Goal: Task Accomplishment & Management: Use online tool/utility

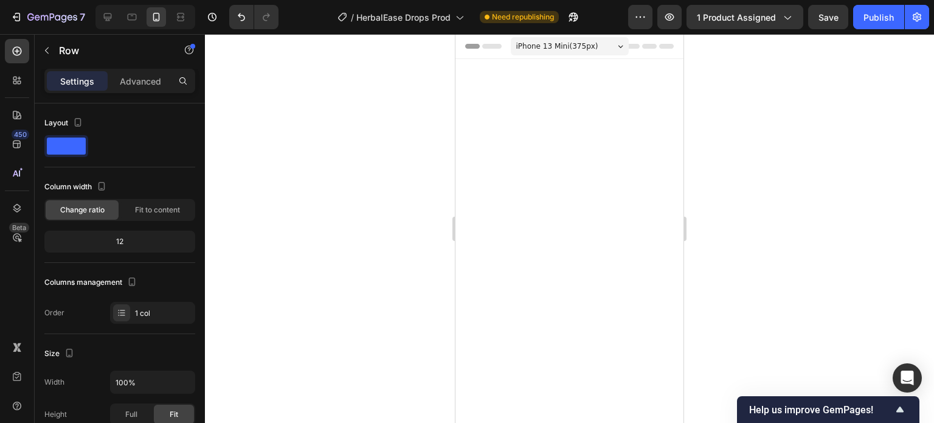
scroll to position [4769, 0]
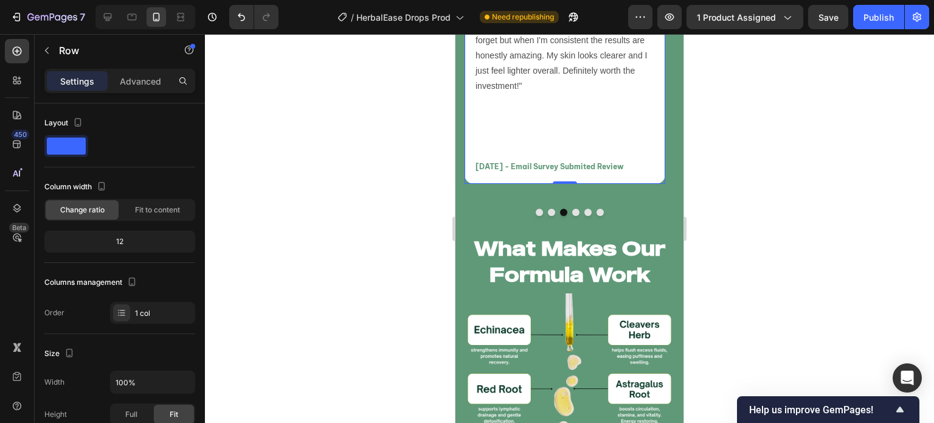
click at [423, 209] on div at bounding box center [569, 228] width 729 height 389
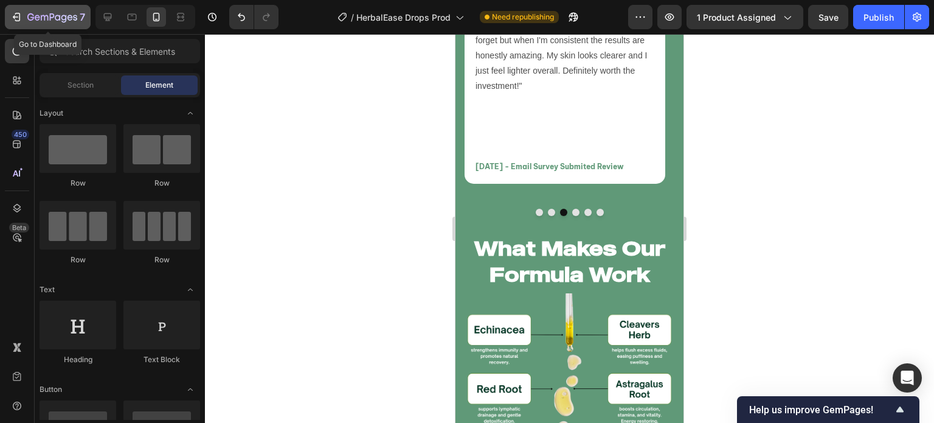
click at [41, 13] on icon "button" at bounding box center [52, 18] width 50 height 10
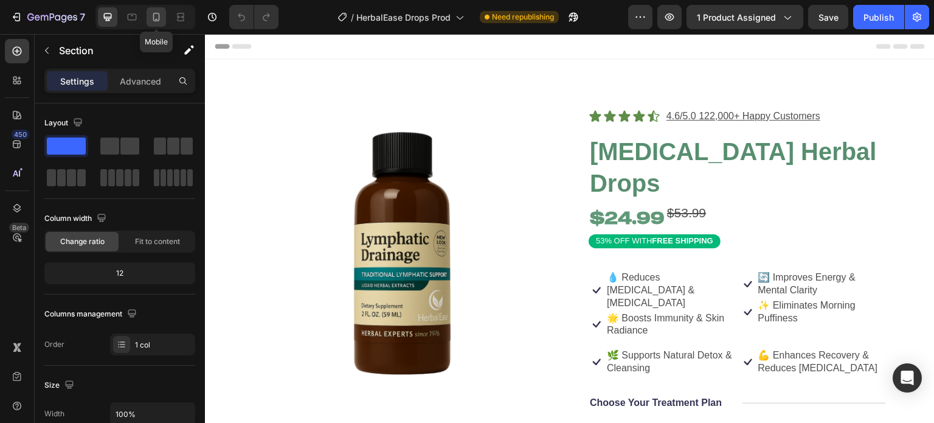
click at [156, 16] on icon at bounding box center [156, 17] width 12 height 12
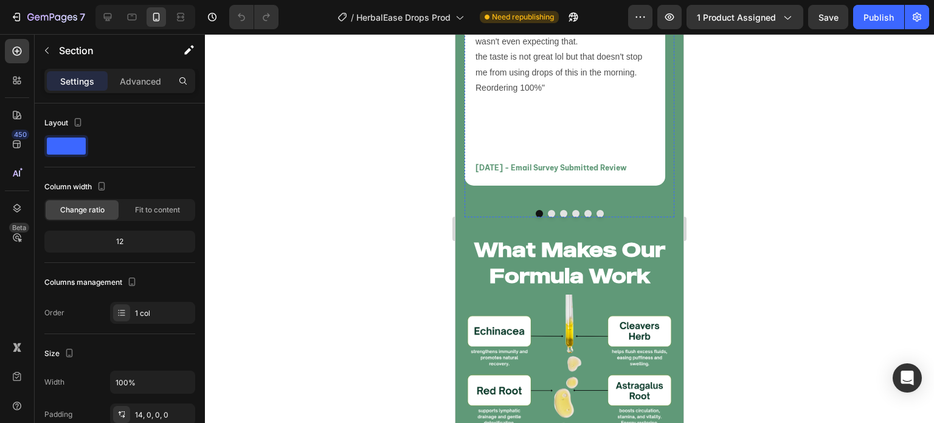
scroll to position [5277, 0]
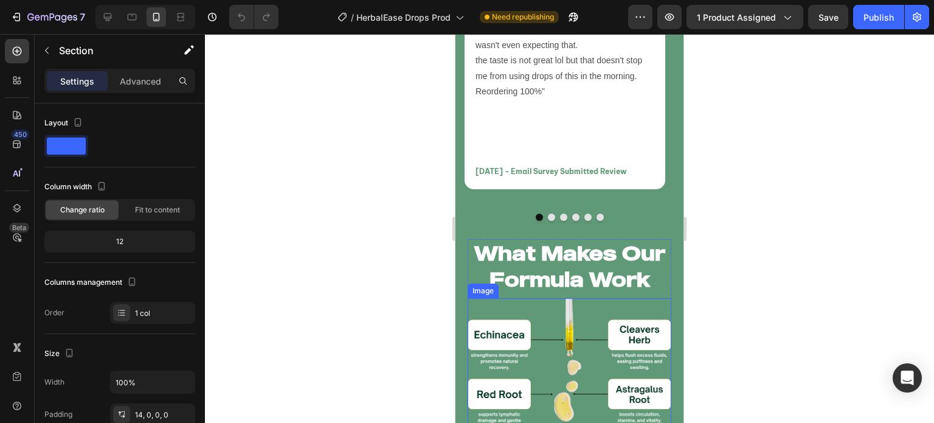
click at [569, 255] on h2 "What Makes Our Formula Work" at bounding box center [570, 266] width 204 height 55
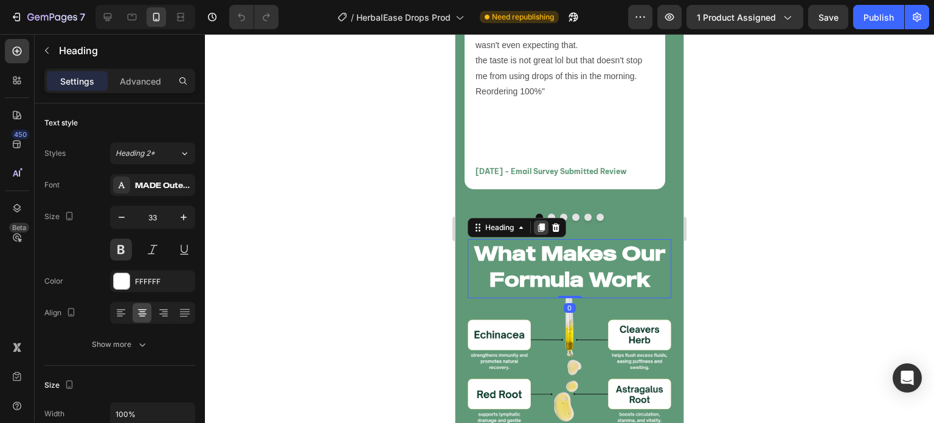
click at [539, 223] on icon at bounding box center [541, 228] width 10 height 10
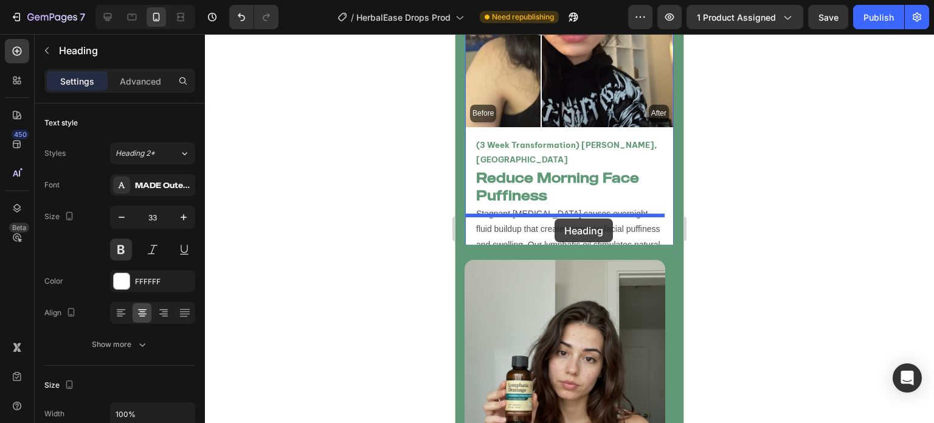
scroll to position [4615, 0]
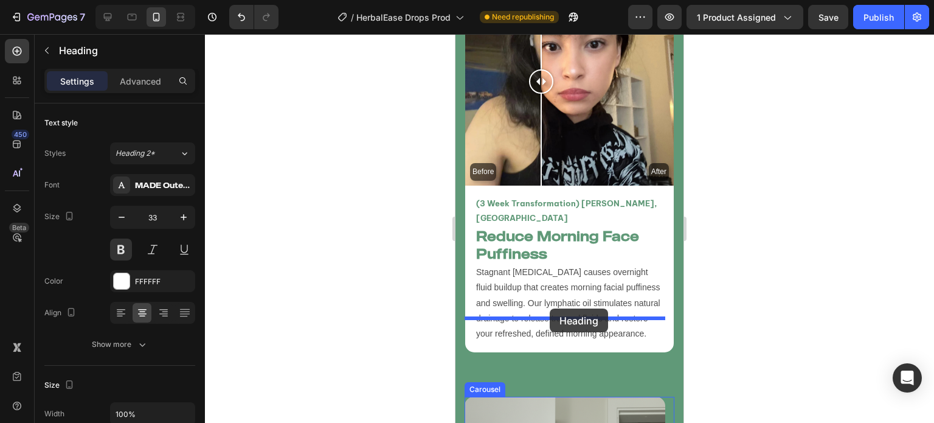
drag, startPoint x: 478, startPoint y: 276, endPoint x: 550, endPoint y: 308, distance: 78.7
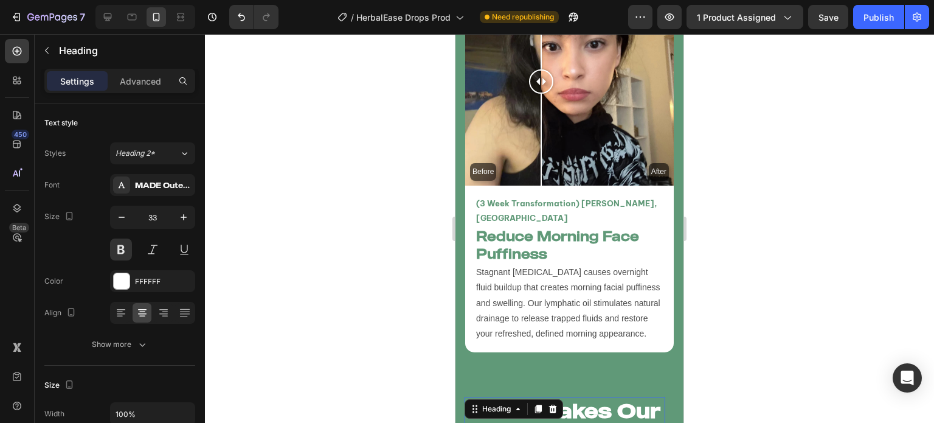
scroll to position [4748, 0]
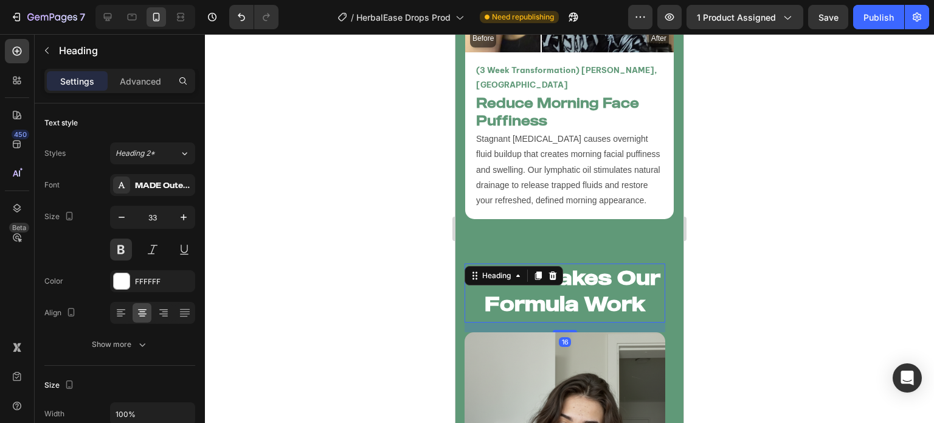
click at [387, 296] on div at bounding box center [569, 228] width 729 height 389
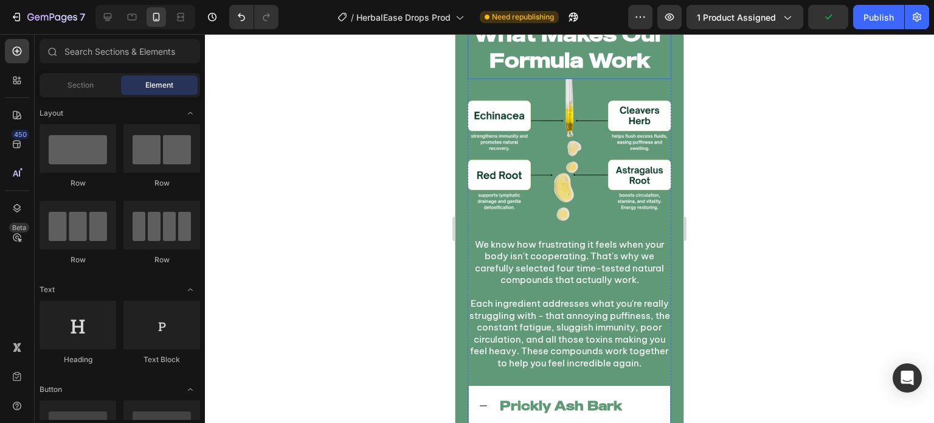
scroll to position [5548, 0]
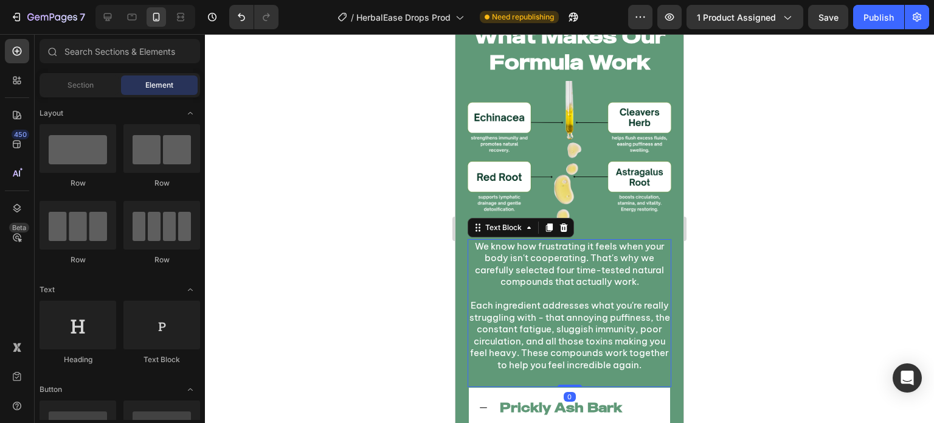
click at [584, 279] on p "We know how frustrating it feels when your body isn't cooperating. That's why w…" at bounding box center [569, 263] width 201 height 47
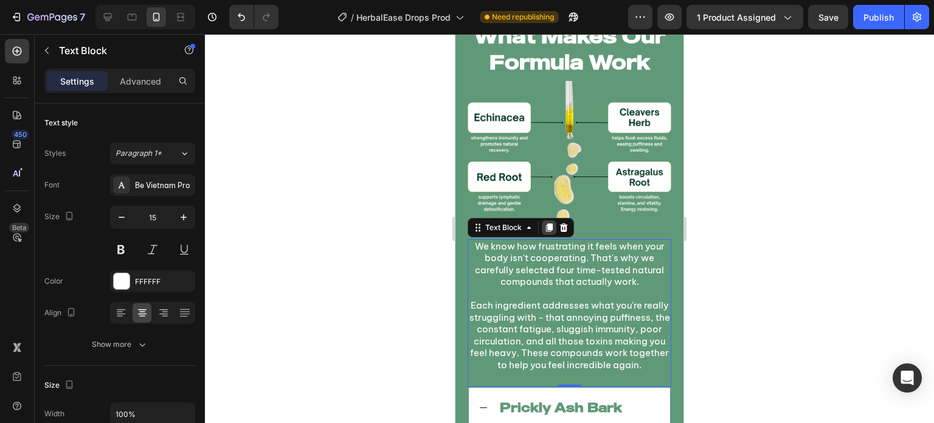
click at [546, 223] on icon at bounding box center [549, 228] width 10 height 10
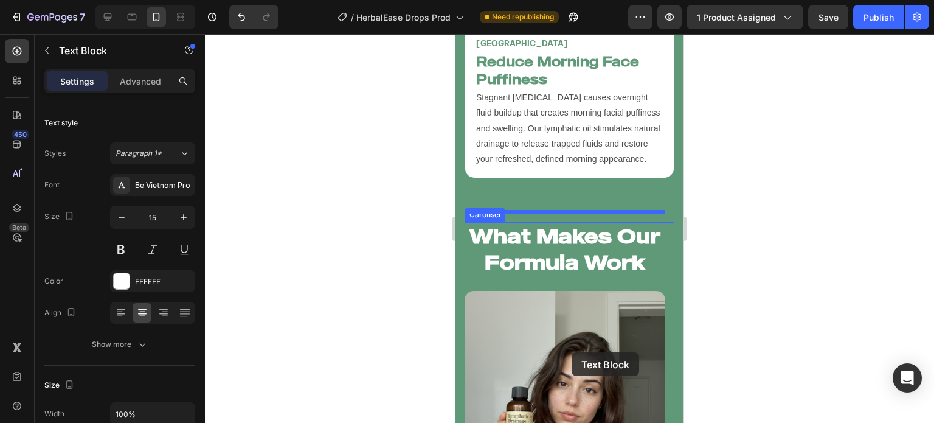
scroll to position [4852, 0]
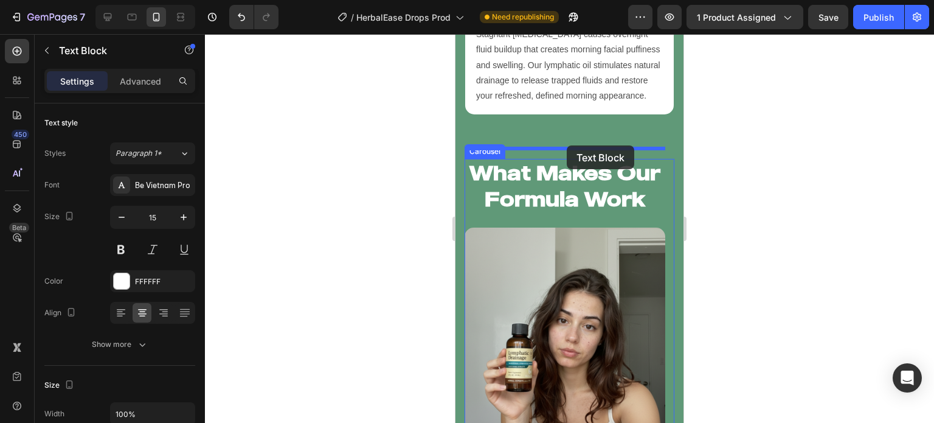
drag, startPoint x: 480, startPoint y: 63, endPoint x: 567, endPoint y: 145, distance: 119.6
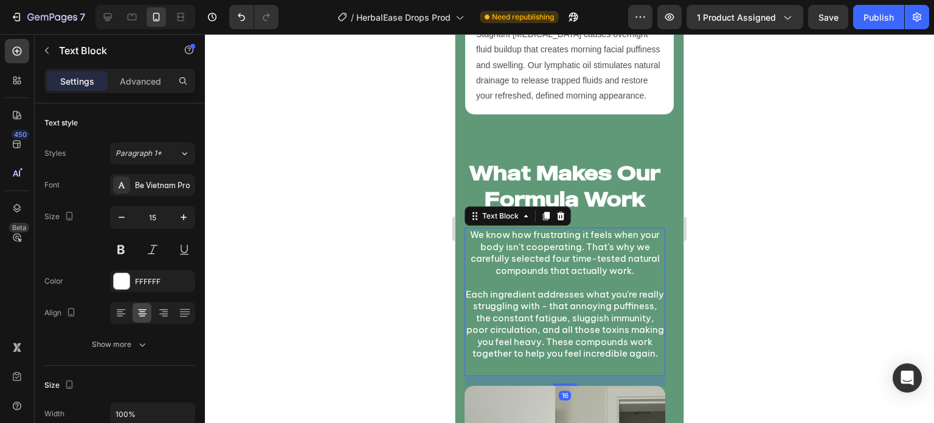
click at [406, 151] on div at bounding box center [569, 228] width 729 height 389
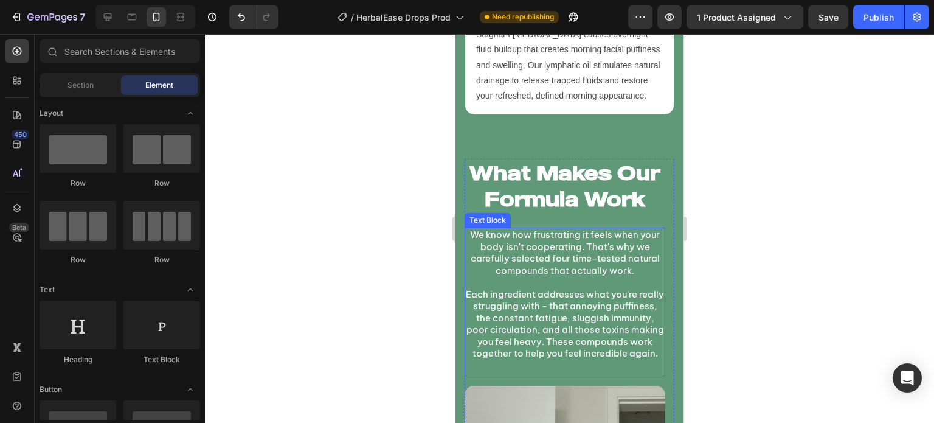
click at [585, 288] on p "Each ingredient addresses what you're really struggling with - that annoying pu…" at bounding box center [565, 323] width 198 height 71
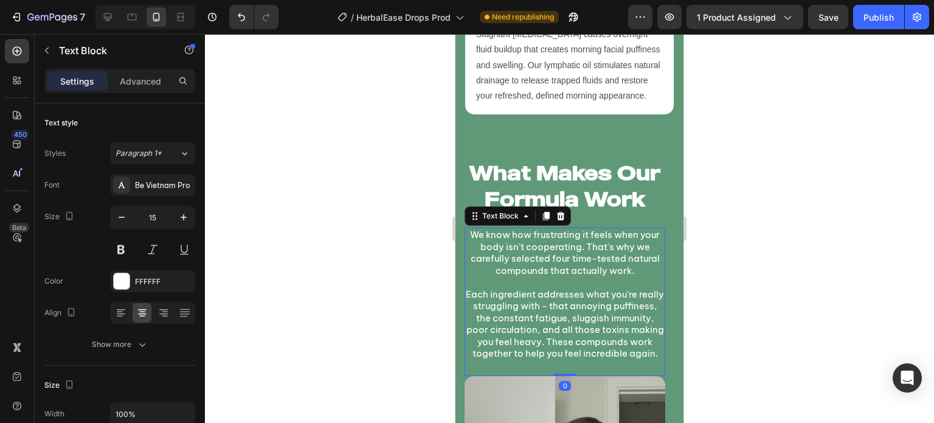
drag, startPoint x: 570, startPoint y: 305, endPoint x: 601, endPoint y: 227, distance: 83.0
click at [601, 227] on div "We know how frustrating it feels when your body isn't cooperating. That's why w…" at bounding box center [565, 301] width 201 height 148
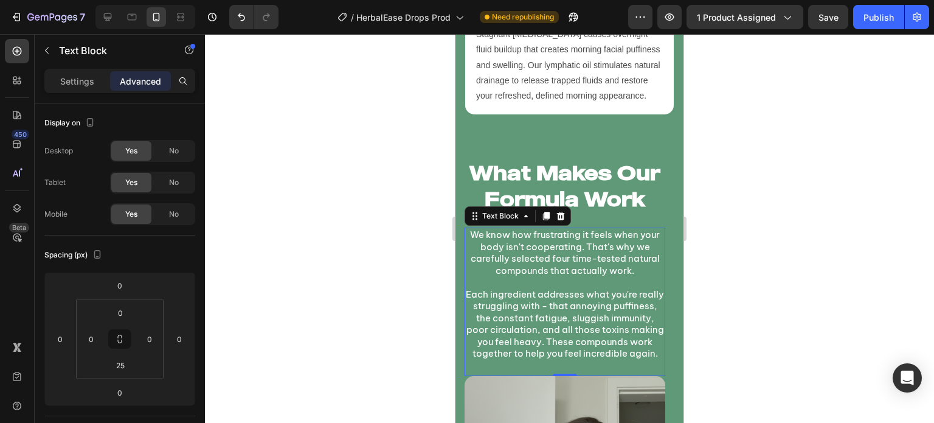
click at [525, 276] on p at bounding box center [565, 282] width 198 height 12
click at [525, 276] on p "Rich Text Editor. Editing area: main" at bounding box center [565, 282] width 198 height 12
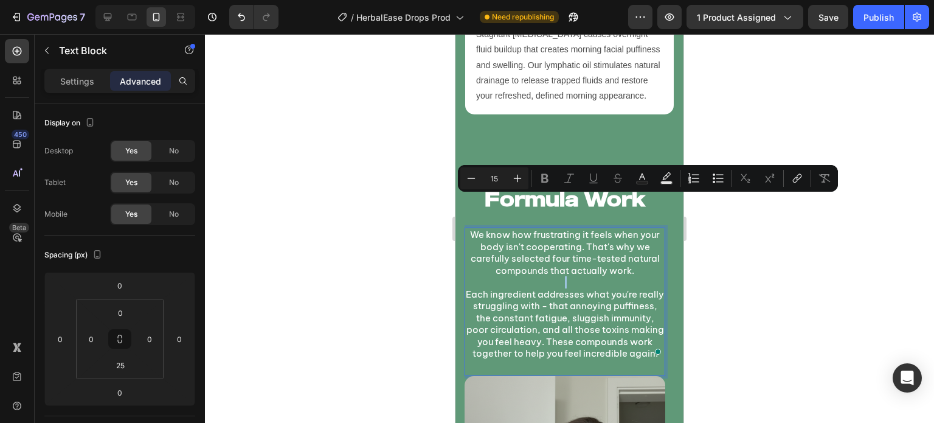
click at [525, 276] on p "Rich Text Editor. Editing area: main" at bounding box center [565, 282] width 198 height 12
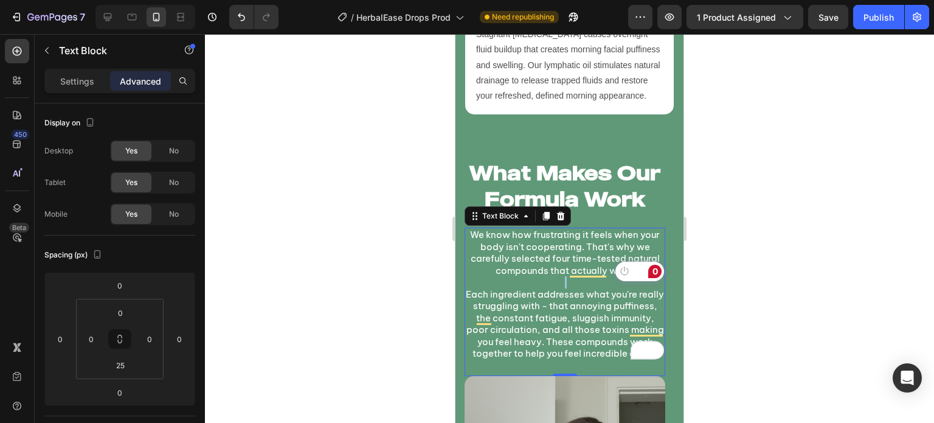
drag, startPoint x: 657, startPoint y: 277, endPoint x: 482, endPoint y: 155, distance: 213.2
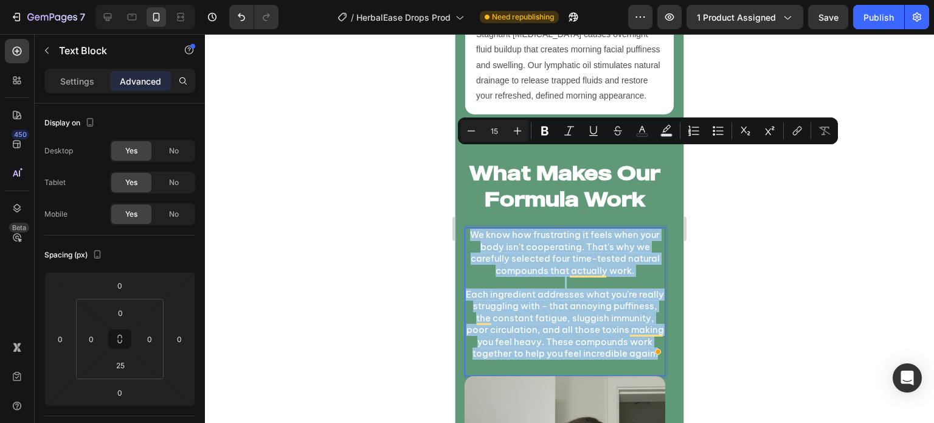
drag, startPoint x: 472, startPoint y: 155, endPoint x: 620, endPoint y: 262, distance: 182.4
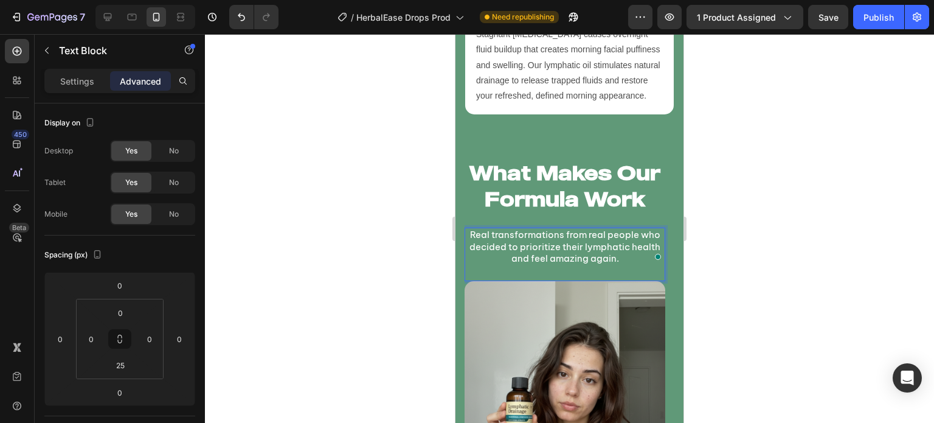
click at [493, 229] on p "Real transformations from real people who decided to prioritize their lymphatic…" at bounding box center [565, 247] width 198 height 36
click at [596, 229] on p "Real transformations from real people who decided to prioritize their lymphatic…" at bounding box center [565, 247] width 198 height 36
click at [370, 177] on div at bounding box center [569, 228] width 729 height 389
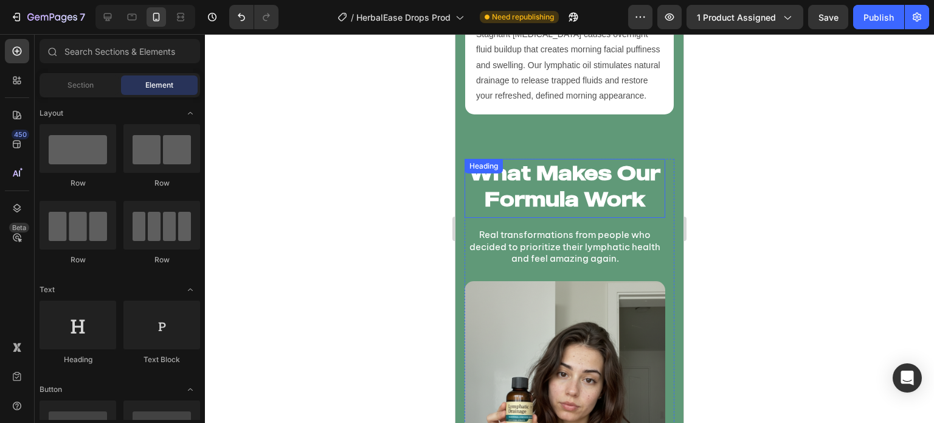
drag, startPoint x: 592, startPoint y: 109, endPoint x: 584, endPoint y: 116, distance: 9.9
click at [591, 159] on h2 "What Makes Our Formula Work" at bounding box center [565, 186] width 201 height 55
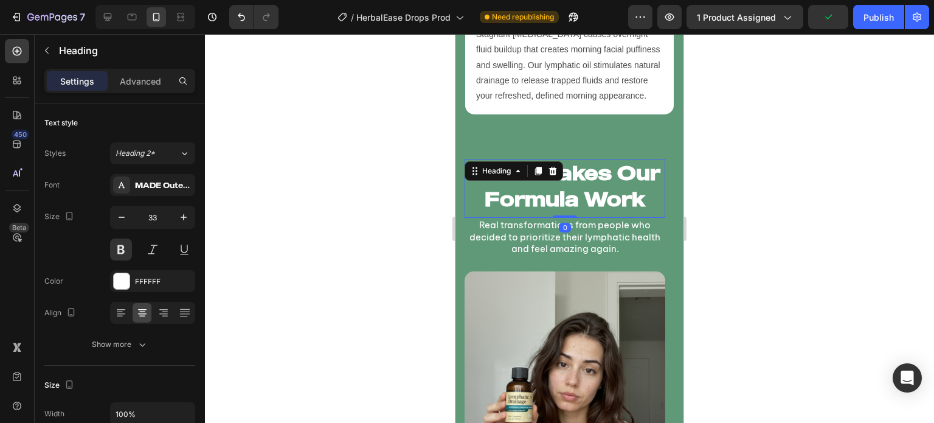
drag, startPoint x: 573, startPoint y: 146, endPoint x: 567, endPoint y: 120, distance: 26.1
click at [567, 159] on div "What Makes Our Formula Work Heading 0" at bounding box center [565, 188] width 201 height 59
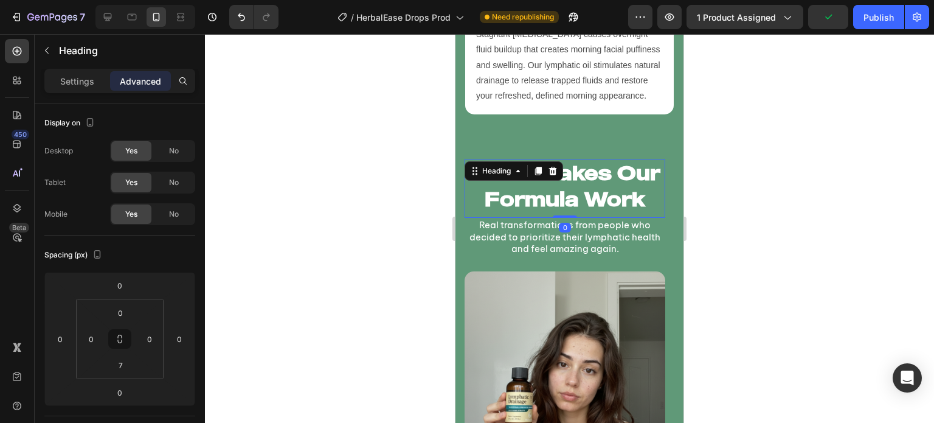
click at [354, 169] on div at bounding box center [569, 228] width 729 height 389
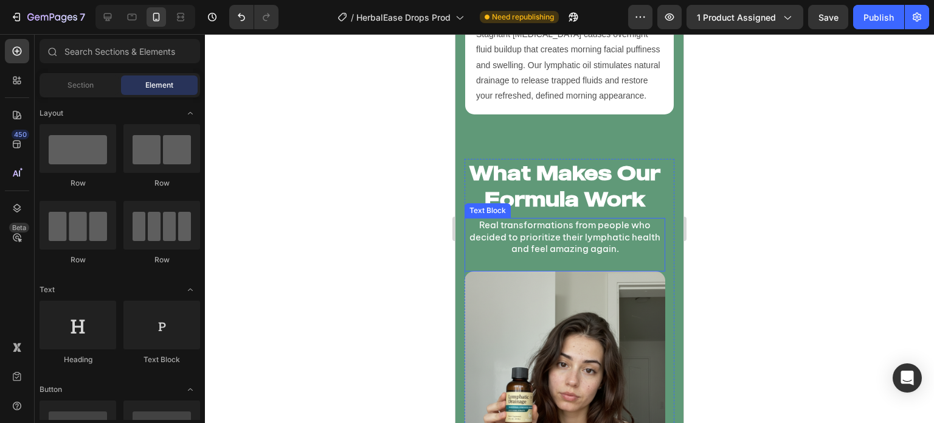
click at [569, 219] on p "Real transformations from people who decided to prioritize their lymphatic heal…" at bounding box center [565, 237] width 198 height 36
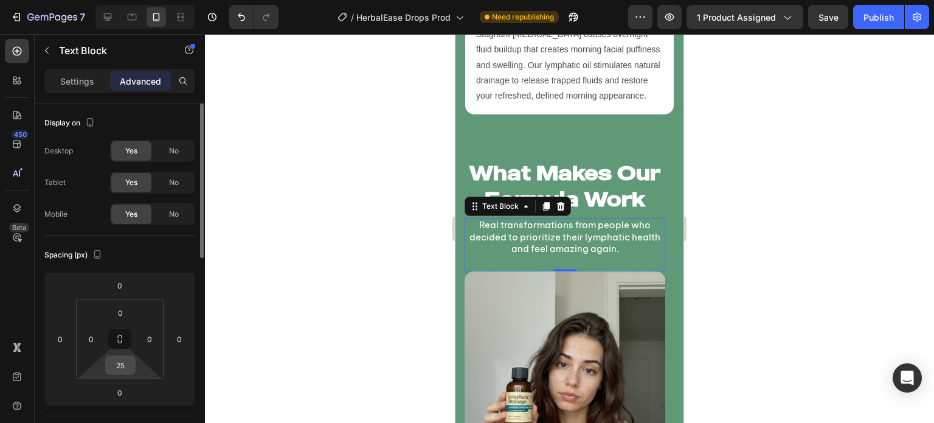
click at [122, 370] on input "25" at bounding box center [120, 365] width 24 height 18
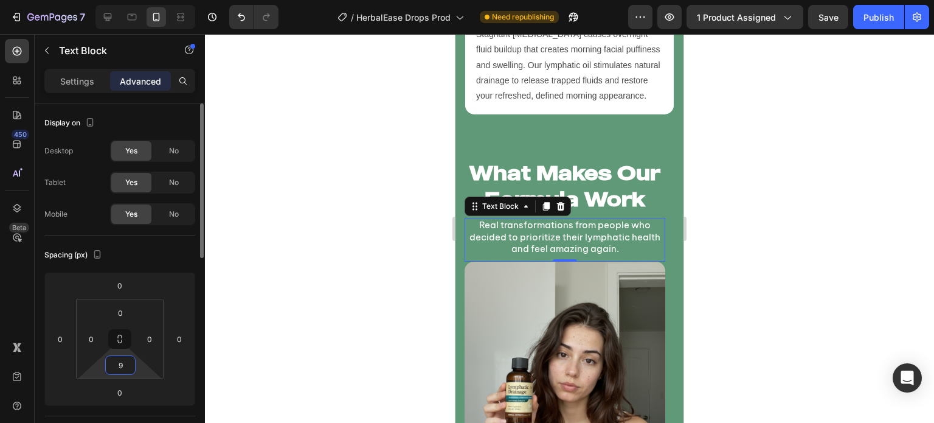
type input "10"
click at [362, 223] on div at bounding box center [569, 228] width 729 height 389
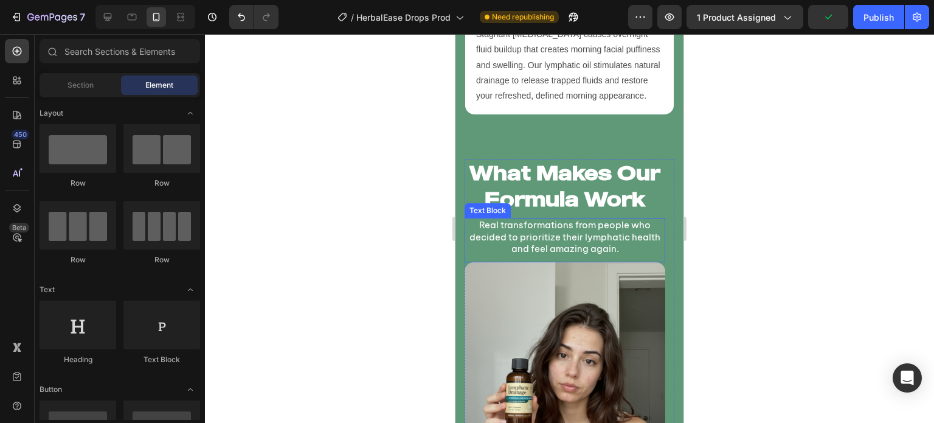
click at [587, 219] on p "Real transformations from people who decided to prioritize their lymphatic heal…" at bounding box center [565, 237] width 198 height 36
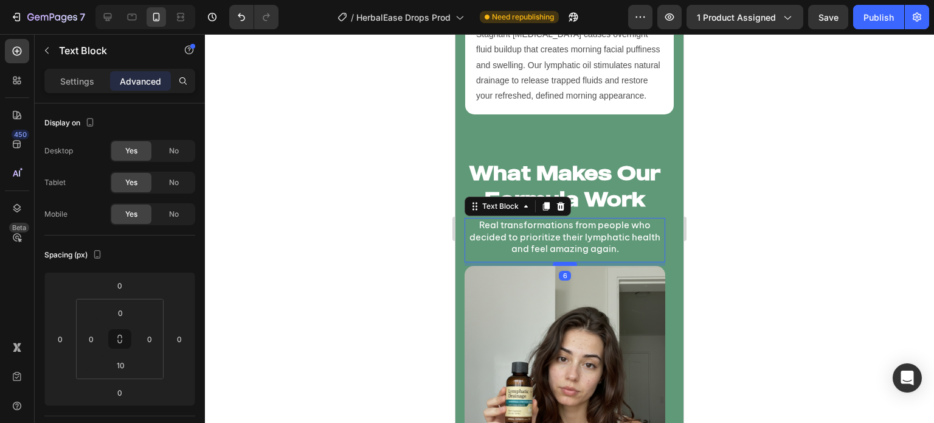
click at [564, 262] on div at bounding box center [565, 264] width 24 height 4
click at [424, 206] on div at bounding box center [569, 228] width 729 height 389
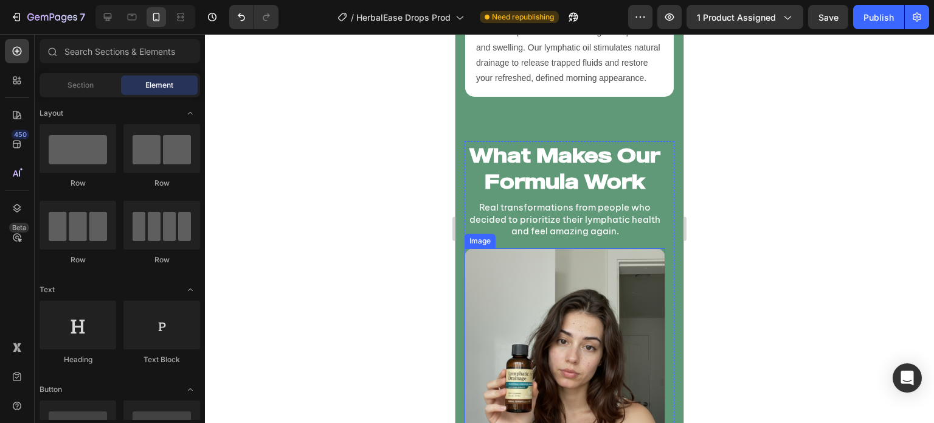
scroll to position [4824, 0]
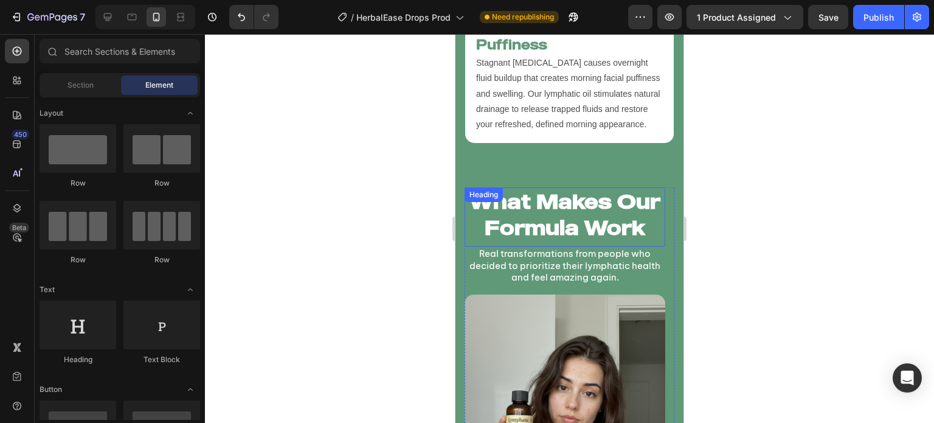
click at [593, 187] on h2 "What Makes Our Formula Work" at bounding box center [565, 214] width 201 height 55
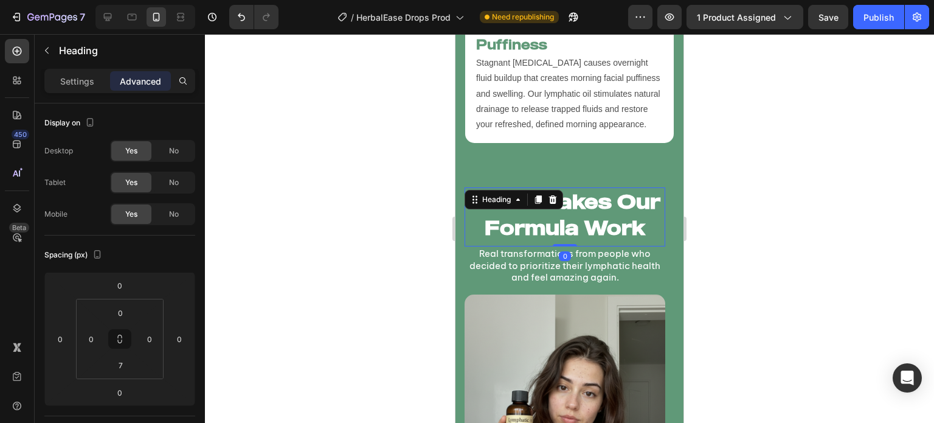
click at [399, 178] on div at bounding box center [569, 228] width 729 height 389
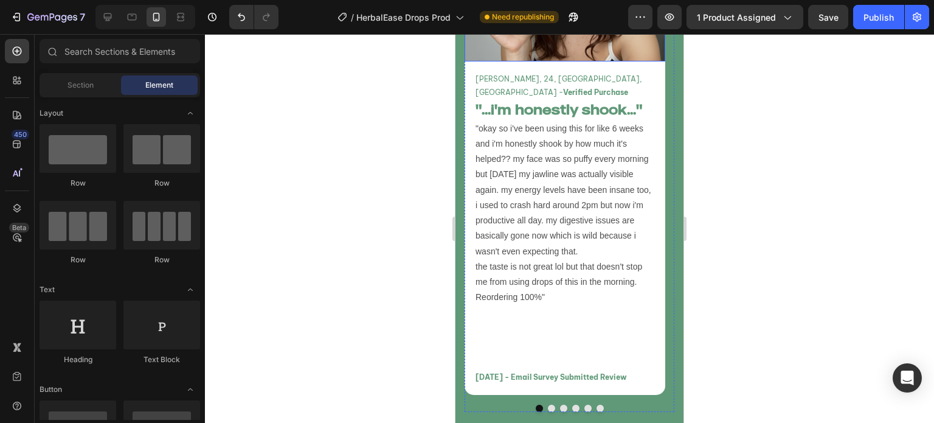
scroll to position [5195, 0]
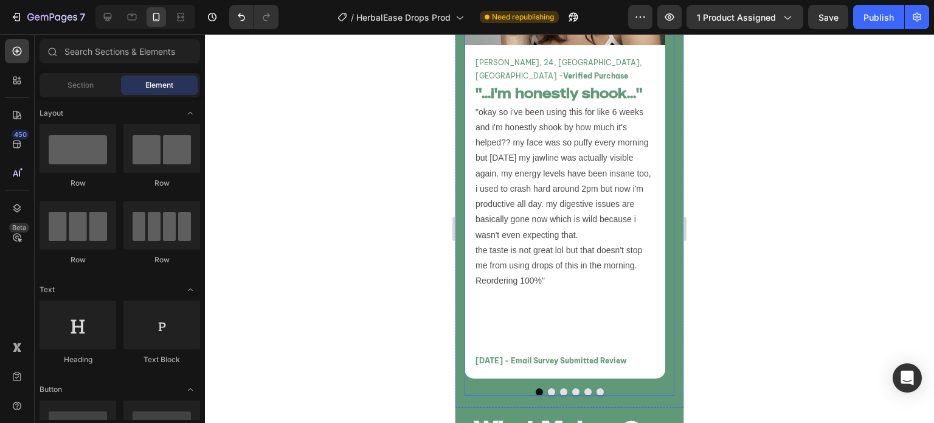
click at [614, 389] on div at bounding box center [570, 391] width 210 height 7
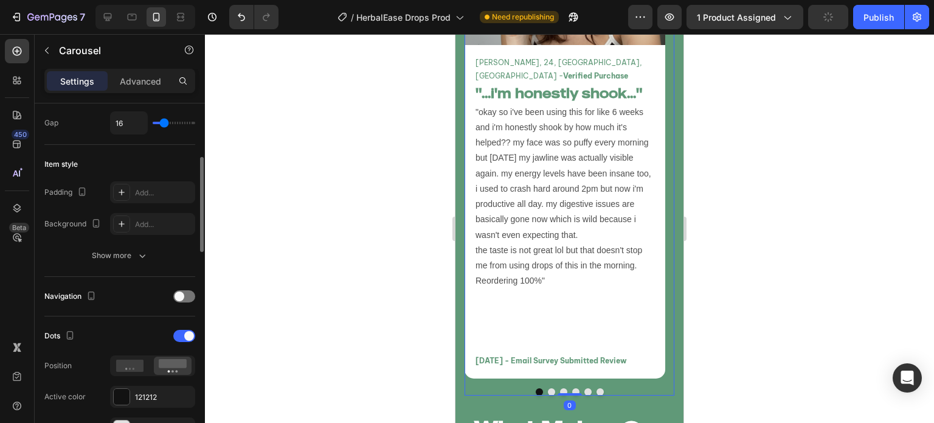
scroll to position [264, 0]
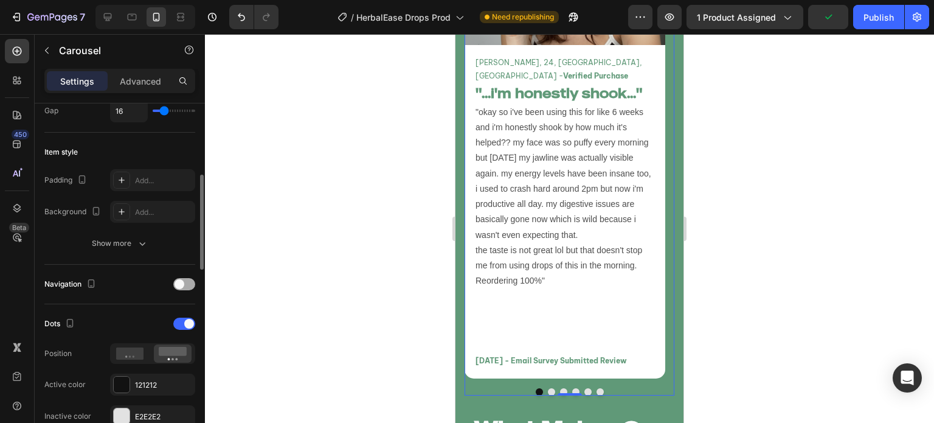
click at [182, 284] on span at bounding box center [180, 284] width 10 height 10
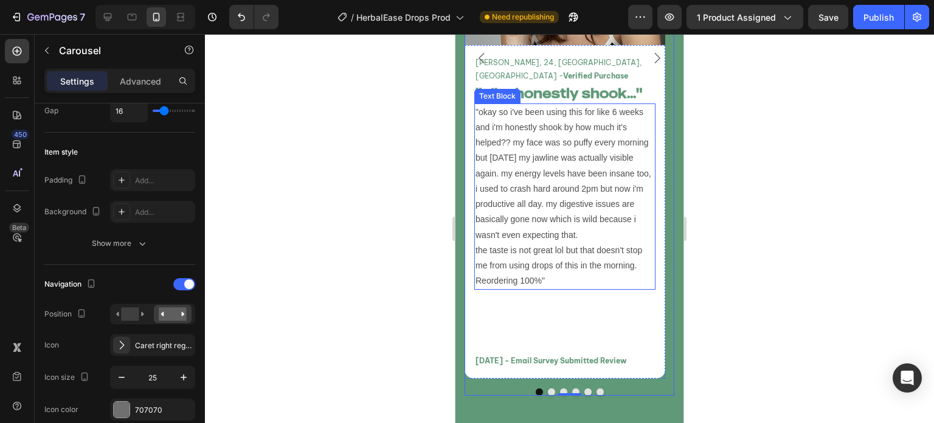
scroll to position [5105, 0]
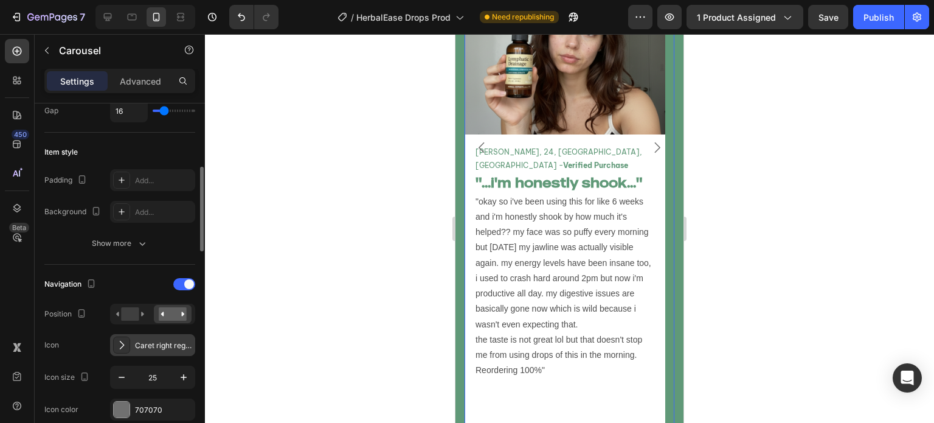
click at [140, 347] on div "Caret right regular" at bounding box center [163, 345] width 57 height 11
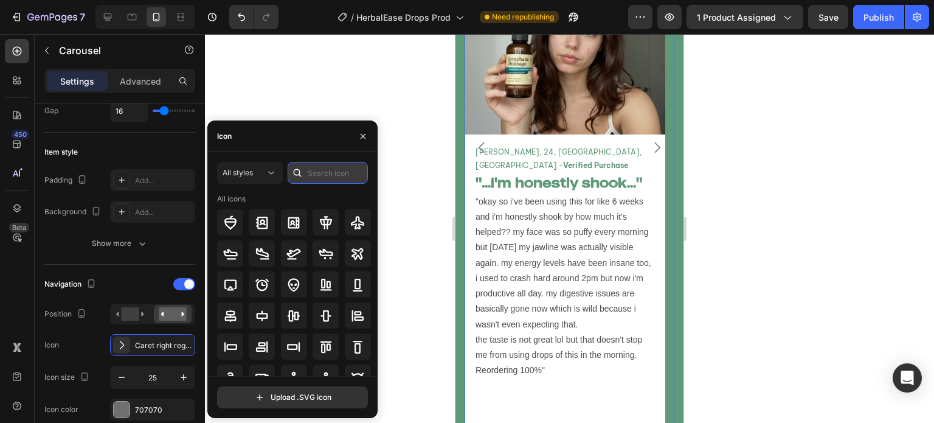
click at [326, 174] on input "text" at bounding box center [328, 173] width 80 height 22
type input "caret"
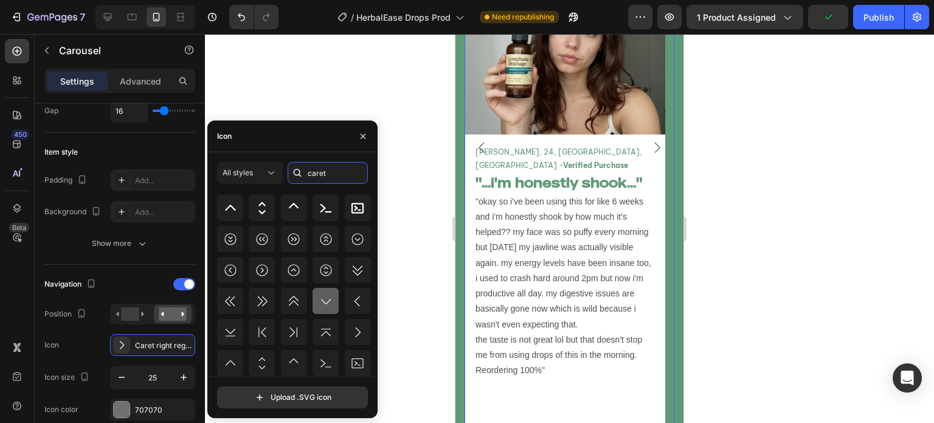
scroll to position [0, 0]
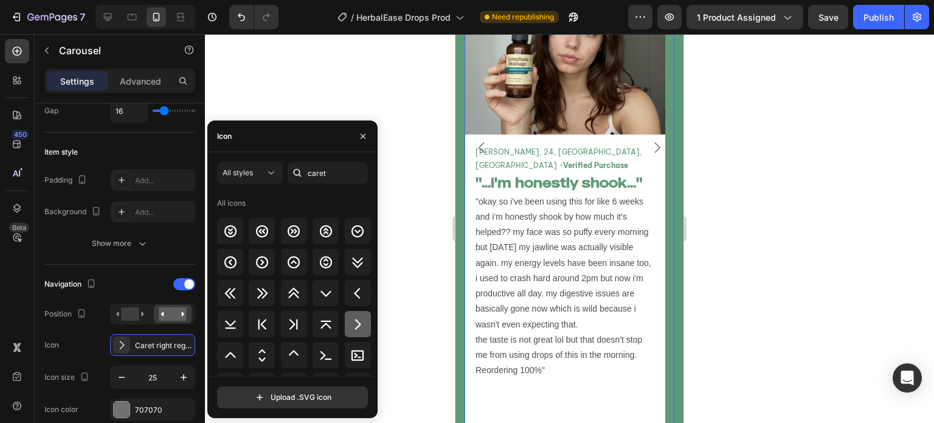
click at [347, 320] on div at bounding box center [358, 324] width 26 height 26
click at [362, 140] on icon "button" at bounding box center [363, 136] width 10 height 10
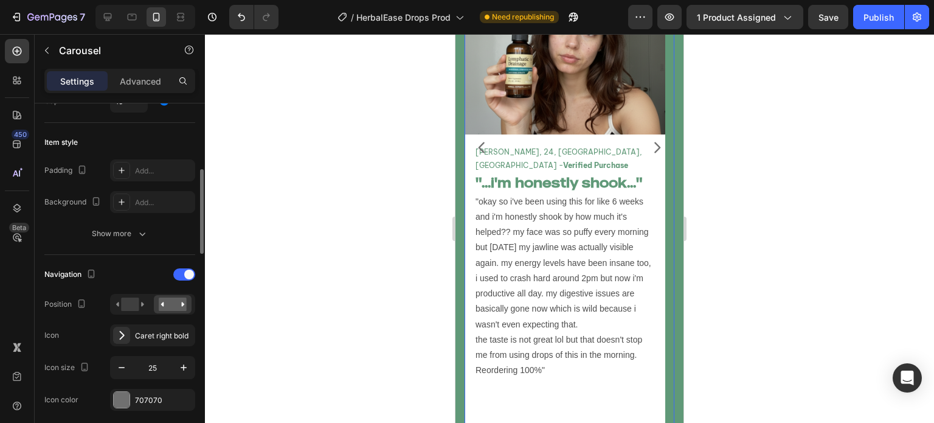
scroll to position [273, 0]
click at [117, 362] on icon "button" at bounding box center [122, 368] width 12 height 12
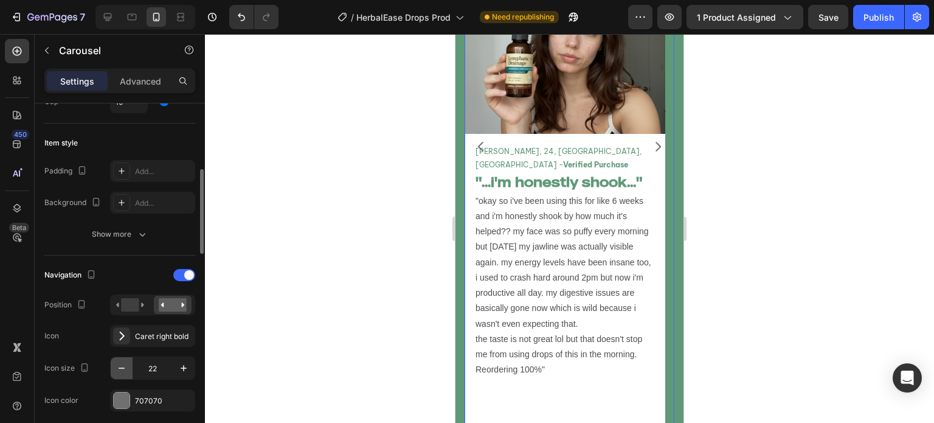
click at [117, 362] on icon "button" at bounding box center [122, 368] width 12 height 12
click at [185, 367] on icon "button" at bounding box center [184, 368] width 12 height 12
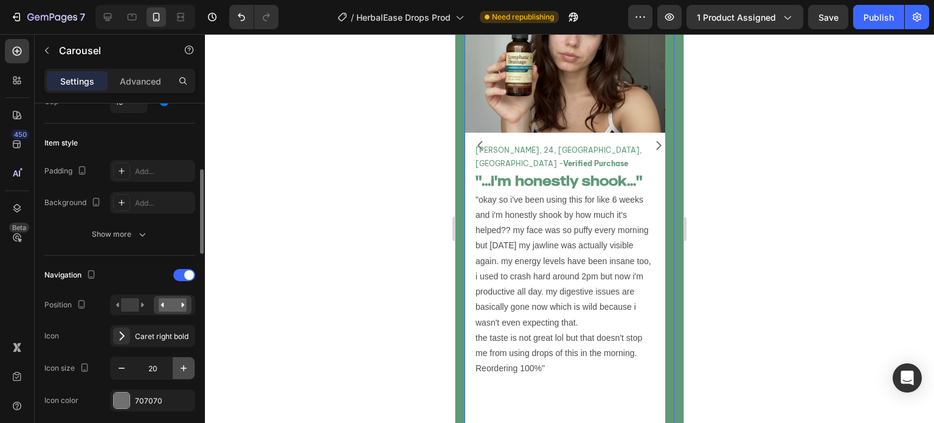
scroll to position [5107, 0]
click at [159, 372] on input "21" at bounding box center [153, 368] width 40 height 22
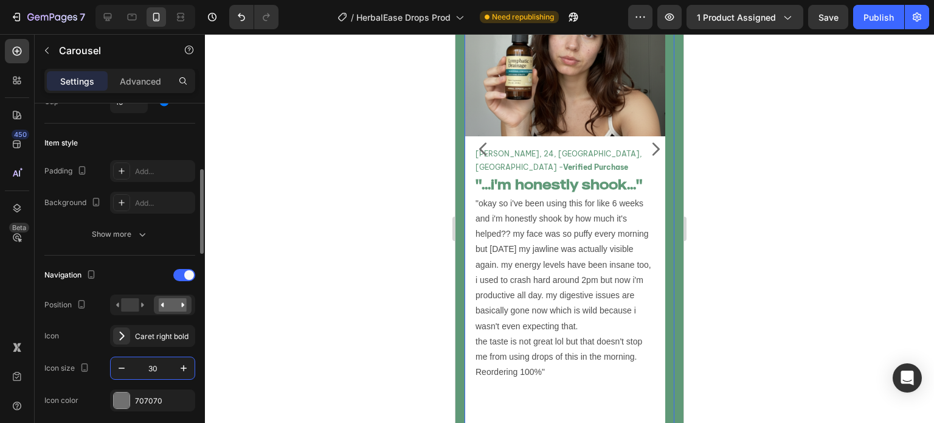
type input "3"
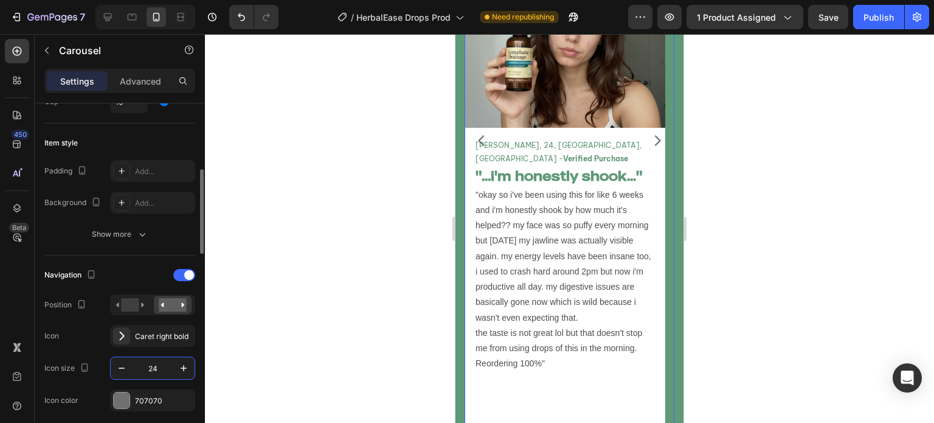
scroll to position [5105, 0]
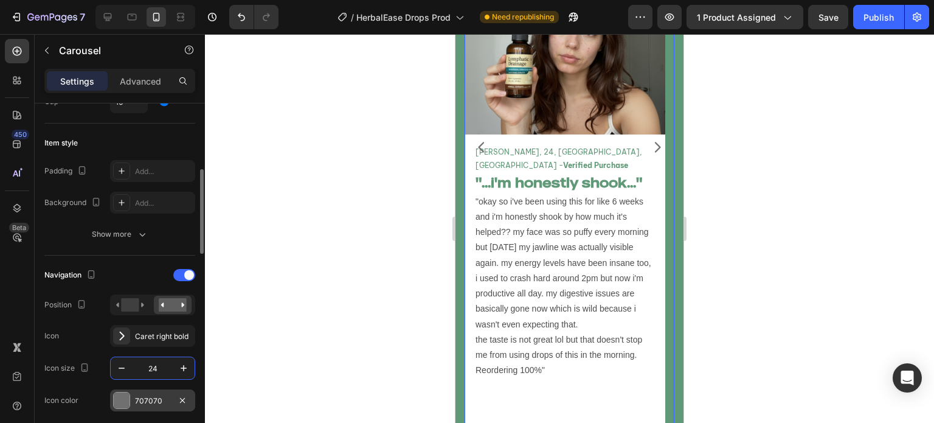
type input "24"
click at [164, 397] on div "707070" at bounding box center [152, 400] width 35 height 11
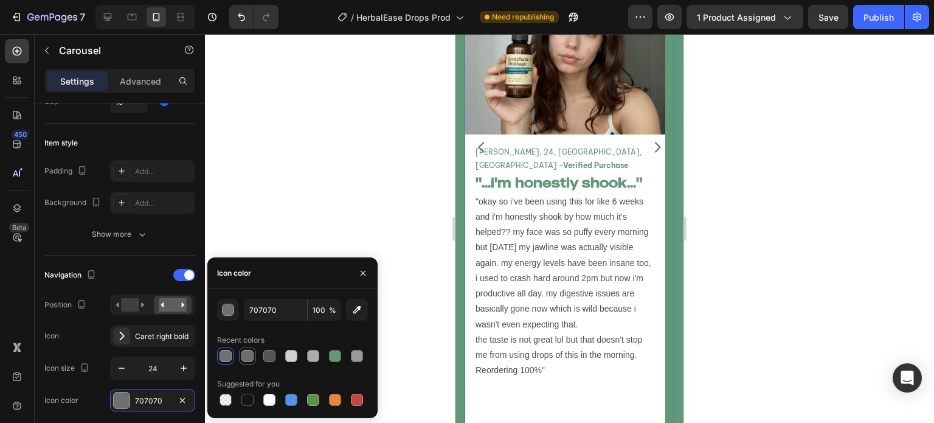
click at [243, 362] on div at bounding box center [247, 356] width 12 height 12
type input "6D6D6D"
click at [267, 247] on div at bounding box center [569, 228] width 729 height 389
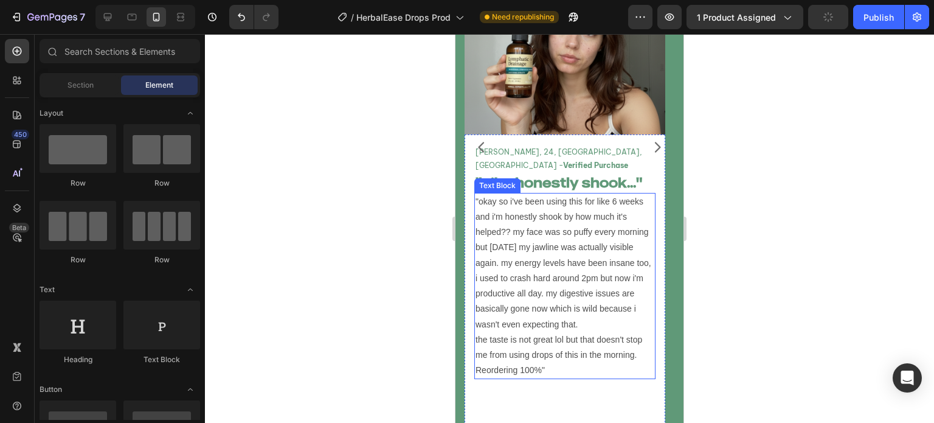
scroll to position [5026, 0]
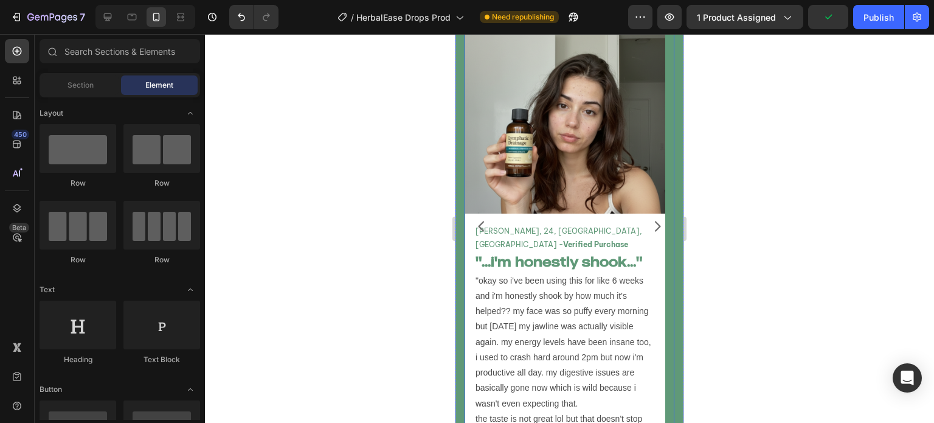
click at [650, 226] on icon "Carousel Next Arrow" at bounding box center [657, 226] width 15 height 15
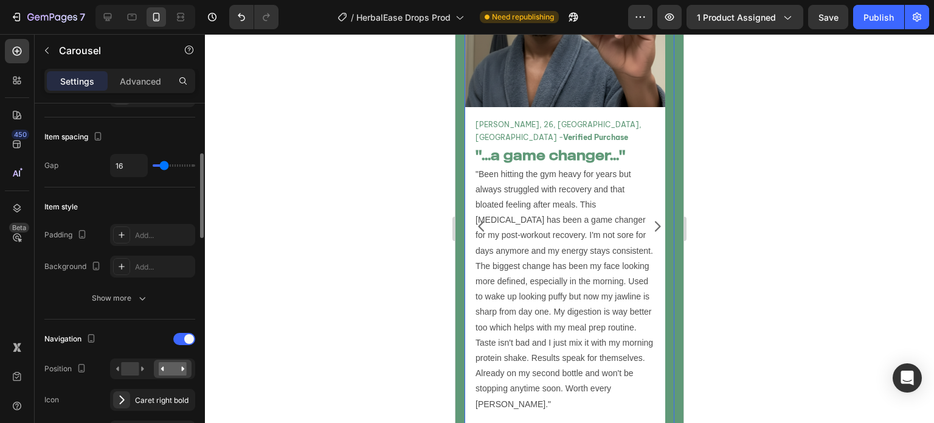
scroll to position [214, 0]
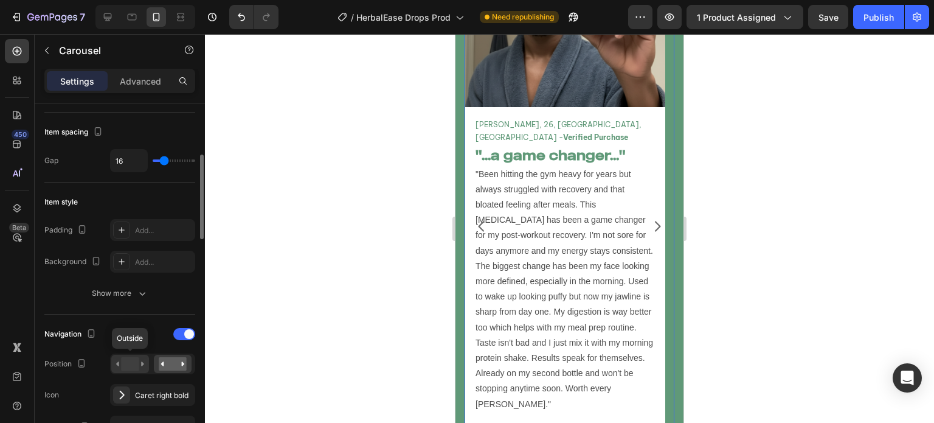
click at [126, 359] on rect at bounding box center [130, 363] width 18 height 13
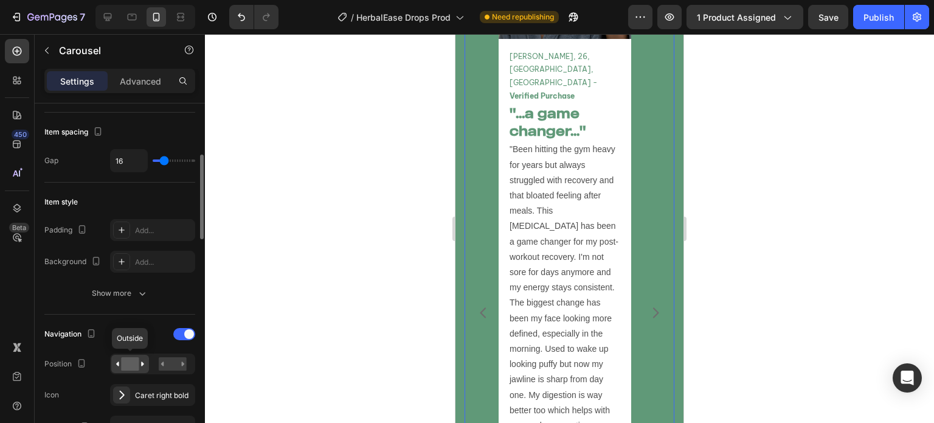
scroll to position [5099, 0]
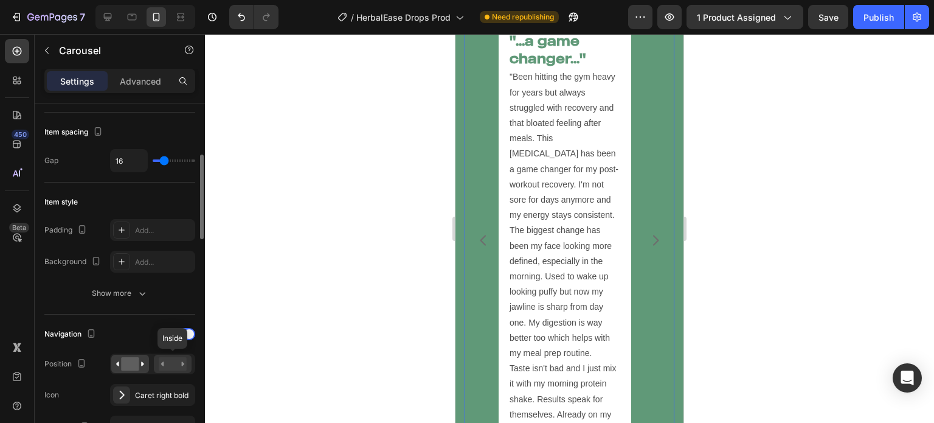
click at [170, 359] on rect at bounding box center [173, 363] width 28 height 13
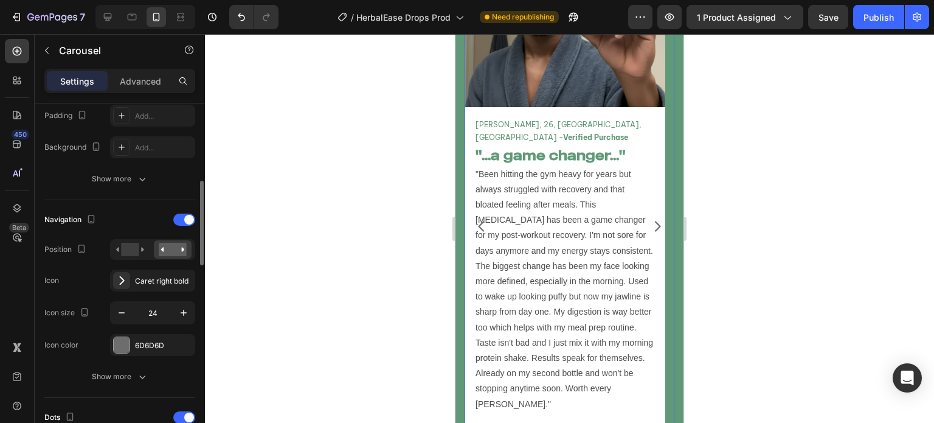
scroll to position [328, 0]
click at [196, 212] on div at bounding box center [200, 280] width 9 height 354
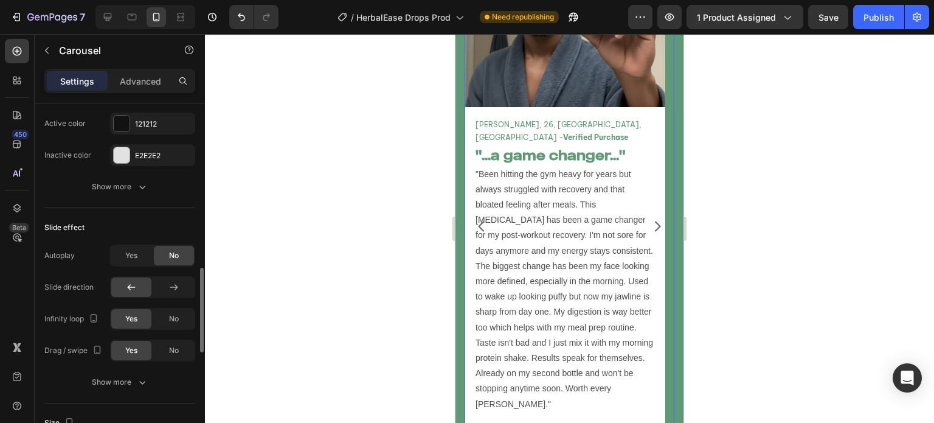
click at [181, 221] on div "Slide effect" at bounding box center [119, 227] width 151 height 19
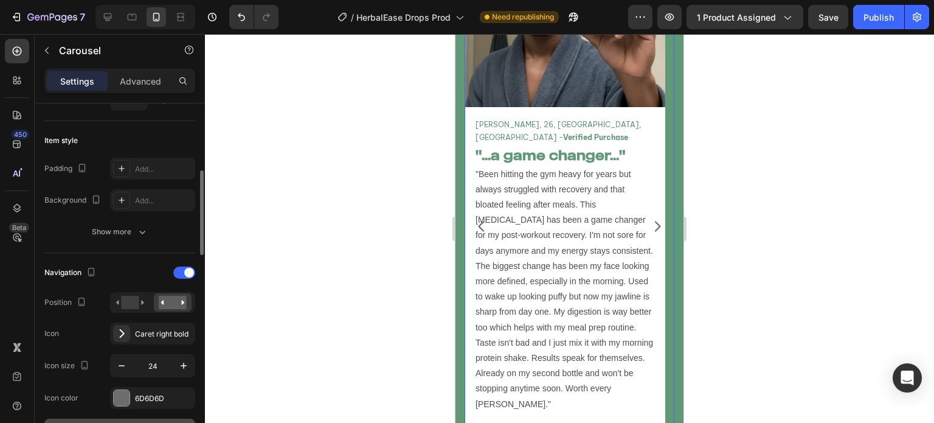
scroll to position [276, 0]
click at [181, 271] on div at bounding box center [184, 272] width 22 height 12
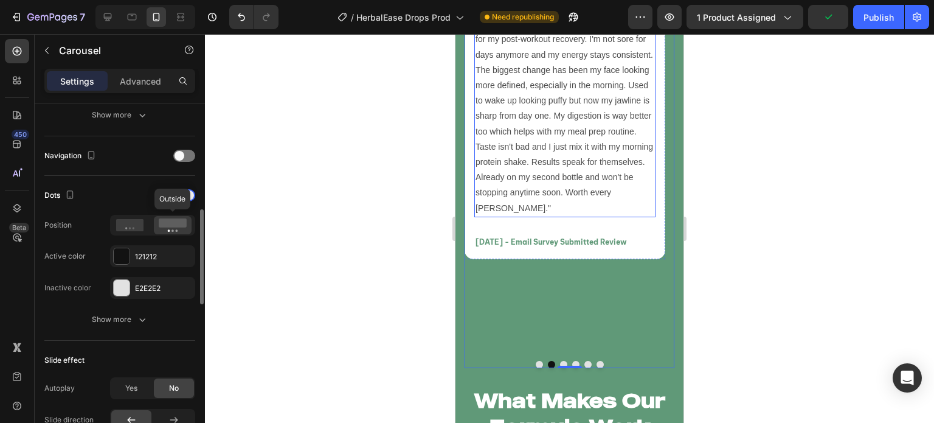
scroll to position [5222, 0]
click at [533, 306] on div "Image Marcus T, 26, Atlanta, GA - Verified Purchase Text Block "...a game chang…" at bounding box center [565, 31] width 201 height 640
click at [560, 361] on button "Dot" at bounding box center [563, 364] width 7 height 7
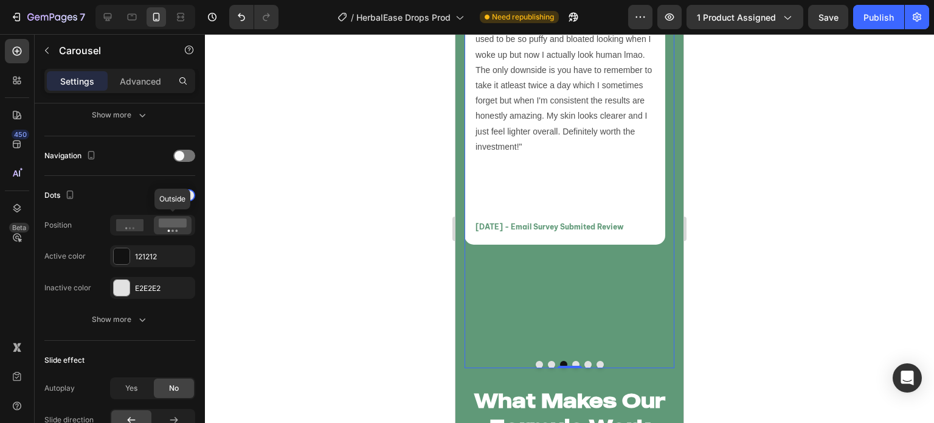
click at [572, 362] on button "Dot" at bounding box center [575, 364] width 7 height 7
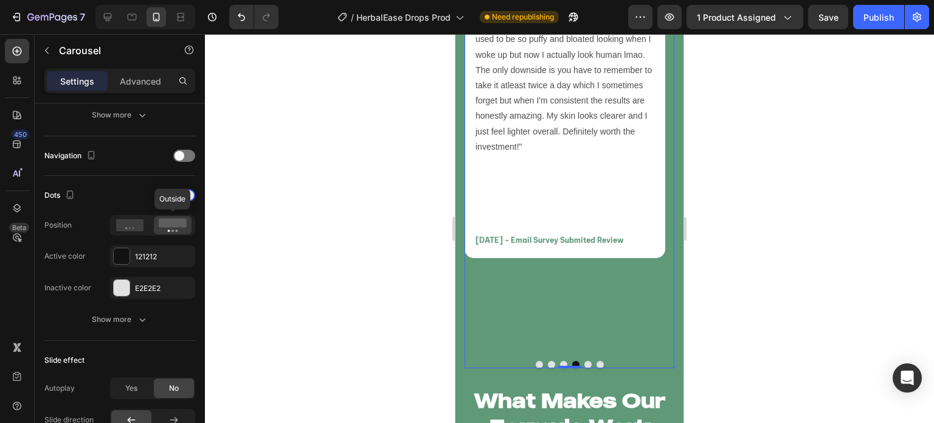
click at [584, 362] on button "Dot" at bounding box center [587, 364] width 7 height 7
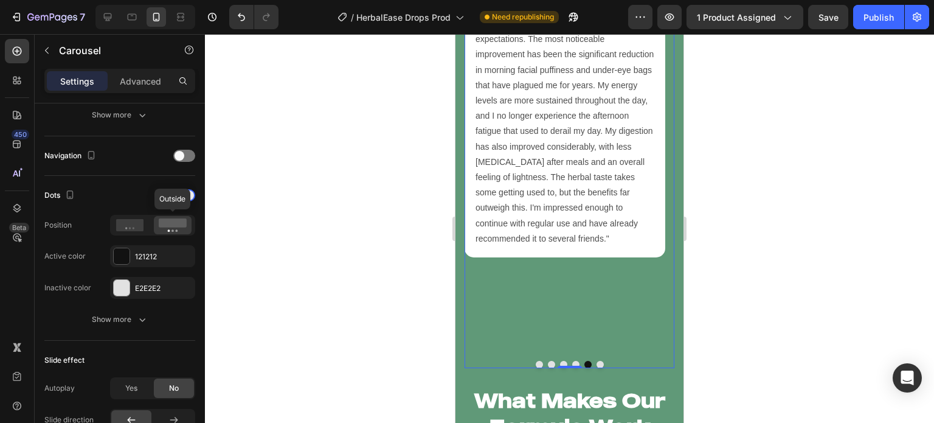
click at [597, 364] on button "Dot" at bounding box center [600, 364] width 7 height 7
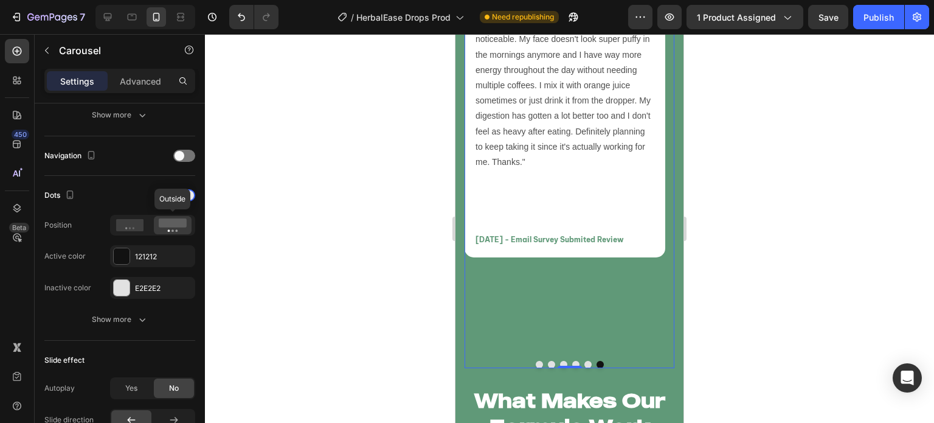
click at [536, 362] on button "Dot" at bounding box center [539, 364] width 7 height 7
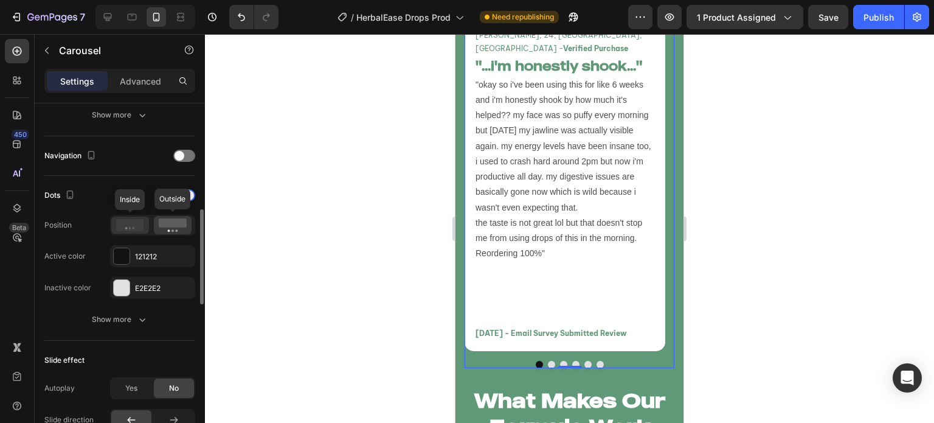
click at [129, 223] on icon at bounding box center [130, 225] width 28 height 12
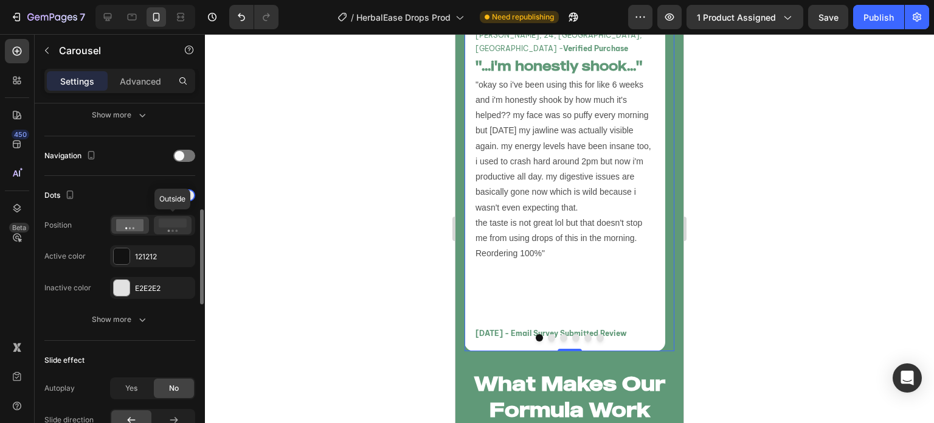
click at [164, 221] on rect at bounding box center [173, 222] width 28 height 9
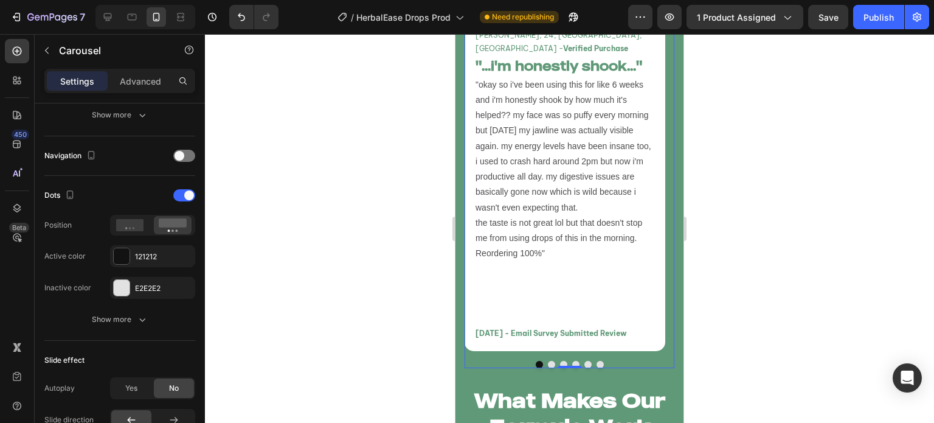
click at [548, 361] on button "Dot" at bounding box center [551, 364] width 7 height 7
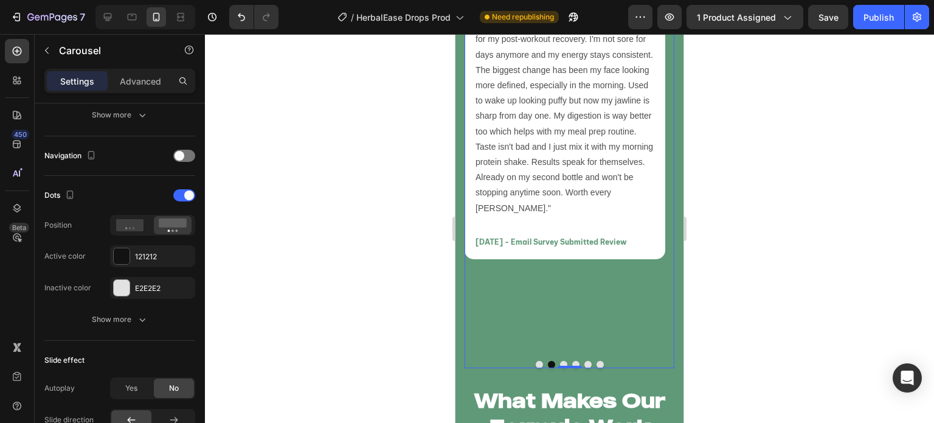
click at [536, 362] on button "Dot" at bounding box center [539, 364] width 7 height 7
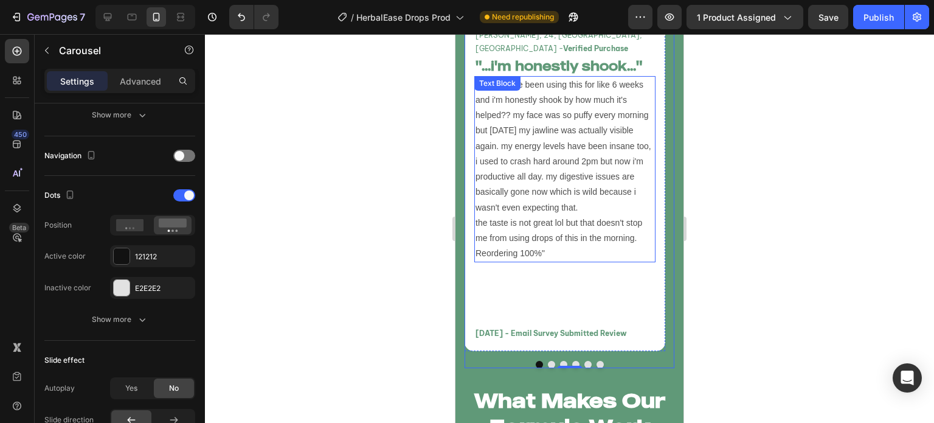
click at [569, 211] on p ""okay so i've been using this for like 6 weeks and i'm honestly shook by how mu…" at bounding box center [565, 169] width 179 height 184
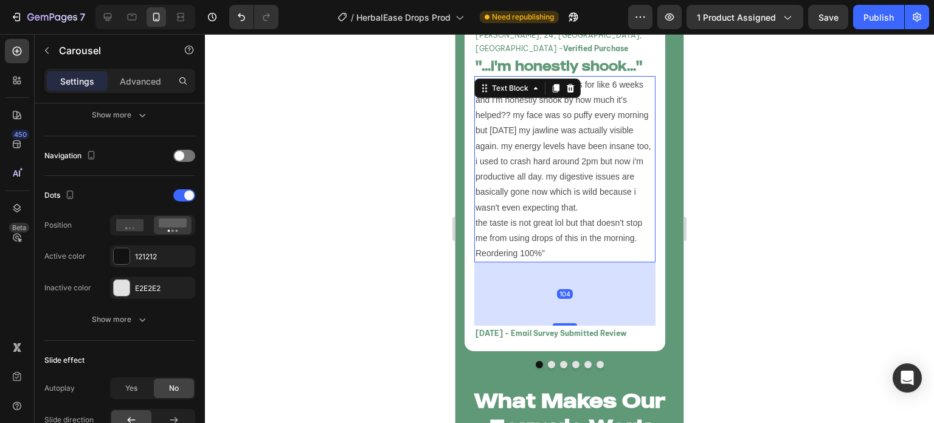
scroll to position [0, 0]
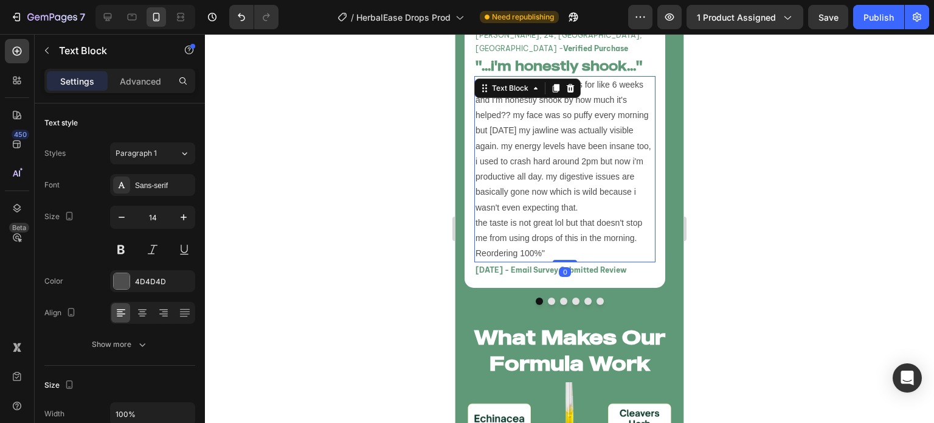
drag, startPoint x: 564, startPoint y: 310, endPoint x: 570, endPoint y: 252, distance: 58.1
click at [583, 222] on div ""okay so i've been using this for like 6 weeks and i'm honestly shook by how mu…" at bounding box center [564, 169] width 181 height 186
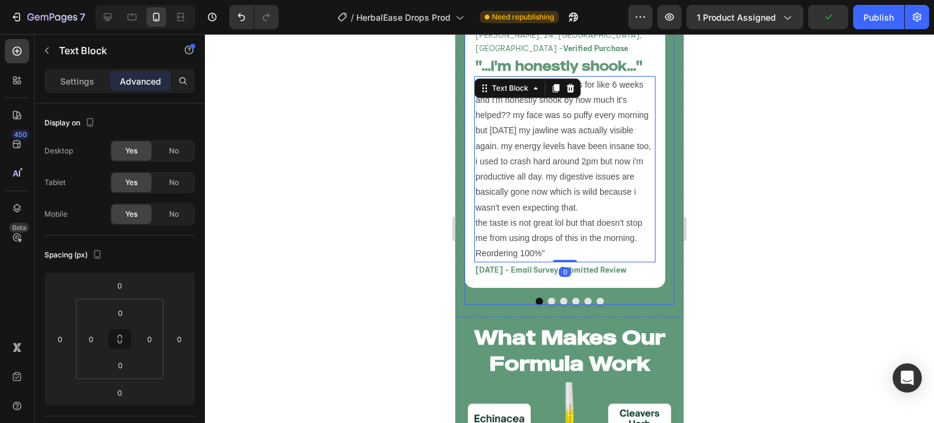
click at [548, 302] on button "Dot" at bounding box center [551, 300] width 7 height 7
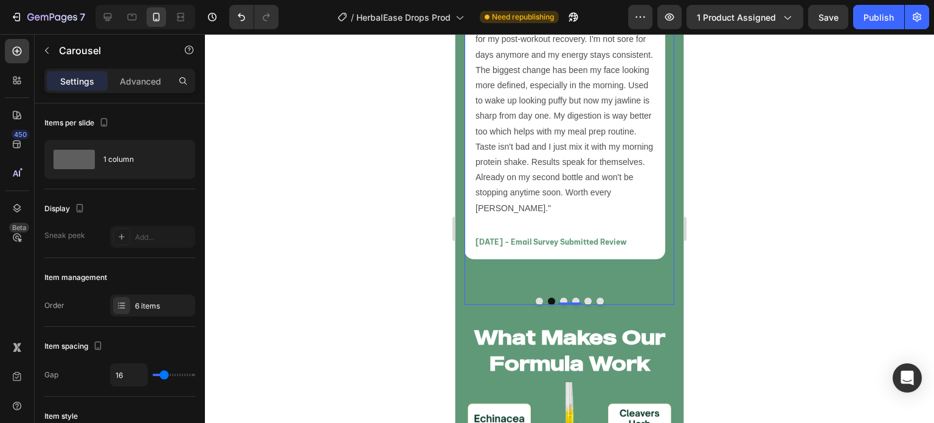
click at [560, 299] on button "Dot" at bounding box center [563, 300] width 7 height 7
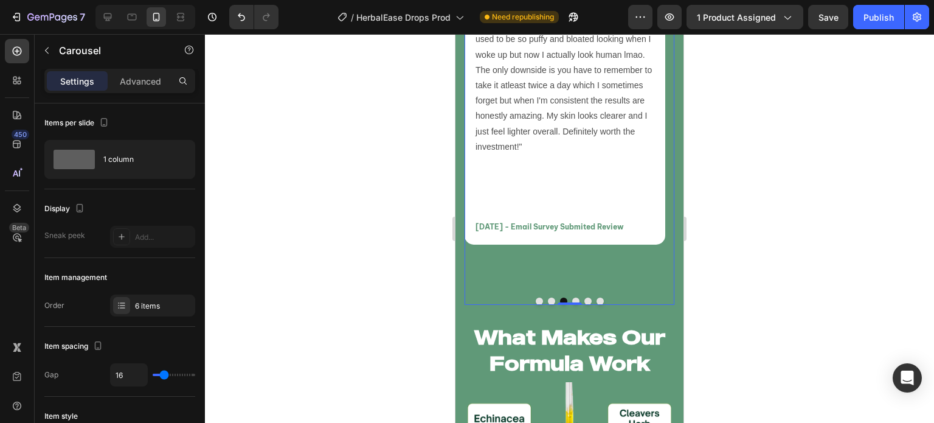
click at [573, 297] on button "Dot" at bounding box center [575, 300] width 7 height 7
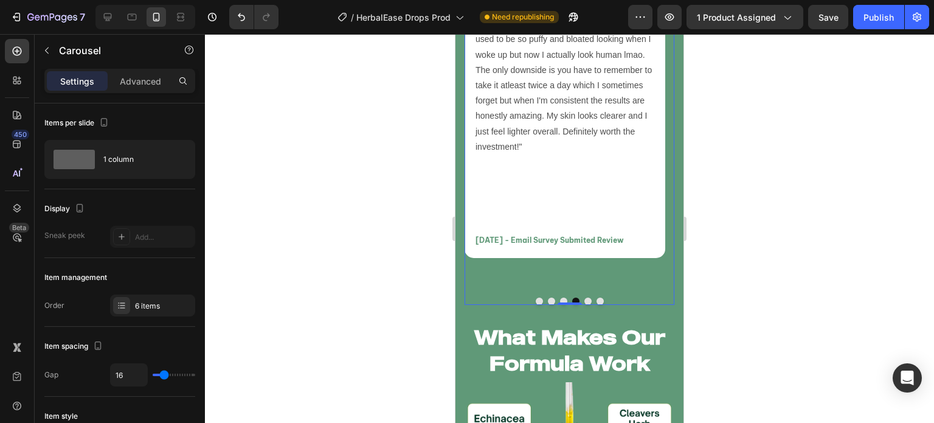
click at [586, 299] on button "Dot" at bounding box center [587, 300] width 7 height 7
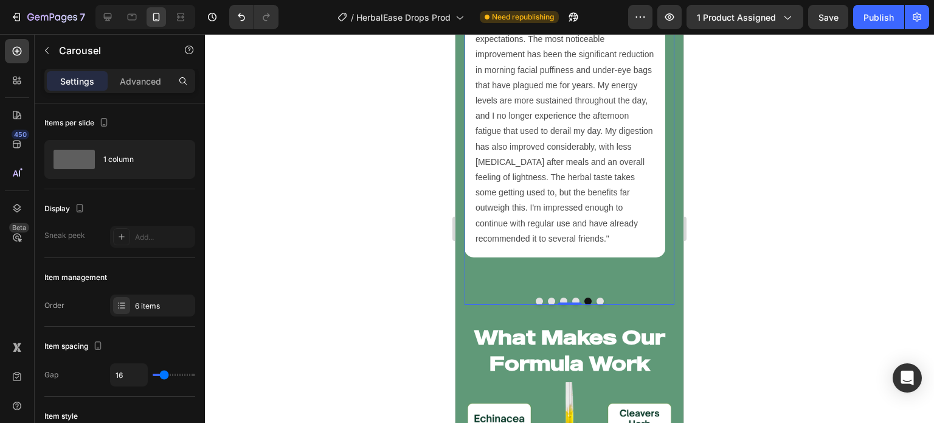
click at [597, 301] on button "Dot" at bounding box center [600, 300] width 7 height 7
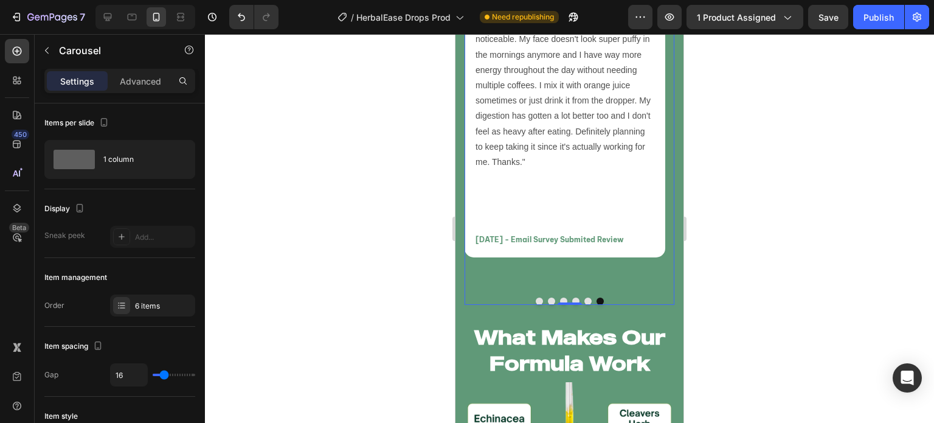
click at [536, 300] on button "Dot" at bounding box center [539, 300] width 7 height 7
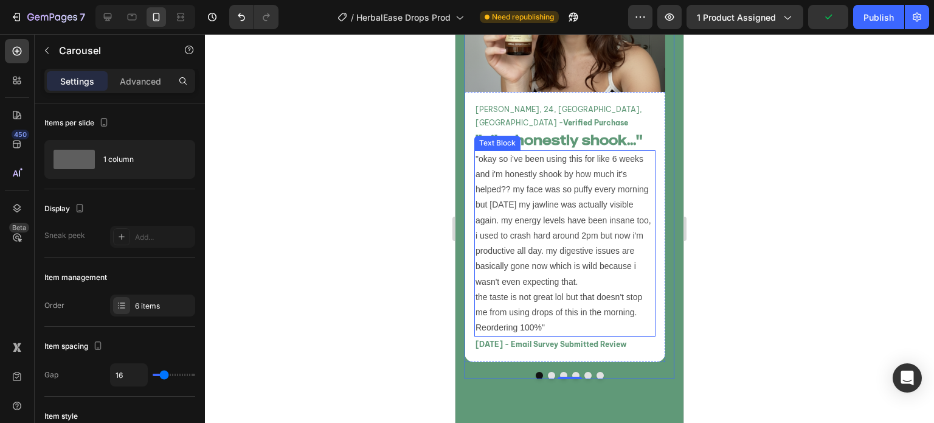
scroll to position [5096, 0]
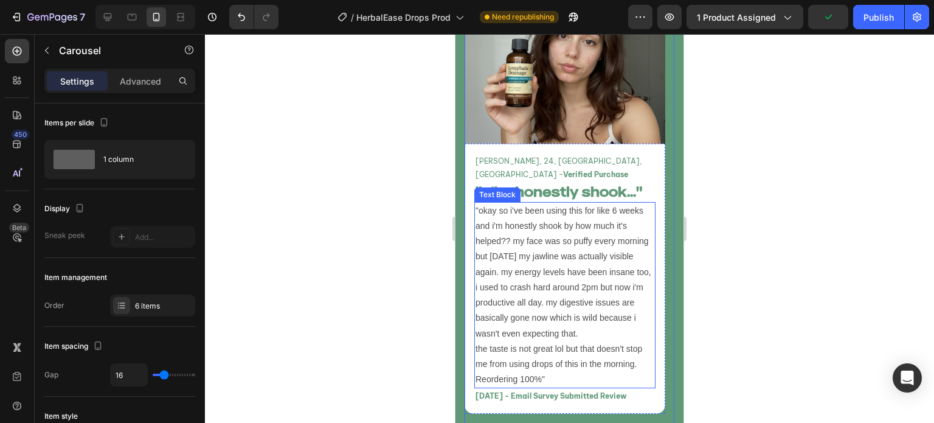
click at [548, 209] on p ""okay so i've been using this for like 6 weeks and i'm honestly shook by how mu…" at bounding box center [565, 295] width 179 height 184
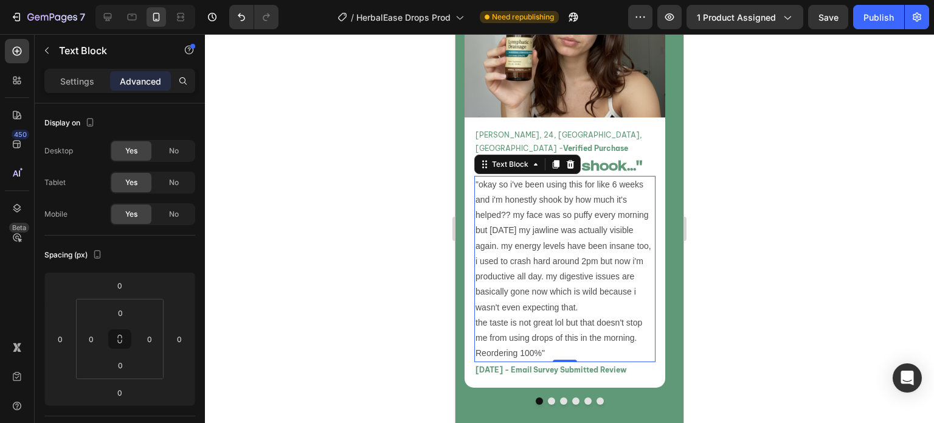
scroll to position [5121, 0]
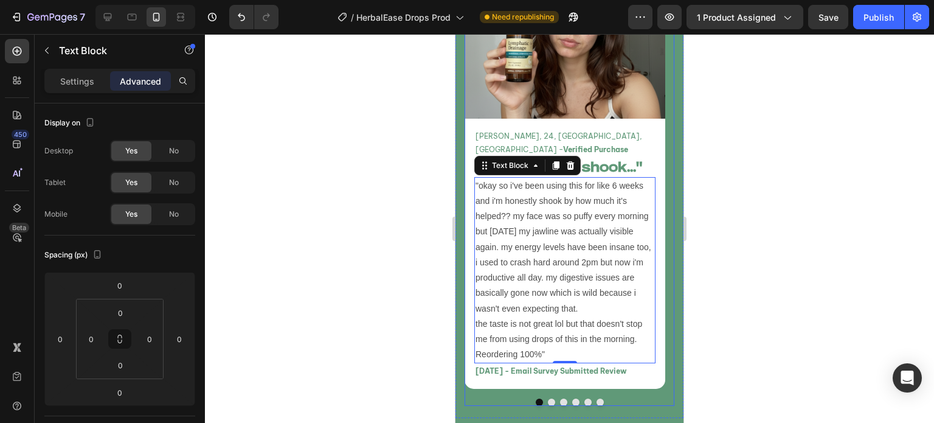
click at [548, 398] on button "Dot" at bounding box center [551, 401] width 7 height 7
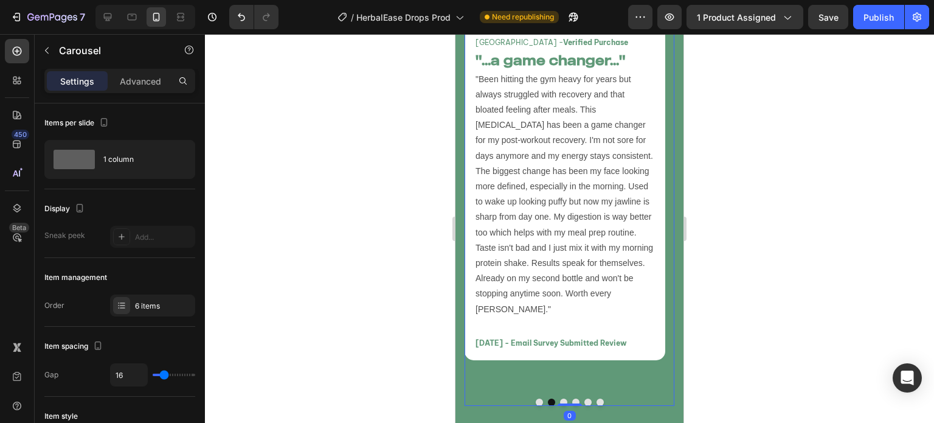
click at [536, 399] on button "Dot" at bounding box center [539, 401] width 7 height 7
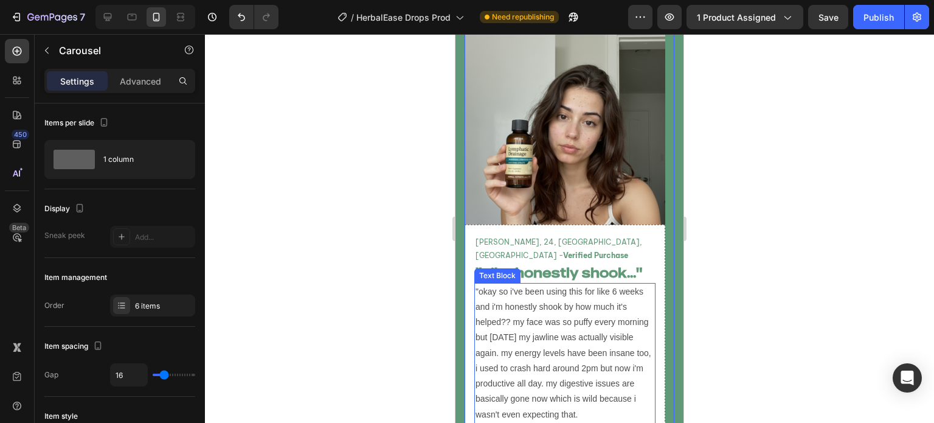
scroll to position [5103, 0]
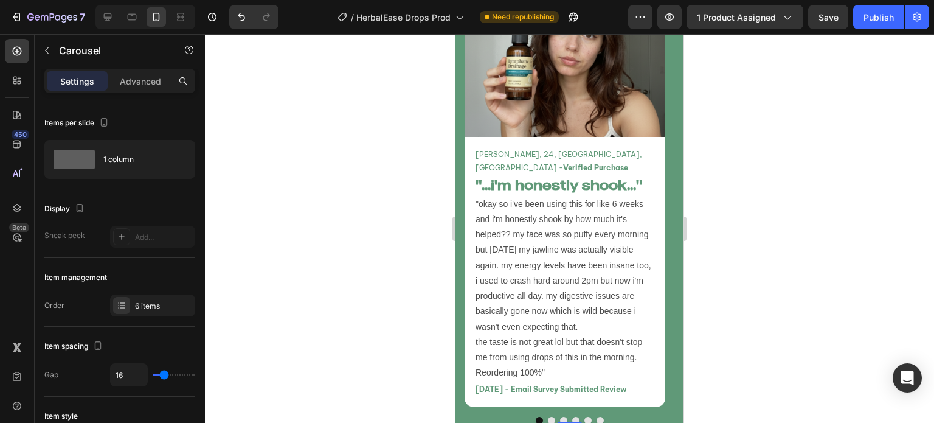
click at [381, 316] on div at bounding box center [569, 228] width 729 height 389
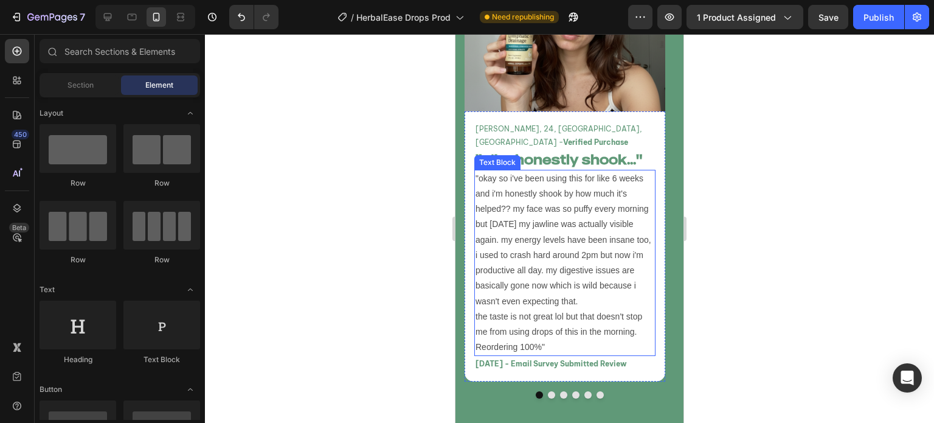
scroll to position [5128, 0]
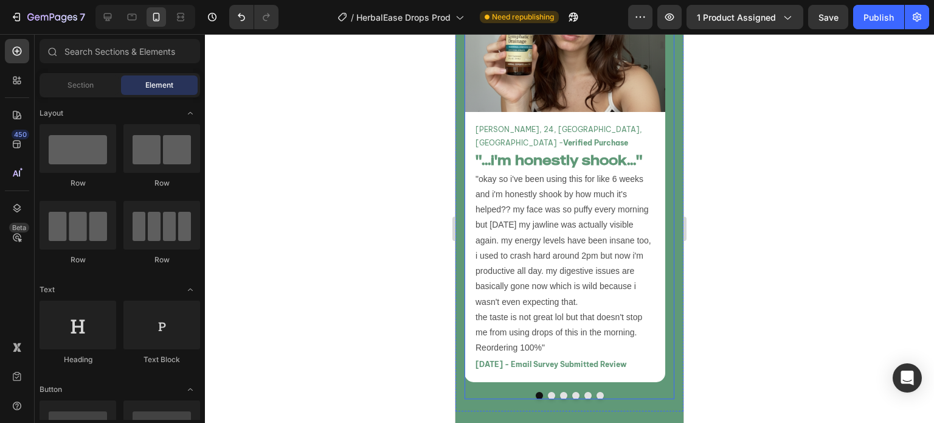
click at [548, 394] on button "Dot" at bounding box center [551, 395] width 7 height 7
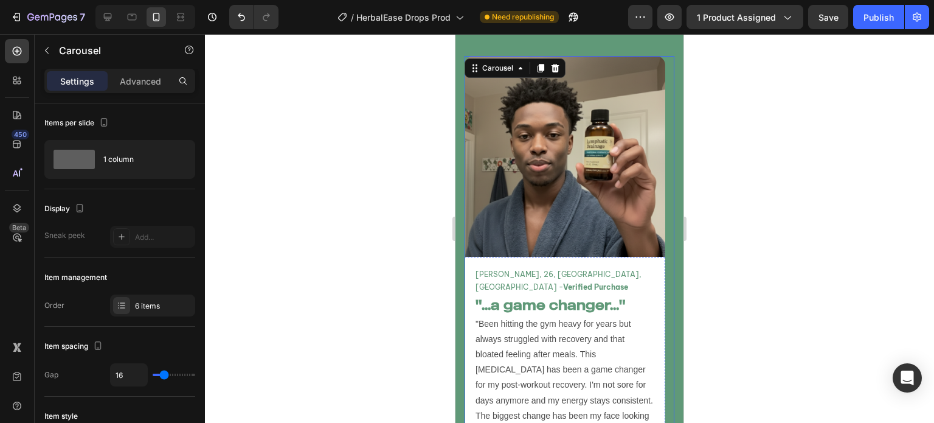
scroll to position [5181, 0]
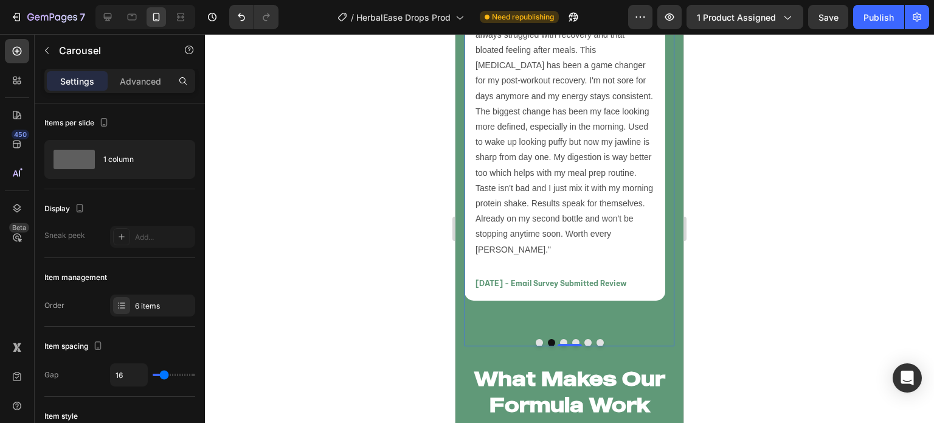
click at [548, 302] on div "Image Marcus T, 26, Atlanta, GA - Verified Purchase Text Block "...a game chang…" at bounding box center [565, 40] width 201 height 577
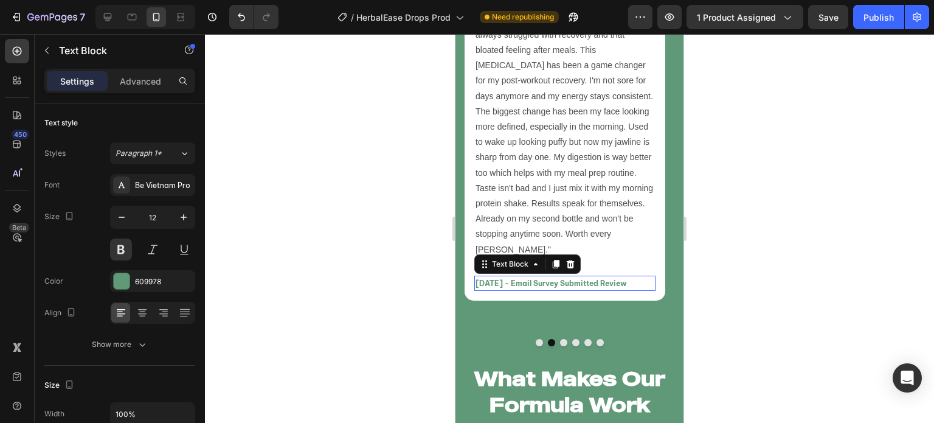
click at [535, 277] on p "[DATE] - Email Survey Submitted Review" at bounding box center [565, 283] width 179 height 13
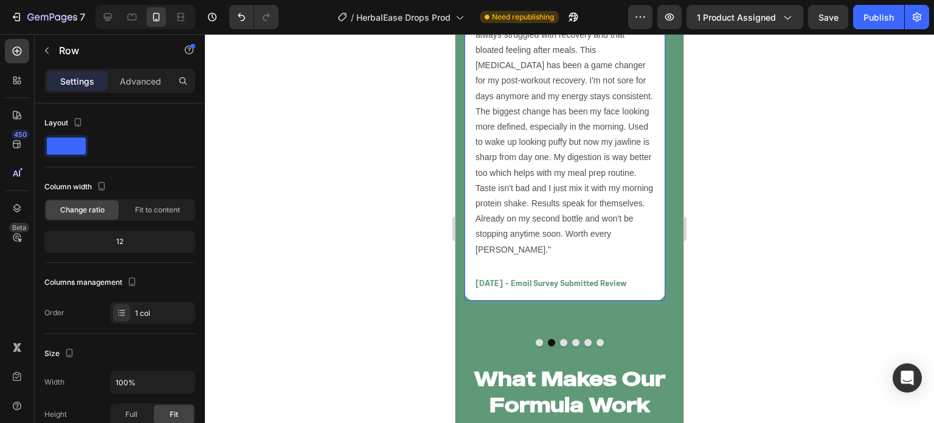
click at [534, 282] on div "Marcus T, 26, Atlanta, GA - Verified Purchase Text Block "...a game changer..."…" at bounding box center [565, 127] width 201 height 348
click at [536, 341] on button "Dot" at bounding box center [539, 342] width 7 height 7
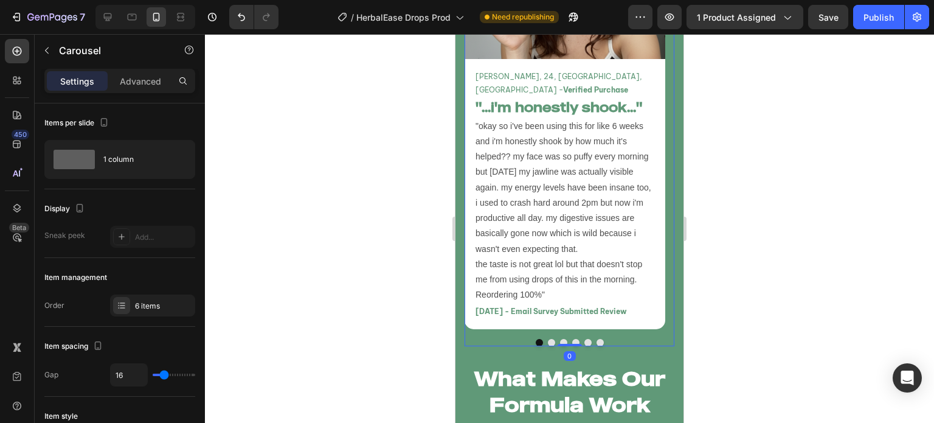
click at [548, 341] on button "Dot" at bounding box center [551, 342] width 7 height 7
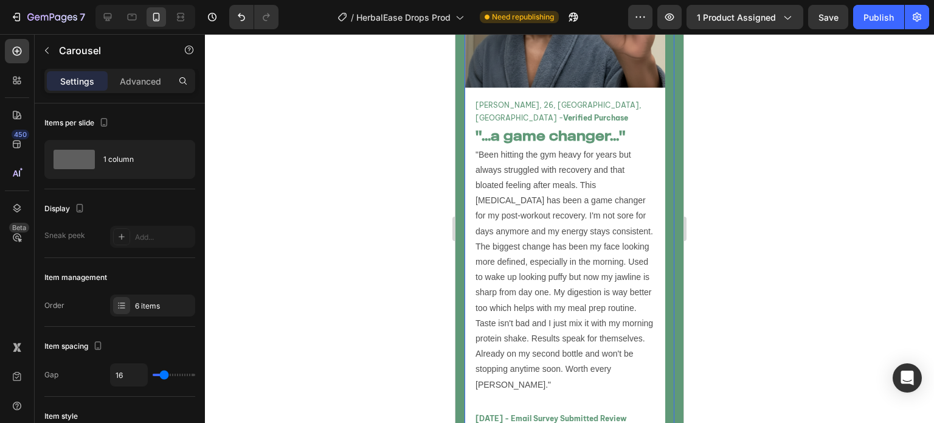
scroll to position [5199, 0]
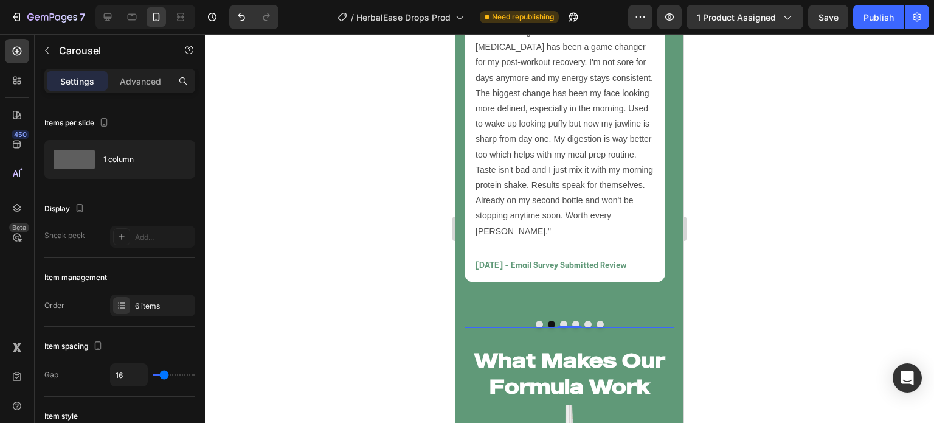
click at [560, 320] on button "Dot" at bounding box center [563, 323] width 7 height 7
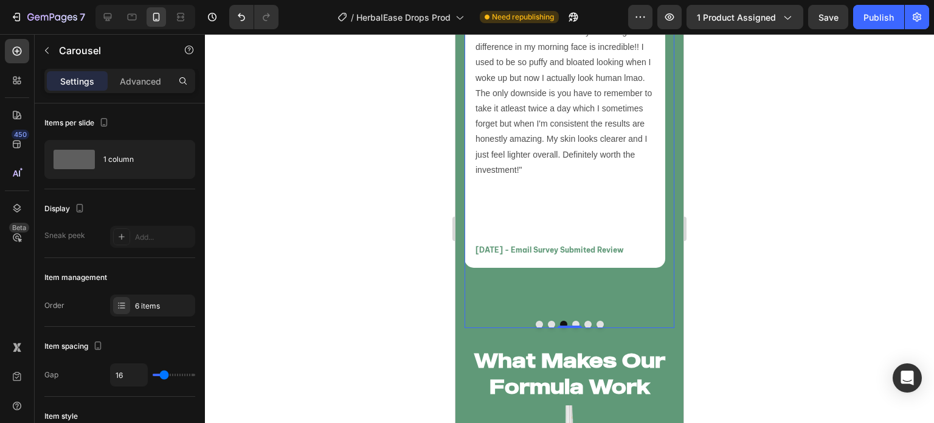
click at [572, 323] on button "Dot" at bounding box center [575, 323] width 7 height 7
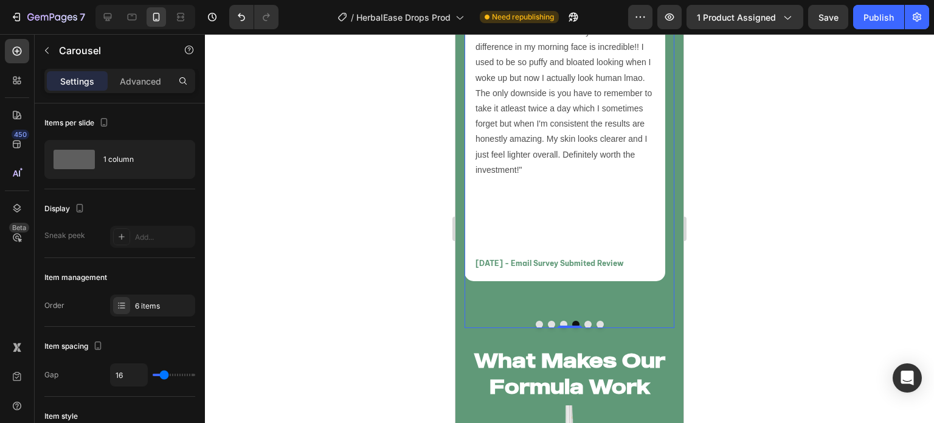
click at [528, 296] on div "Image Chloe B, 23, Miami, FL - Verified Purchase Text Block "...incredible!!...…" at bounding box center [565, 22] width 201 height 577
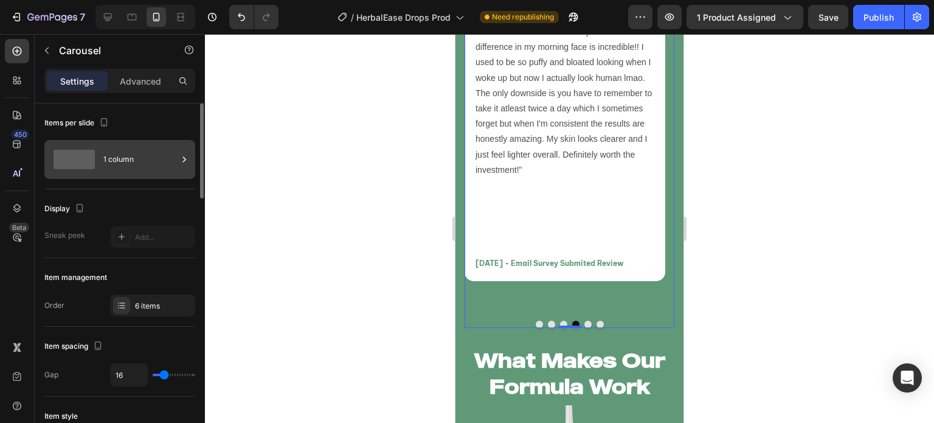
click at [151, 161] on div "1 column" at bounding box center [140, 159] width 74 height 28
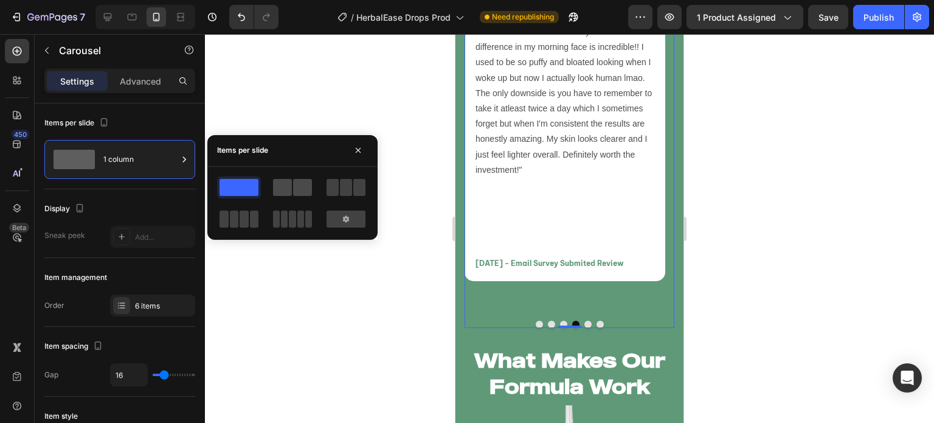
click at [294, 194] on span at bounding box center [302, 187] width 19 height 17
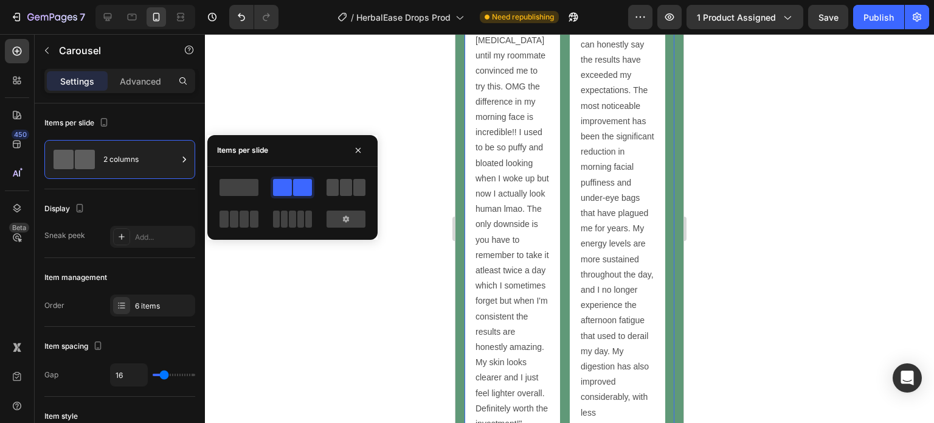
click at [339, 186] on div at bounding box center [346, 187] width 39 height 17
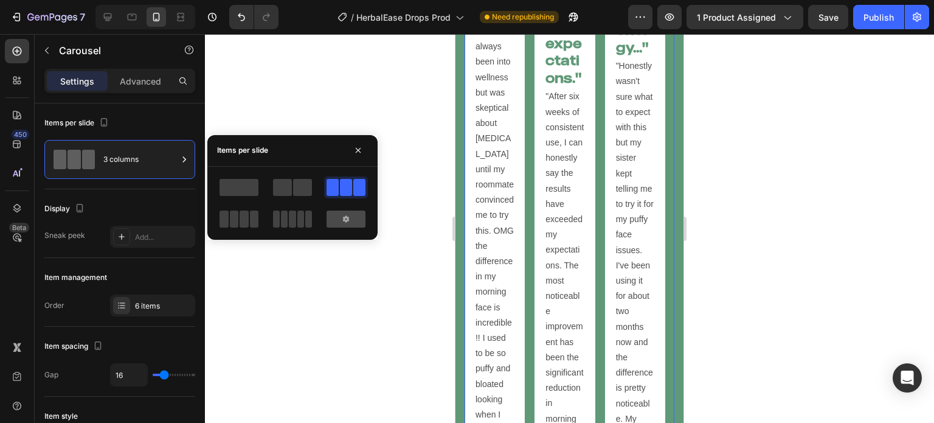
click at [343, 223] on div at bounding box center [346, 218] width 39 height 17
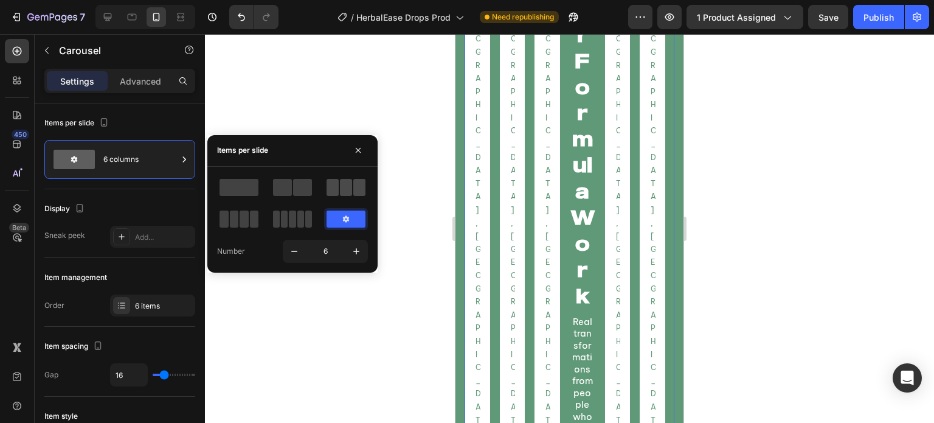
click at [328, 184] on span at bounding box center [333, 187] width 12 height 17
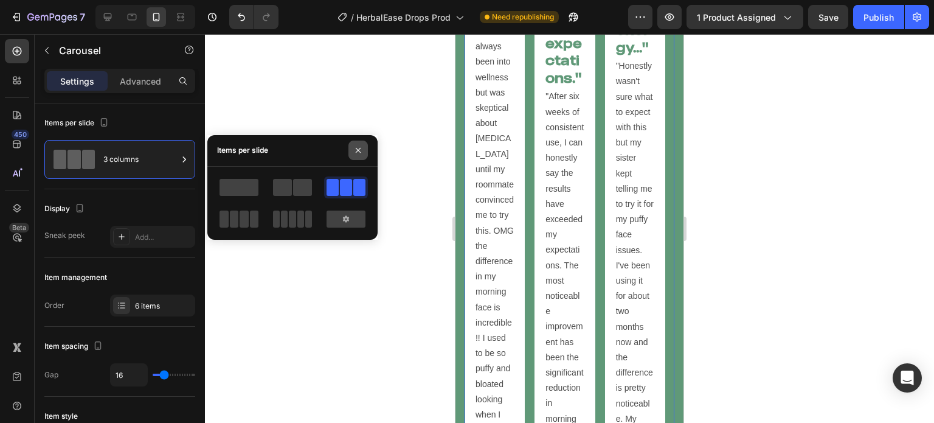
click at [360, 148] on icon "button" at bounding box center [358, 150] width 10 height 10
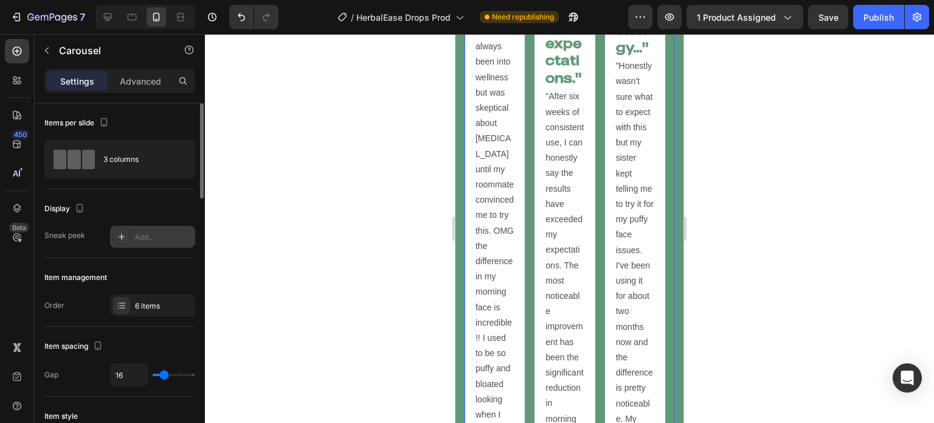
click at [163, 237] on div "Add..." at bounding box center [163, 237] width 57 height 11
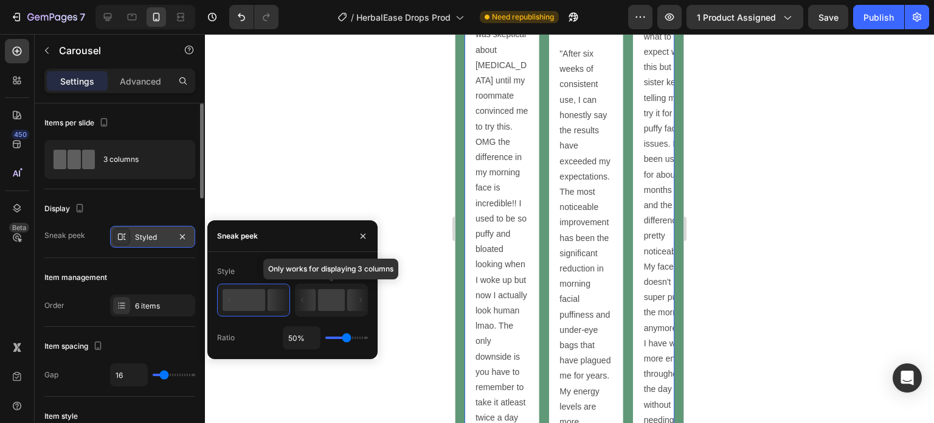
click at [308, 310] on icon at bounding box center [306, 300] width 20 height 22
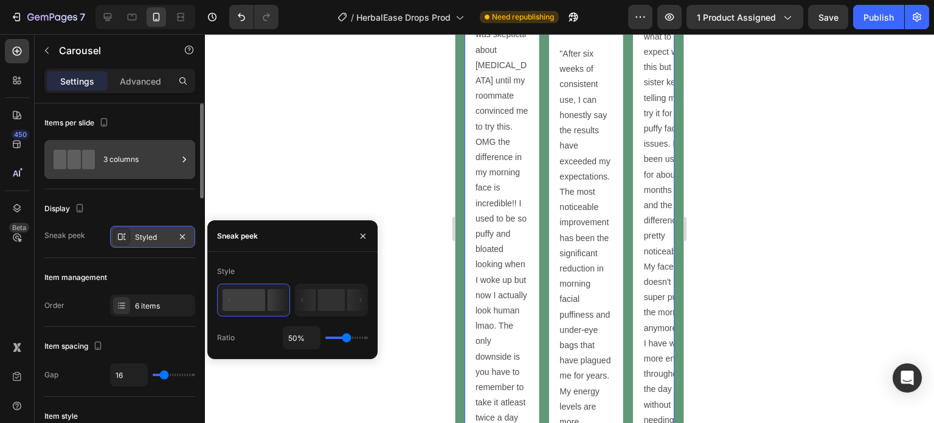
click at [134, 167] on div "3 columns" at bounding box center [140, 159] width 74 height 28
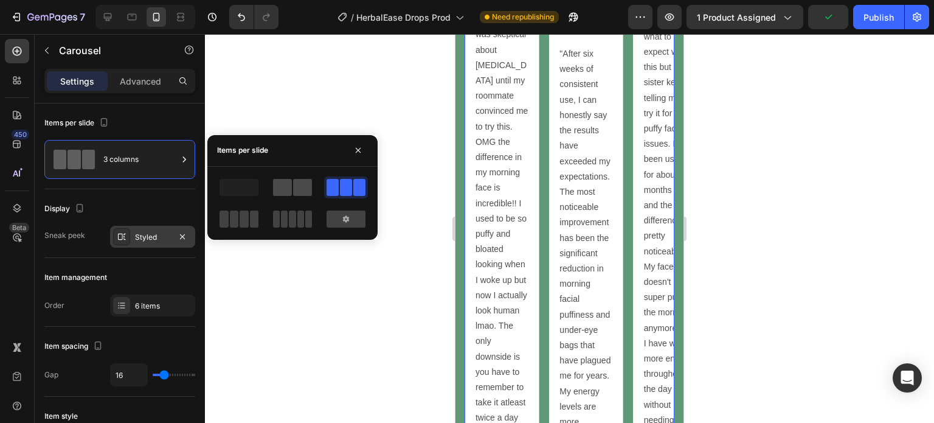
click at [289, 192] on span at bounding box center [282, 187] width 19 height 17
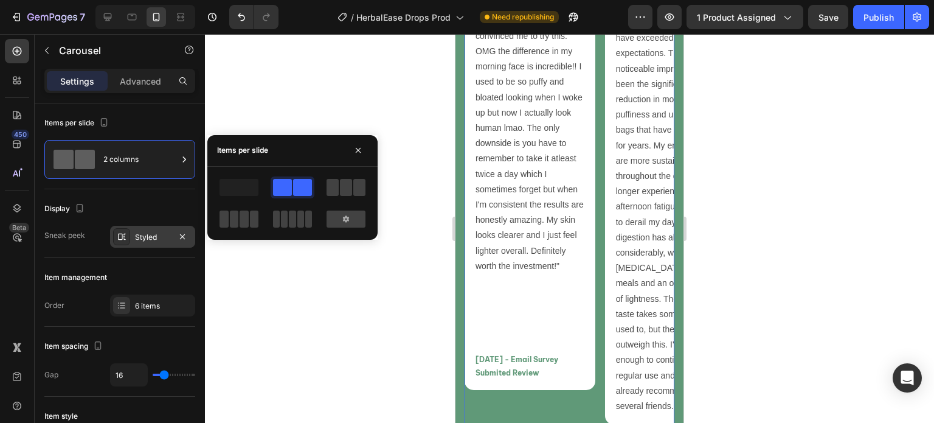
click at [400, 297] on div at bounding box center [569, 228] width 729 height 389
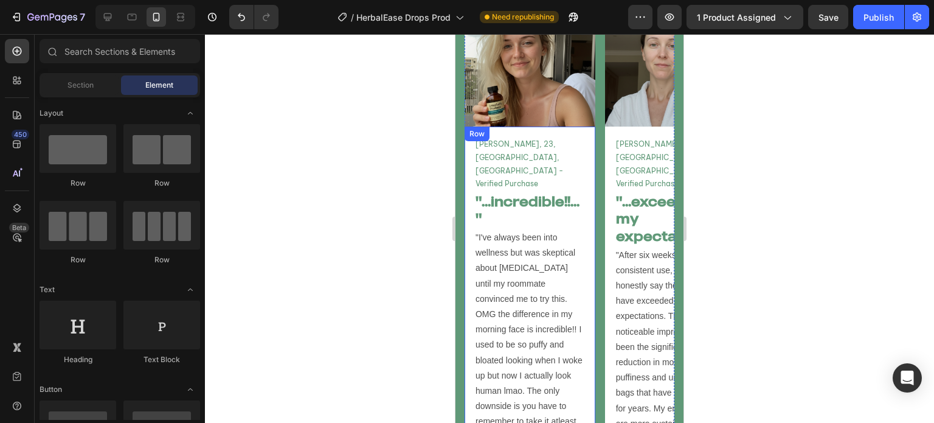
scroll to position [4938, 0]
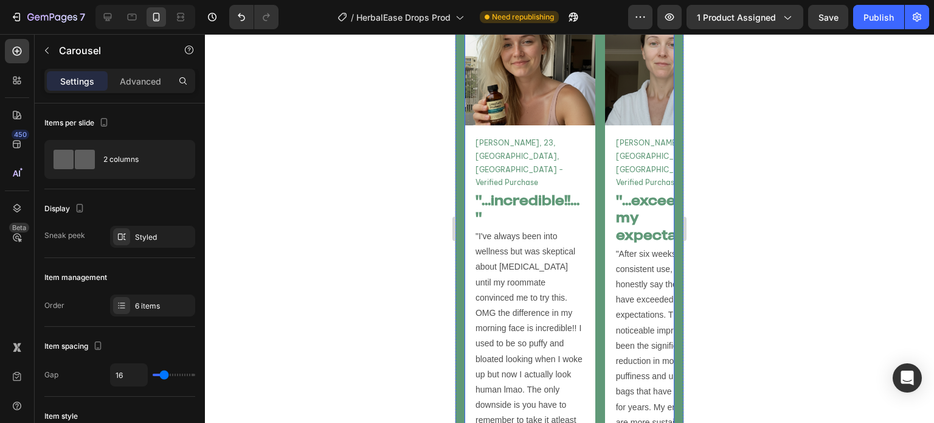
click at [603, 215] on div "What Makes Our Formula Work Heading Real transformations from people who decide…" at bounding box center [570, 368] width 210 height 747
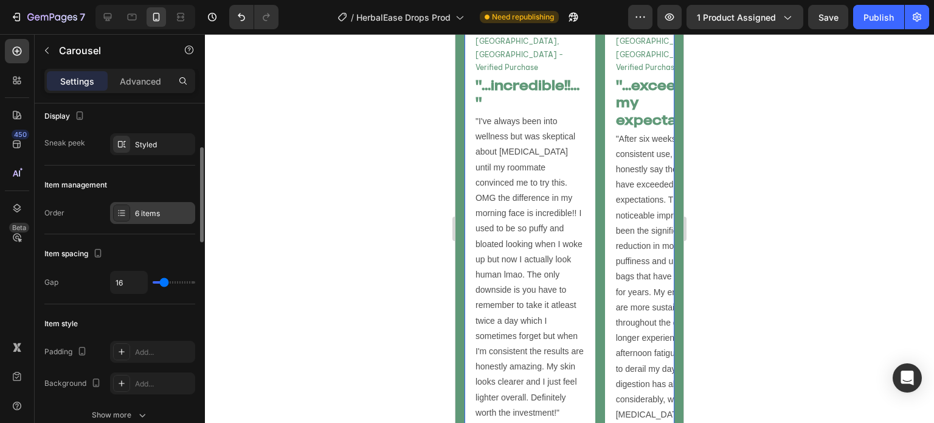
scroll to position [108, 0]
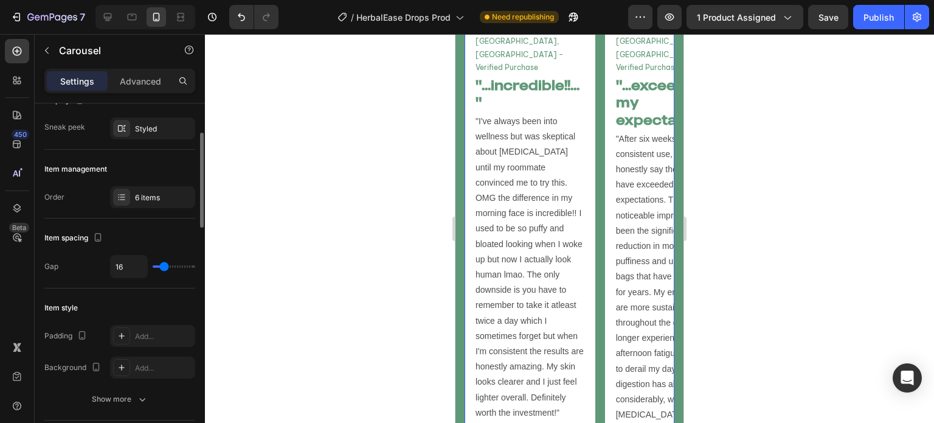
type input "0"
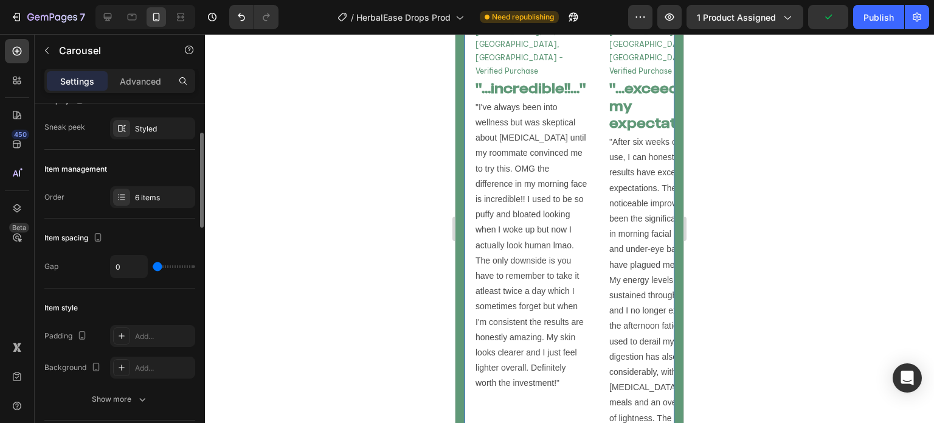
type input "0"
click at [153, 268] on input "range" at bounding box center [174, 266] width 43 height 2
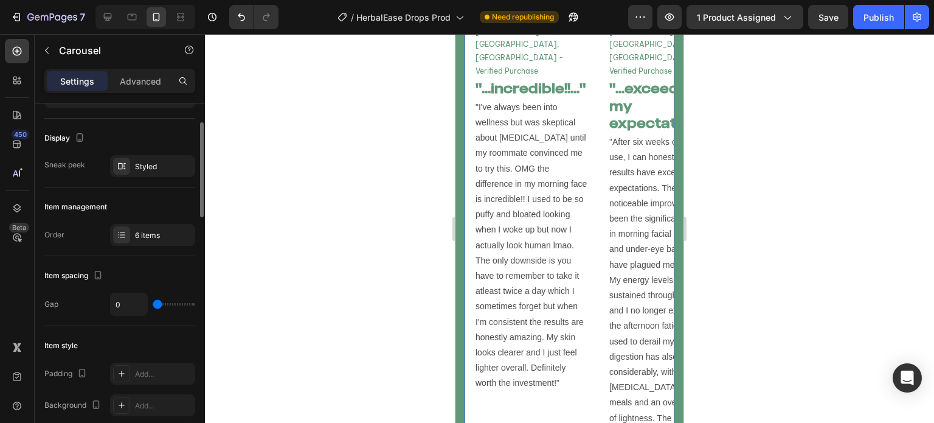
scroll to position [70, 0]
type input "10"
type input "18"
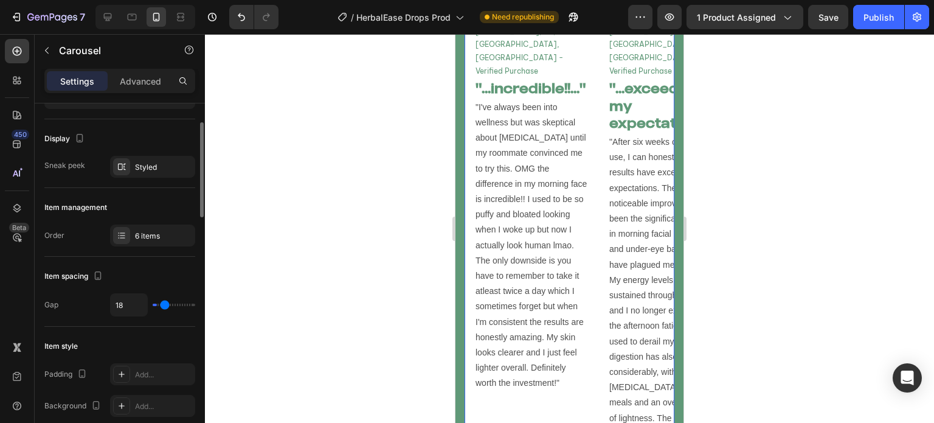
type input "23"
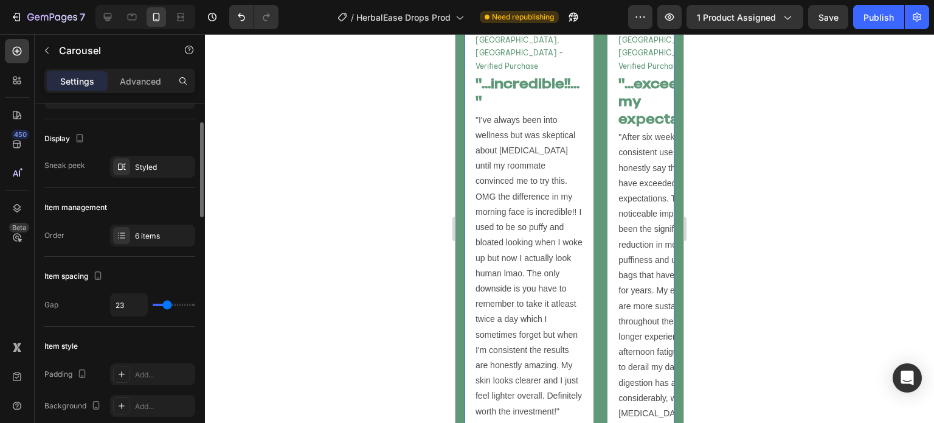
drag, startPoint x: 158, startPoint y: 304, endPoint x: 167, endPoint y: 303, distance: 8.5
click at [167, 303] on input "range" at bounding box center [174, 304] width 43 height 2
type input "22"
type input "11"
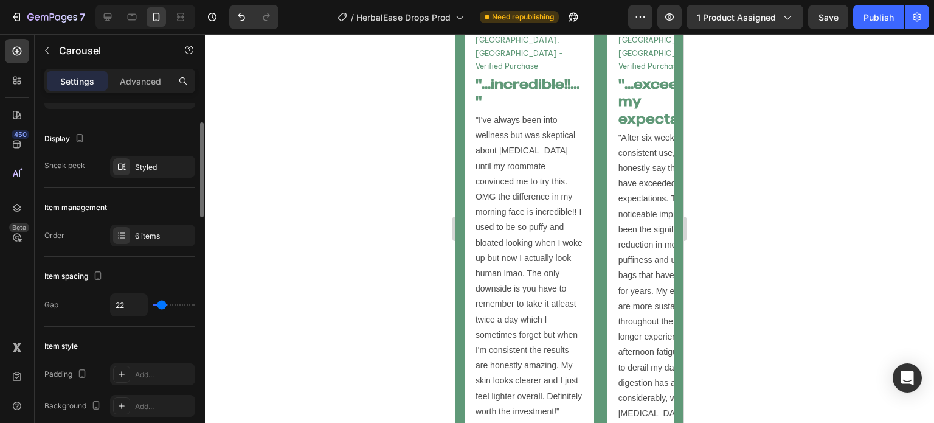
type input "11"
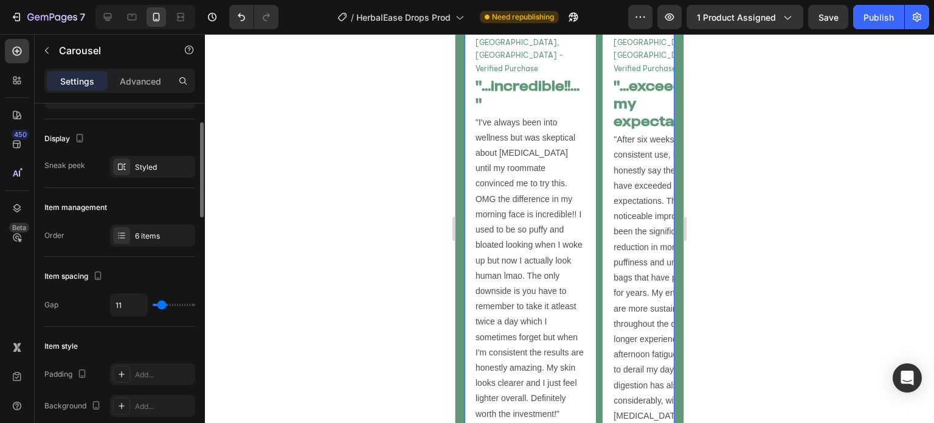
type input "10"
type input "9"
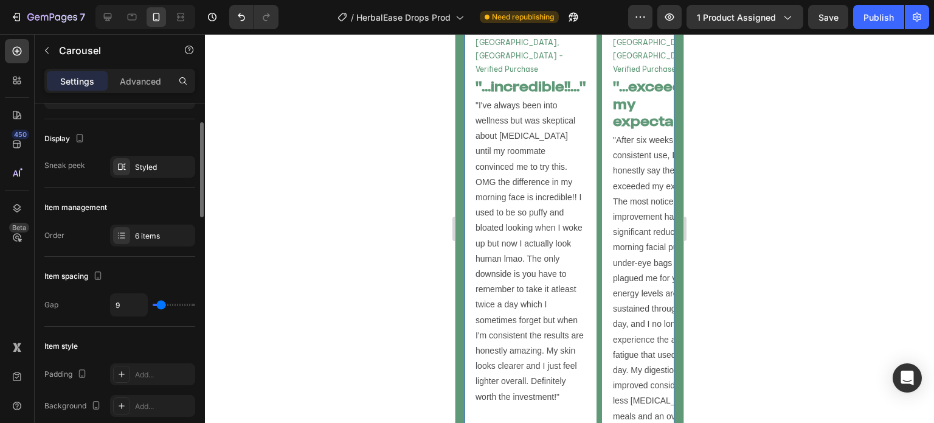
type input "10"
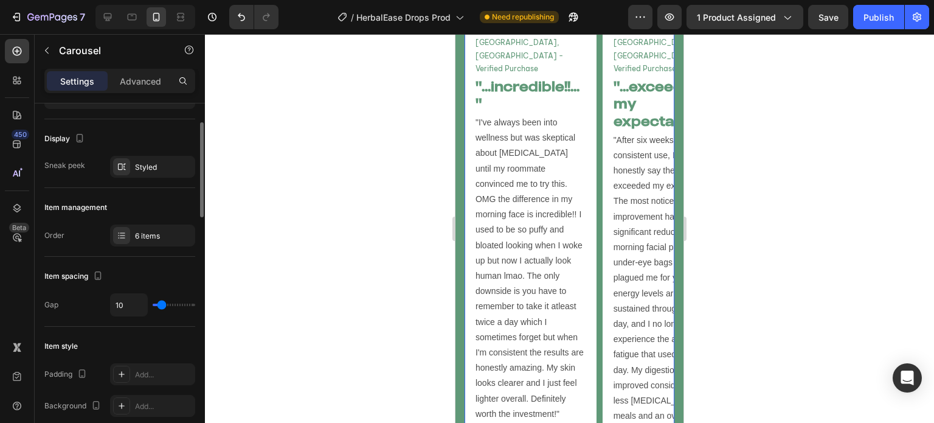
type input "11"
type input "12"
type input "13"
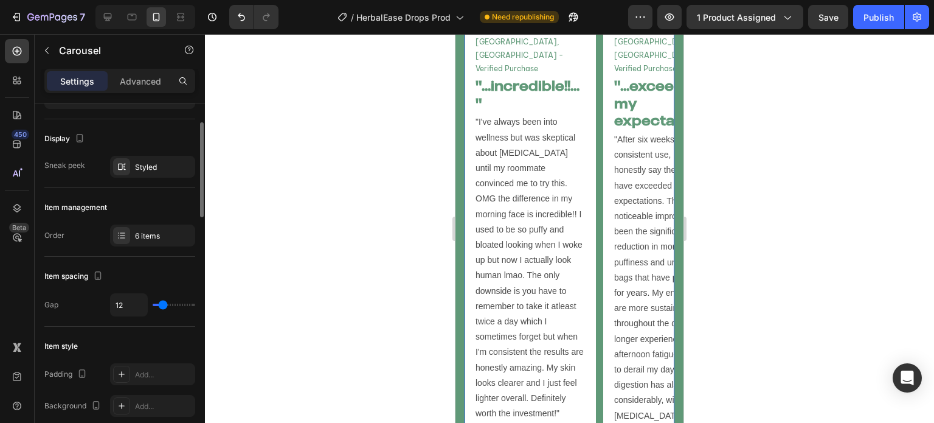
type input "13"
type input "14"
type input "15"
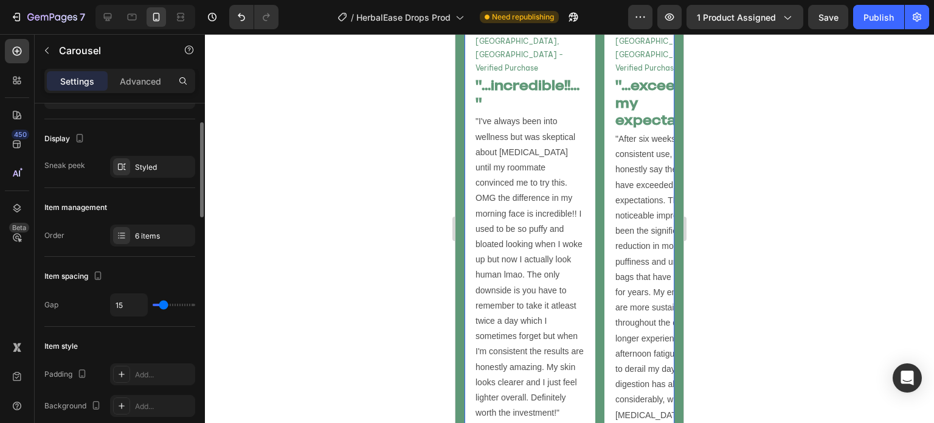
type input "16"
click at [181, 165] on icon "button" at bounding box center [183, 167] width 10 height 10
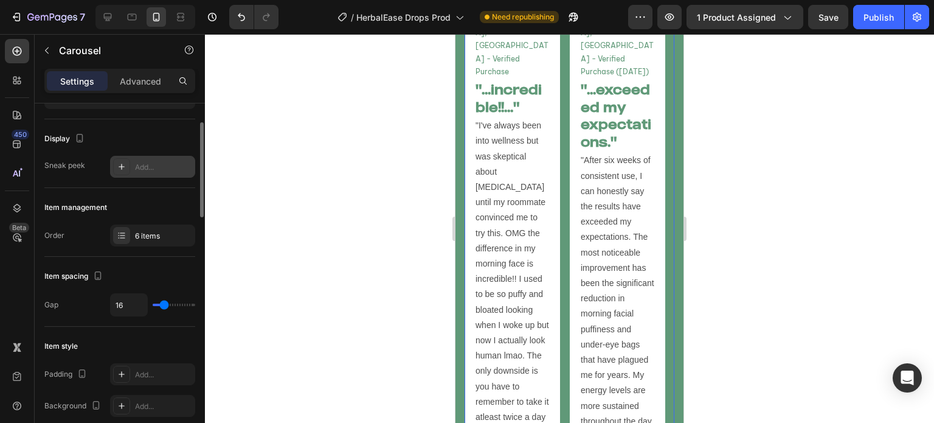
scroll to position [0, 0]
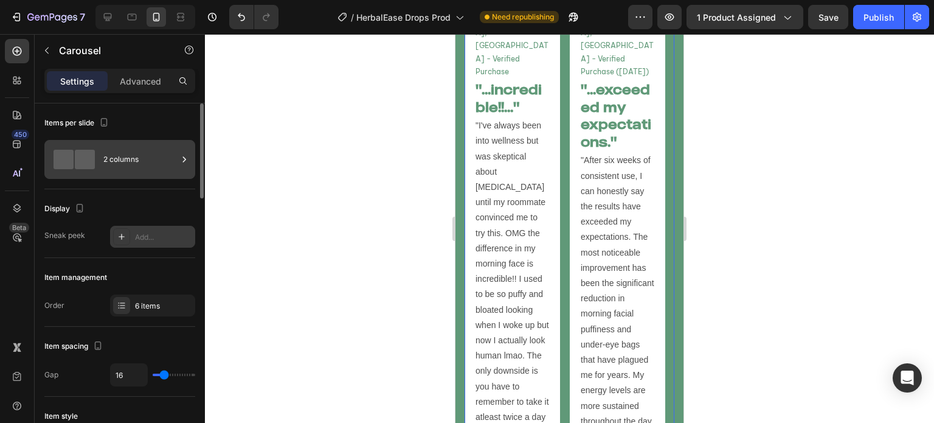
click at [131, 164] on div "2 columns" at bounding box center [140, 159] width 74 height 28
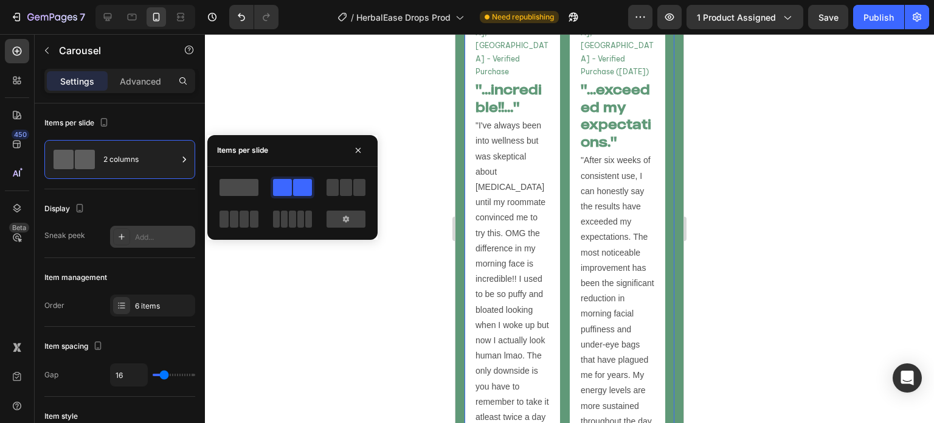
click at [231, 190] on span at bounding box center [239, 187] width 39 height 17
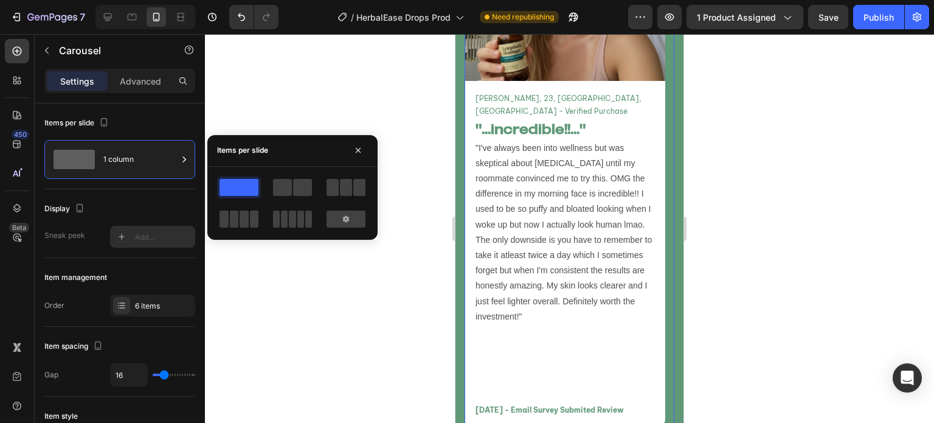
click at [367, 265] on div at bounding box center [569, 228] width 729 height 389
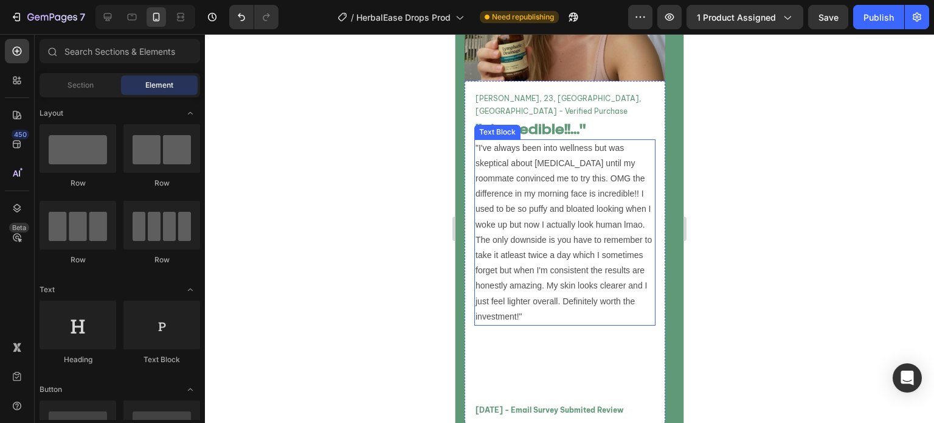
scroll to position [5167, 0]
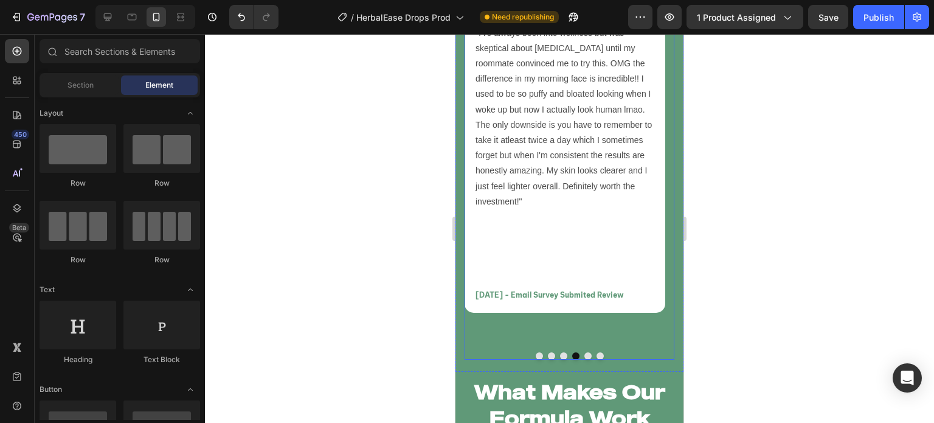
click at [597, 355] on button "Dot" at bounding box center [600, 355] width 7 height 7
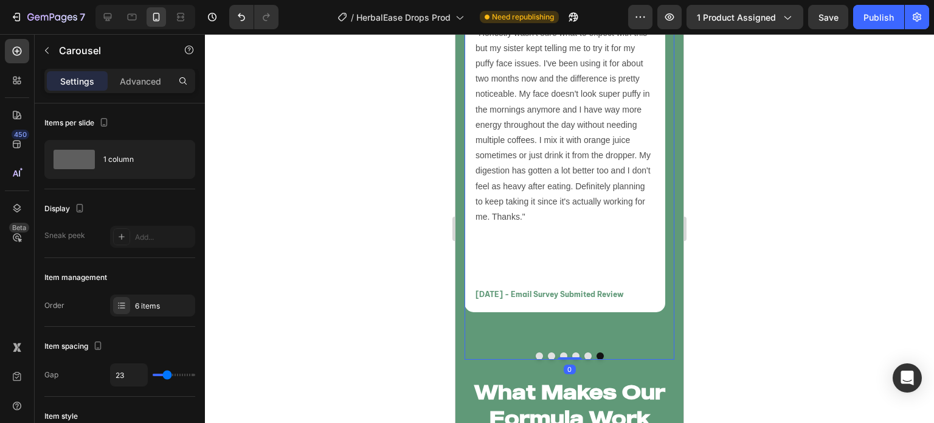
click at [536, 354] on button "Dot" at bounding box center [539, 355] width 7 height 7
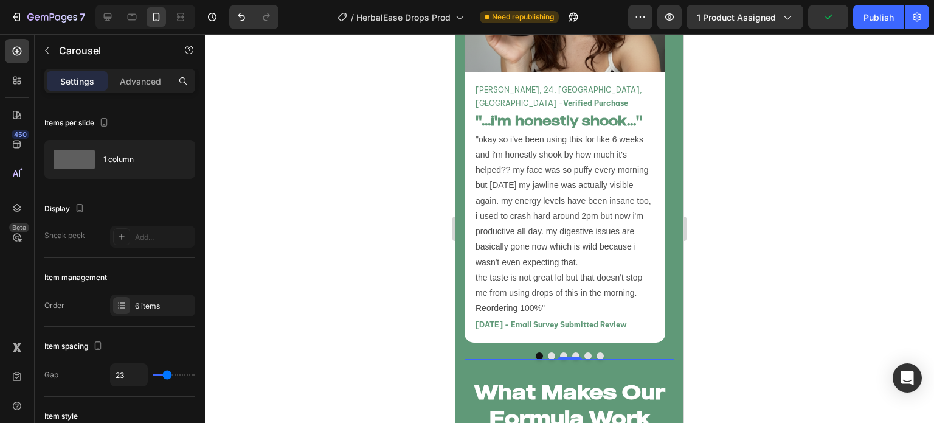
click at [548, 355] on button "Dot" at bounding box center [551, 355] width 7 height 7
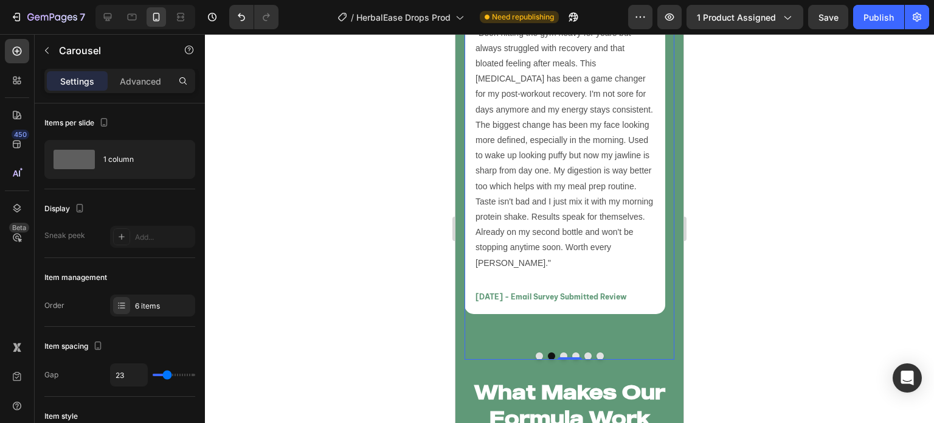
click at [560, 356] on button "Dot" at bounding box center [563, 355] width 7 height 7
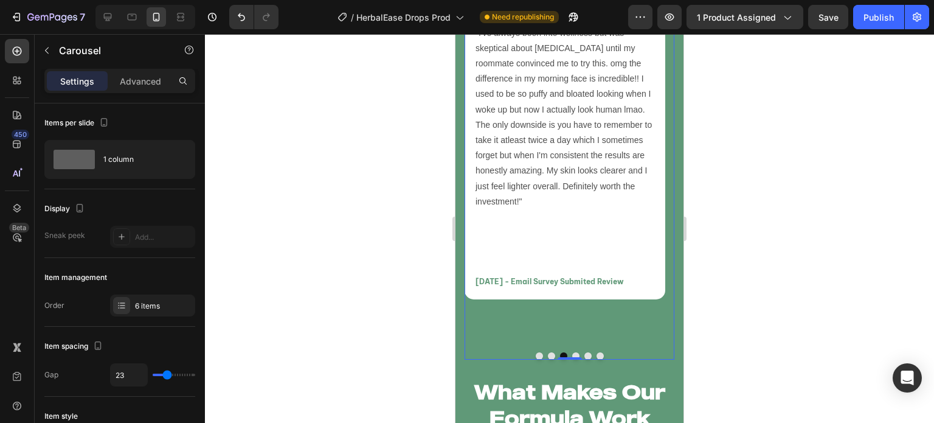
click at [572, 355] on button "Dot" at bounding box center [575, 355] width 7 height 7
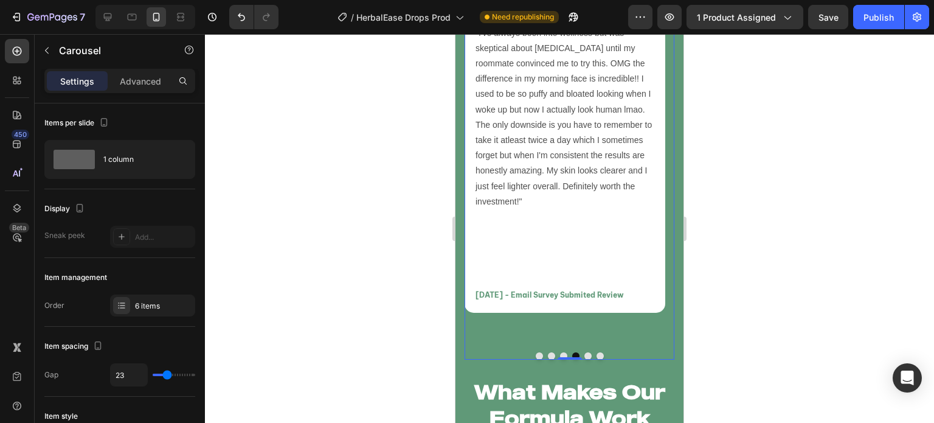
click at [584, 355] on button "Dot" at bounding box center [587, 355] width 7 height 7
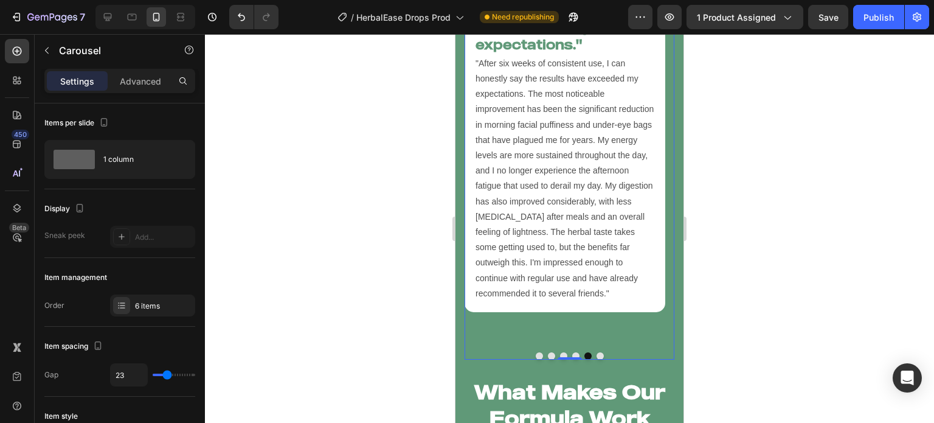
click at [597, 356] on button "Dot" at bounding box center [600, 355] width 7 height 7
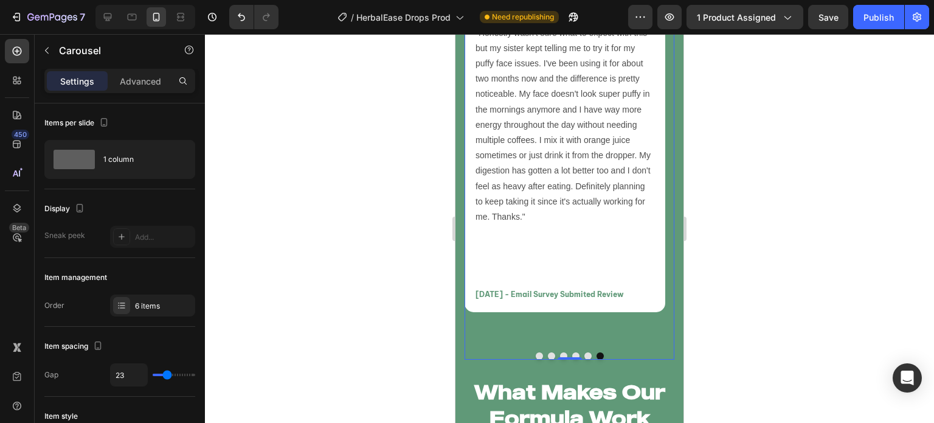
click at [536, 355] on button "Dot" at bounding box center [539, 355] width 7 height 7
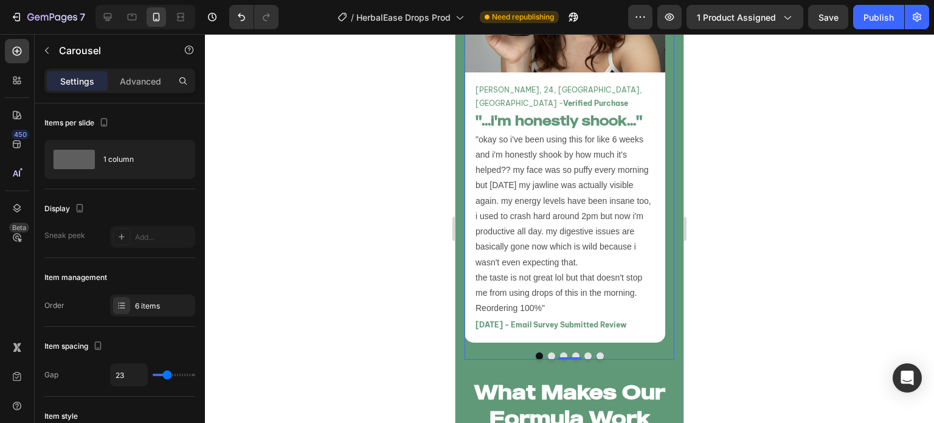
click at [548, 357] on button "Dot" at bounding box center [551, 355] width 7 height 7
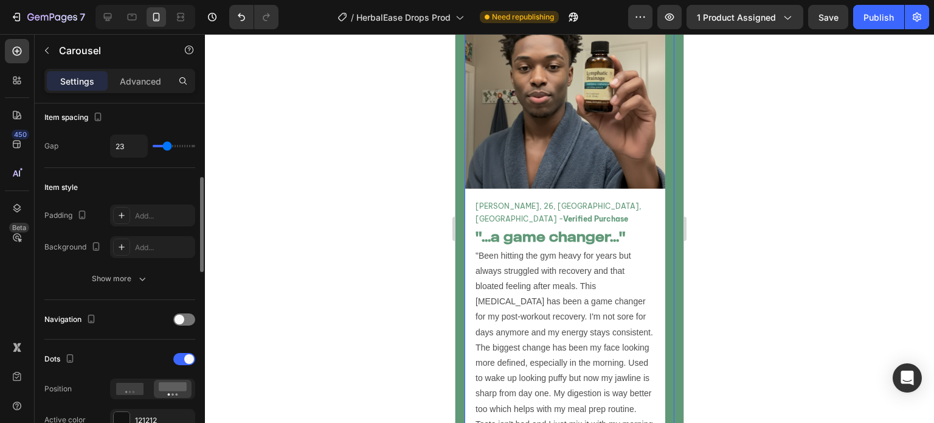
scroll to position [240, 0]
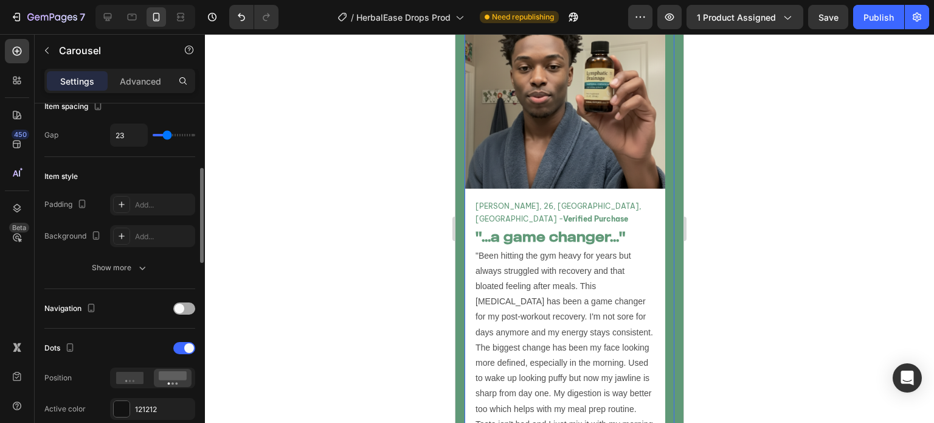
click at [182, 306] on span at bounding box center [180, 308] width 10 height 10
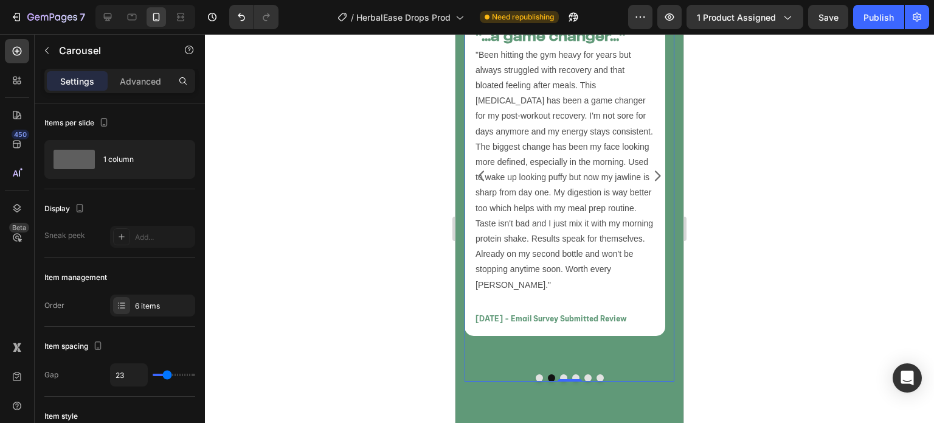
scroll to position [240, 0]
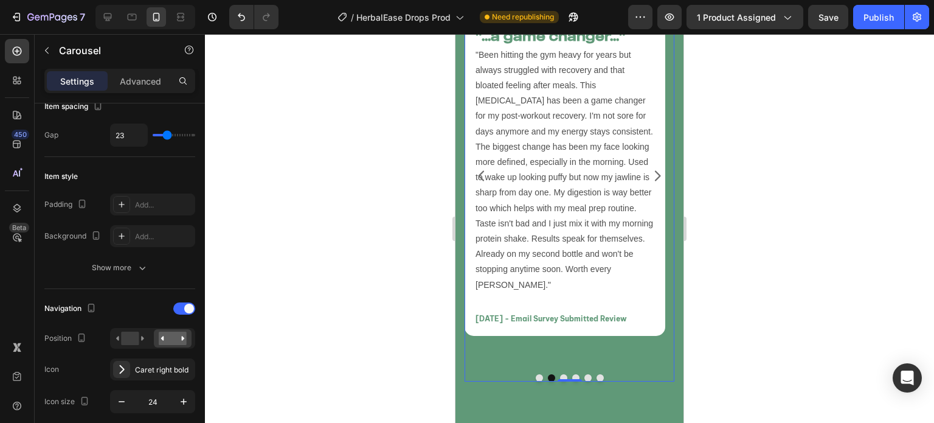
click at [485, 183] on icon "Carousel Back Arrow" at bounding box center [481, 175] width 15 height 15
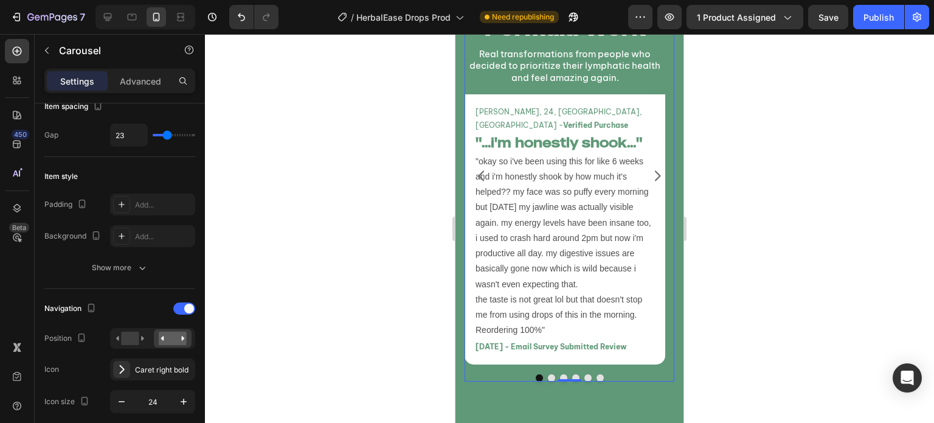
scroll to position [4912, 0]
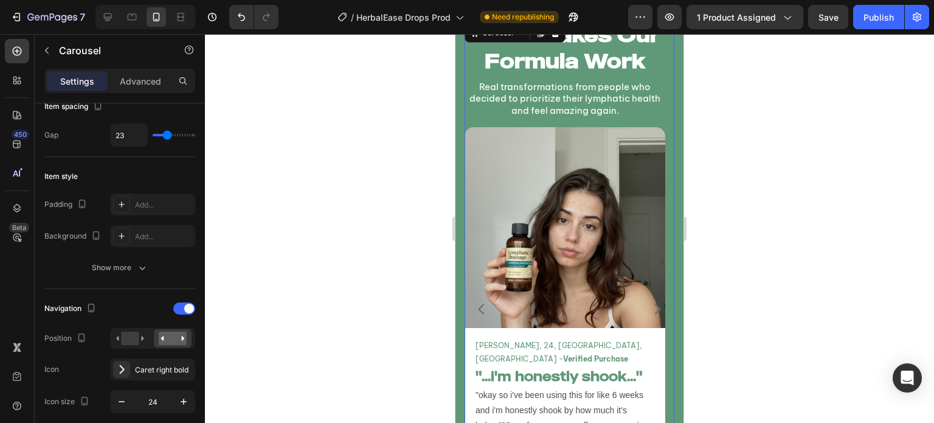
click at [650, 310] on icon "Carousel Next Arrow" at bounding box center [657, 309] width 15 height 15
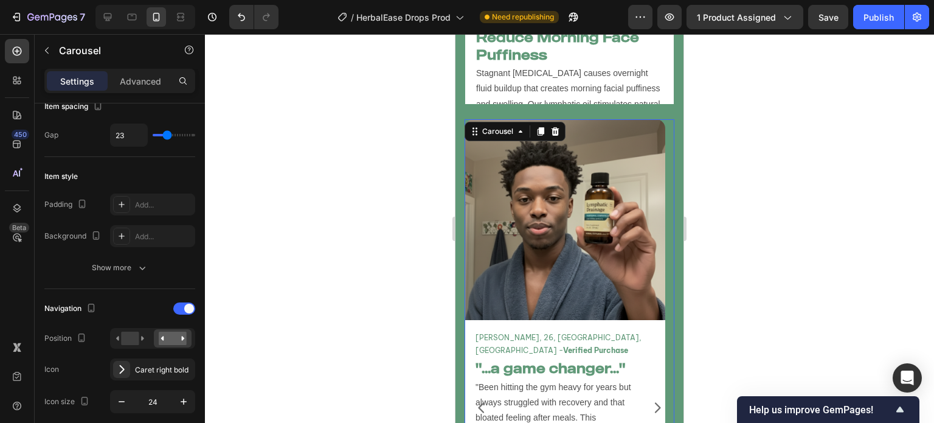
scroll to position [4817, 0]
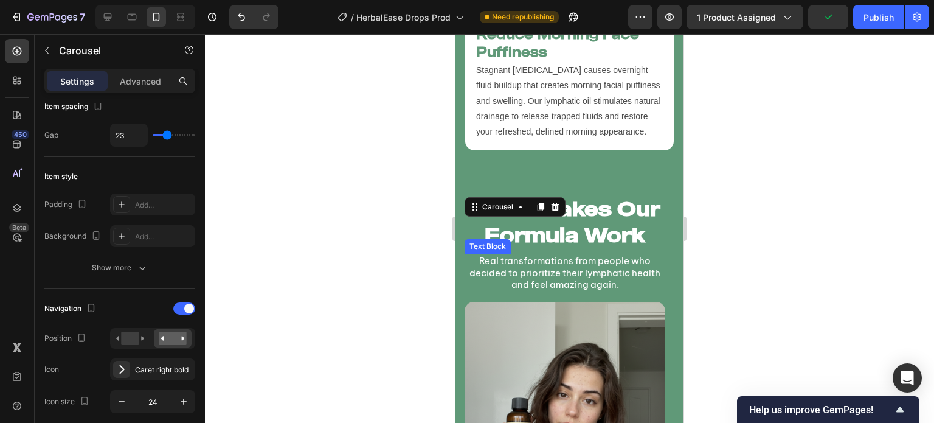
click at [565, 255] on p "Real transformations from people who decided to prioritize their lymphatic heal…" at bounding box center [565, 273] width 198 height 36
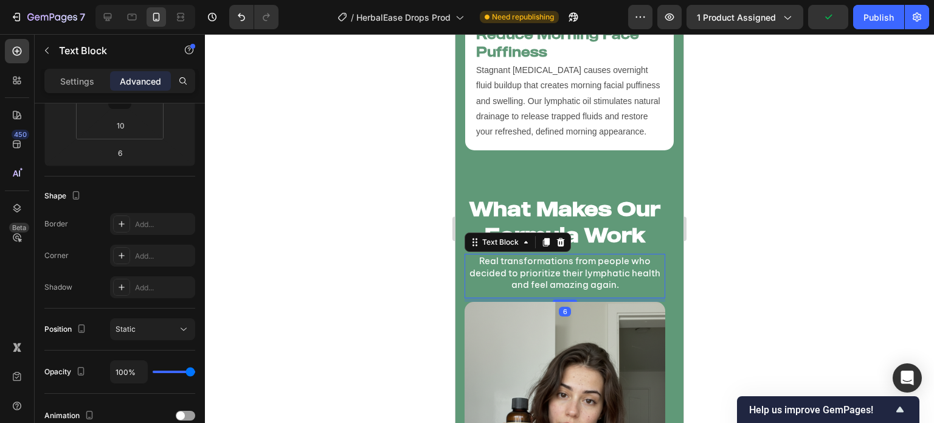
scroll to position [0, 0]
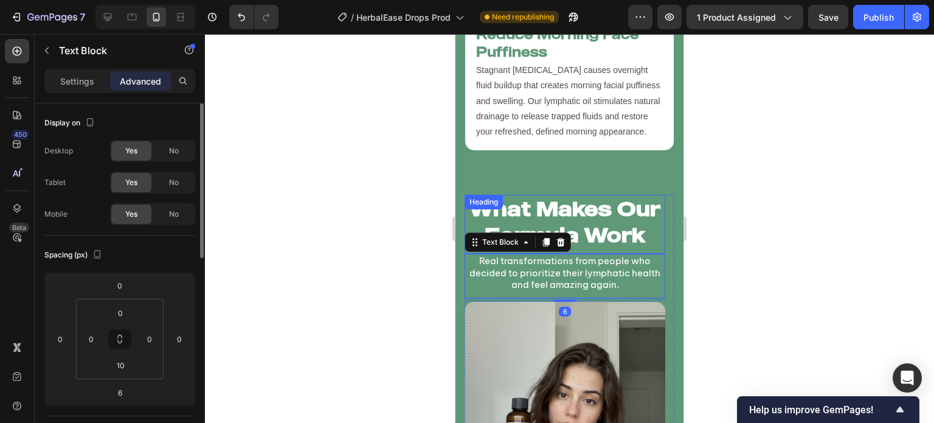
click at [579, 195] on h2 "What Makes Our Formula Work" at bounding box center [565, 222] width 201 height 55
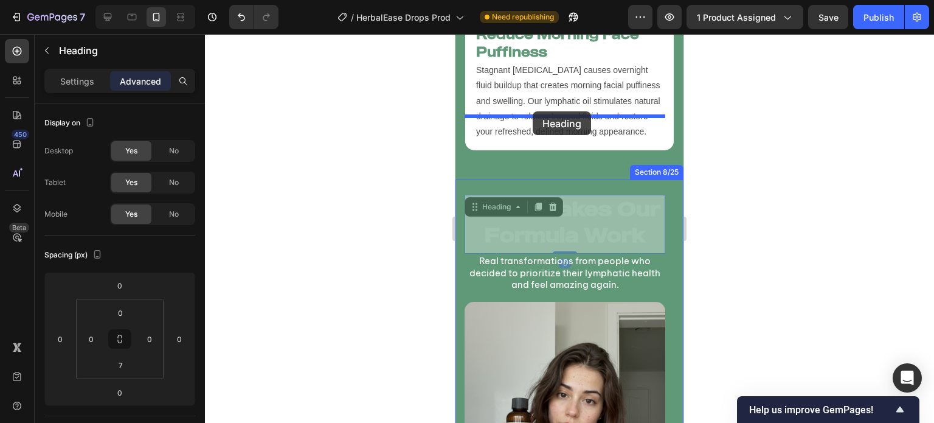
drag, startPoint x: 474, startPoint y: 126, endPoint x: 533, endPoint y: 111, distance: 60.2
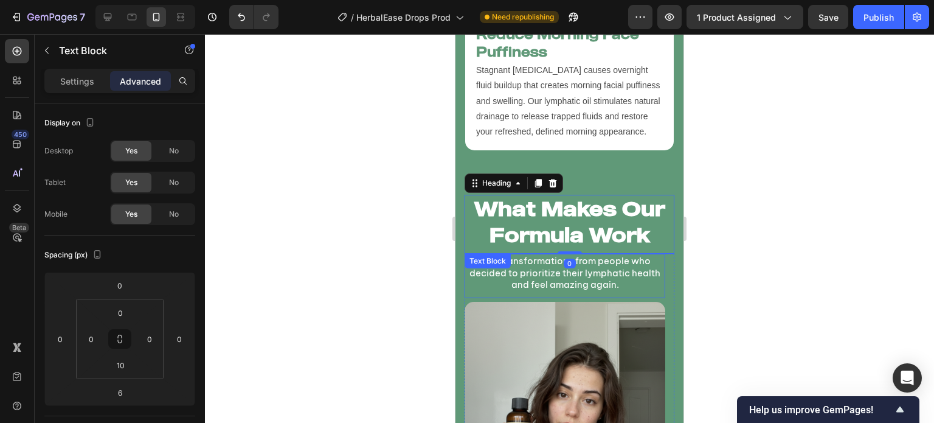
click at [506, 254] on div "Real transformations from people who decided to prioritize their lymphatic heal…" at bounding box center [565, 276] width 201 height 44
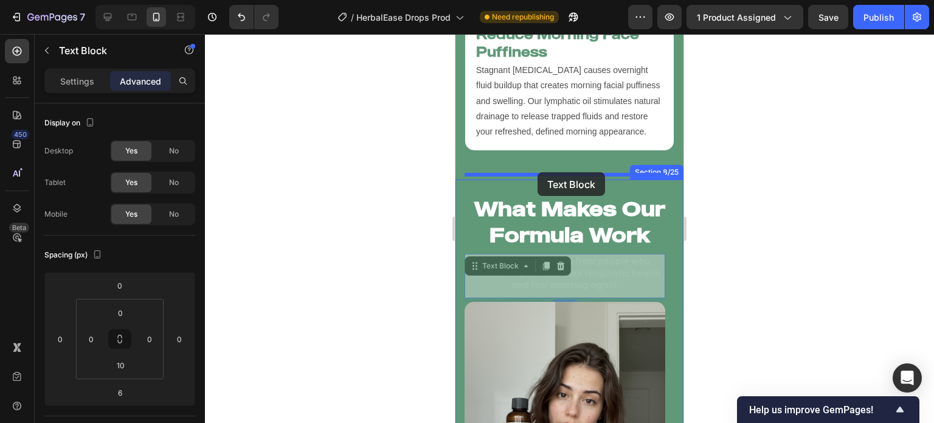
drag, startPoint x: 477, startPoint y: 193, endPoint x: 538, endPoint y: 172, distance: 63.7
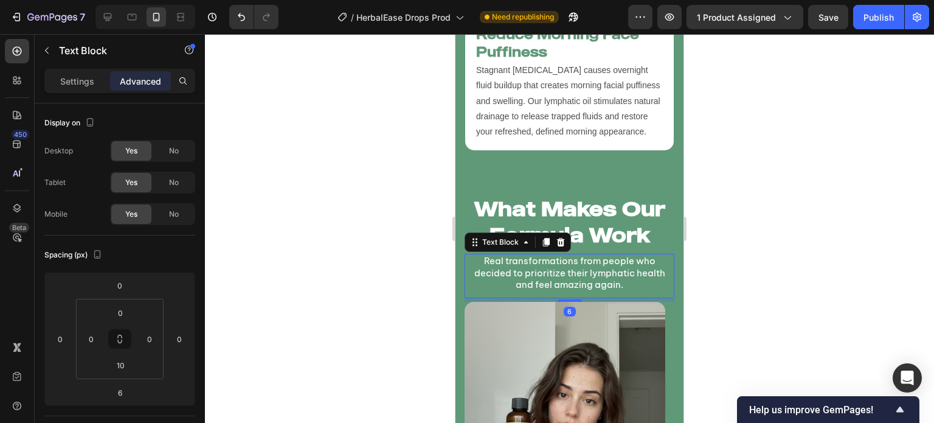
click at [393, 207] on div at bounding box center [569, 228] width 729 height 389
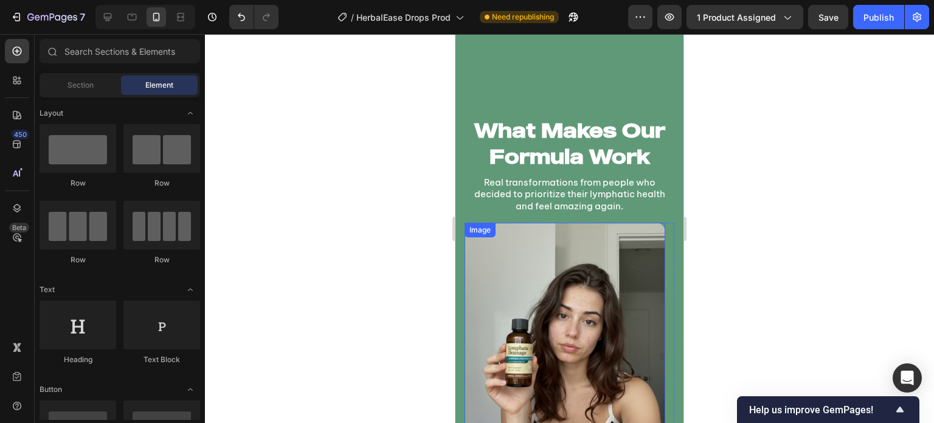
scroll to position [4953, 0]
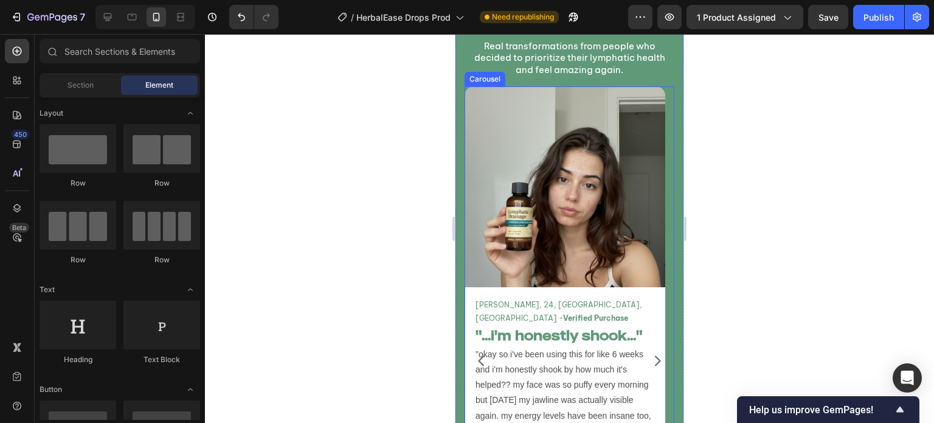
click at [652, 360] on button "Carousel Next Arrow" at bounding box center [657, 361] width 34 height 34
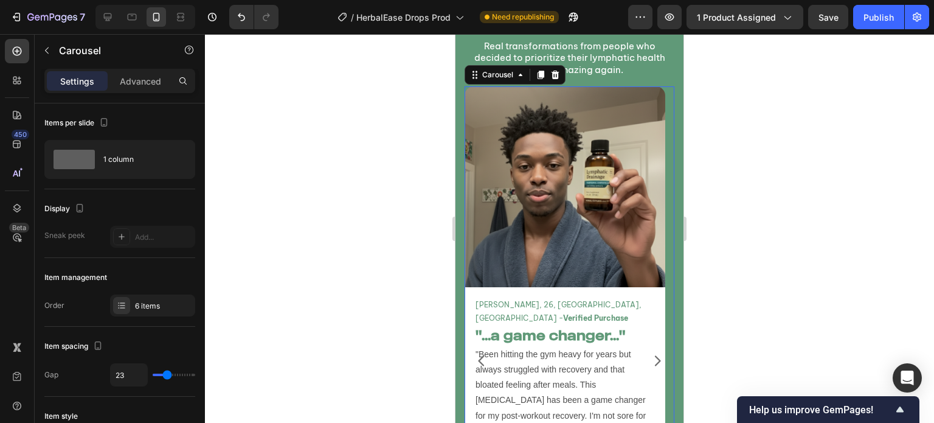
click at [311, 268] on div at bounding box center [569, 228] width 729 height 389
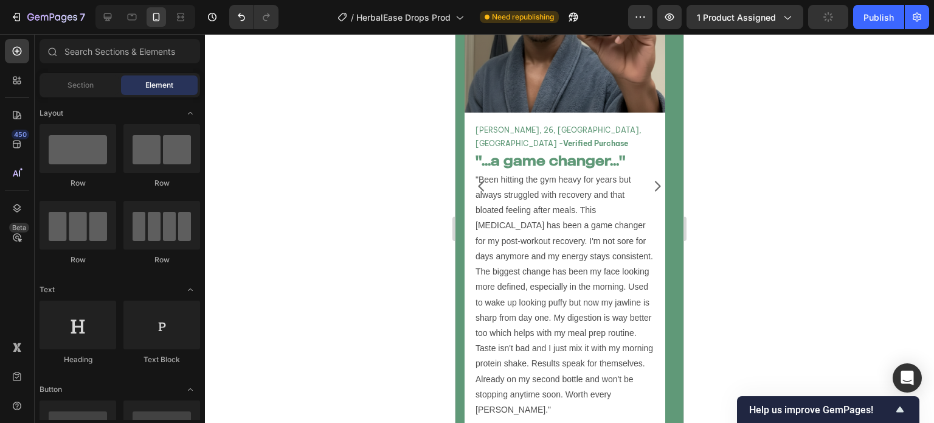
scroll to position [5278, 0]
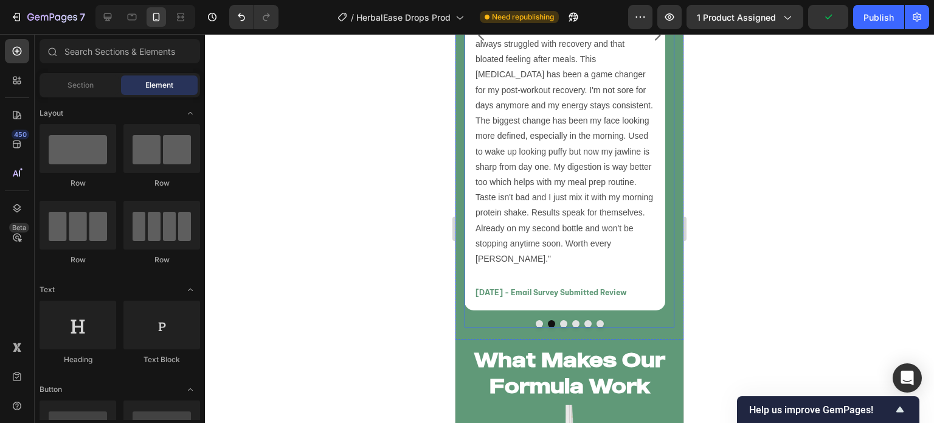
click at [536, 320] on button "Dot" at bounding box center [539, 323] width 7 height 7
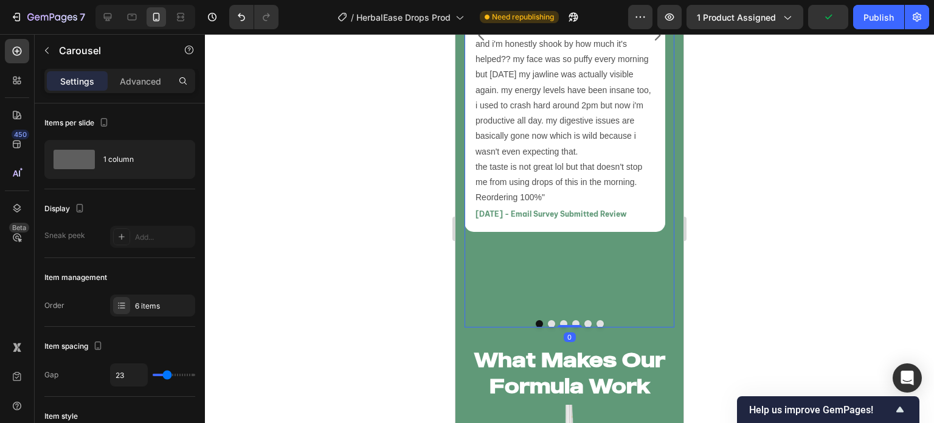
click at [560, 320] on button "Dot" at bounding box center [563, 323] width 7 height 7
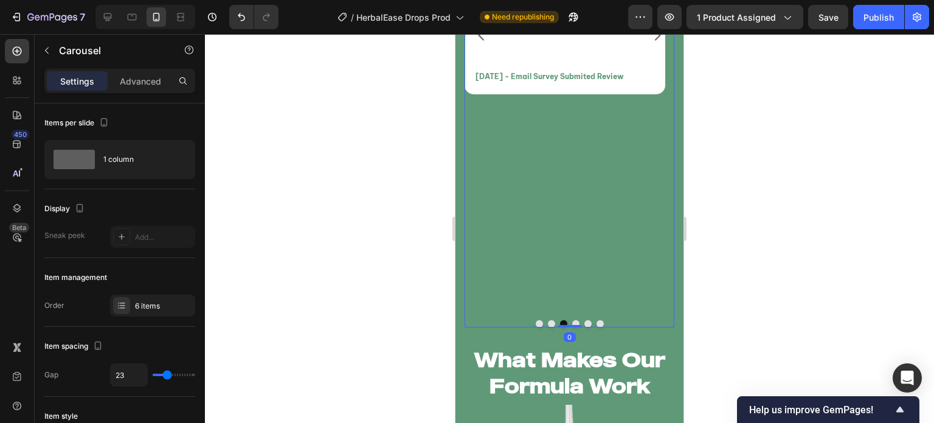
click at [572, 320] on button "Dot" at bounding box center [575, 323] width 7 height 7
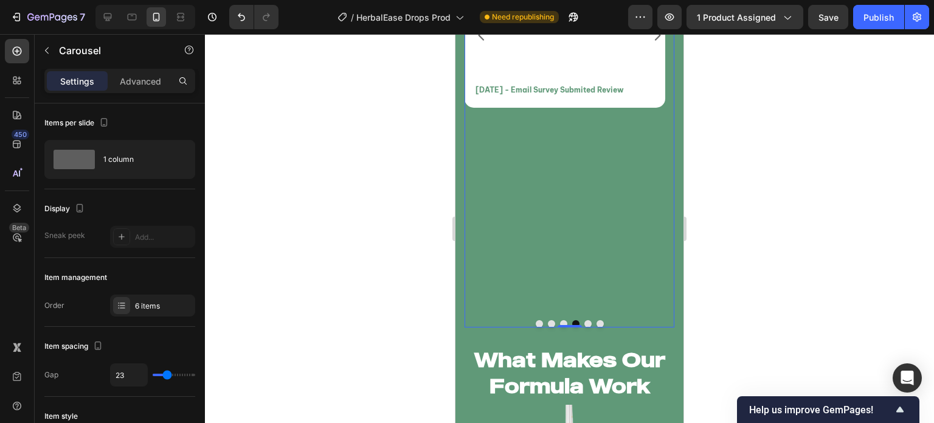
click at [586, 320] on div at bounding box center [570, 323] width 210 height 7
click at [584, 320] on button "Dot" at bounding box center [587, 323] width 7 height 7
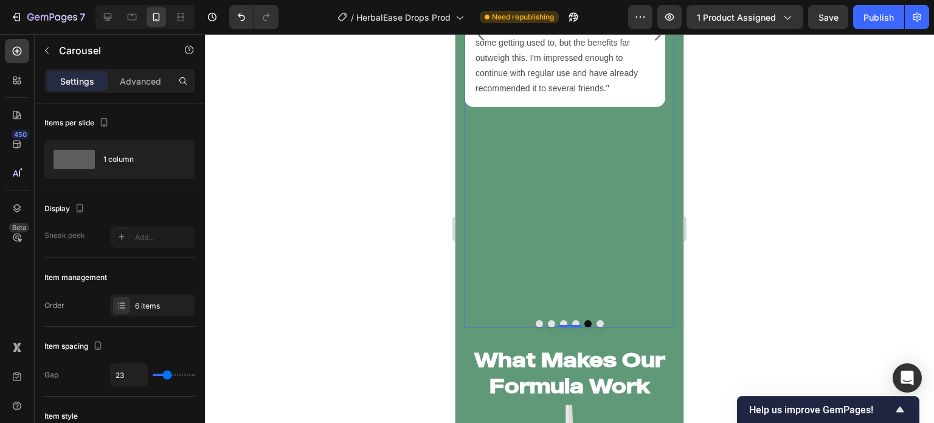
click at [597, 320] on button "Dot" at bounding box center [600, 323] width 7 height 7
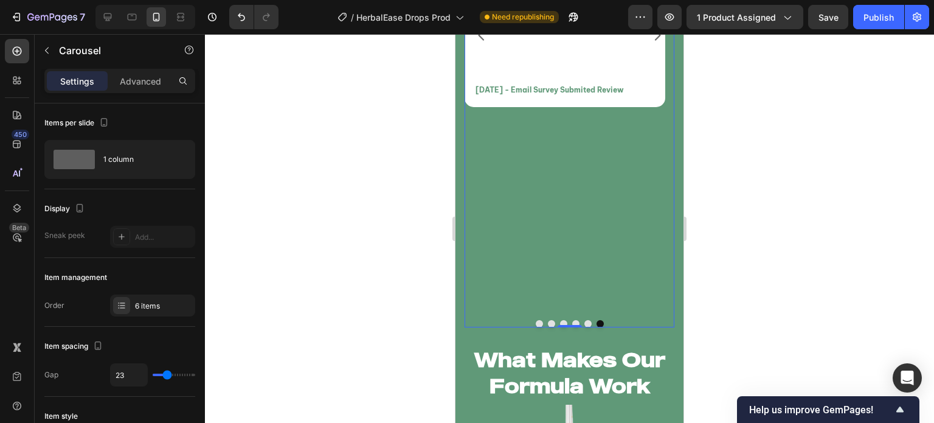
click at [536, 320] on button "Dot" at bounding box center [539, 323] width 7 height 7
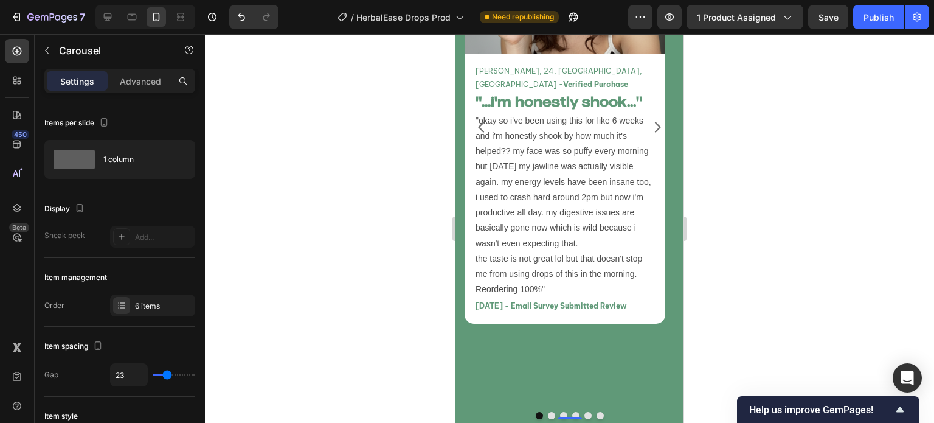
scroll to position [5187, 0]
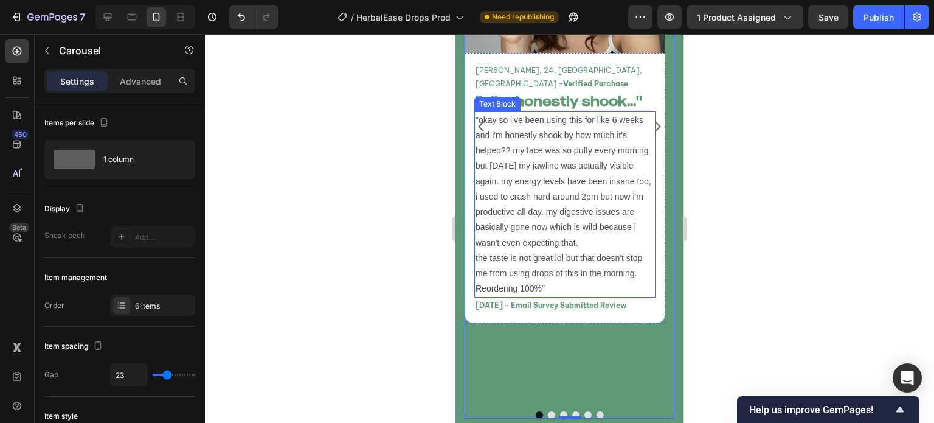
click at [562, 258] on p ""okay so i've been using this for like 6 weeks and i'm honestly shook by how mu…" at bounding box center [565, 204] width 179 height 184
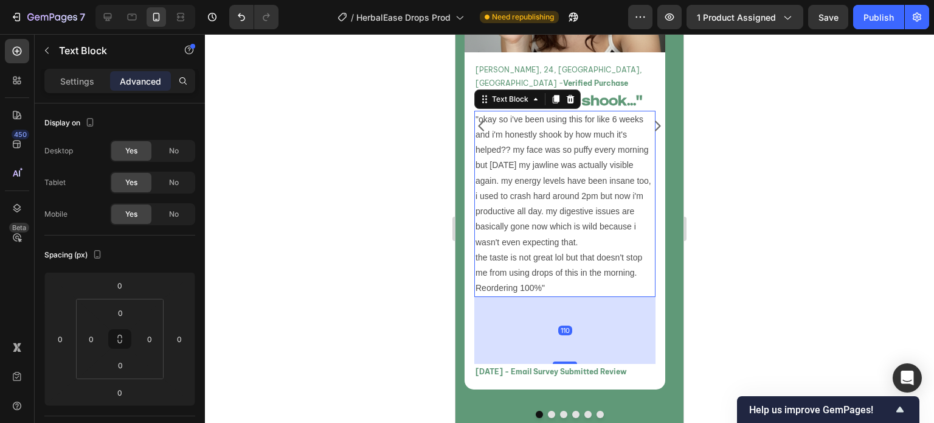
scroll to position [5188, 0]
drag, startPoint x: 572, startPoint y: 283, endPoint x: 583, endPoint y: 350, distance: 67.7
click at [583, 350] on div "Emma C, 24, Portland, OR - Verified Purchase Text Block "...i'm honestly shook.…" at bounding box center [564, 219] width 181 height 317
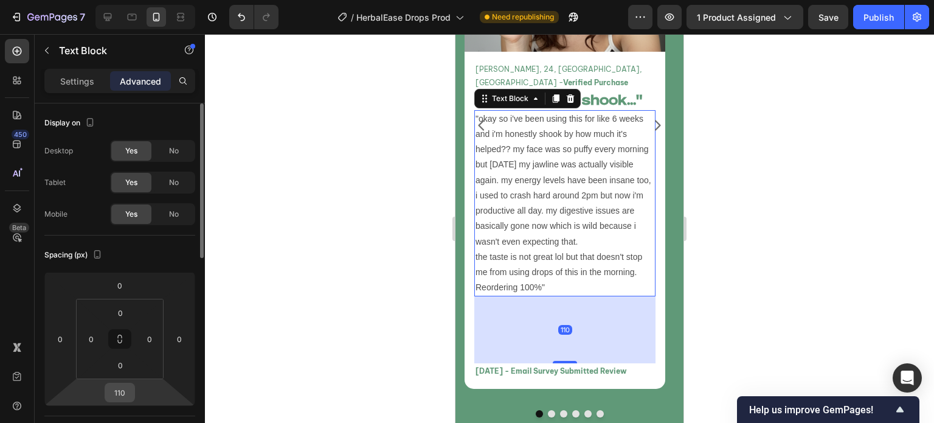
click at [123, 386] on input "110" at bounding box center [120, 392] width 24 height 18
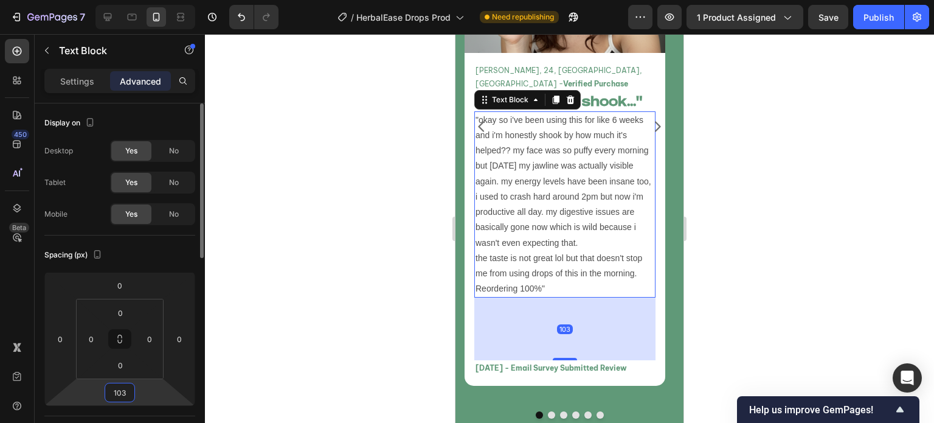
type input "104"
click at [346, 337] on div at bounding box center [569, 228] width 729 height 389
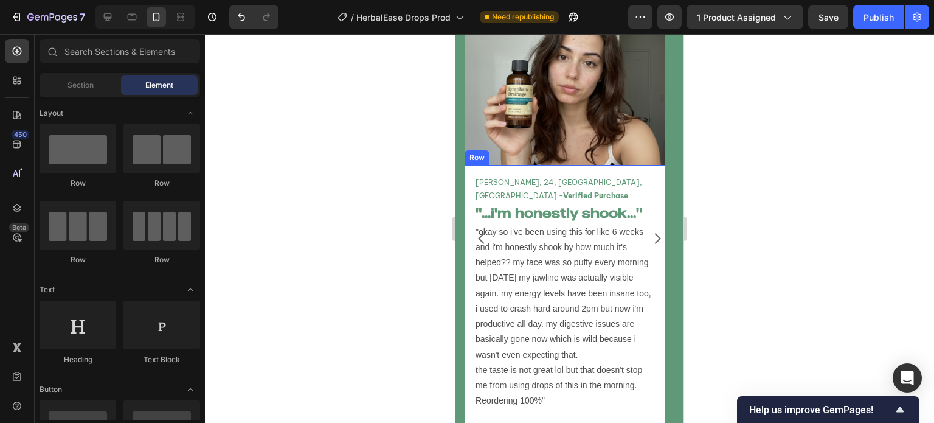
scroll to position [5268, 0]
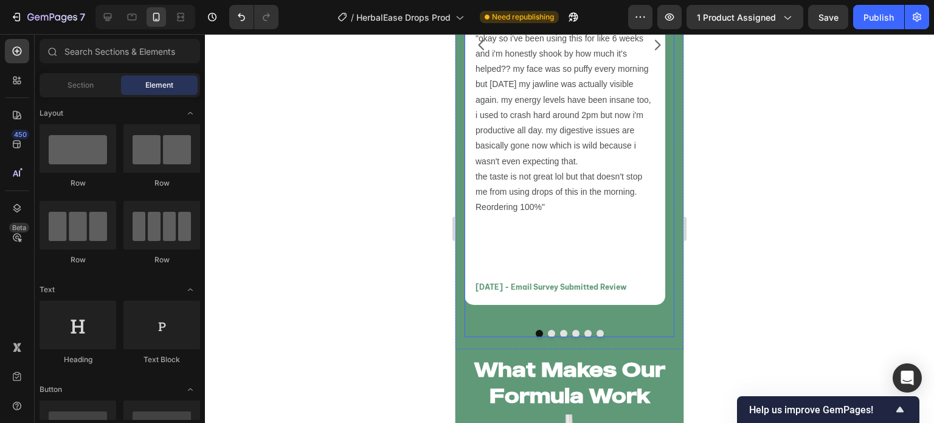
click at [497, 330] on div at bounding box center [570, 333] width 210 height 7
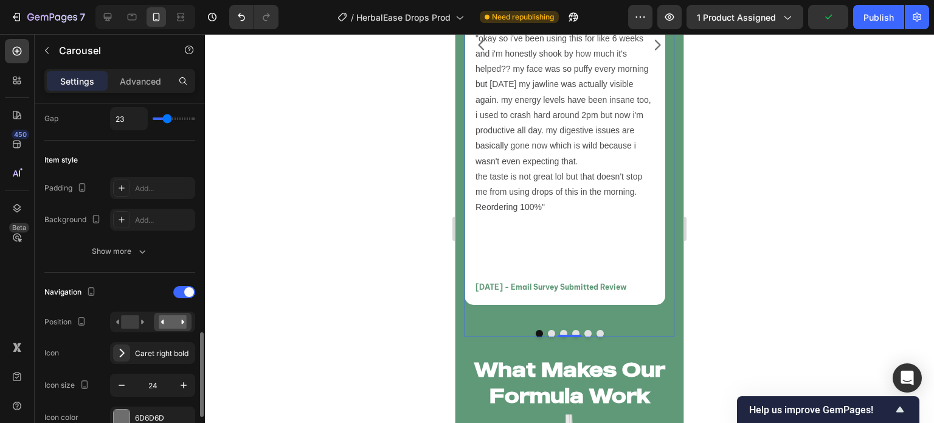
scroll to position [391, 0]
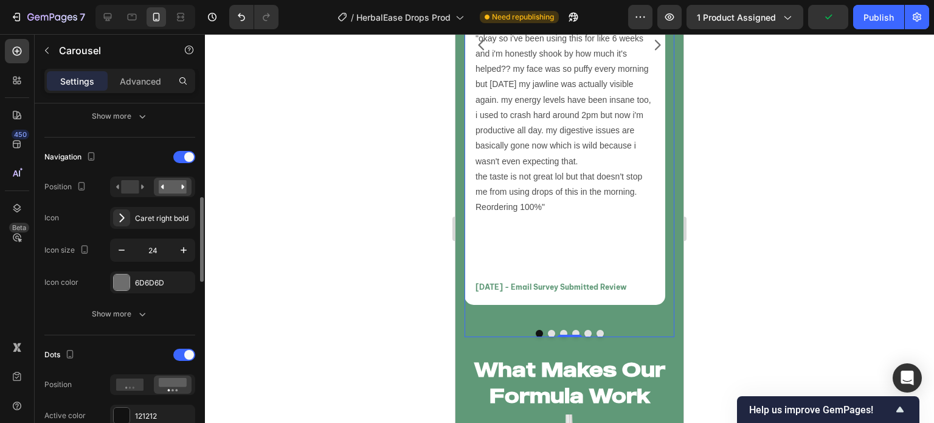
drag, startPoint x: 187, startPoint y: 156, endPoint x: 395, endPoint y: 245, distance: 226.4
click at [187, 155] on span at bounding box center [189, 157] width 10 height 10
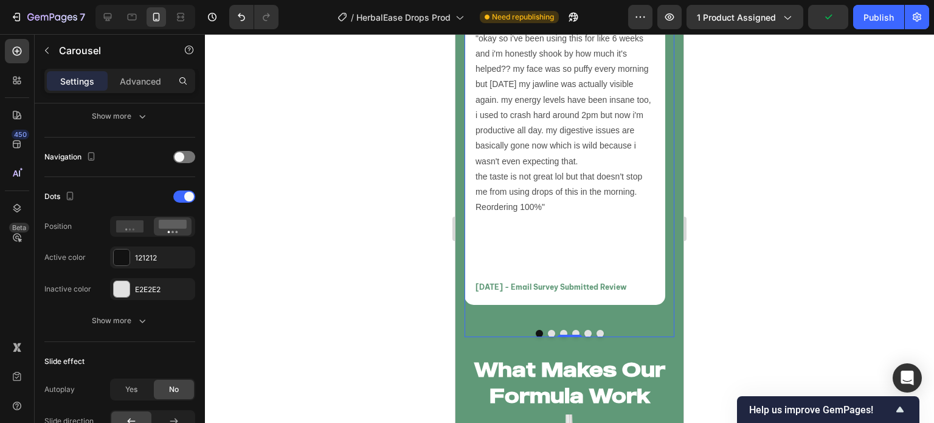
click at [395, 245] on div at bounding box center [569, 228] width 729 height 389
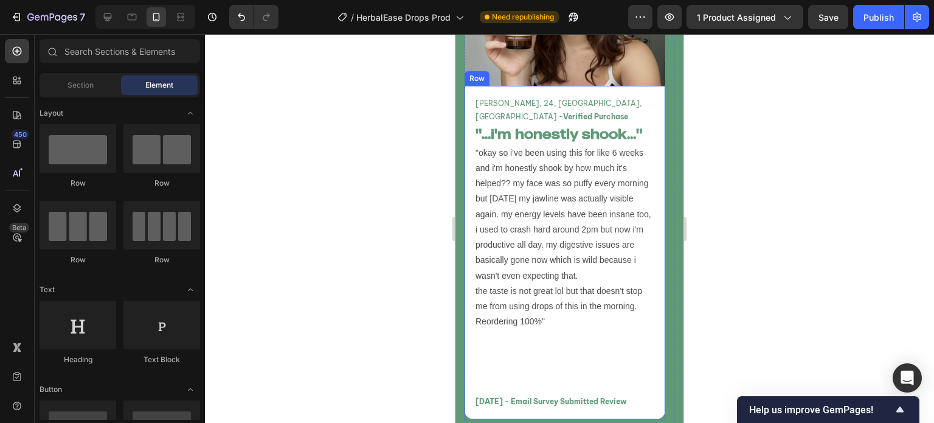
scroll to position [5250, 0]
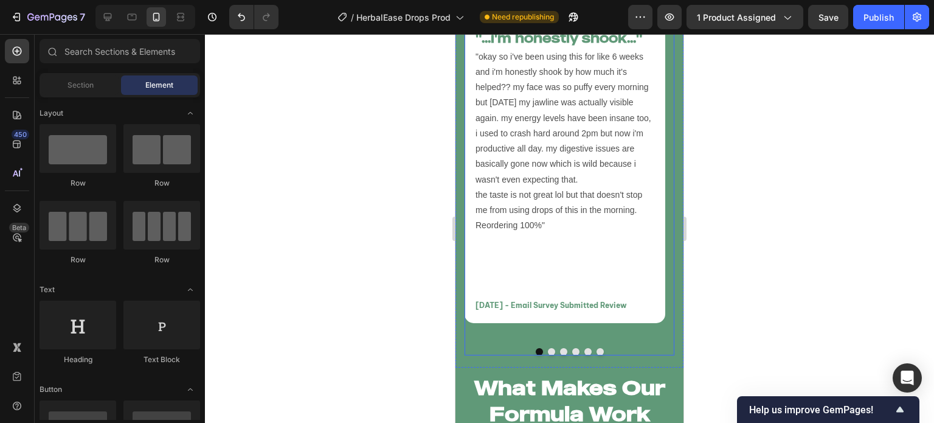
click at [548, 348] on button "Dot" at bounding box center [551, 351] width 7 height 7
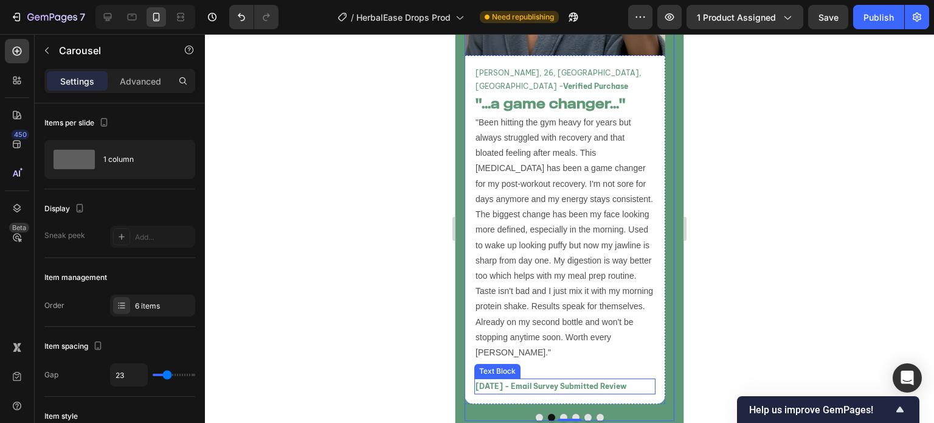
scroll to position [5186, 0]
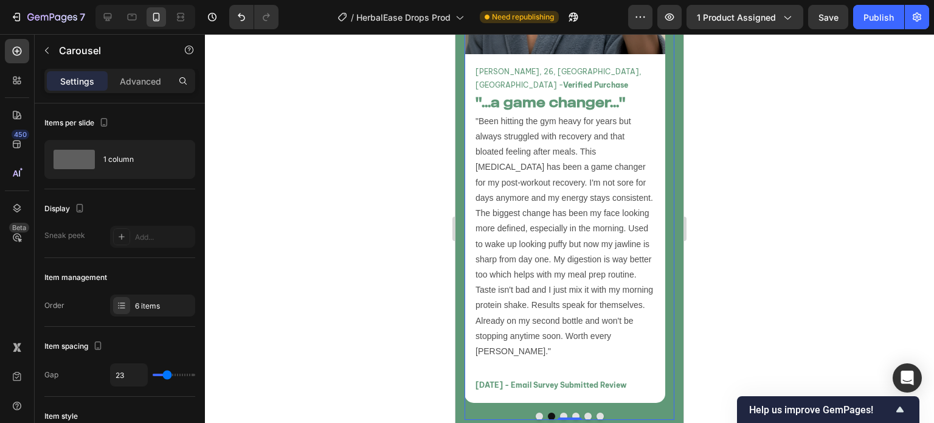
click at [561, 412] on button "Dot" at bounding box center [563, 415] width 7 height 7
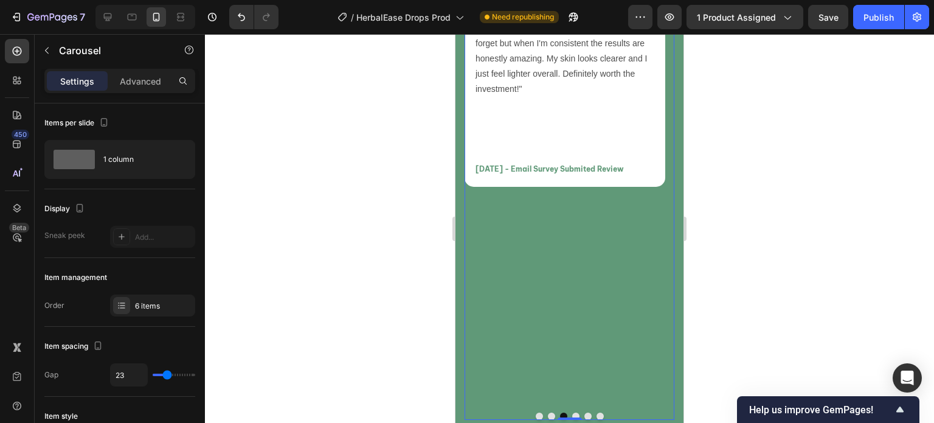
click at [572, 412] on button "Dot" at bounding box center [575, 415] width 7 height 7
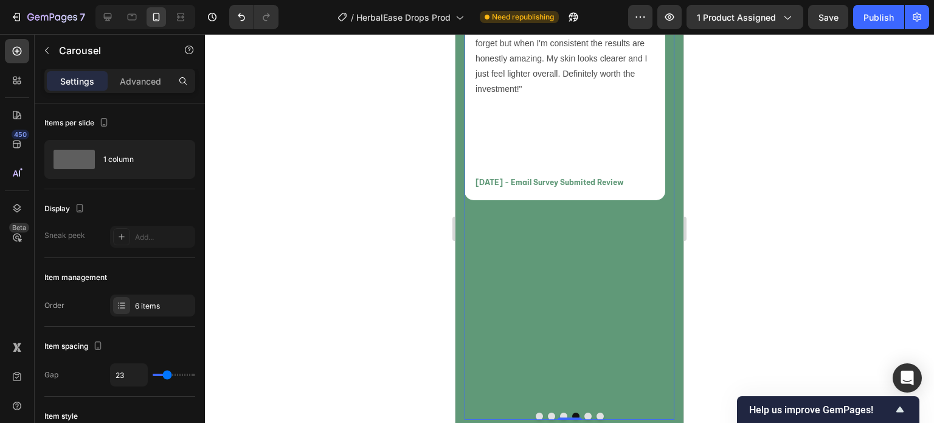
click at [584, 412] on button "Dot" at bounding box center [587, 415] width 7 height 7
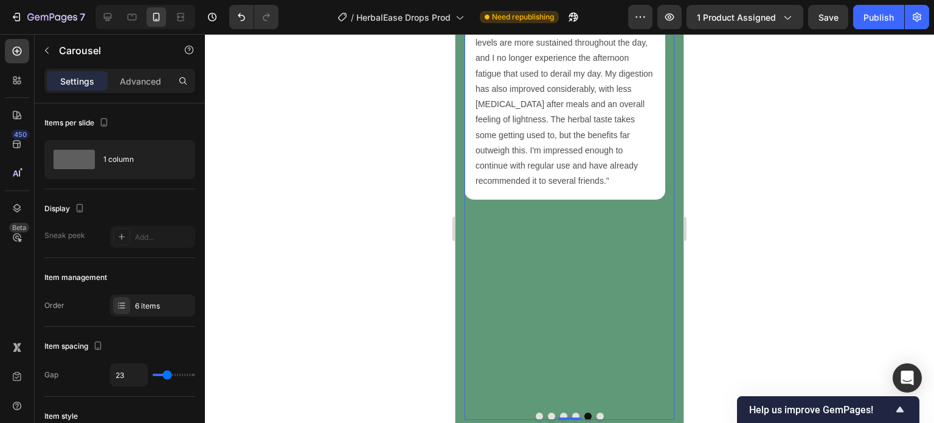
click at [536, 412] on button "Dot" at bounding box center [539, 415] width 7 height 7
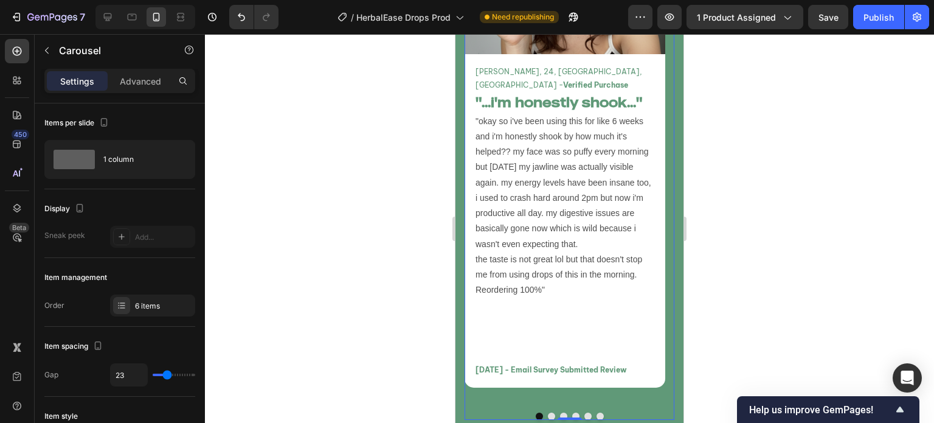
click at [548, 412] on button "Dot" at bounding box center [551, 415] width 7 height 7
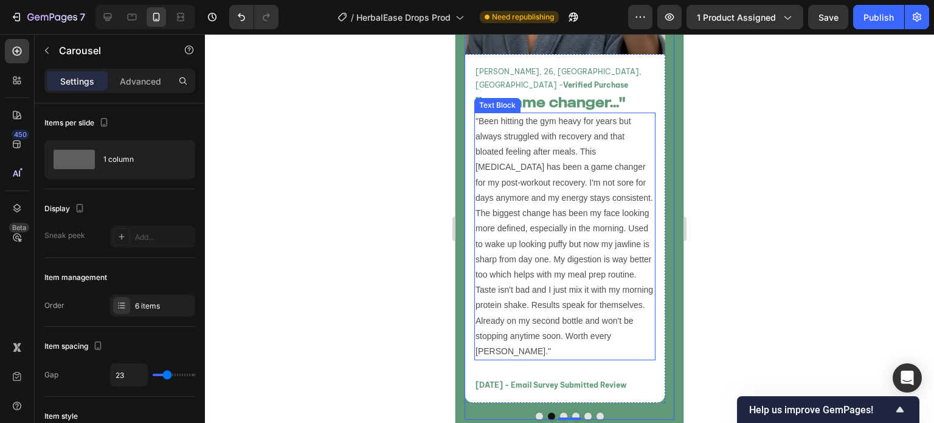
click at [637, 270] on p ""Been hitting the gym heavy for years but always struggled with recovery and th…" at bounding box center [565, 236] width 179 height 245
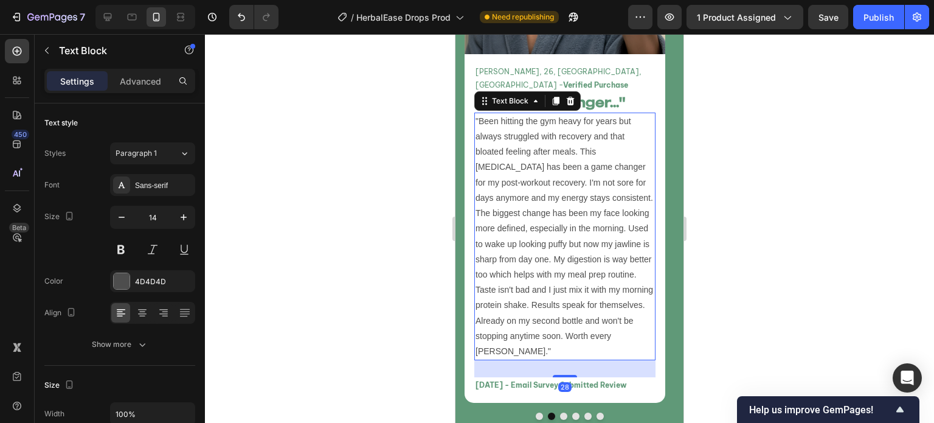
click at [629, 274] on p ""Been hitting the gym heavy for years but always struggled with recovery and th…" at bounding box center [565, 236] width 179 height 245
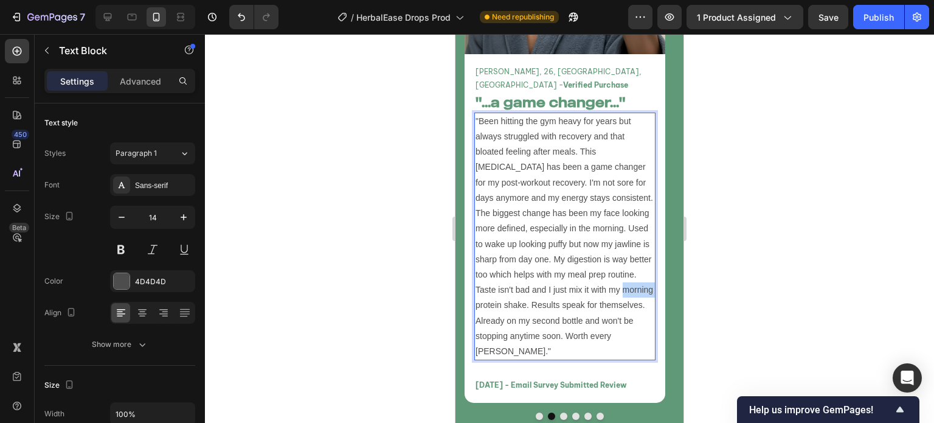
click at [629, 274] on p ""Been hitting the gym heavy for years but always struggled with recovery and th…" at bounding box center [565, 236] width 179 height 245
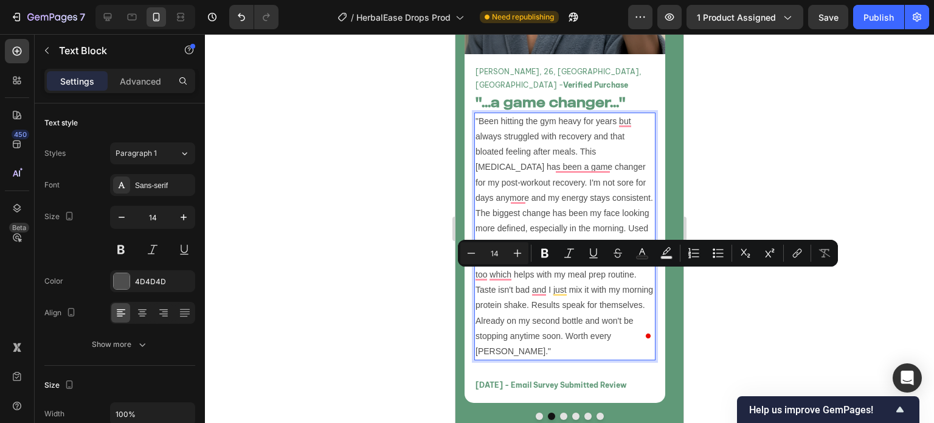
click at [620, 291] on p ""Been hitting the gym heavy for years but always struggled with recovery and th…" at bounding box center [565, 236] width 179 height 245
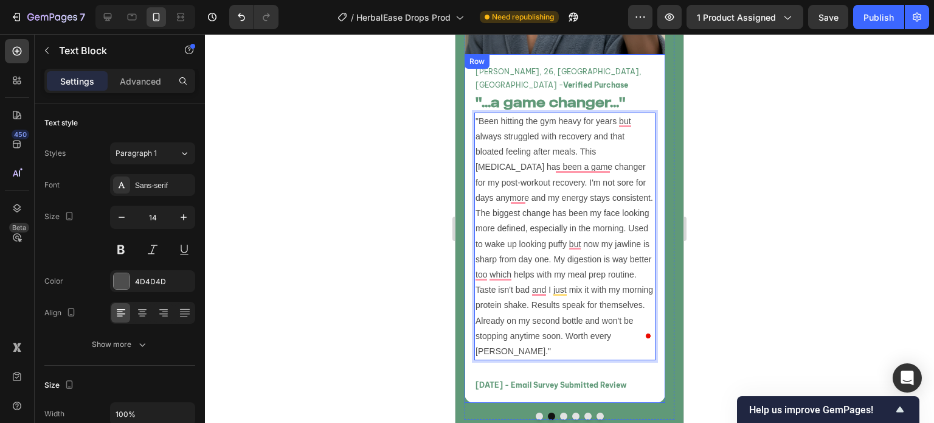
click at [554, 343] on div "Marcus T, 26, Atlanta, GA - Verified Purchase Text Block "...a game changer..."…" at bounding box center [564, 228] width 181 height 329
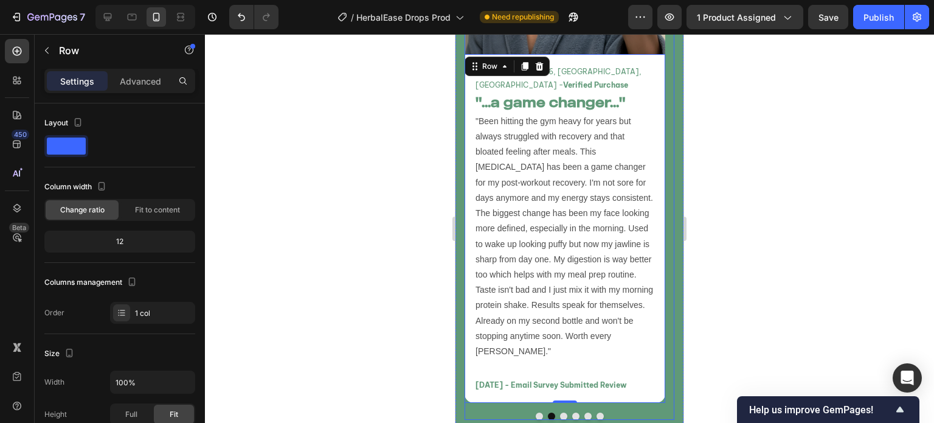
click at [560, 412] on button "Dot" at bounding box center [563, 415] width 7 height 7
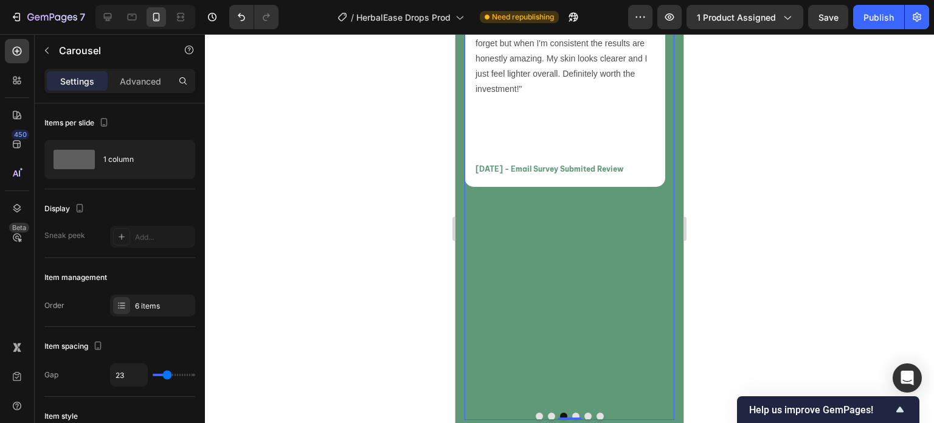
click at [573, 412] on button "Dot" at bounding box center [575, 415] width 7 height 7
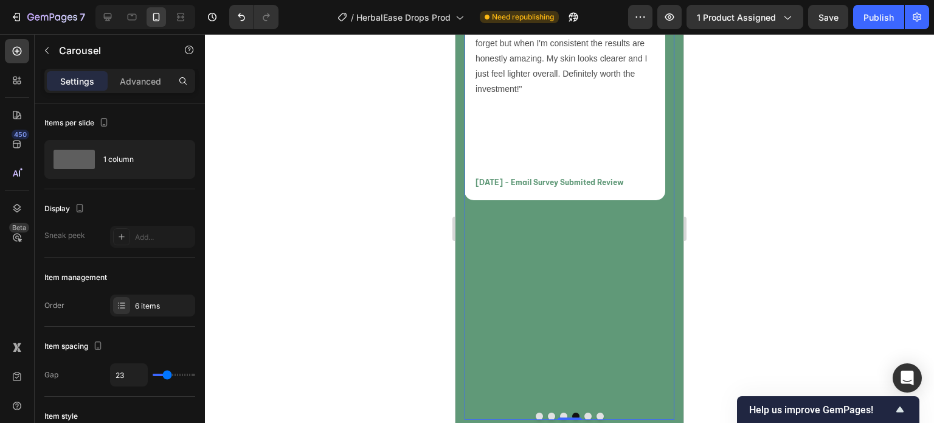
click at [560, 412] on button "Dot" at bounding box center [563, 415] width 7 height 7
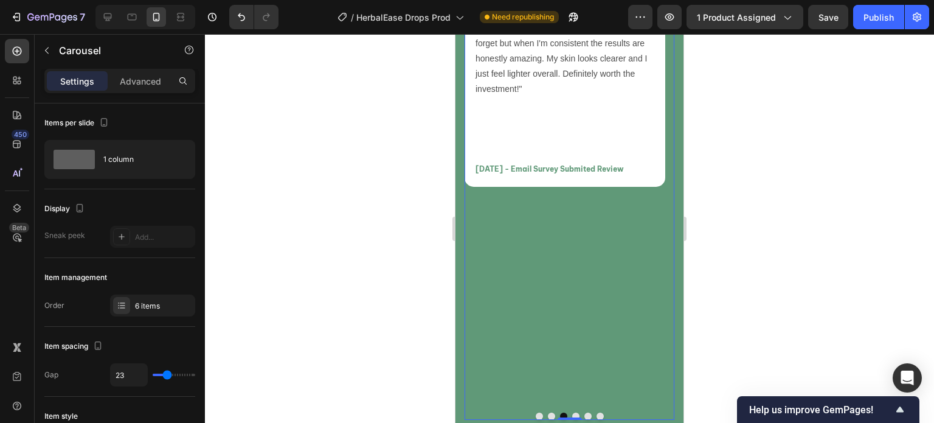
click at [573, 412] on button "Dot" at bounding box center [575, 415] width 7 height 7
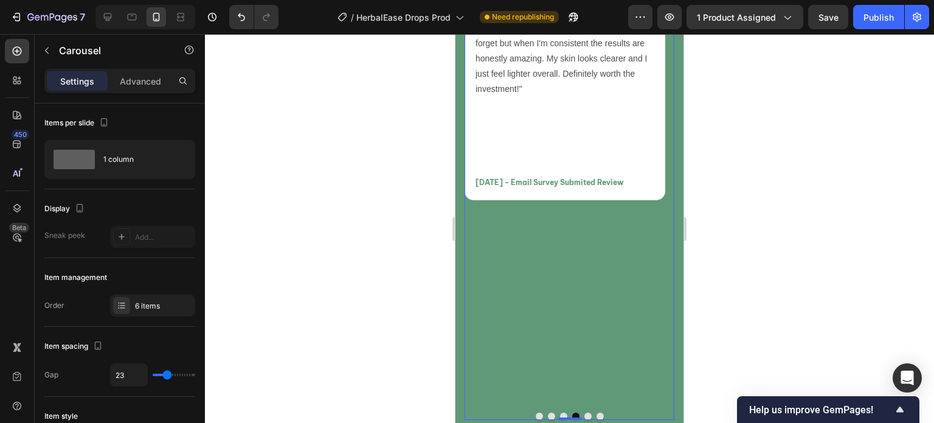
click at [561, 412] on button "Dot" at bounding box center [563, 415] width 7 height 7
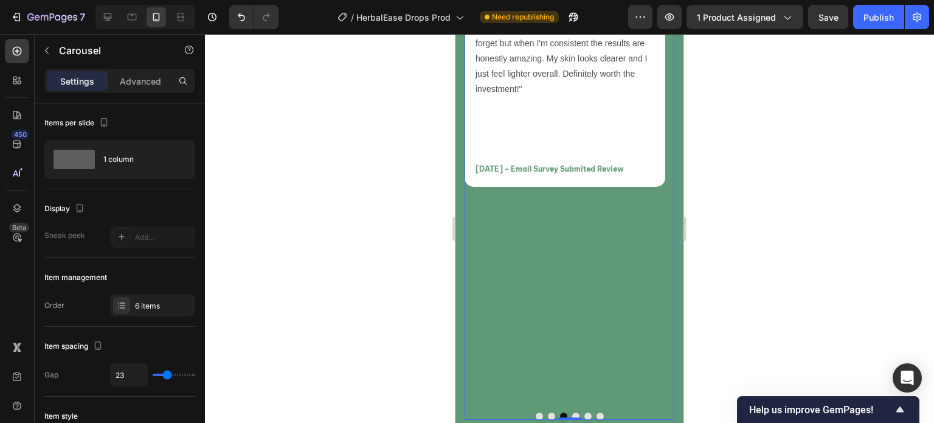
click at [572, 412] on button "Dot" at bounding box center [575, 415] width 7 height 7
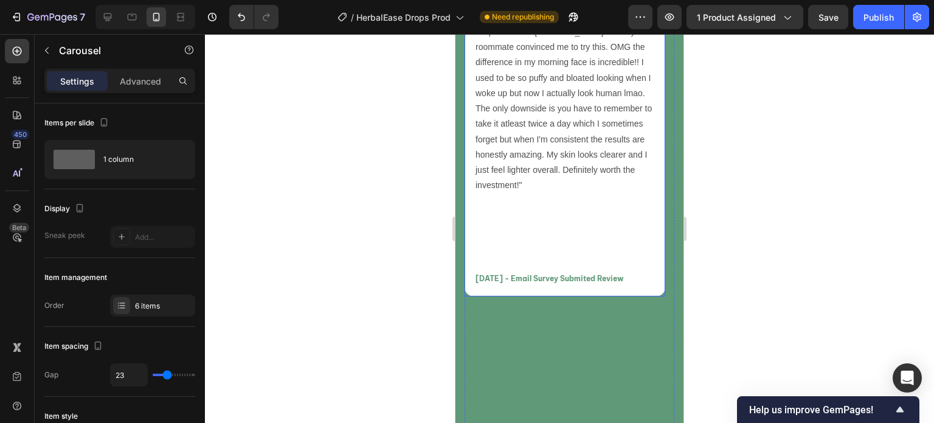
scroll to position [5083, 0]
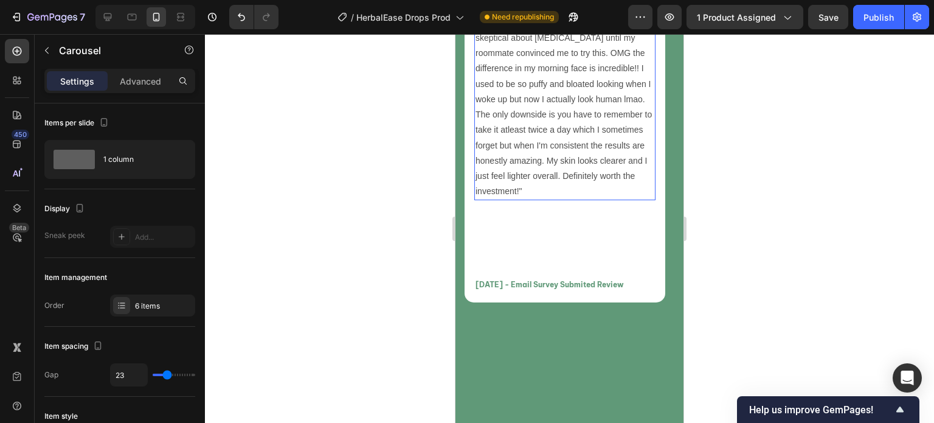
click at [594, 199] on p ""I've always been into wellness but was skeptical about lymphatic drainage unti…" at bounding box center [565, 107] width 179 height 184
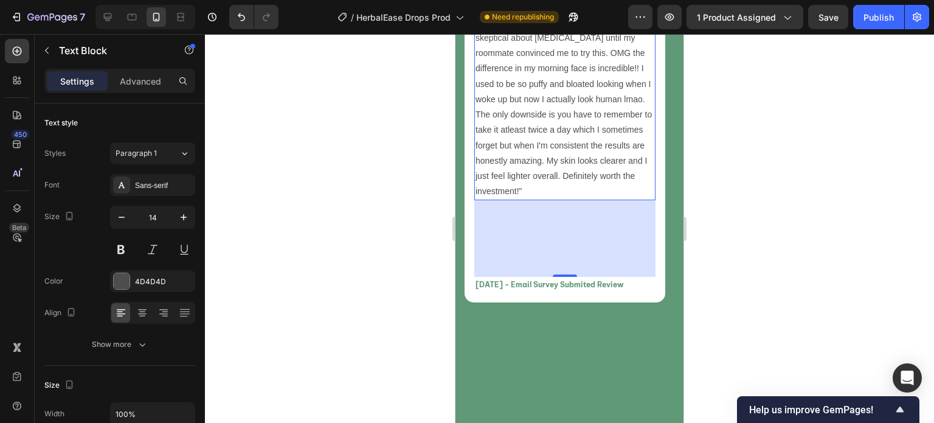
click at [512, 199] on p ""I've always been into wellness but was skeptical about lymphatic drainage unti…" at bounding box center [565, 107] width 179 height 184
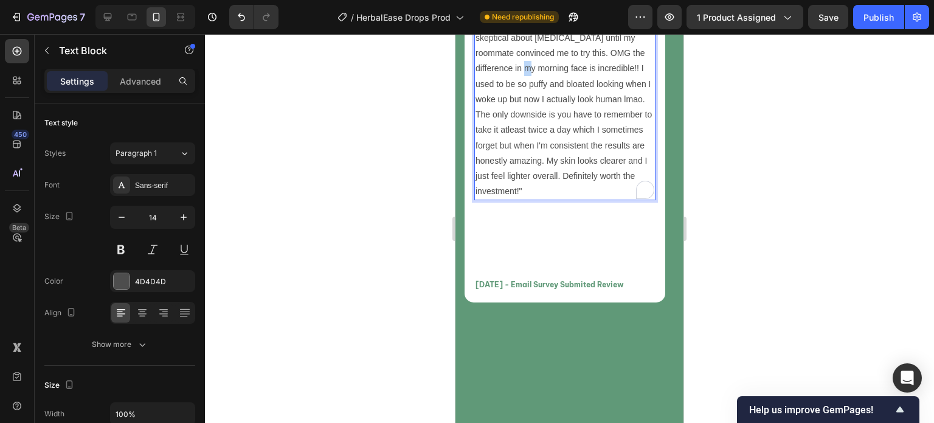
click at [512, 199] on p ""I've always been into wellness but was skeptical about lymphatic drainage unti…" at bounding box center [565, 107] width 179 height 184
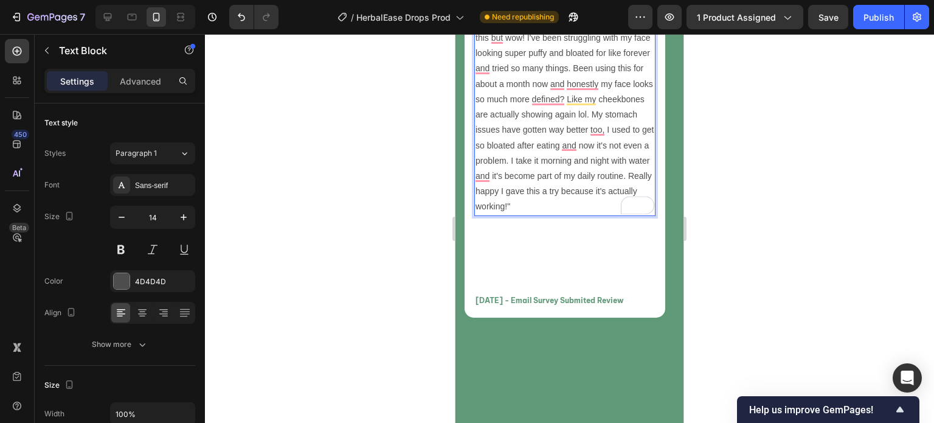
click at [413, 238] on div at bounding box center [569, 228] width 729 height 389
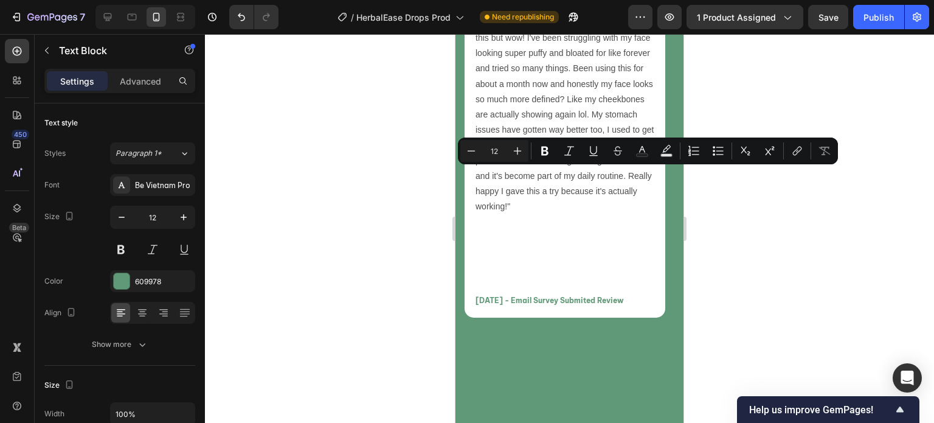
drag, startPoint x: 501, startPoint y: 174, endPoint x: 474, endPoint y: 175, distance: 26.8
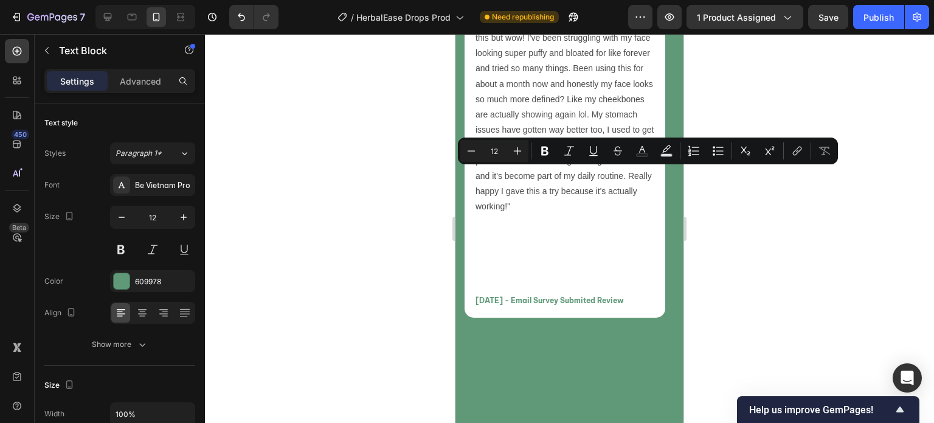
drag, startPoint x: 548, startPoint y: 172, endPoint x: 527, endPoint y: 173, distance: 21.3
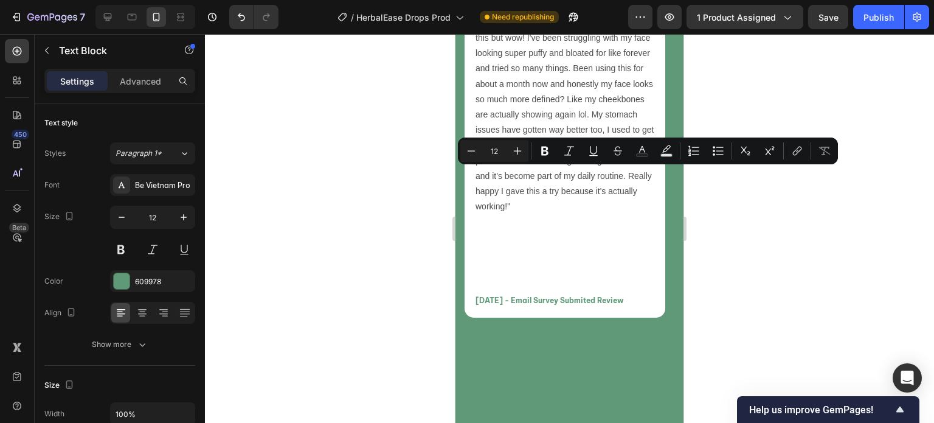
drag, startPoint x: 593, startPoint y: 189, endPoint x: 593, endPoint y: 175, distance: 14.0
click at [548, 157] on icon "Editor contextual toolbar" at bounding box center [545, 151] width 12 height 12
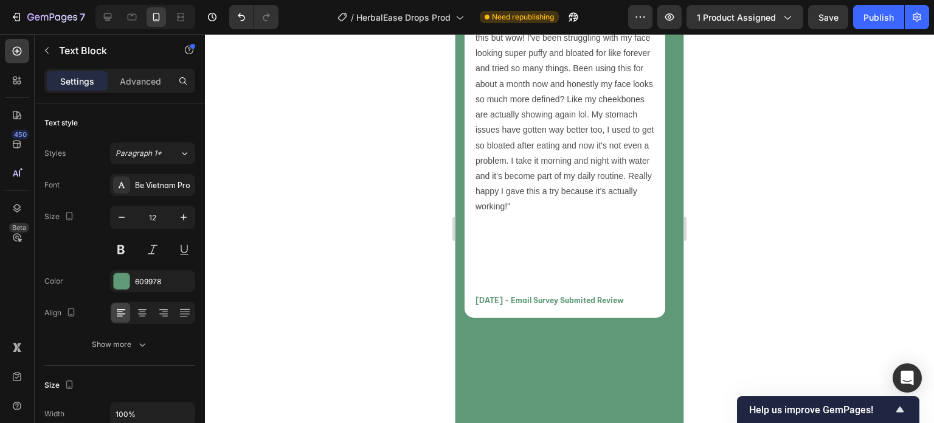
click at [404, 206] on div at bounding box center [569, 228] width 729 height 389
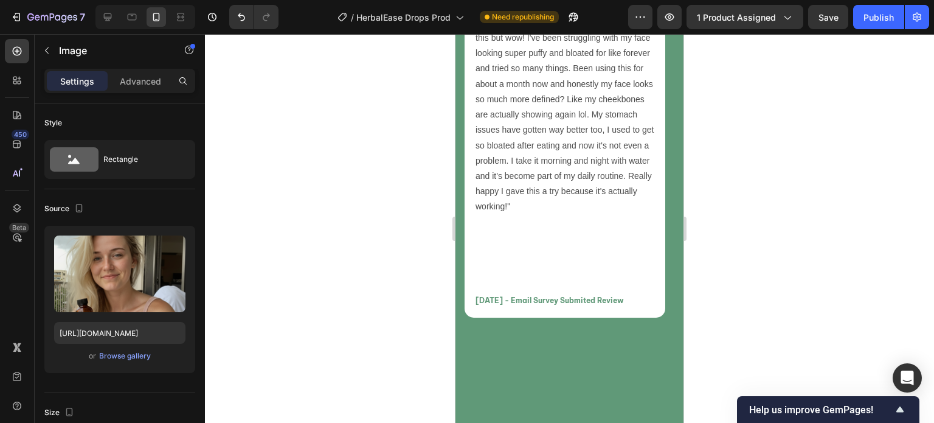
scroll to position [4984, 0]
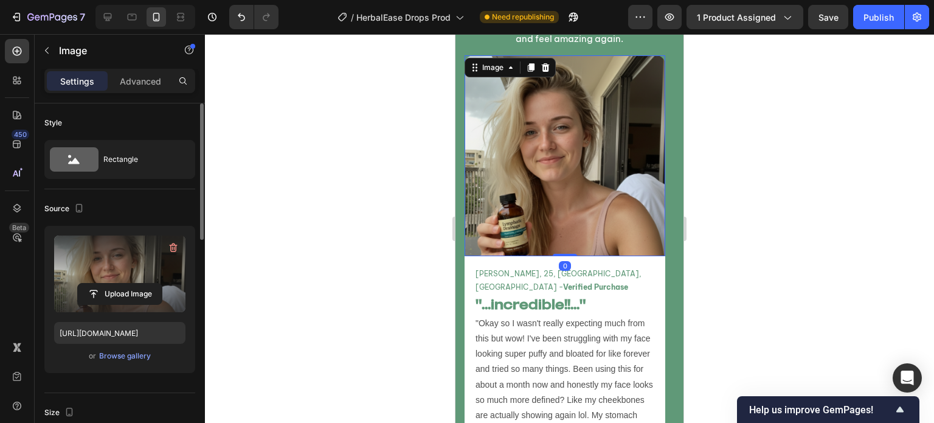
click at [140, 305] on label at bounding box center [119, 273] width 131 height 77
click at [140, 304] on input "file" at bounding box center [120, 293] width 84 height 21
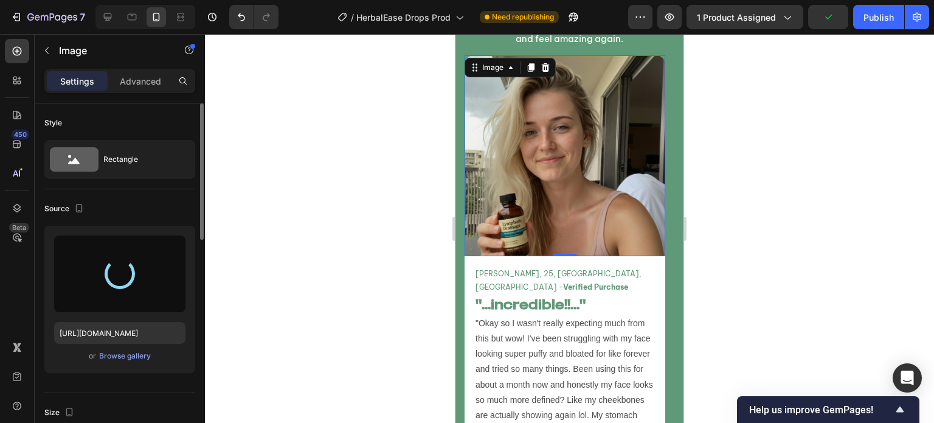
type input "https://cdn.shopify.com/s/files/1/0749/2934/0644/files/gempages_576523428912169…"
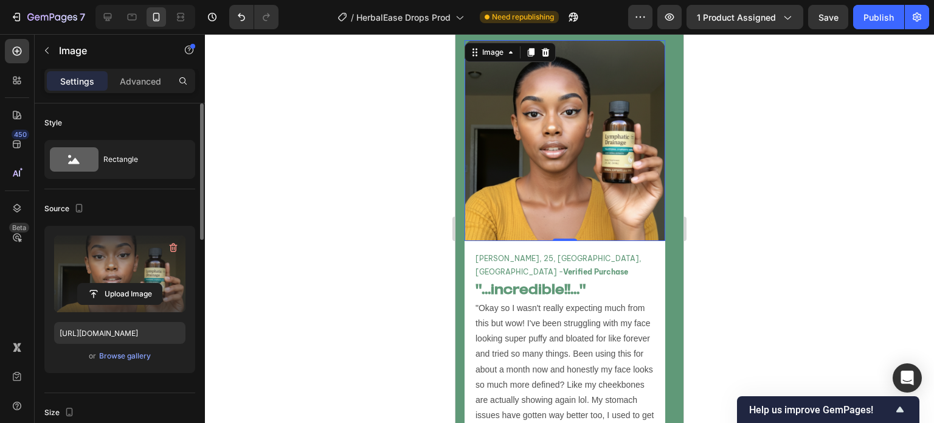
scroll to position [5006, 0]
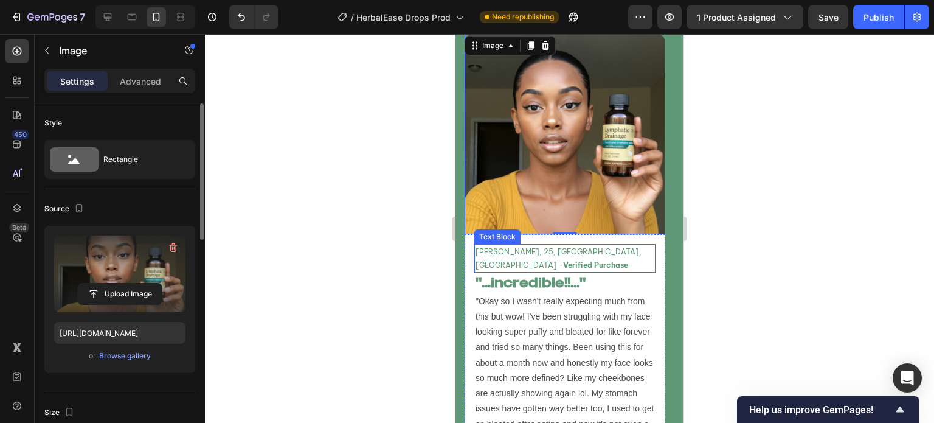
click at [634, 269] on p "Jasmine L, 25, Los Angeles, CA - Verified Purchase" at bounding box center [565, 258] width 179 height 26
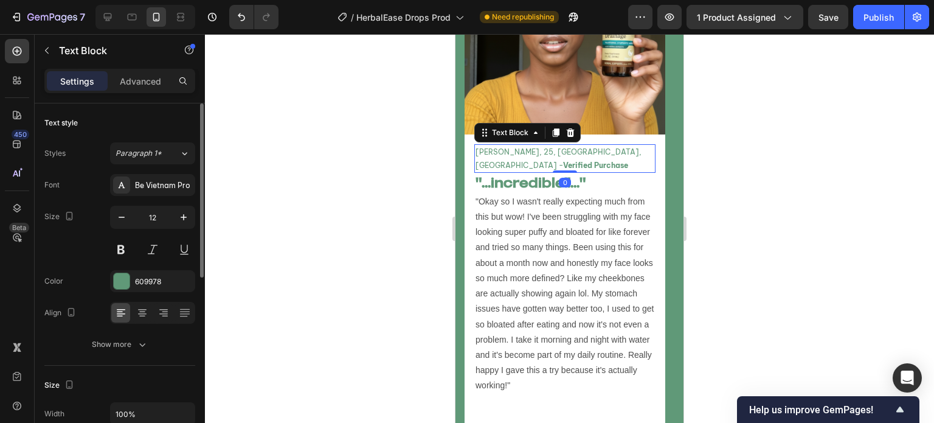
scroll to position [5105, 0]
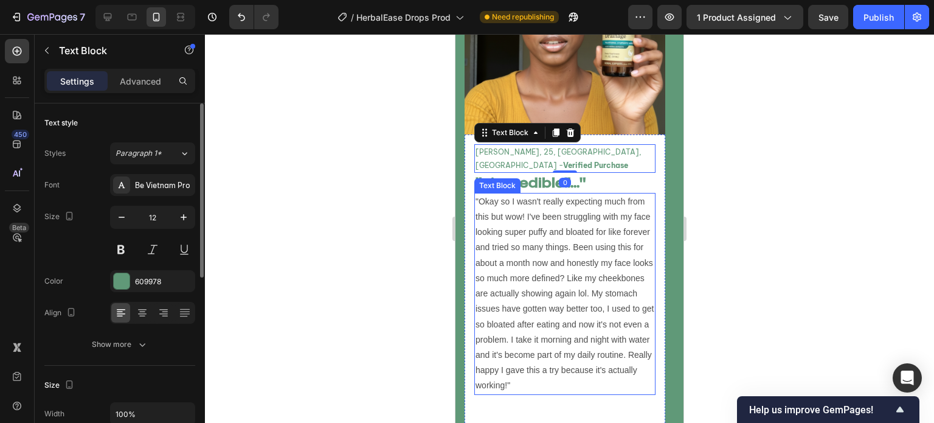
click at [525, 234] on p ""Okay so I wasn't really expecting much from this but wow! I've been struggling…" at bounding box center [565, 293] width 179 height 199
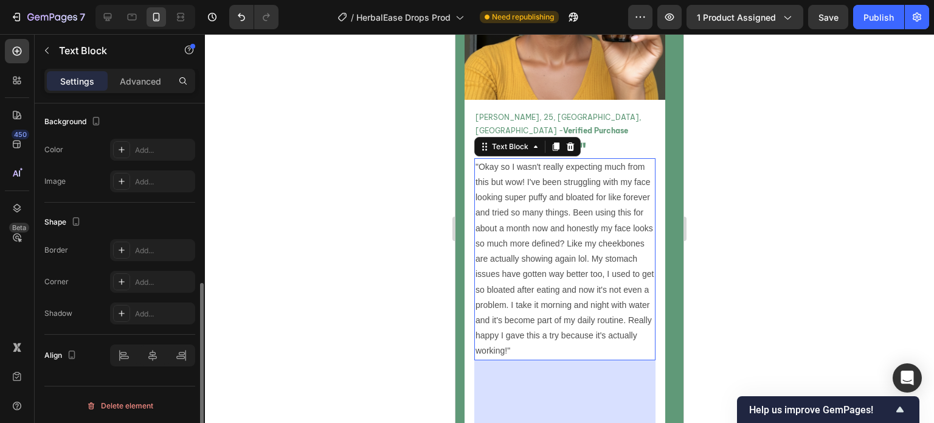
scroll to position [5144, 0]
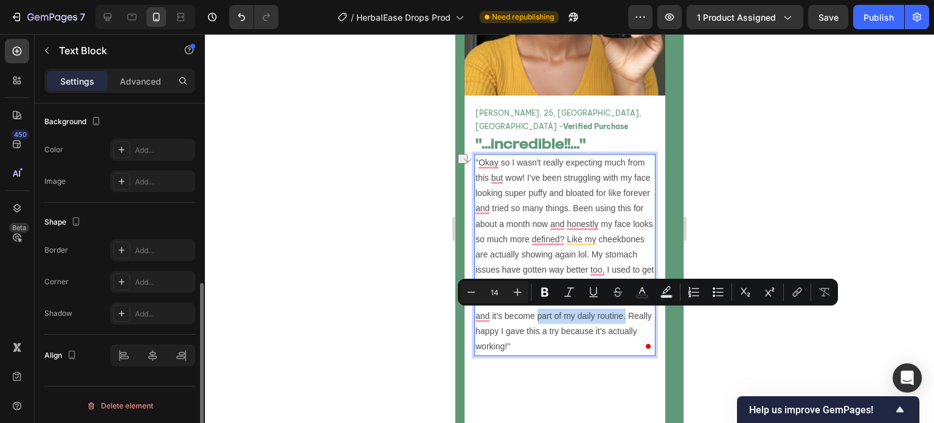
drag, startPoint x: 538, startPoint y: 316, endPoint x: 625, endPoint y: 317, distance: 87.6
copy p "part of my daily routine."
click at [580, 145] on h2 ""...incredible!!..."" at bounding box center [564, 144] width 181 height 20
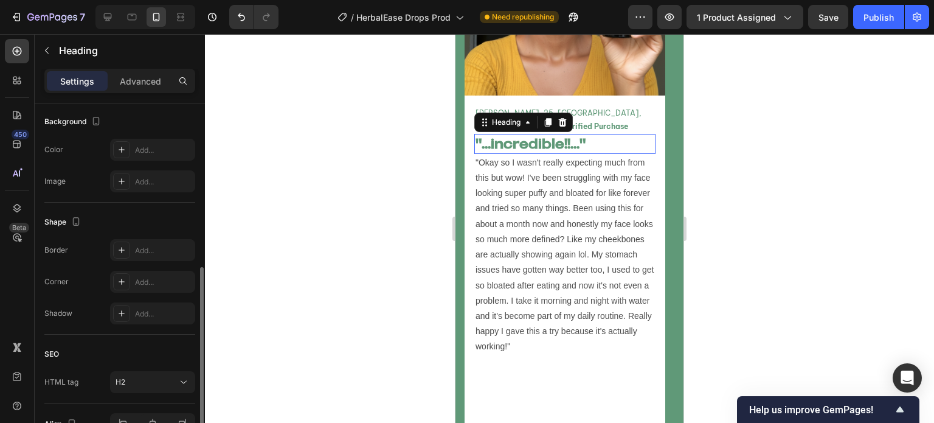
scroll to position [0, 0]
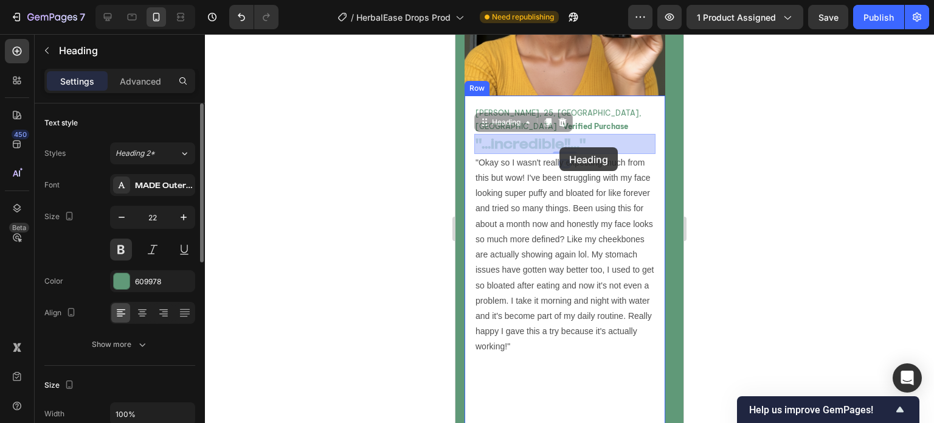
drag, startPoint x: 580, startPoint y: 147, endPoint x: 559, endPoint y: 145, distance: 20.7
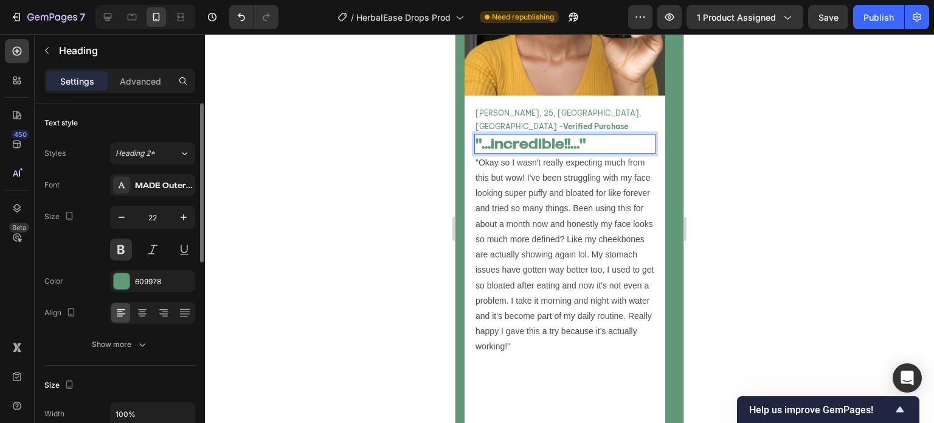
click at [581, 146] on p ""...incredible!!..."" at bounding box center [565, 144] width 179 height 18
drag, startPoint x: 581, startPoint y: 146, endPoint x: 483, endPoint y: 144, distance: 97.9
click at [483, 144] on p ""...incredible!!..."" at bounding box center [565, 144] width 179 height 18
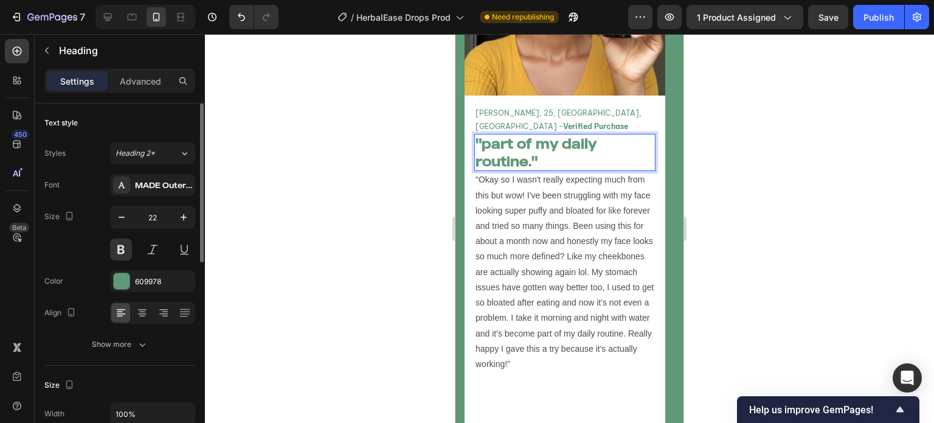
drag, startPoint x: 482, startPoint y: 142, endPoint x: 486, endPoint y: 173, distance: 30.7
click at [482, 143] on p ""part of my daily routine."" at bounding box center [565, 152] width 179 height 35
click at [496, 142] on p ""...part of my daily routine."" at bounding box center [565, 152] width 179 height 35
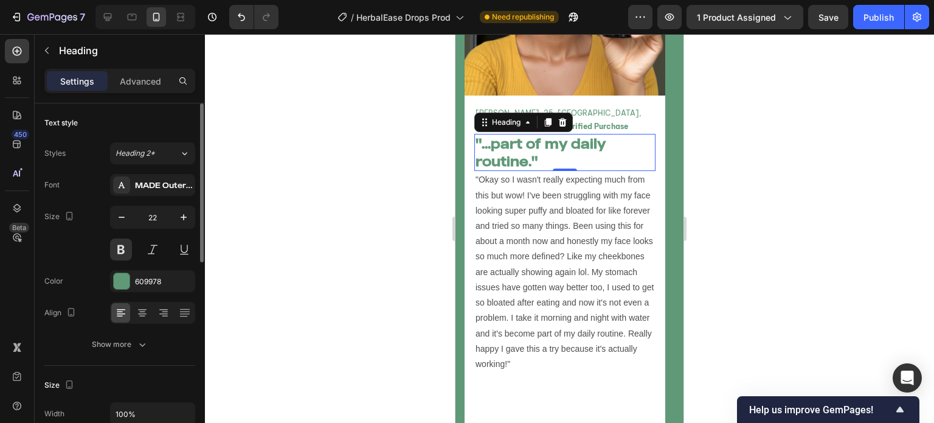
click at [337, 193] on div at bounding box center [569, 228] width 729 height 389
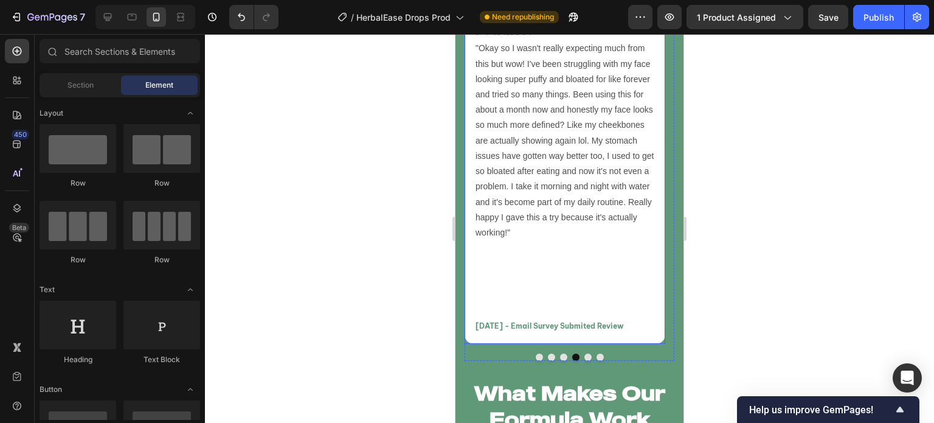
scroll to position [5276, 0]
click at [603, 285] on div "Jasmine L, 25, Los Angeles, CA - Verified Purchase Text Block "...part of my da…" at bounding box center [564, 153] width 181 height 360
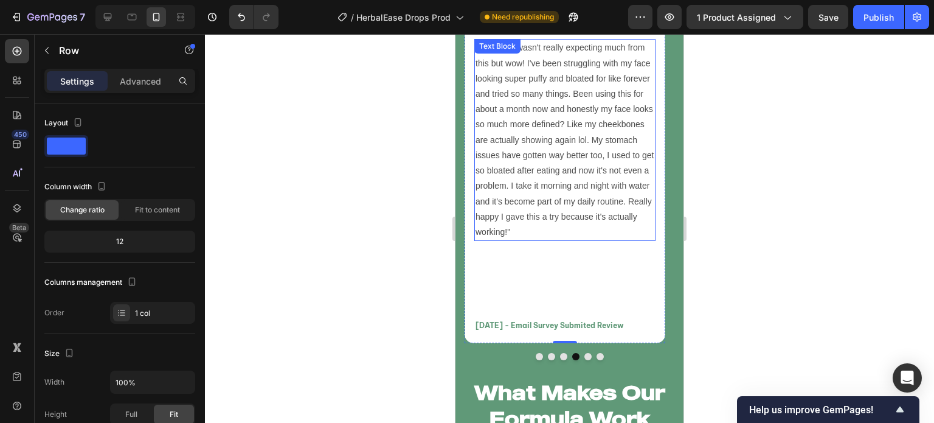
click at [528, 221] on p ""Okay so I wasn't really expecting much from this but wow! I've been struggling…" at bounding box center [565, 139] width 179 height 199
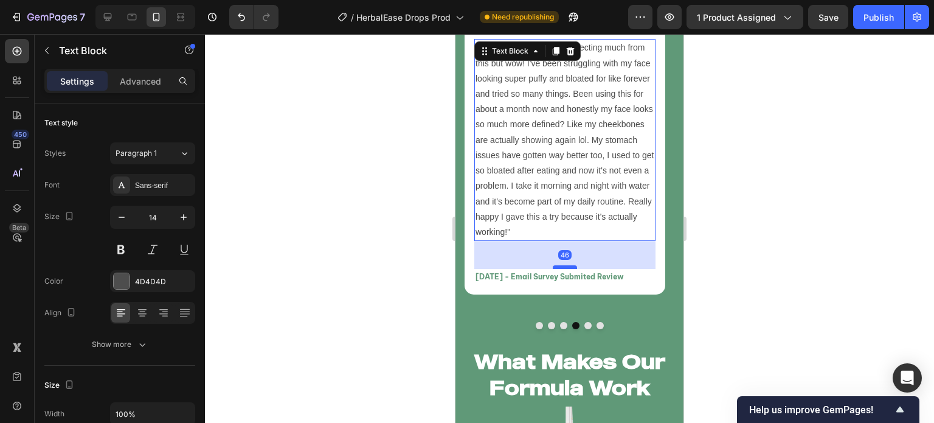
drag, startPoint x: 569, startPoint y: 316, endPoint x: 835, endPoint y: 291, distance: 267.5
click at [566, 267] on div at bounding box center [565, 267] width 24 height 4
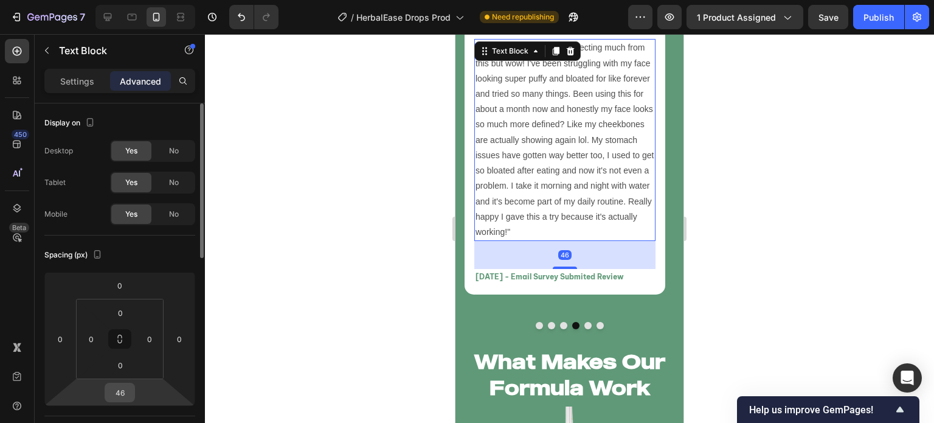
click at [126, 388] on input "46" at bounding box center [120, 392] width 24 height 18
type input "50"
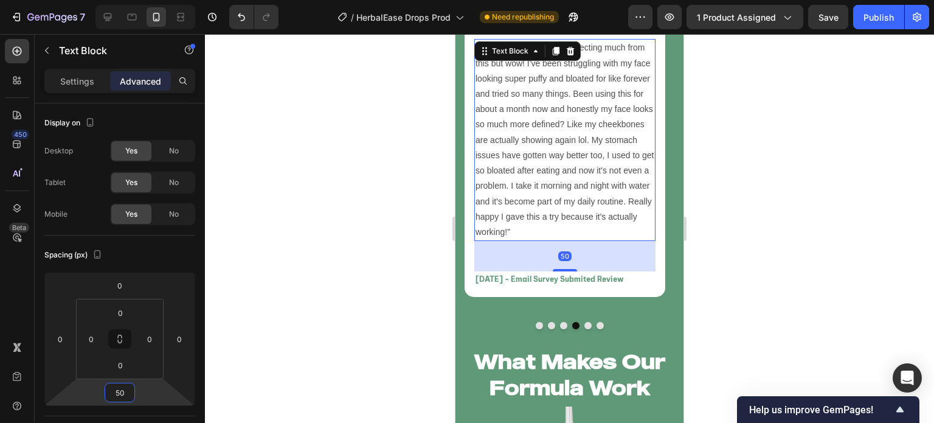
click at [393, 267] on div at bounding box center [569, 228] width 729 height 389
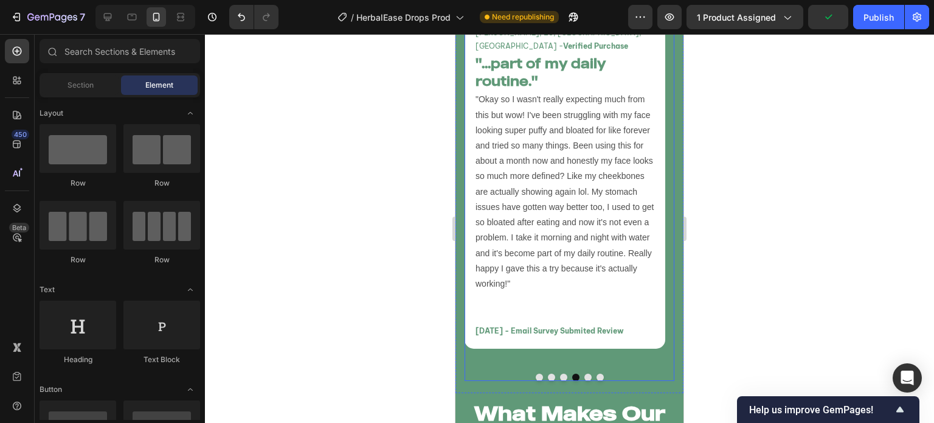
scroll to position [5200, 0]
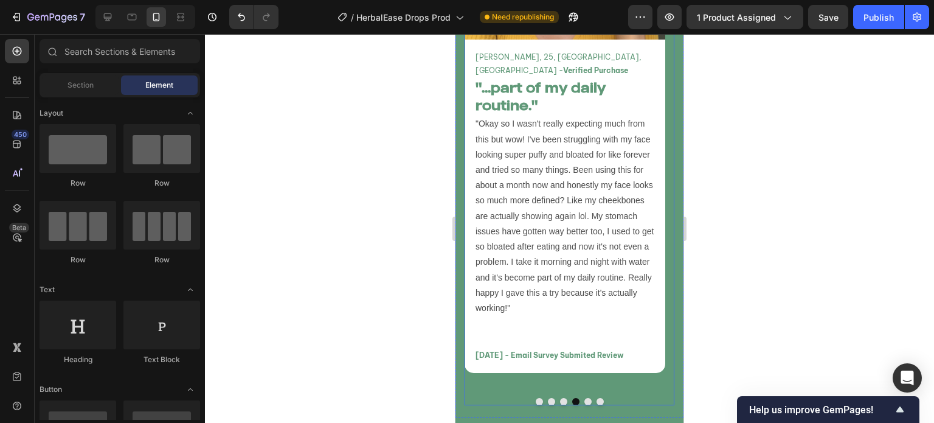
click at [584, 398] on button "Dot" at bounding box center [587, 401] width 7 height 7
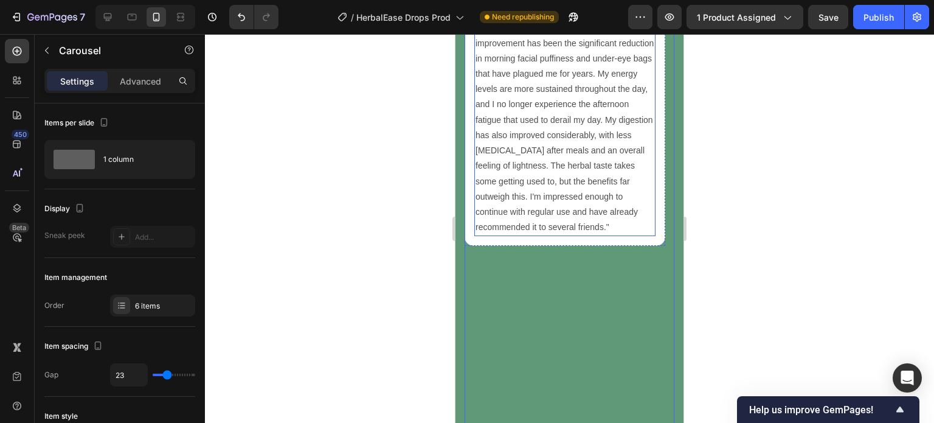
scroll to position [5138, 0]
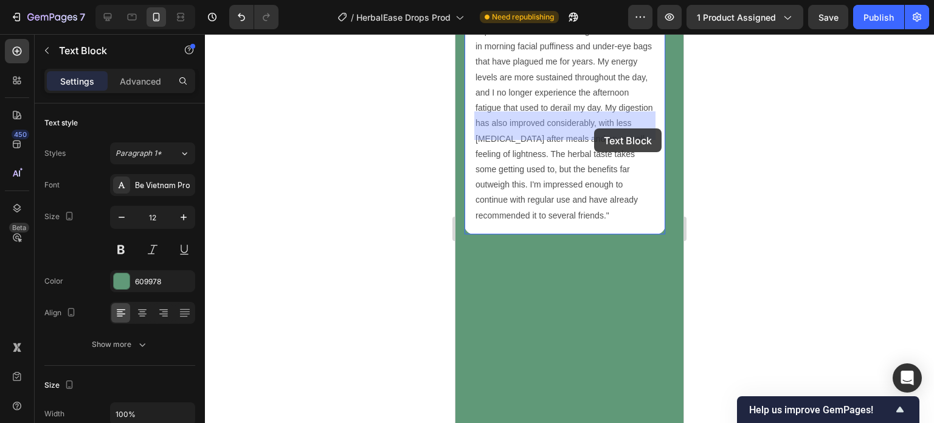
drag, startPoint x: 592, startPoint y: 136, endPoint x: 594, endPoint y: 128, distance: 7.5
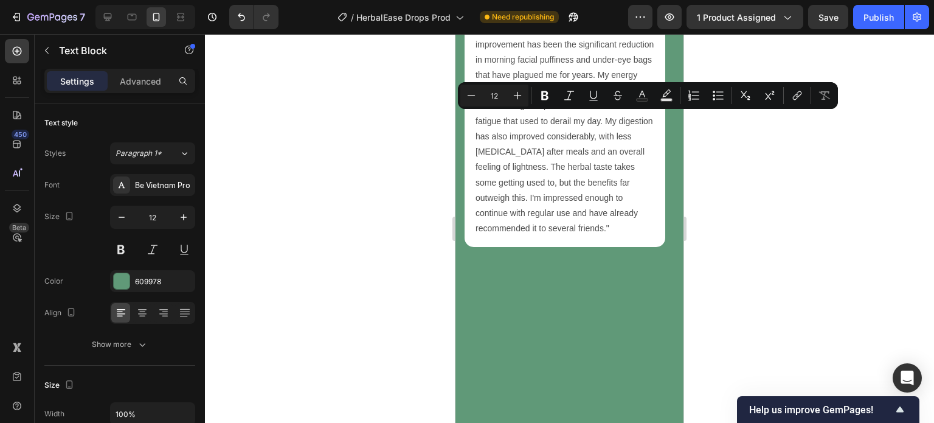
drag, startPoint x: 593, startPoint y: 130, endPoint x: 597, endPoint y: 114, distance: 16.1
drag, startPoint x: 545, startPoint y: 94, endPoint x: 388, endPoint y: 160, distance: 170.1
click at [544, 94] on icon "Editor contextual toolbar" at bounding box center [545, 95] width 12 height 12
click at [388, 160] on div at bounding box center [569, 228] width 729 height 389
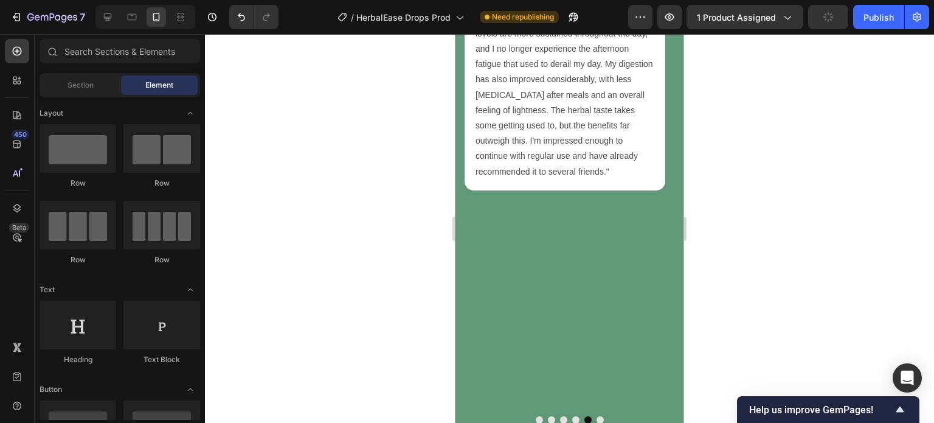
scroll to position [5183, 0]
click at [597, 415] on button "Dot" at bounding box center [600, 418] width 7 height 7
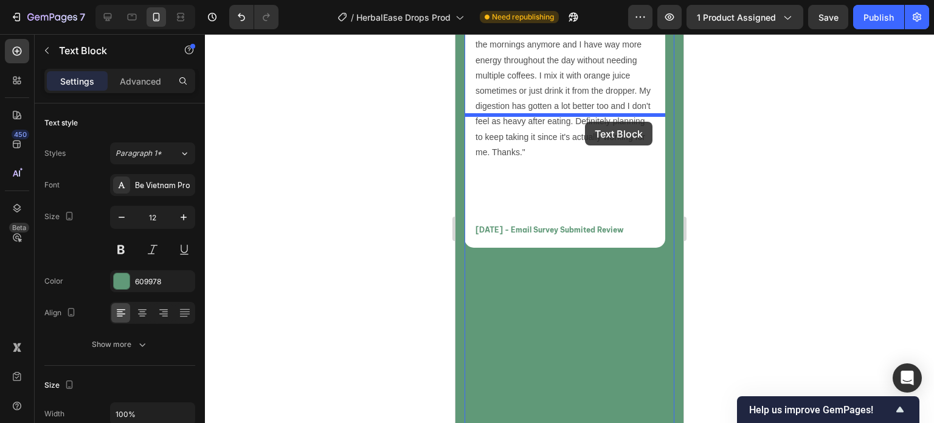
scroll to position [5119, 0]
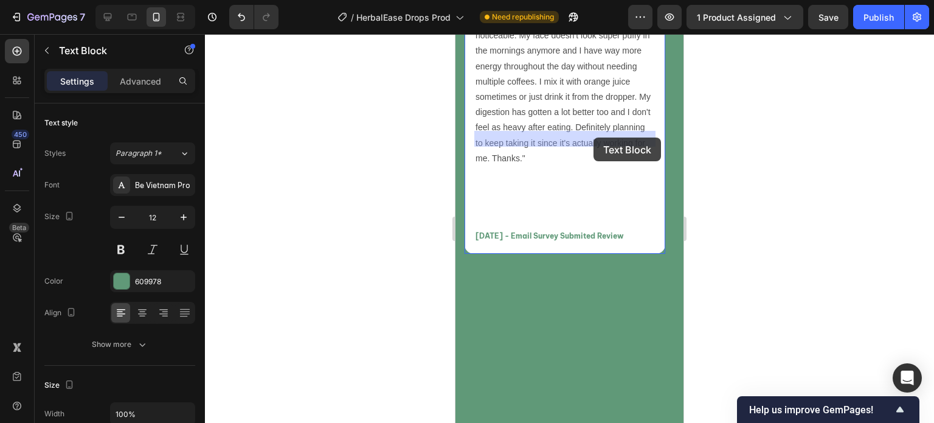
drag, startPoint x: 634, startPoint y: 77, endPoint x: 593, endPoint y: 137, distance: 72.9
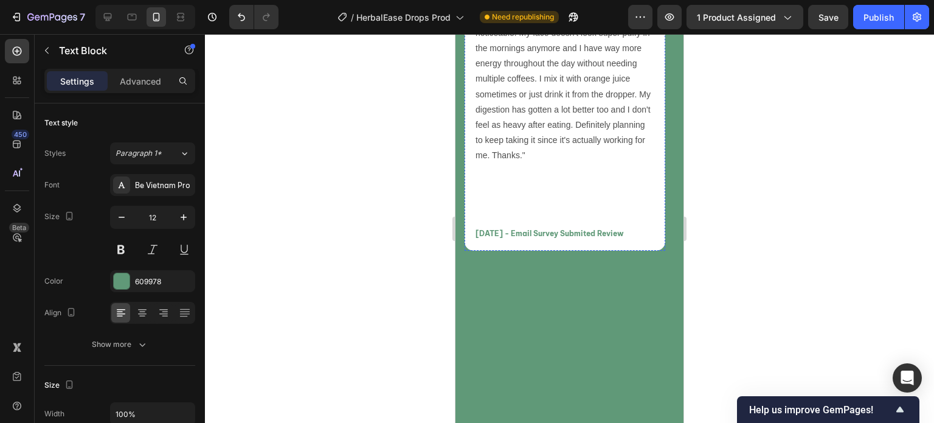
scroll to position [4993, 0]
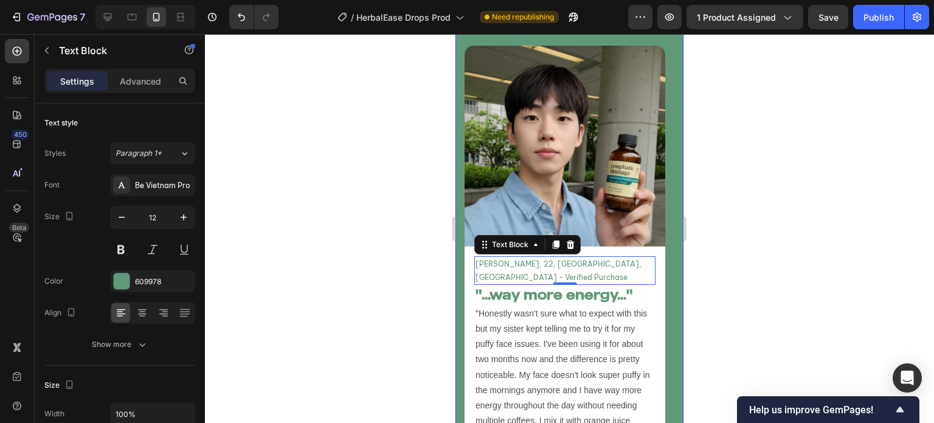
click at [669, 172] on div "What Makes Our Formula Work Heading Real transformations from people who decide…" at bounding box center [569, 274] width 228 height 700
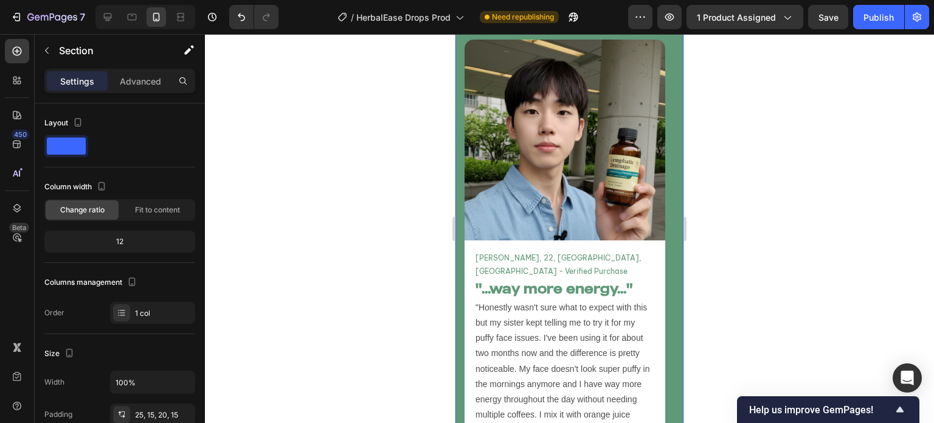
scroll to position [5000, 0]
click at [621, 257] on p "David K, 22, Toronto, ON - Verified Purchase" at bounding box center [565, 264] width 179 height 26
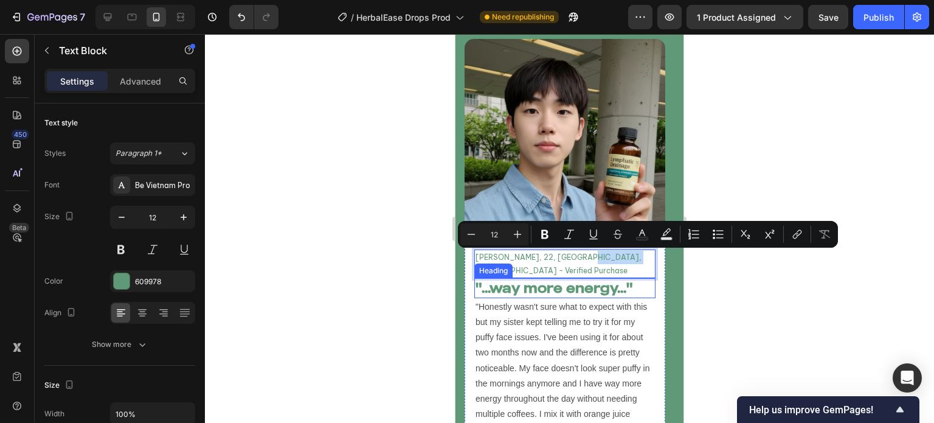
drag, startPoint x: 632, startPoint y: 261, endPoint x: 571, endPoint y: 267, distance: 61.7
click at [542, 235] on icon "Editor contextual toolbar" at bounding box center [544, 234] width 7 height 9
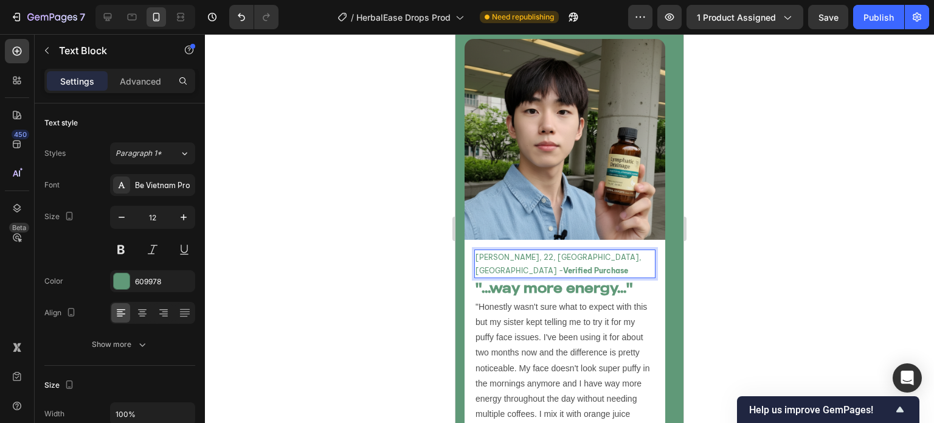
click at [399, 246] on div at bounding box center [569, 228] width 729 height 389
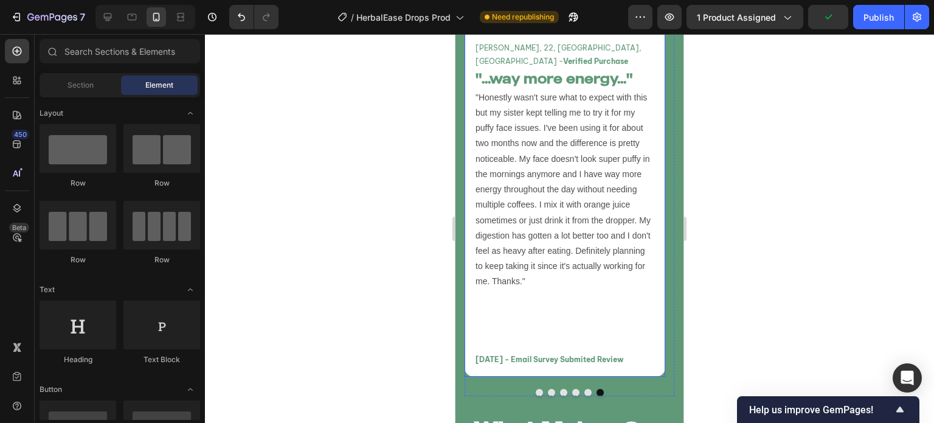
scroll to position [5226, 0]
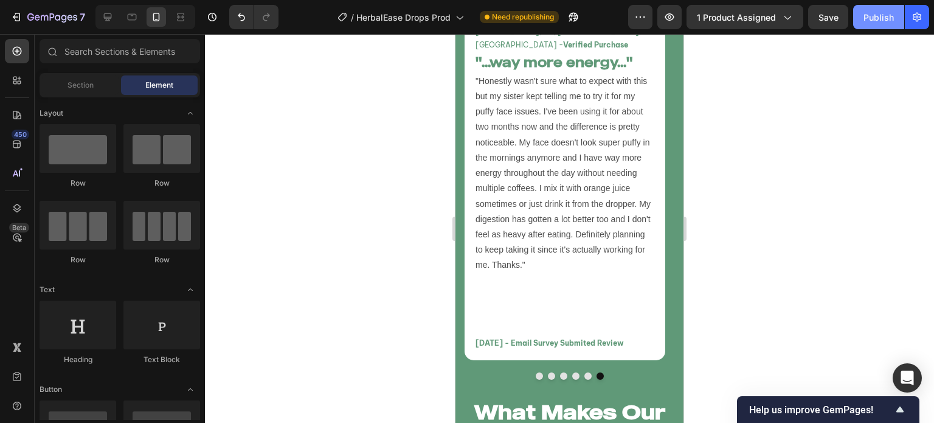
click at [883, 21] on div "Publish" at bounding box center [878, 17] width 30 height 13
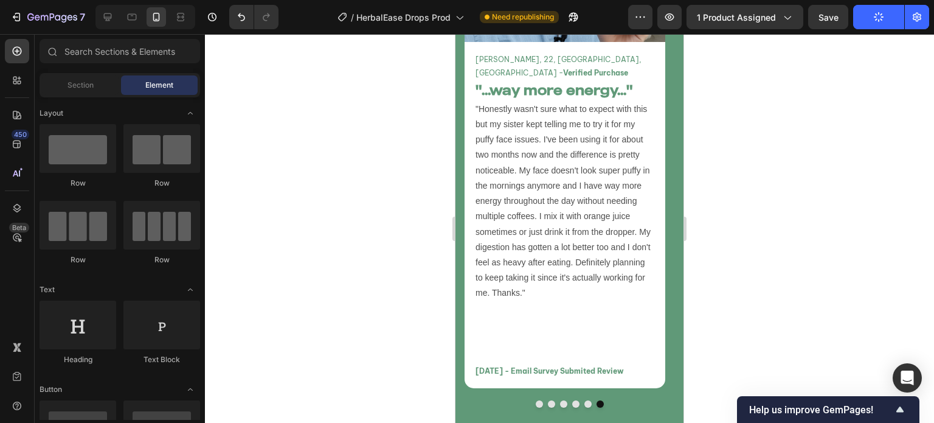
scroll to position [5222, 0]
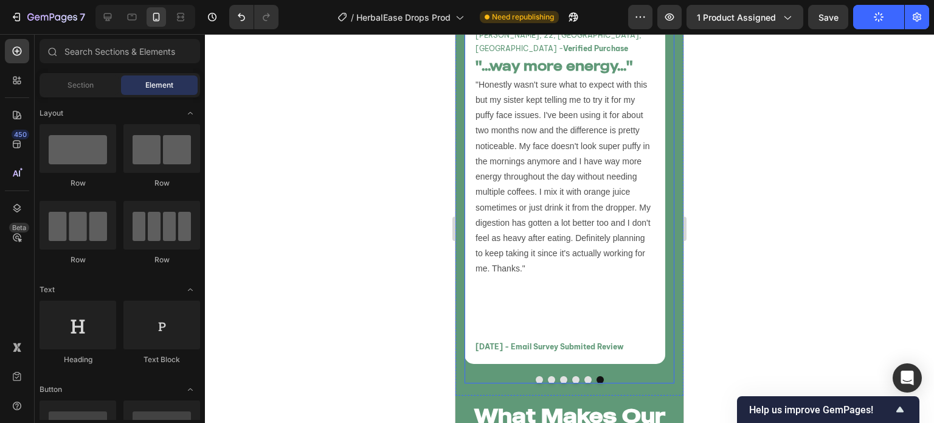
click at [536, 376] on button "Dot" at bounding box center [539, 379] width 7 height 7
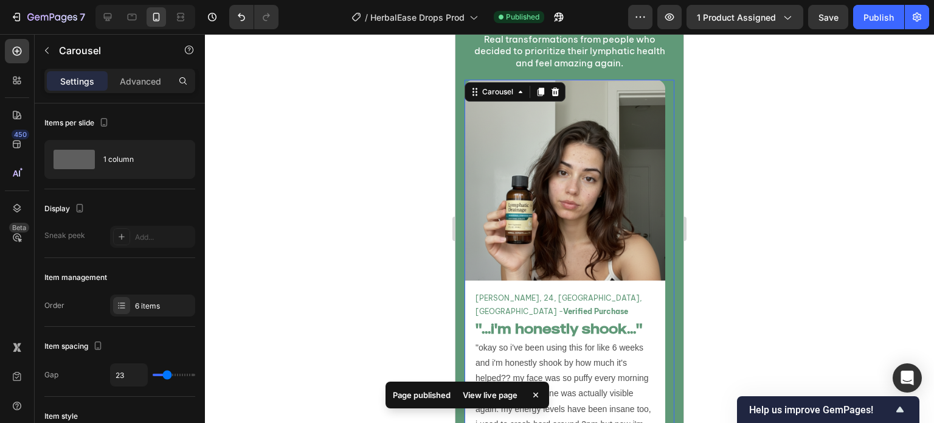
scroll to position [4920, 0]
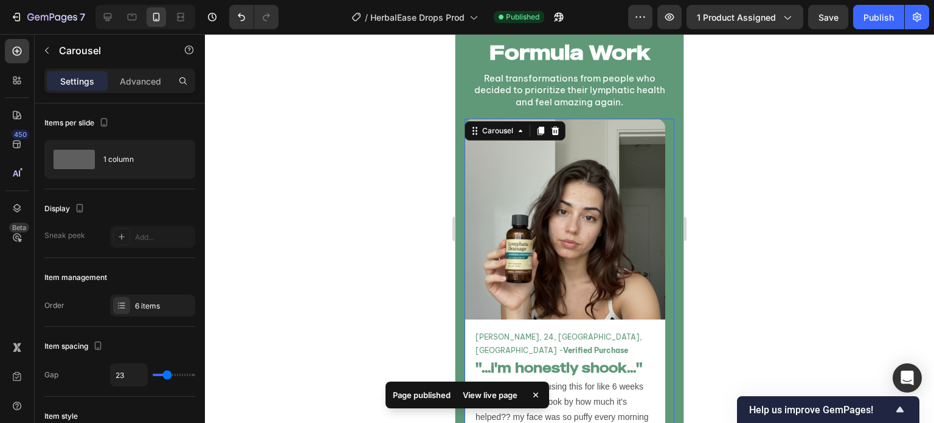
click at [532, 389] on icon at bounding box center [536, 395] width 12 height 12
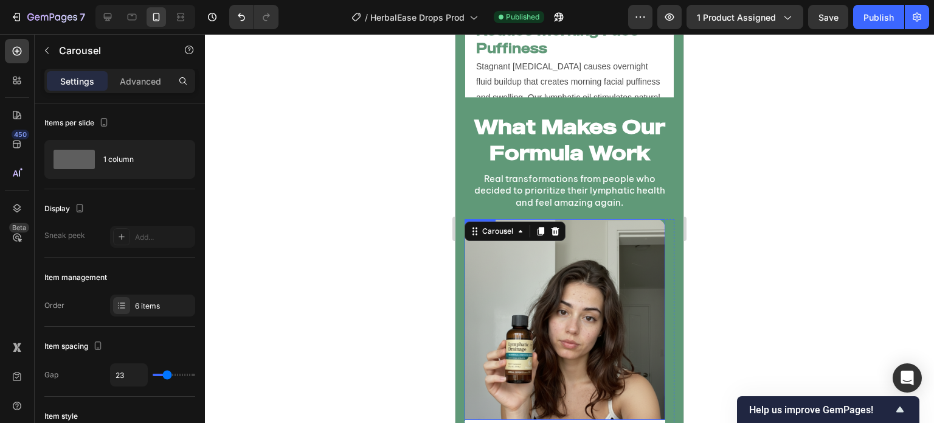
scroll to position [4807, 0]
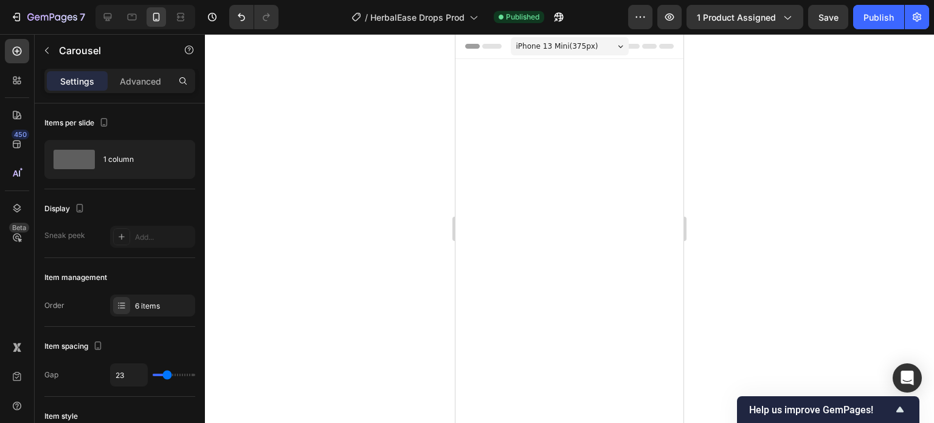
scroll to position [4807, 0]
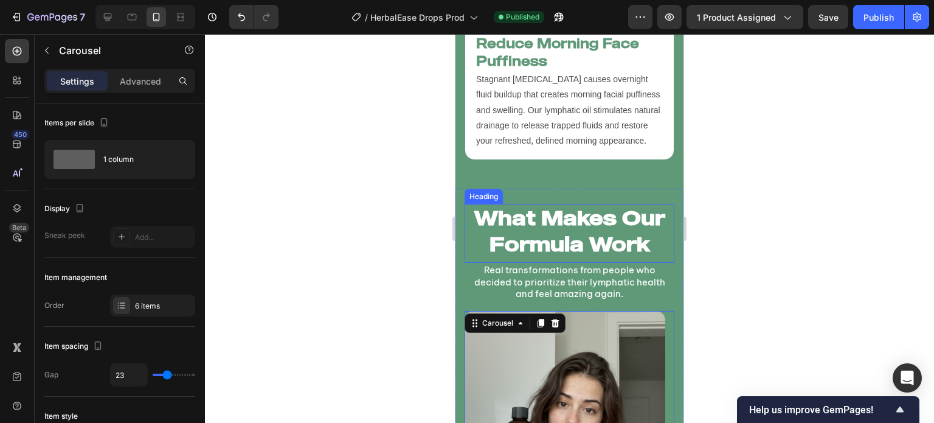
click at [618, 204] on h2 "What Makes Our Formula Work" at bounding box center [570, 231] width 210 height 55
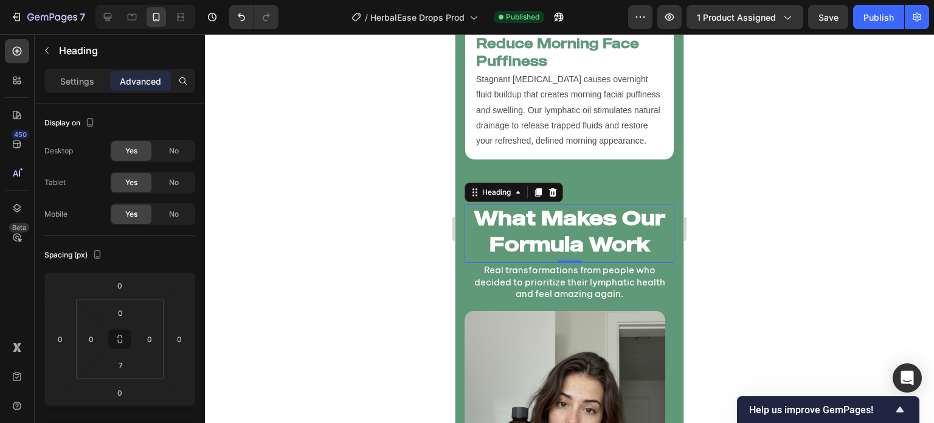
click at [531, 204] on h2 "What Makes Our Formula Work" at bounding box center [570, 231] width 210 height 55
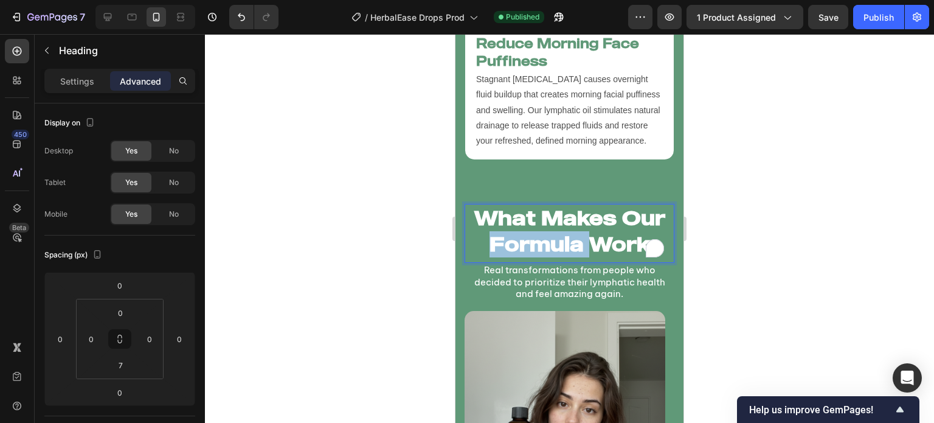
click at [531, 205] on p "What Makes Our Formula Work" at bounding box center [569, 231] width 207 height 52
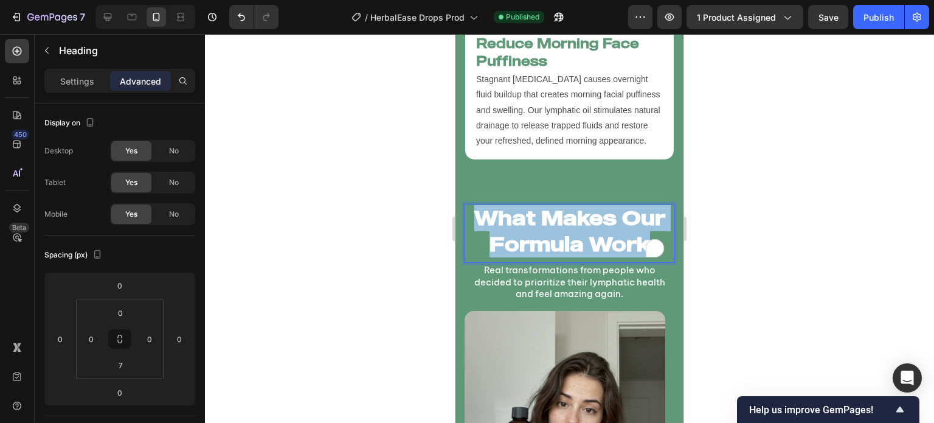
click at [531, 205] on p "What Makes Our Formula Work" at bounding box center [569, 231] width 207 height 52
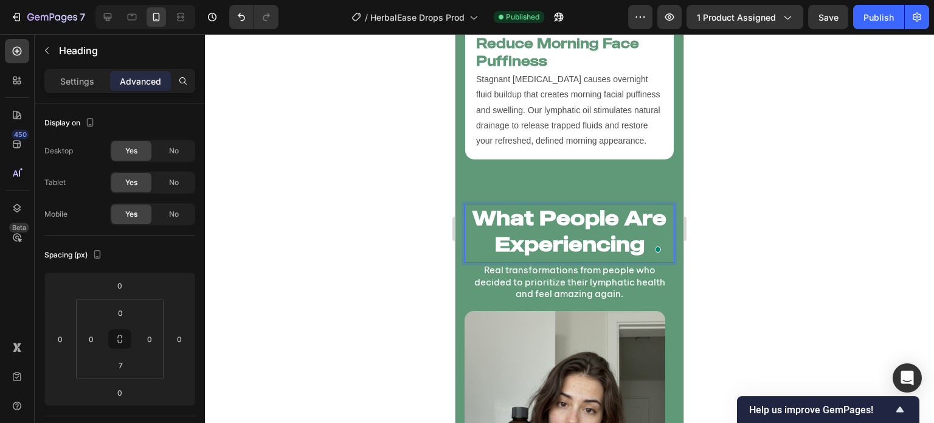
click at [411, 184] on div at bounding box center [569, 228] width 729 height 389
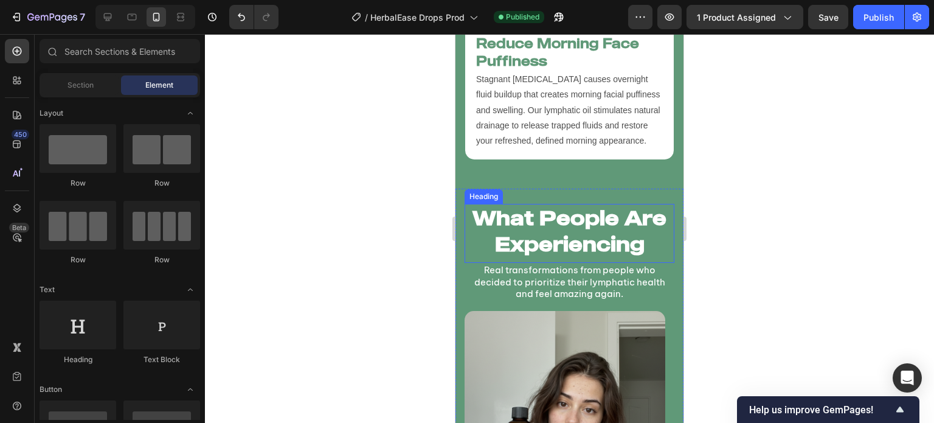
click at [465, 204] on h2 "What People Are Experiencing" at bounding box center [570, 231] width 210 height 55
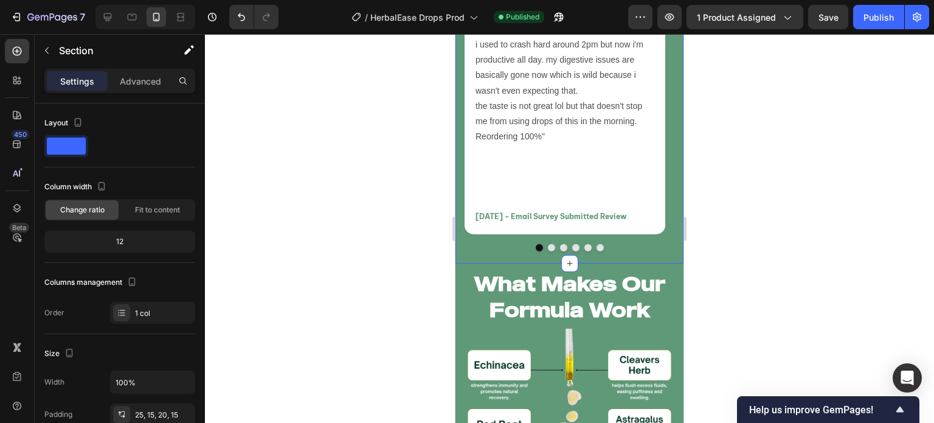
scroll to position [5340, 0]
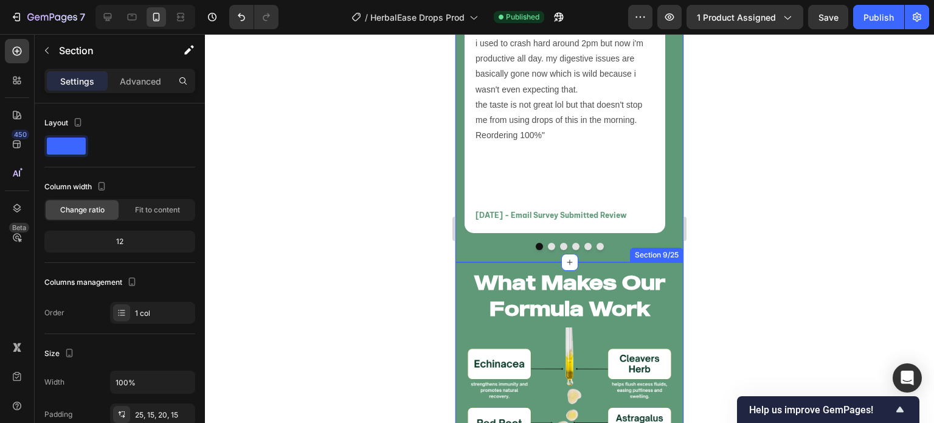
click at [428, 272] on div at bounding box center [569, 228] width 729 height 389
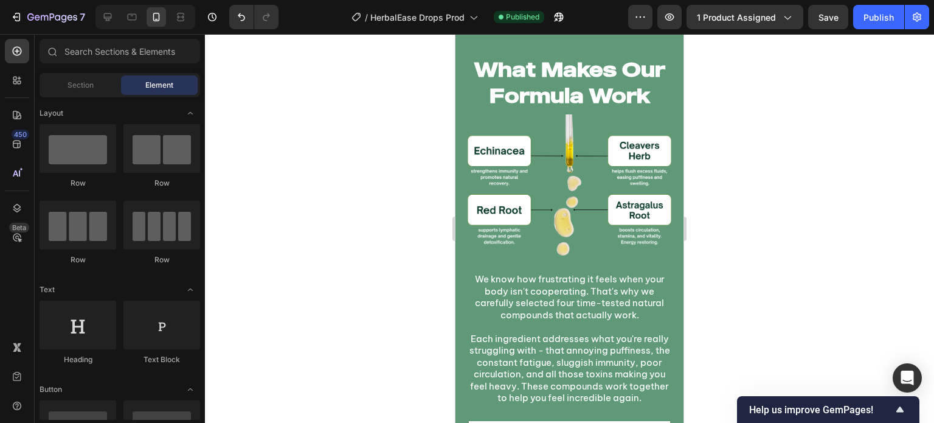
scroll to position [5589, 0]
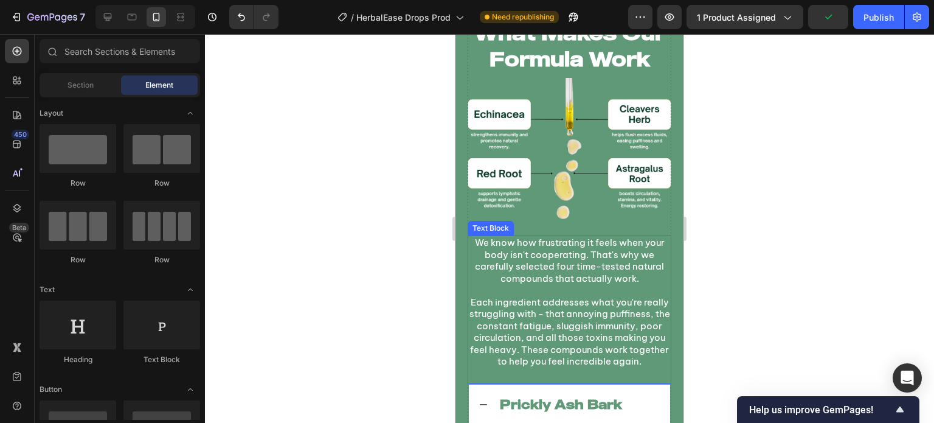
click at [576, 316] on p "Each ingredient addresses what you're really struggling with - that annoying pu…" at bounding box center [569, 331] width 201 height 71
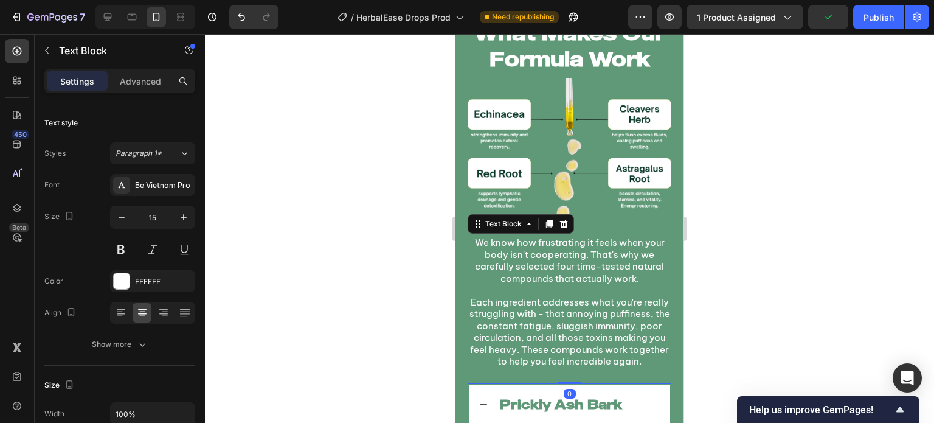
click at [576, 316] on p "Each ingredient addresses what you're really struggling with - that annoying pu…" at bounding box center [569, 331] width 201 height 71
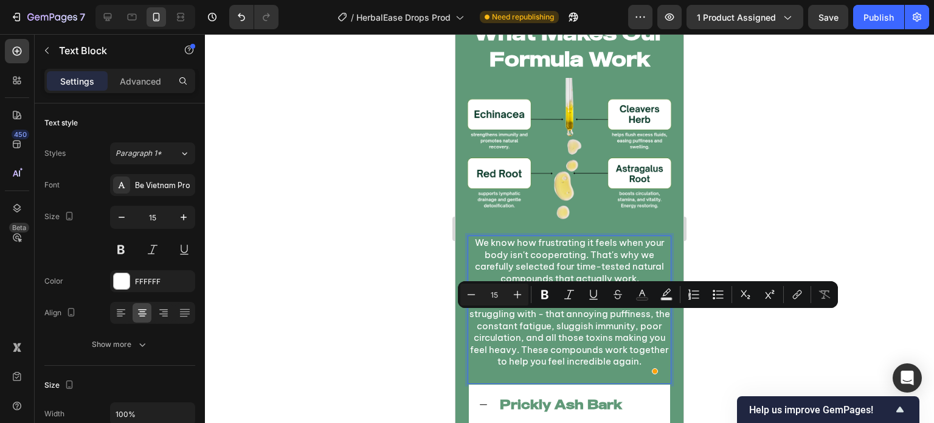
click at [581, 312] on p "Each ingredient addresses what you're really struggling with - that annoying pu…" at bounding box center [569, 331] width 201 height 71
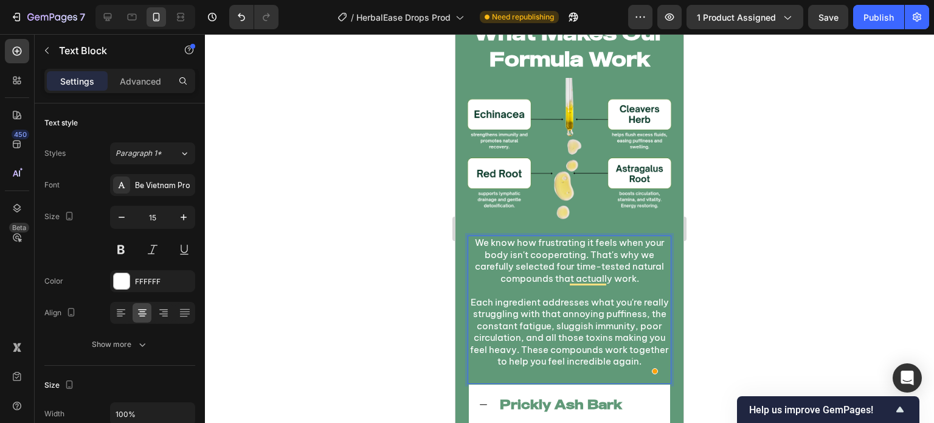
click at [397, 294] on div at bounding box center [569, 228] width 729 height 389
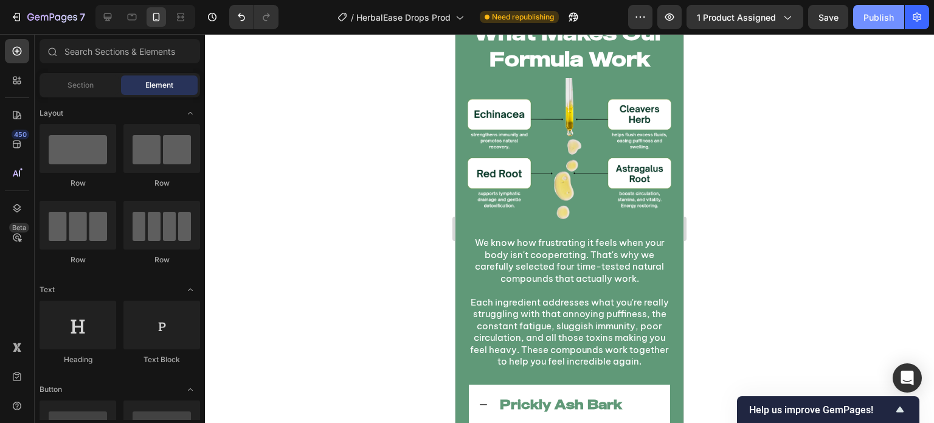
click at [885, 20] on div "Publish" at bounding box center [878, 17] width 30 height 13
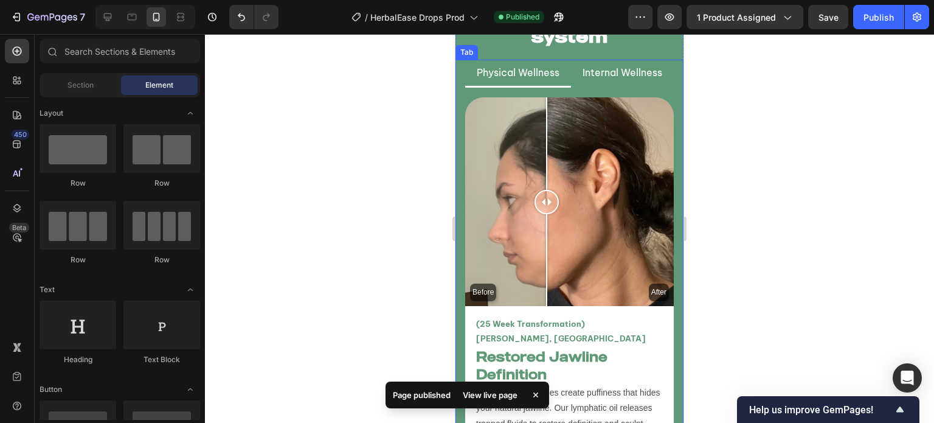
scroll to position [3339, 0]
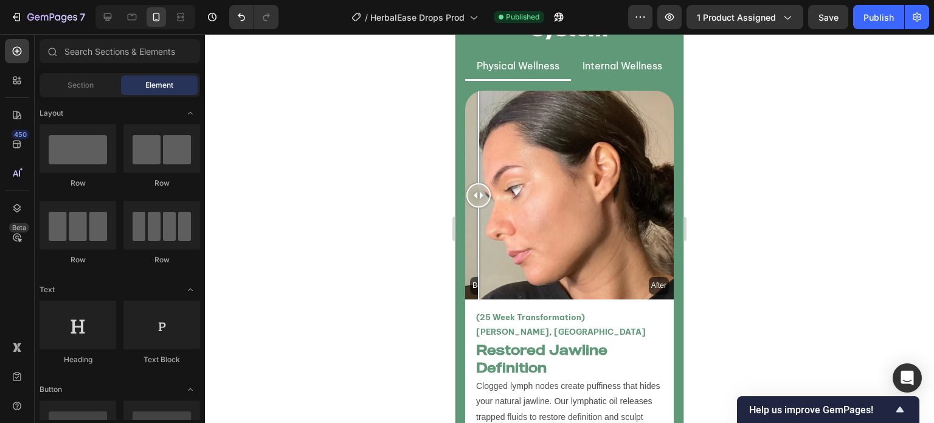
drag, startPoint x: 557, startPoint y: 209, endPoint x: 449, endPoint y: 368, distance: 191.8
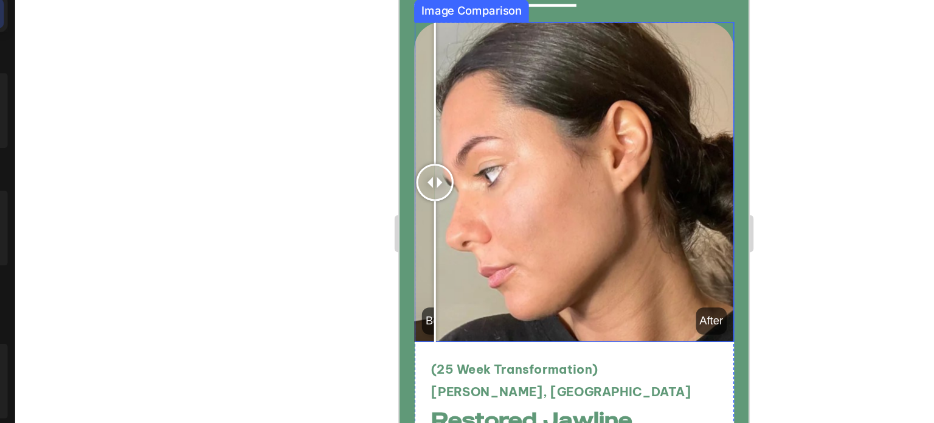
scroll to position [3337, 0]
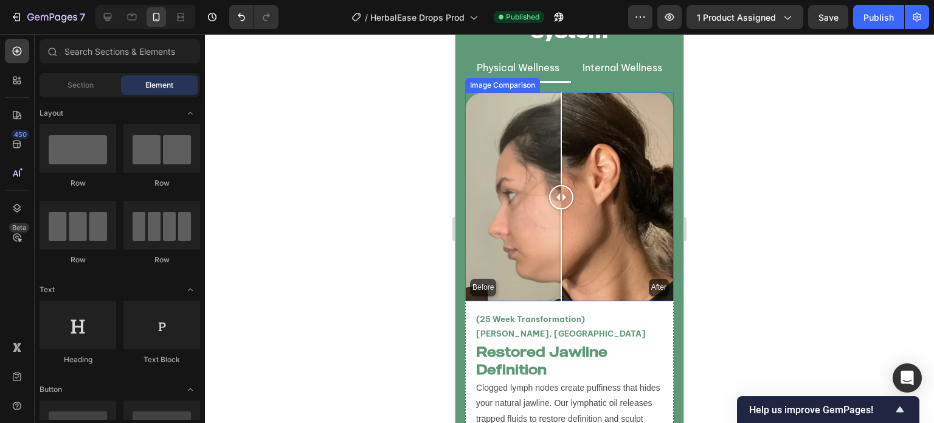
click at [561, 219] on div "Before After" at bounding box center [569, 196] width 209 height 209
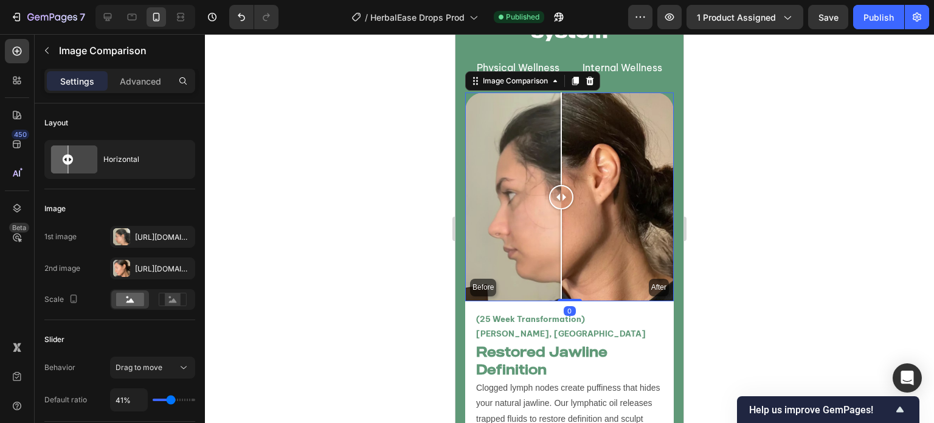
click at [525, 219] on div "Before After" at bounding box center [569, 196] width 209 height 209
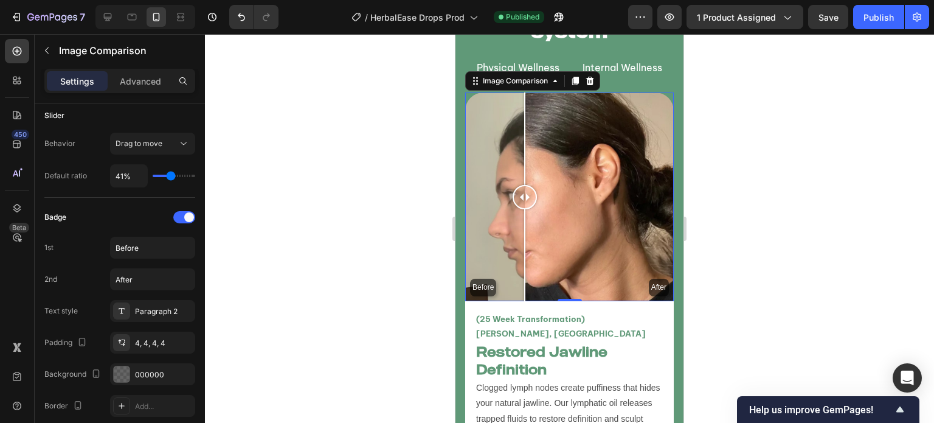
scroll to position [814, 0]
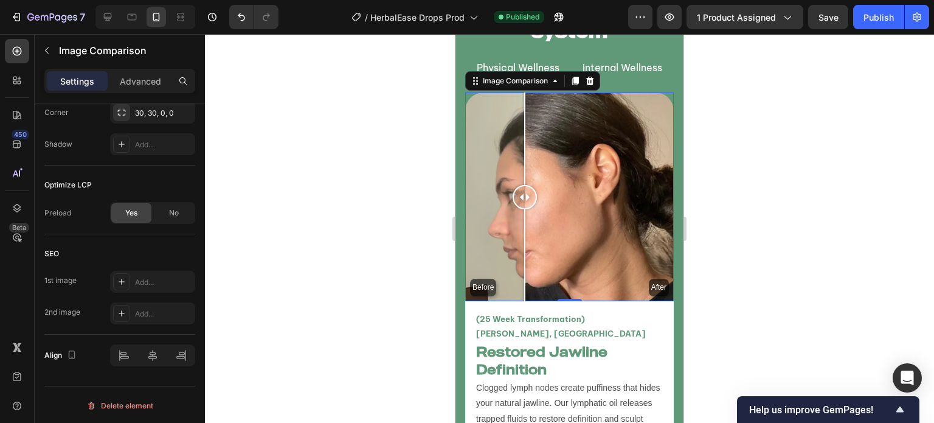
click at [311, 236] on div at bounding box center [569, 228] width 729 height 389
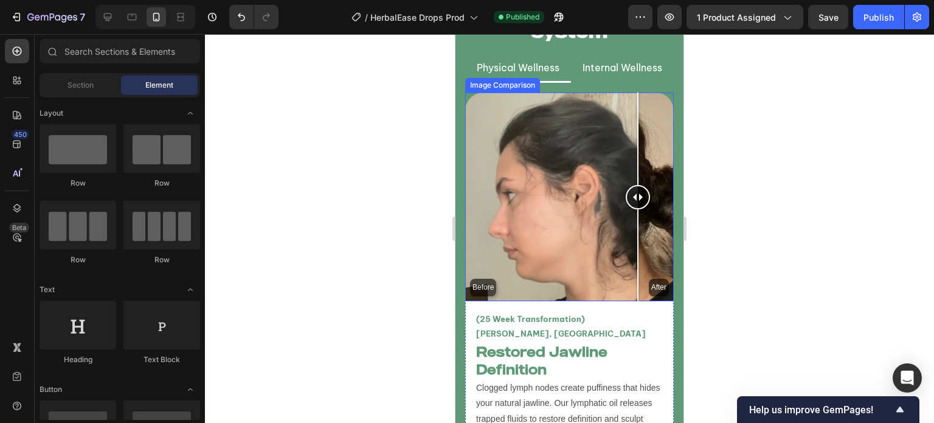
drag, startPoint x: 528, startPoint y: 190, endPoint x: 637, endPoint y: 224, distance: 114.0
click at [637, 224] on div at bounding box center [638, 196] width 24 height 209
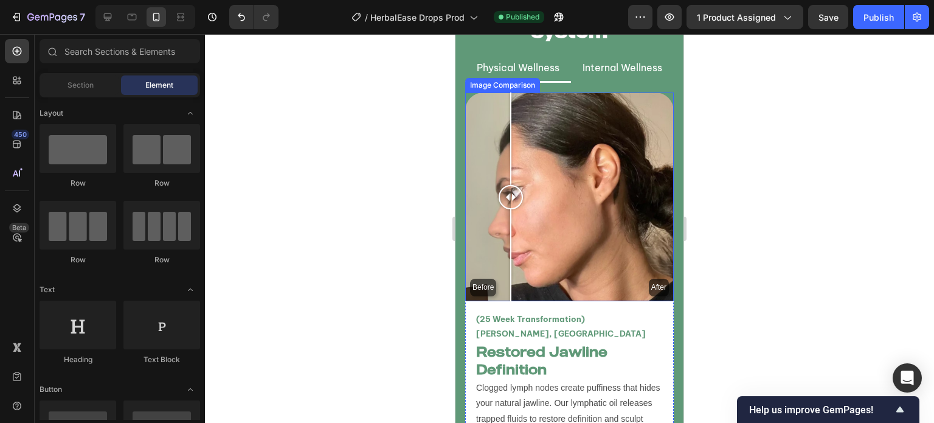
click at [511, 213] on div "Before After" at bounding box center [569, 196] width 209 height 209
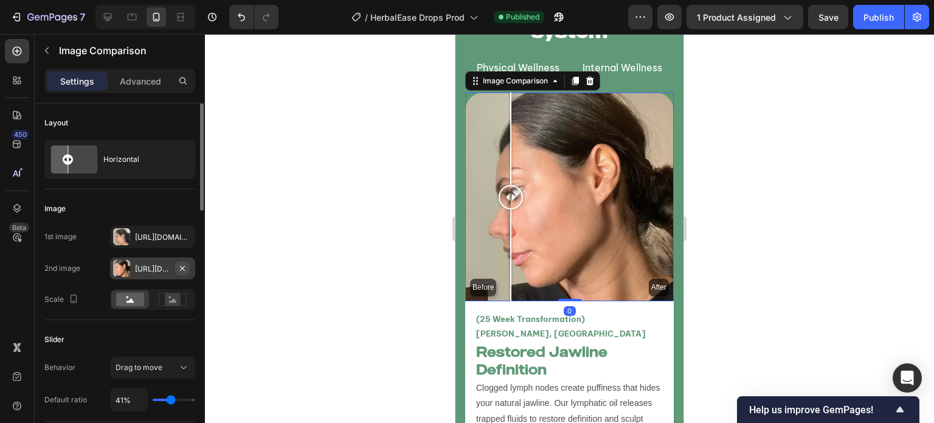
drag, startPoint x: 182, startPoint y: 231, endPoint x: 182, endPoint y: 263, distance: 31.6
click at [0, 0] on icon "button" at bounding box center [0, 0] width 0 height 0
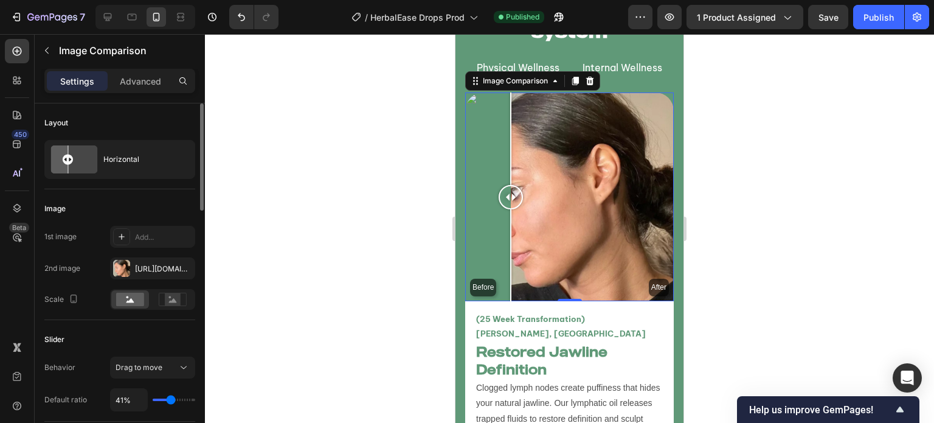
drag, startPoint x: 182, startPoint y: 265, endPoint x: 178, endPoint y: 252, distance: 13.1
click at [0, 0] on icon "button" at bounding box center [0, 0] width 0 height 0
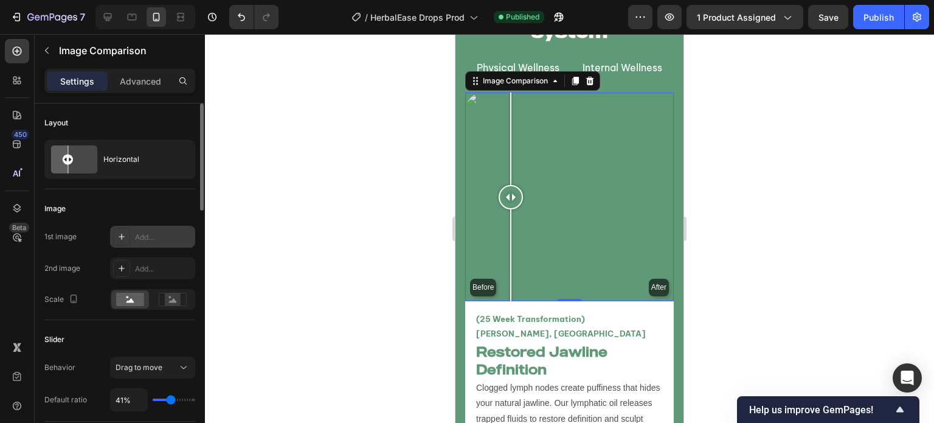
click at [159, 238] on div "Add..." at bounding box center [163, 237] width 57 height 11
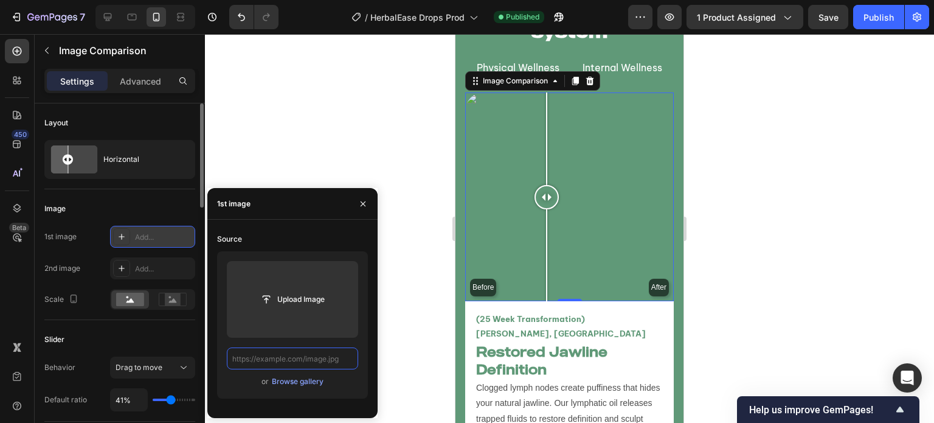
scroll to position [0, 0]
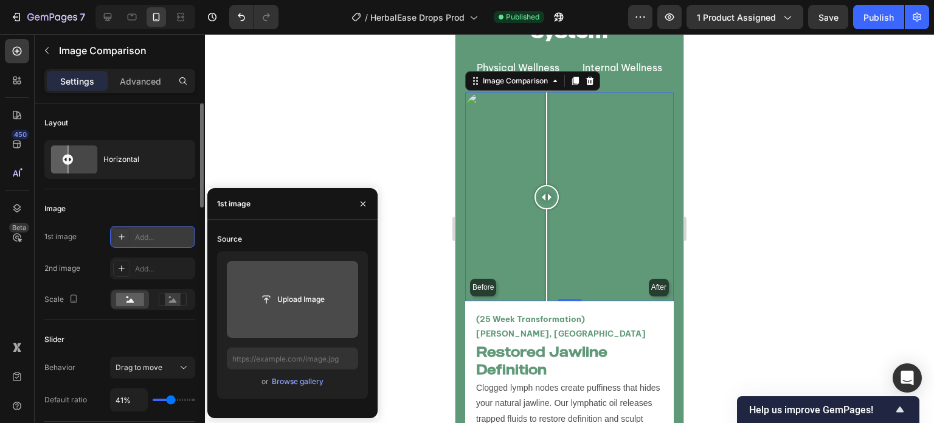
click at [313, 317] on input "file" at bounding box center [292, 299] width 131 height 77
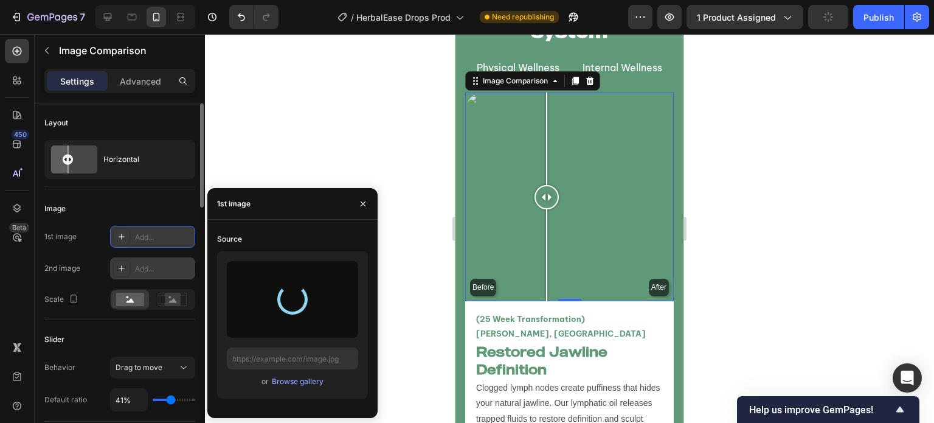
type input "https://cdn.shopify.com/s/files/1/0749/2934/0644/files/gempages_576523428912169…"
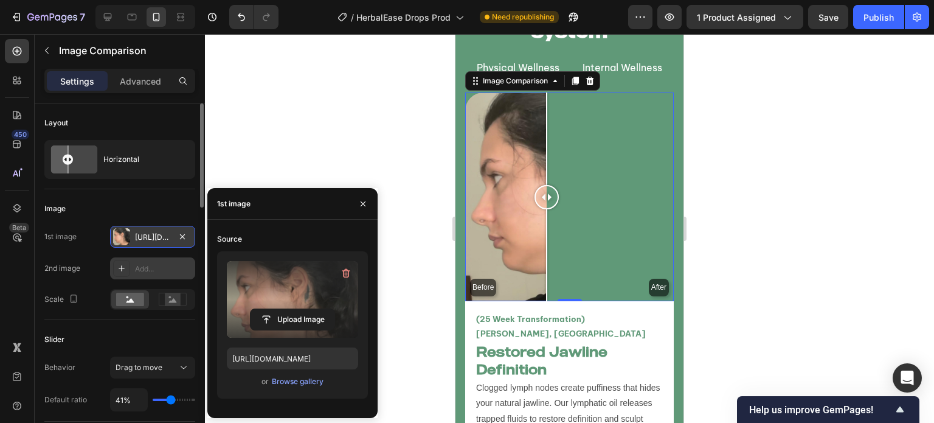
click at [154, 266] on div "Add..." at bounding box center [163, 268] width 57 height 11
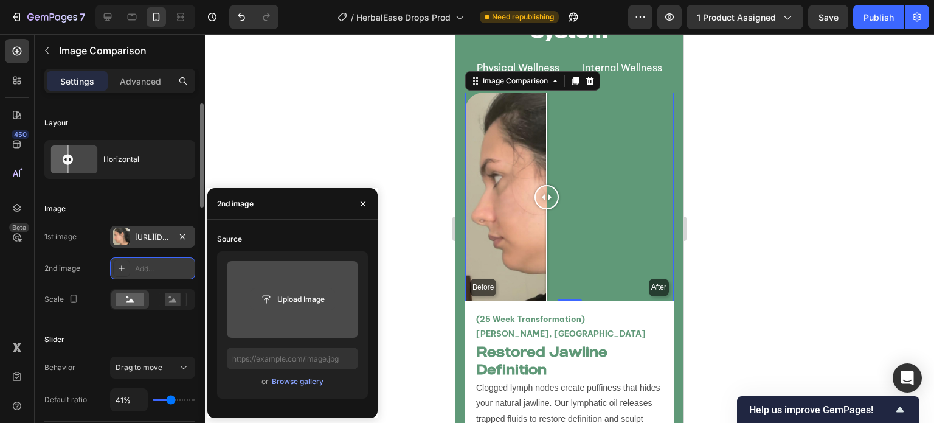
click at [288, 304] on input "file" at bounding box center [293, 299] width 84 height 21
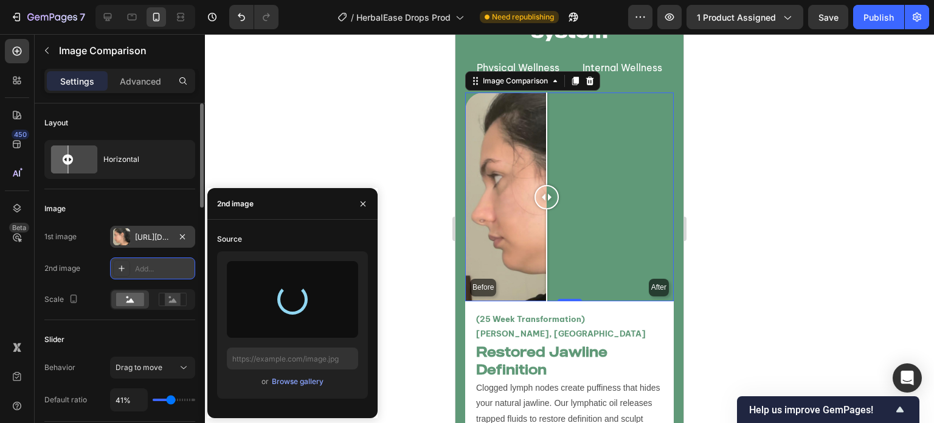
type input "https://cdn.shopify.com/s/files/1/0749/2934/0644/files/gempages_576523428912169…"
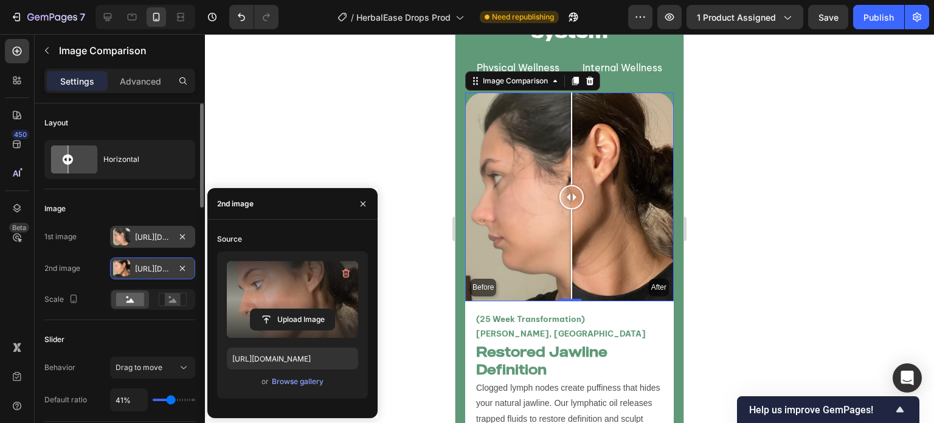
drag, startPoint x: 547, startPoint y: 192, endPoint x: 572, endPoint y: 198, distance: 25.1
click at [572, 198] on div at bounding box center [571, 197] width 24 height 24
click at [165, 211] on div "Image" at bounding box center [119, 208] width 151 height 19
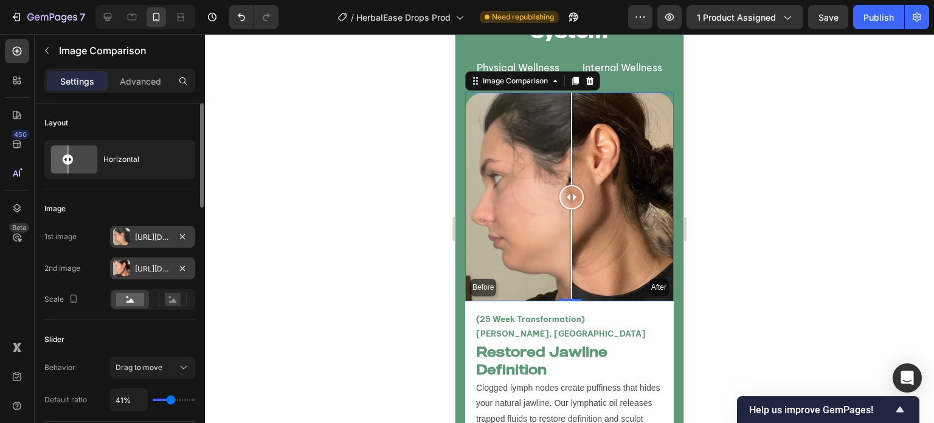
click at [168, 400] on input "range" at bounding box center [174, 399] width 43 height 2
type input "40"
type input "40%"
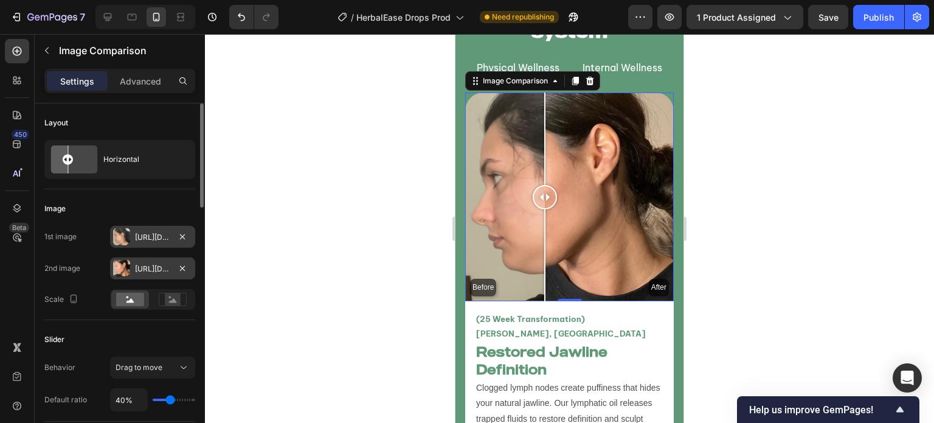
type input "41"
type input "41%"
type input "40"
type input "40%"
type input "41"
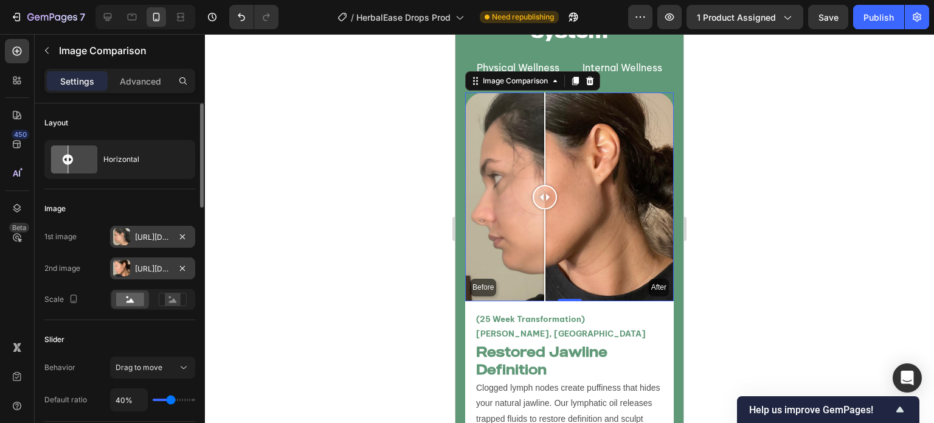
type input "41%"
type input "42"
type input "42%"
type input "45"
type input "45%"
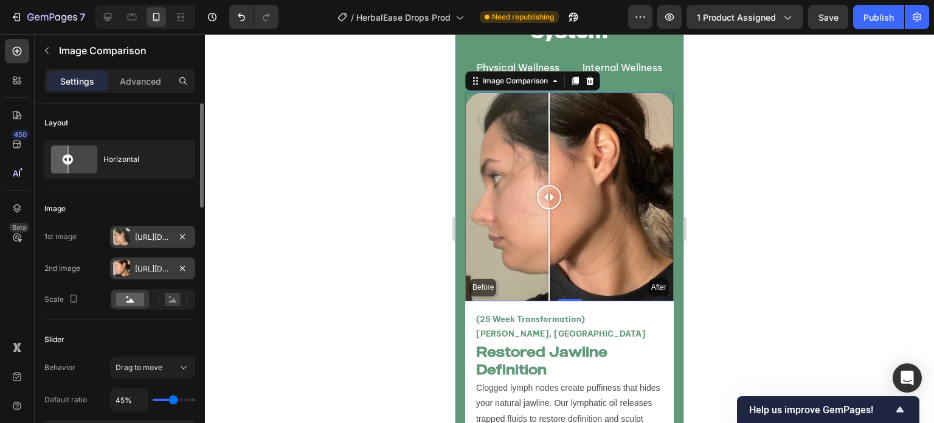
type input "49"
type input "49%"
type input "54"
type input "54%"
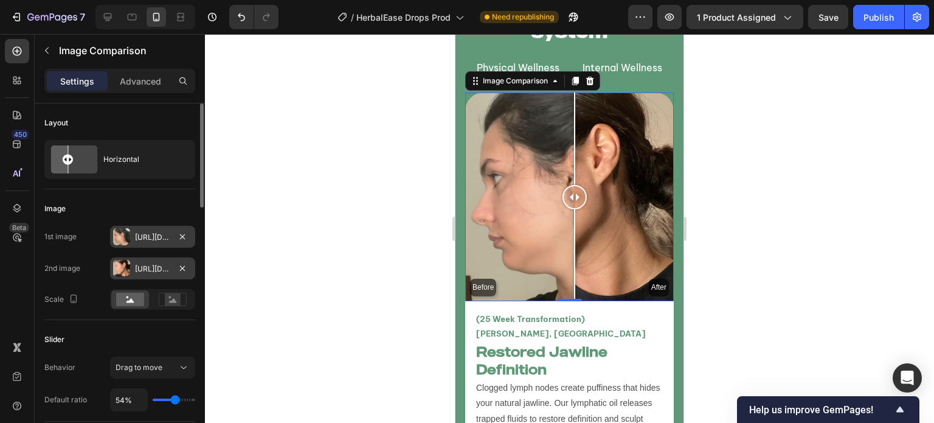
type input "56"
type input "56%"
type input "55"
type input "55%"
type input "56"
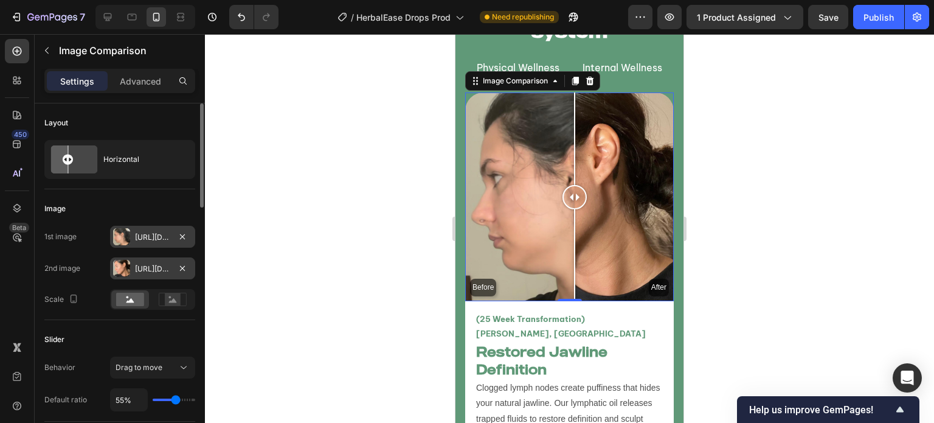
type input "56%"
type input "55"
type input "55%"
type input "56"
type input "56%"
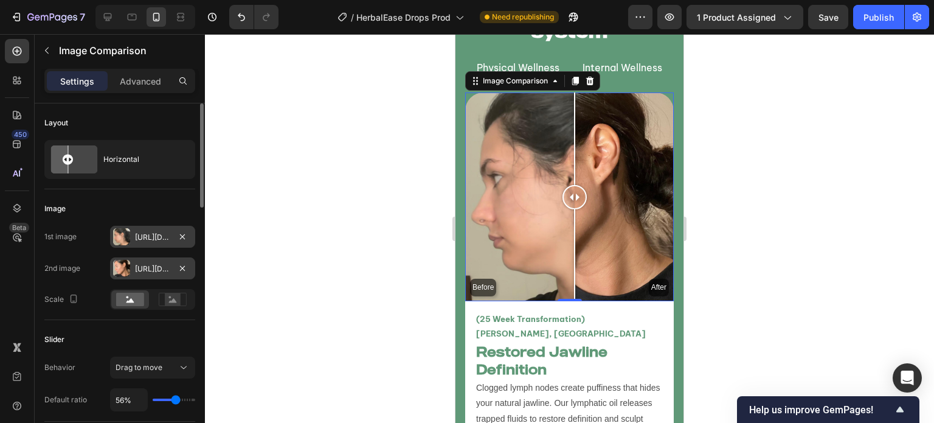
type input "57"
type input "57%"
type input "56"
type input "56%"
type input "55"
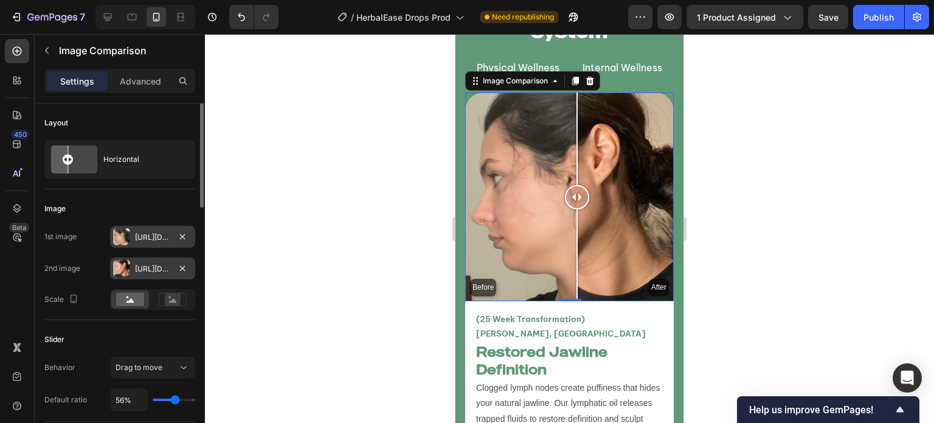
type input "55%"
click at [387, 233] on div at bounding box center [569, 228] width 729 height 389
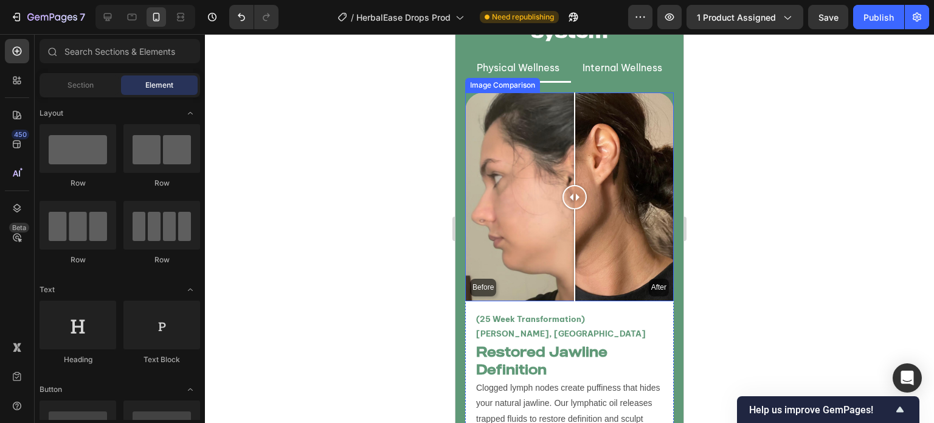
click at [528, 278] on div "Before After" at bounding box center [569, 196] width 209 height 209
click at [587, 272] on div "Before After" at bounding box center [569, 196] width 209 height 209
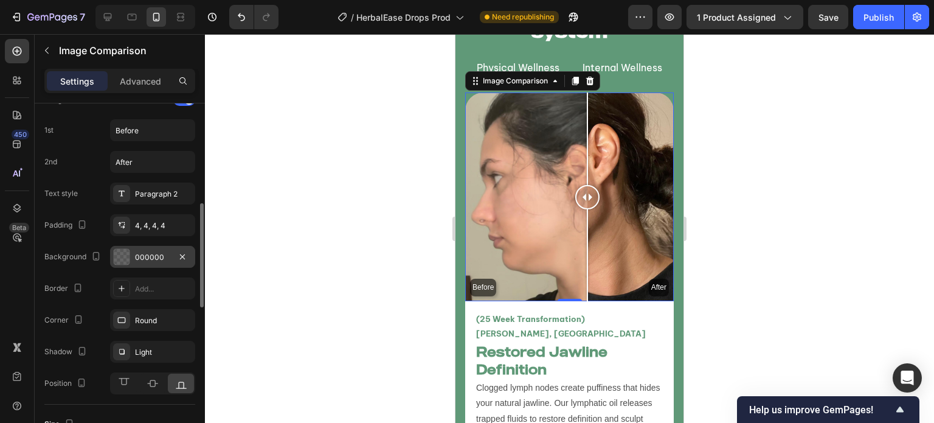
scroll to position [341, 0]
click at [134, 260] on div "000000" at bounding box center [152, 257] width 85 height 22
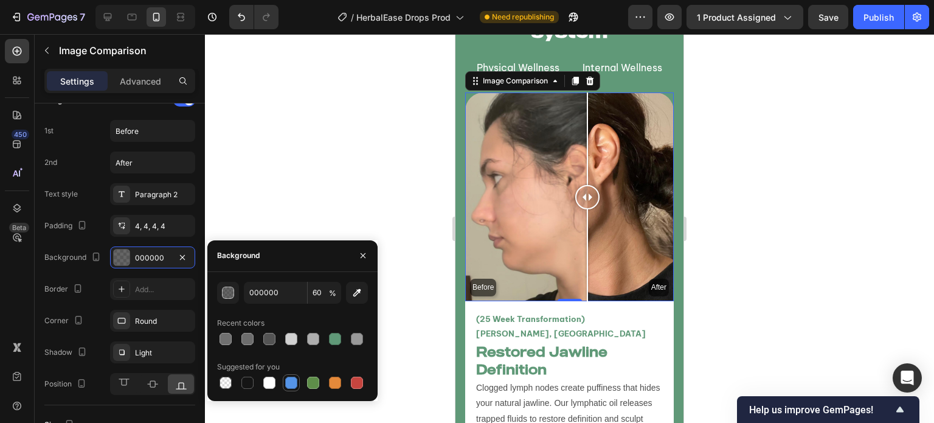
click at [291, 389] on div at bounding box center [291, 382] width 15 height 15
type input "5594E7"
type input "100"
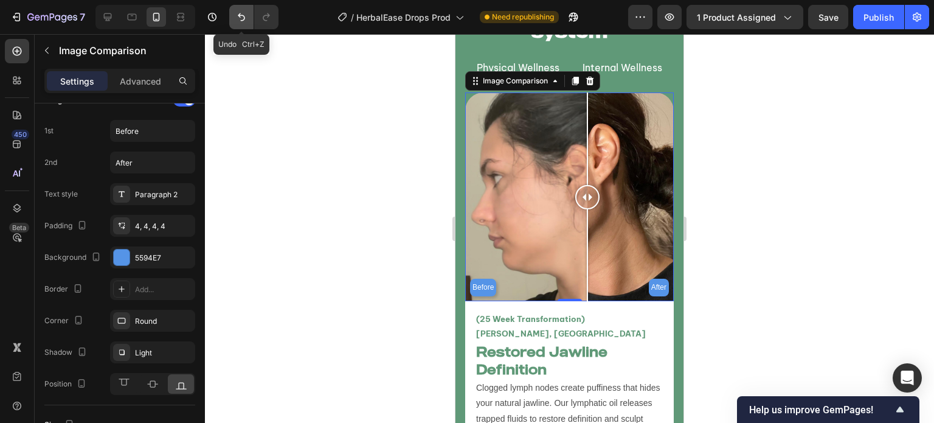
click at [237, 18] on icon "Undo/Redo" at bounding box center [241, 17] width 12 height 12
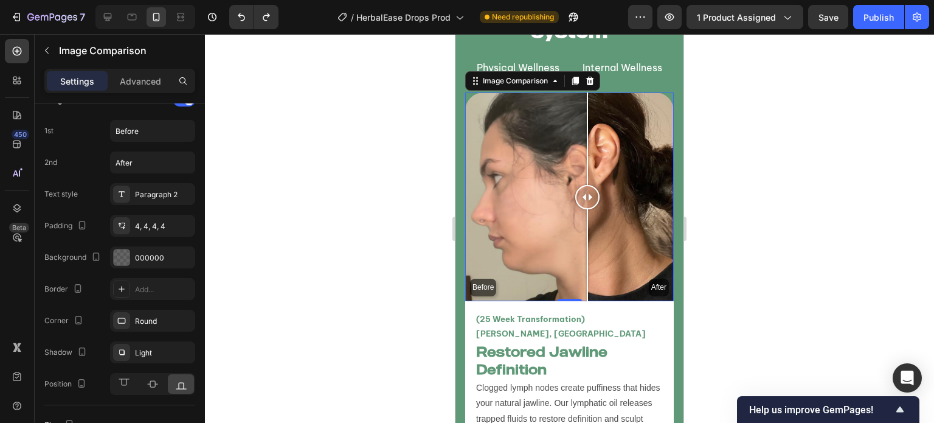
click at [309, 164] on div at bounding box center [569, 228] width 729 height 389
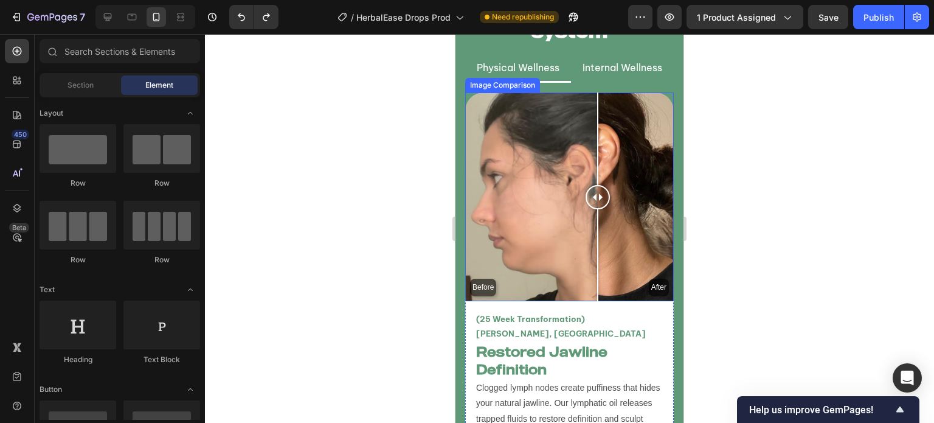
drag, startPoint x: 560, startPoint y: 194, endPoint x: 553, endPoint y: 199, distance: 9.1
click at [553, 199] on div "Before After" at bounding box center [569, 196] width 209 height 209
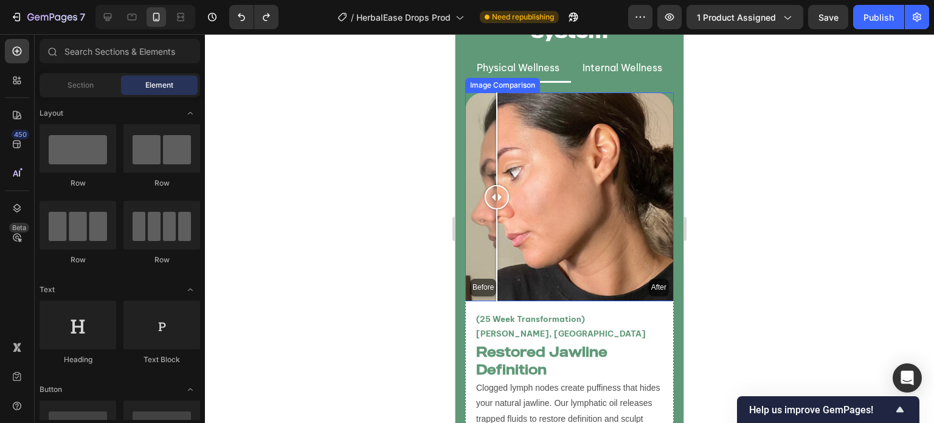
click at [497, 217] on div "Before After" at bounding box center [569, 196] width 209 height 209
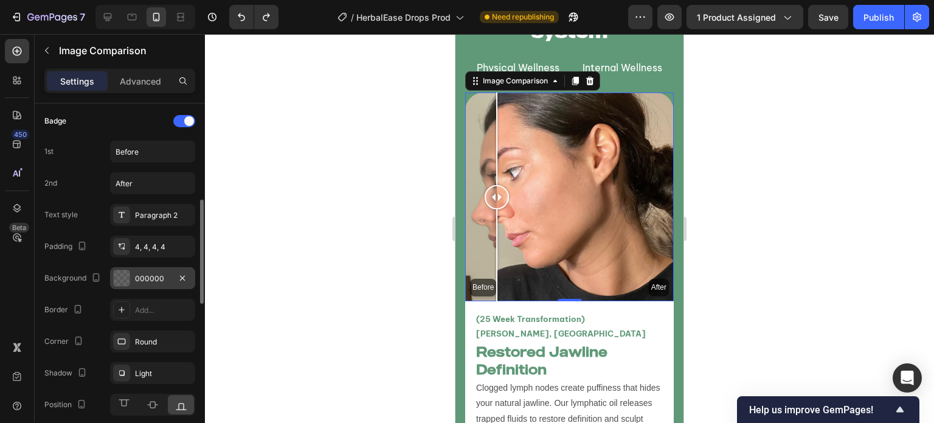
scroll to position [319, 0]
click at [150, 286] on div "000000" at bounding box center [152, 279] width 85 height 22
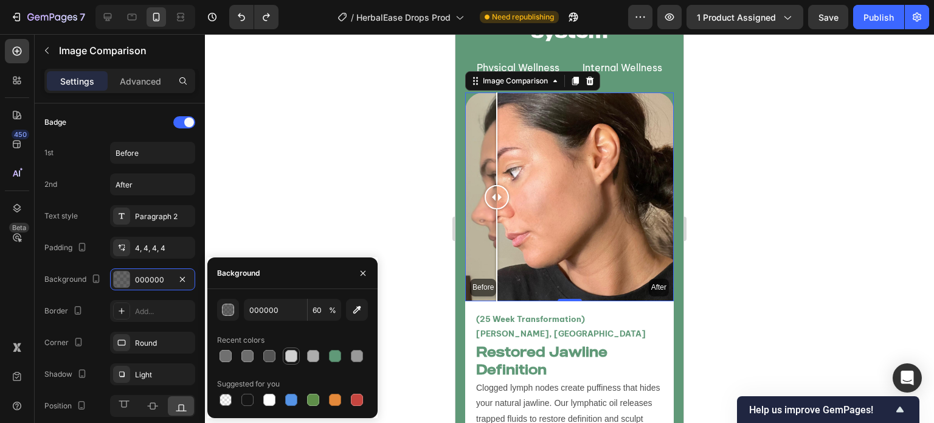
click at [297, 350] on div at bounding box center [291, 355] width 15 height 15
type input "D1D1D1"
type input "100"
click at [310, 395] on div at bounding box center [313, 399] width 12 height 12
click at [247, 402] on div at bounding box center [247, 399] width 12 height 12
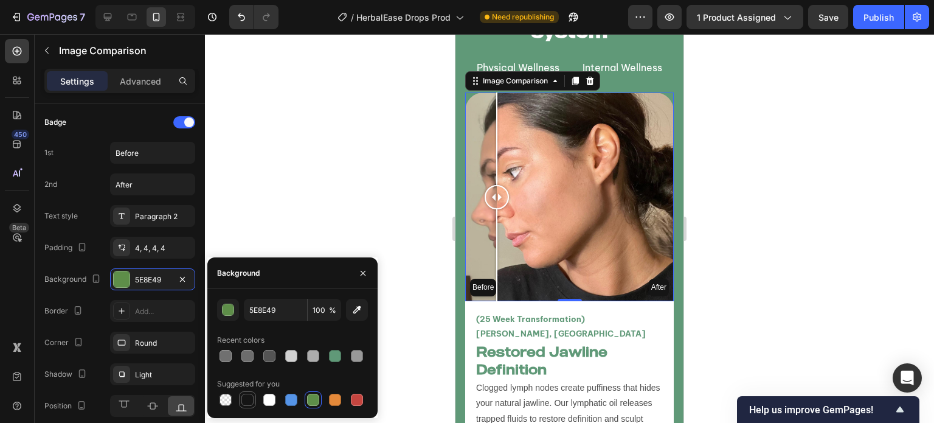
type input "151515"
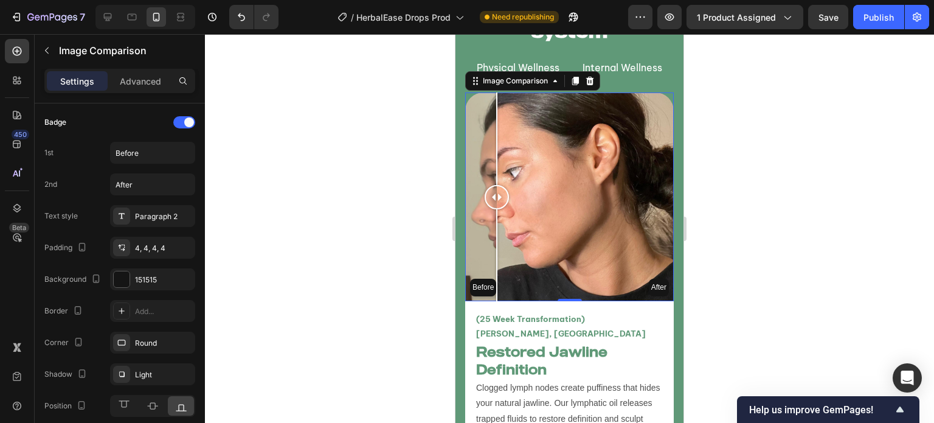
click at [283, 144] on div at bounding box center [569, 228] width 729 height 389
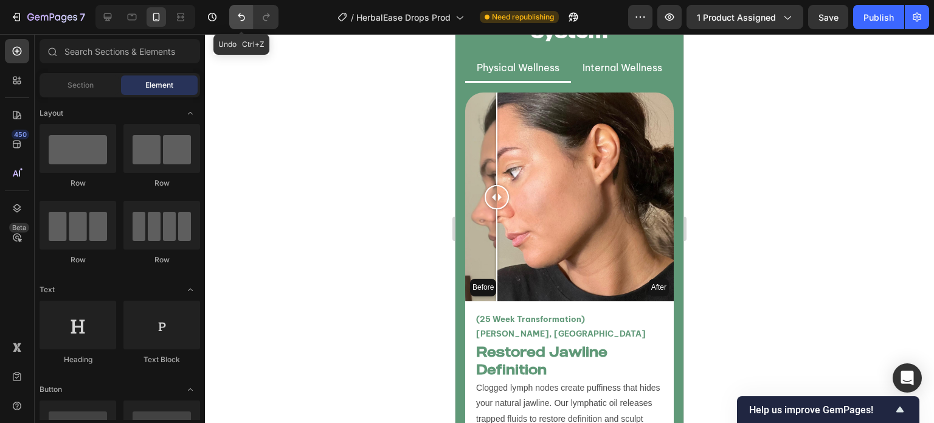
click at [243, 27] on button "Undo/Redo" at bounding box center [241, 17] width 24 height 24
click at [372, 223] on div at bounding box center [569, 228] width 729 height 389
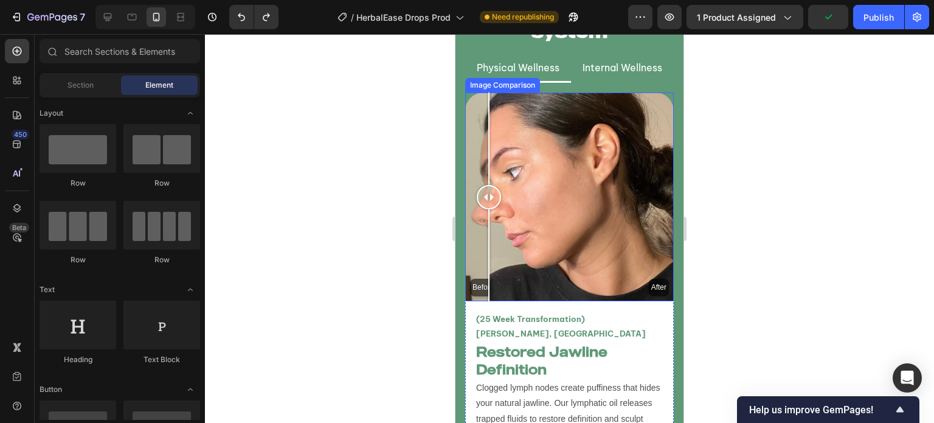
drag, startPoint x: 526, startPoint y: 222, endPoint x: 491, endPoint y: 198, distance: 42.3
click at [491, 198] on div "Before After" at bounding box center [569, 196] width 209 height 209
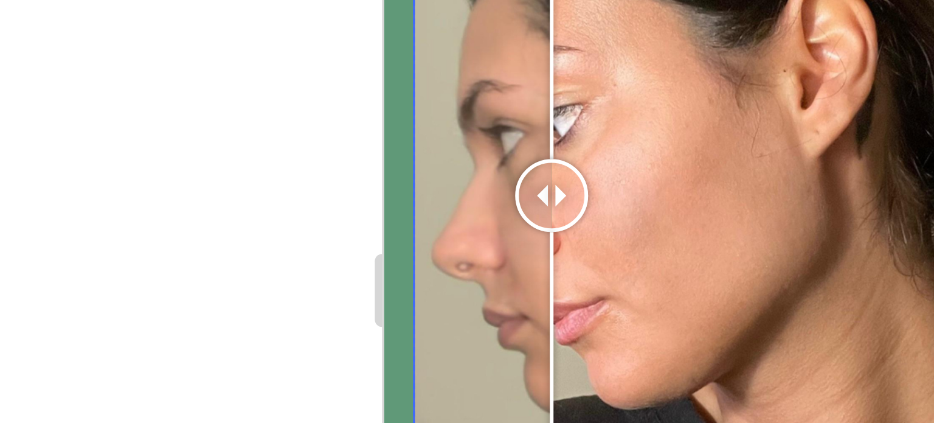
drag, startPoint x: 451, startPoint y: -134, endPoint x: 444, endPoint y: -145, distance: 13.7
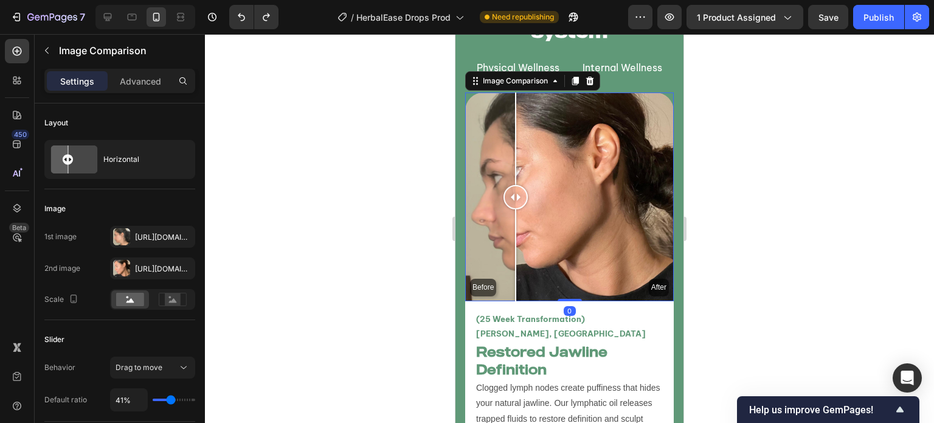
drag, startPoint x: 27, startPoint y: 122, endPoint x: 377, endPoint y: 184, distance: 355.6
click at [377, 184] on div at bounding box center [569, 228] width 729 height 389
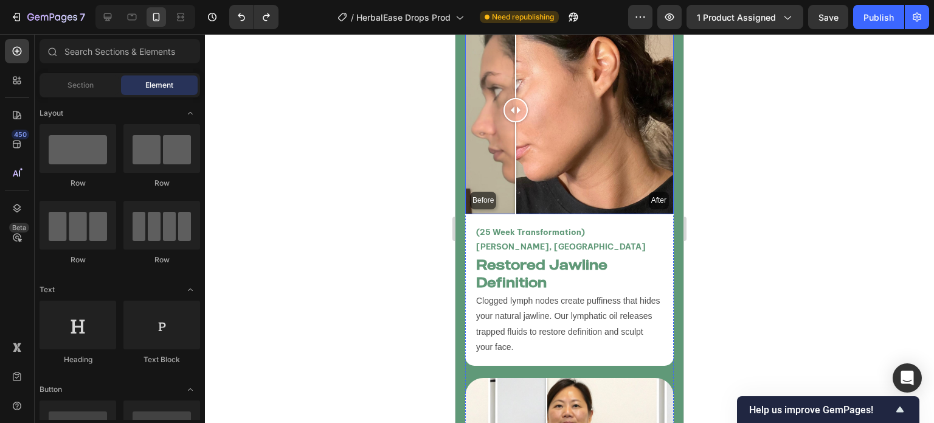
scroll to position [3433, 0]
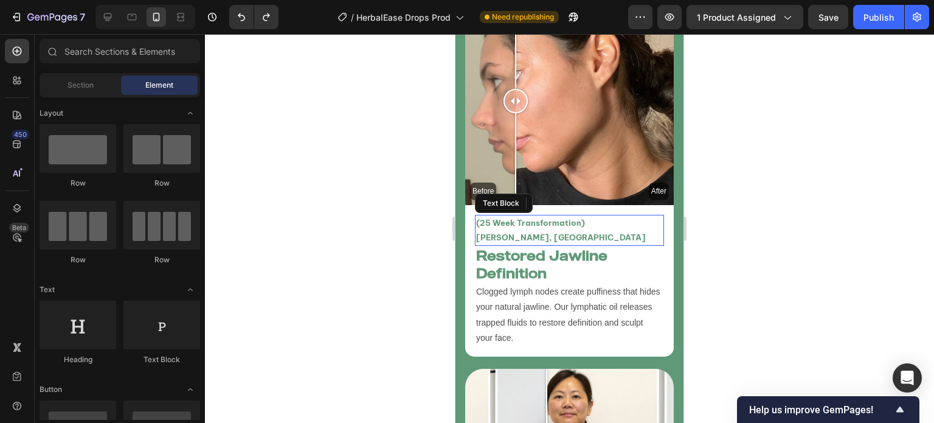
click at [614, 216] on p "(25 Week Transformation) Jane Doe, USA" at bounding box center [569, 230] width 187 height 29
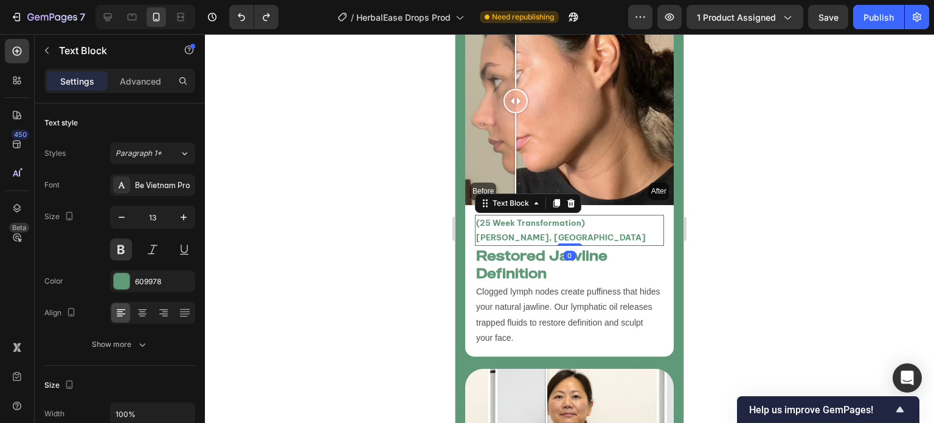
click at [614, 216] on p "(25 Week Transformation) Jane Doe, USA" at bounding box center [569, 230] width 187 height 29
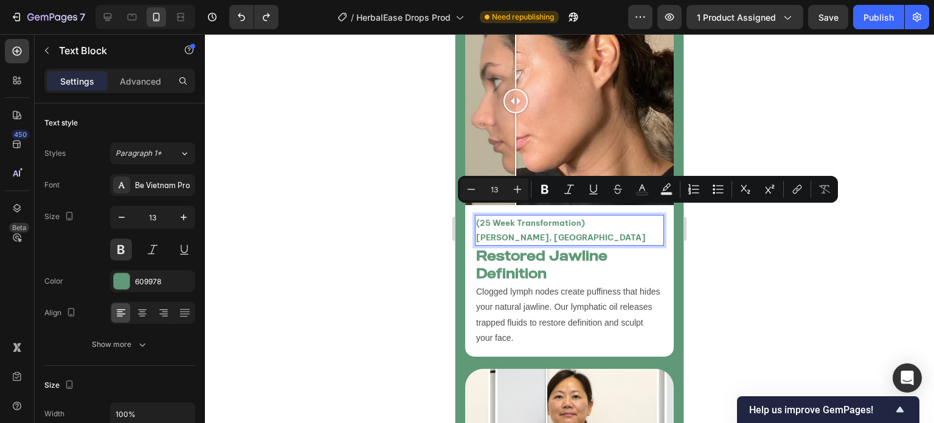
click at [623, 216] on p "(25 Week Transformation) Jane Doe, USA" at bounding box center [569, 230] width 187 height 29
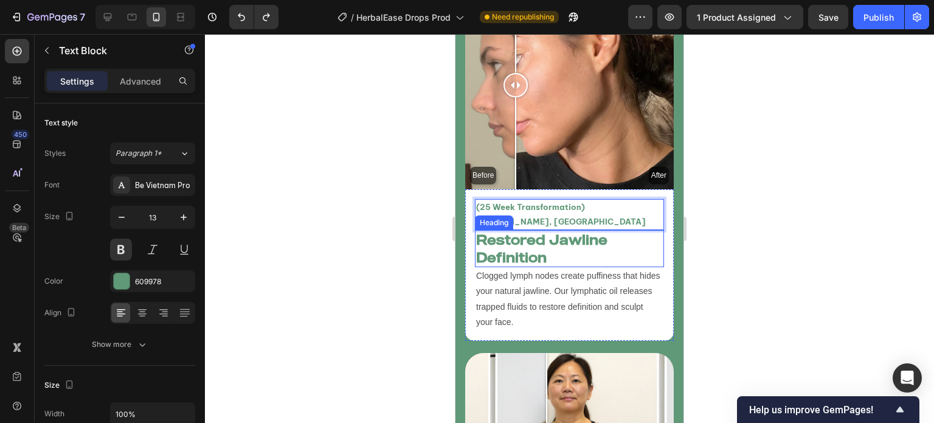
scroll to position [3417, 0]
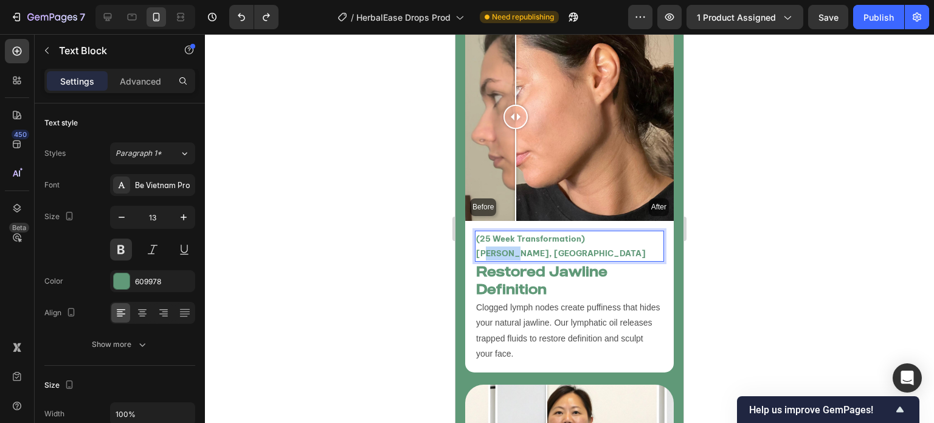
drag, startPoint x: 619, startPoint y: 232, endPoint x: 591, endPoint y: 227, distance: 28.3
click at [591, 232] on p "(25 Week Transformation) Jane Doe, USA" at bounding box center [569, 246] width 187 height 29
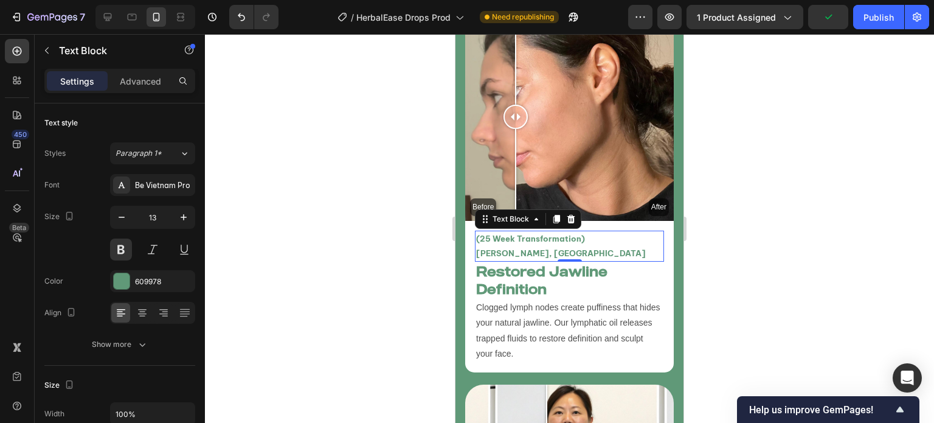
click at [432, 202] on div at bounding box center [569, 228] width 729 height 389
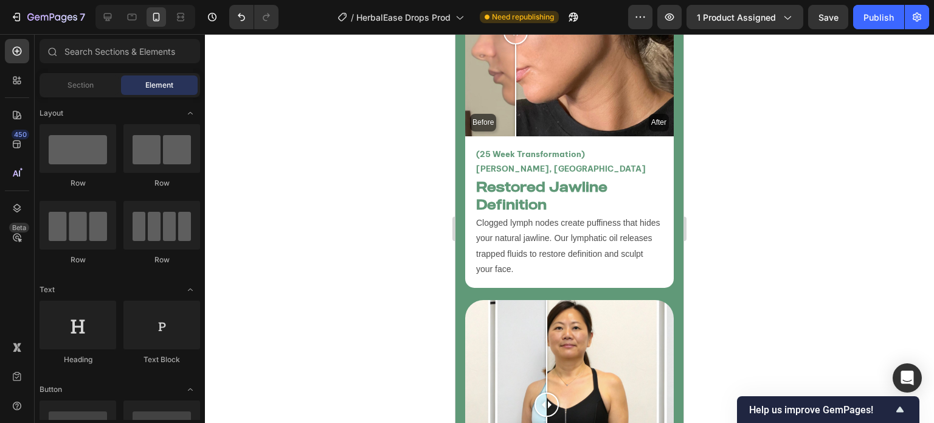
scroll to position [3461, 0]
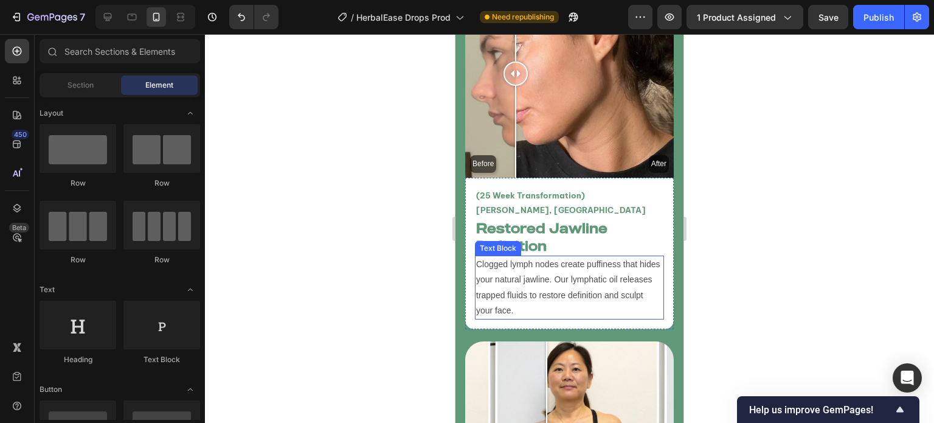
click at [577, 268] on p "Clogged lymph nodes create puffiness that hides your natural jawline. Our lymph…" at bounding box center [569, 287] width 187 height 61
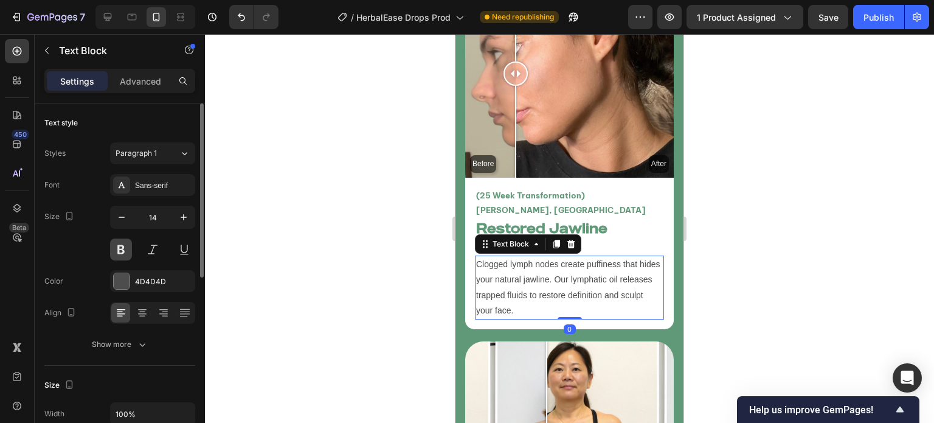
click at [124, 244] on button at bounding box center [121, 249] width 22 height 22
click at [148, 188] on div "Sans-serif" at bounding box center [163, 185] width 57 height 11
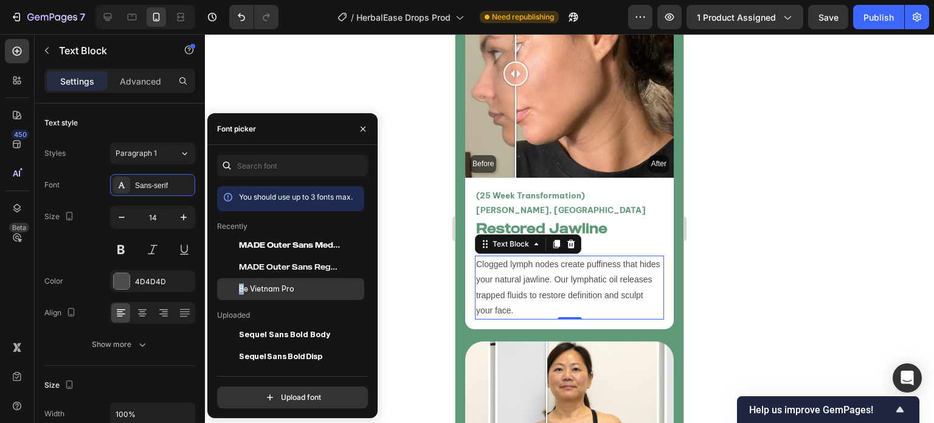
click at [242, 284] on div "Be Vietnam Pro" at bounding box center [290, 289] width 147 height 22
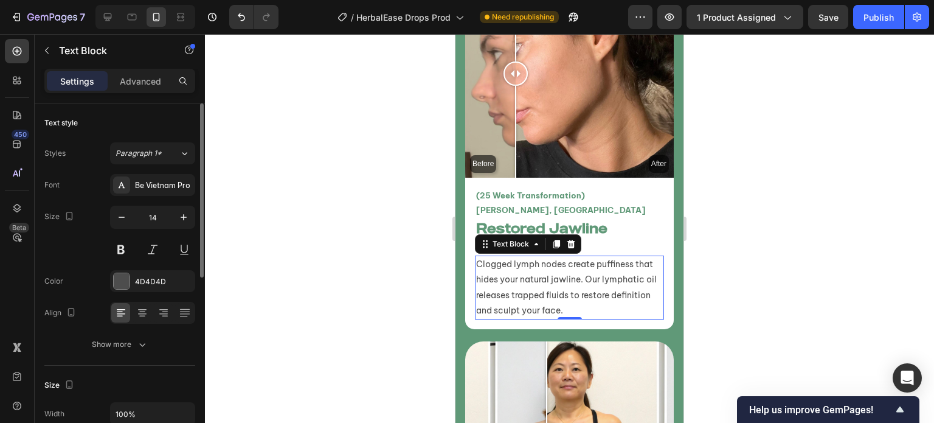
click at [99, 260] on div "Font Be Vietnam Pro Size 14 Color 4D4D4D Align Show more" at bounding box center [119, 264] width 151 height 181
click at [118, 257] on button at bounding box center [121, 249] width 22 height 22
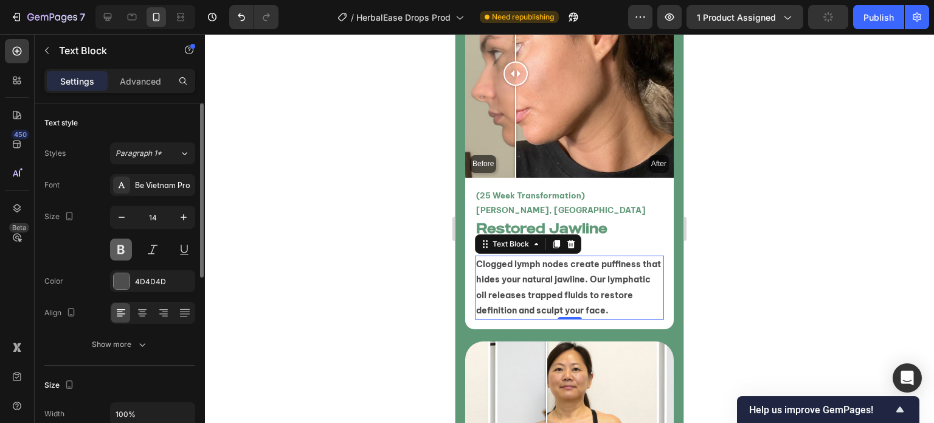
click at [118, 256] on button at bounding box center [121, 249] width 22 height 22
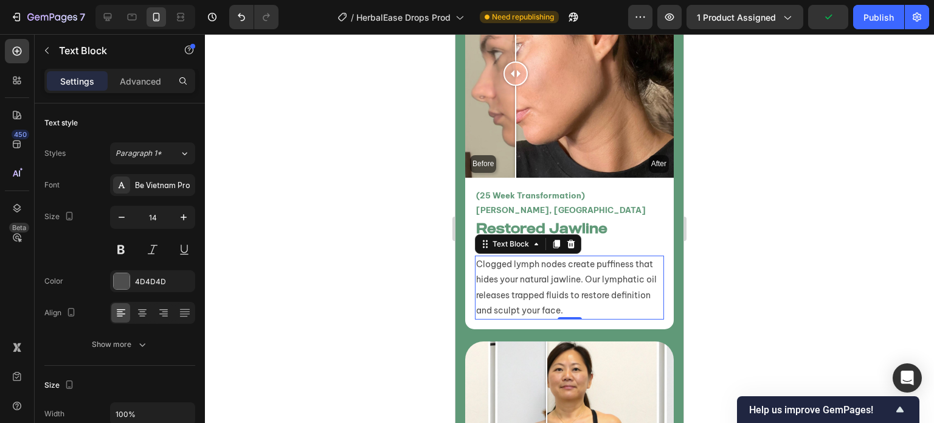
click at [410, 223] on div at bounding box center [569, 228] width 729 height 389
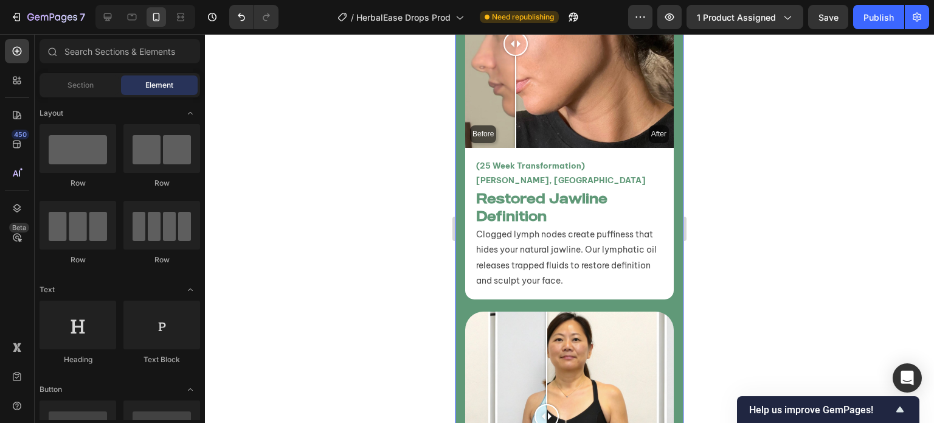
scroll to position [3490, 0]
click at [243, 16] on icon "Undo/Redo" at bounding box center [241, 17] width 7 height 8
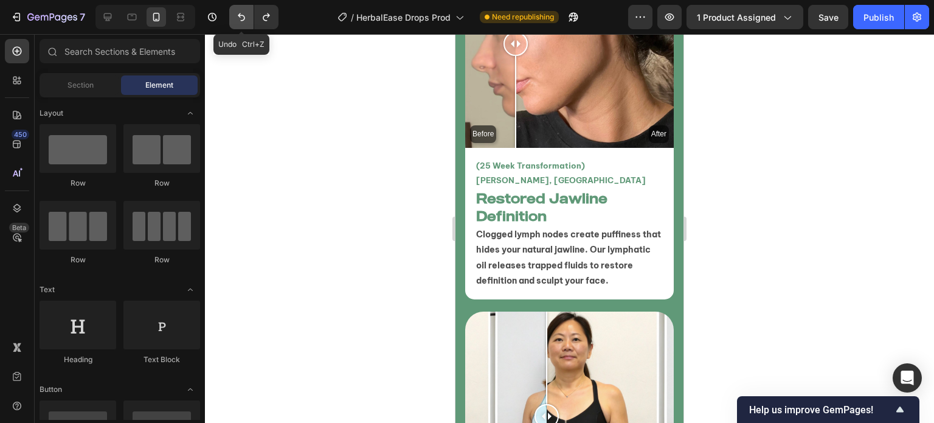
click at [243, 16] on icon "Undo/Redo" at bounding box center [241, 17] width 7 height 8
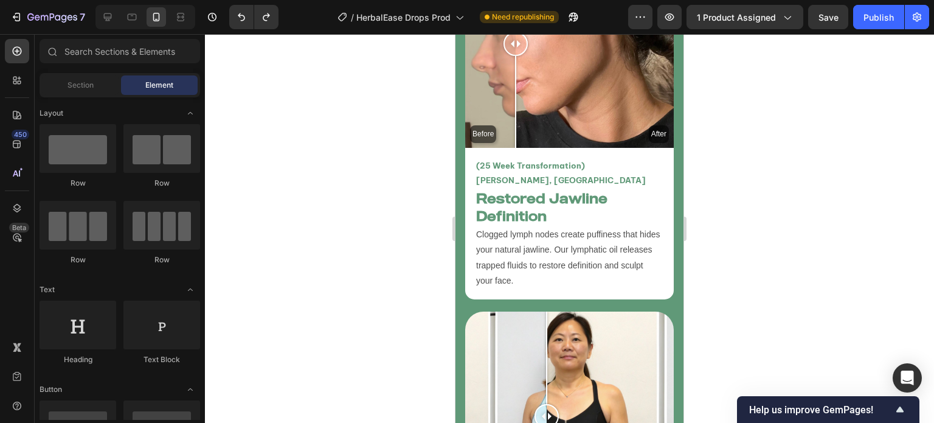
click at [355, 162] on div at bounding box center [569, 228] width 729 height 389
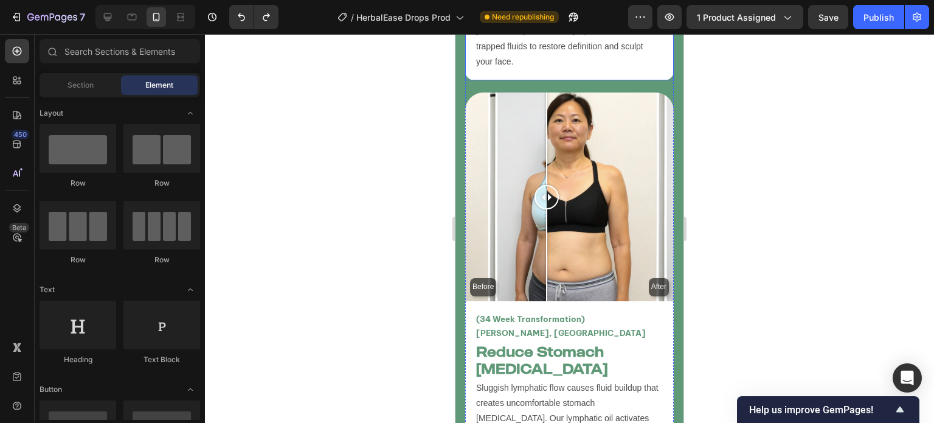
scroll to position [3710, 0]
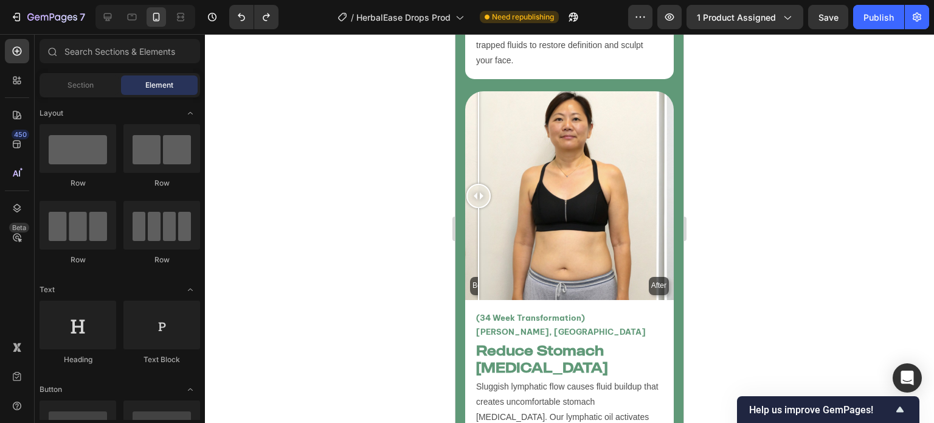
drag, startPoint x: 524, startPoint y: 230, endPoint x: 452, endPoint y: 153, distance: 105.0
click at [398, 194] on div at bounding box center [569, 228] width 729 height 389
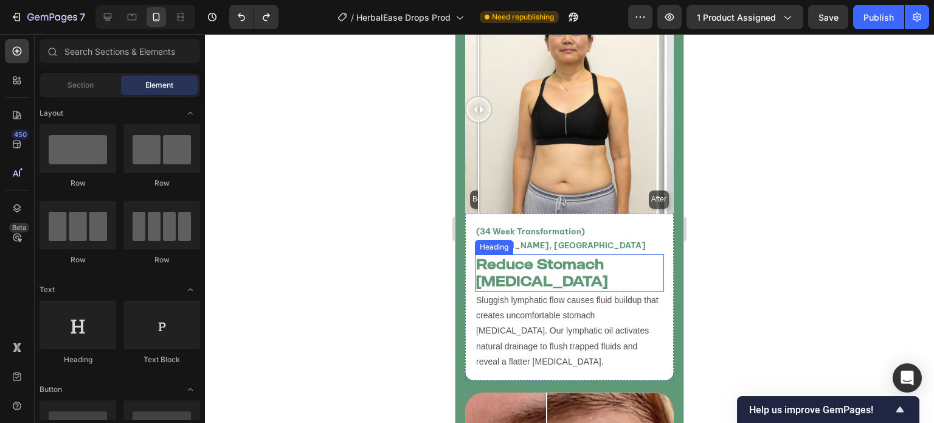
scroll to position [3796, 0]
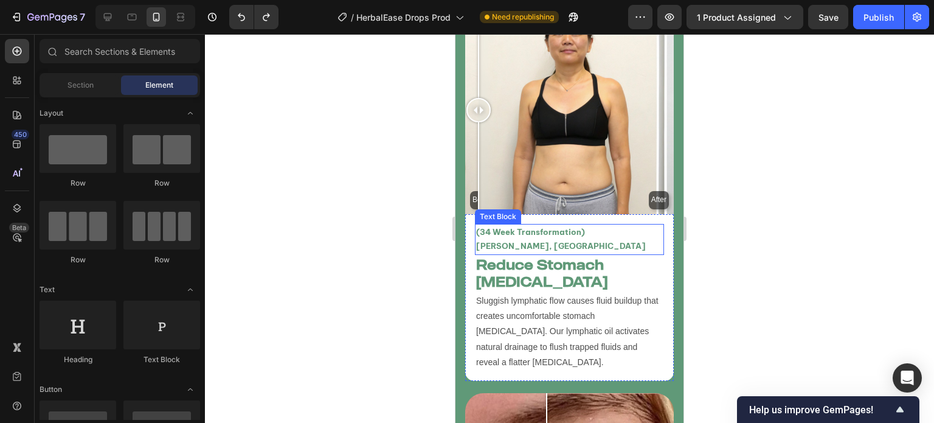
click at [620, 225] on p "(34 Week Transformation) Jane Doe, USA" at bounding box center [569, 239] width 187 height 29
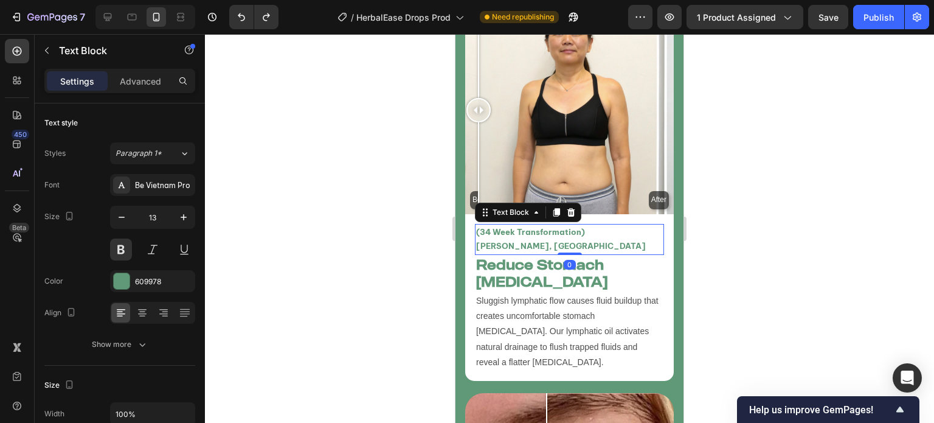
click at [620, 225] on p "(34 Week Transformation) Jane Doe, USA" at bounding box center [569, 239] width 187 height 29
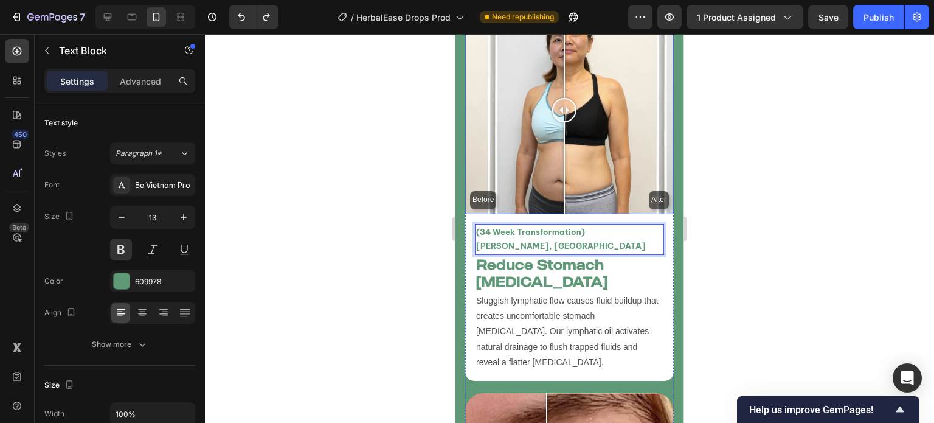
click at [564, 130] on div "Before After" at bounding box center [569, 109] width 209 height 209
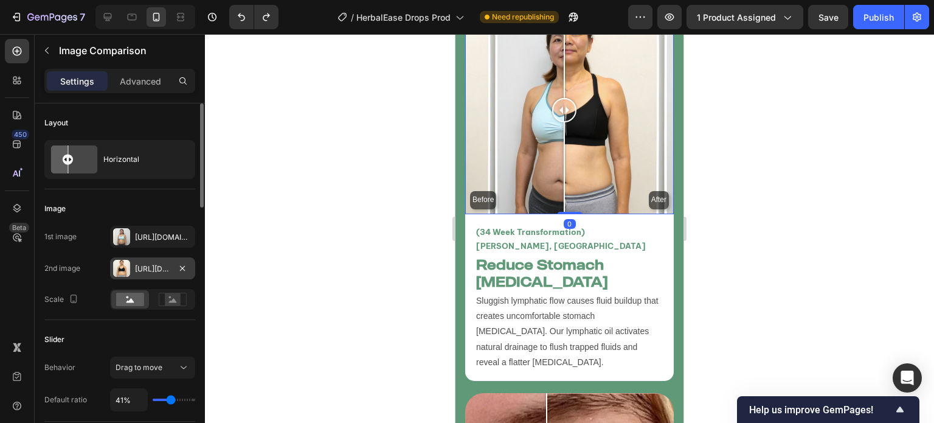
click at [123, 266] on div at bounding box center [121, 268] width 17 height 17
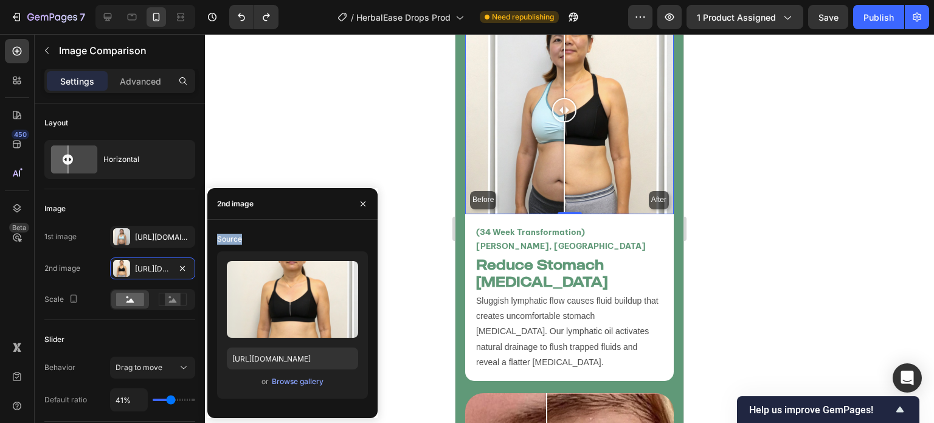
drag, startPoint x: 273, startPoint y: 291, endPoint x: 297, endPoint y: 192, distance: 101.9
click at [297, 192] on div "2nd image Source Upload Image https://cdn.shopify.com/s/files/1/0749/2934/0644/…" at bounding box center [292, 303] width 170 height 230
click at [285, 355] on input "https://cdn.shopify.com/s/files/1/0749/2934/0644/files/gempages_576523428912169…" at bounding box center [292, 358] width 131 height 22
click at [600, 225] on p "(34 Week Transformation) Jane Doe, USA" at bounding box center [569, 239] width 187 height 29
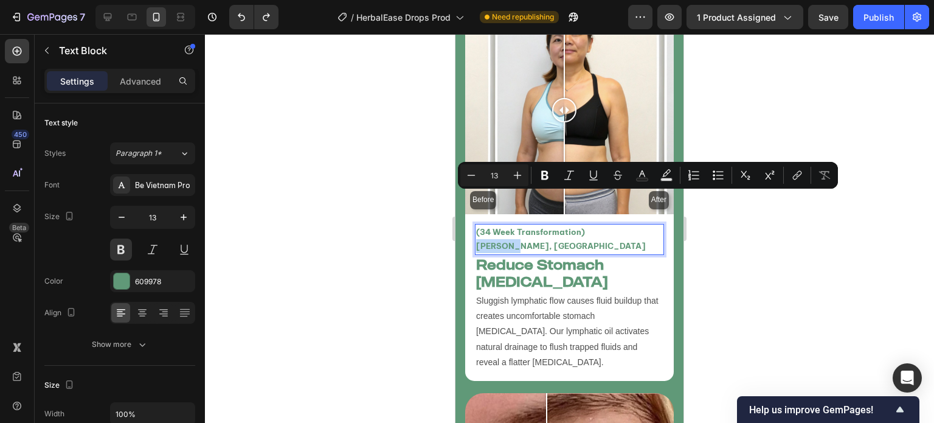
drag, startPoint x: 620, startPoint y: 199, endPoint x: 584, endPoint y: 200, distance: 35.9
drag, startPoint x: 632, startPoint y: 199, endPoint x: 615, endPoint y: 199, distance: 16.4
click at [615, 225] on p "(34 Week Transformation) Amy L, USA" at bounding box center [569, 239] width 187 height 29
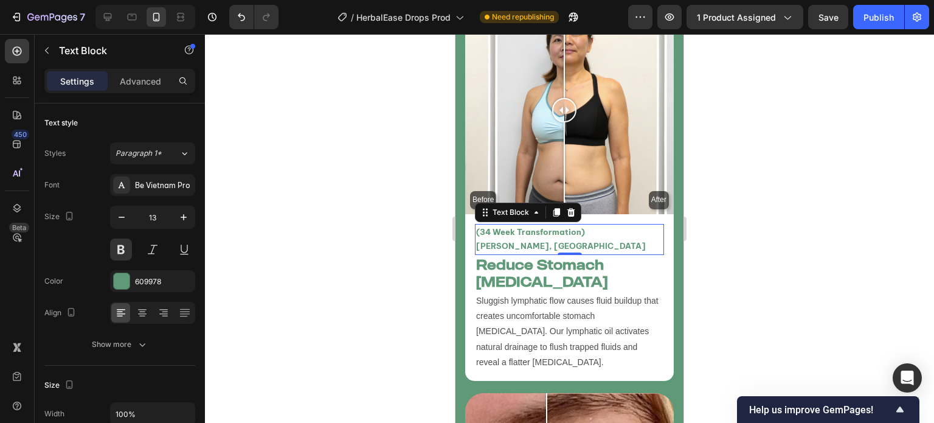
click at [361, 173] on div at bounding box center [569, 228] width 729 height 389
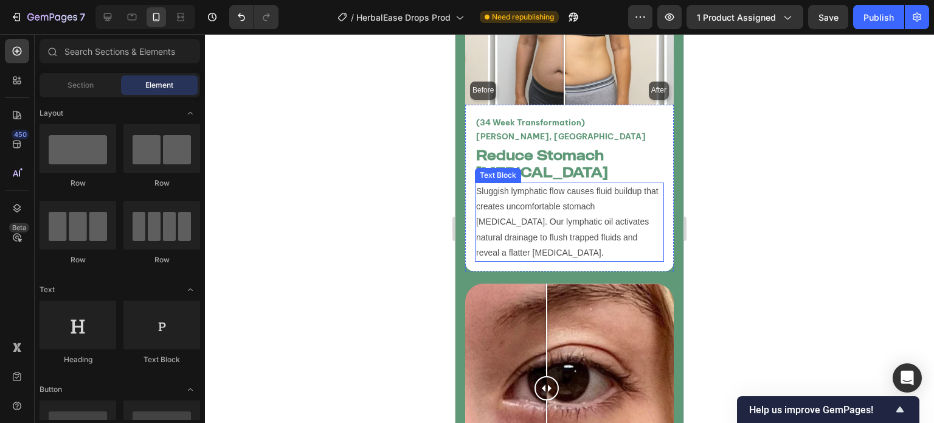
scroll to position [4081, 0]
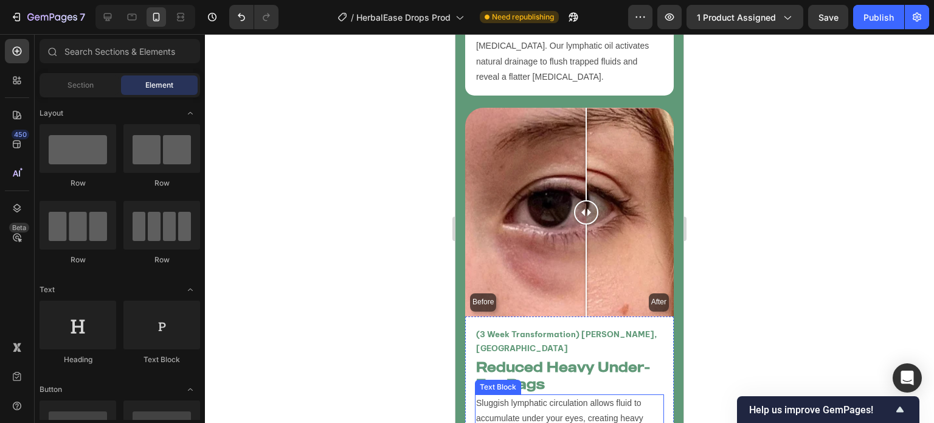
drag, startPoint x: 559, startPoint y: 175, endPoint x: 586, endPoint y: 323, distance: 150.2
click at [586, 323] on div "Before After Image Comparison (3 Week Transformation) Jane Doe, USA Text Block …" at bounding box center [569, 301] width 209 height 387
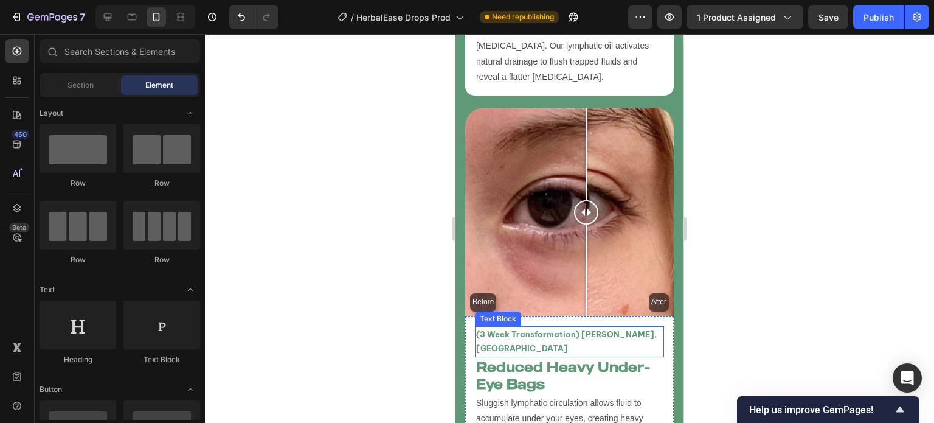
click at [609, 327] on p "(3 Week Transformation) [PERSON_NAME], [GEOGRAPHIC_DATA]" at bounding box center [569, 341] width 187 height 29
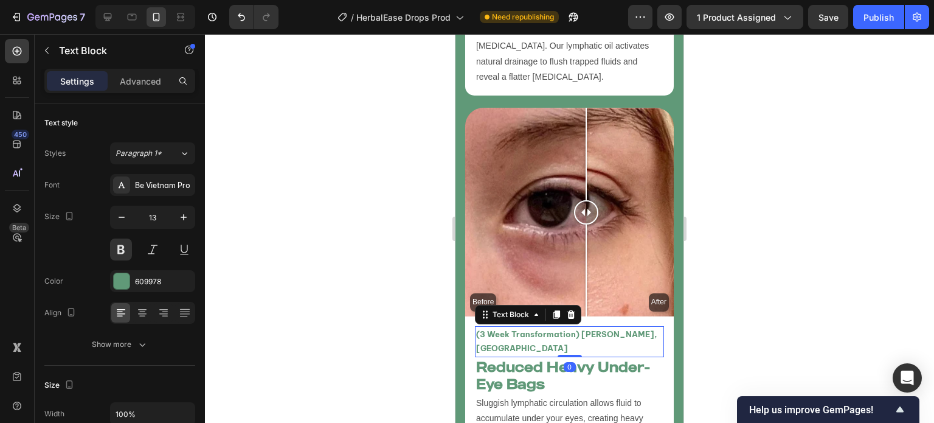
click at [614, 327] on p "(3 Week Transformation) [PERSON_NAME], [GEOGRAPHIC_DATA]" at bounding box center [569, 341] width 187 height 29
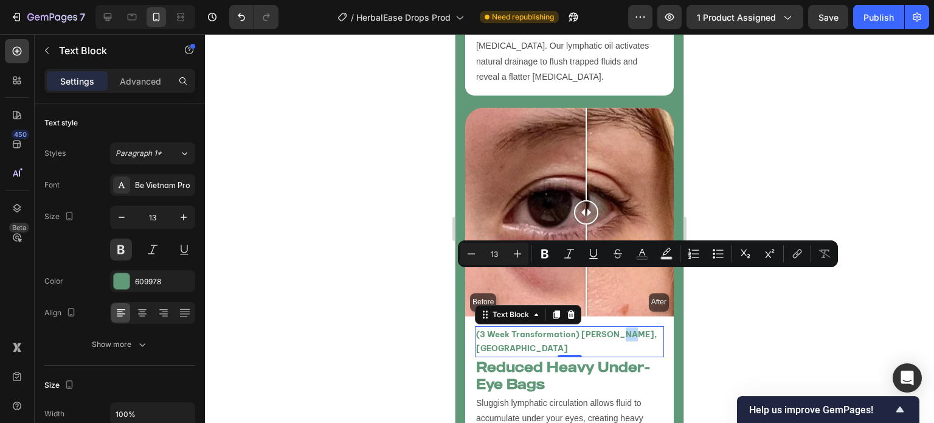
click at [614, 327] on p "(3 Week Transformation) [PERSON_NAME], [GEOGRAPHIC_DATA]" at bounding box center [569, 341] width 187 height 29
drag, startPoint x: 579, startPoint y: 278, endPoint x: 614, endPoint y: 280, distance: 35.3
click at [614, 327] on p "(3 Week Transformation) [PERSON_NAME], [GEOGRAPHIC_DATA]" at bounding box center [569, 341] width 187 height 29
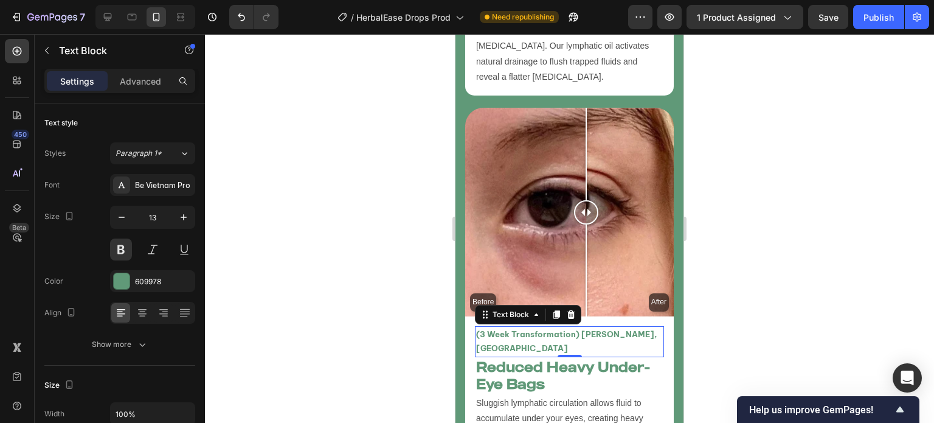
click at [353, 256] on div at bounding box center [569, 228] width 729 height 389
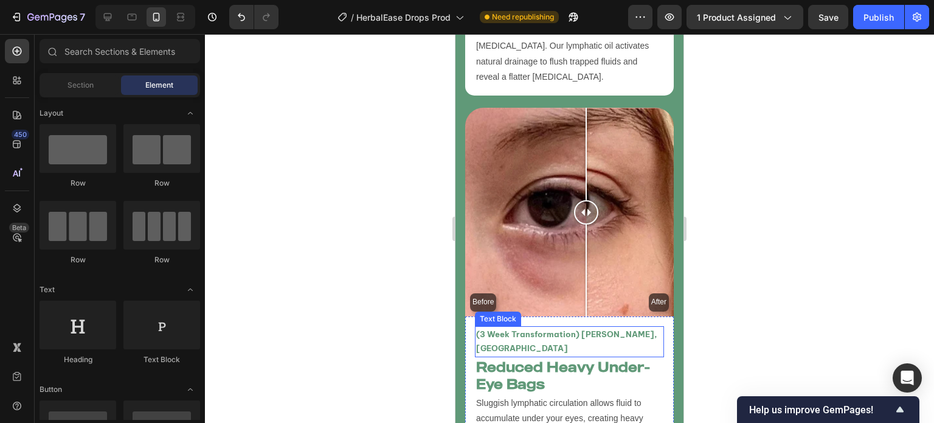
click at [632, 327] on p "(3 Week Transformation) Melissa P, USA" at bounding box center [569, 341] width 187 height 29
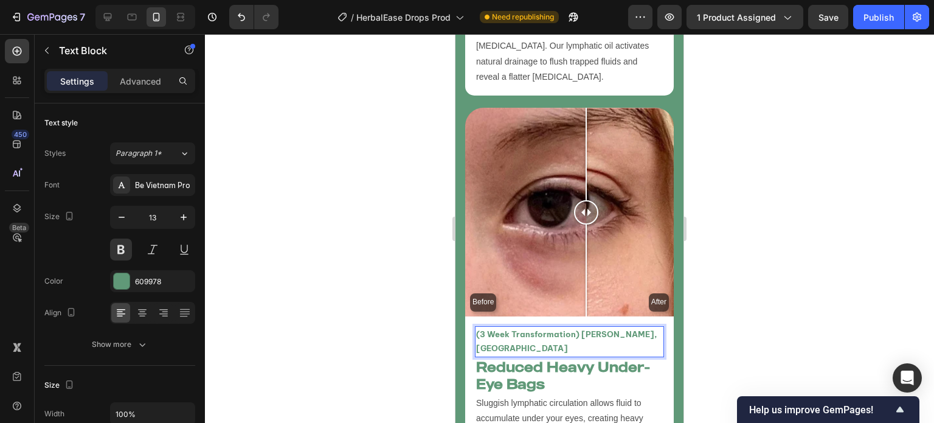
click at [637, 327] on p "(3 Week Transformation) Melissa P, USA" at bounding box center [569, 341] width 187 height 29
drag, startPoint x: 622, startPoint y: 277, endPoint x: 637, endPoint y: 279, distance: 15.3
click at [637, 327] on p "(3 Week Transformation) Melissa P, USA" at bounding box center [569, 341] width 187 height 29
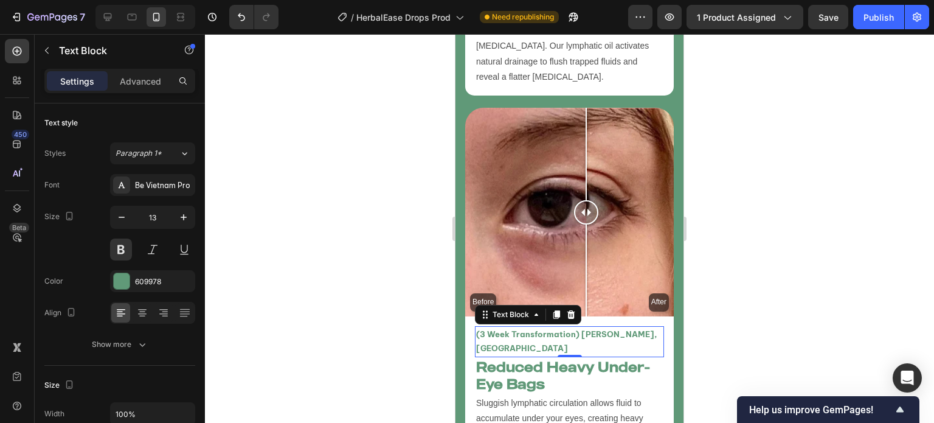
click at [373, 221] on div at bounding box center [569, 228] width 729 height 389
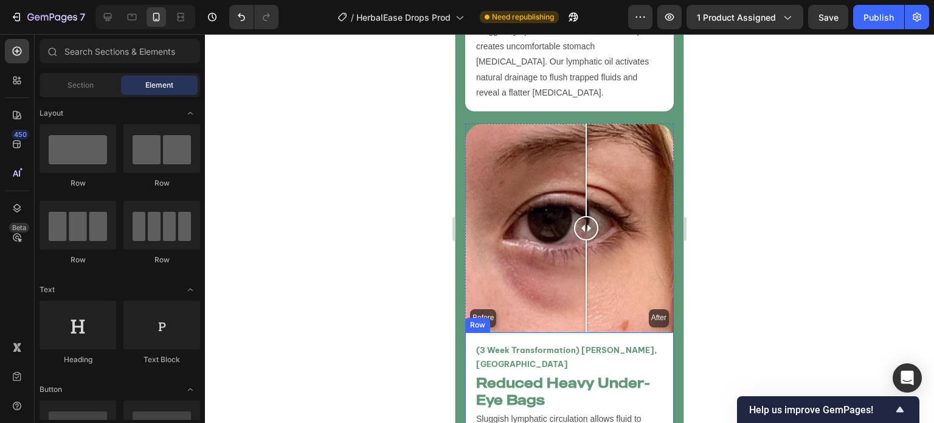
scroll to position [4064, 0]
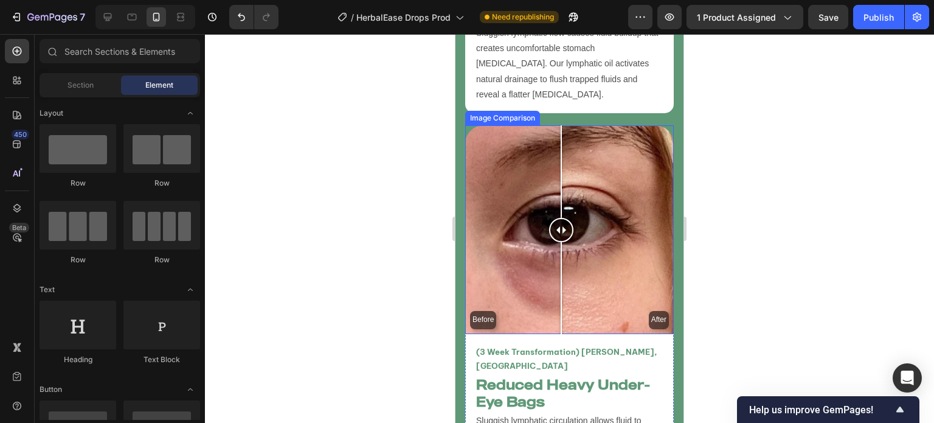
drag, startPoint x: 611, startPoint y: 254, endPoint x: 583, endPoint y: 275, distance: 34.7
click at [583, 275] on div "Before After" at bounding box center [569, 229] width 209 height 209
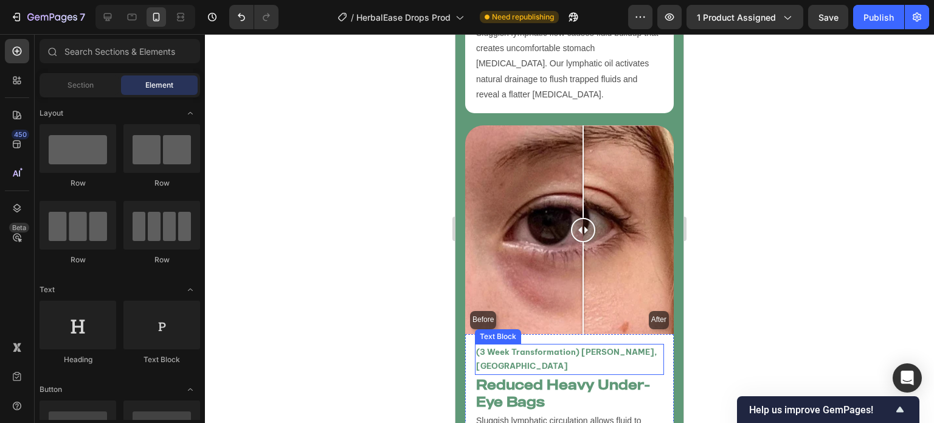
click at [596, 345] on p "(3 Week Transformation) Melissa P, UK" at bounding box center [569, 359] width 187 height 29
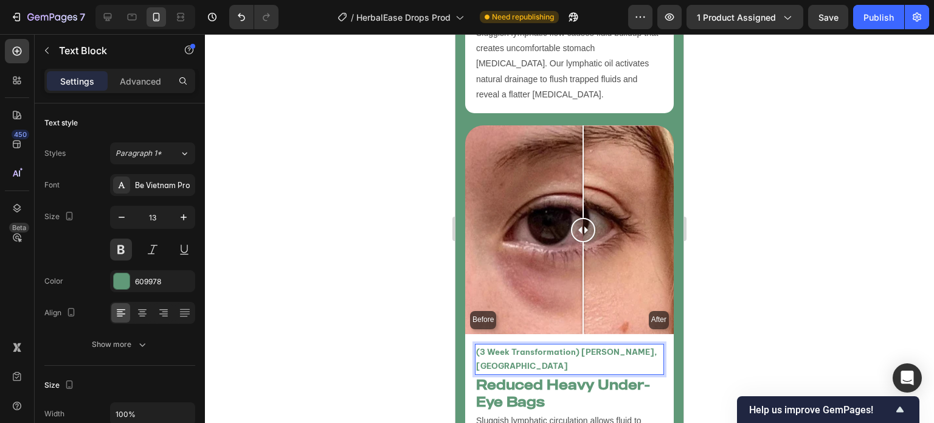
click at [593, 345] on p "(3 Week Transformation) Melissa P, UK" at bounding box center [569, 359] width 187 height 29
click at [283, 204] on div at bounding box center [569, 228] width 729 height 389
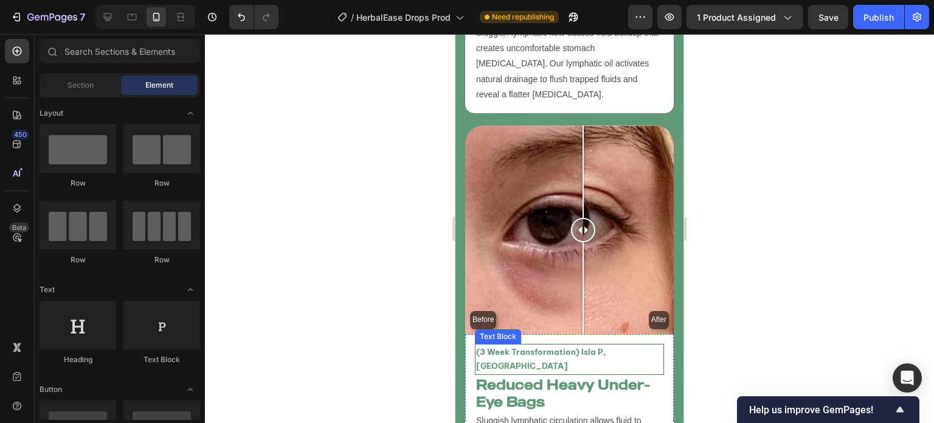
click at [584, 345] on p "(3 Week Transformation) lsla P, UK" at bounding box center [569, 359] width 187 height 29
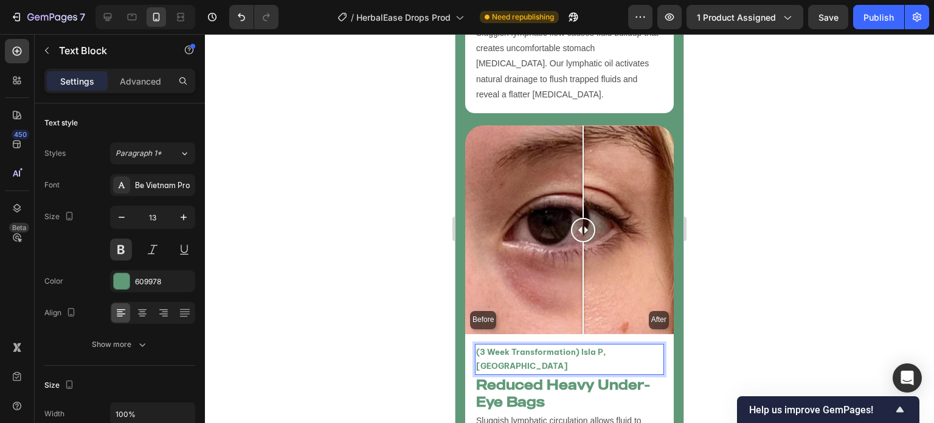
click at [581, 345] on p "(3 Week Transformation) lsla P, UK" at bounding box center [569, 359] width 187 height 29
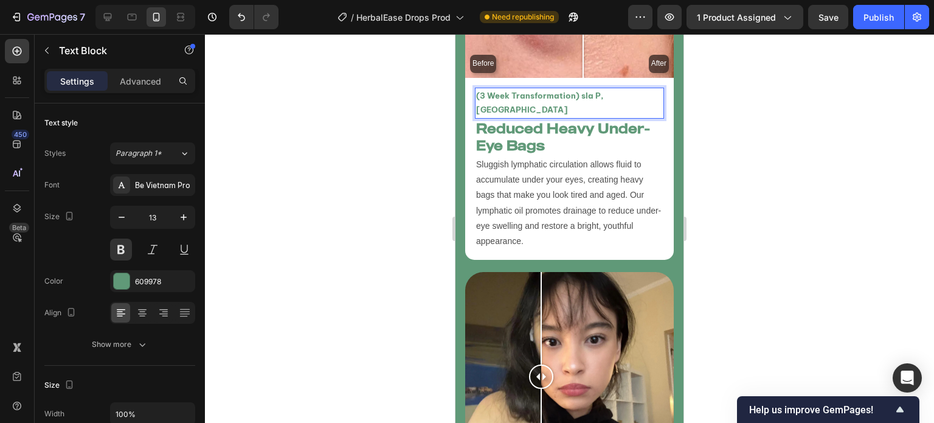
scroll to position [4308, 0]
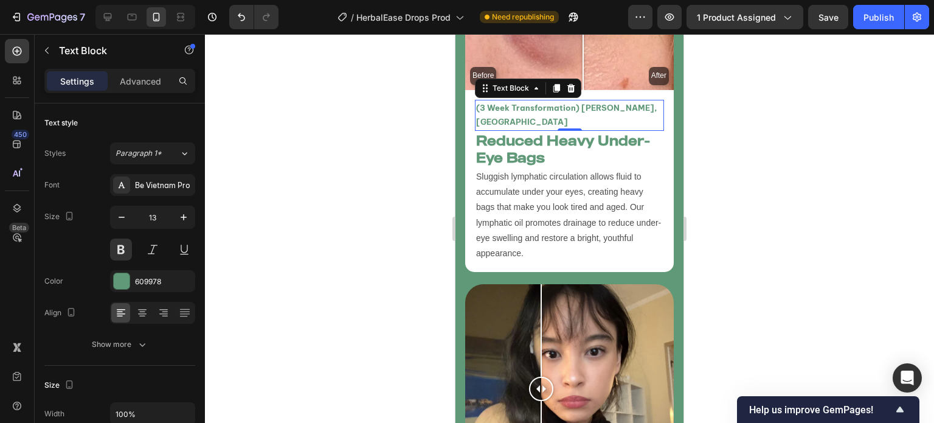
click at [408, 137] on div at bounding box center [569, 228] width 729 height 389
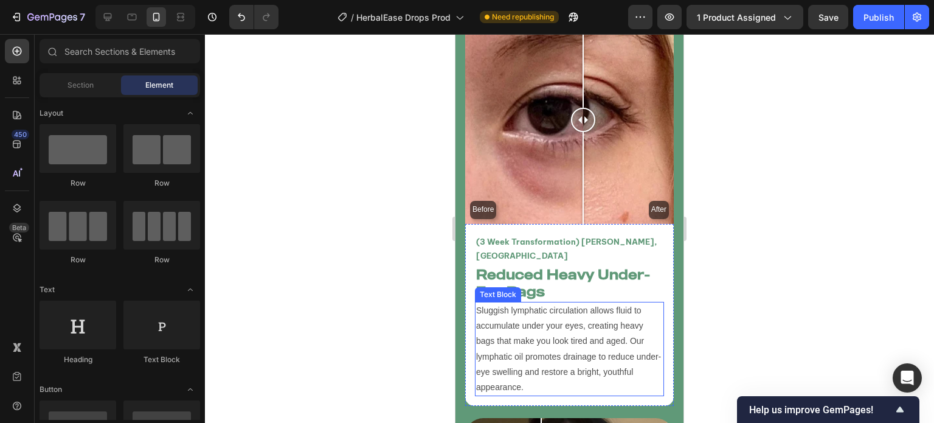
scroll to position [4171, 0]
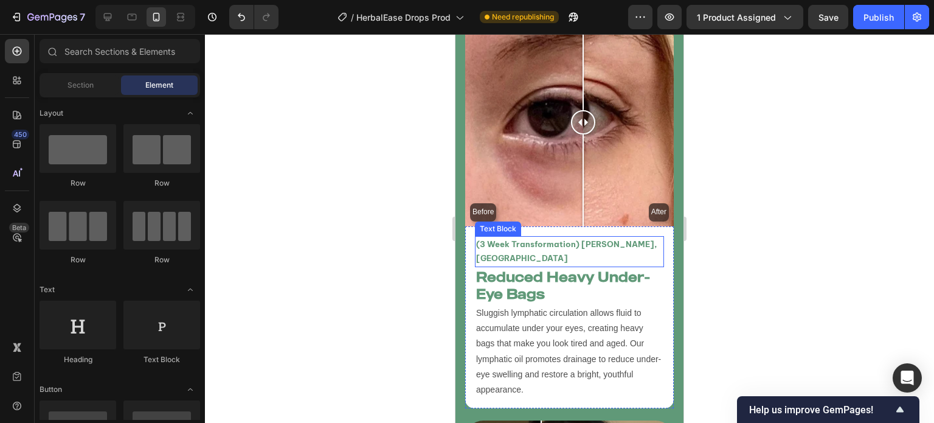
click at [589, 237] on p "(3 Week Transformation) Lily P, UK" at bounding box center [569, 251] width 187 height 29
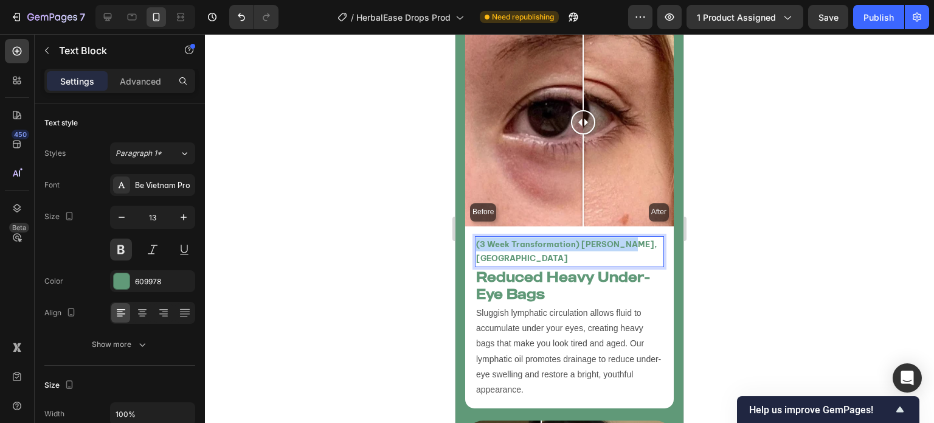
click at [589, 237] on p "(3 Week Transformation) Lily P, UK" at bounding box center [569, 251] width 187 height 29
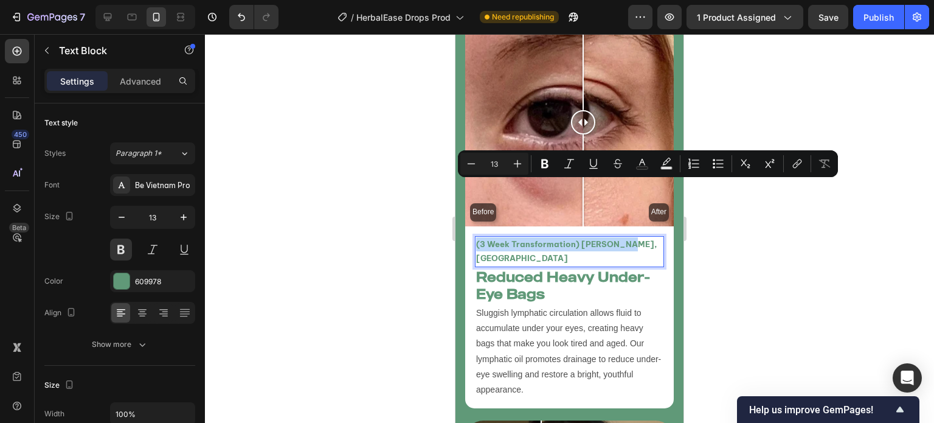
click at [589, 237] on p "(3 Week Transformation) Lily P, UK" at bounding box center [569, 251] width 187 height 29
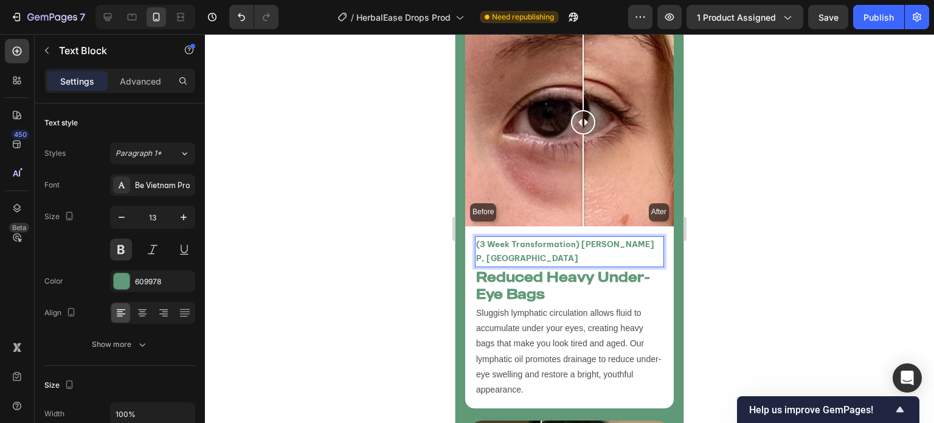
click at [589, 237] on p "(3 Week Transformation) Meilssa P, UK" at bounding box center [569, 251] width 187 height 29
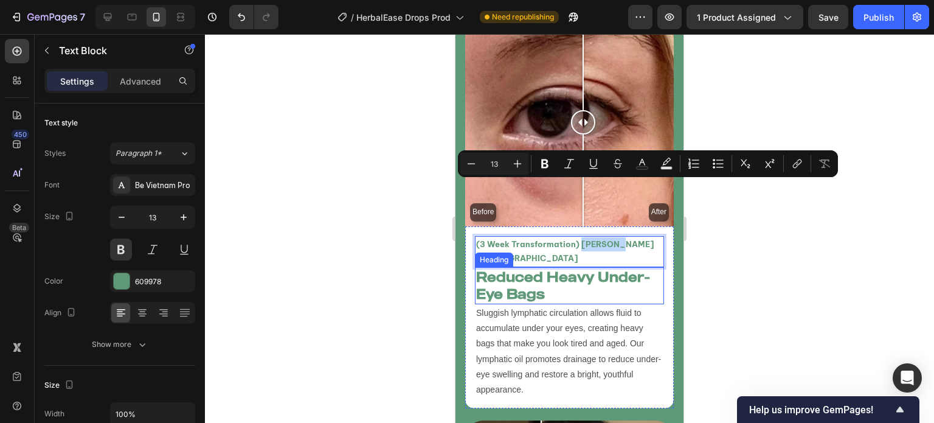
click at [562, 267] on h2 "Reduced Heavy Under-Eye Bags" at bounding box center [569, 285] width 189 height 37
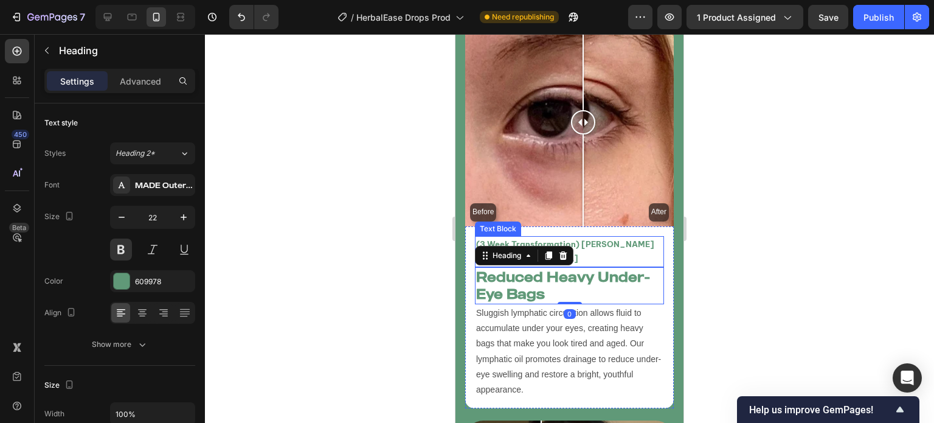
click at [593, 237] on p "(3 Week Transformation) Meilssa P, UK" at bounding box center [569, 251] width 187 height 29
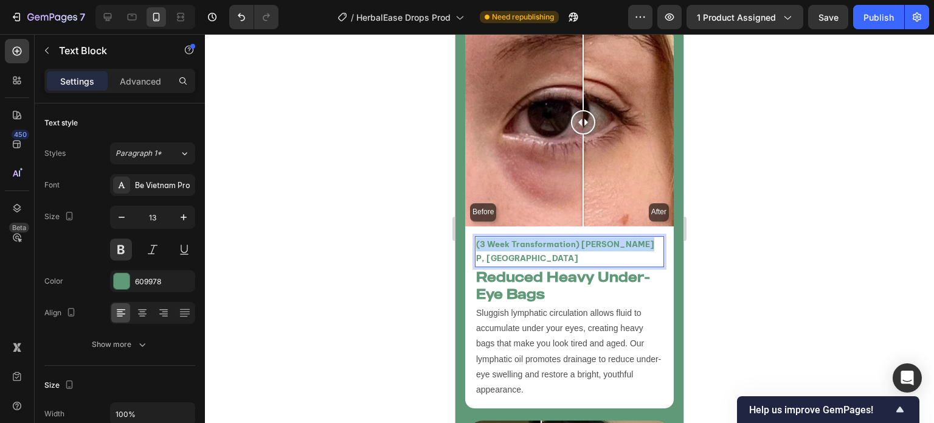
click at [593, 237] on p "(3 Week Transformation) Meilssa P, UK" at bounding box center [569, 251] width 187 height 29
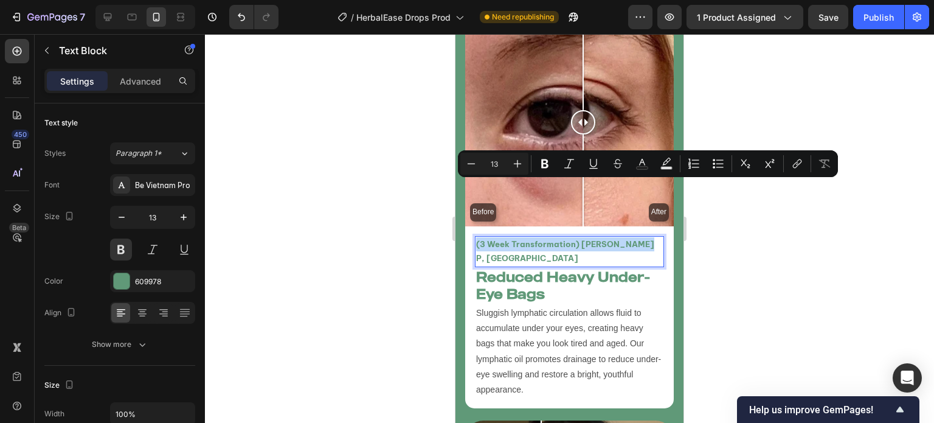
click at [593, 237] on p "(3 Week Transformation) Meilssa P, UK" at bounding box center [569, 251] width 187 height 29
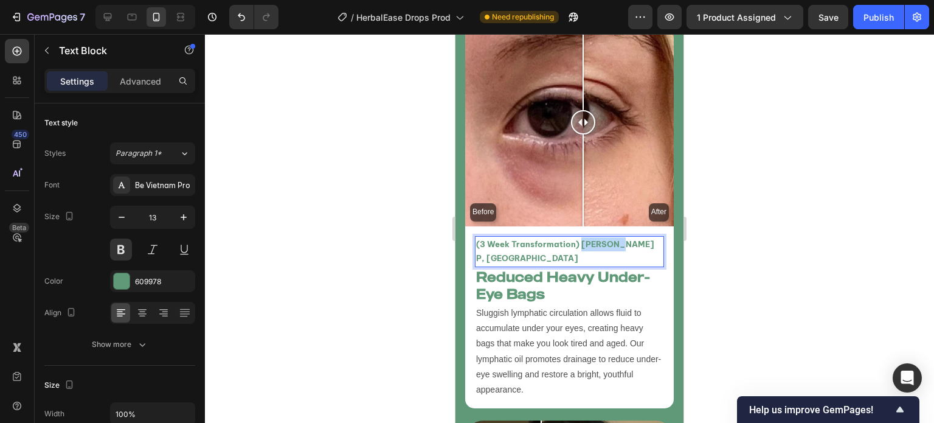
click at [593, 237] on p "(3 Week Transformation) Meilssa P, UK" at bounding box center [569, 251] width 187 height 29
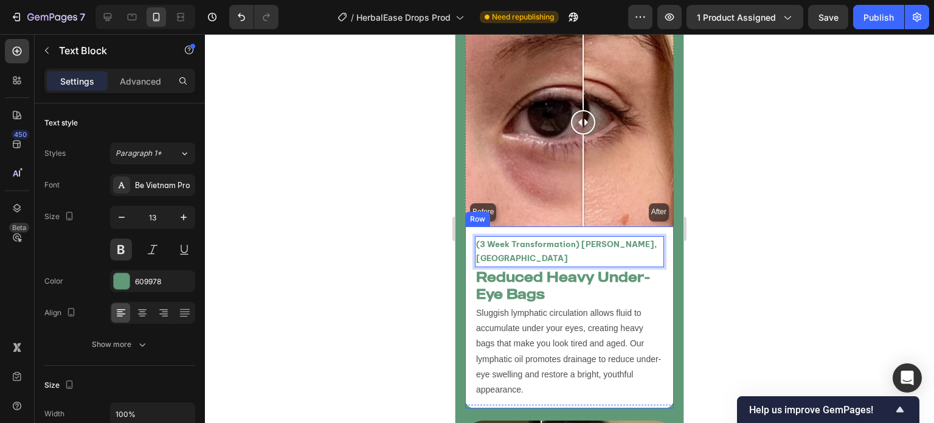
click at [663, 226] on div "(3 Week Transformation) Melissa P, UK Text Block 0 Reduced Heavy Under-Eye Bags…" at bounding box center [569, 317] width 209 height 182
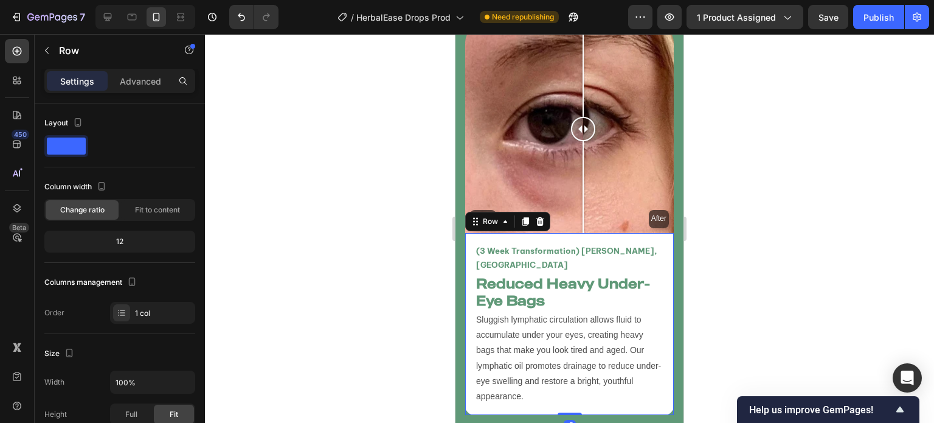
scroll to position [4164, 0]
click at [486, 244] on p "(3 Week Transformation) Melissa P, UK" at bounding box center [569, 258] width 187 height 29
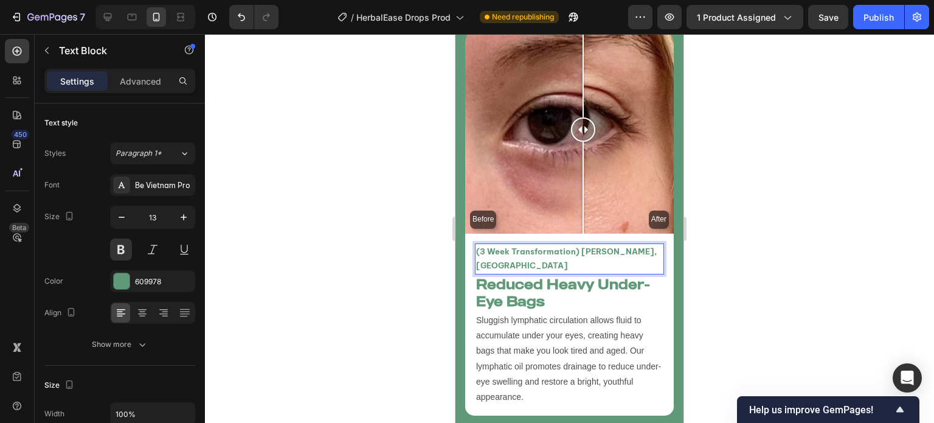
click at [484, 244] on p "(3 Week Transformation) Melissa P, UK" at bounding box center [569, 258] width 187 height 29
click at [535, 146] on div "Before After" at bounding box center [569, 129] width 209 height 209
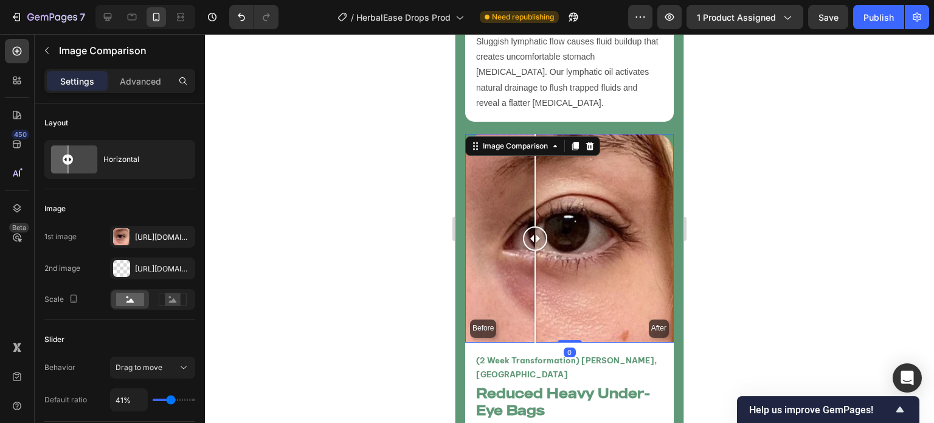
scroll to position [4052, 0]
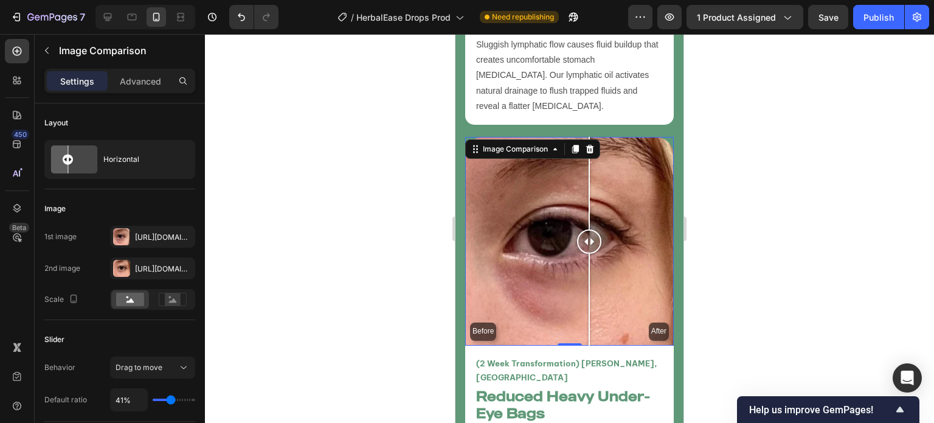
drag, startPoint x: 530, startPoint y: 201, endPoint x: 583, endPoint y: 170, distance: 60.8
click at [587, 170] on div at bounding box center [589, 241] width 24 height 209
click at [185, 238] on icon "button" at bounding box center [183, 237] width 10 height 10
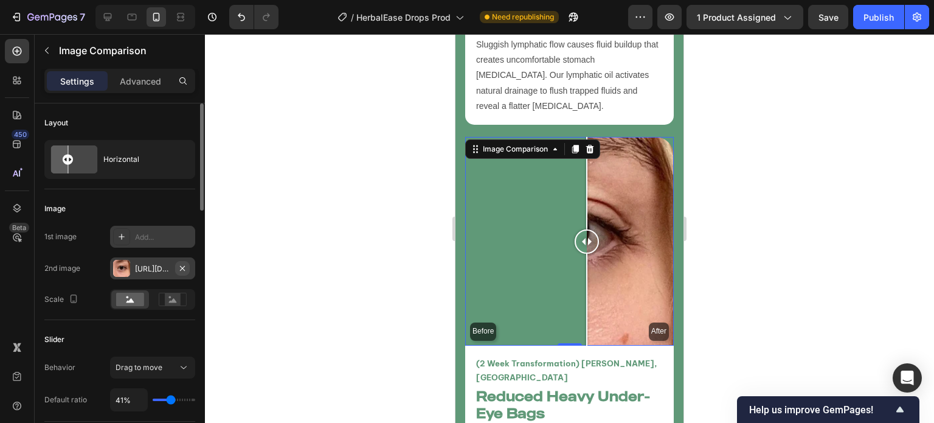
click at [180, 266] on icon "button" at bounding box center [183, 268] width 10 height 10
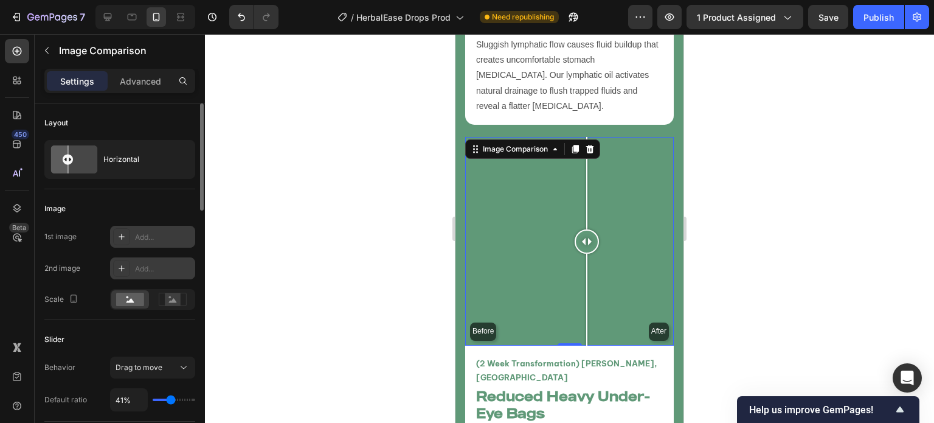
click at [147, 241] on div "Add..." at bounding box center [163, 237] width 57 height 11
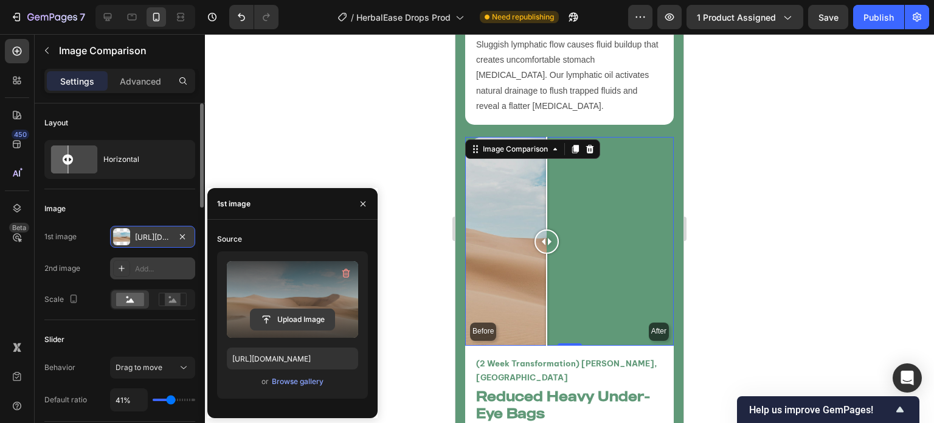
click at [286, 316] on input "file" at bounding box center [293, 319] width 84 height 21
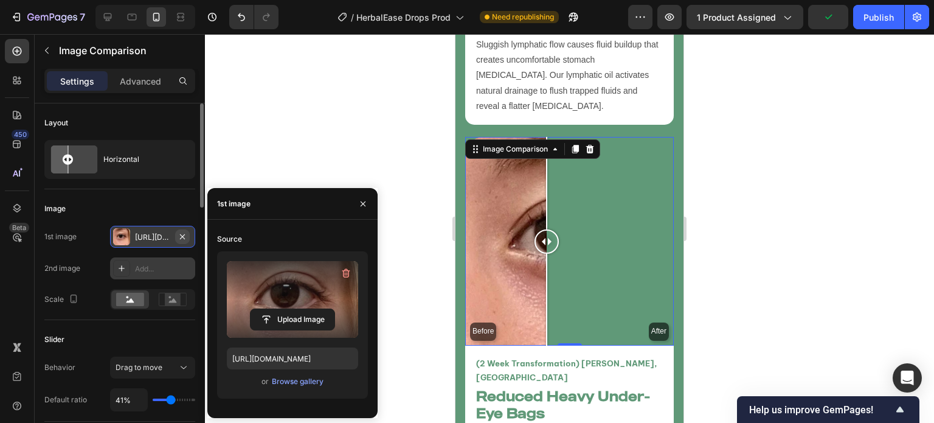
click at [177, 241] on button "button" at bounding box center [182, 236] width 15 height 15
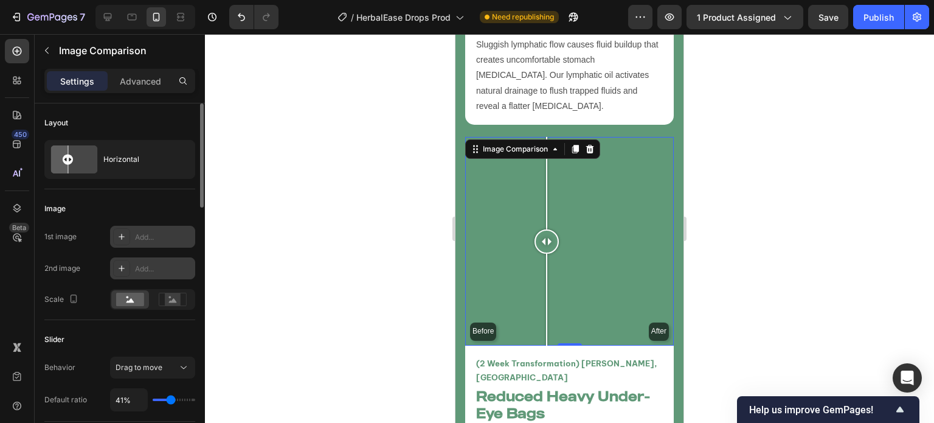
click at [177, 241] on div "Add..." at bounding box center [163, 237] width 57 height 11
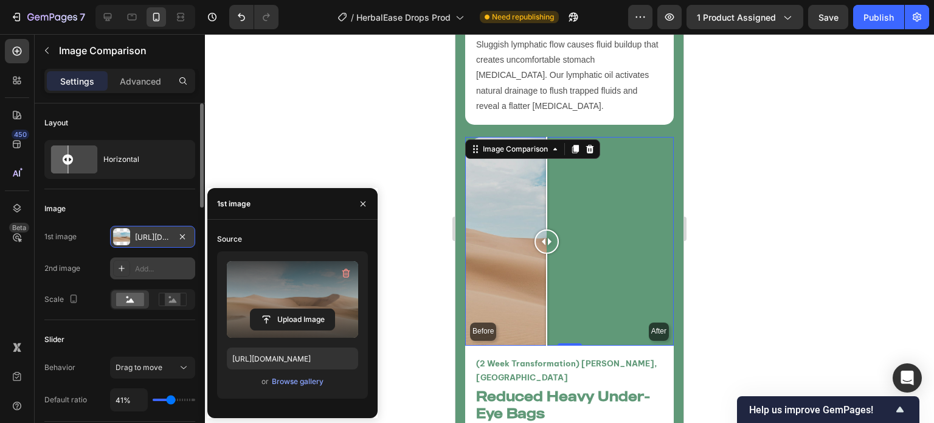
click at [258, 333] on label at bounding box center [292, 299] width 131 height 77
click at [258, 330] on input "file" at bounding box center [293, 319] width 84 height 21
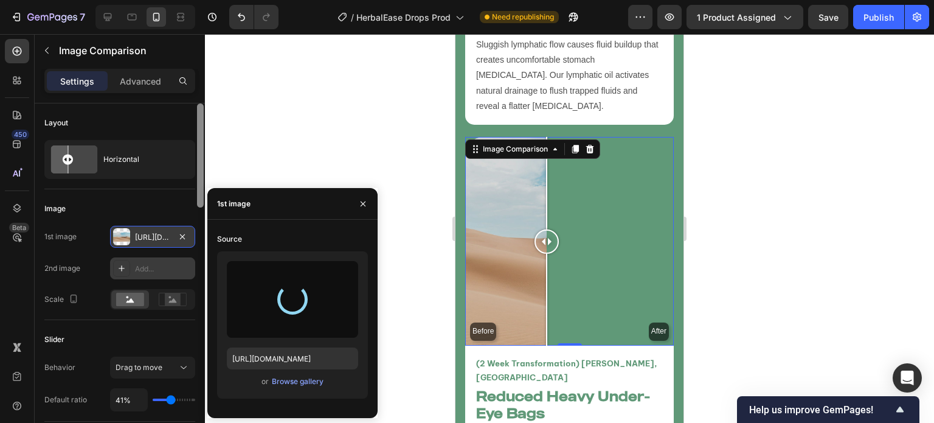
type input "https://cdn.shopify.com/s/files/1/0749/2934/0644/files/gempages_576523428912169…"
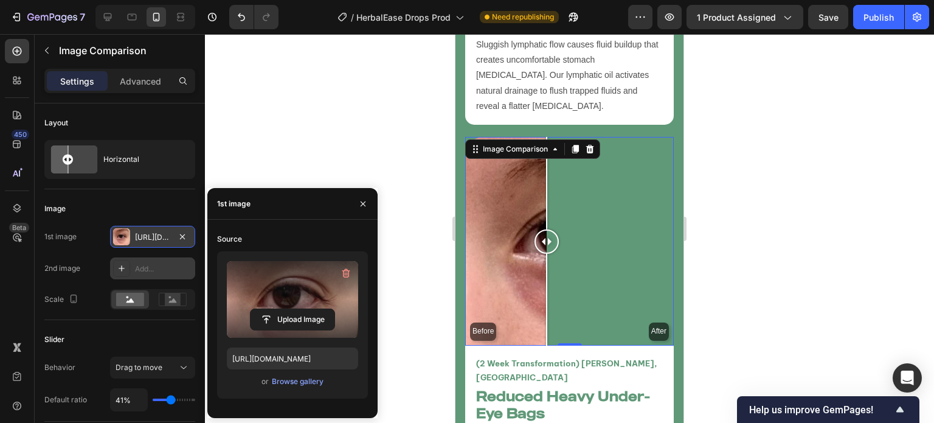
click at [172, 272] on div "Add..." at bounding box center [163, 268] width 57 height 11
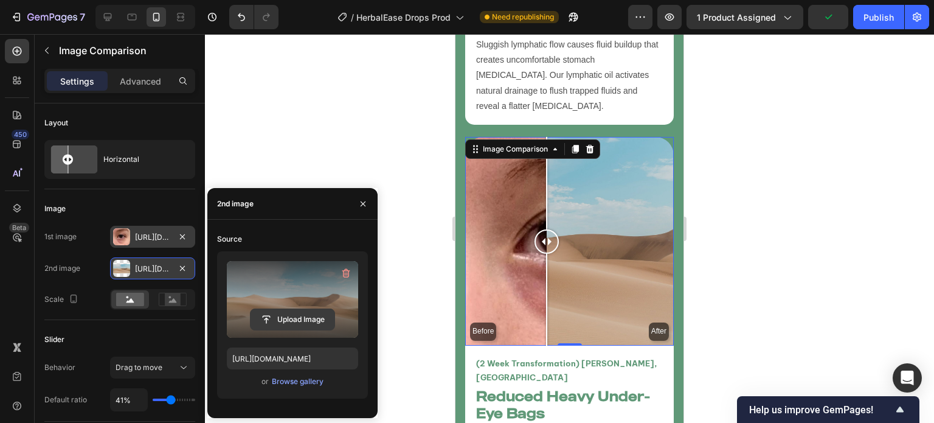
click at [294, 312] on input "file" at bounding box center [293, 319] width 84 height 21
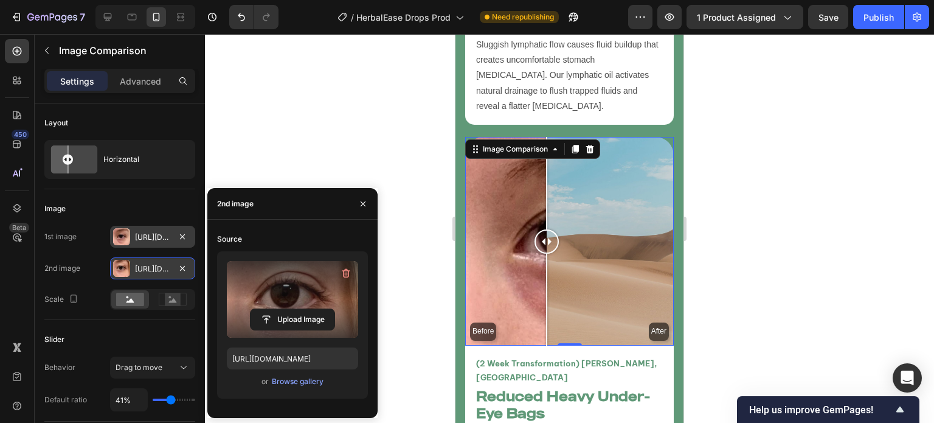
type input "https://cdn.shopify.com/s/files/1/0749/2934/0644/files/gempages_576523428912169…"
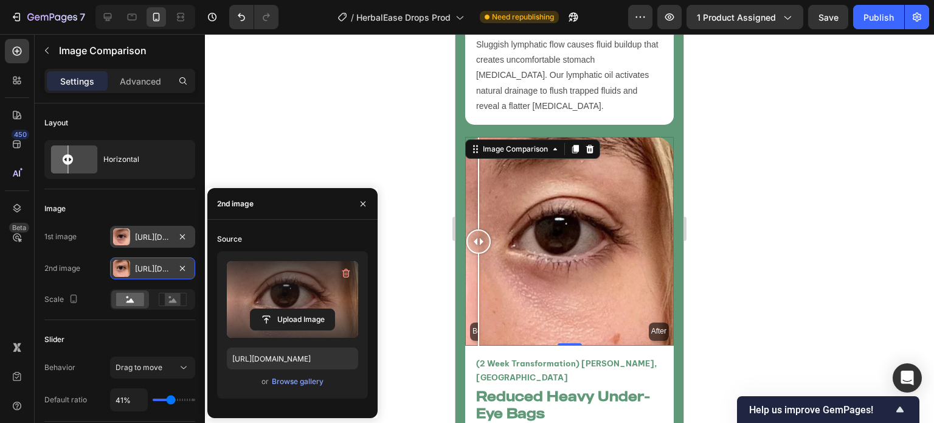
drag, startPoint x: 564, startPoint y: 227, endPoint x: 450, endPoint y: 263, distance: 119.8
click at [435, 247] on div at bounding box center [569, 228] width 729 height 389
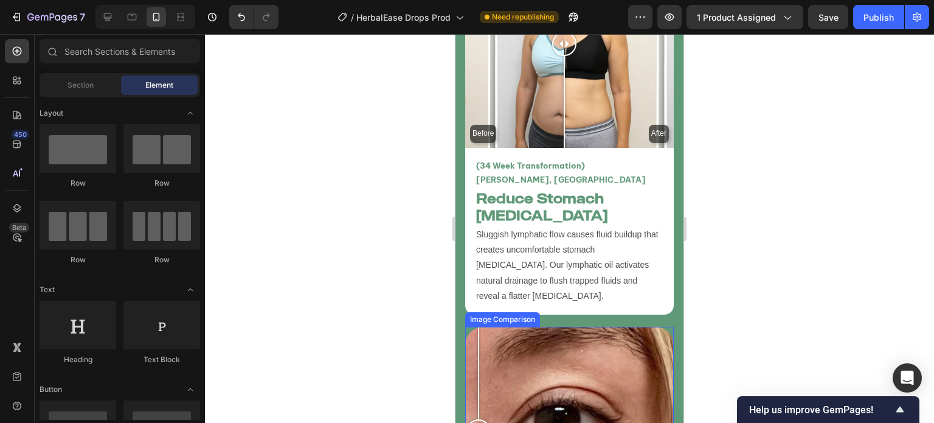
scroll to position [3915, 0]
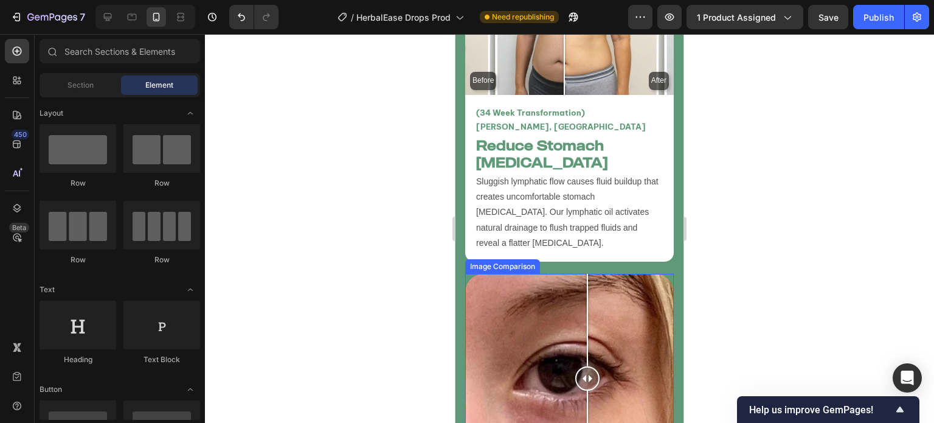
click at [587, 320] on div "Before After" at bounding box center [569, 378] width 209 height 209
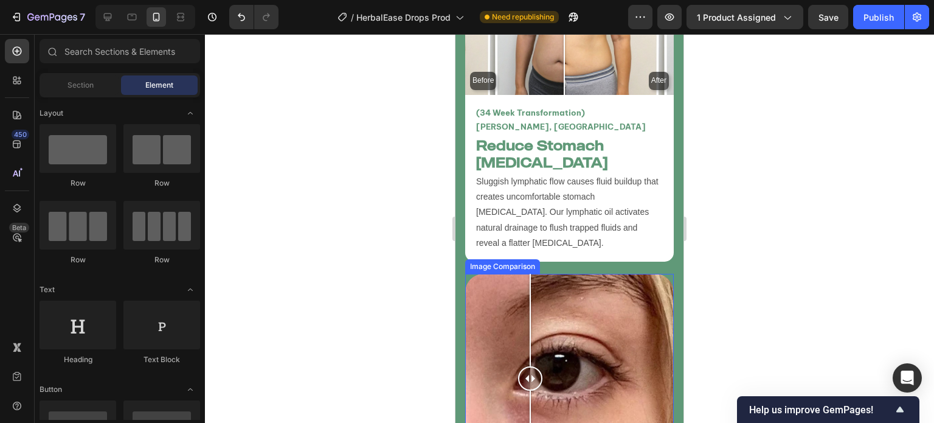
click at [530, 325] on div "Before After" at bounding box center [569, 378] width 209 height 209
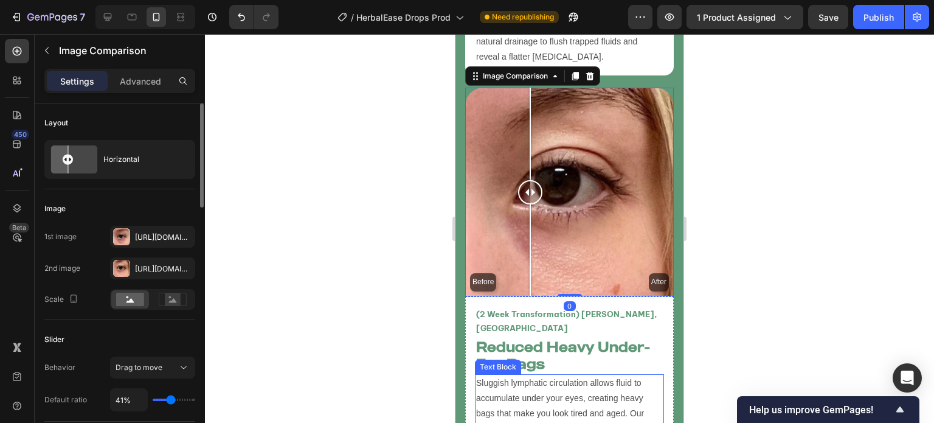
scroll to position [4108, 0]
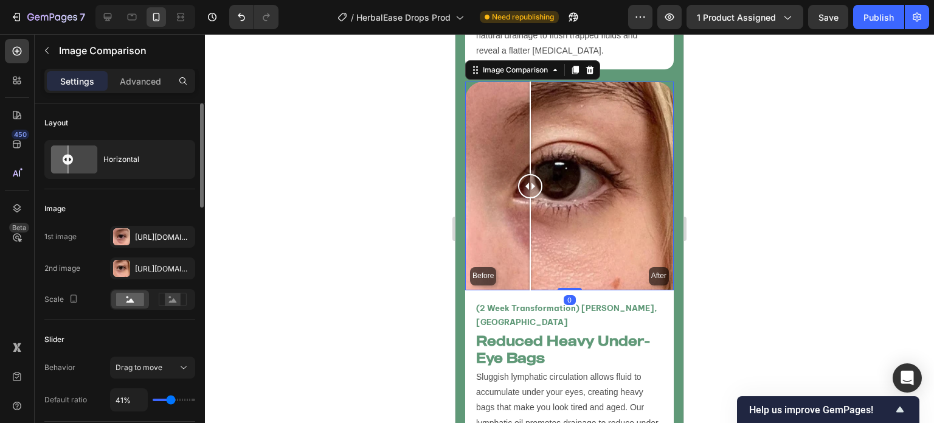
click at [171, 398] on input "range" at bounding box center [174, 399] width 43 height 2
type input "40"
type input "40%"
type input "41"
type input "41%"
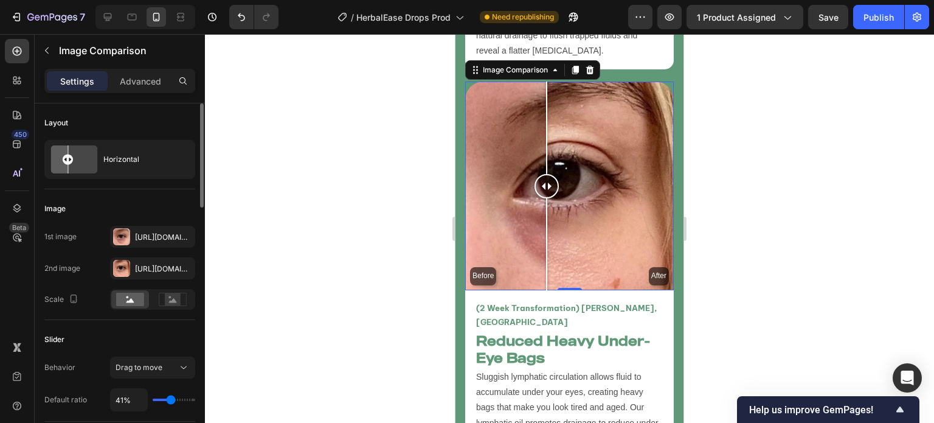
type input "40"
type input "40%"
type input "41"
type input "41%"
type input "43"
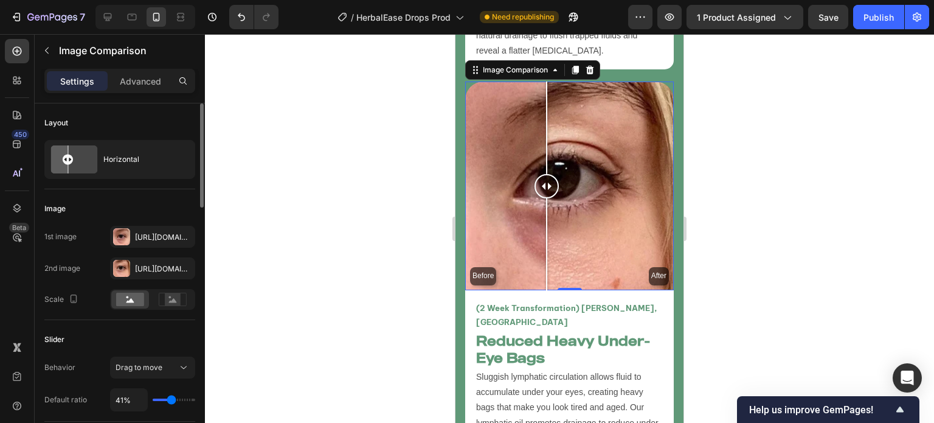
type input "43%"
type input "44"
type input "44%"
type input "45"
type input "45%"
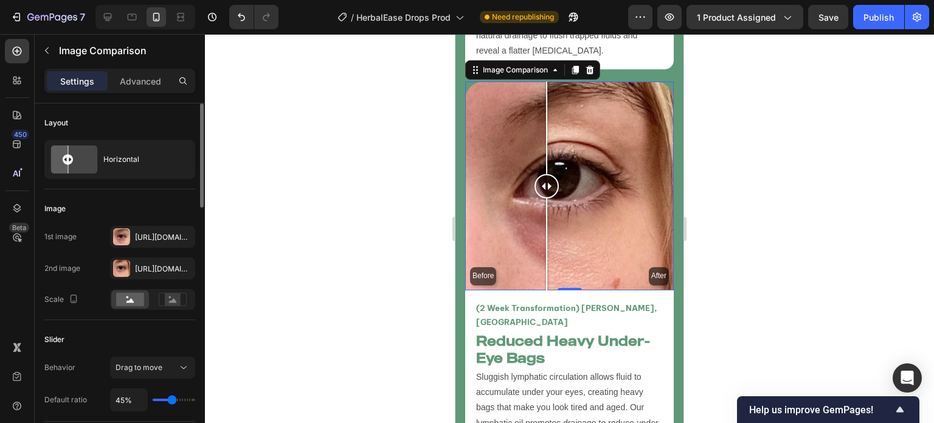
type input "46"
type input "46%"
type input "47"
type input "47%"
type input "49"
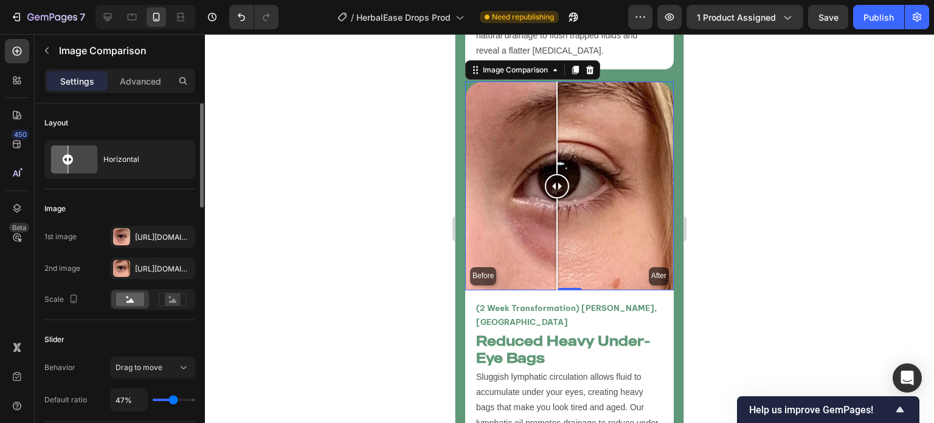
type input "49%"
type input "50"
type input "50%"
type input "51"
type input "51%"
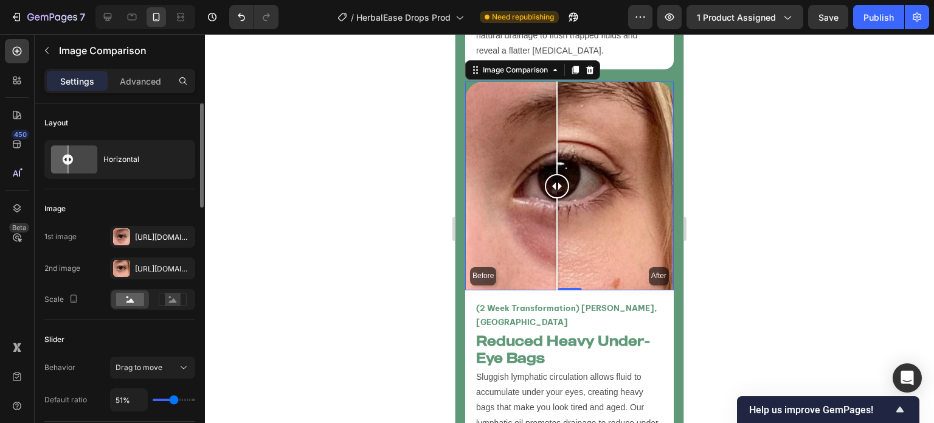
type input "52"
type input "52%"
type input "53"
type input "53%"
type input "54"
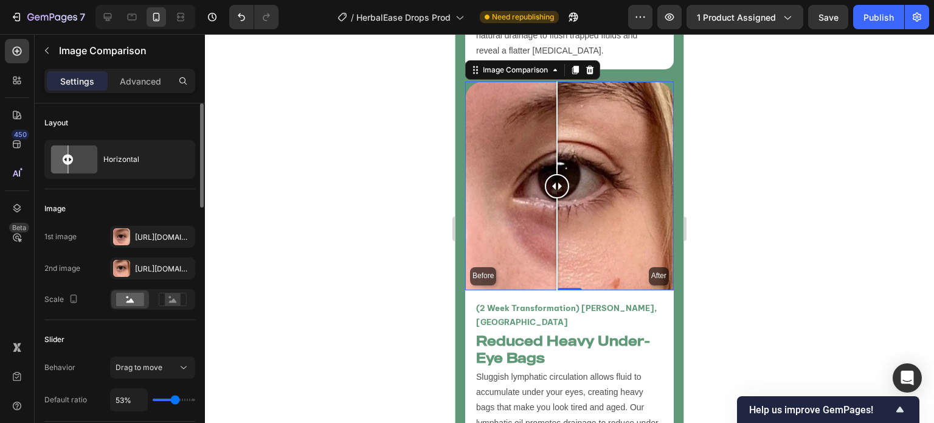
type input "54%"
type input "55"
type input "55%"
type input "58"
type input "58%"
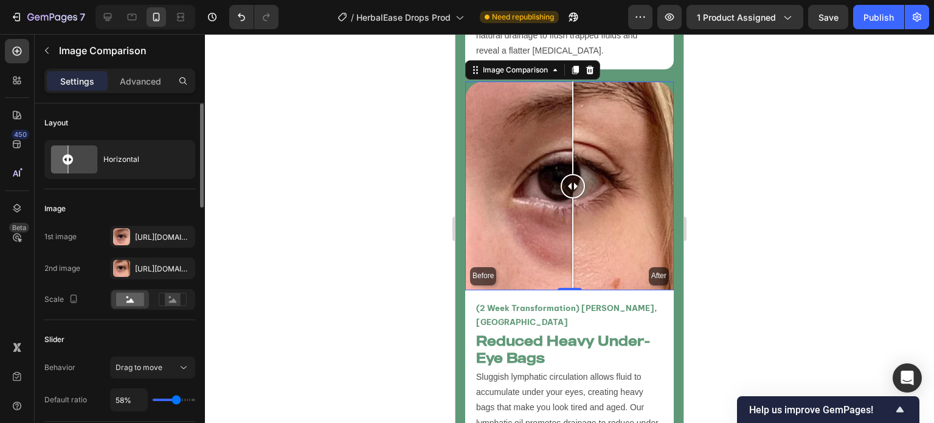
type input "59"
type input "59%"
type input "60"
type input "60%"
type input "61"
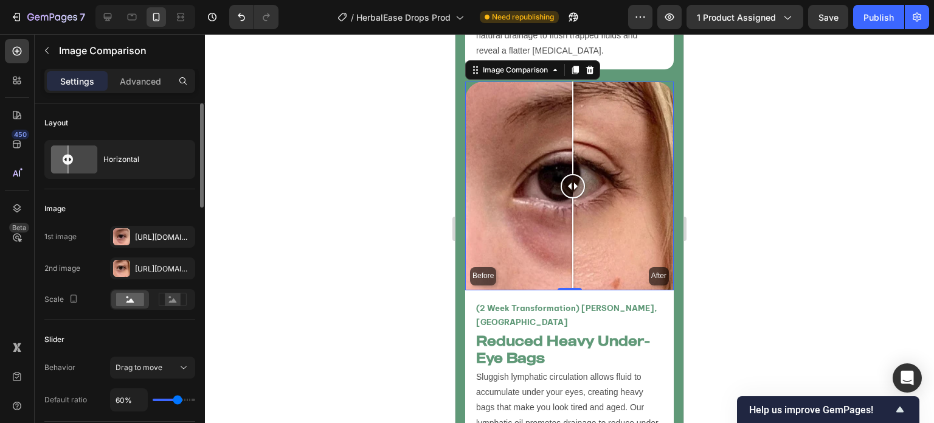
type input "61%"
type input "62"
type input "62%"
type input "63"
type input "63%"
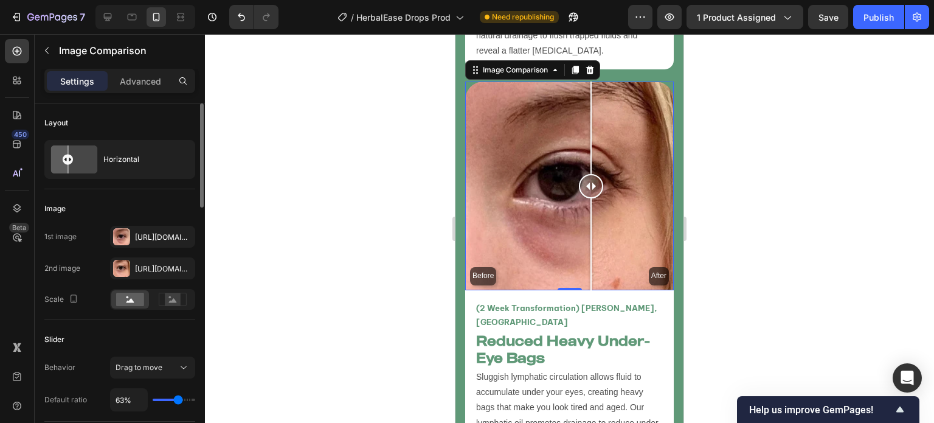
type input "64"
type input "64%"
type input "65"
type input "65%"
type input "66"
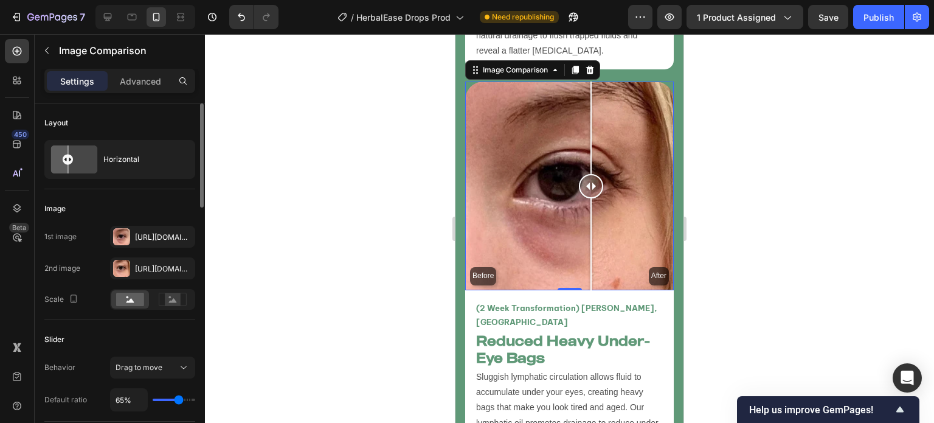
type input "66%"
type input "67"
type input "67%"
type input "68"
type input "68%"
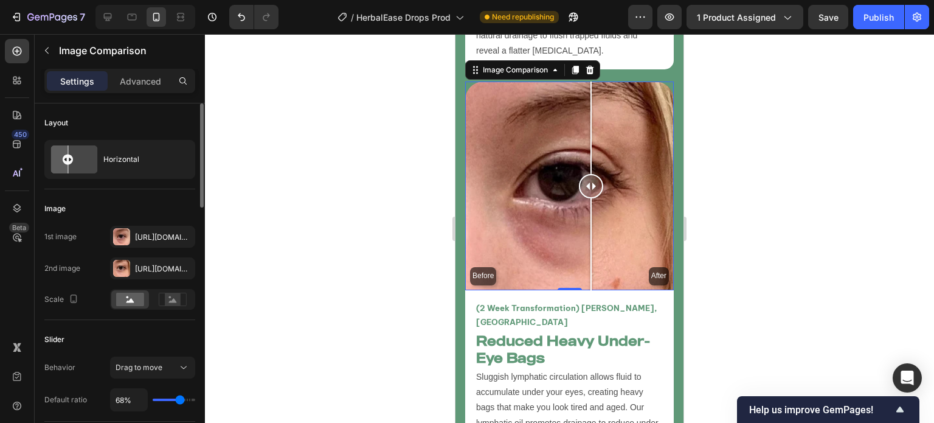
type input "69"
type input "69%"
type input "70"
type input "70%"
type input "69"
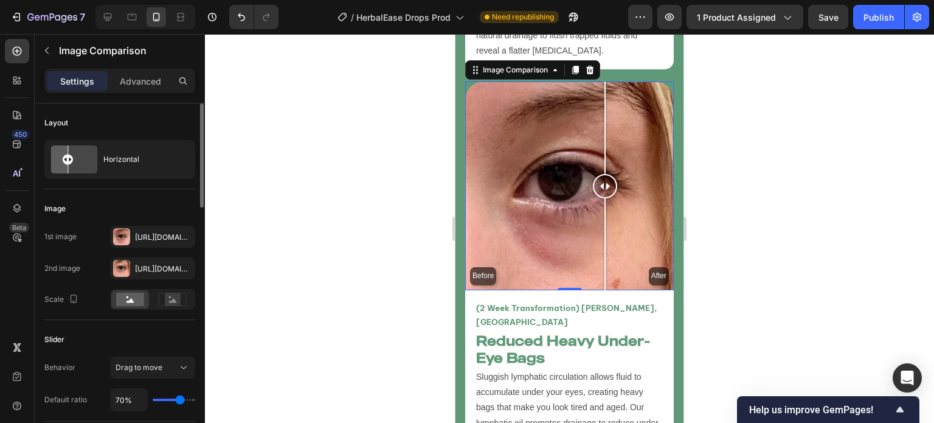
type input "69%"
type input "68"
type input "68%"
type input "67"
type input "67%"
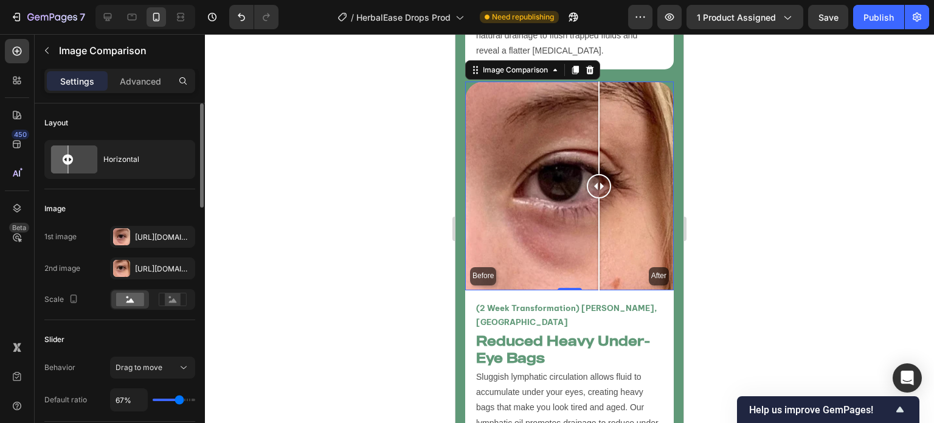
type input "66"
type input "66%"
type input "65"
type input "65%"
type input "66"
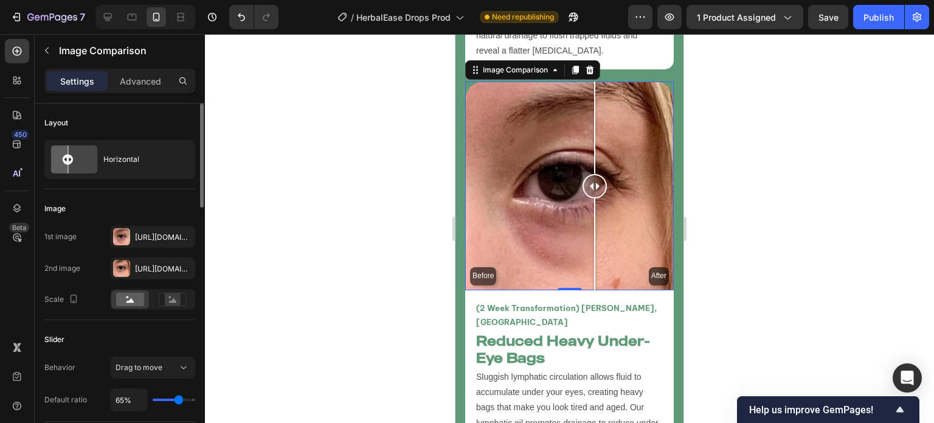
type input "66%"
type input "65"
type input "65%"
type input "64"
type input "64%"
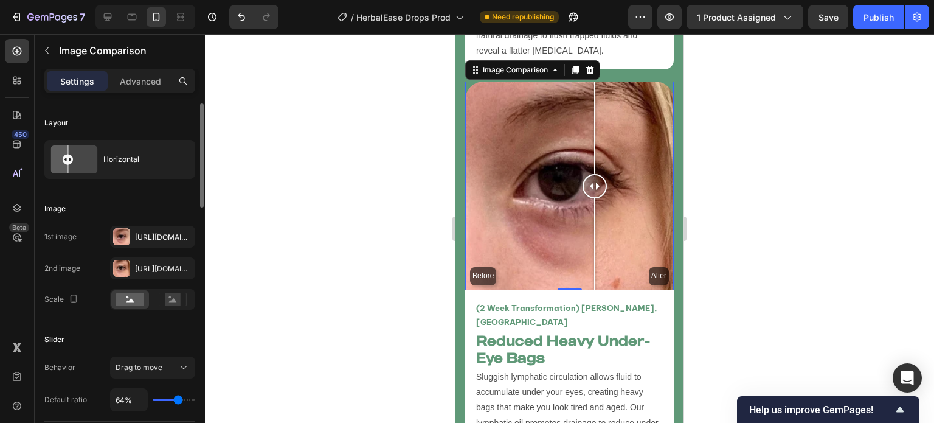
type input "63"
type input "63%"
type input "62"
type input "62%"
type input "61"
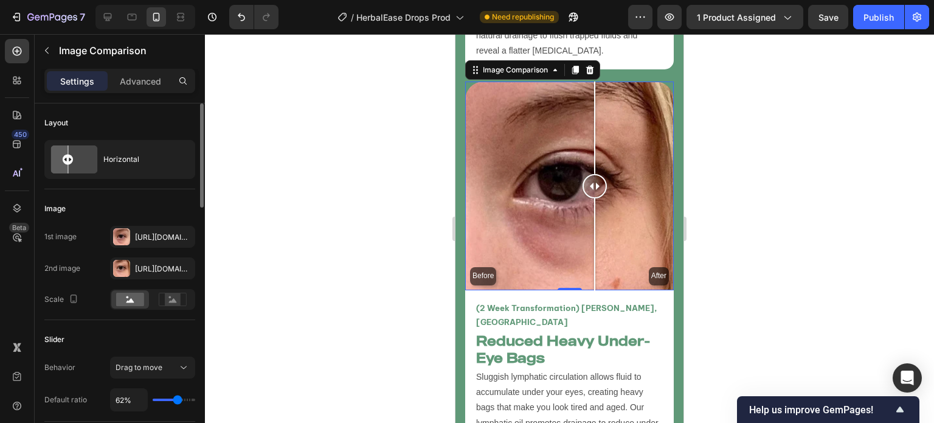
type input "61%"
type input "60"
type input "60%"
type input "59"
type input "59%"
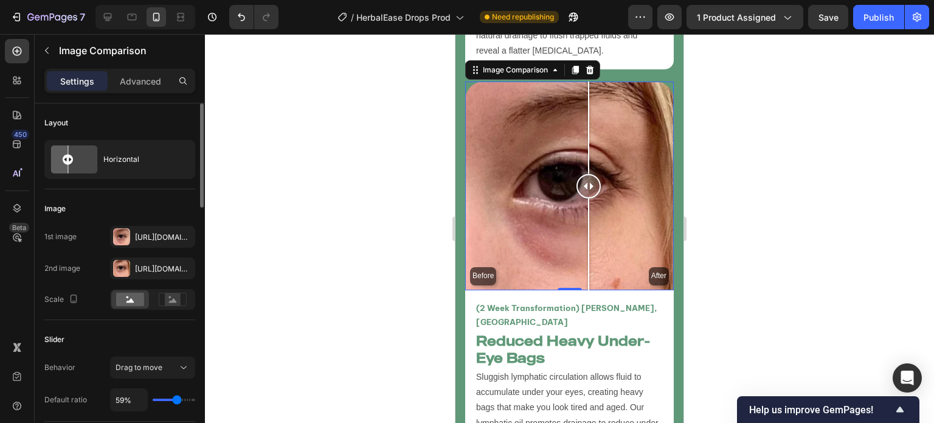
type input "58"
type input "58%"
type input "57"
type input "57%"
type input "56"
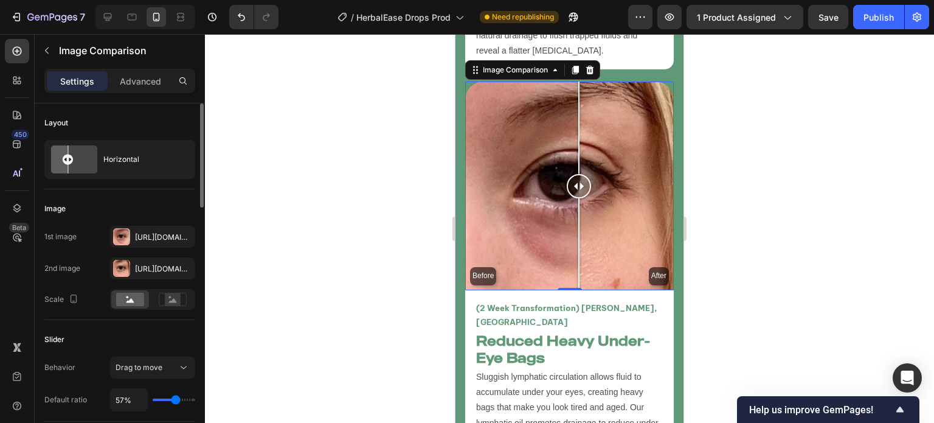
type input "56%"
type input "55"
type input "55%"
type input "56"
type input "56%"
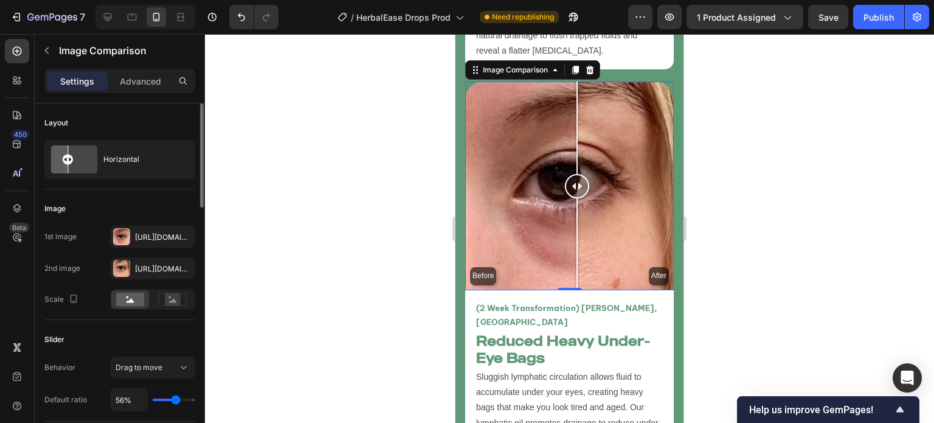
type input "57"
type input "57%"
type input "58"
type input "58%"
type input "62"
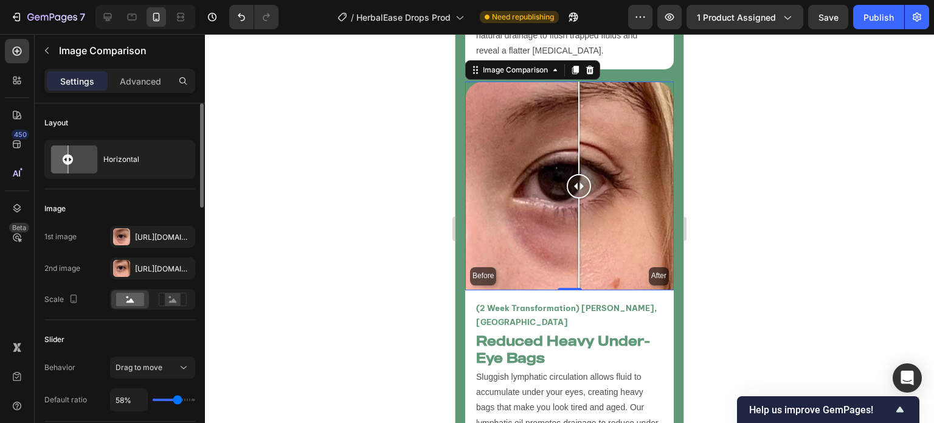
type input "62%"
type input "63"
type input "63%"
type input "64"
type input "64%"
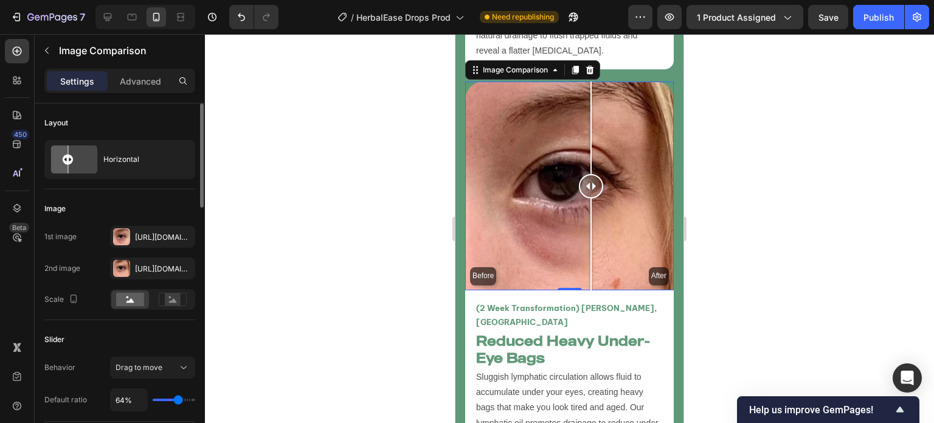
type input "65"
type input "65%"
type input "64"
type input "64%"
type input "63"
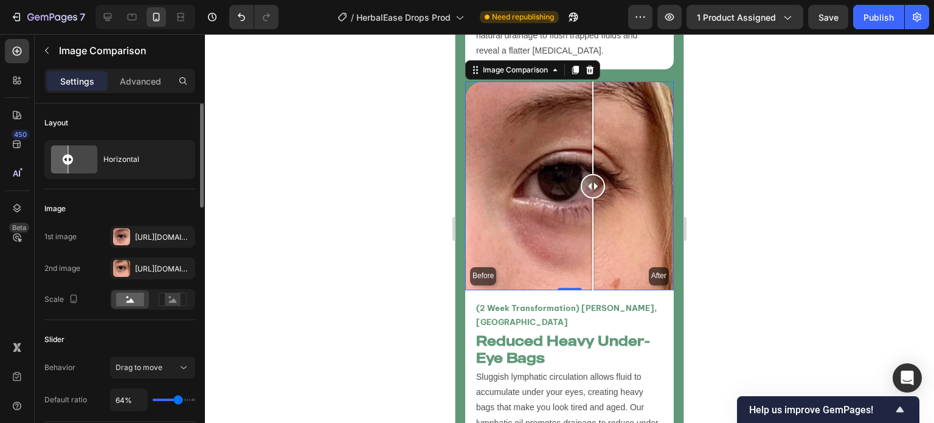
type input "63%"
type input "62"
type input "62%"
type input "61"
type input "61%"
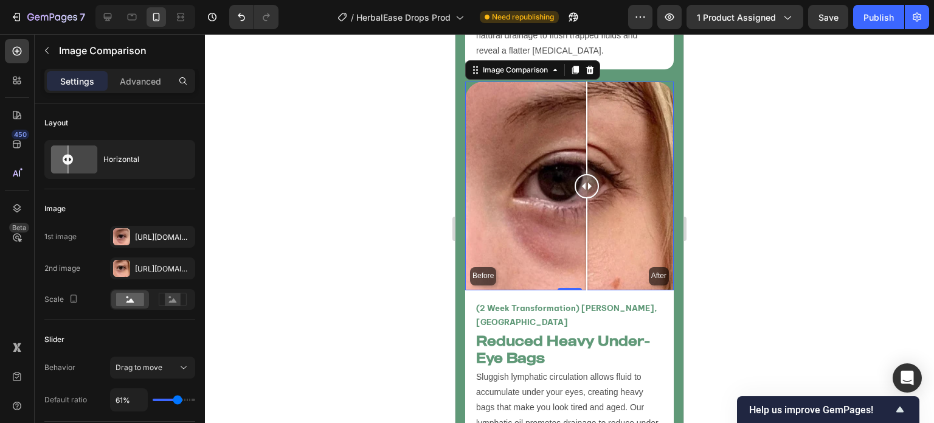
click at [314, 331] on div at bounding box center [569, 228] width 729 height 389
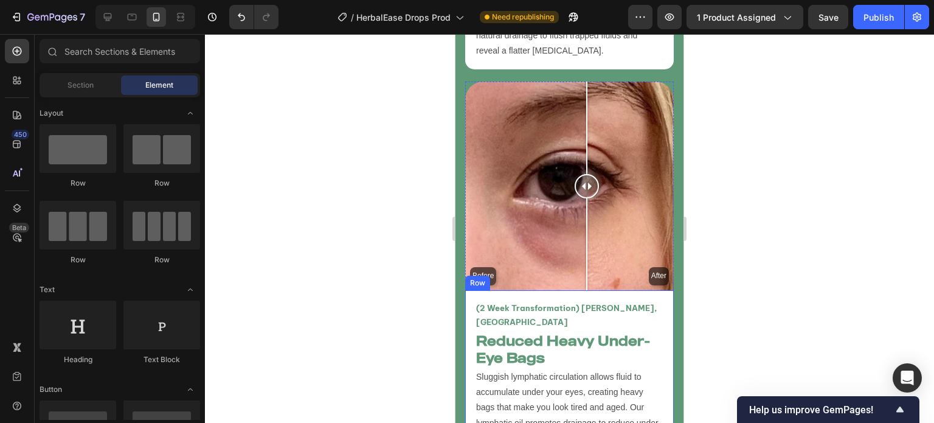
click at [406, 308] on div at bounding box center [569, 228] width 729 height 389
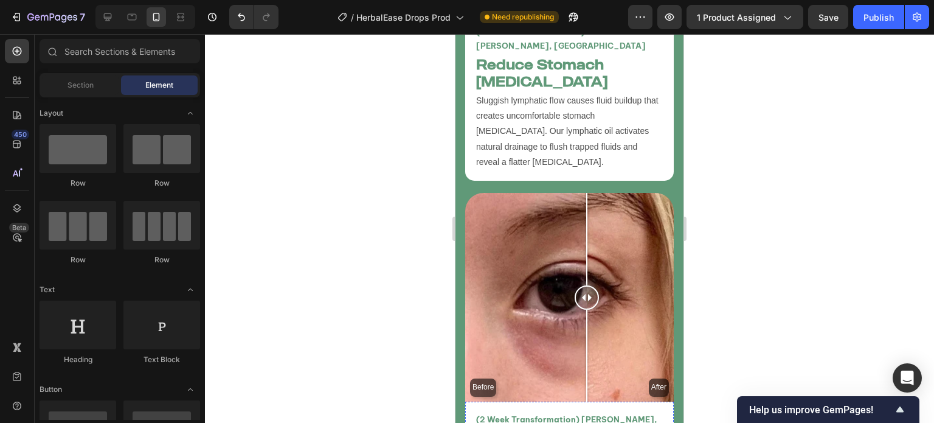
scroll to position [4025, 0]
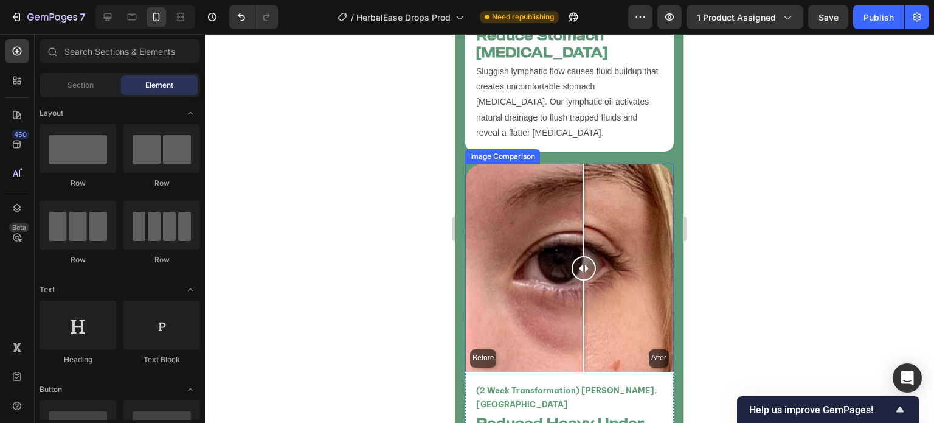
drag, startPoint x: 584, startPoint y: 244, endPoint x: 583, endPoint y: 309, distance: 64.5
click at [583, 309] on div at bounding box center [584, 268] width 24 height 209
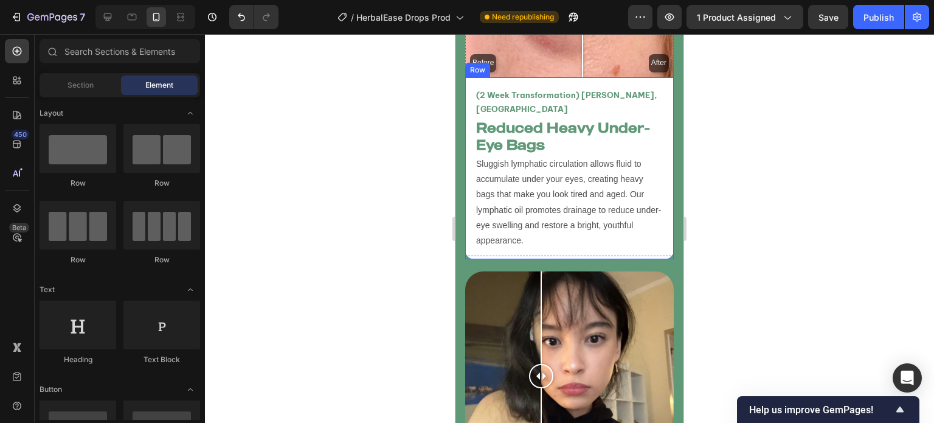
scroll to position [4466, 0]
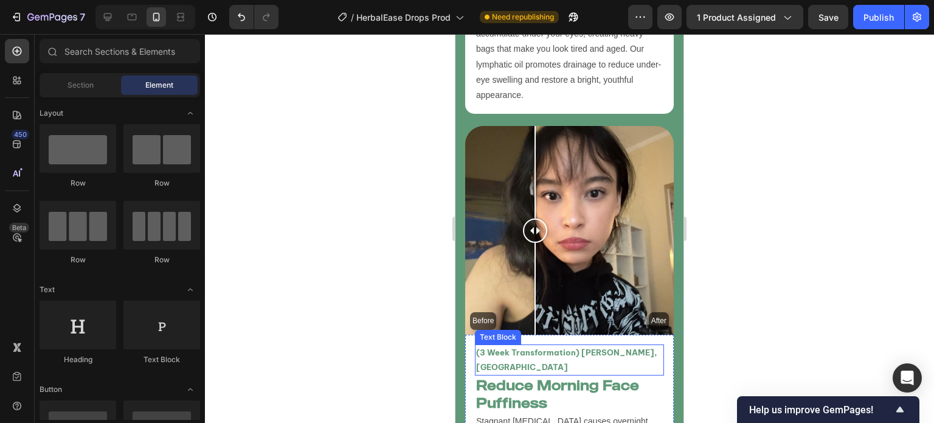
drag, startPoint x: 541, startPoint y: 232, endPoint x: 556, endPoint y: 277, distance: 48.1
click at [547, 274] on div "Before After Image Comparison (3 Week Transformation) Jane Doe, USA Text Block …" at bounding box center [569, 313] width 209 height 375
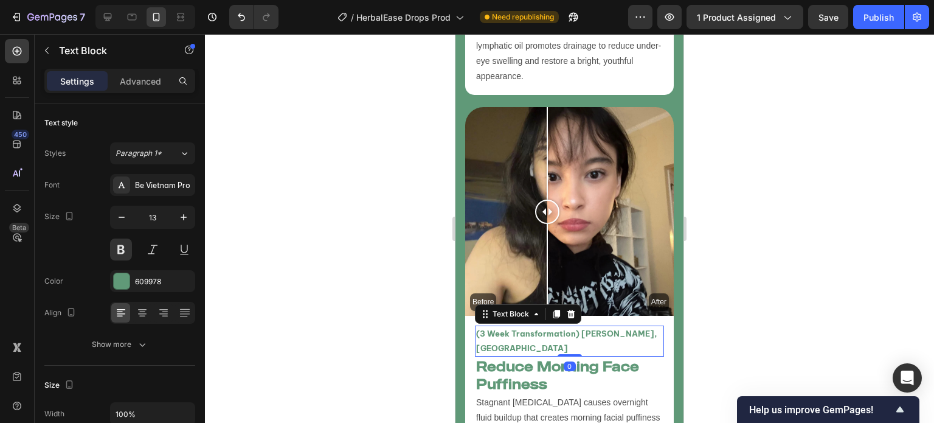
scroll to position [4419, 0]
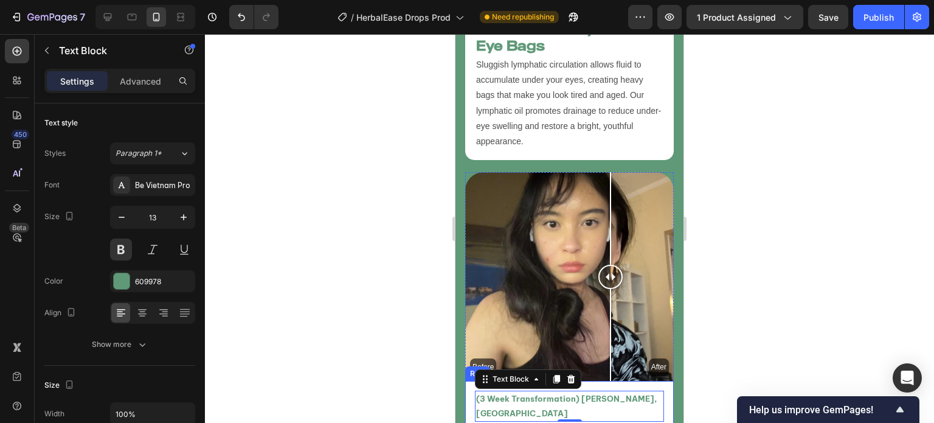
drag, startPoint x: 553, startPoint y: 230, endPoint x: 611, endPoint y: 301, distance: 91.3
click at [611, 301] on div "Before After Image Comparison (3 Week Transformation) Jane Doe, USA Text Block …" at bounding box center [569, 359] width 209 height 375
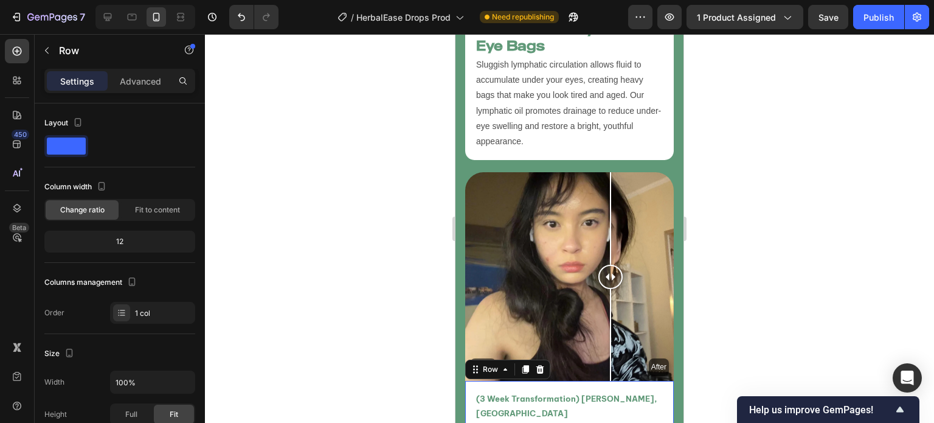
click at [432, 283] on div at bounding box center [569, 228] width 729 height 389
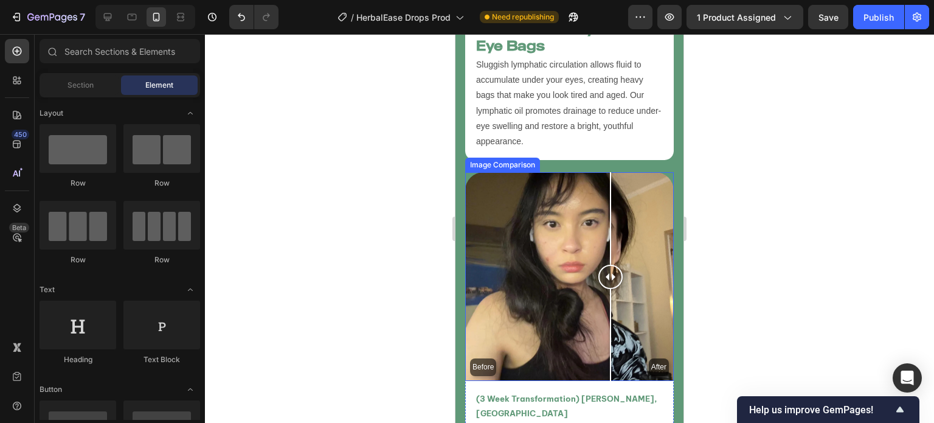
click at [567, 216] on div "Before After" at bounding box center [569, 276] width 209 height 209
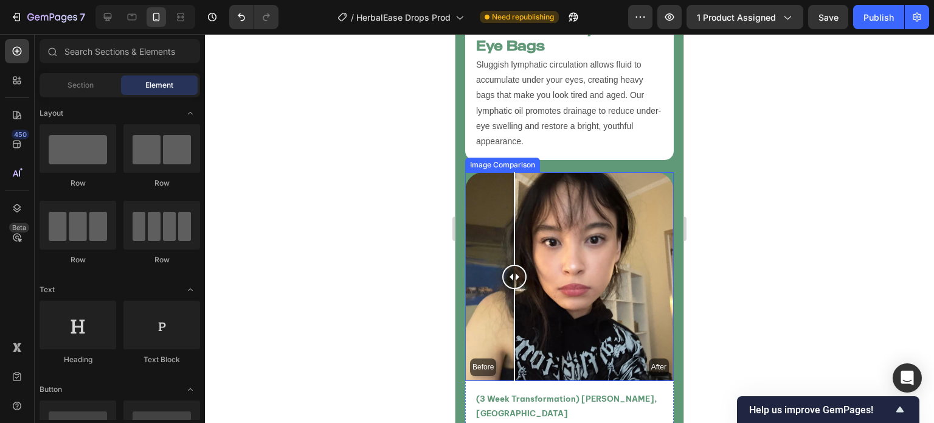
click at [514, 207] on div "Before After" at bounding box center [569, 276] width 209 height 209
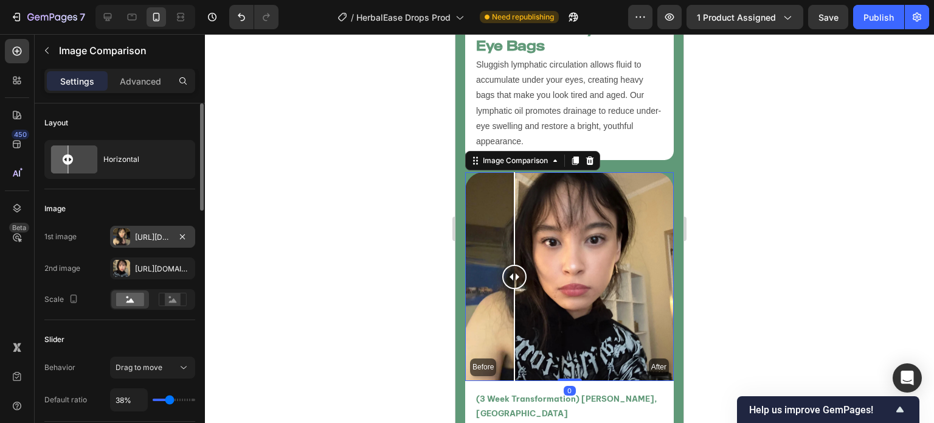
click at [161, 236] on div "Https://cdn.Shopify.Com/s/files/1/0749/2934/0644/files/gempages_576523428912169…" at bounding box center [152, 237] width 35 height 11
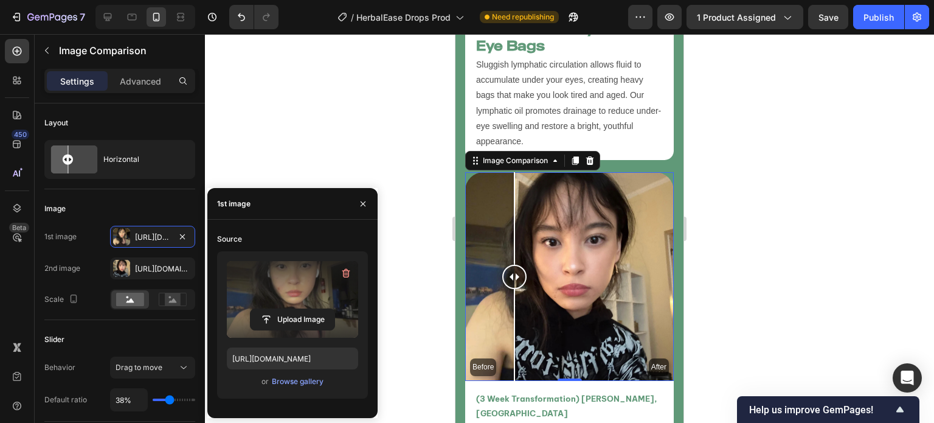
click at [302, 285] on label at bounding box center [292, 299] width 131 height 77
click at [302, 309] on input "file" at bounding box center [293, 319] width 84 height 21
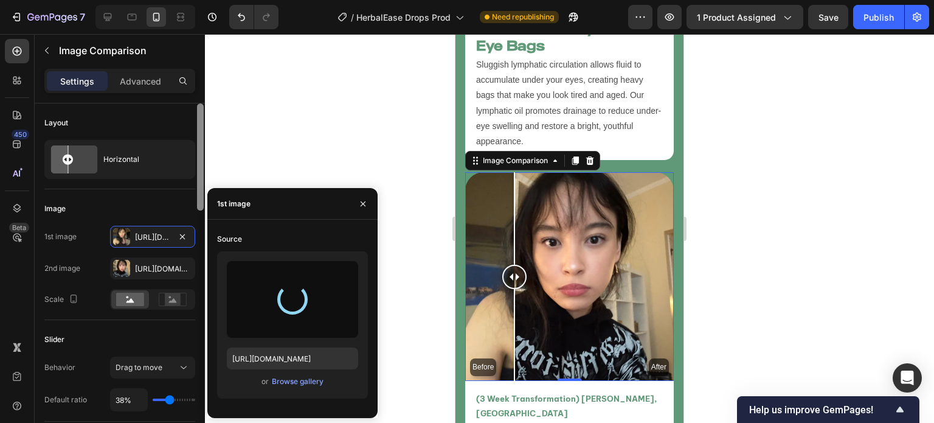
type input "https://cdn.shopify.com/s/files/1/0749/2934/0644/files/gempages_576523428912169…"
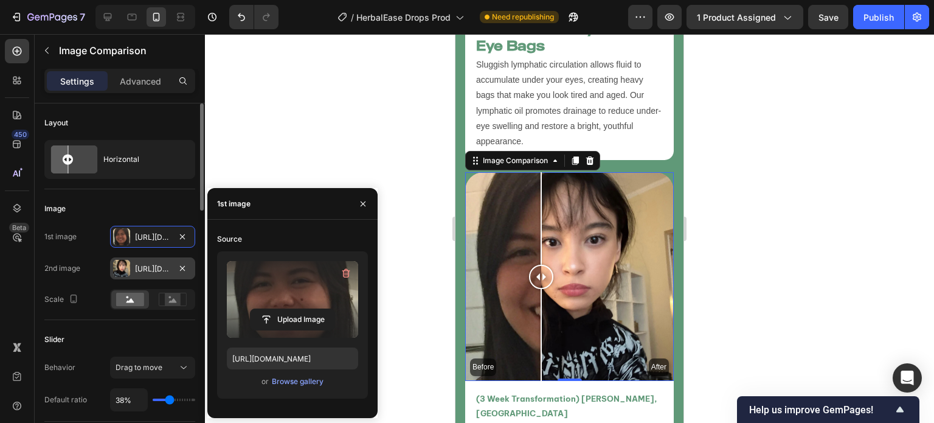
click at [170, 268] on div "Https://cdn.Shopify.Com/s/files/1/0749/2934/0644/files/gempages_576523428912169…" at bounding box center [152, 268] width 35 height 11
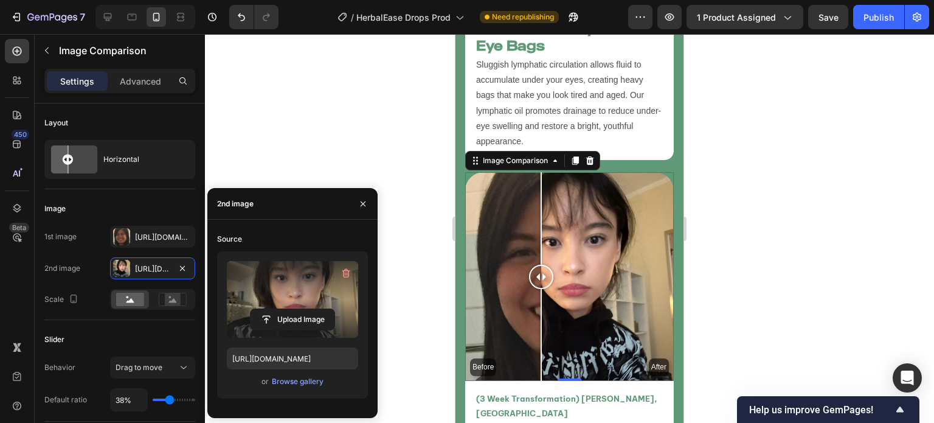
click at [246, 296] on label at bounding box center [292, 299] width 131 height 77
click at [0, 0] on input "file" at bounding box center [0, 0] width 0 height 0
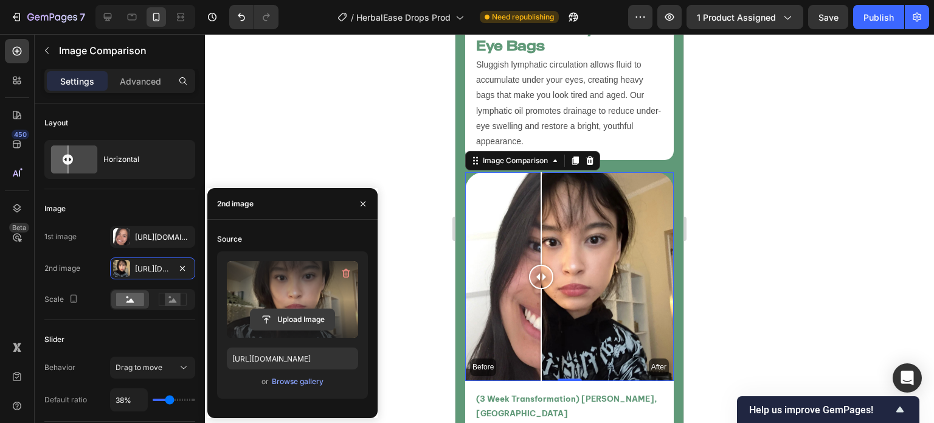
click at [263, 316] on input "file" at bounding box center [293, 319] width 84 height 21
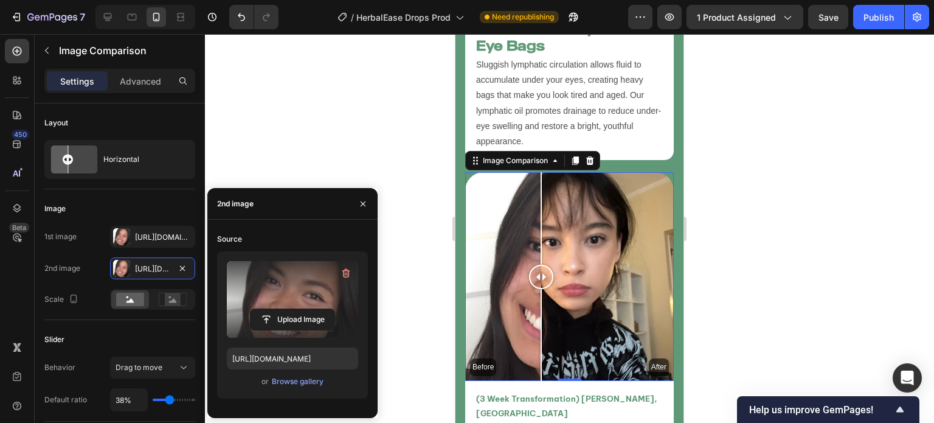
type input "https://cdn.shopify.com/s/files/1/0749/2934/0644/files/gempages_576523428912169…"
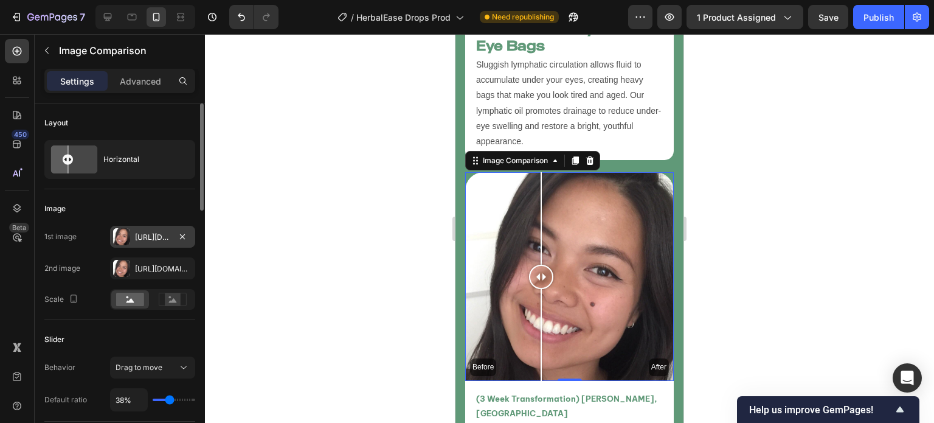
click at [146, 240] on div "Https://cdn.Shopify.Com/s/files/1/0749/2934/0644/files/gempages_576523428912169…" at bounding box center [152, 237] width 35 height 11
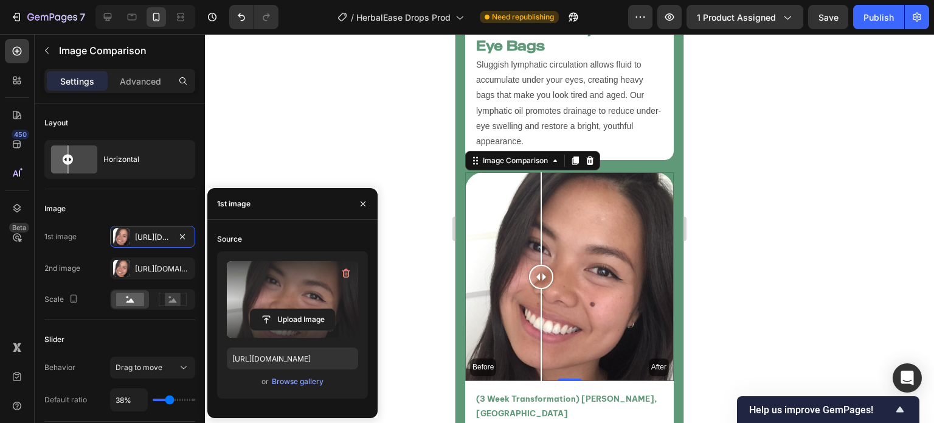
click at [341, 320] on div "Upload Image" at bounding box center [292, 319] width 131 height 22
click at [333, 317] on input "file" at bounding box center [293, 319] width 84 height 21
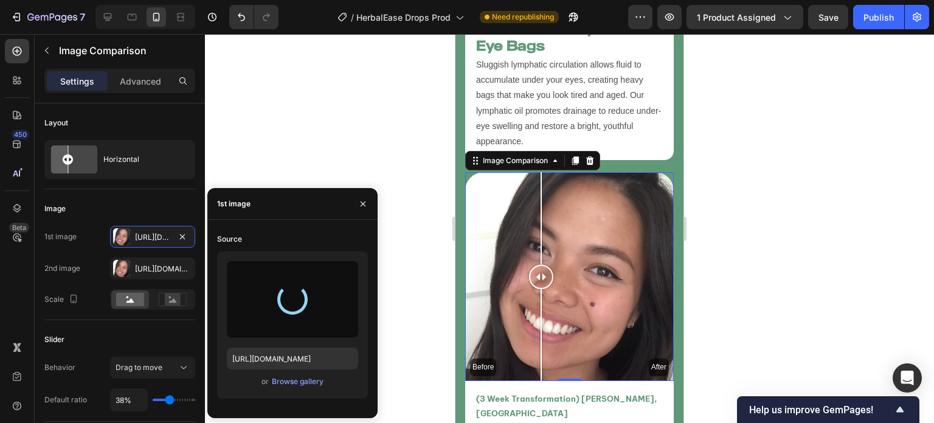
type input "https://cdn.shopify.com/s/files/1/0749/2934/0644/files/gempages_576523428912169…"
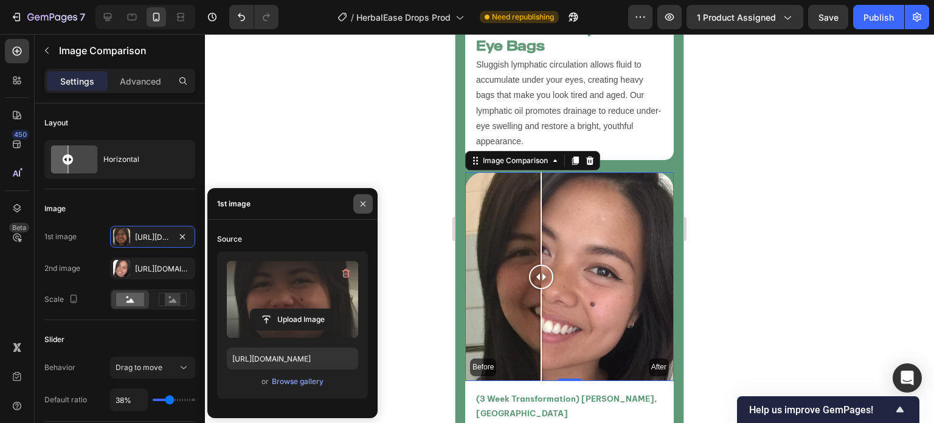
click at [362, 206] on icon "button" at bounding box center [363, 204] width 10 height 10
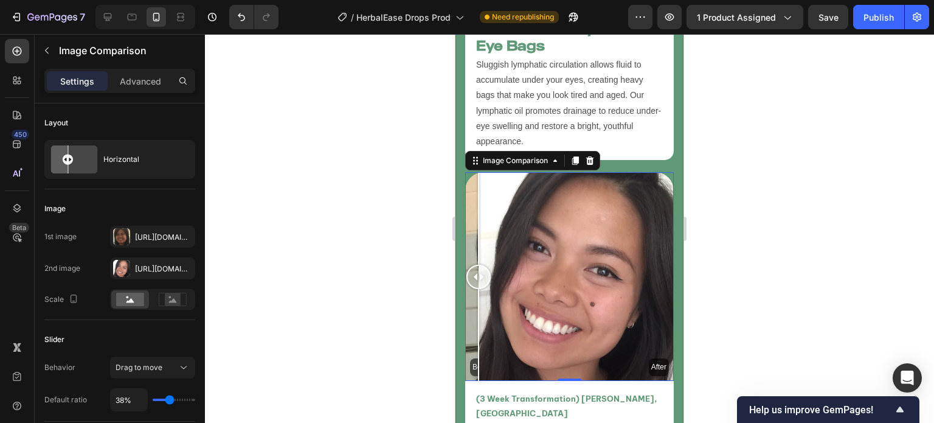
drag, startPoint x: 581, startPoint y: 247, endPoint x: 457, endPoint y: 272, distance: 126.5
click at [409, 296] on div at bounding box center [569, 228] width 729 height 389
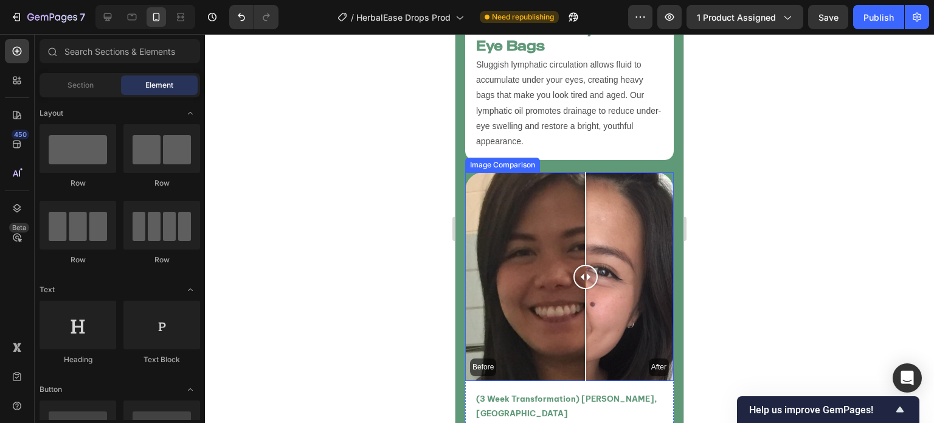
drag, startPoint x: 516, startPoint y: 265, endPoint x: 586, endPoint y: 278, distance: 71.3
click at [586, 278] on div "Before After" at bounding box center [569, 276] width 209 height 209
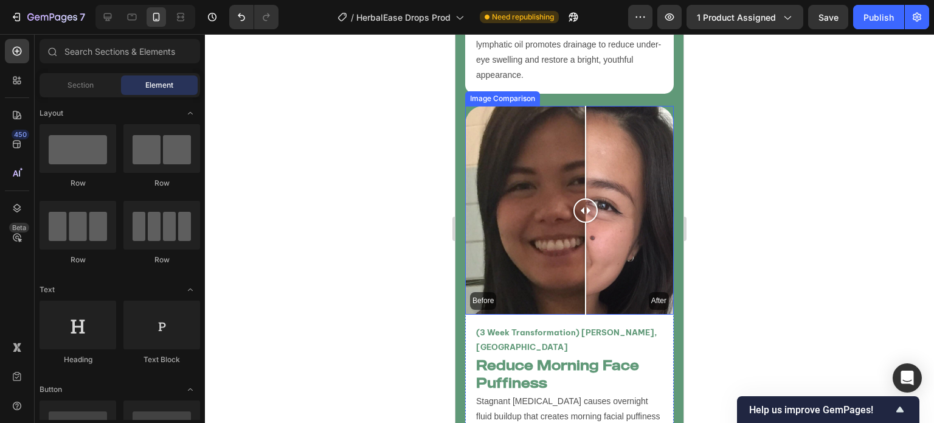
scroll to position [4488, 0]
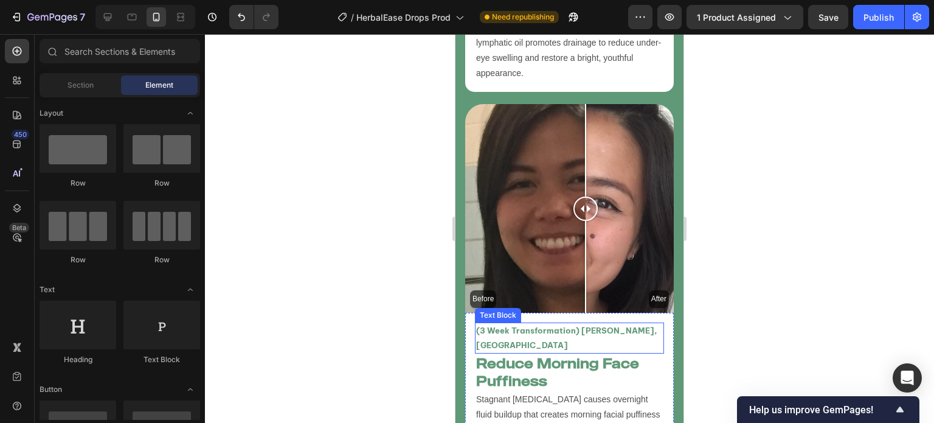
click at [564, 323] on p "(3 Week Transformation) Jane Doe, USA" at bounding box center [569, 337] width 187 height 29
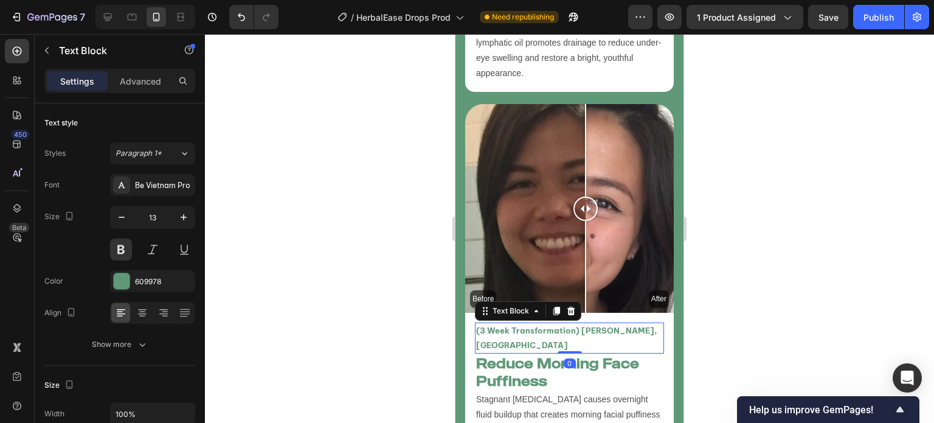
click at [482, 323] on p "(3 Week Transformation) Jane Doe, USA" at bounding box center [569, 337] width 187 height 29
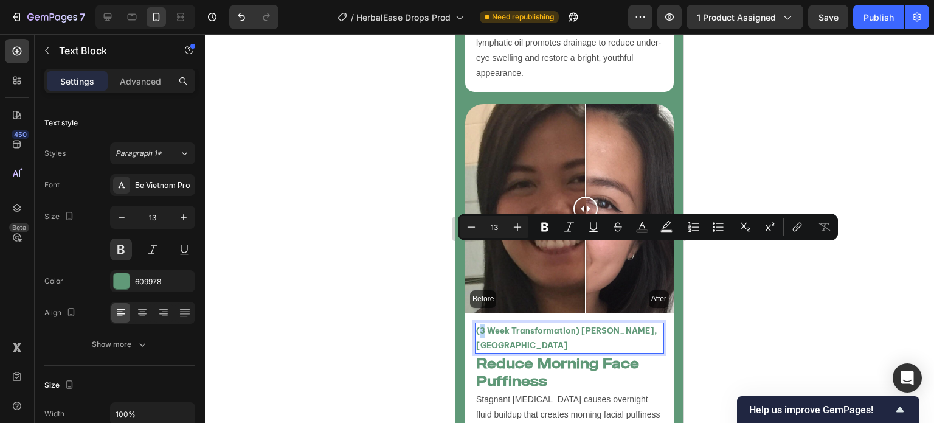
click at [481, 323] on p "(3 Week Transformation) Jane Doe, USA" at bounding box center [569, 337] width 187 height 29
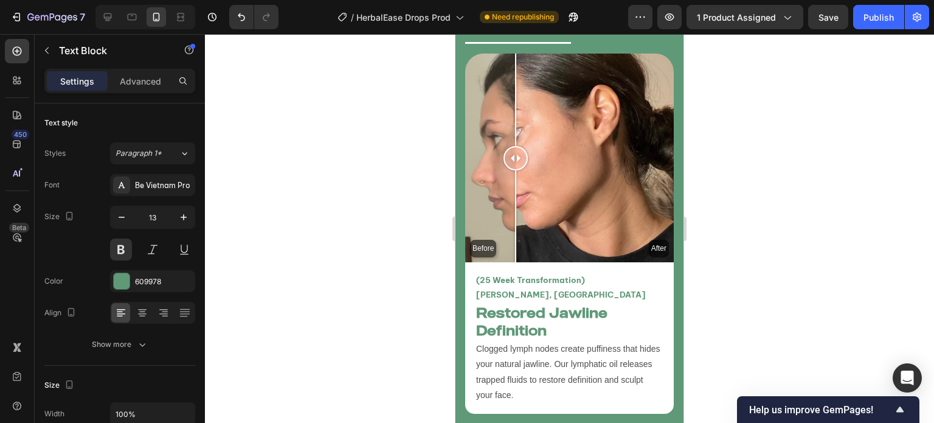
scroll to position [3376, 0]
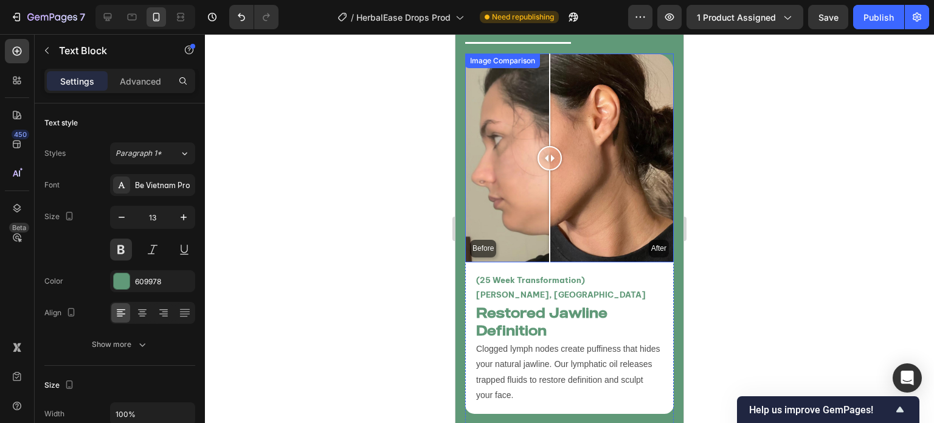
drag, startPoint x: 533, startPoint y: 201, endPoint x: 569, endPoint y: 257, distance: 65.6
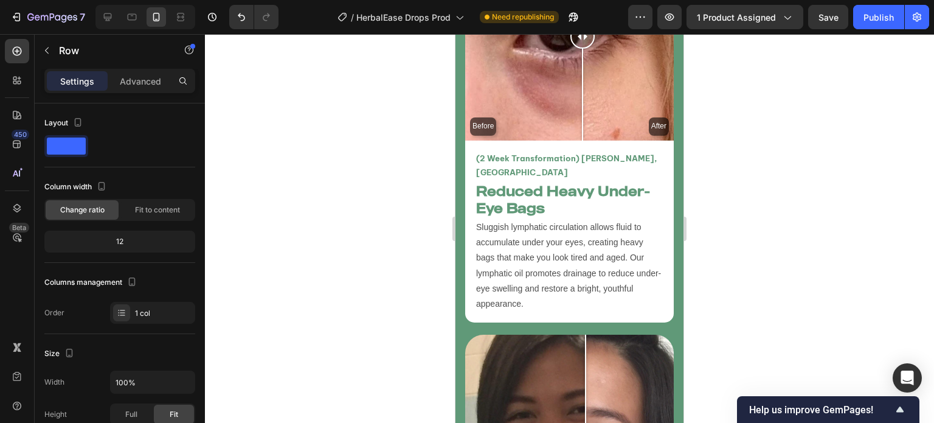
scroll to position [4476, 0]
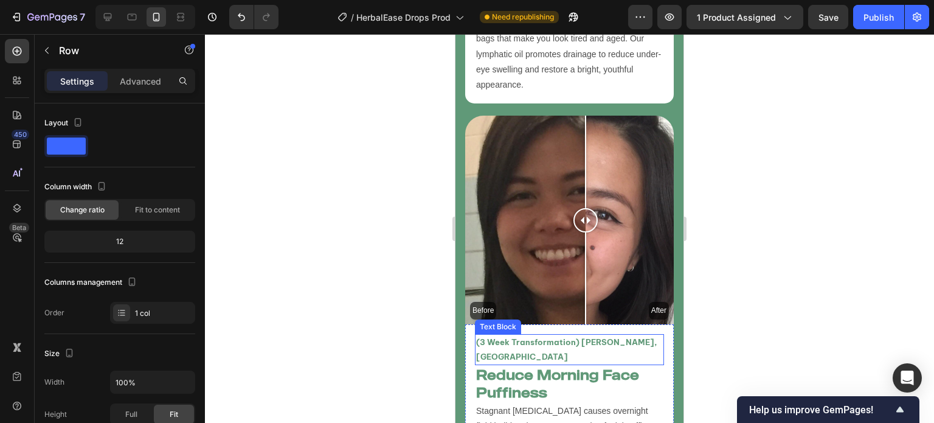
click at [484, 335] on p "(3 Week Transformation) Jane Doe, USA" at bounding box center [569, 349] width 187 height 29
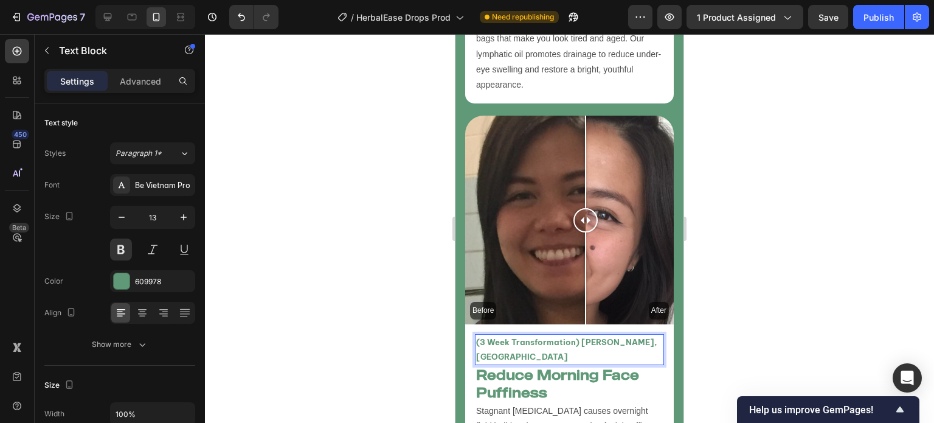
click at [484, 335] on p "(3 Week Transformation) Jane Doe, USA" at bounding box center [569, 349] width 187 height 29
click at [617, 335] on p "(32 Week Transformation) Jane Doe, USA" at bounding box center [569, 349] width 187 height 29
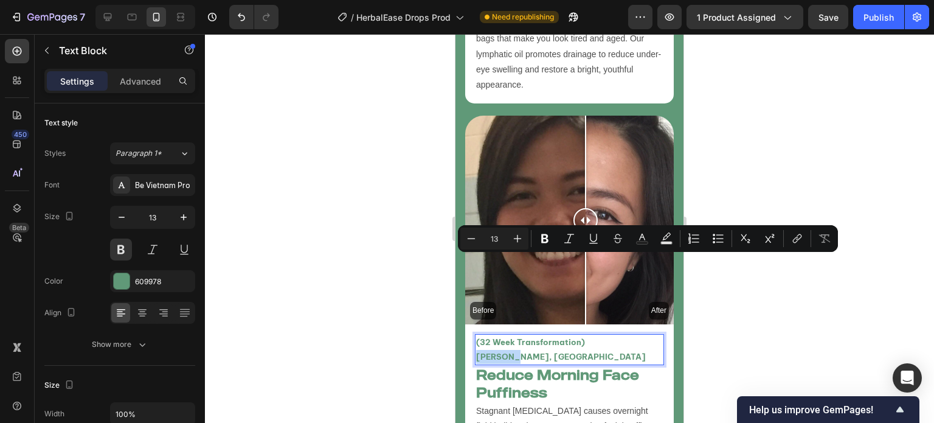
drag, startPoint x: 618, startPoint y: 264, endPoint x: 584, endPoint y: 261, distance: 34.8
click at [584, 335] on p "(32 Week Transformation) Jane Doe, USA" at bounding box center [569, 349] width 187 height 29
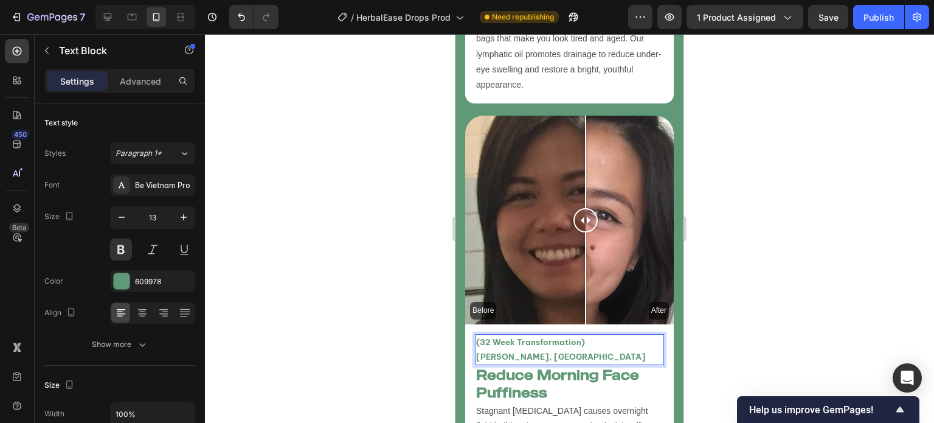
click at [392, 267] on div at bounding box center [569, 228] width 729 height 389
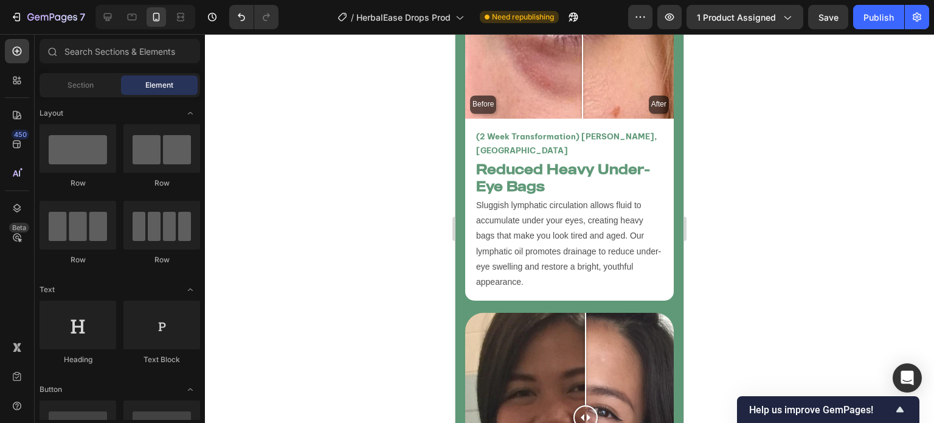
scroll to position [4111, 0]
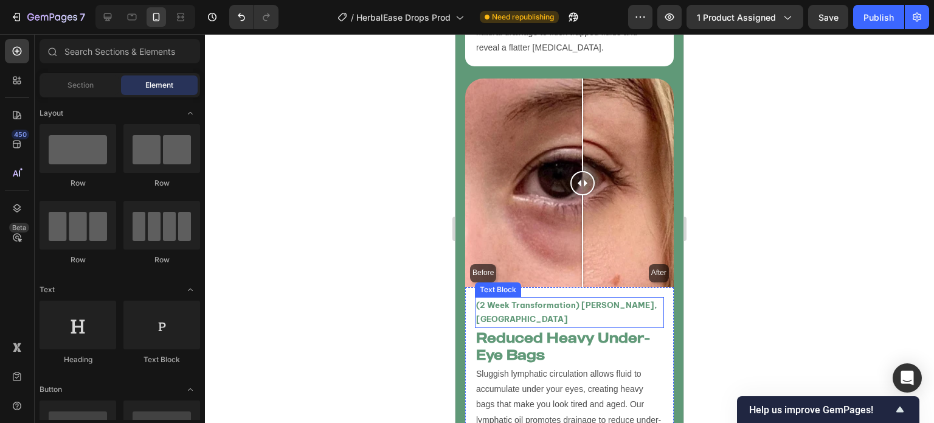
click at [485, 298] on p "(2 Week Transformation) [PERSON_NAME], [GEOGRAPHIC_DATA]" at bounding box center [569, 312] width 187 height 29
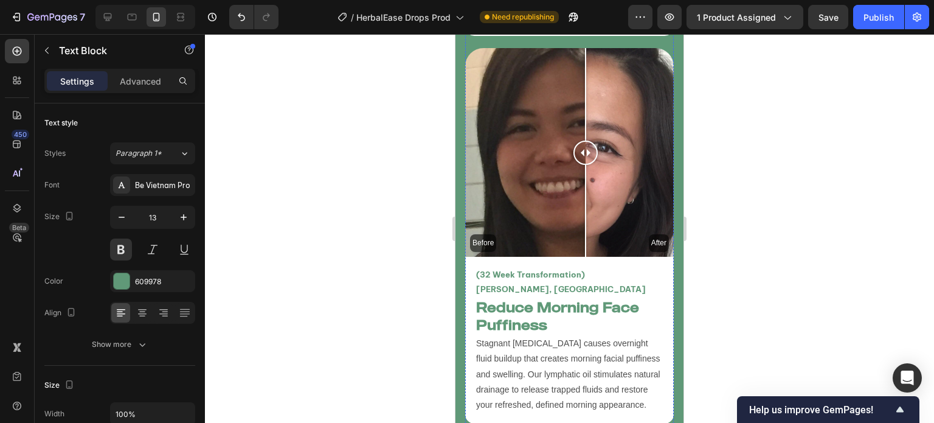
scroll to position [4543, 0]
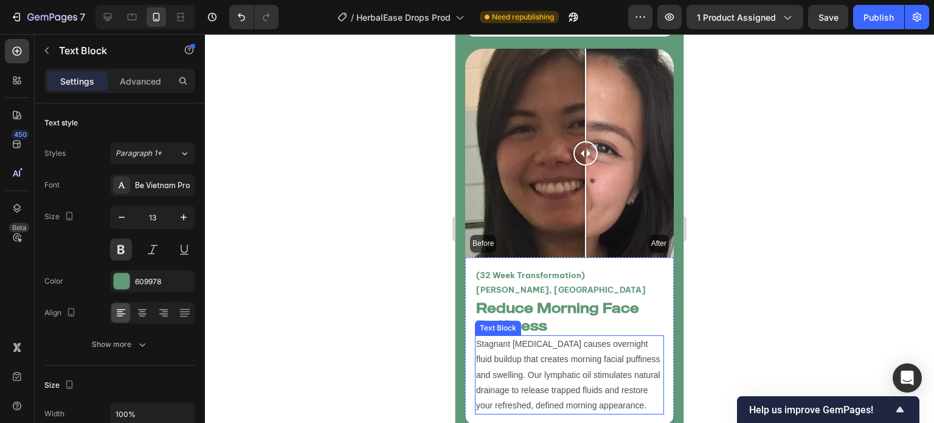
click at [375, 250] on div at bounding box center [569, 228] width 729 height 389
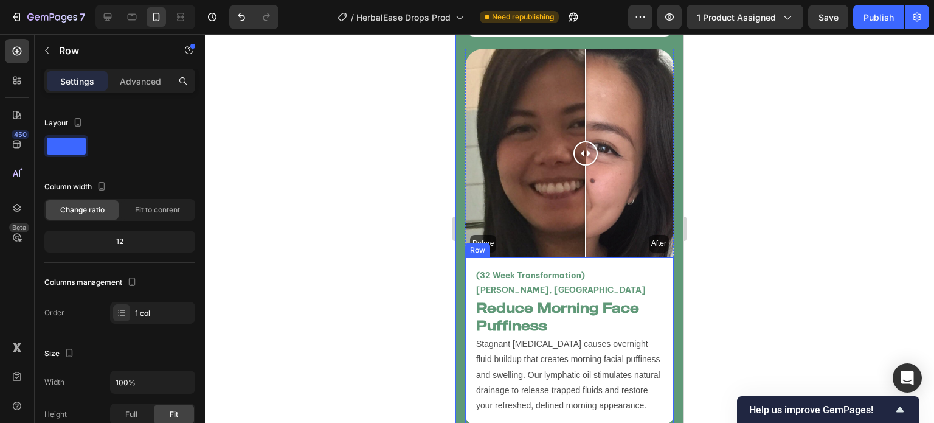
click at [540, 336] on div "(32 Week Transformation) Karen D, USA Text Block Reduce Morning Face Puffiness …" at bounding box center [569, 340] width 209 height 167
click at [383, 318] on div at bounding box center [569, 228] width 729 height 389
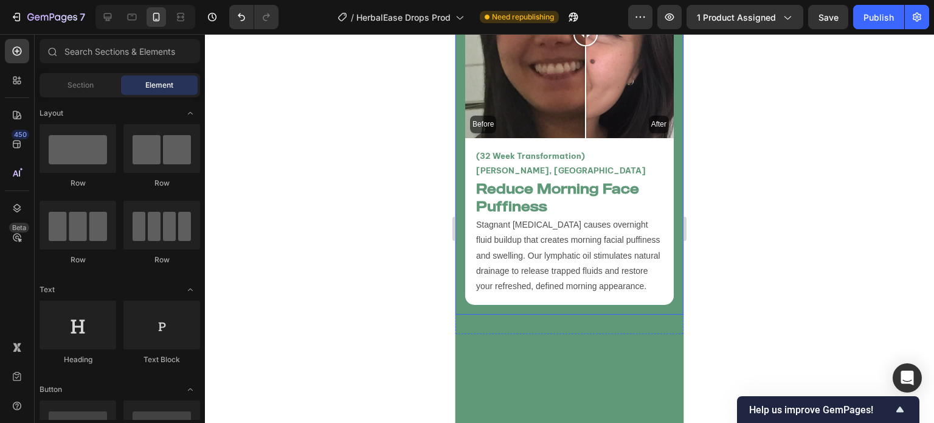
scroll to position [4453, 0]
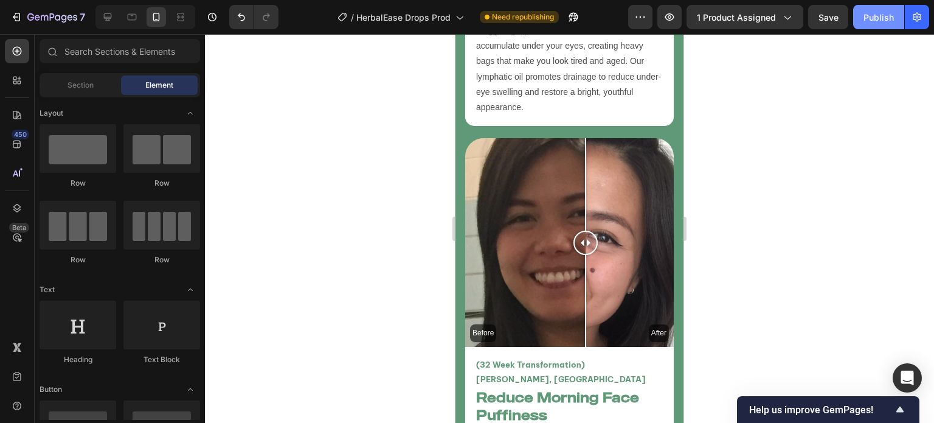
click at [874, 27] on button "Publish" at bounding box center [878, 17] width 51 height 24
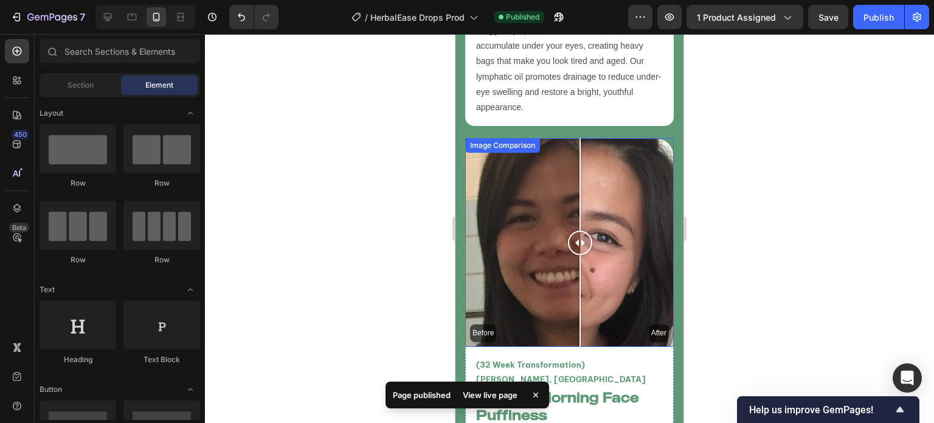
drag, startPoint x: 581, startPoint y: 150, endPoint x: 580, endPoint y: 252, distance: 102.8
click at [580, 252] on div at bounding box center [580, 242] width 24 height 209
click at [531, 233] on div "Before After" at bounding box center [569, 242] width 209 height 209
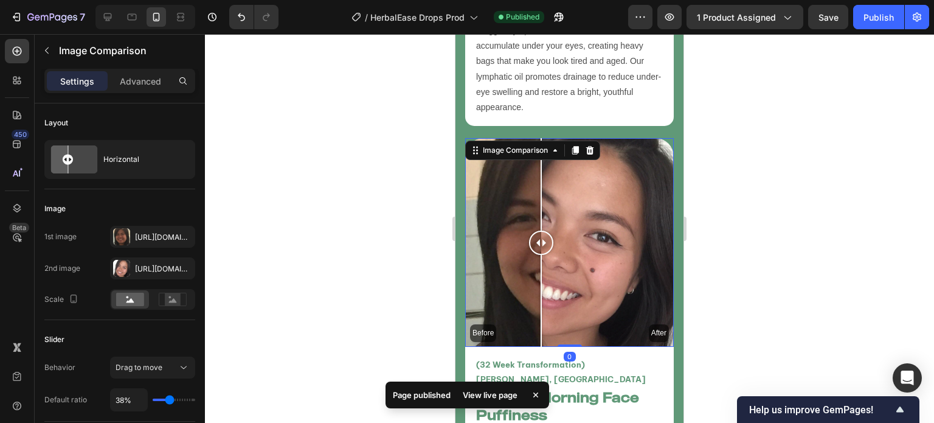
drag, startPoint x: 531, startPoint y: 233, endPoint x: 541, endPoint y: 234, distance: 9.7
click at [541, 255] on div at bounding box center [541, 301] width 1 height 92
type input "42%"
click at [171, 398] on input "range" at bounding box center [174, 399] width 43 height 2
type input "32"
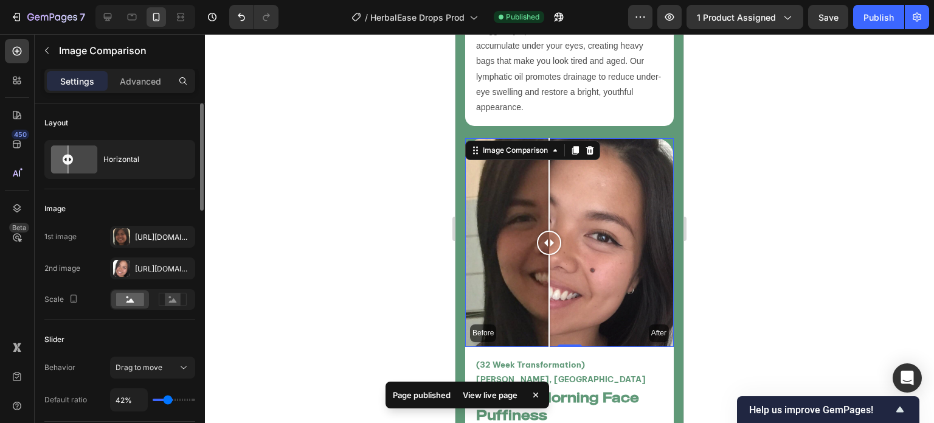
type input "32%"
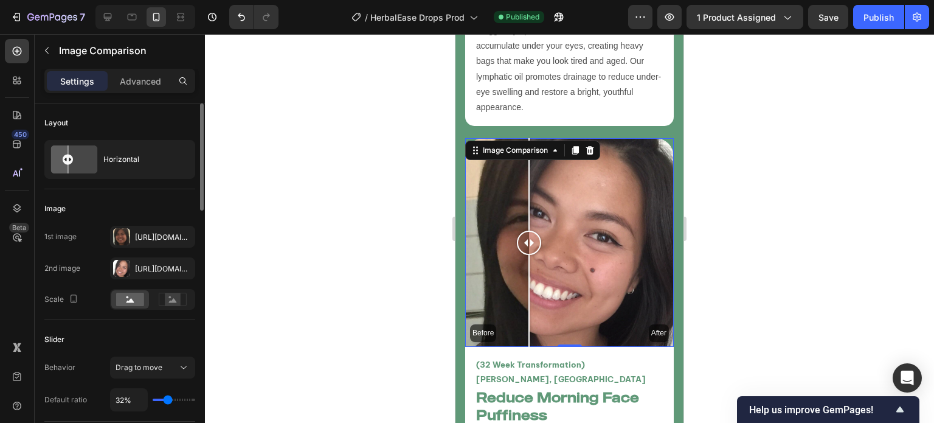
type input "33"
type input "33%"
type input "35"
type input "35%"
type input "36"
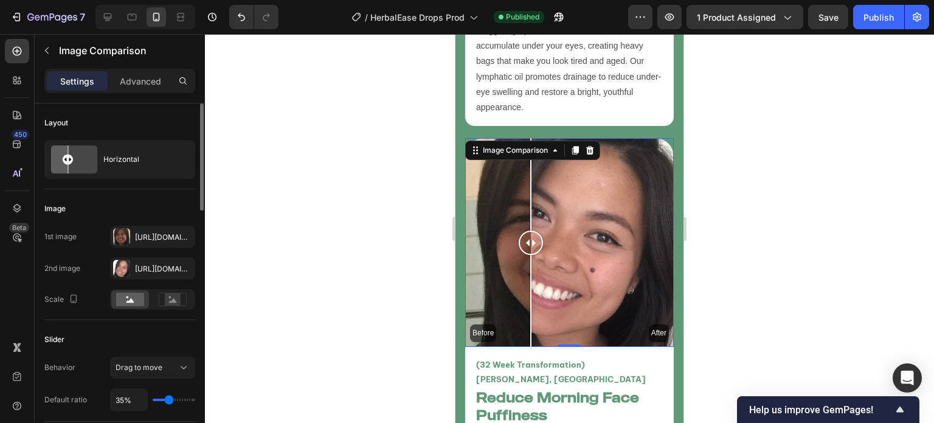
type input "36%"
type input "37"
type input "37%"
type input "38"
type input "38%"
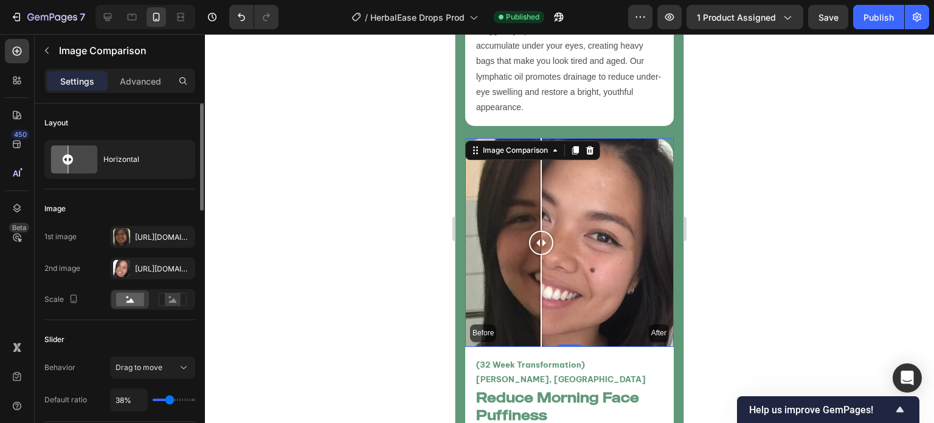
type input "39"
type input "39%"
type input "40"
type input "40%"
type input "41"
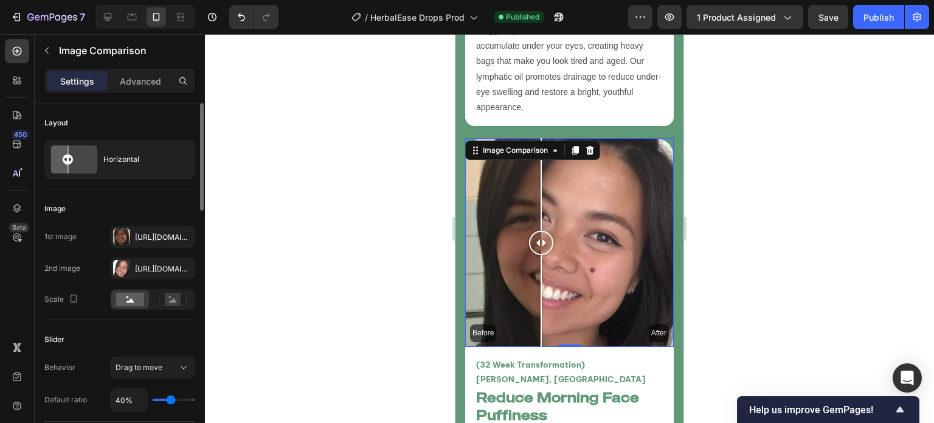
type input "41%"
type input "43"
type input "43%"
type input "44"
type input "44%"
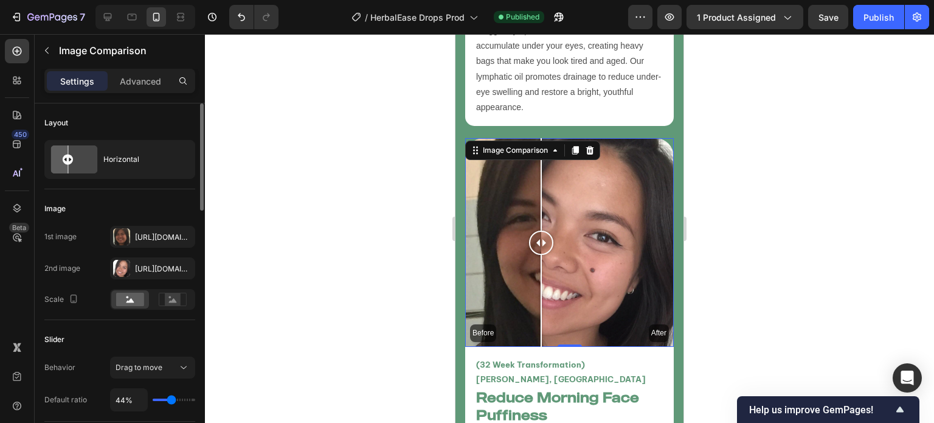
type input "45"
type input "45%"
type input "46"
type input "46%"
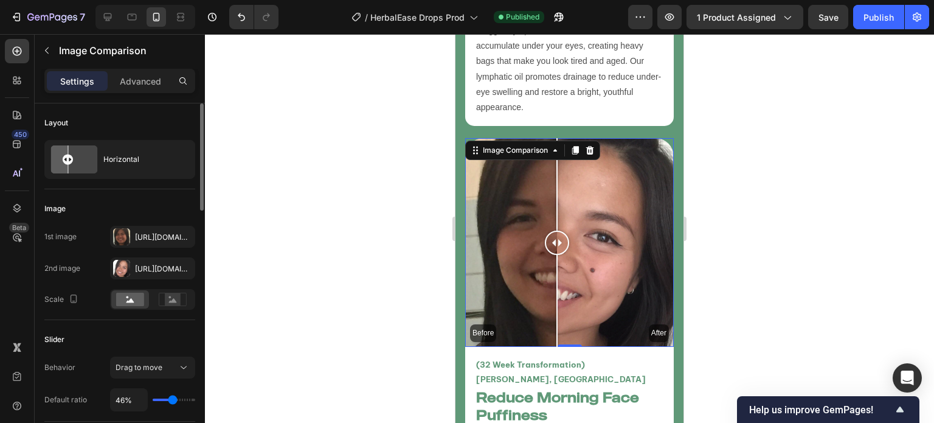
type input "47"
type input "47%"
type input "48"
type input "48%"
type input "49"
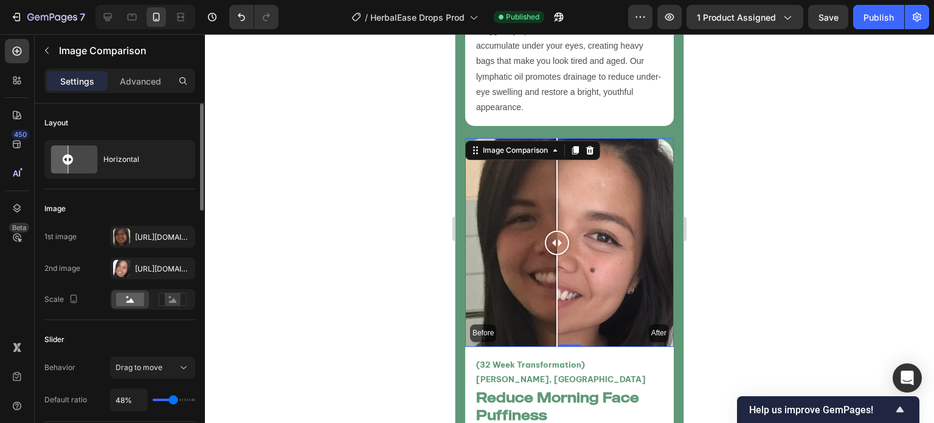
type input "49%"
type input "51"
type input "51%"
type input "52"
type input "52%"
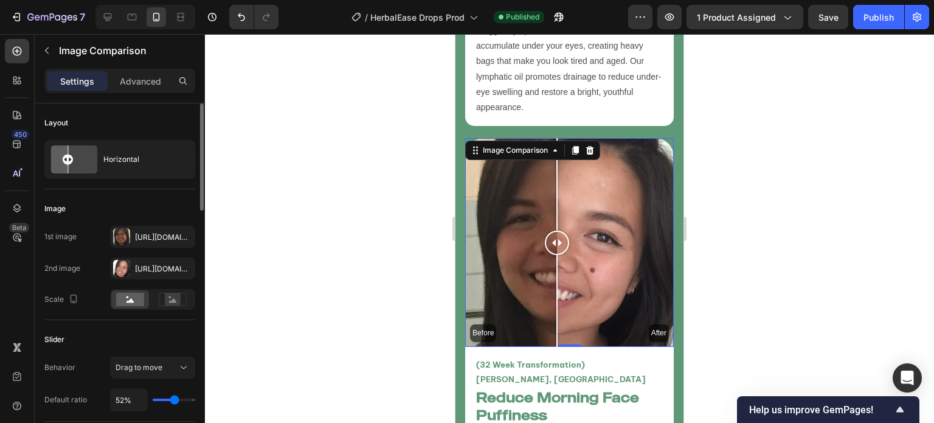
type input "53"
type input "53%"
type input "54"
type input "54%"
type input "56"
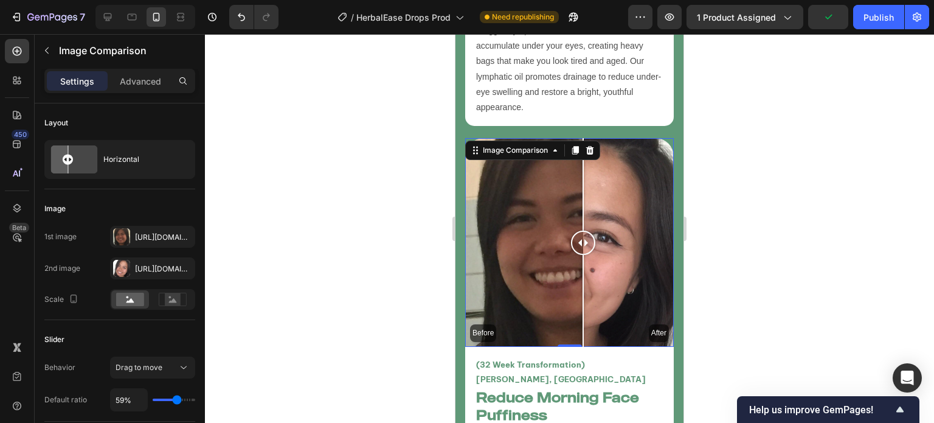
click at [296, 346] on div at bounding box center [569, 228] width 729 height 389
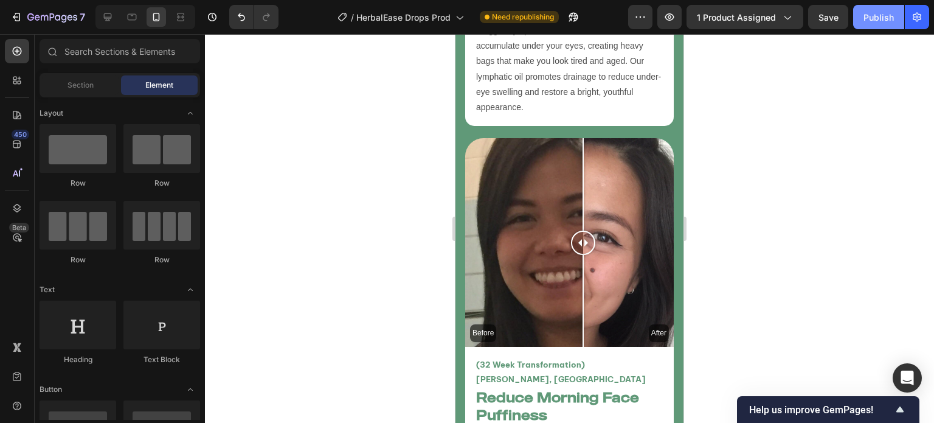
click at [878, 12] on div "Publish" at bounding box center [878, 17] width 30 height 13
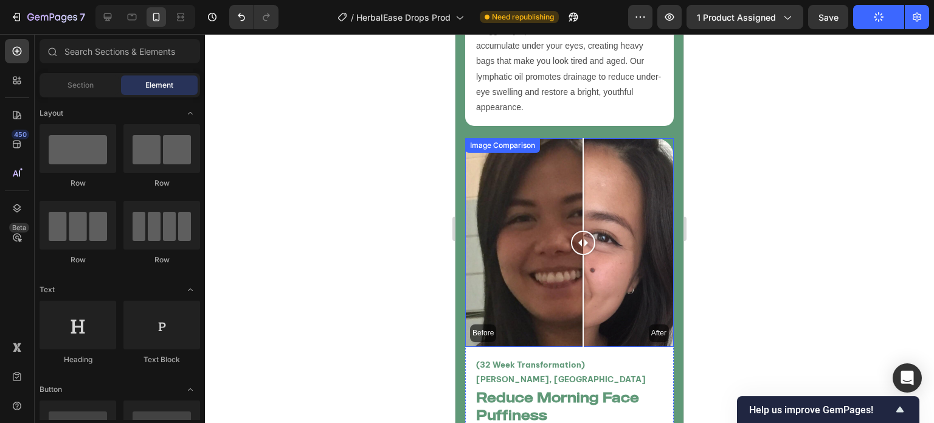
scroll to position [4658, 0]
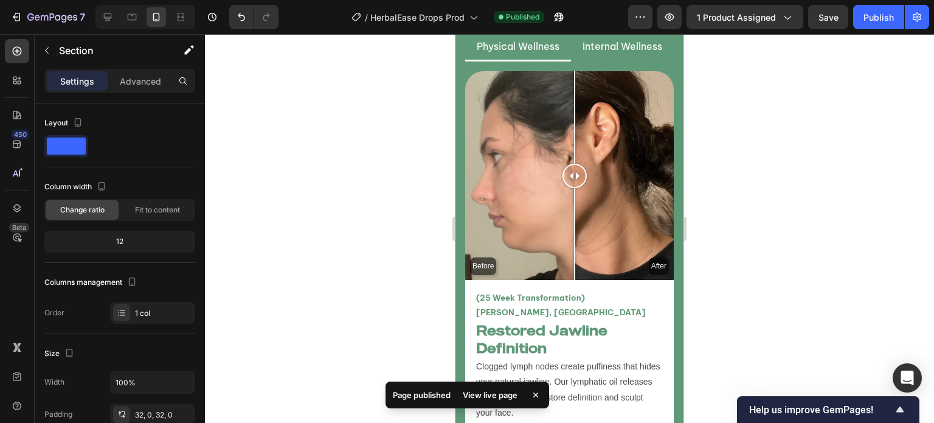
scroll to position [3129, 0]
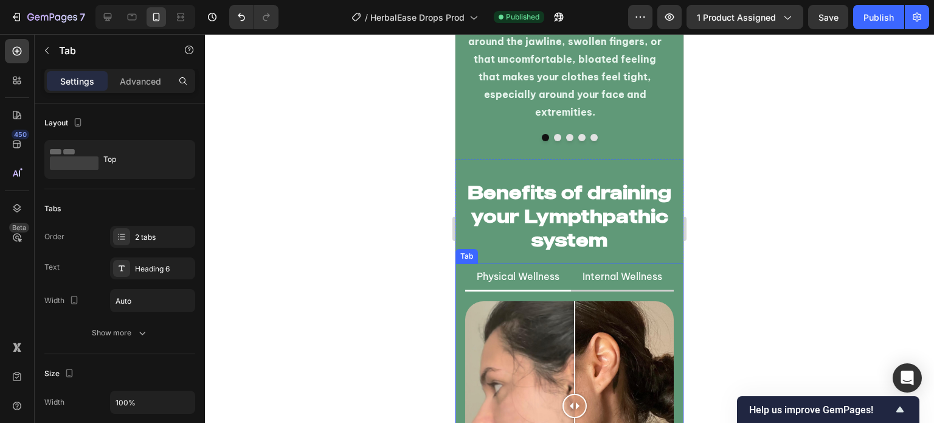
click at [632, 284] on li "Internal Wellness" at bounding box center [622, 277] width 103 height 28
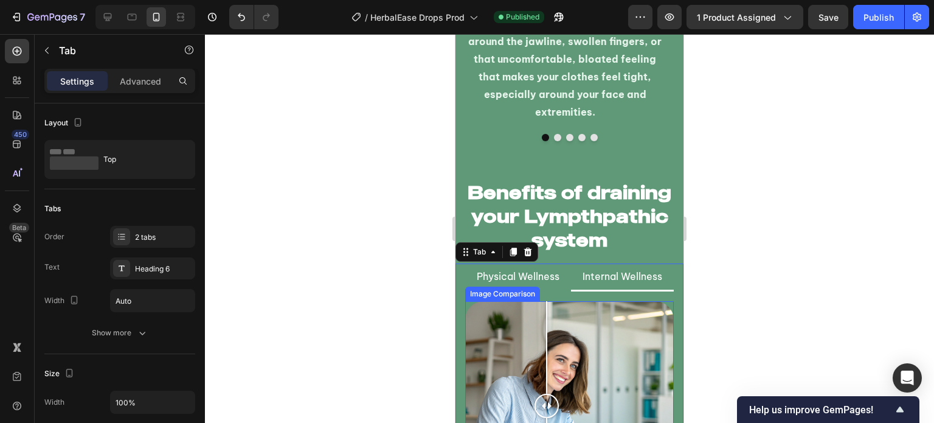
scroll to position [3320, 0]
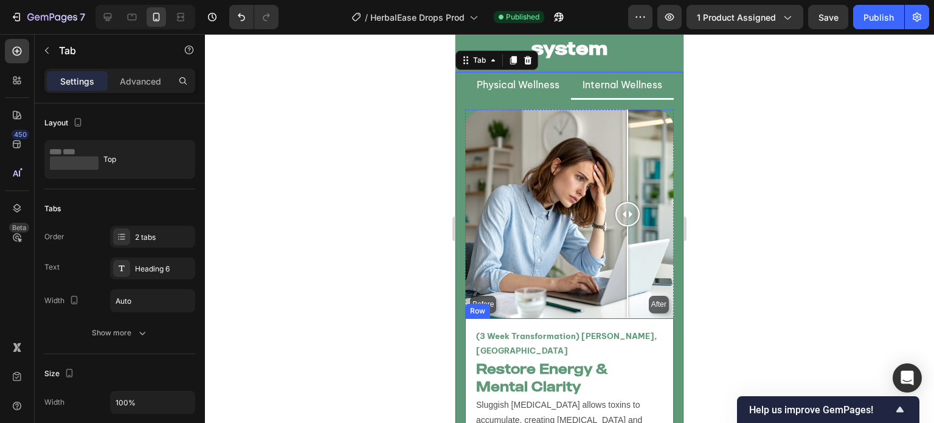
drag, startPoint x: 606, startPoint y: 274, endPoint x: 589, endPoint y: 302, distance: 33.1
click at [589, 302] on div "Before After" at bounding box center [569, 213] width 209 height 209
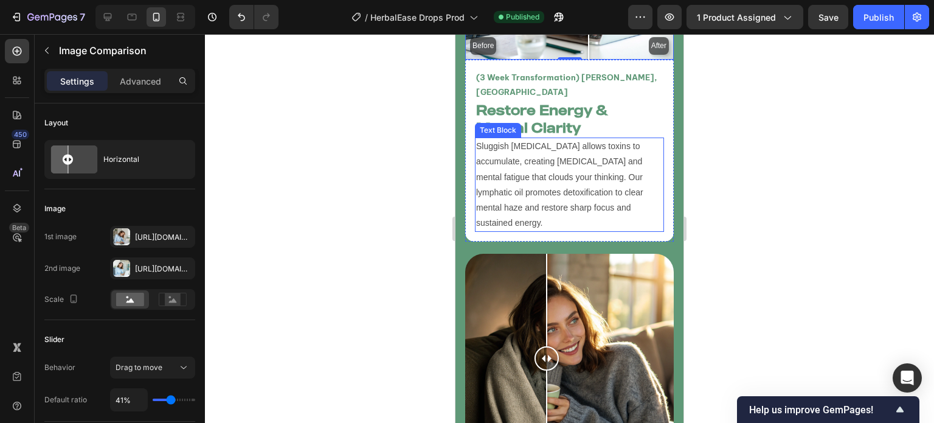
scroll to position [3726, 0]
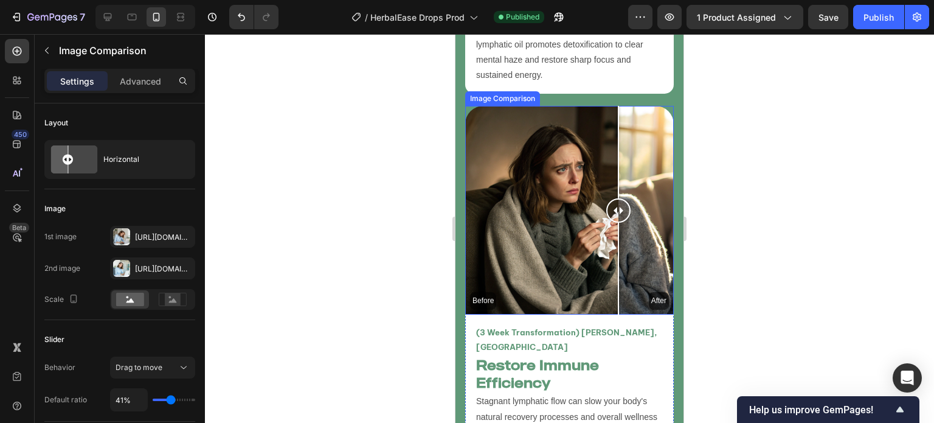
drag, startPoint x: 553, startPoint y: 171, endPoint x: 618, endPoint y: 191, distance: 68.7
click at [619, 198] on div at bounding box center [618, 210] width 24 height 24
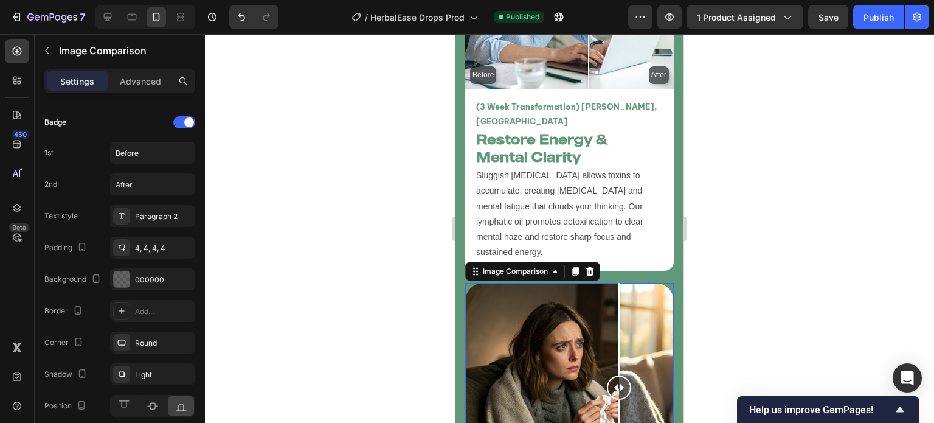
scroll to position [3551, 0]
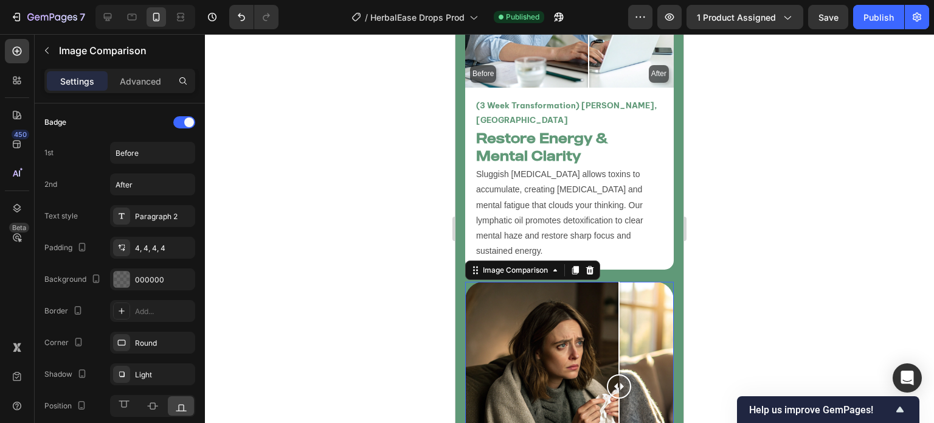
click at [575, 306] on div "Before After" at bounding box center [569, 386] width 209 height 209
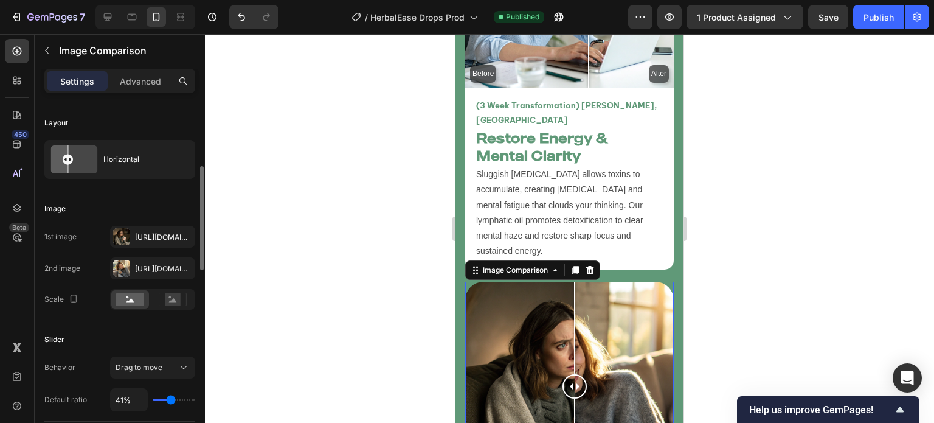
scroll to position [63, 0]
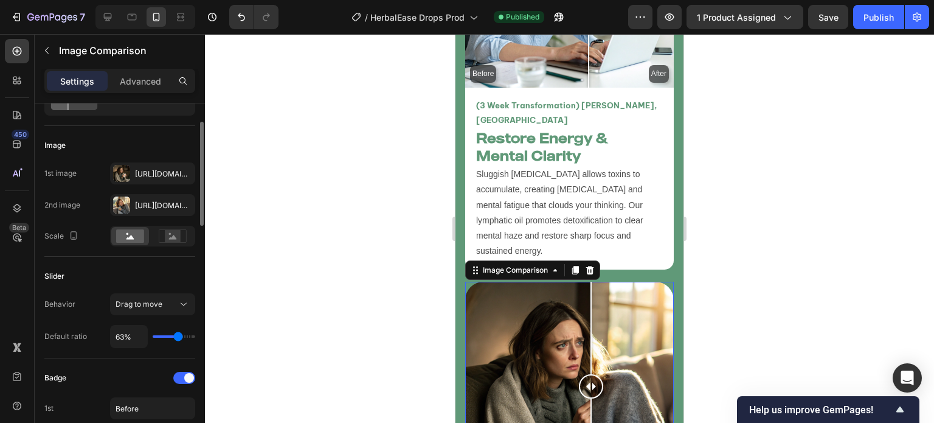
drag, startPoint x: 168, startPoint y: 331, endPoint x: 178, endPoint y: 330, distance: 9.7
click at [178, 335] on input "range" at bounding box center [174, 336] width 43 height 2
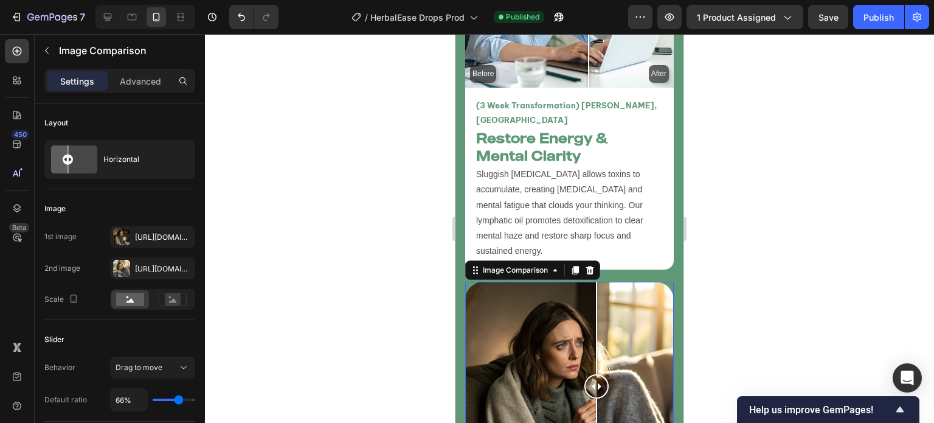
scroll to position [63, 0]
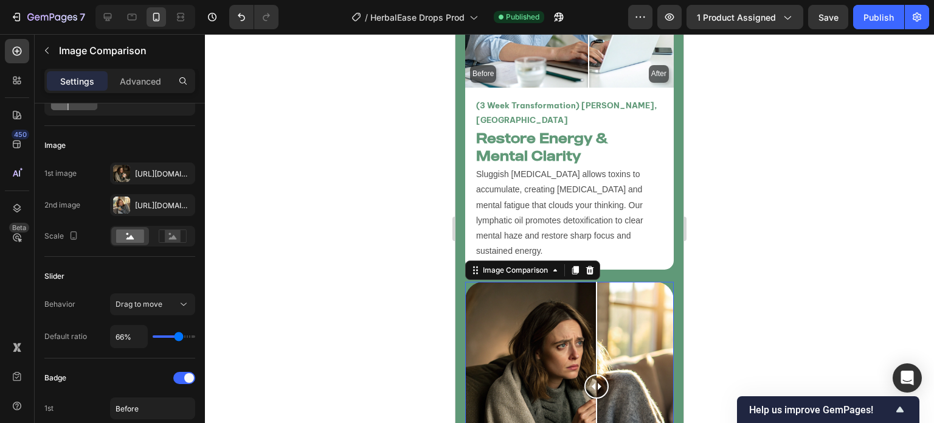
type input "65"
type input "65%"
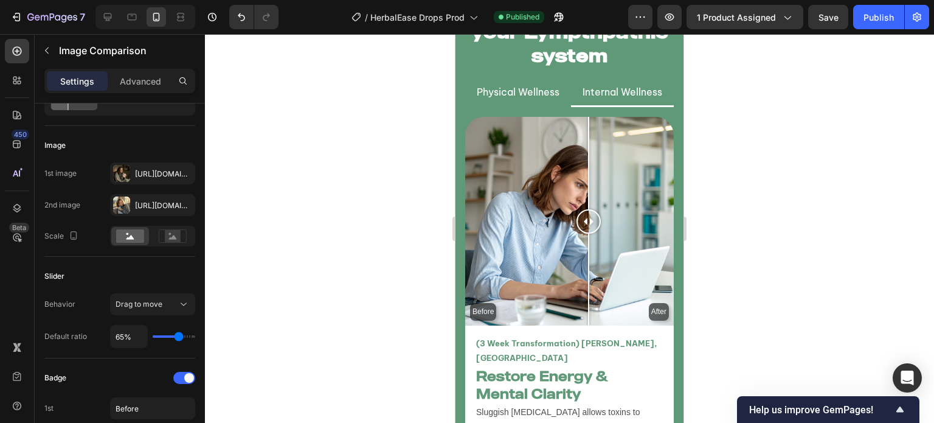
scroll to position [3291, 0]
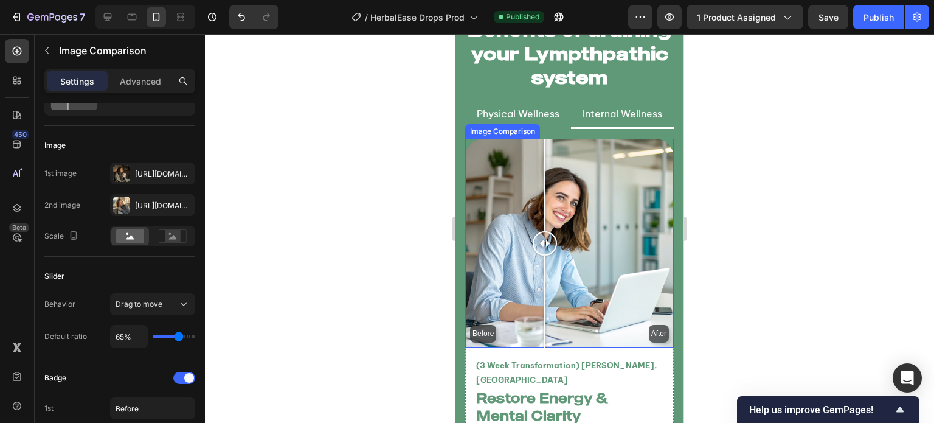
click at [545, 255] on div "Before After" at bounding box center [569, 243] width 209 height 209
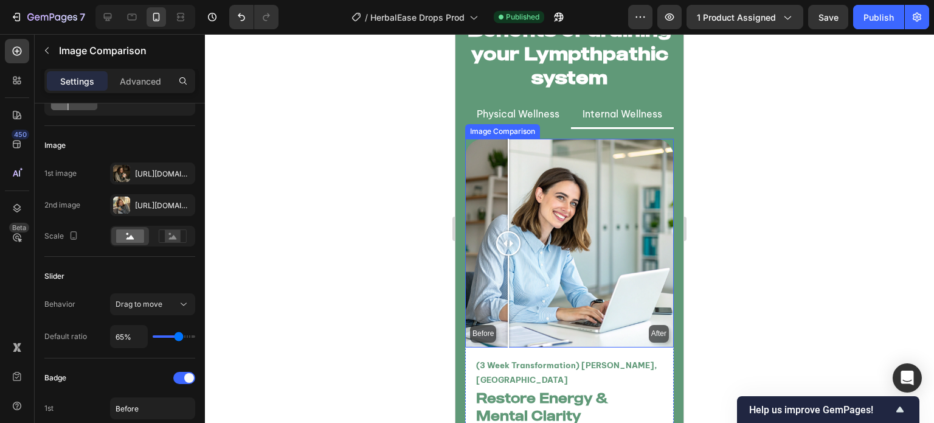
click at [508, 257] on div "Before After" at bounding box center [569, 243] width 209 height 209
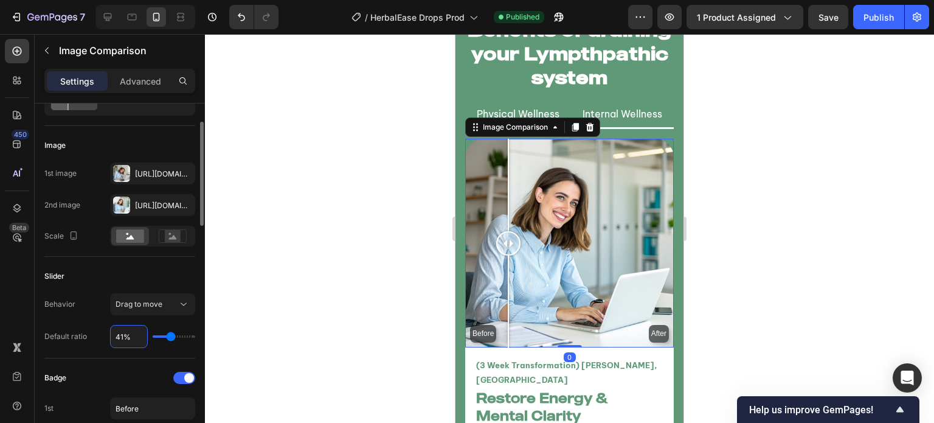
click at [129, 328] on input "41%" at bounding box center [129, 336] width 36 height 22
type input "6%"
type input "6"
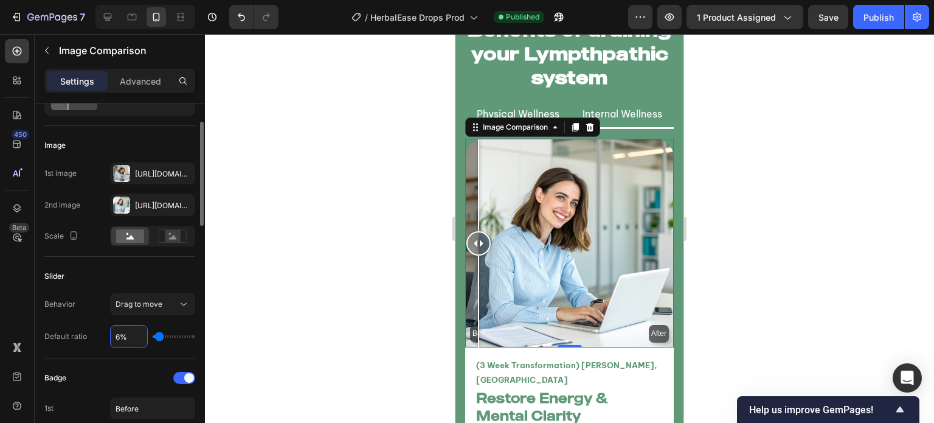
type input "65%"
type input "65"
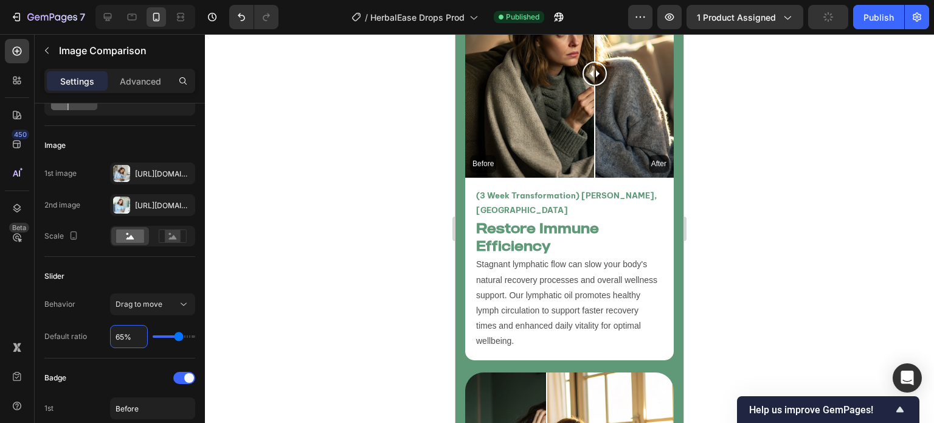
scroll to position [4126, 0]
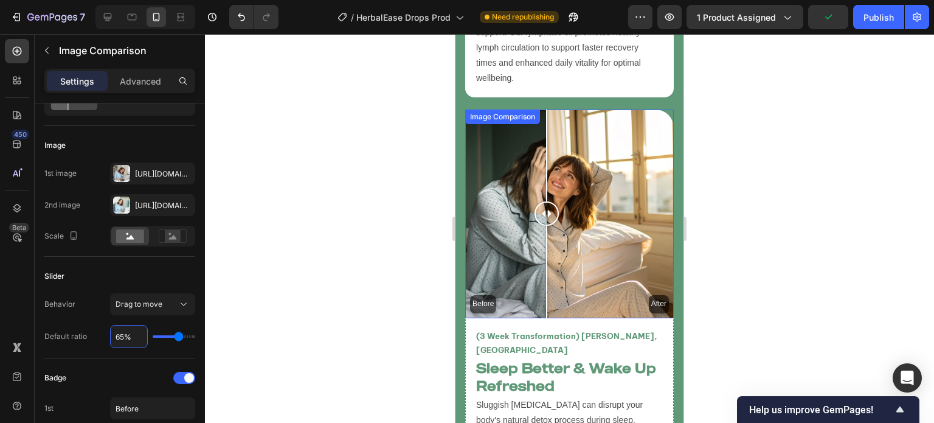
click at [526, 211] on div "Before After" at bounding box center [569, 213] width 209 height 209
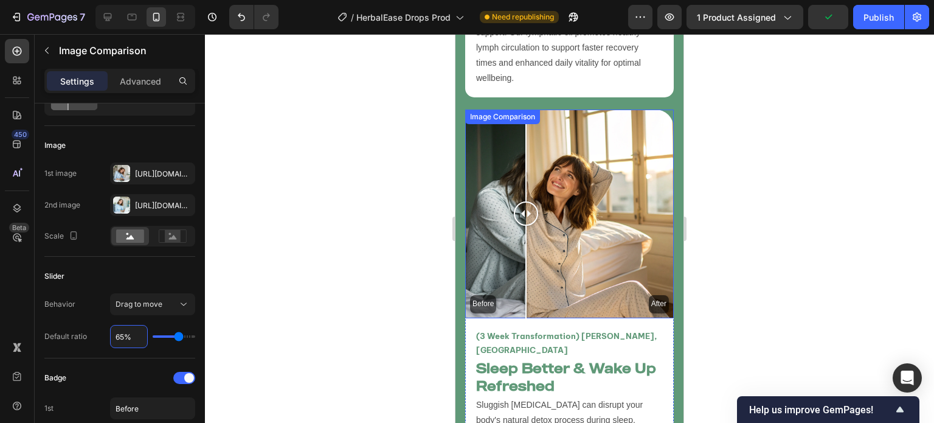
click at [593, 187] on div "Before After" at bounding box center [569, 213] width 209 height 209
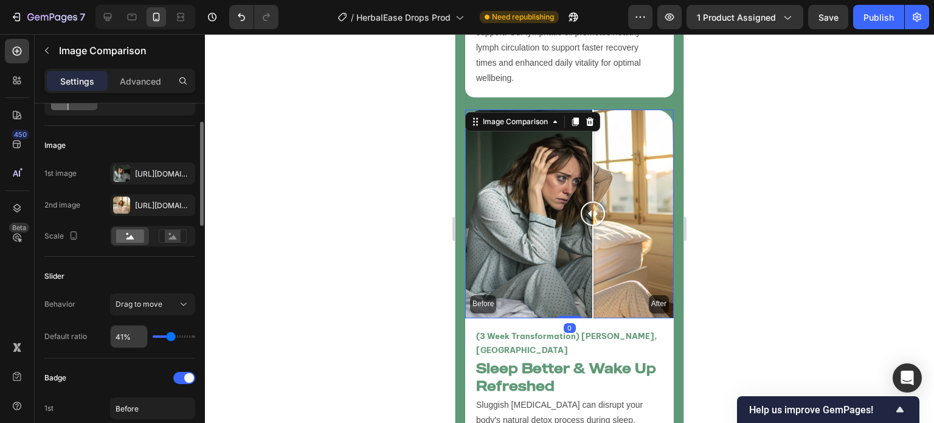
click at [128, 336] on input "41%" at bounding box center [129, 336] width 36 height 22
type input "6%"
type input "6"
type input "65%"
type input "65"
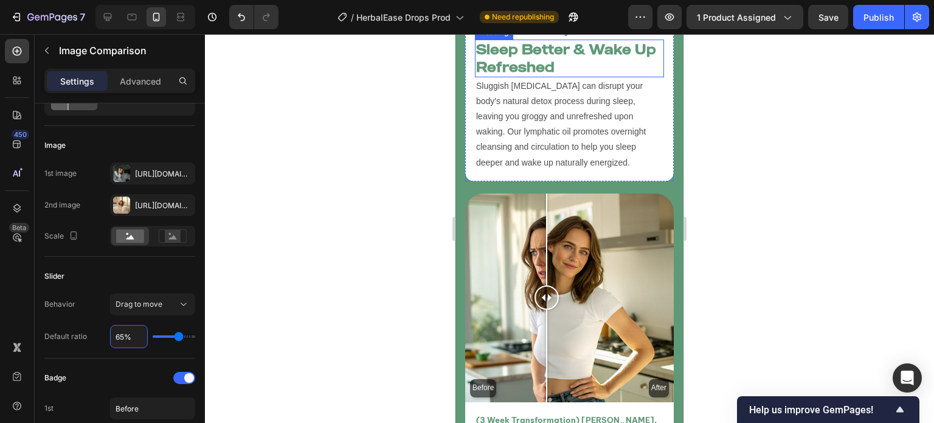
scroll to position [4459, 0]
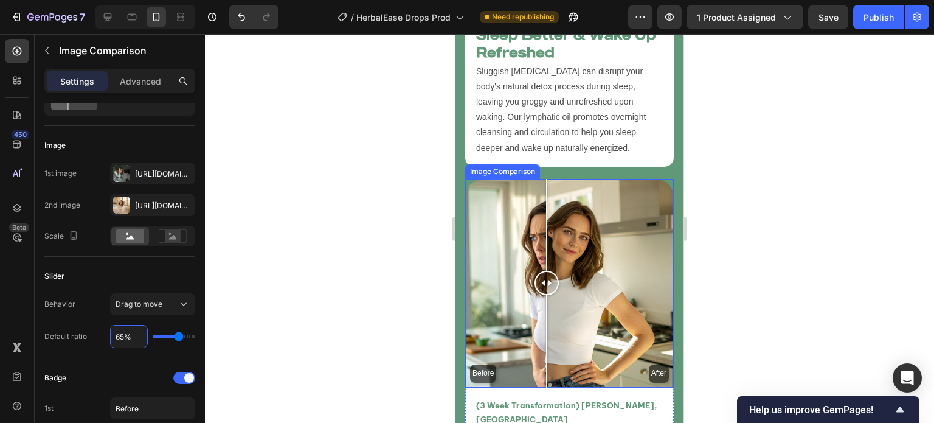
click at [507, 256] on div "Before After" at bounding box center [569, 283] width 209 height 209
click at [534, 263] on div "Before After" at bounding box center [569, 283] width 209 height 209
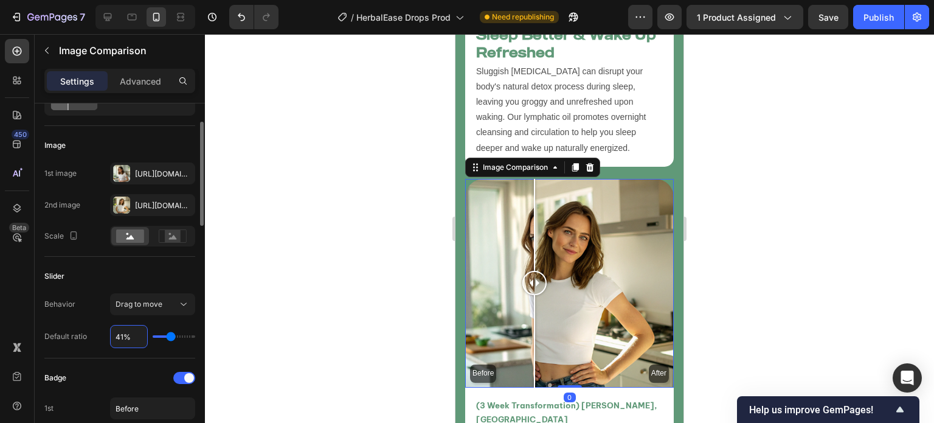
click at [129, 337] on input "41%" at bounding box center [129, 336] width 36 height 22
type input "6%"
type input "6"
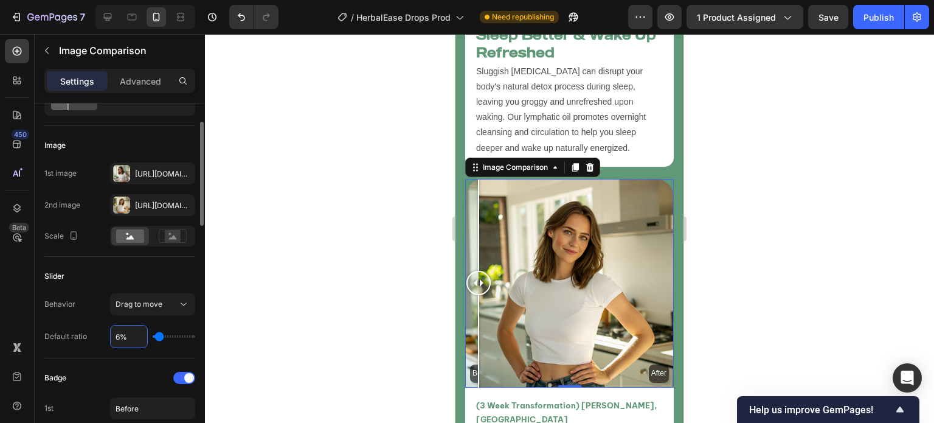
type input "65%"
type input "65"
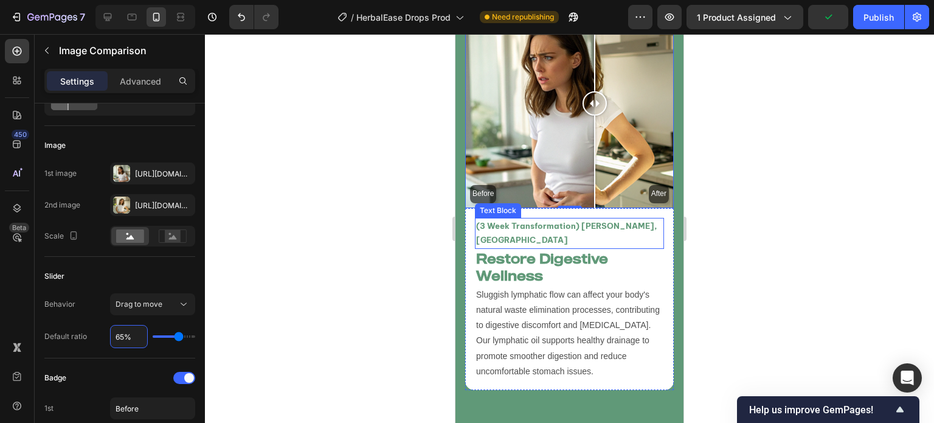
scroll to position [4621, 0]
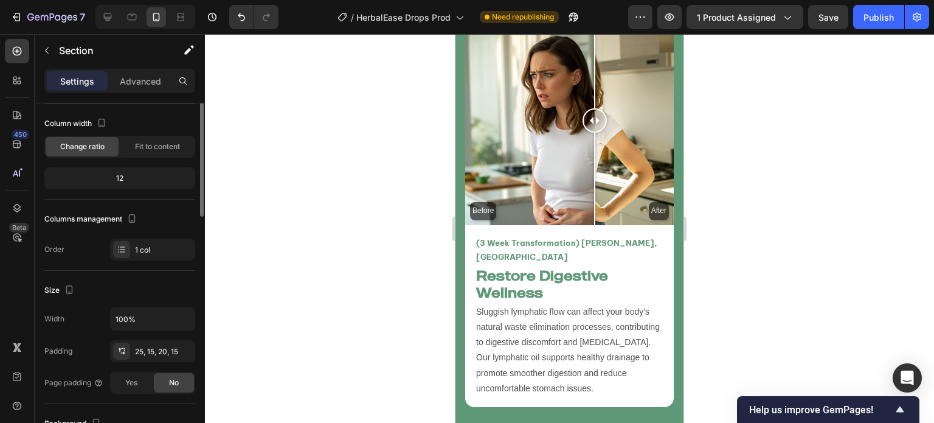
scroll to position [0, 0]
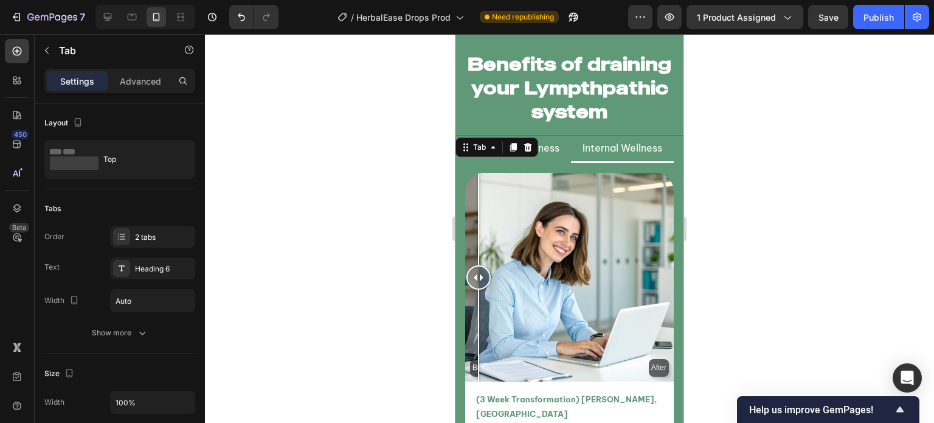
scroll to position [3310, 0]
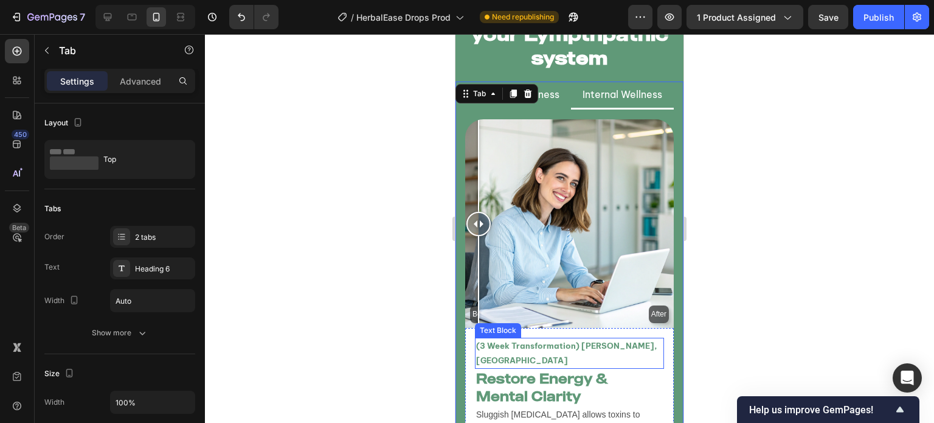
click at [625, 339] on p "(3 Week Transformation) [PERSON_NAME], [GEOGRAPHIC_DATA]" at bounding box center [569, 353] width 187 height 29
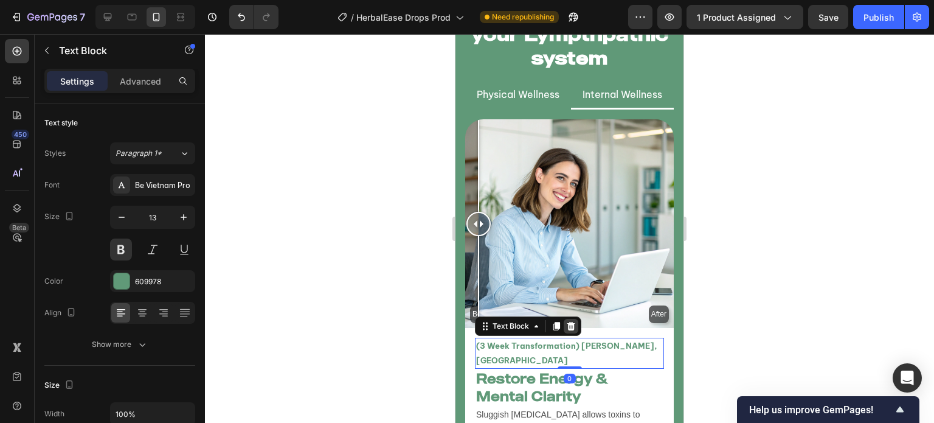
click at [572, 322] on icon at bounding box center [571, 326] width 8 height 9
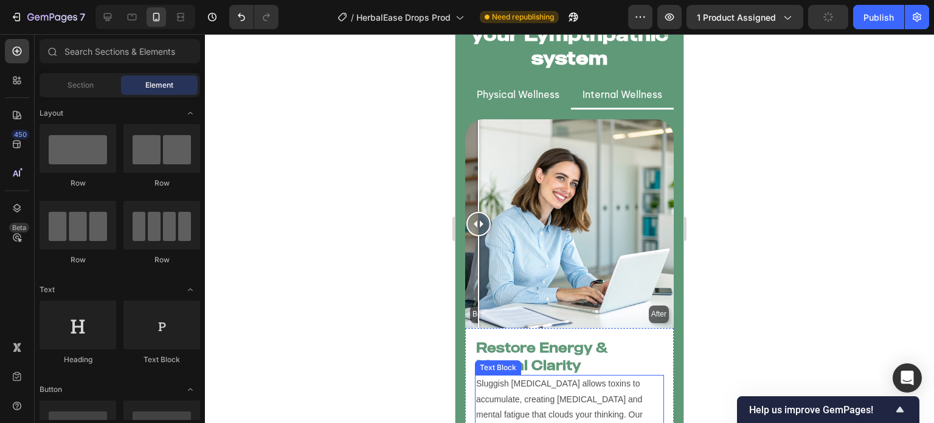
scroll to position [3415, 0]
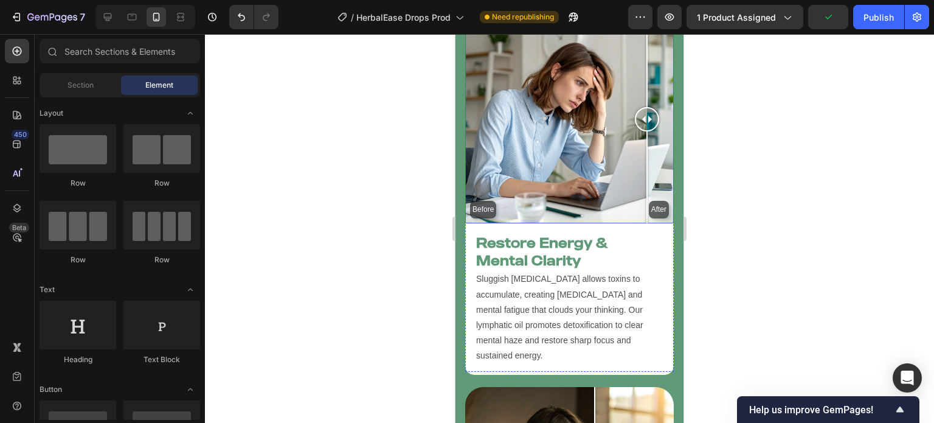
drag, startPoint x: 537, startPoint y: 175, endPoint x: 646, endPoint y: 190, distance: 110.6
click at [646, 190] on div "Before After" at bounding box center [569, 119] width 209 height 209
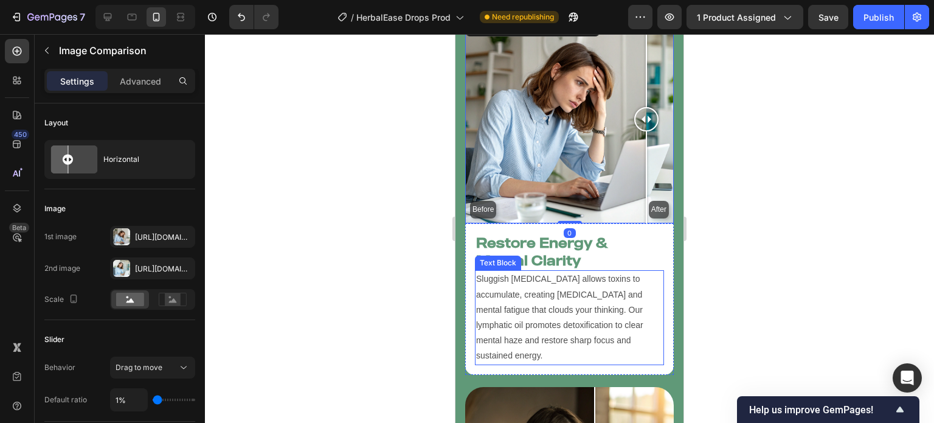
scroll to position [3634, 0]
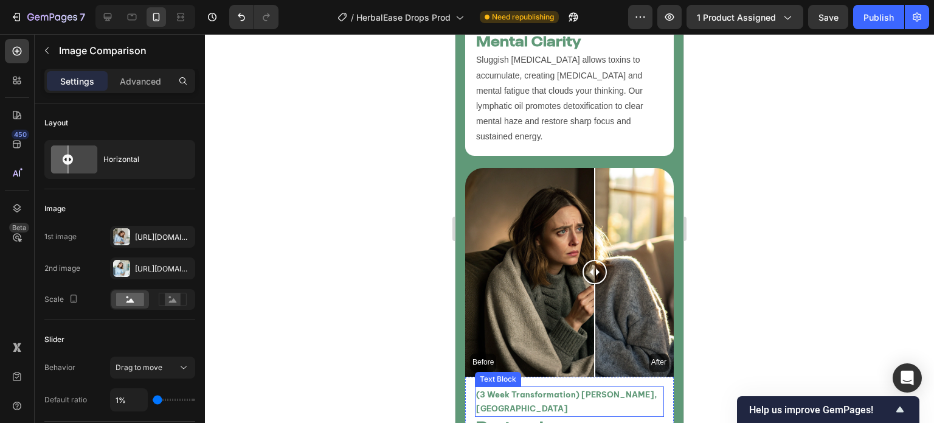
click at [535, 387] on p "(3 Week Transformation) [PERSON_NAME], [GEOGRAPHIC_DATA]" at bounding box center [569, 401] width 187 height 29
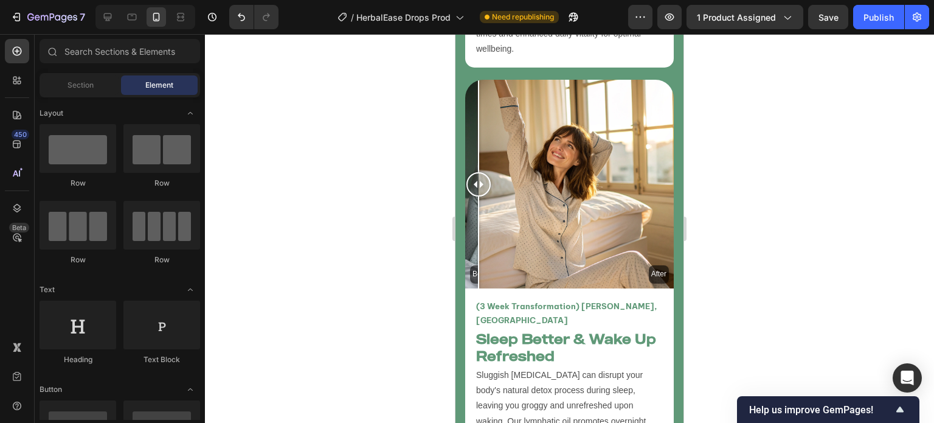
scroll to position [4103, 0]
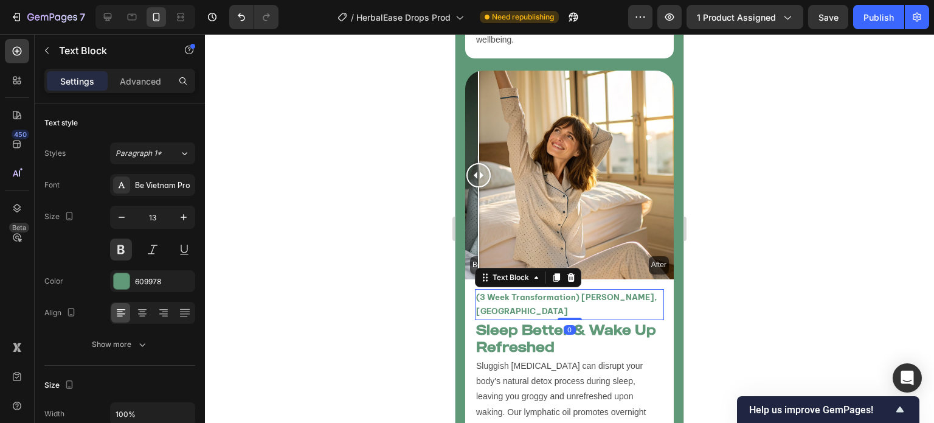
click at [547, 290] on p "(3 Week Transformation) [PERSON_NAME], [GEOGRAPHIC_DATA]" at bounding box center [569, 304] width 187 height 29
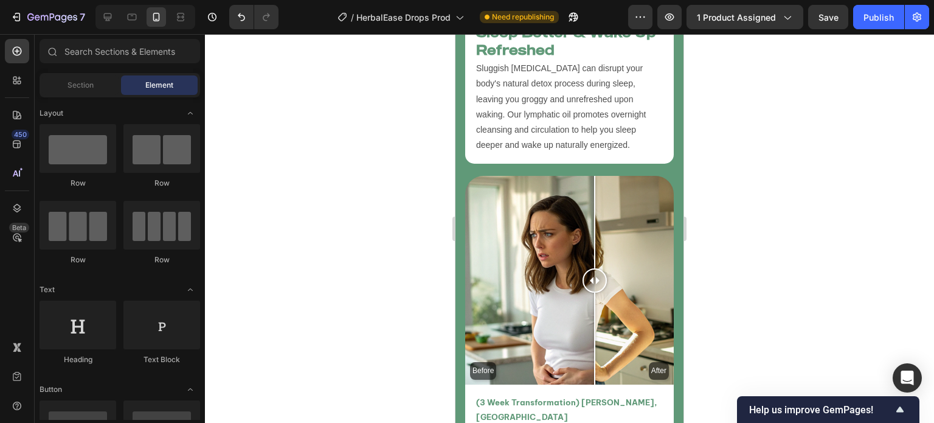
scroll to position [4500, 0]
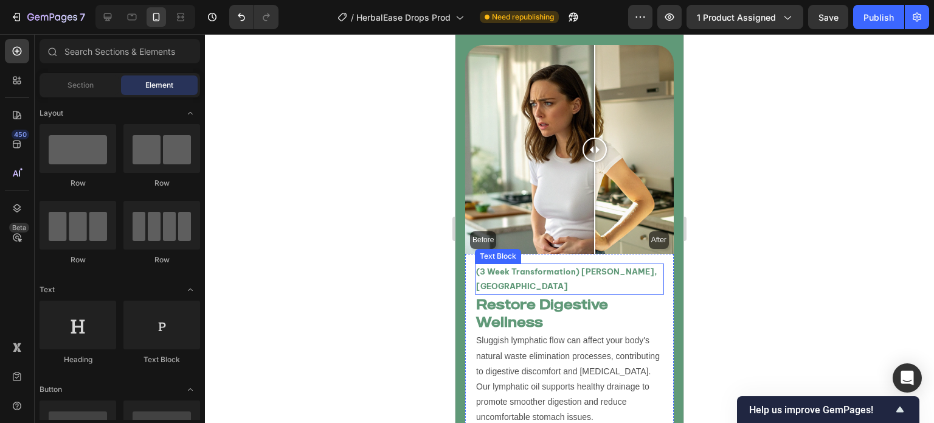
click at [572, 265] on p "(3 Week Transformation) [PERSON_NAME], [GEOGRAPHIC_DATA]" at bounding box center [569, 279] width 187 height 29
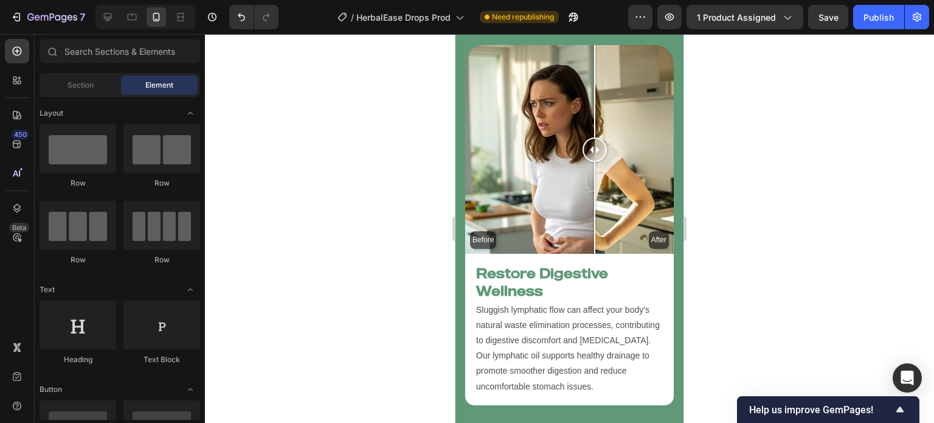
scroll to position [4723, 0]
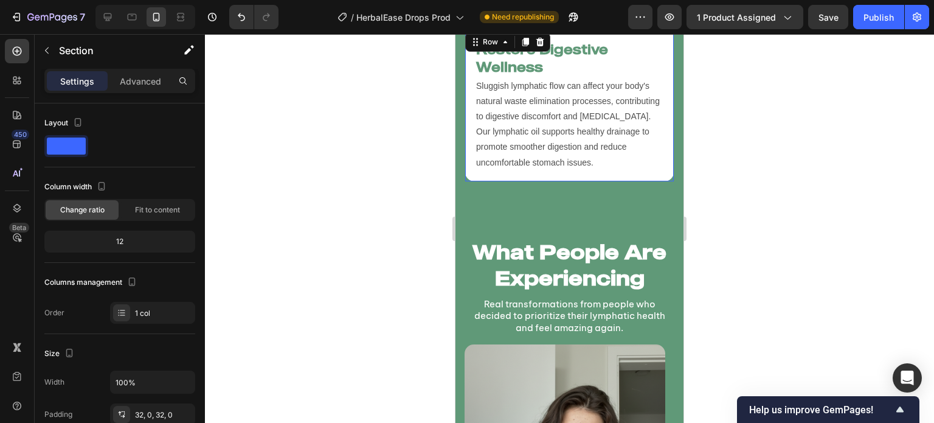
click at [650, 134] on div "Restore Digestive Wellness Heading Sluggish lymphatic flow can affect your body…" at bounding box center [569, 105] width 209 height 151
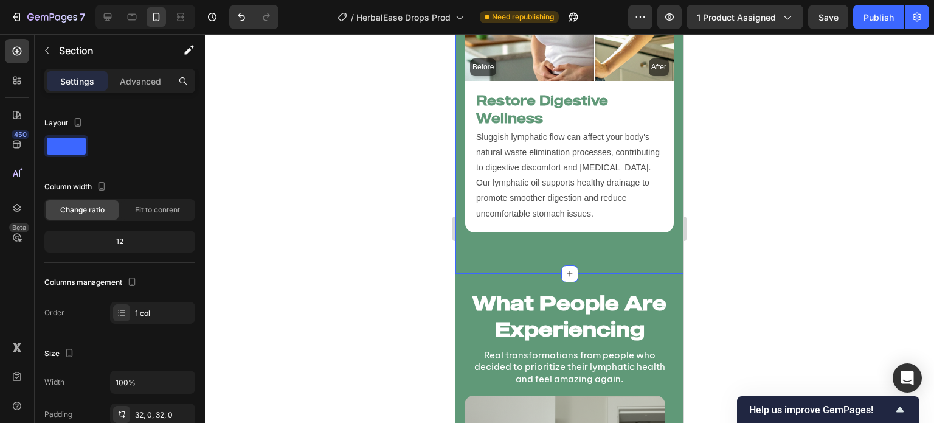
scroll to position [4669, 0]
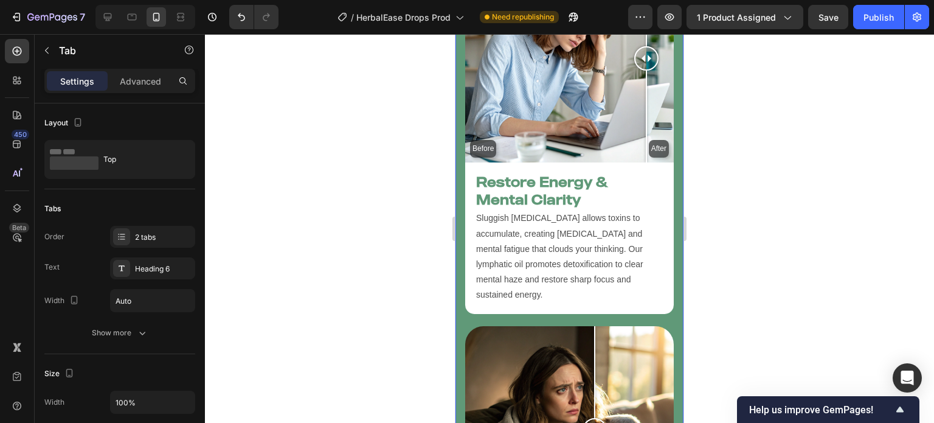
scroll to position [3243, 0]
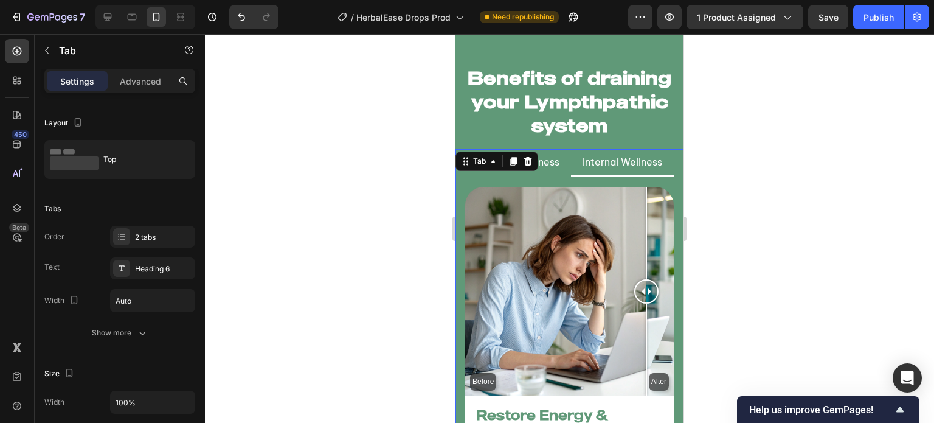
click at [571, 149] on li "Internal Wellness" at bounding box center [622, 163] width 103 height 28
click at [429, 109] on div at bounding box center [569, 228] width 729 height 389
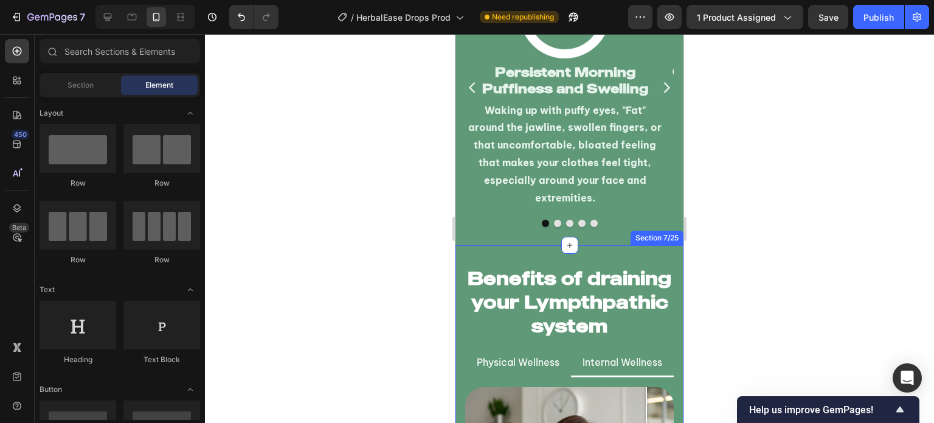
scroll to position [3155, 0]
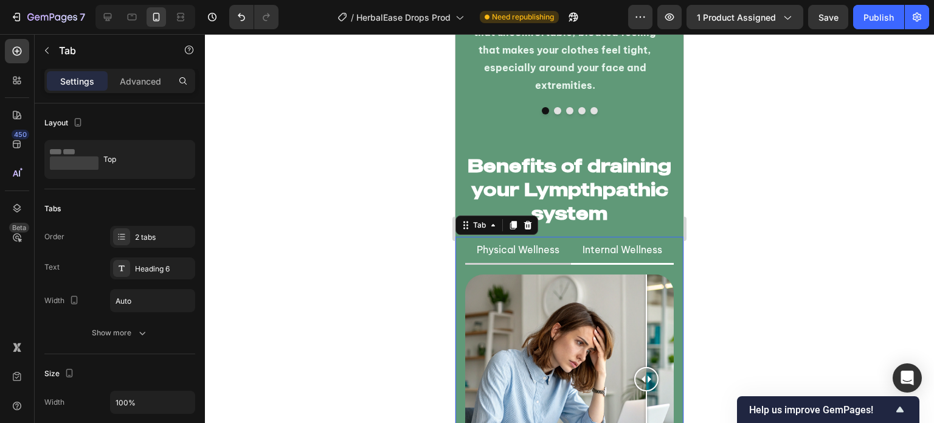
click at [560, 260] on li "Physical Wellness" at bounding box center [518, 251] width 106 height 28
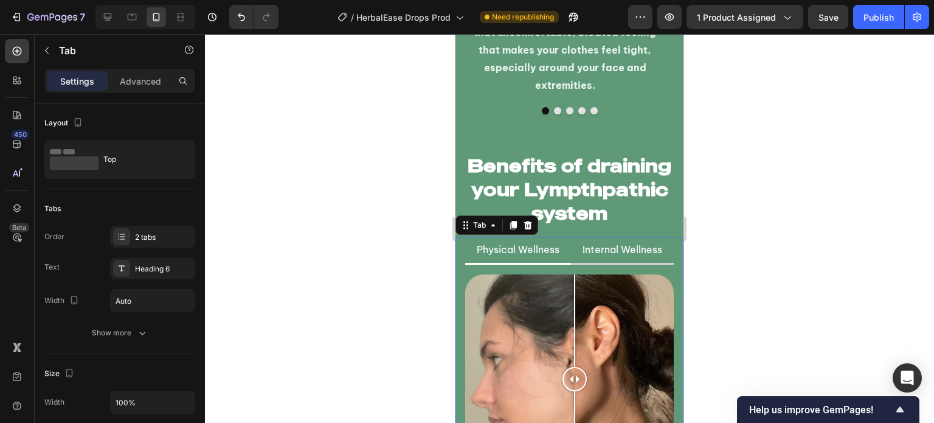
click at [586, 262] on li "Internal Wellness" at bounding box center [622, 251] width 103 height 28
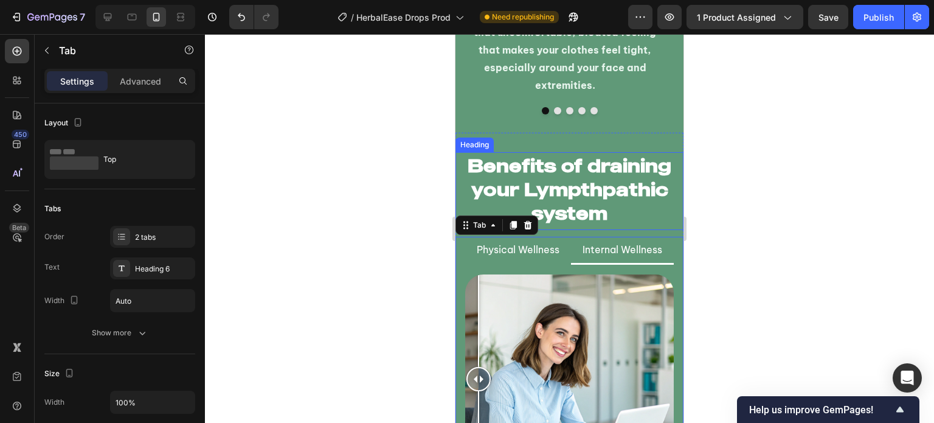
click at [566, 224] on h2 "Benefits of draining your Lympthpathic system" at bounding box center [569, 189] width 228 height 74
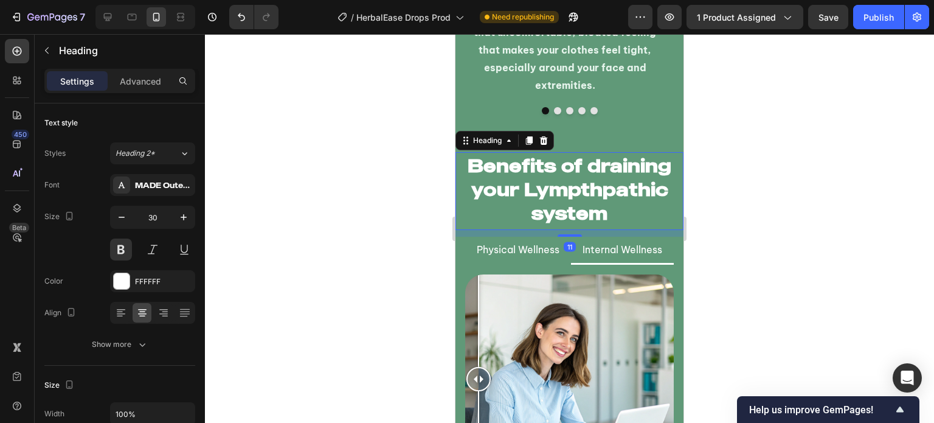
click at [350, 244] on div at bounding box center [569, 228] width 729 height 389
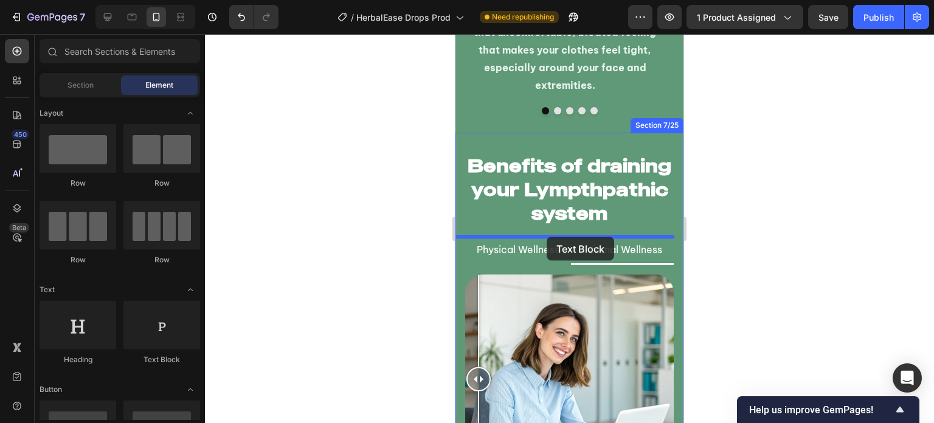
drag, startPoint x: 601, startPoint y: 361, endPoint x: 547, endPoint y: 237, distance: 135.6
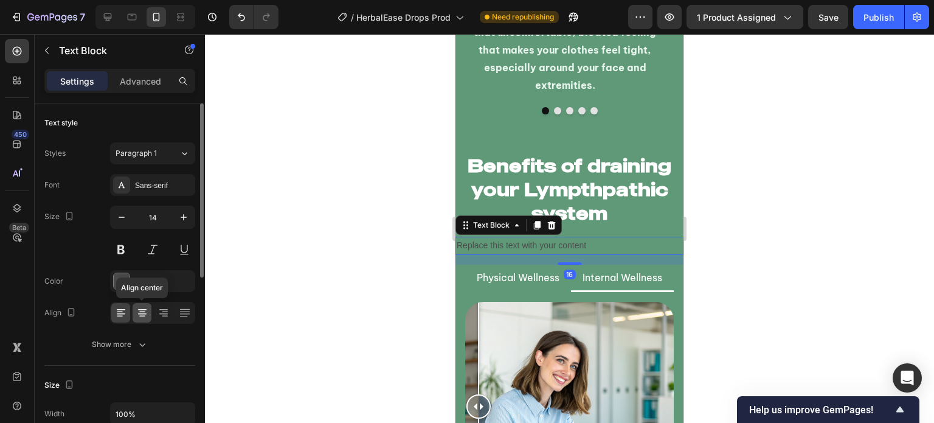
click at [138, 318] on div at bounding box center [142, 312] width 19 height 19
click at [140, 278] on div "4D4D4D" at bounding box center [152, 281] width 35 height 11
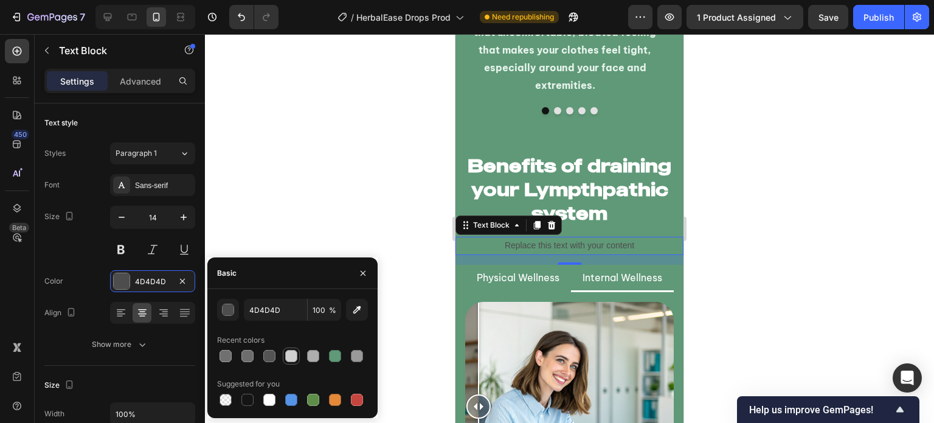
click at [290, 356] on div at bounding box center [291, 356] width 12 height 12
click at [274, 398] on div at bounding box center [269, 399] width 12 height 12
type input "FFFFFF"
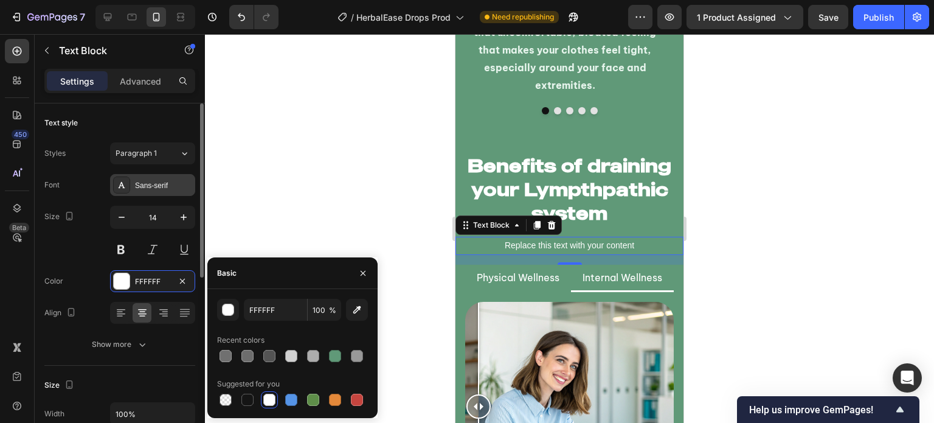
click at [158, 186] on div "Sans-serif" at bounding box center [163, 185] width 57 height 11
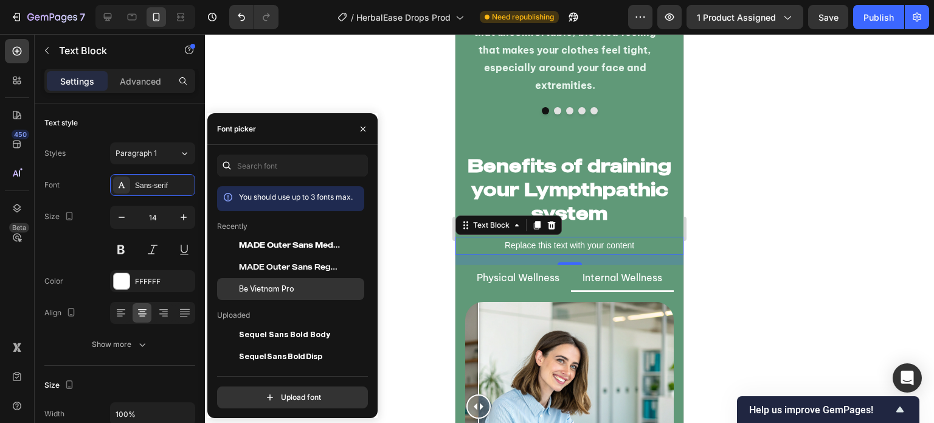
click at [250, 286] on span "Be Vietnam Pro" at bounding box center [266, 288] width 55 height 11
click at [521, 248] on div "Replace this text with your content" at bounding box center [569, 246] width 228 height 18
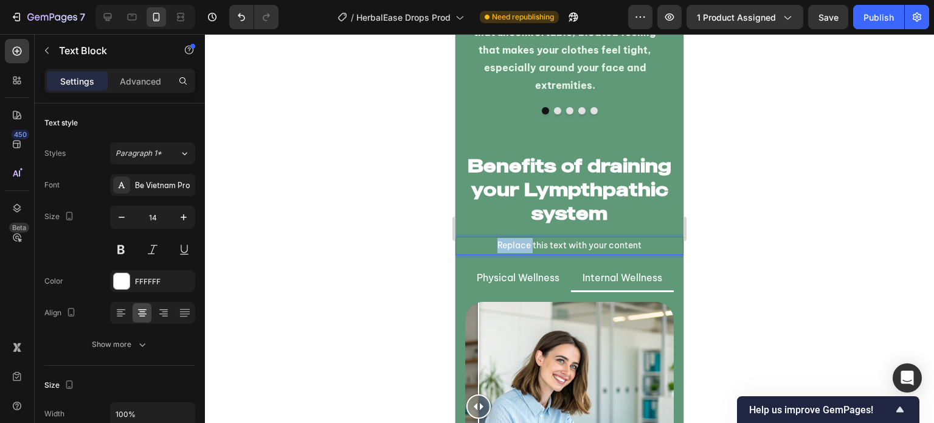
click at [521, 248] on p "Replace this text with your content" at bounding box center [570, 245] width 226 height 15
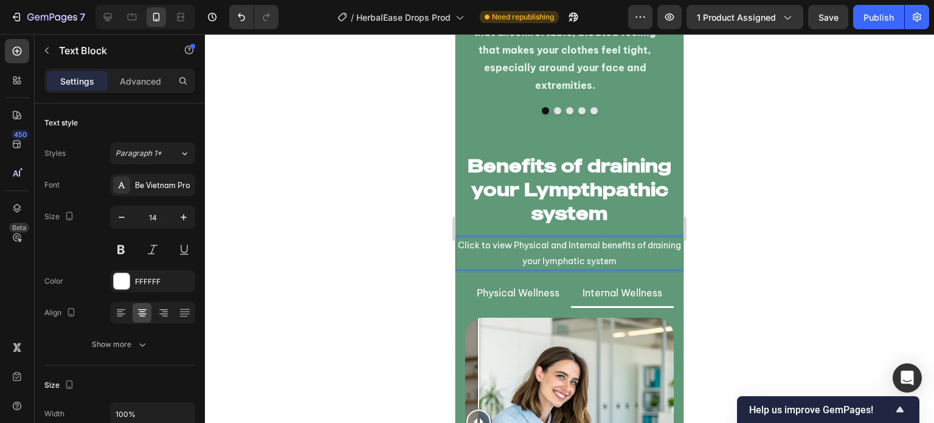
click at [636, 259] on p "Click to view Physical and Internal benefits of draining your lymphatic system" at bounding box center [570, 253] width 226 height 30
click at [392, 210] on div at bounding box center [569, 228] width 729 height 389
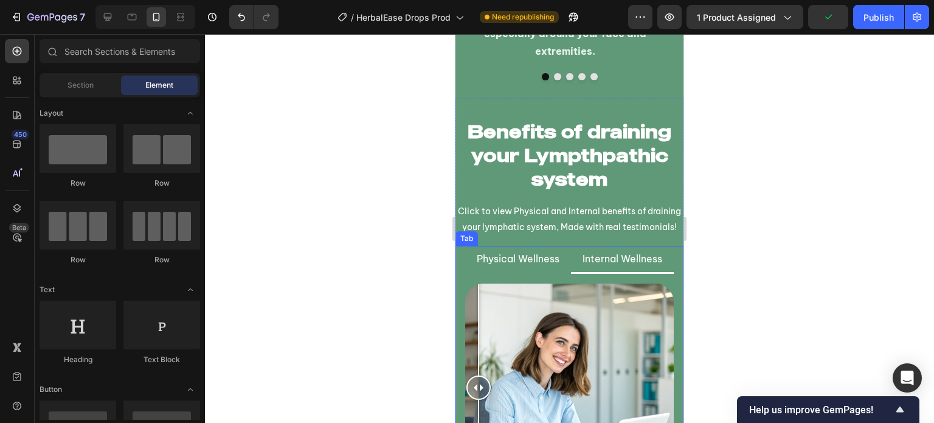
scroll to position [3201, 0]
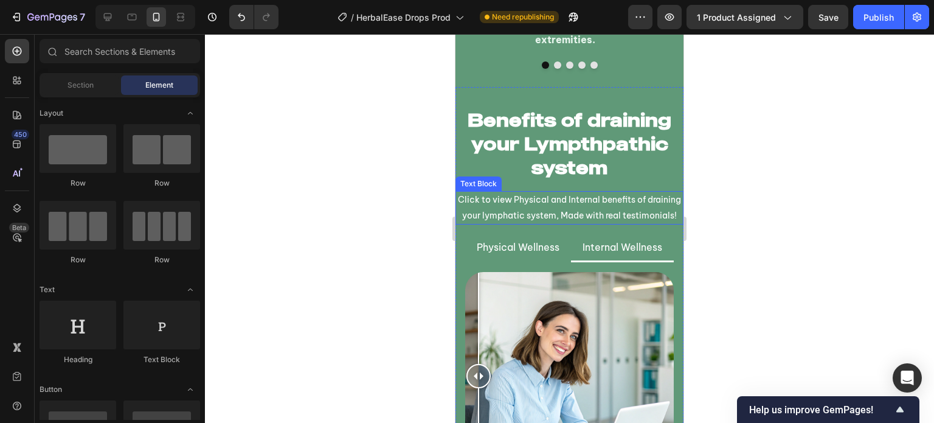
click at [581, 204] on p "Click to view Physical and Internal benefits of draining your lymphatic system,…" at bounding box center [570, 207] width 226 height 30
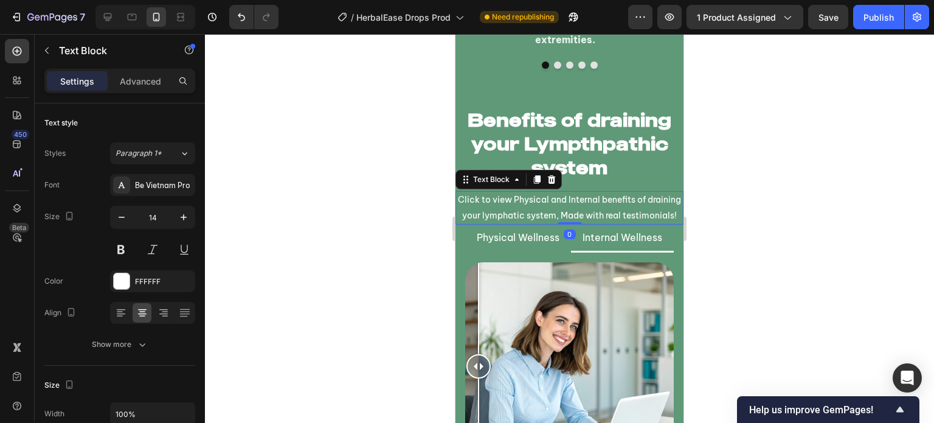
drag, startPoint x: 572, startPoint y: 247, endPoint x: 586, endPoint y: 192, distance: 57.8
click at [586, 192] on div "Click to view Physical and Internal benefits of draining your lymphatic system,…" at bounding box center [569, 207] width 228 height 33
click at [377, 237] on div at bounding box center [569, 228] width 729 height 389
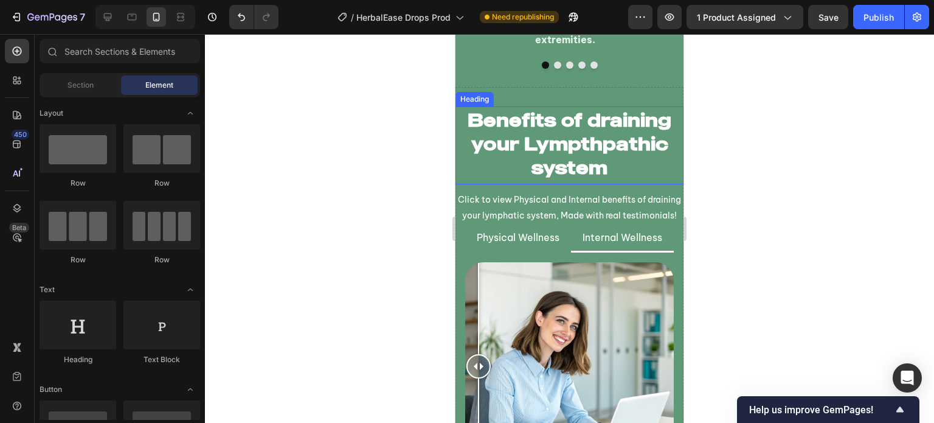
click at [607, 157] on h2 "Benefits of draining your Lympthpathic system" at bounding box center [569, 143] width 228 height 74
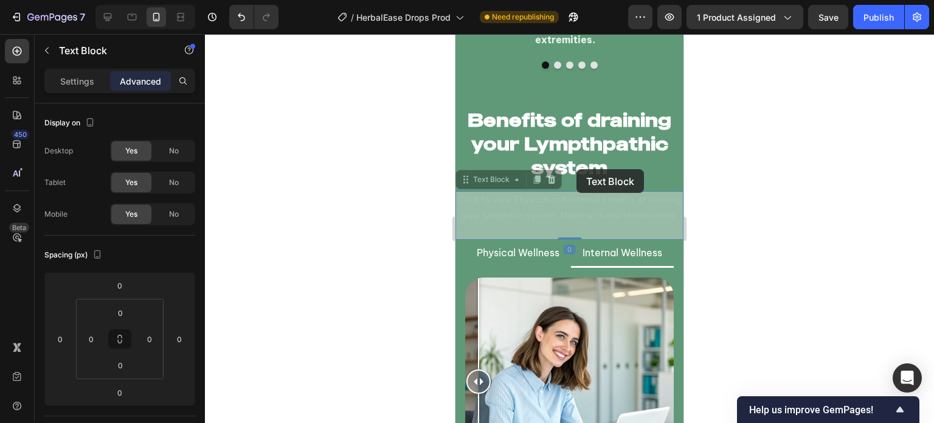
drag, startPoint x: 574, startPoint y: 192, endPoint x: 576, endPoint y: 170, distance: 22.0
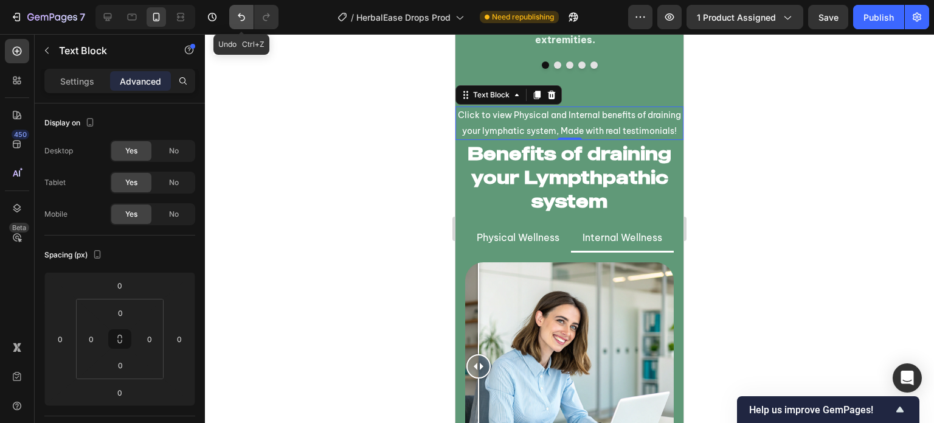
click at [242, 16] on icon "Undo/Redo" at bounding box center [241, 17] width 12 height 12
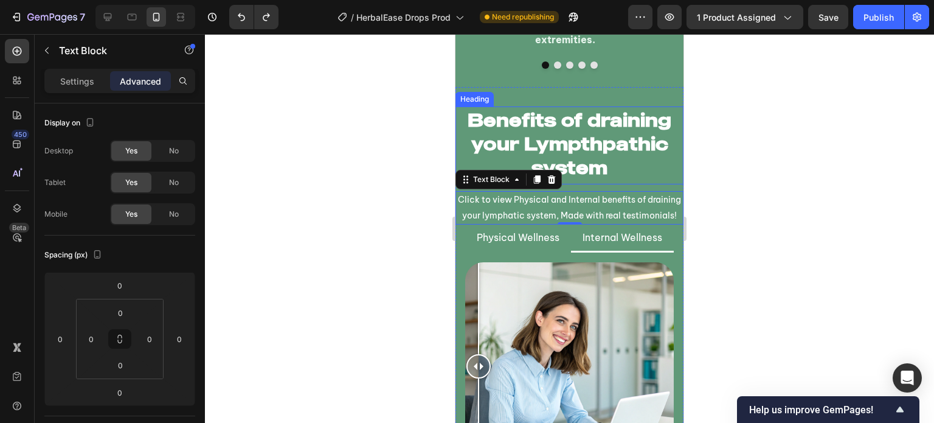
click at [583, 136] on h2 "Benefits of draining your Lympthpathic system" at bounding box center [569, 143] width 228 height 74
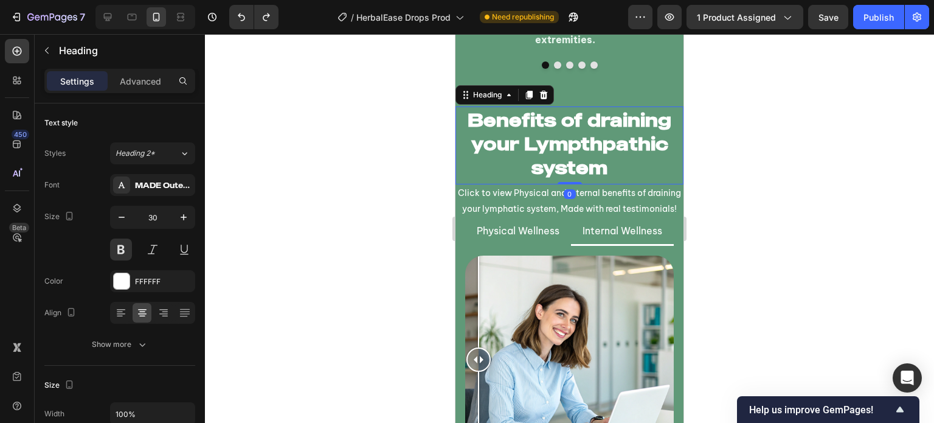
drag, startPoint x: 569, startPoint y: 190, endPoint x: 461, endPoint y: 136, distance: 120.7
click at [584, 114] on div "Benefits of draining your Lympthpathic system Heading 0" at bounding box center [569, 145] width 228 height 78
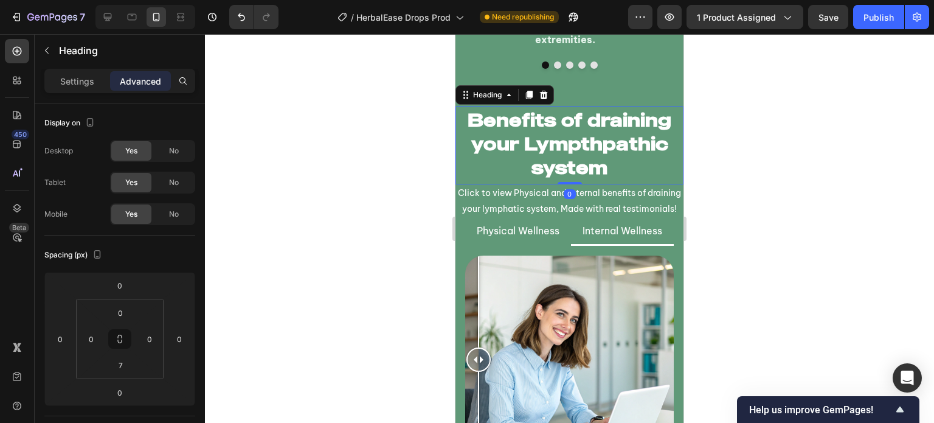
drag, startPoint x: 356, startPoint y: 150, endPoint x: 367, endPoint y: 156, distance: 12.8
click at [357, 150] on div at bounding box center [569, 228] width 729 height 389
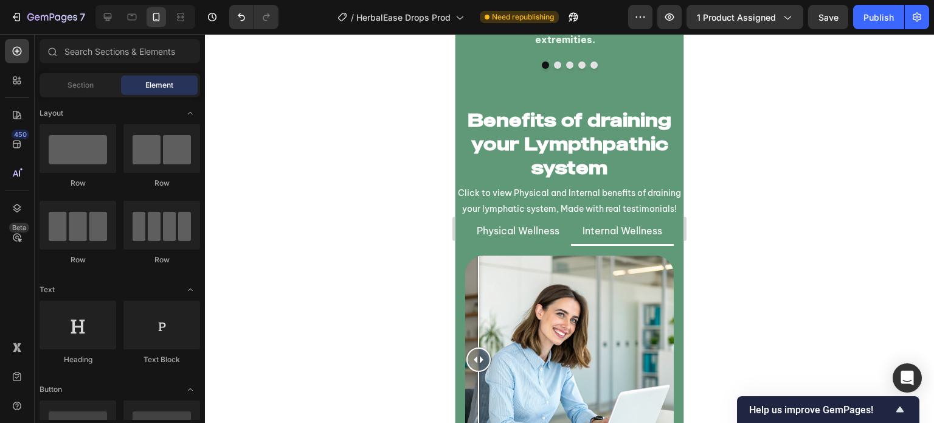
scroll to position [3250, 0]
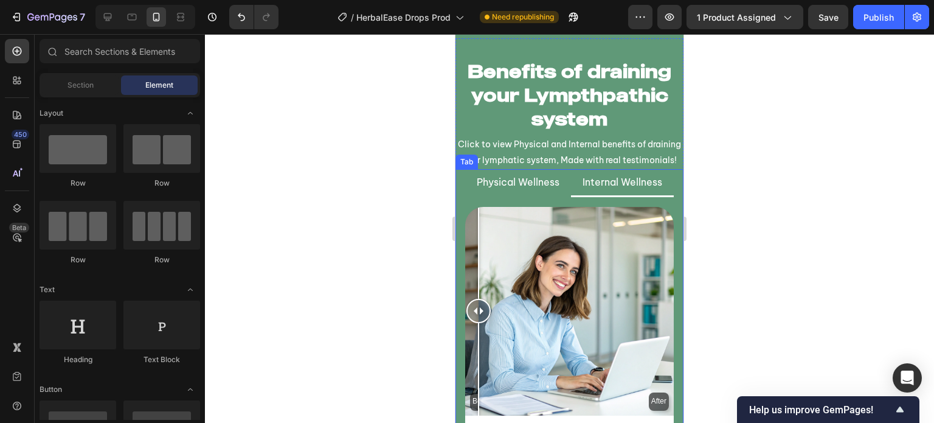
click at [550, 197] on li "Physical Wellness" at bounding box center [518, 183] width 106 height 28
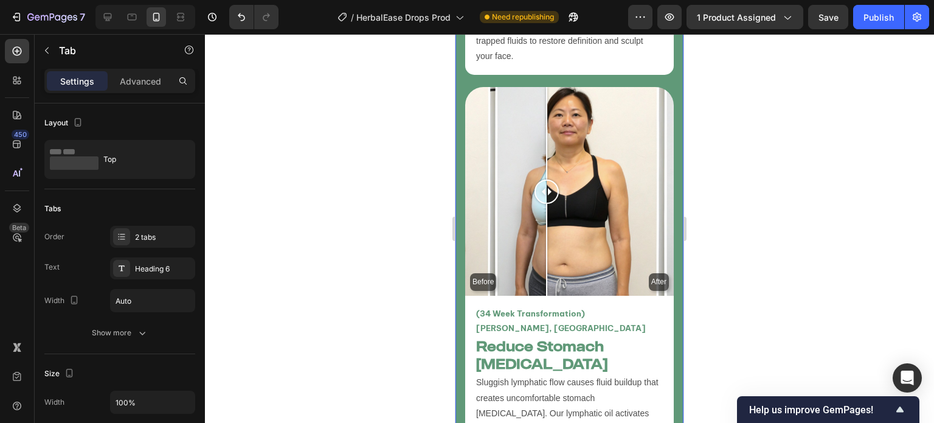
scroll to position [3741, 0]
click at [611, 209] on div "Before After" at bounding box center [569, 191] width 209 height 209
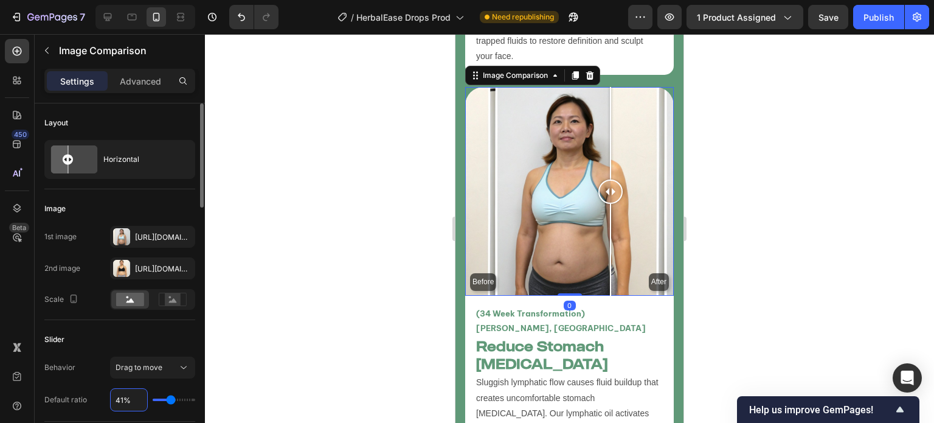
click at [128, 407] on input "41%" at bounding box center [129, 400] width 36 height 22
type input "6%"
type input "6"
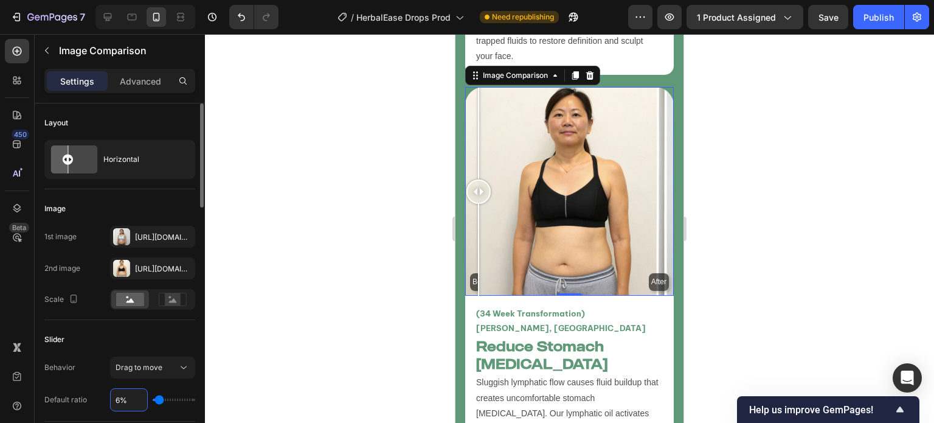
type input "60%"
type input "60"
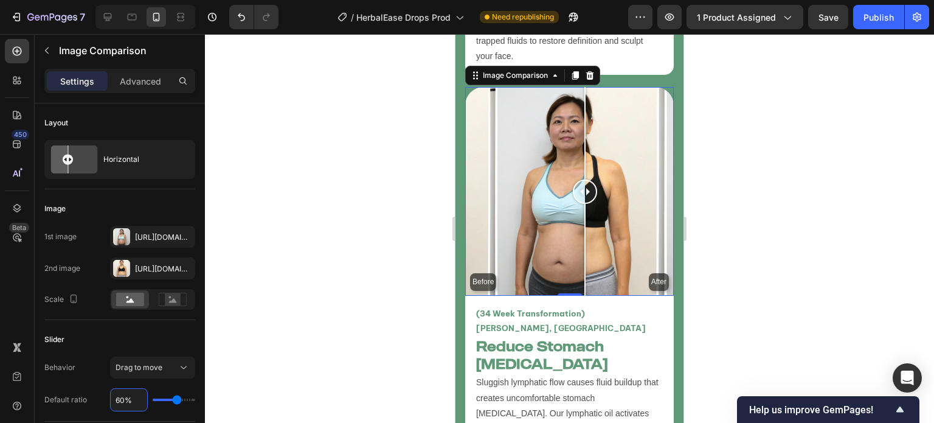
click at [359, 283] on div at bounding box center [569, 228] width 729 height 389
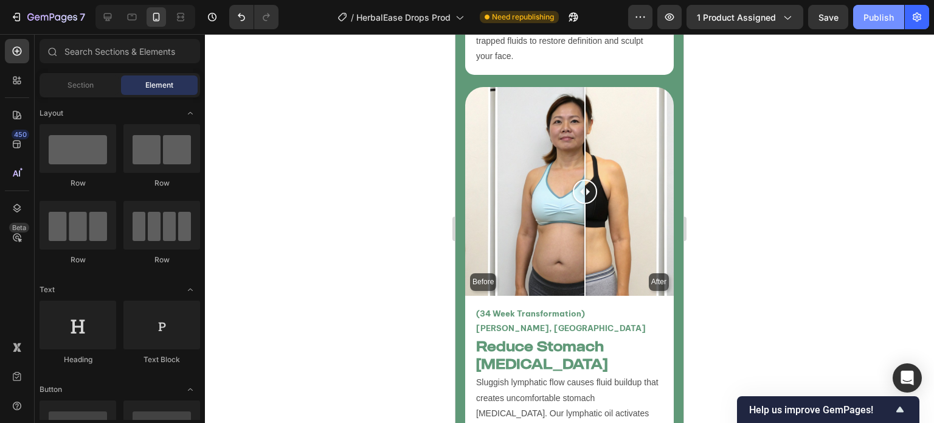
click at [885, 21] on div "Publish" at bounding box center [878, 17] width 30 height 13
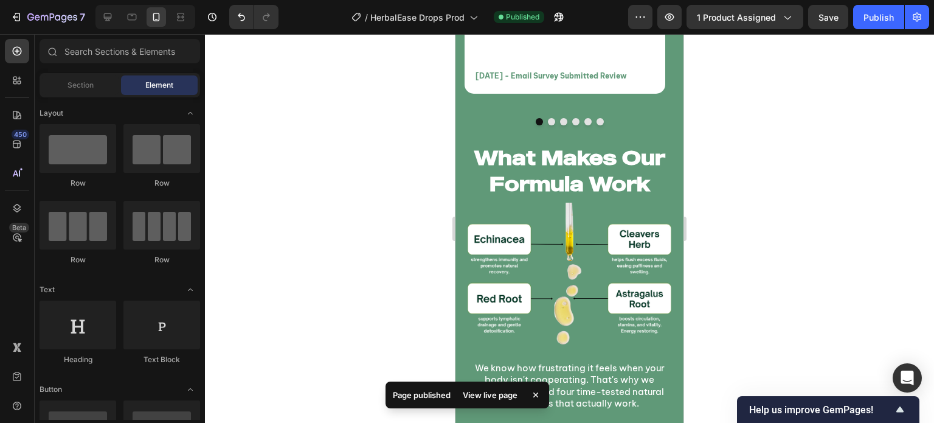
scroll to position [5524, 0]
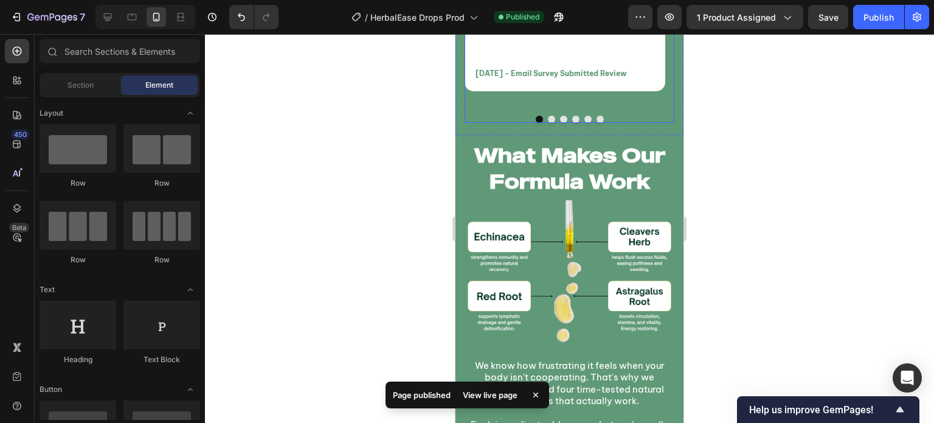
click at [548, 116] on button "Dot" at bounding box center [551, 119] width 7 height 7
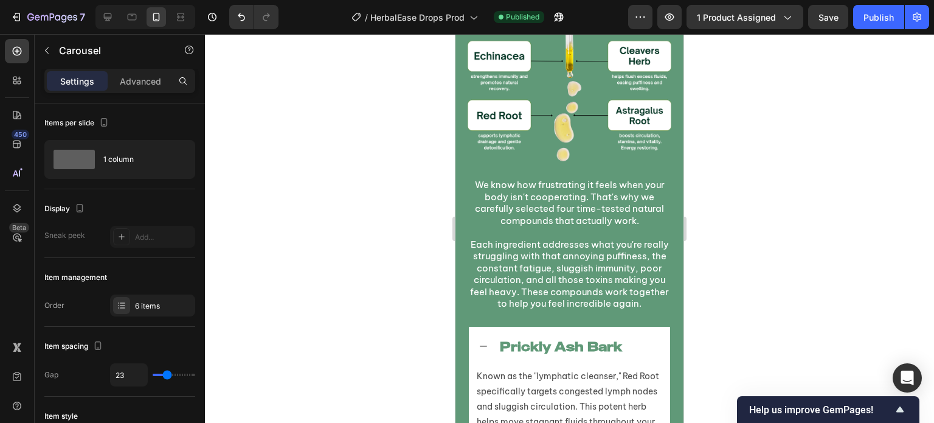
scroll to position [5693, 0]
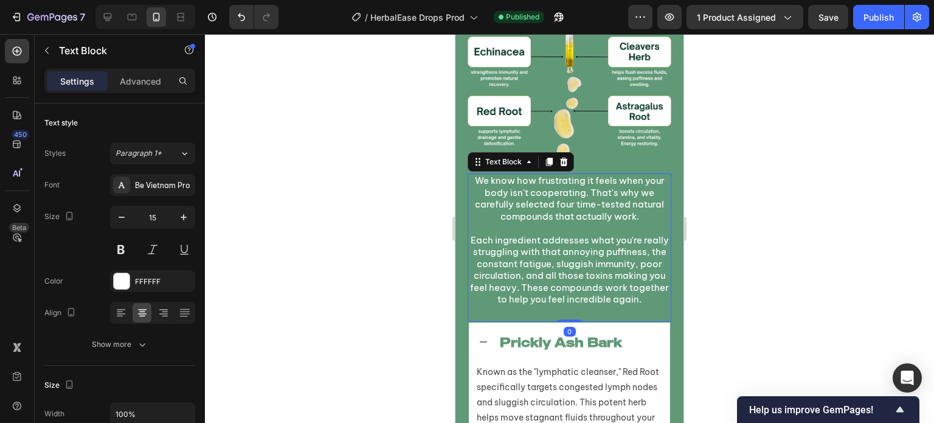
click at [591, 179] on p "We know how frustrating it feels when your body isn't cooperating. That's why w…" at bounding box center [569, 198] width 201 height 47
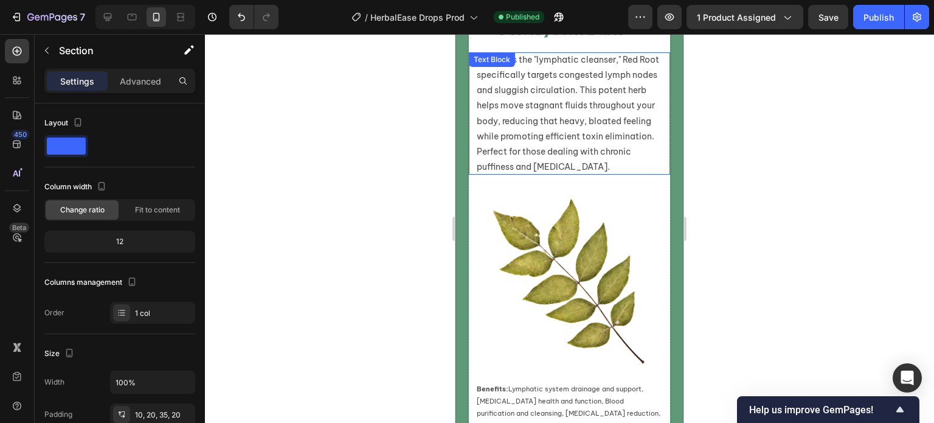
scroll to position [5861, 0]
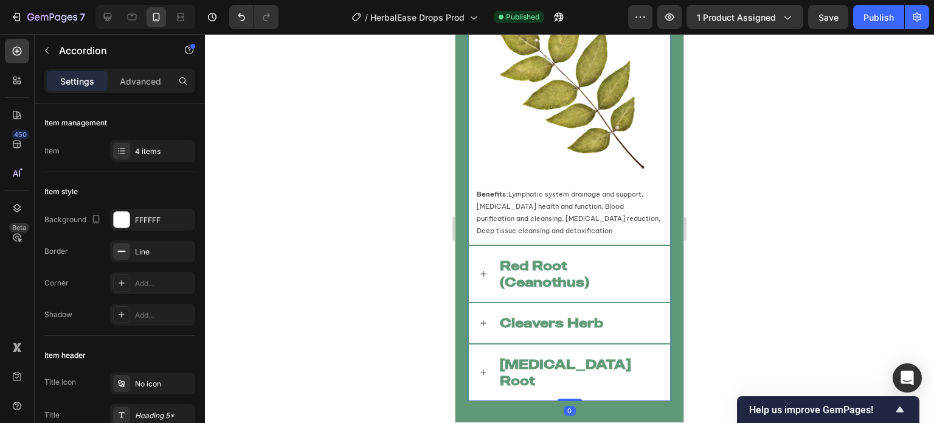
click at [484, 278] on icon at bounding box center [484, 274] width 10 height 10
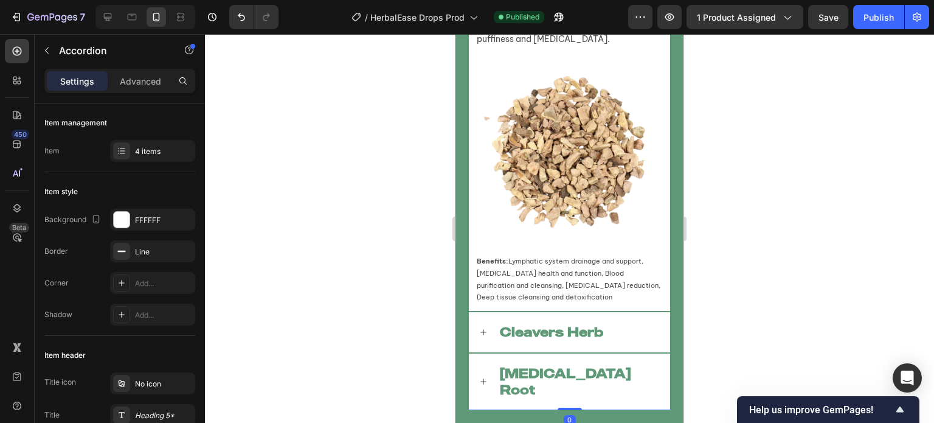
click at [478, 350] on div "Cleavers Herb" at bounding box center [569, 332] width 201 height 40
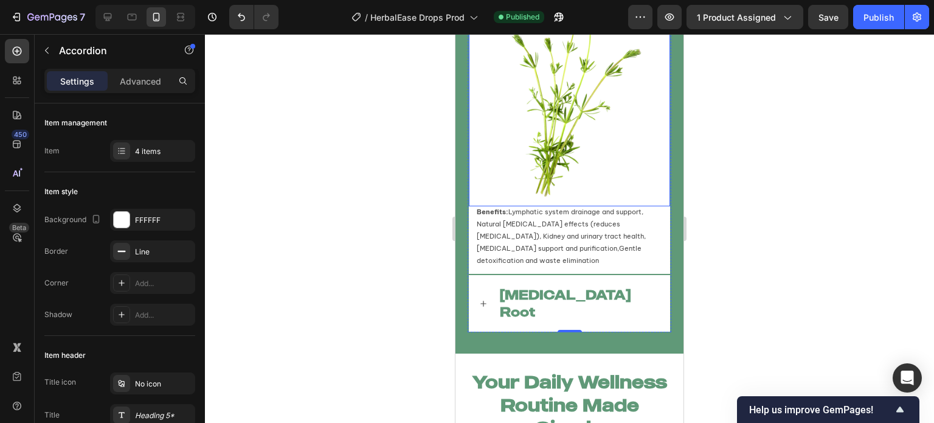
scroll to position [6280, 0]
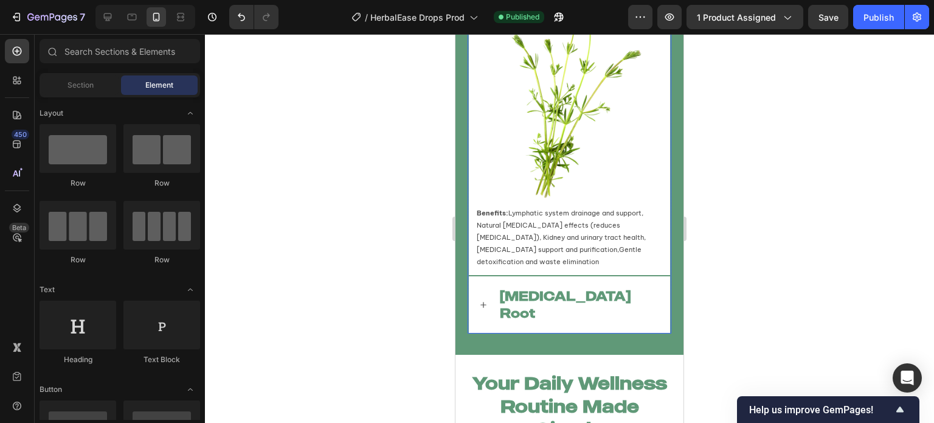
click at [477, 296] on div "[MEDICAL_DATA] Root" at bounding box center [569, 304] width 201 height 57
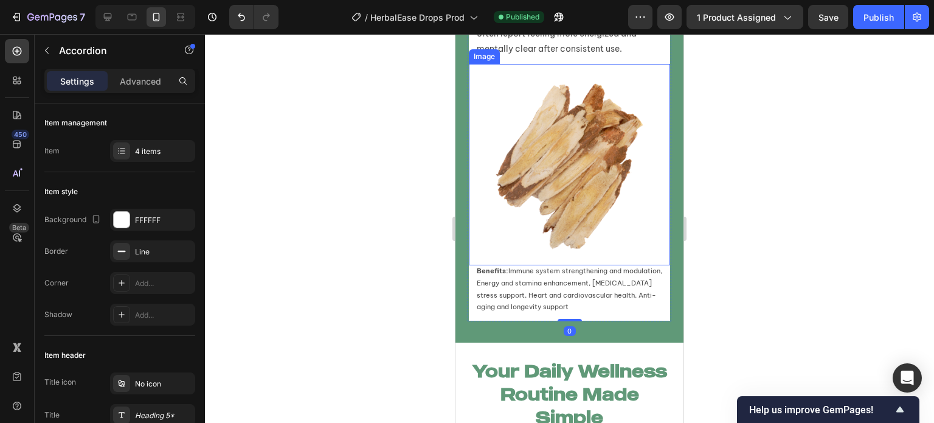
scroll to position [6155, 0]
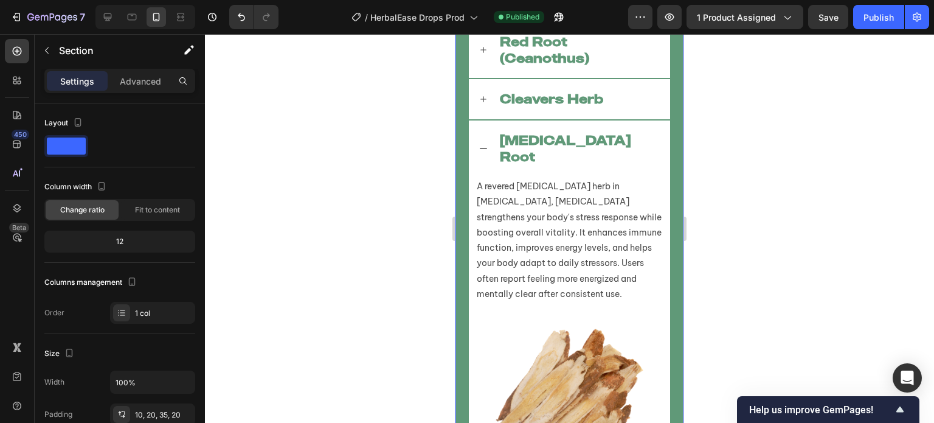
scroll to position [5983, 0]
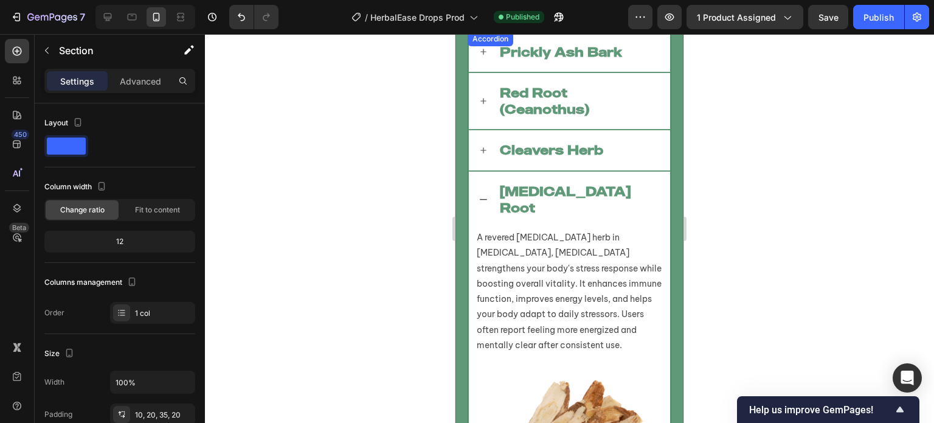
click at [482, 189] on div "[MEDICAL_DATA] Root" at bounding box center [569, 199] width 201 height 57
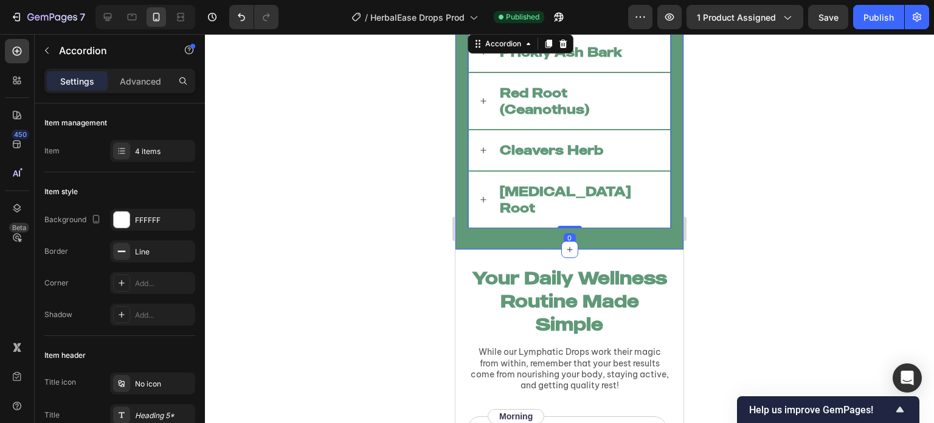
scroll to position [5831, 0]
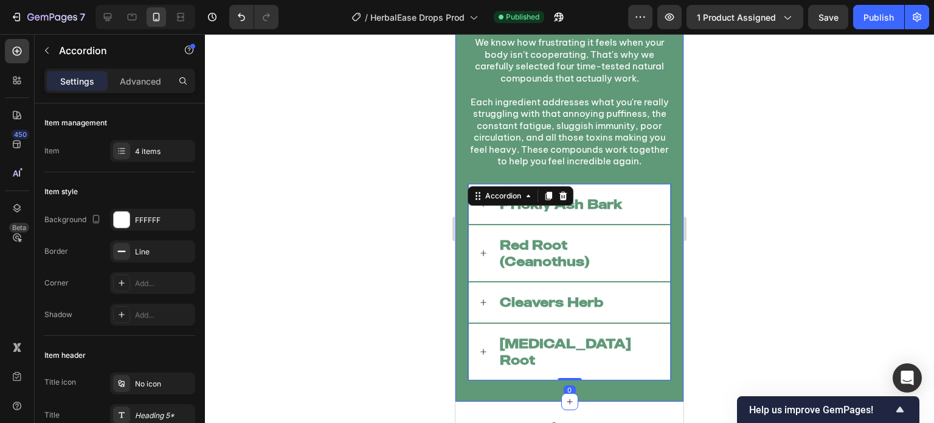
click at [460, 183] on div "What Makes Our Formula Work Heading Image We know how frustrating it feels when…" at bounding box center [569, 106] width 228 height 589
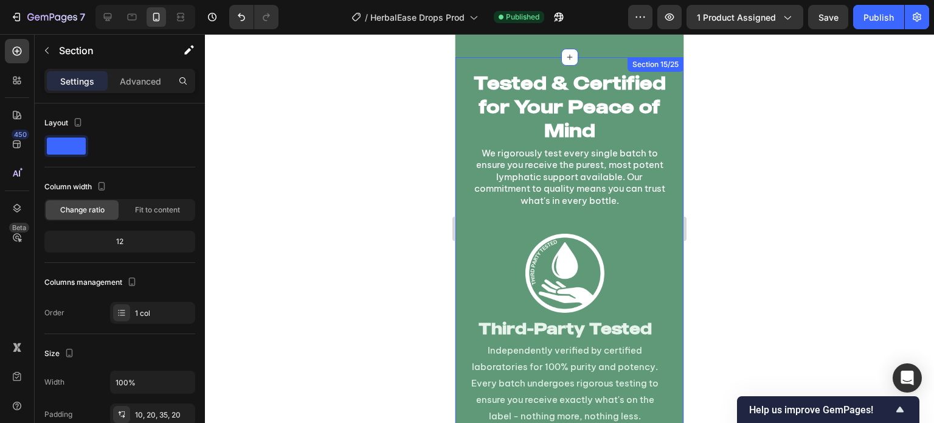
scroll to position [7448, 0]
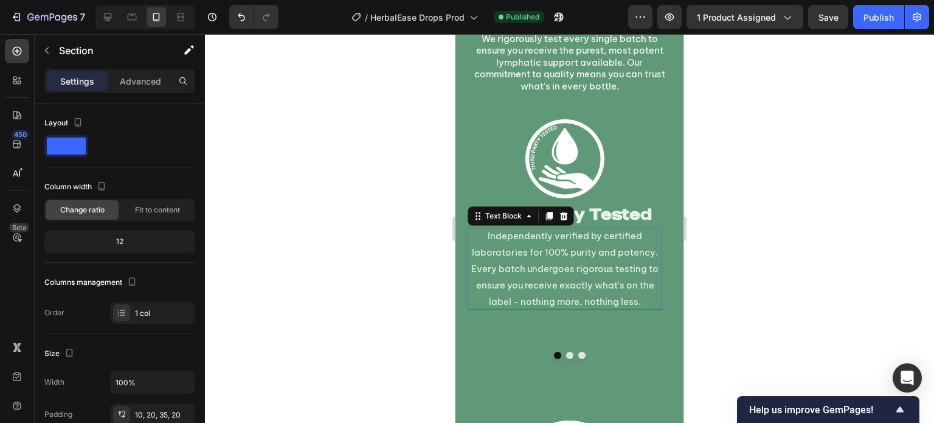
click at [521, 303] on p "Independently verified by certified laboratories for 100% purity and potency. E…" at bounding box center [565, 268] width 195 height 82
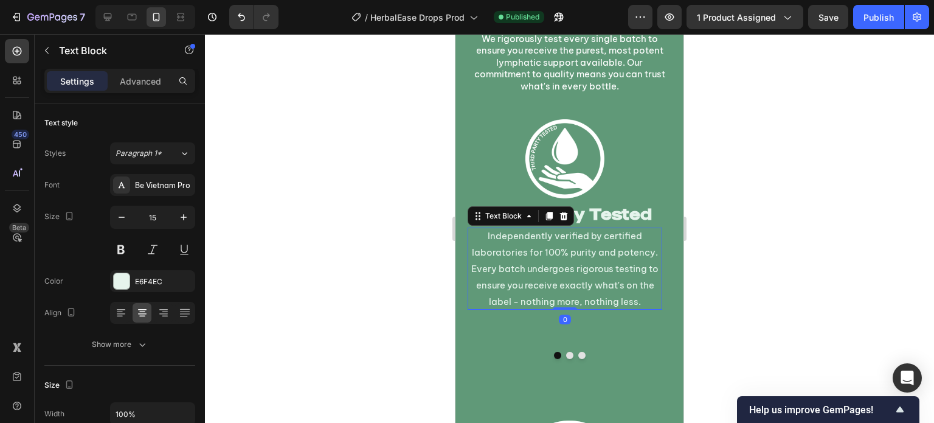
click at [521, 303] on p "Independently verified by certified laboratories for 100% purity and potency. E…" at bounding box center [565, 268] width 195 height 82
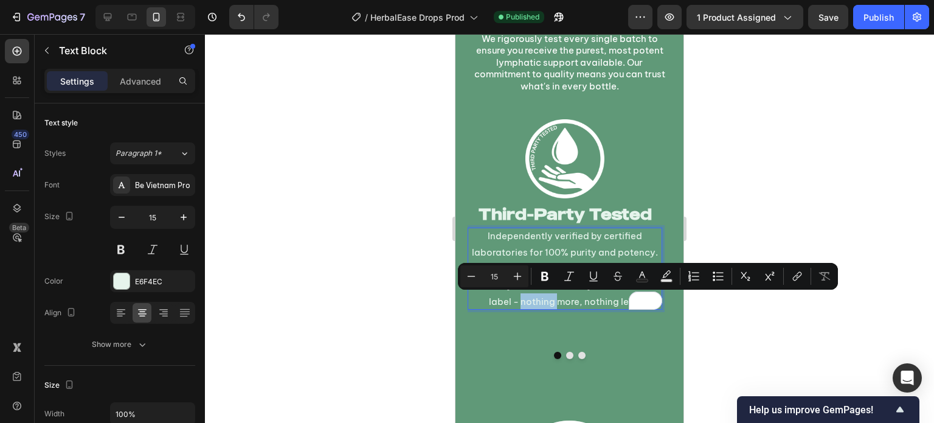
click at [521, 303] on p "Independently verified by certified laboratories for 100% purity and potency. E…" at bounding box center [565, 268] width 195 height 82
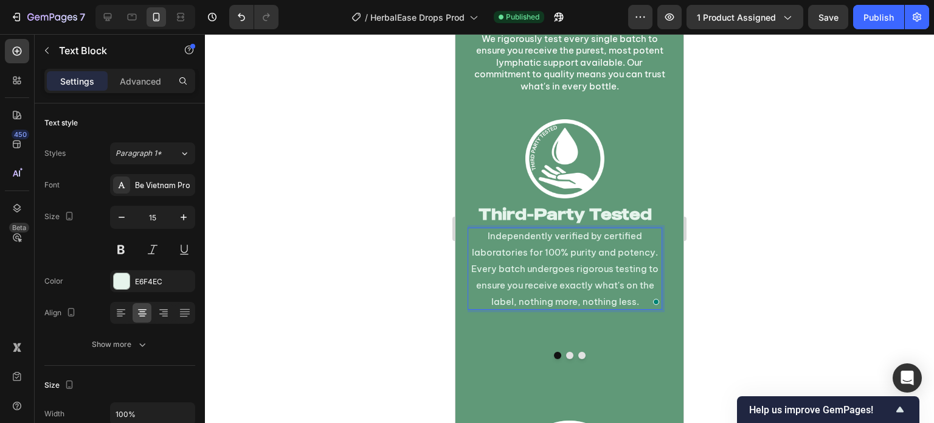
click at [365, 274] on div at bounding box center [569, 228] width 729 height 389
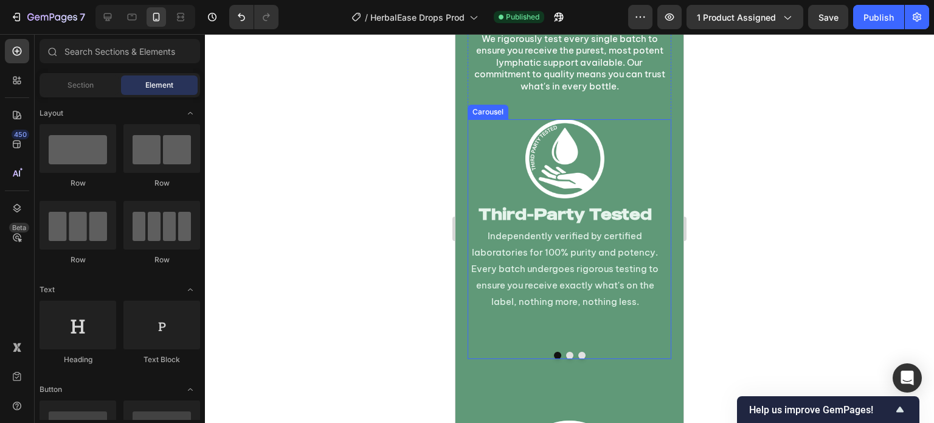
click at [568, 351] on button "Dot" at bounding box center [569, 354] width 7 height 7
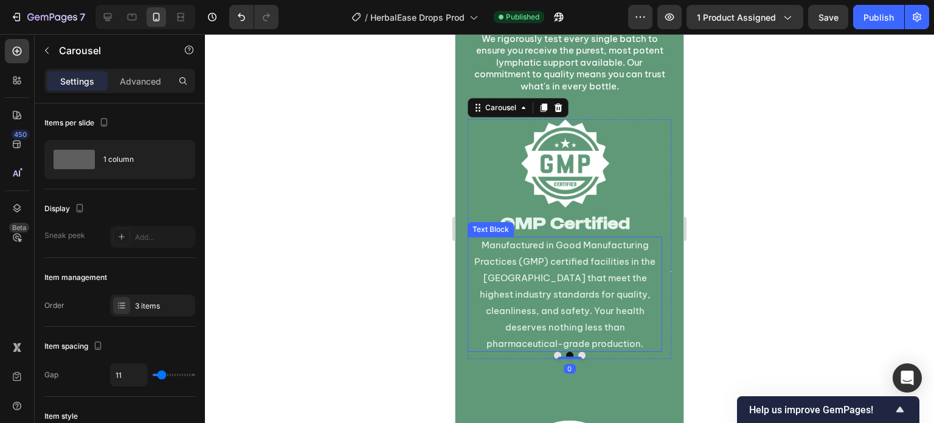
click at [565, 307] on p "Manufactured in Good Manufacturing Practices (GMP) certified facilities in the …" at bounding box center [565, 294] width 195 height 115
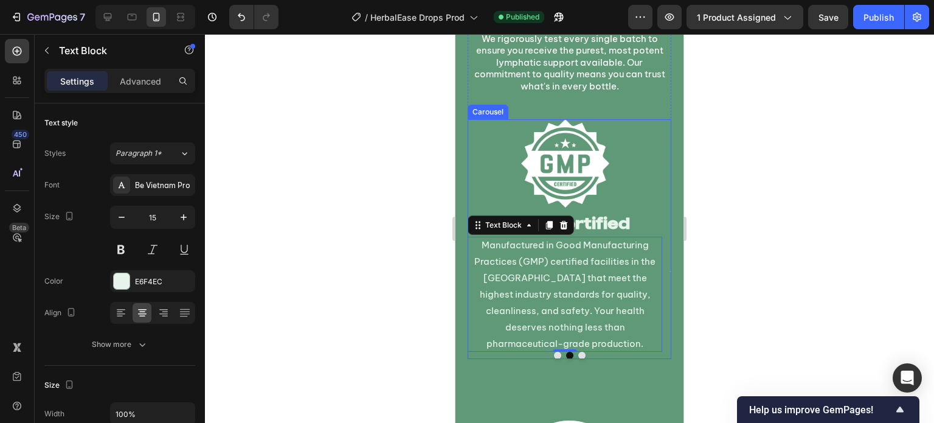
click at [578, 351] on button "Dot" at bounding box center [581, 354] width 7 height 7
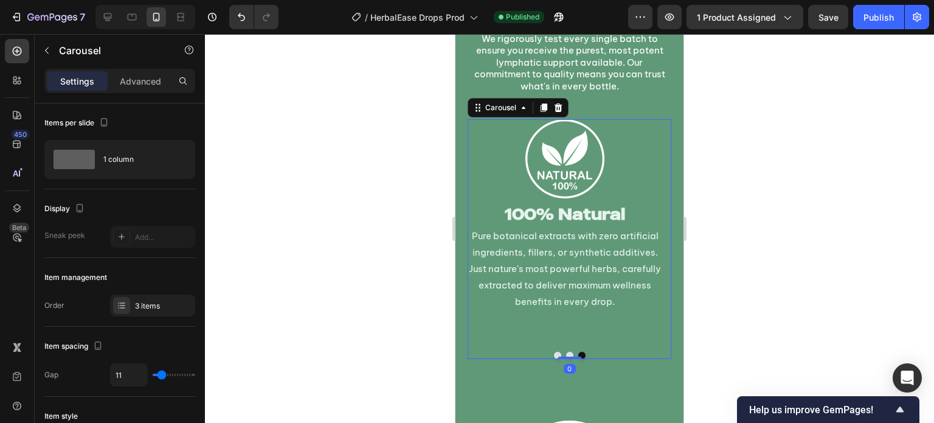
click at [552, 334] on div "Image 100% Natural Heading Pure botanical extracts with zero artificial ingredi…" at bounding box center [565, 235] width 195 height 232
click at [554, 351] on button "Dot" at bounding box center [557, 354] width 7 height 7
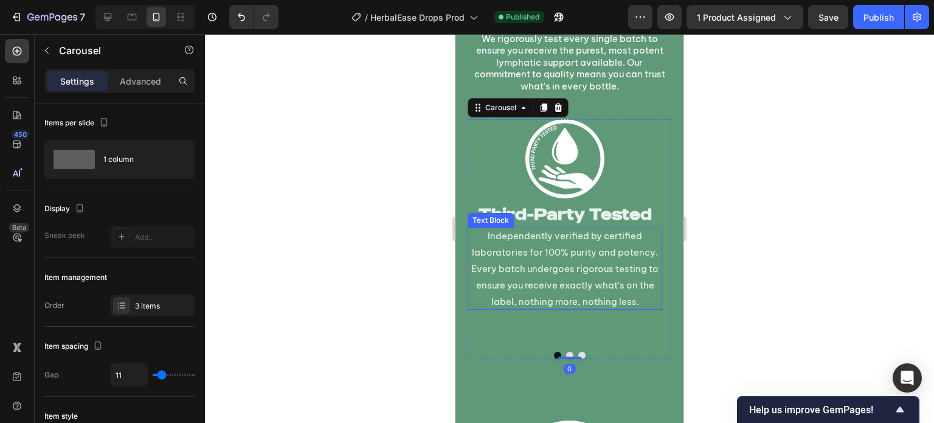
click at [574, 283] on p "Independently verified by certified laboratories for 100% purity and potency. E…" at bounding box center [565, 268] width 195 height 82
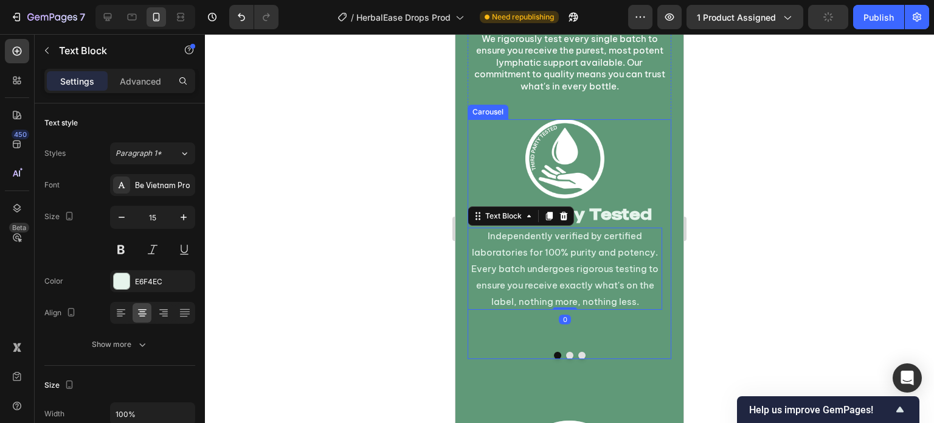
click at [566, 351] on button "Dot" at bounding box center [569, 354] width 7 height 7
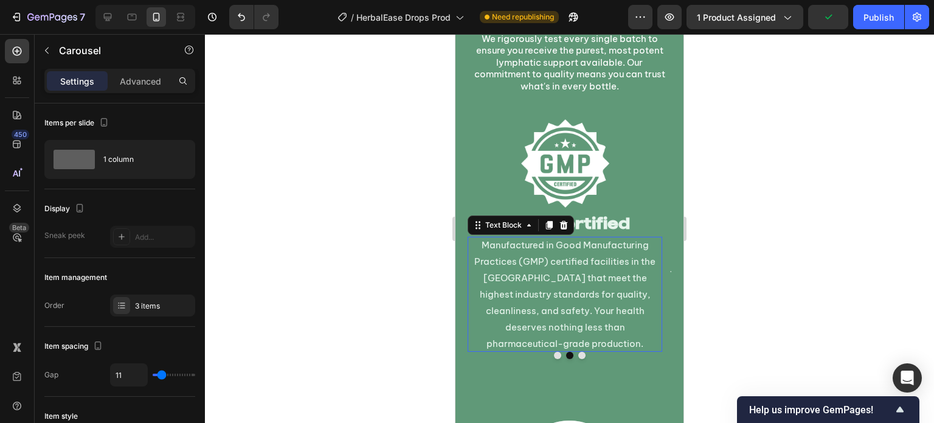
click at [567, 301] on p "Manufactured in Good Manufacturing Practices (GMP) certified facilities in the …" at bounding box center [565, 294] width 195 height 115
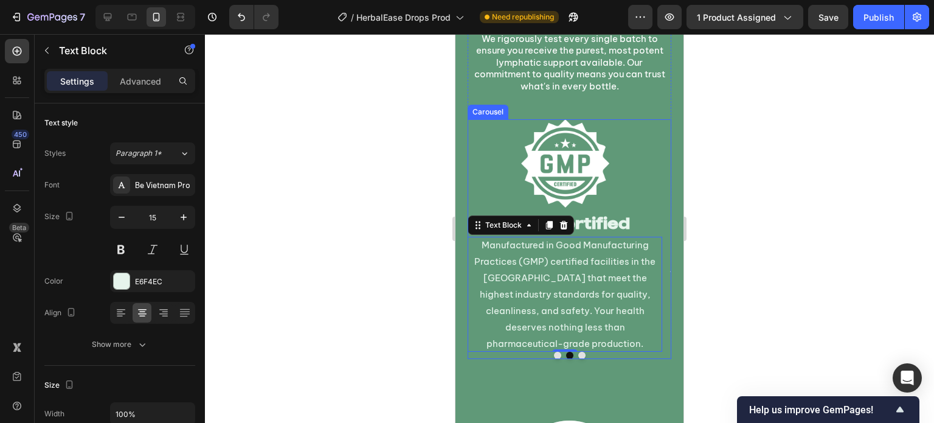
click at [476, 210] on div "Image GMP Certified Heading Manufactured in Good Manufacturing Practices (GMP) …" at bounding box center [565, 235] width 195 height 232
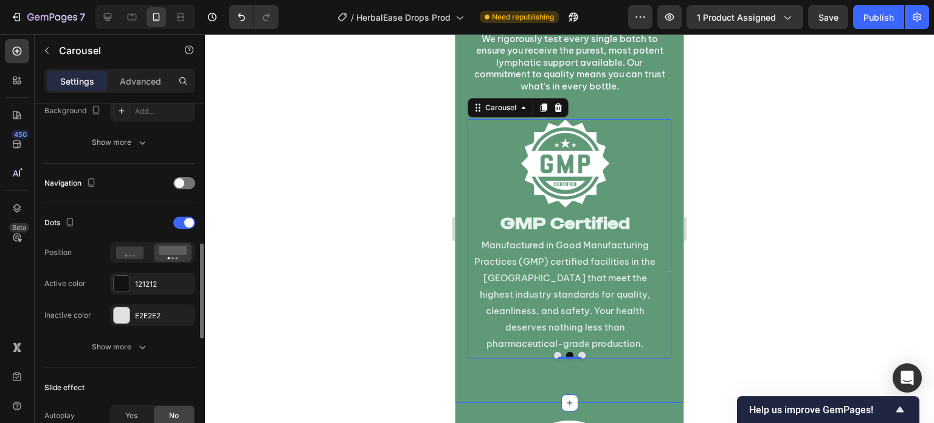
scroll to position [398, 0]
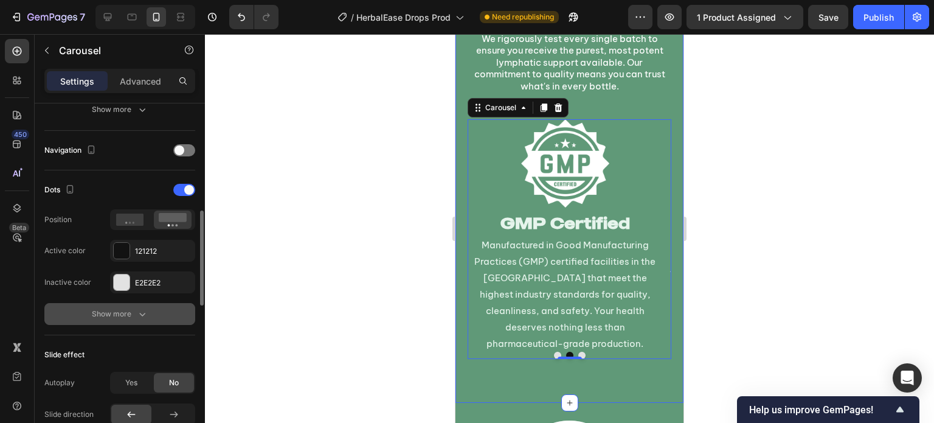
click at [134, 308] on div "Show more" at bounding box center [120, 314] width 57 height 12
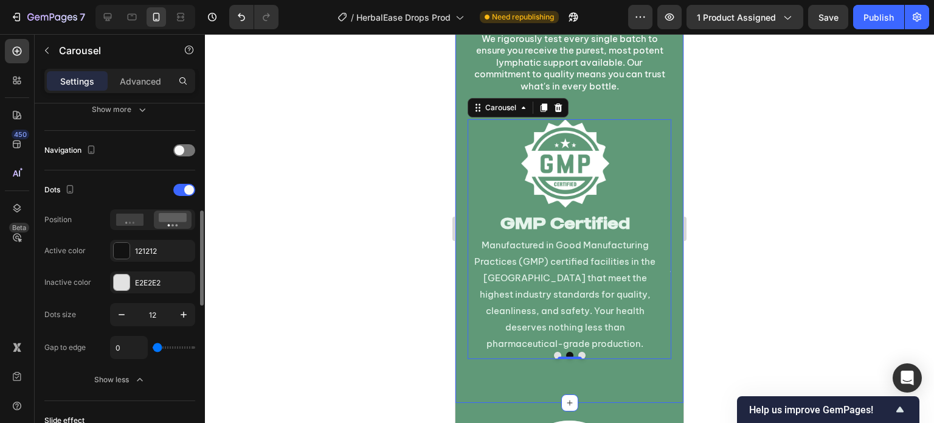
scroll to position [421, 0]
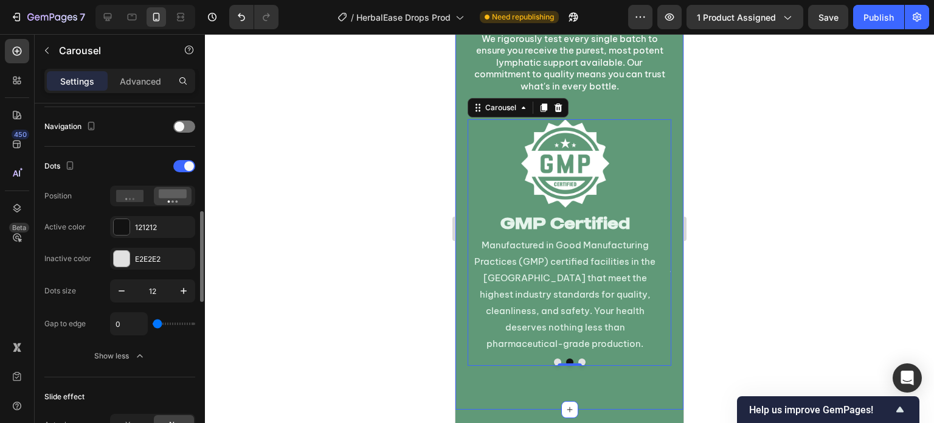
type input "11"
type input "15"
type input "18"
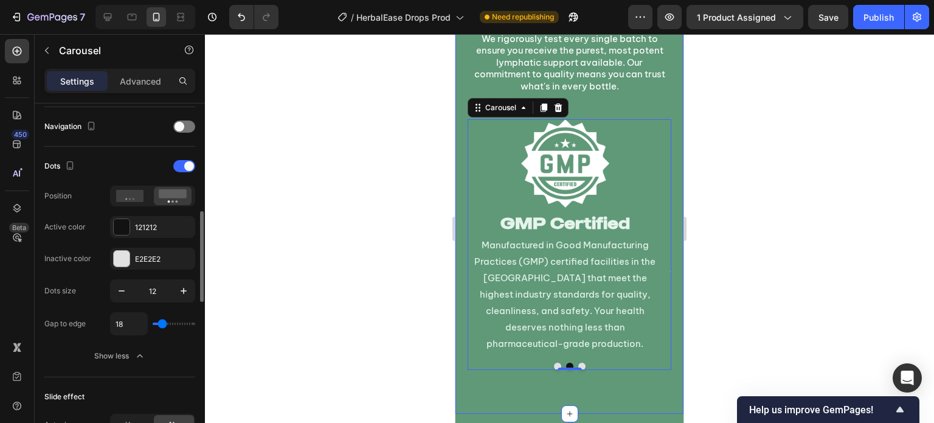
click at [162, 323] on input "range" at bounding box center [174, 323] width 43 height 2
type input "17"
type input "8"
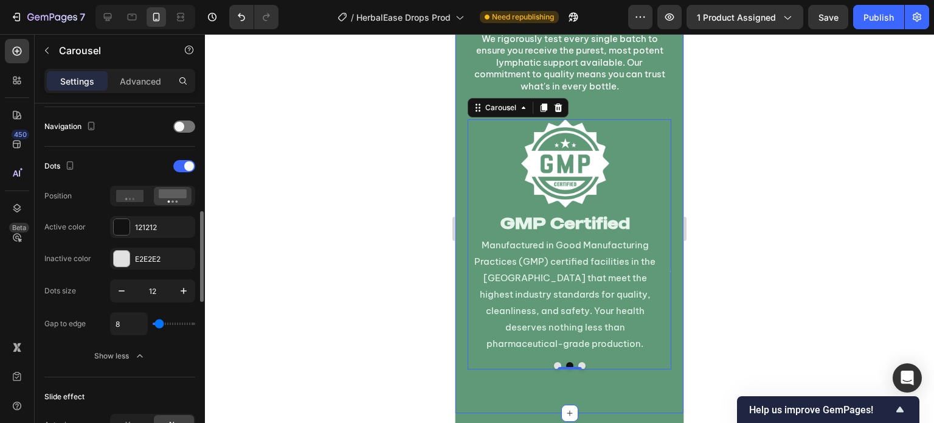
type input "5"
type input "6"
type input "7"
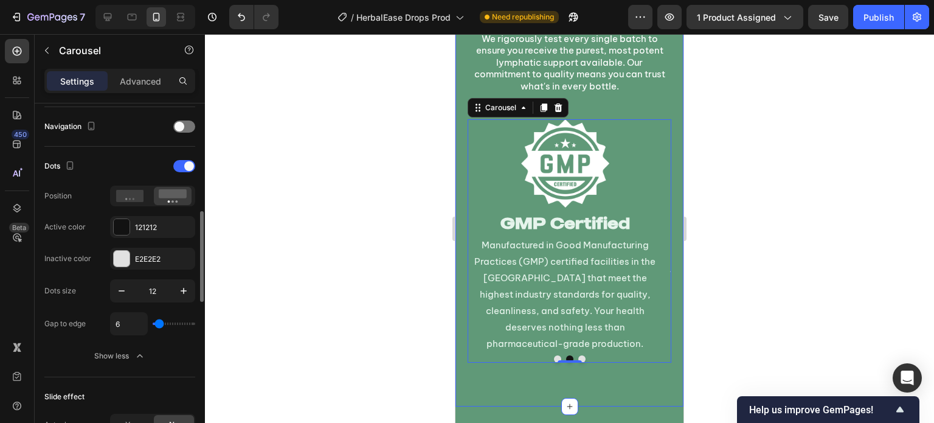
type input "7"
type input "8"
type input "9"
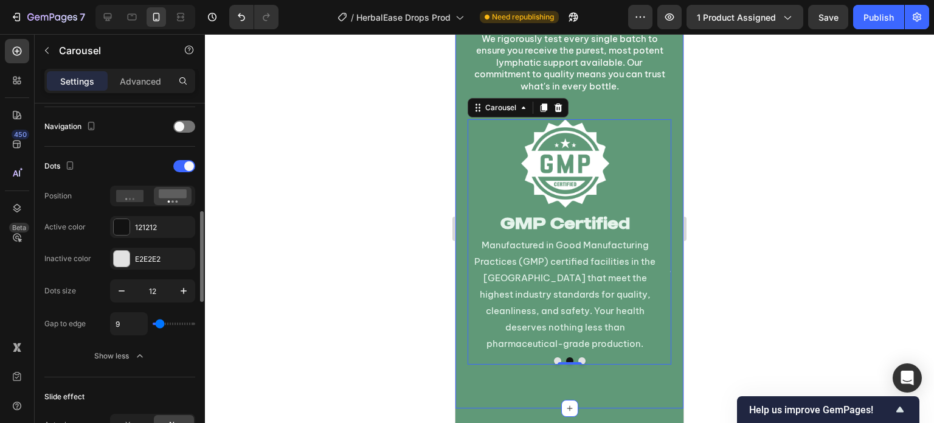
type input "10"
click at [378, 325] on div at bounding box center [569, 228] width 729 height 389
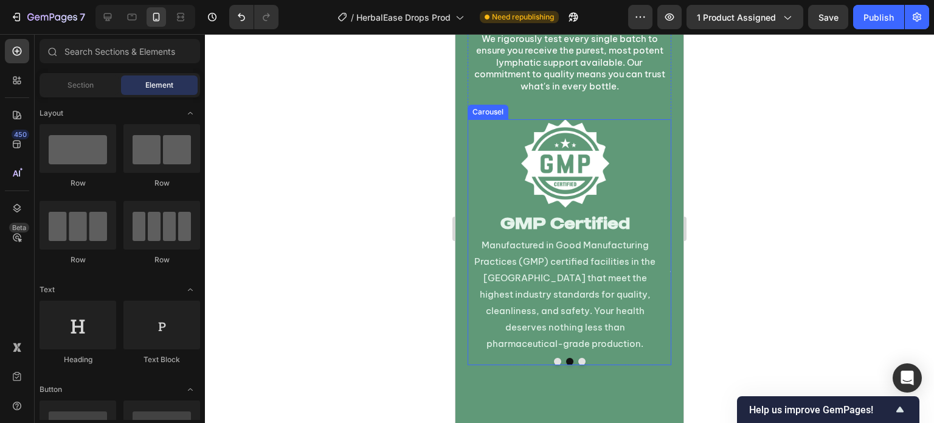
click at [556, 358] on div at bounding box center [570, 361] width 204 height 7
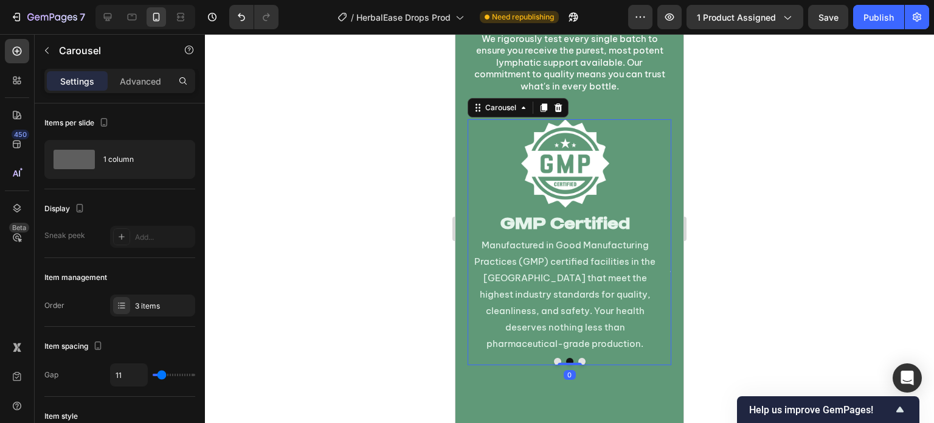
click at [554, 358] on button "Dot" at bounding box center [557, 361] width 7 height 7
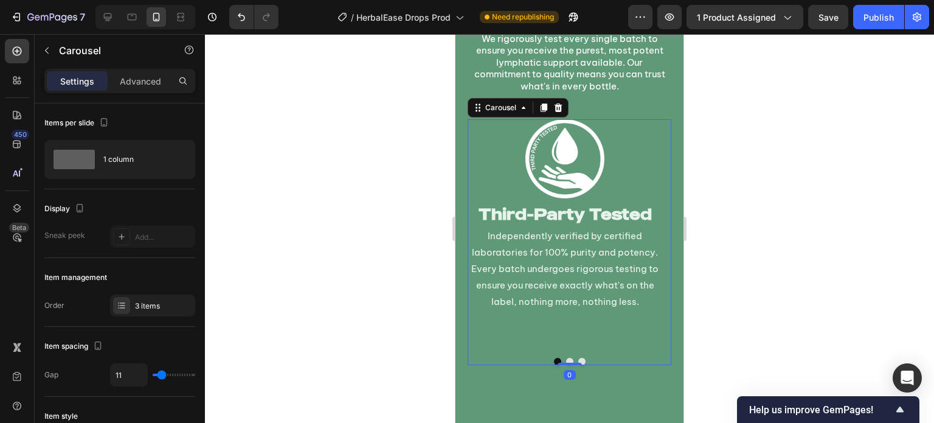
click at [578, 358] on button "Dot" at bounding box center [581, 361] width 7 height 7
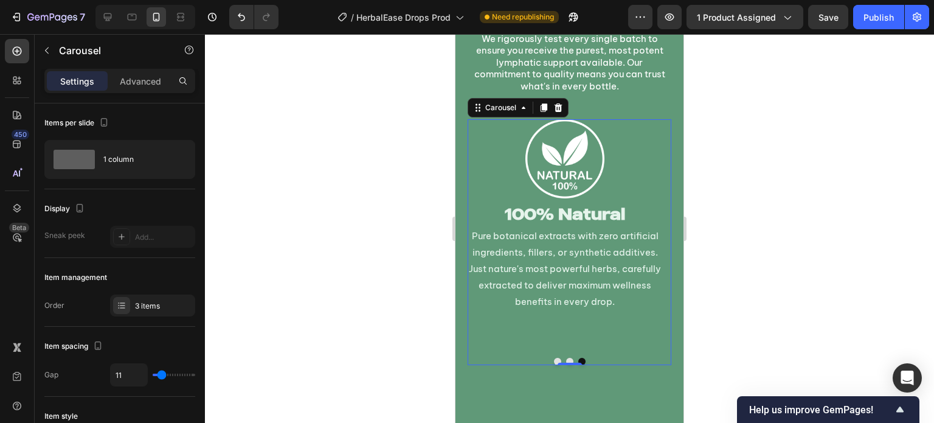
click at [509, 329] on div "Image 100% Natural Heading Pure botanical extracts with zero artificial ingredi…" at bounding box center [565, 235] width 195 height 232
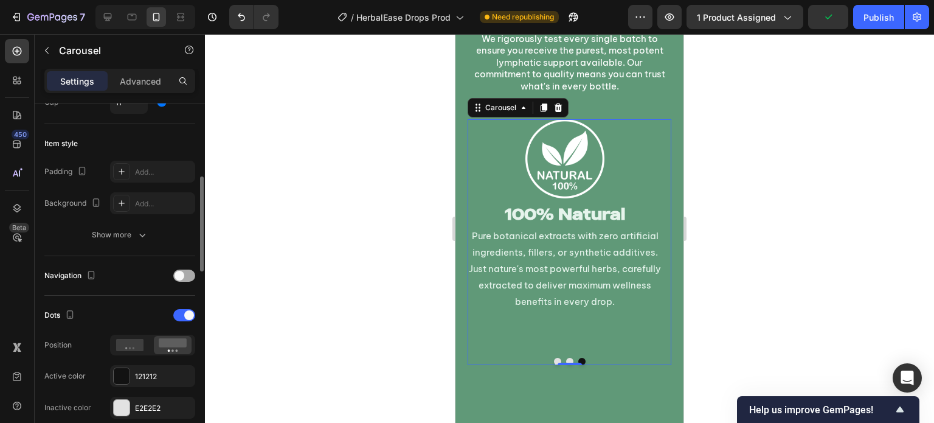
click at [189, 273] on div at bounding box center [184, 275] width 22 height 12
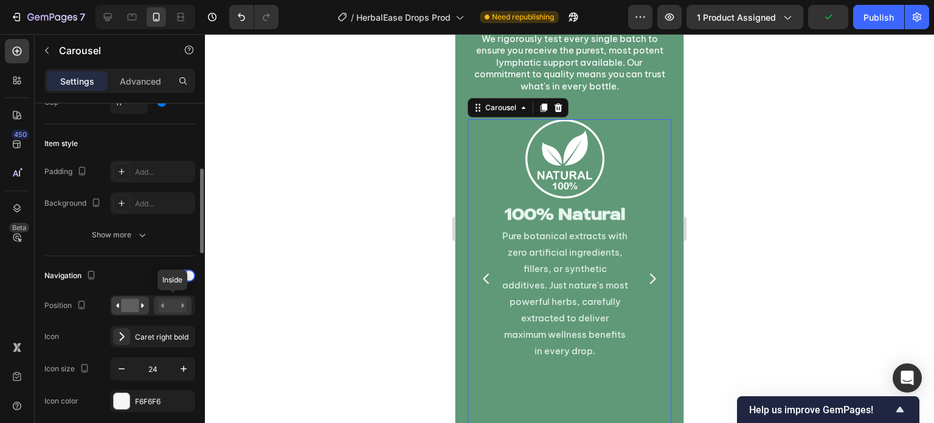
click at [156, 306] on div at bounding box center [173, 305] width 38 height 18
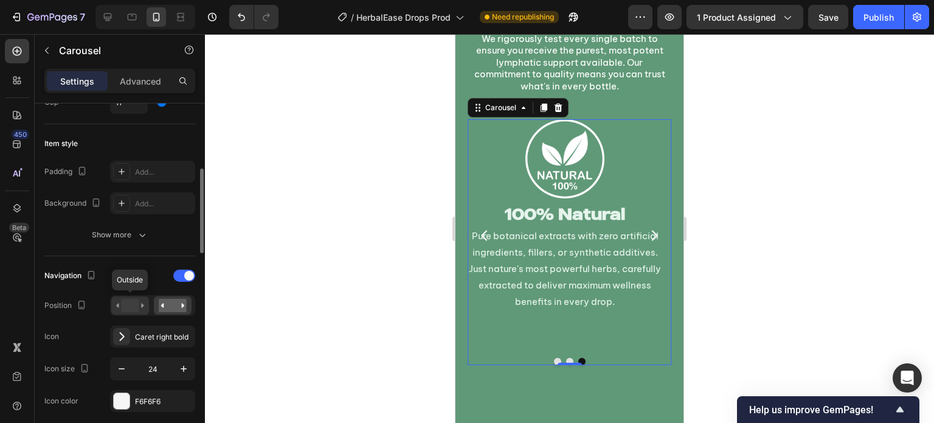
click at [131, 308] on rect at bounding box center [130, 305] width 18 height 13
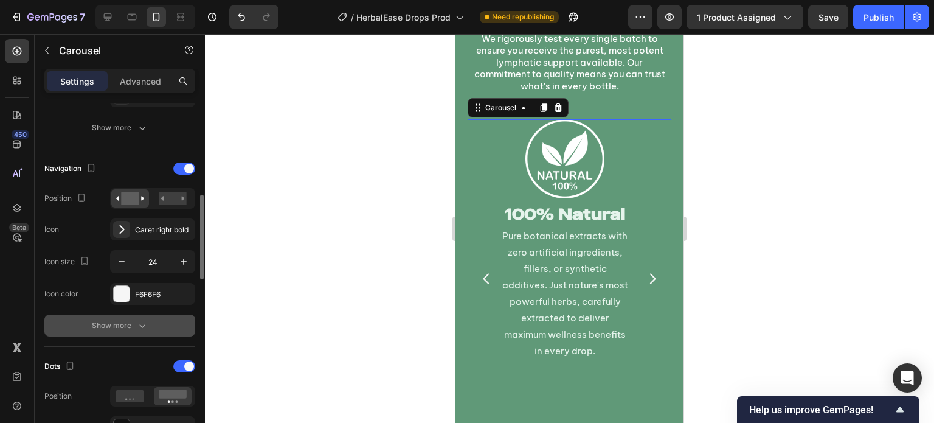
click at [159, 326] on button "Show more" at bounding box center [119, 325] width 151 height 22
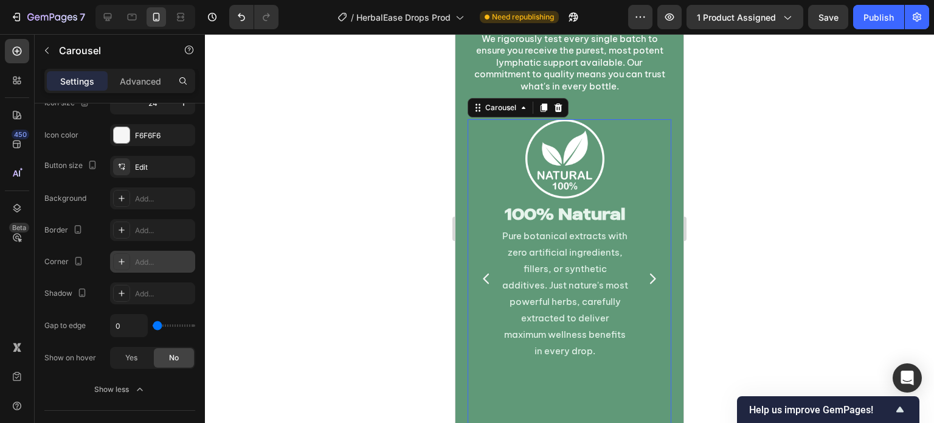
scroll to position [356, 0]
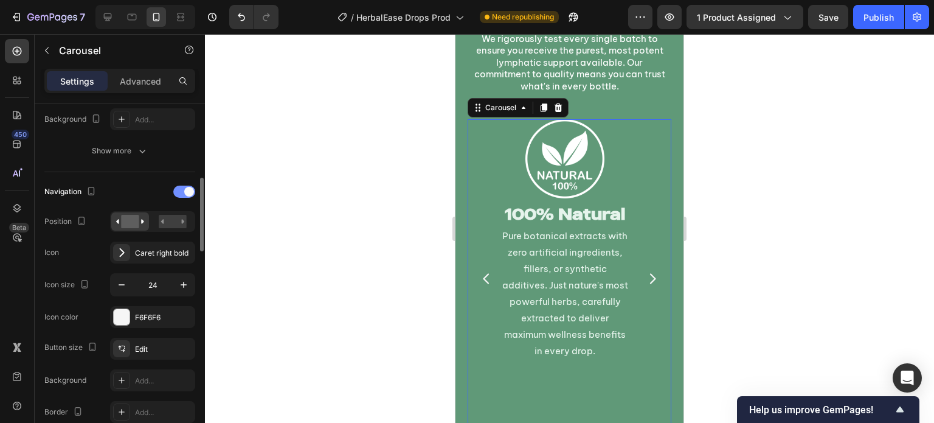
click at [189, 195] on div at bounding box center [184, 192] width 22 height 10
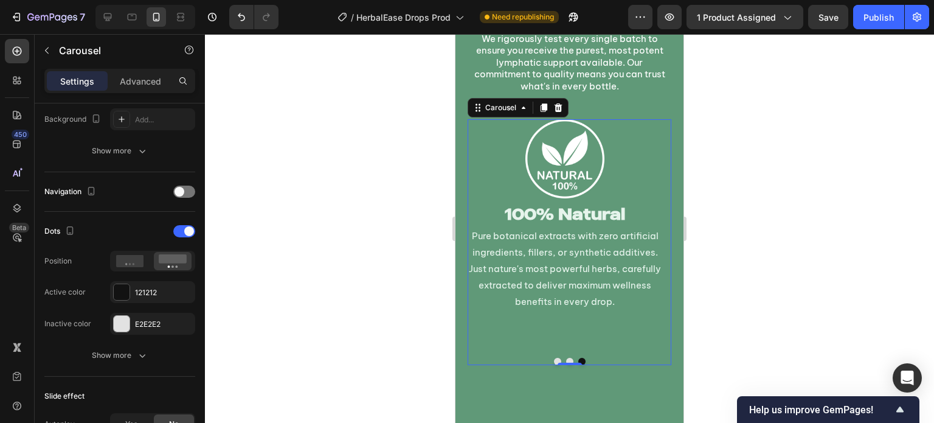
click at [325, 238] on div at bounding box center [569, 228] width 729 height 389
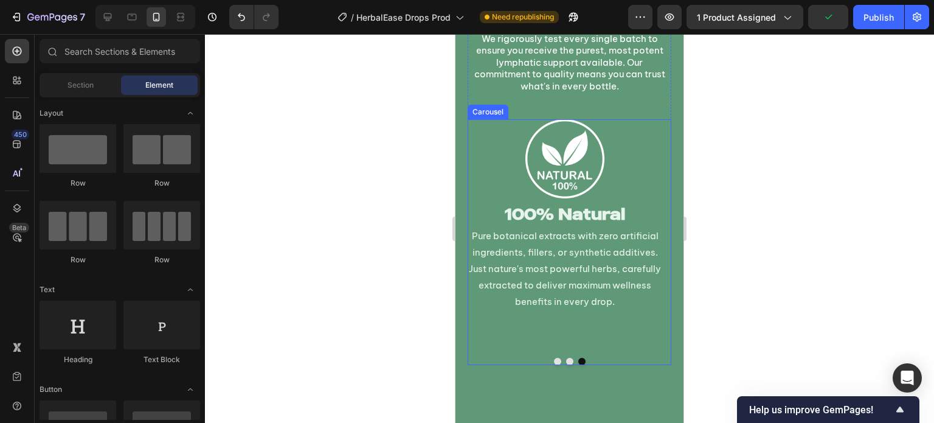
click at [566, 358] on button "Dot" at bounding box center [569, 361] width 7 height 7
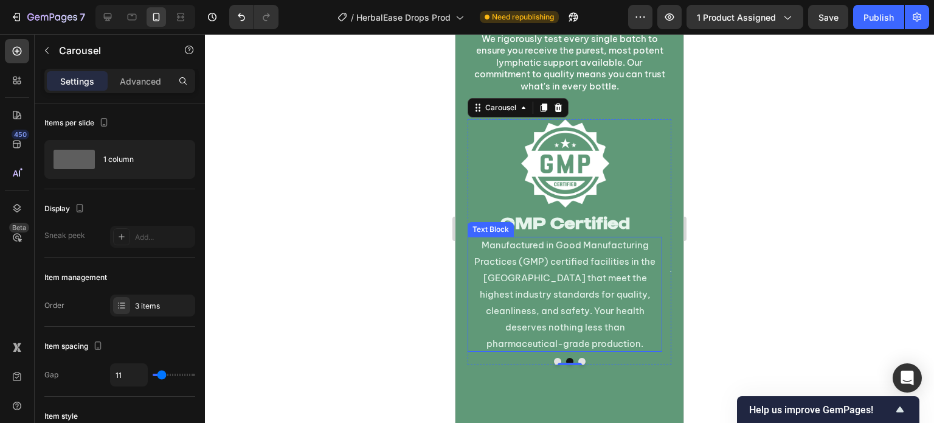
click at [558, 262] on p "Manufactured in Good Manufacturing Practices (GMP) certified facilities in the …" at bounding box center [565, 294] width 195 height 115
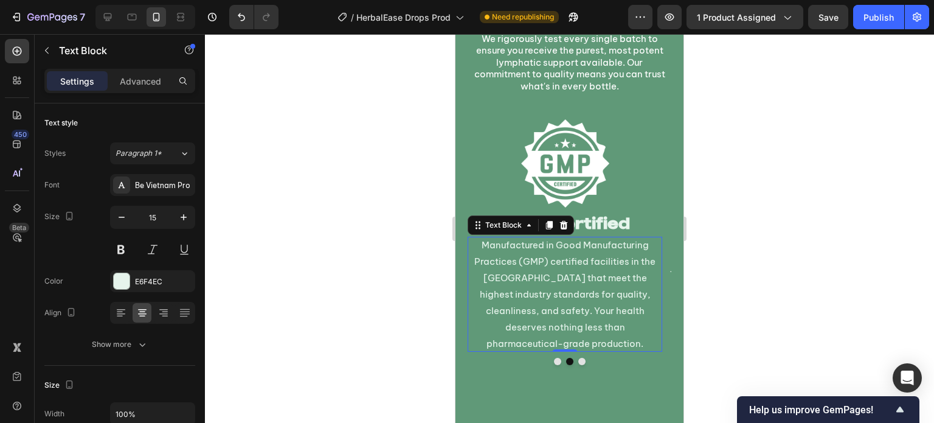
click at [558, 262] on p "Manufactured in Good Manufacturing Practices (GMP) certified facilities in the …" at bounding box center [565, 294] width 195 height 115
click at [548, 291] on p "Manufactured in Good Manufacturing Practices (GMP) certified facilities in the …" at bounding box center [565, 294] width 195 height 115
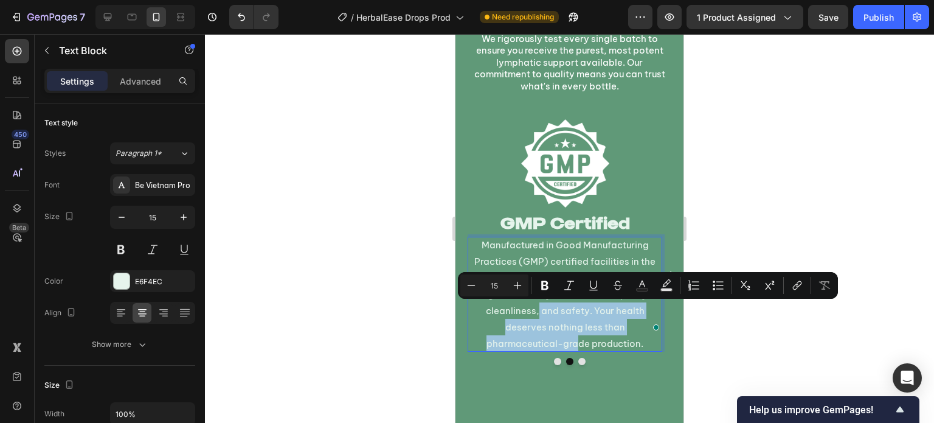
drag, startPoint x: 511, startPoint y: 311, endPoint x: 654, endPoint y: 331, distance: 144.9
click at [654, 331] on div "Manufactured in Good Manufacturing Practices (GMP) certified facilities in the …" at bounding box center [565, 294] width 195 height 115
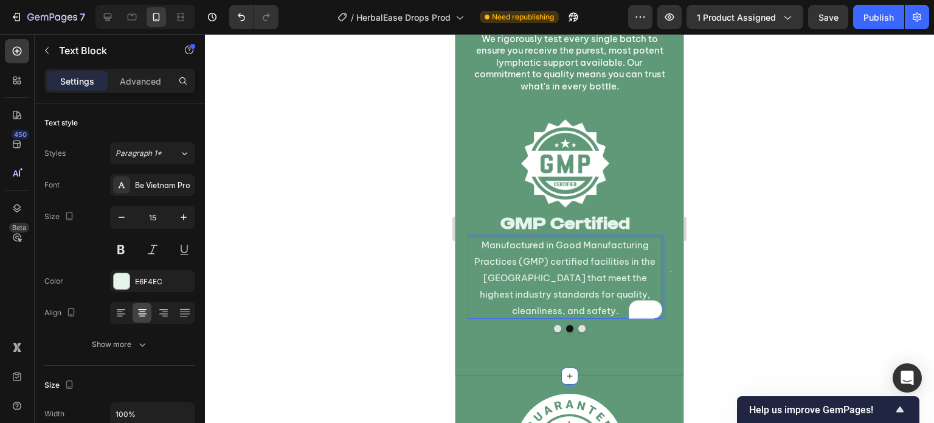
click at [483, 331] on div "Tested & Certified for Your Peace of Mind Heading We rigorously test every sing…" at bounding box center [569, 159] width 228 height 433
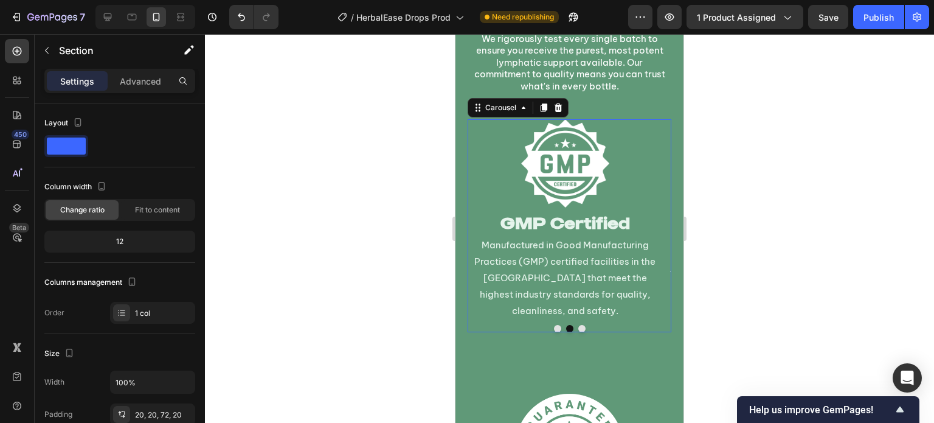
click at [554, 328] on button "Dot" at bounding box center [557, 328] width 7 height 7
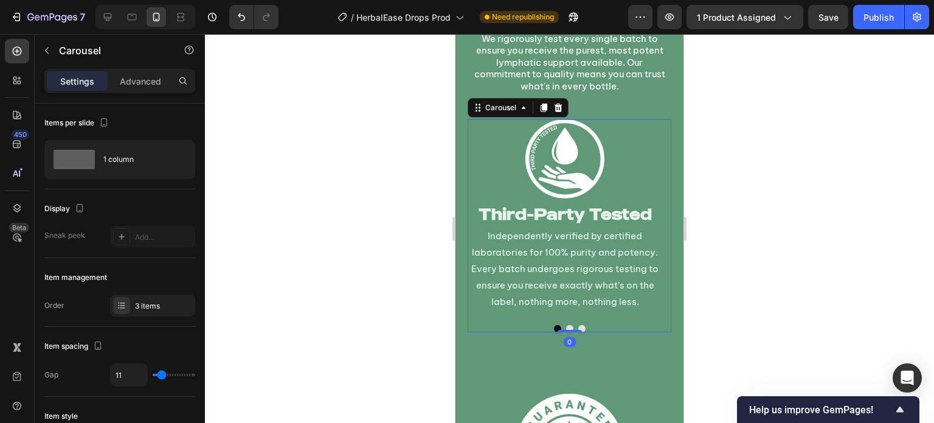
click at [578, 326] on button "Dot" at bounding box center [581, 328] width 7 height 7
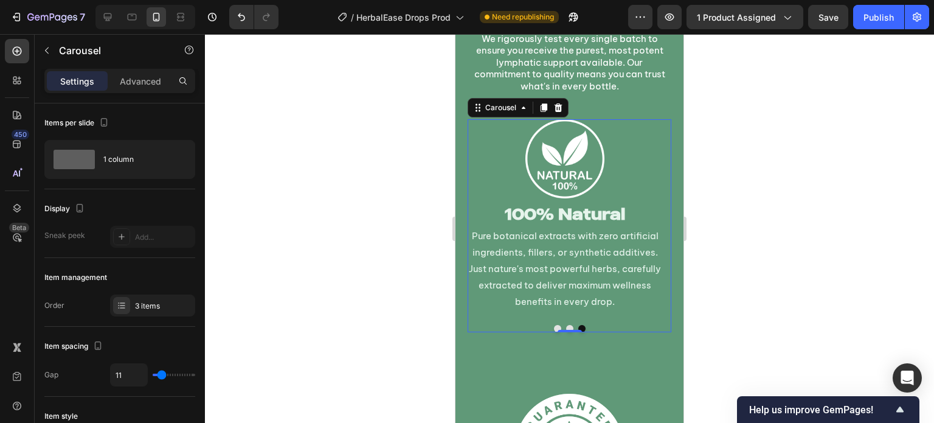
click at [566, 326] on button "Dot" at bounding box center [569, 328] width 7 height 7
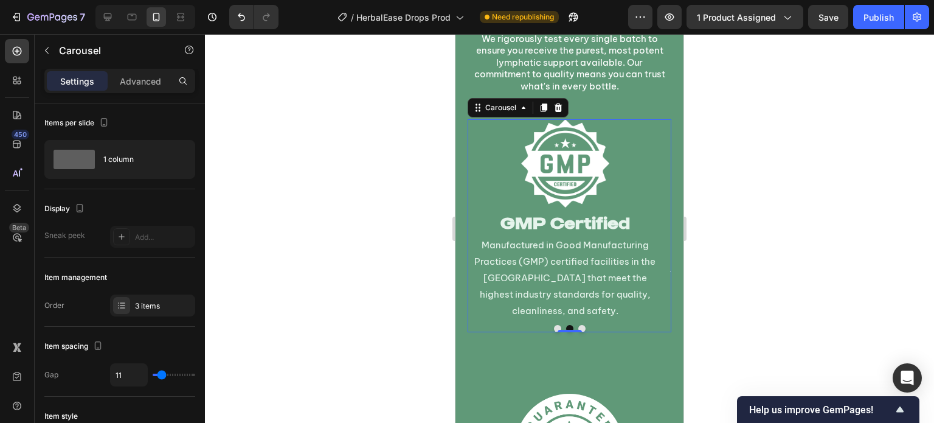
click at [380, 323] on div at bounding box center [569, 228] width 729 height 389
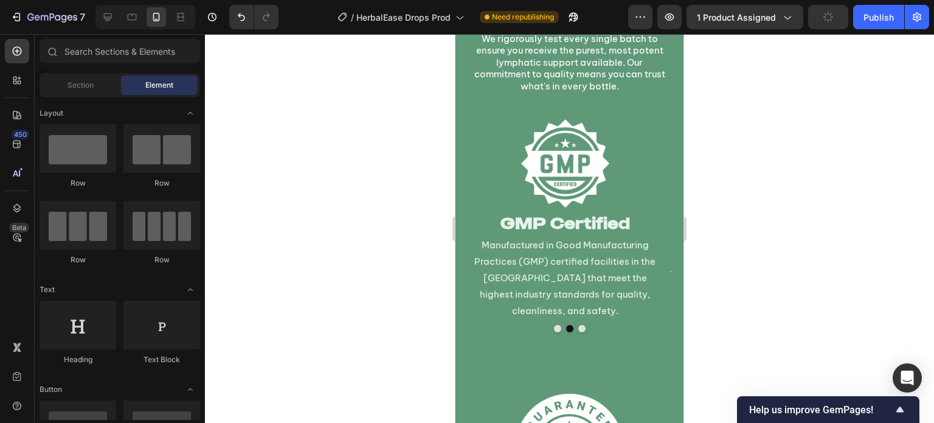
click at [364, 265] on div at bounding box center [569, 228] width 729 height 389
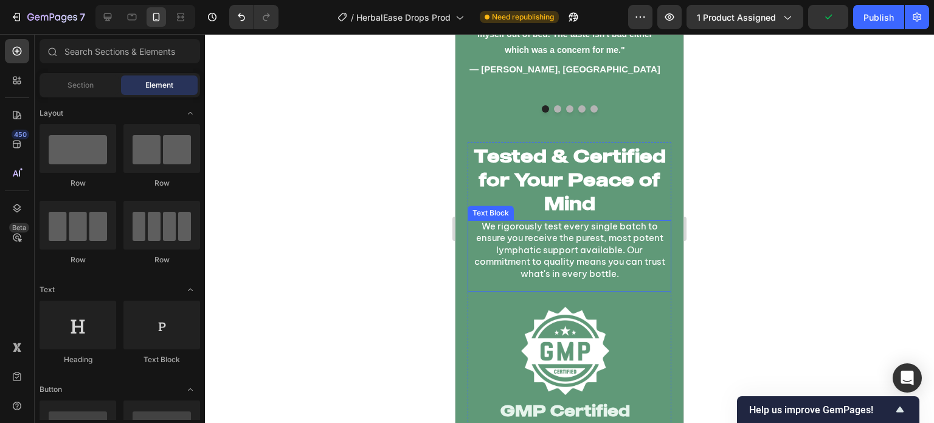
click at [581, 279] on div "We rigorously test every single batch to ensure you receive the purest, most po…" at bounding box center [570, 256] width 204 height 72
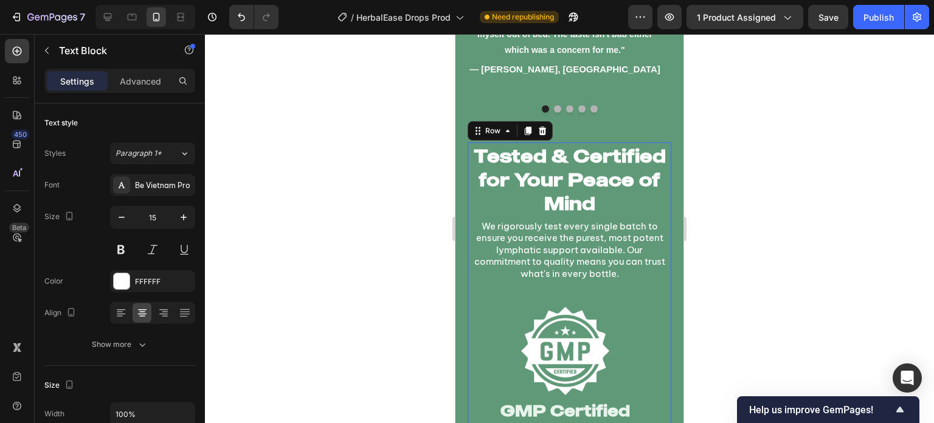
click at [531, 302] on div "Image Third-Party Tested Heading Independently verified by certified laboratori…" at bounding box center [570, 405] width 204 height 228
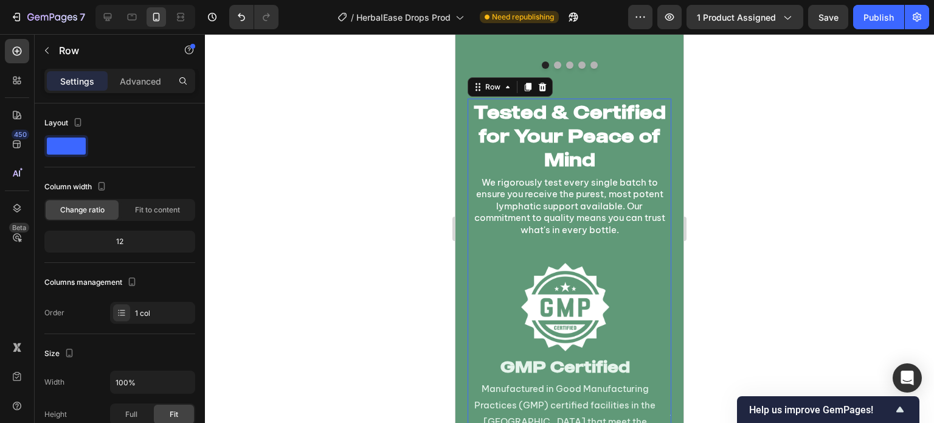
scroll to position [7303, 0]
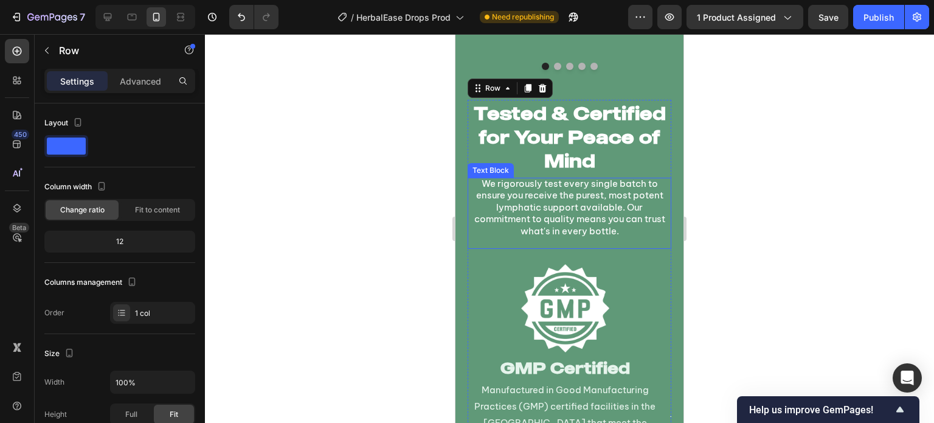
click at [375, 208] on div at bounding box center [569, 228] width 729 height 389
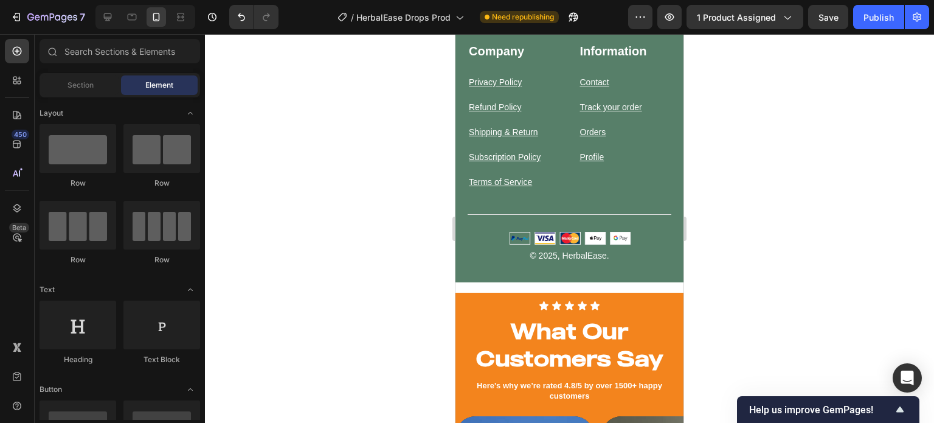
scroll to position [9018, 0]
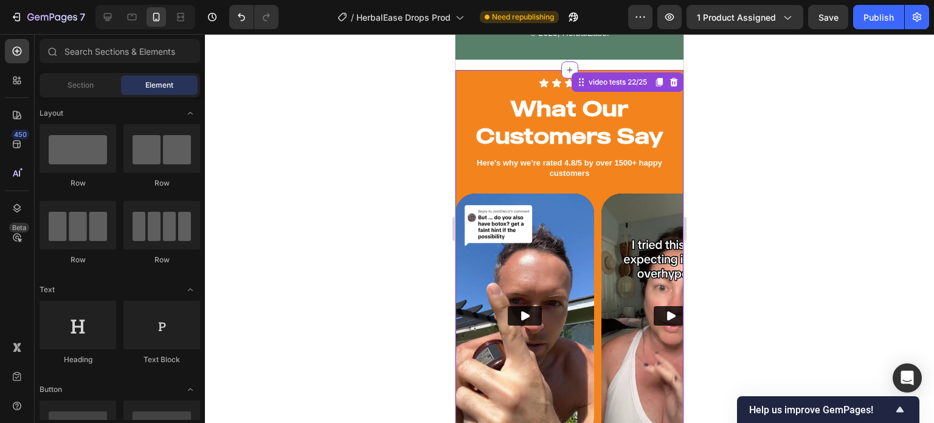
click at [659, 78] on div "Icon Icon Icon Icon Icon Icon List What Our Customers Say Heading Here's why we…" at bounding box center [569, 287] width 228 height 435
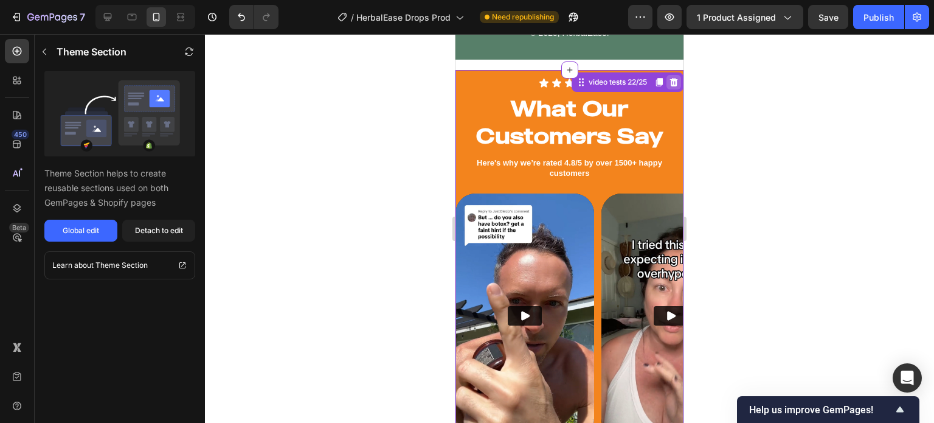
click at [670, 84] on icon at bounding box center [674, 82] width 8 height 9
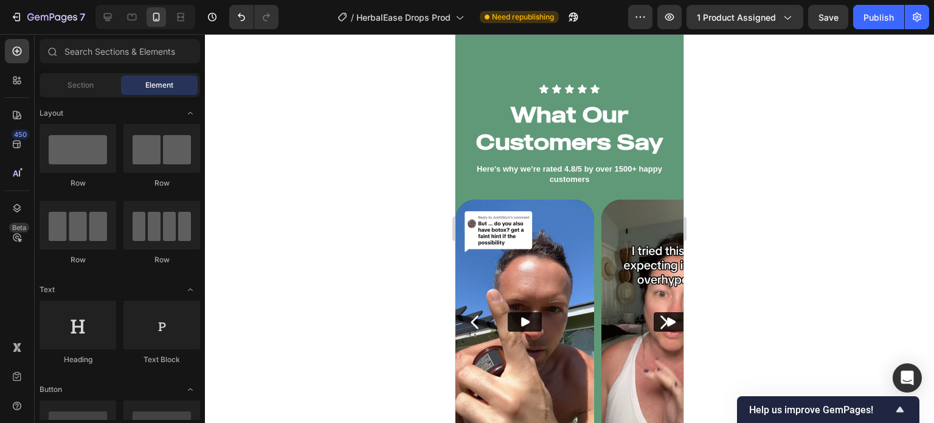
scroll to position [2488, 0]
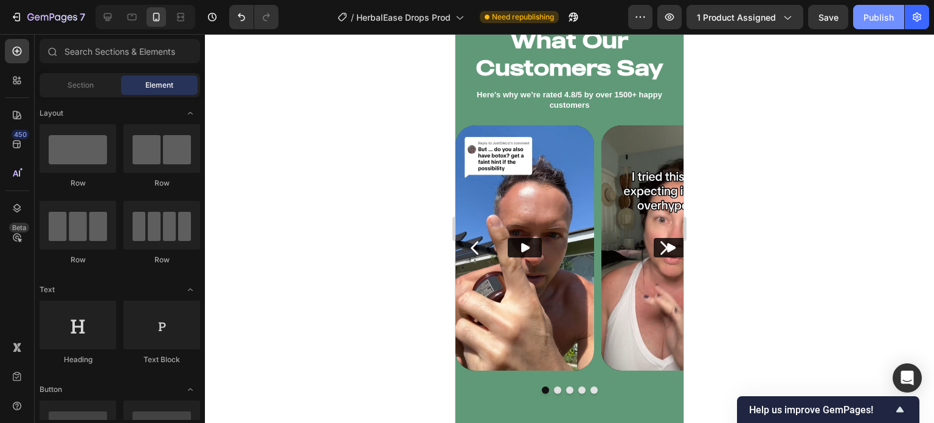
click at [873, 18] on div "Publish" at bounding box center [878, 17] width 30 height 13
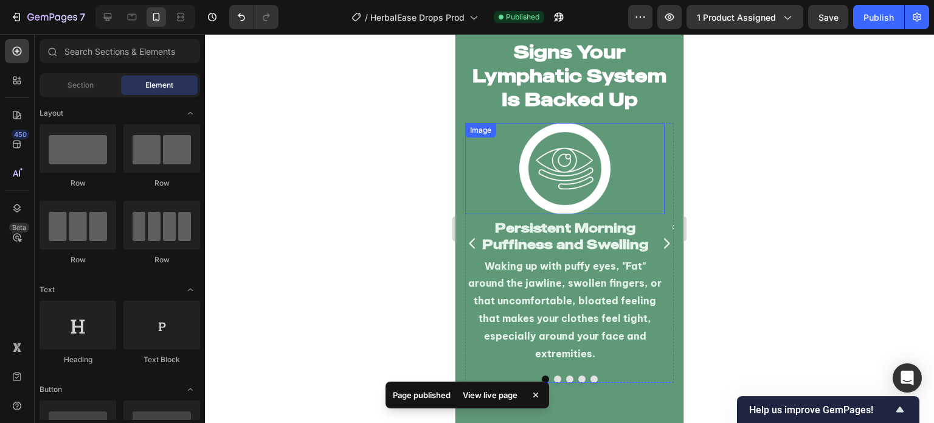
scroll to position [2824, 0]
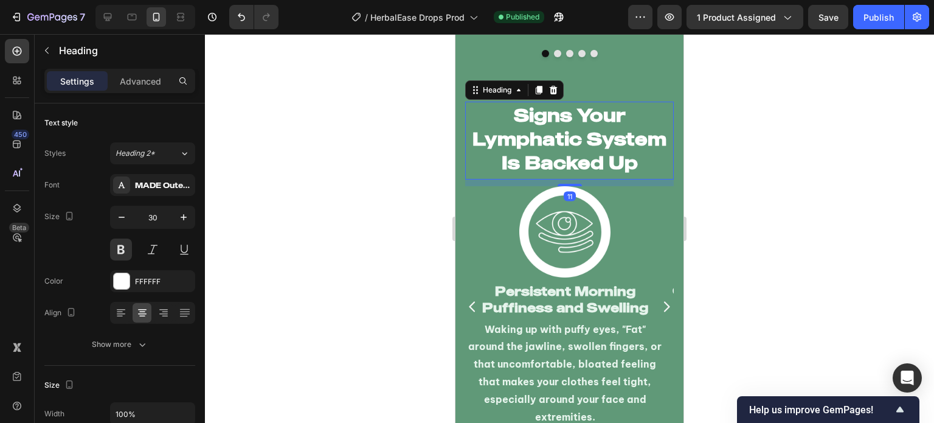
click at [645, 162] on h2 "Signs Your Lymphatic System Is Backed Up" at bounding box center [569, 139] width 209 height 74
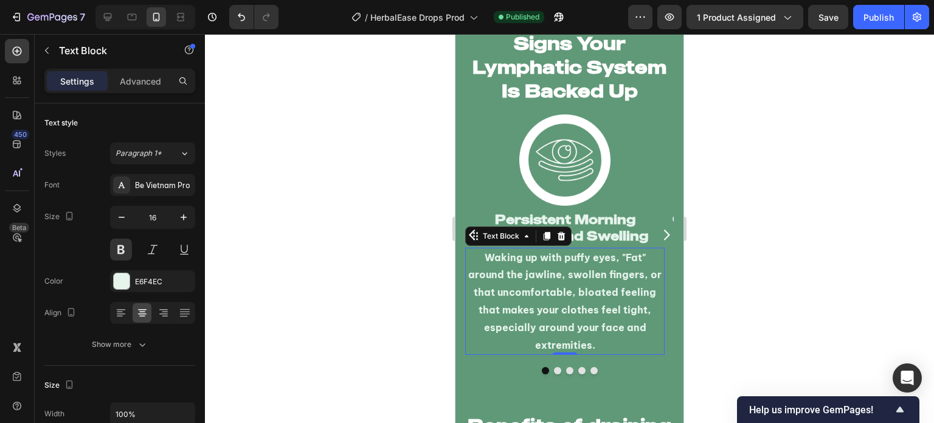
click at [596, 325] on p "Waking up with puffy eyes, "Fat" around the jawline, swollen fingers, or that u…" at bounding box center [564, 301] width 197 height 105
click at [614, 224] on h2 "Persistent Morning Puffiness and Swelling" at bounding box center [564, 228] width 199 height 36
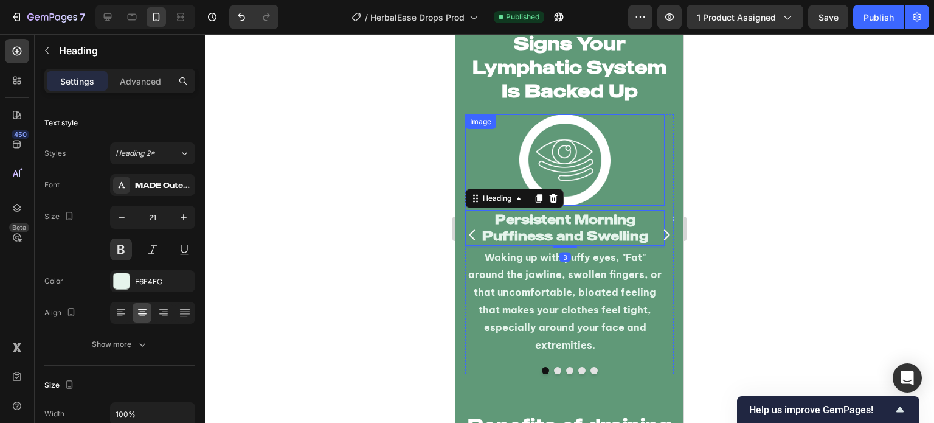
click at [624, 185] on div at bounding box center [564, 159] width 199 height 91
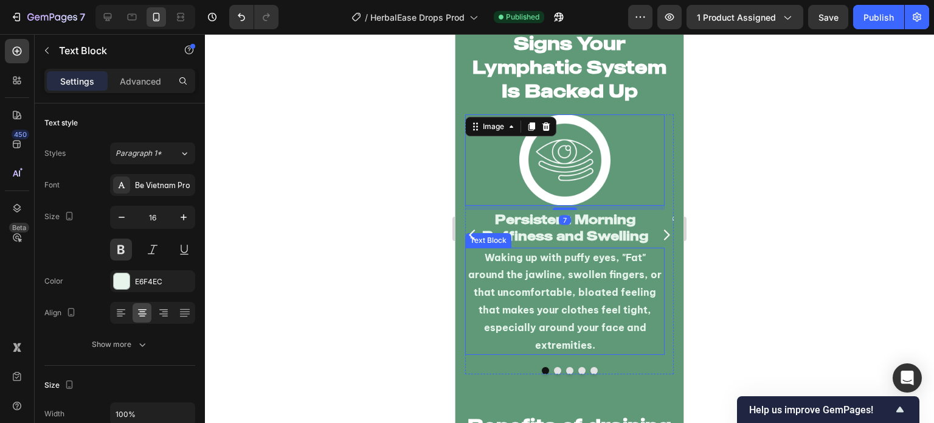
click at [586, 282] on p "Waking up with puffy eyes, "Fat" around the jawline, swollen fingers, or that u…" at bounding box center [564, 301] width 197 height 105
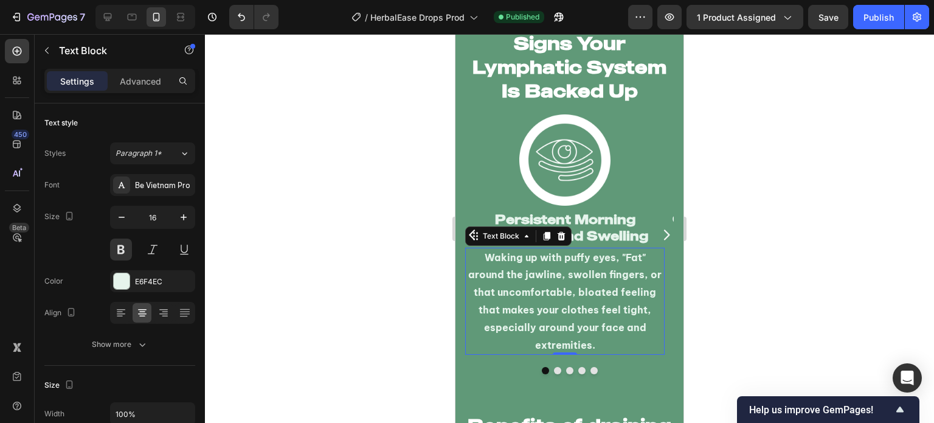
click at [586, 282] on p "Waking up with puffy eyes, "Fat" around the jawline, swollen fingers, or that u…" at bounding box center [564, 301] width 197 height 105
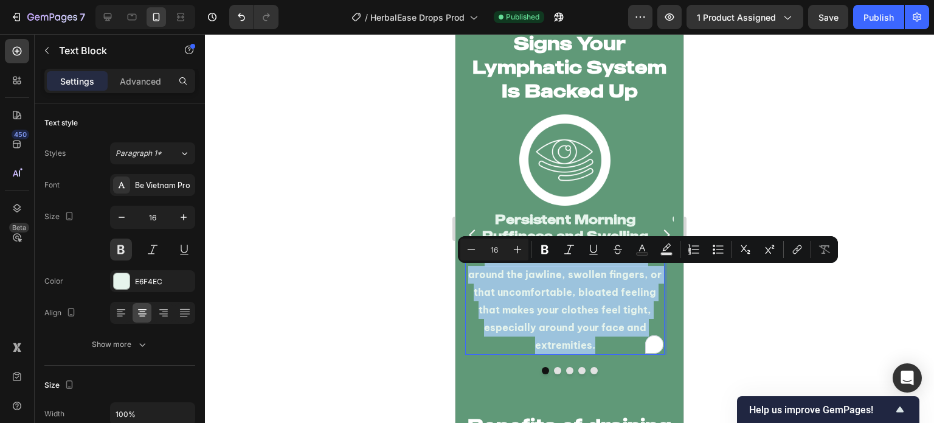
click at [586, 282] on p "Waking up with puffy eyes, "Fat" around the jawline, swollen fingers, or that u…" at bounding box center [564, 301] width 197 height 105
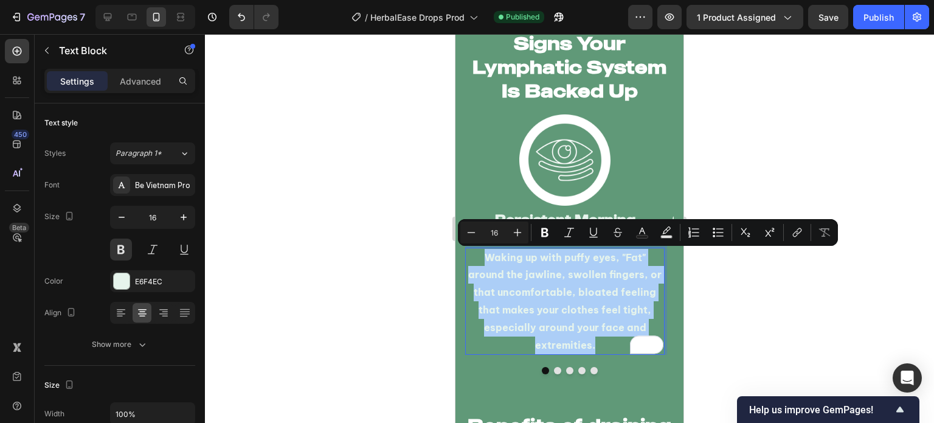
click at [386, 282] on div at bounding box center [569, 228] width 729 height 389
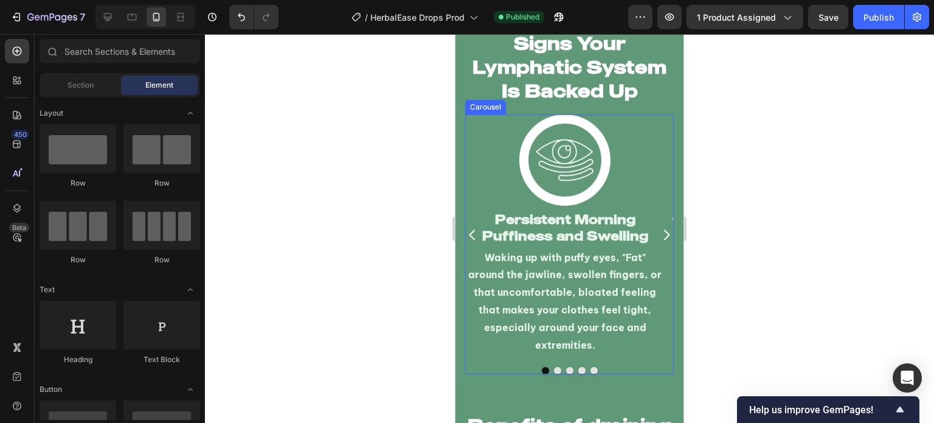
click at [659, 231] on icon "Carousel Next Arrow" at bounding box center [666, 234] width 15 height 15
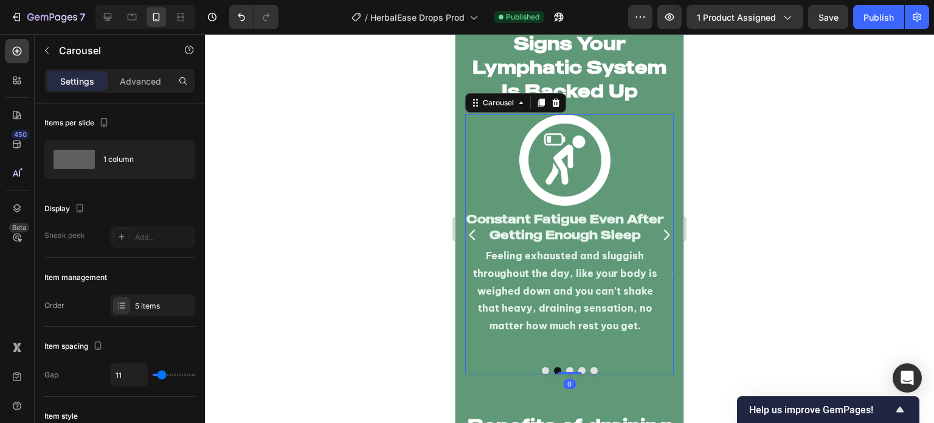
click at [659, 231] on icon "Carousel Next Arrow" at bounding box center [666, 234] width 15 height 15
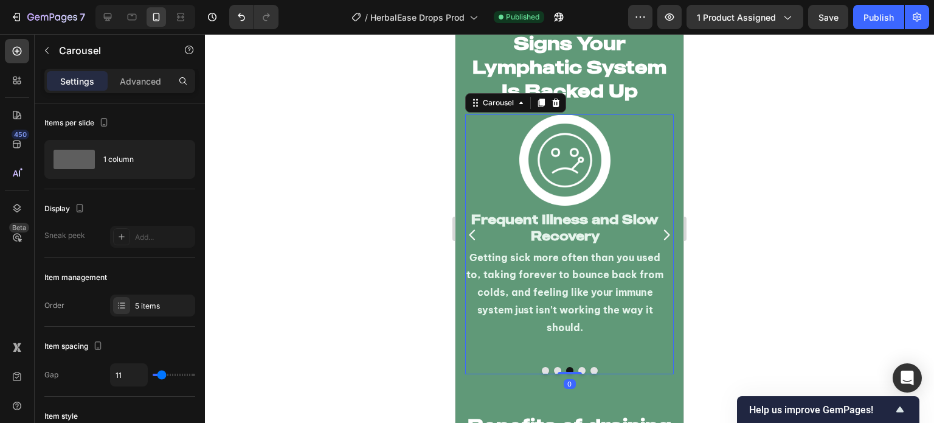
click at [659, 231] on icon "Carousel Next Arrow" at bounding box center [666, 234] width 15 height 15
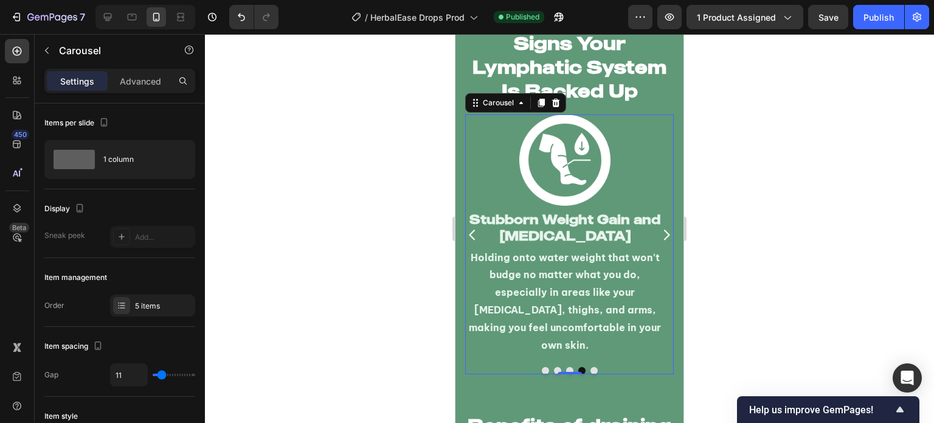
click at [659, 231] on icon "Carousel Next Arrow" at bounding box center [666, 234] width 15 height 15
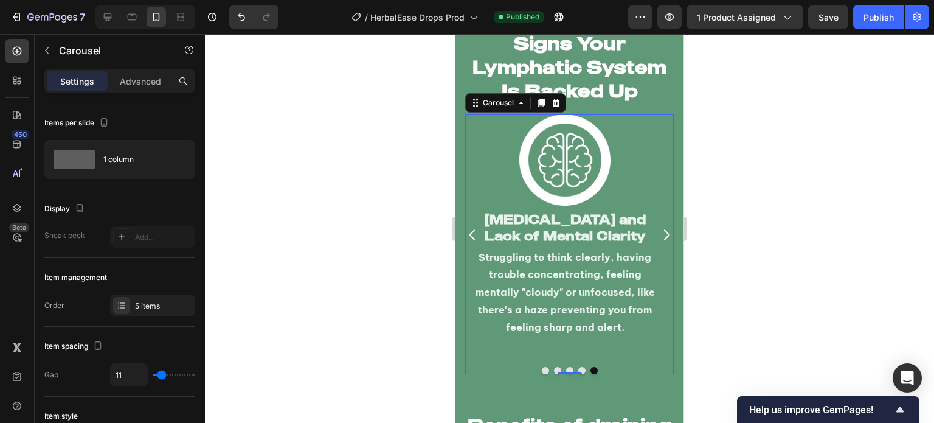
click at [659, 231] on icon "Carousel Next Arrow" at bounding box center [666, 234] width 15 height 15
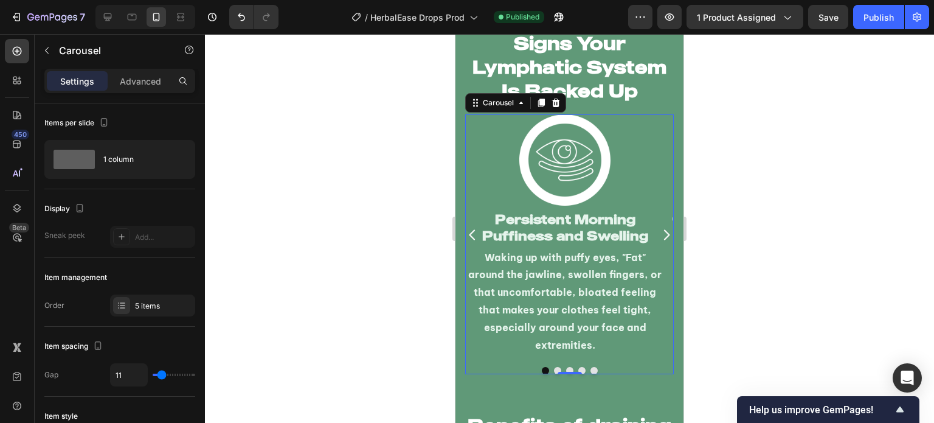
click at [659, 231] on icon "Carousel Next Arrow" at bounding box center [666, 234] width 15 height 15
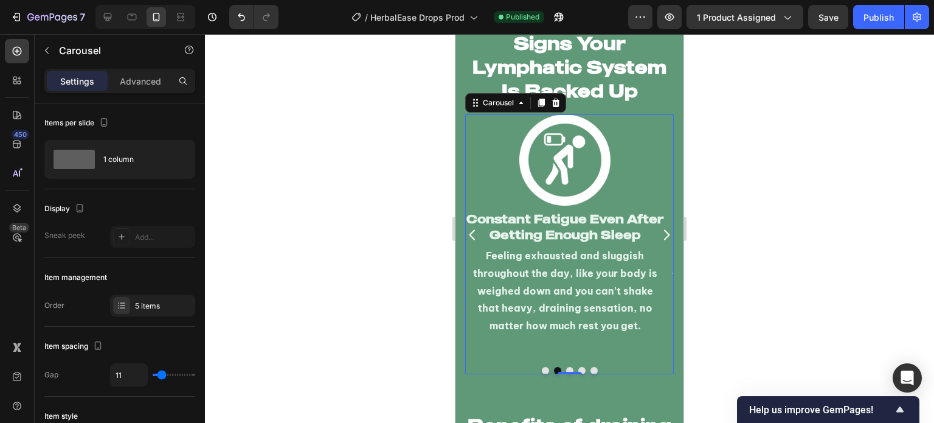
click at [476, 233] on icon "Carousel Back Arrow" at bounding box center [472, 234] width 15 height 15
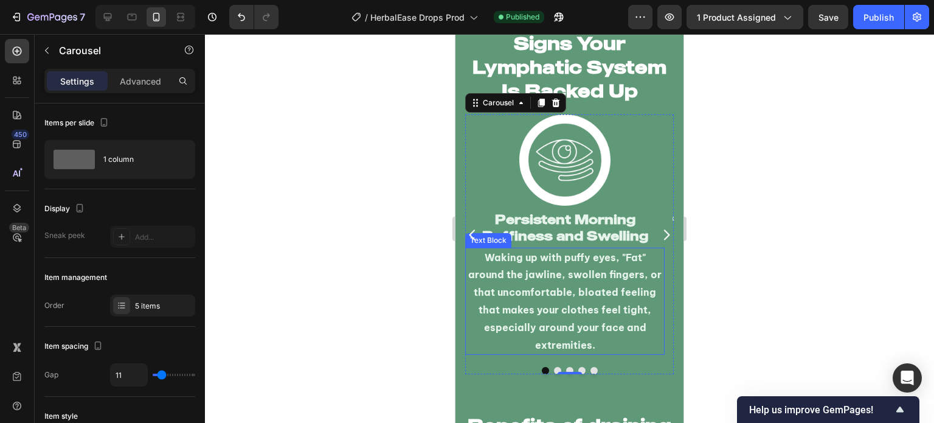
click at [552, 290] on p "Waking up with puffy eyes, "Fat" around the jawline, swollen fingers, or that u…" at bounding box center [564, 301] width 197 height 105
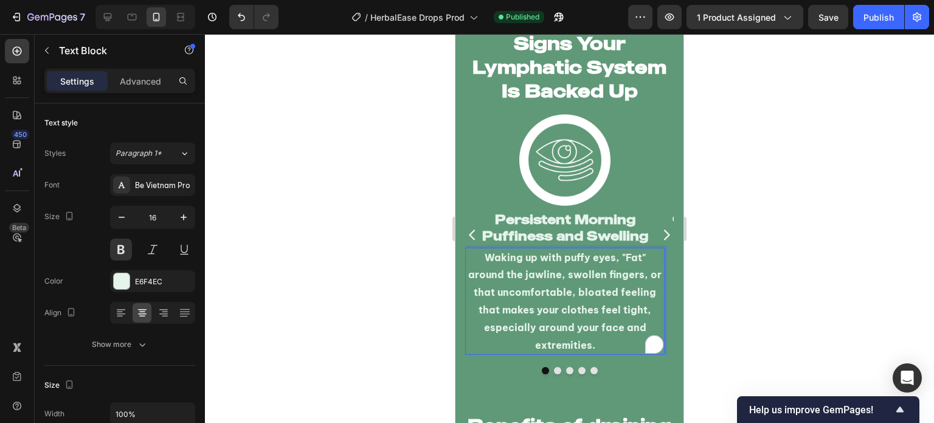
click at [552, 290] on p "Waking up with puffy eyes, "Fat" around the jawline, swollen fingers, or that u…" at bounding box center [564, 301] width 197 height 105
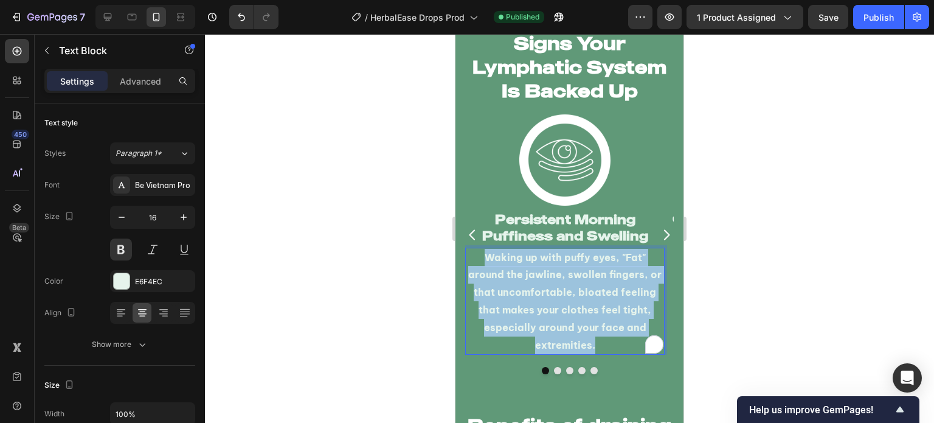
click at [552, 290] on p "Waking up with puffy eyes, "Fat" around the jawline, swollen fingers, or that u…" at bounding box center [564, 301] width 197 height 105
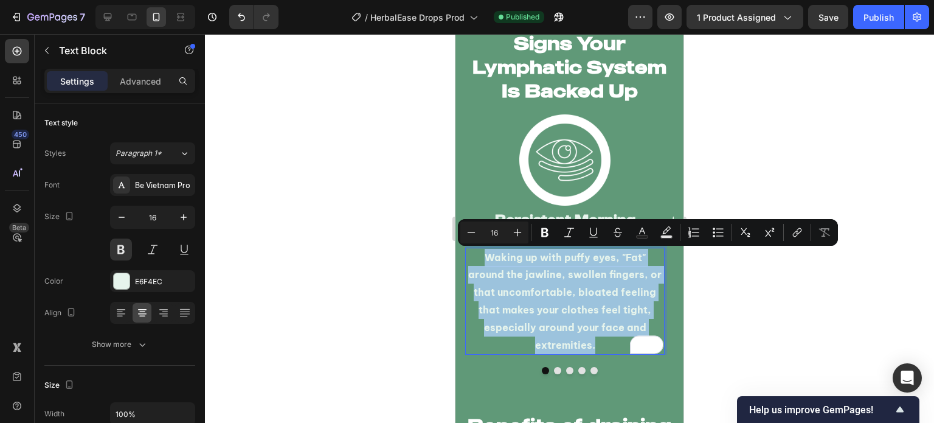
copy p "Waking up with puffy eyes, "Fat" around the jawline, swollen fingers, or that u…"
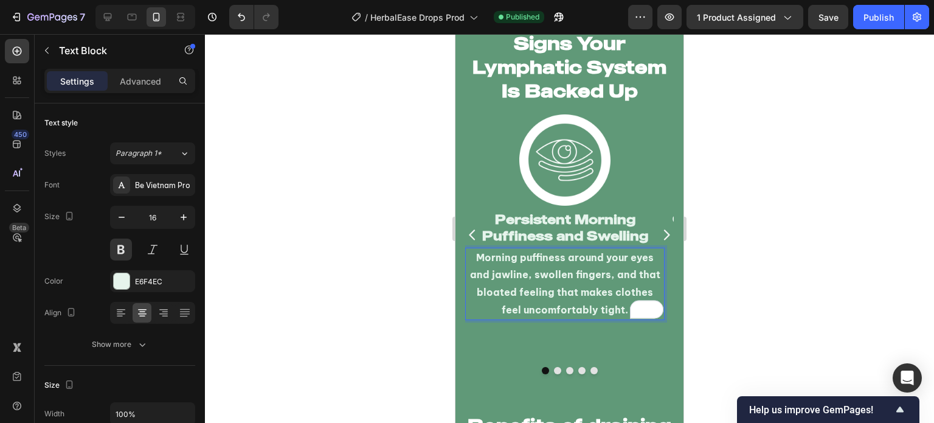
click at [382, 233] on div at bounding box center [569, 228] width 729 height 389
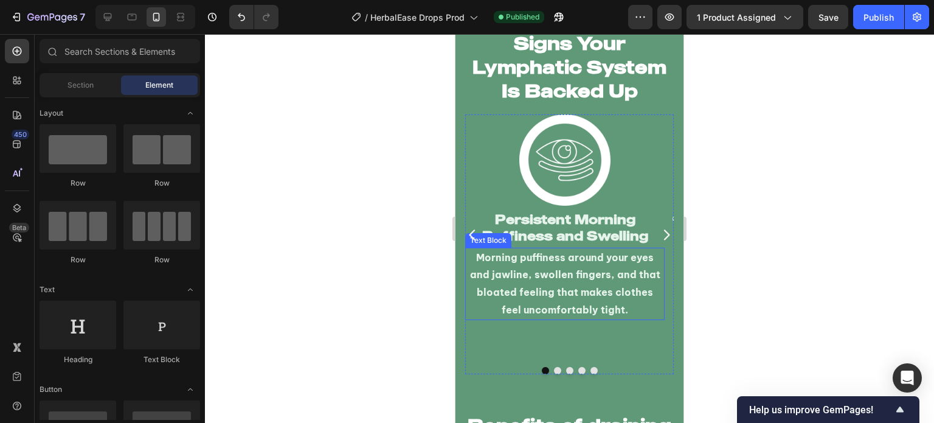
click at [545, 291] on p "Morning puffiness around your eyes and jawline, swollen fingers, and that bloat…" at bounding box center [564, 284] width 197 height 70
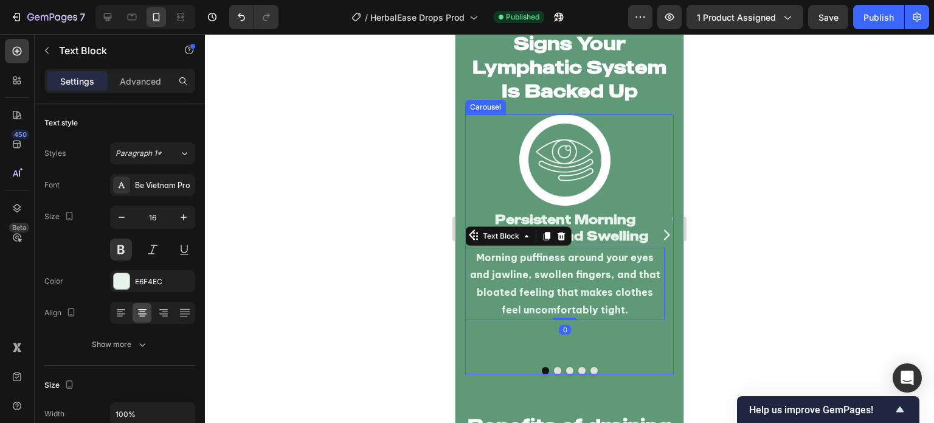
click at [657, 347] on div "Image Persistent Morning Puffiness and Swelling Heading Morning puffiness aroun…" at bounding box center [569, 244] width 209 height 260
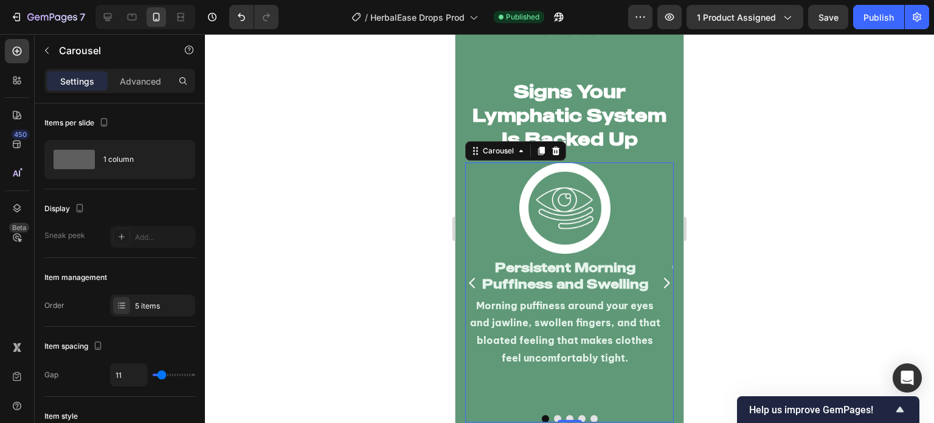
scroll to position [2846, 0]
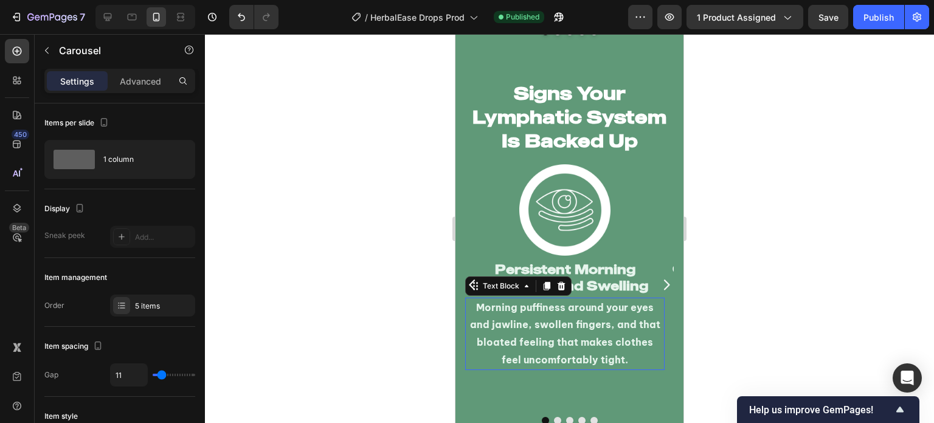
click at [569, 328] on p "Morning puffiness around your eyes and jawline, swollen fingers, and that bloat…" at bounding box center [564, 334] width 197 height 70
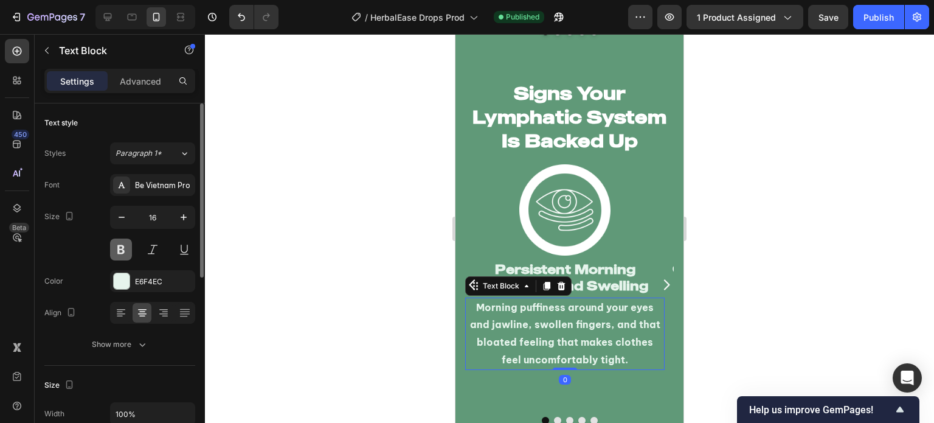
click at [123, 251] on button at bounding box center [121, 249] width 22 height 22
click at [125, 215] on icon "button" at bounding box center [122, 217] width 12 height 12
type input "15"
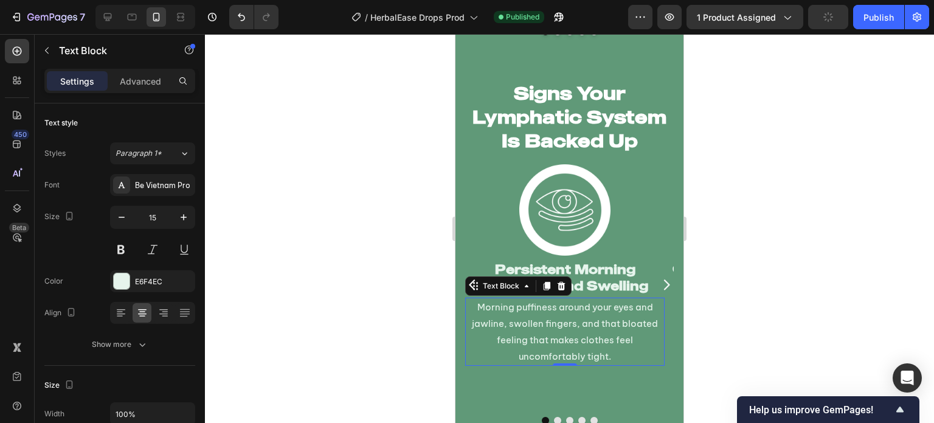
click at [358, 326] on div at bounding box center [569, 228] width 729 height 389
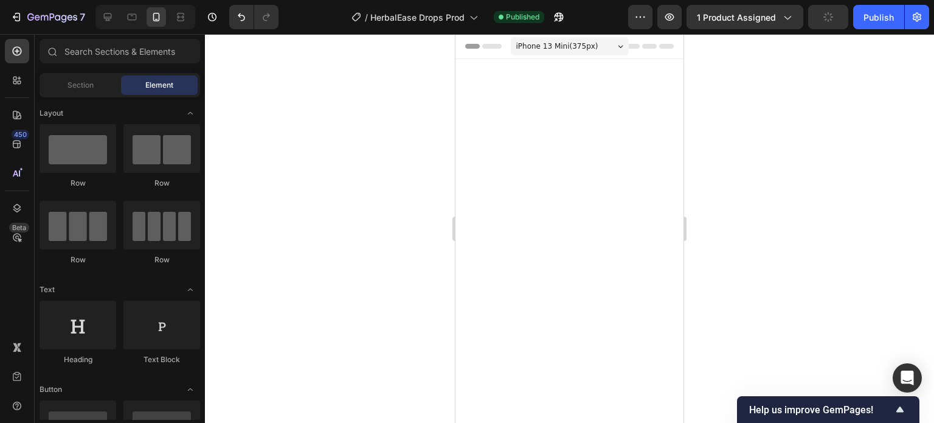
scroll to position [2846, 0]
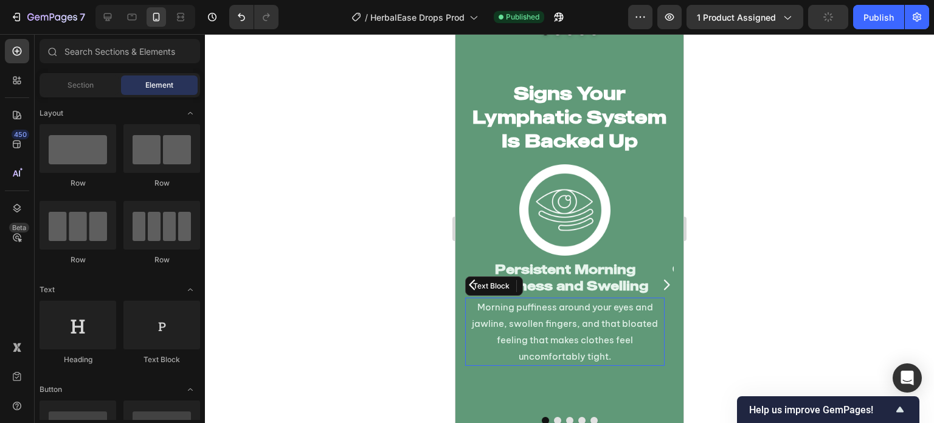
click at [532, 321] on p "Morning puffiness around your eyes and jawline, swollen fingers, and that bloat…" at bounding box center [564, 332] width 197 height 66
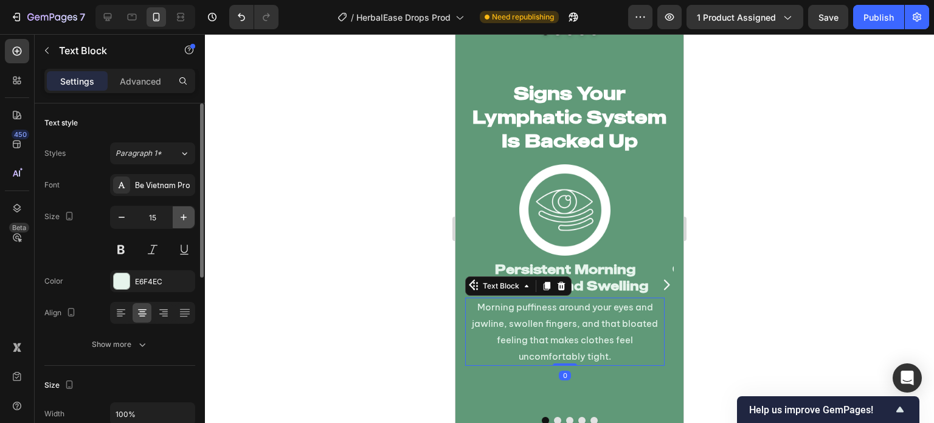
click at [180, 212] on icon "button" at bounding box center [184, 217] width 12 height 12
type input "16"
click at [318, 268] on div at bounding box center [569, 228] width 729 height 389
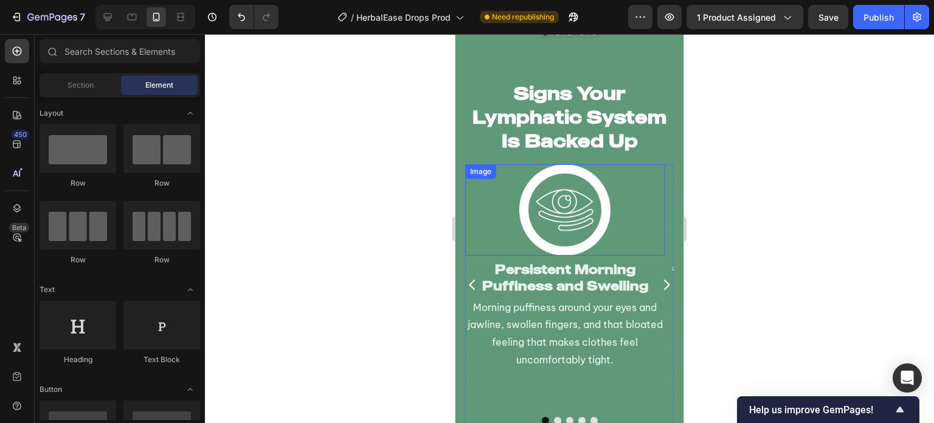
click at [581, 230] on img at bounding box center [564, 209] width 91 height 91
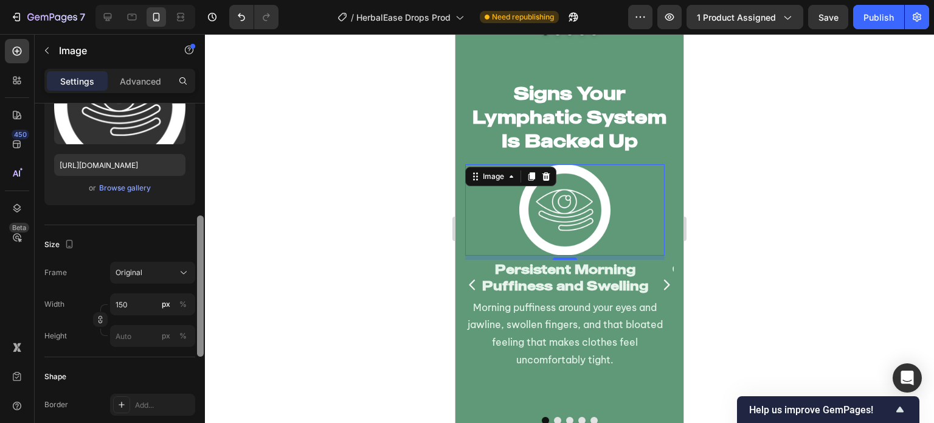
scroll to position [199, 0]
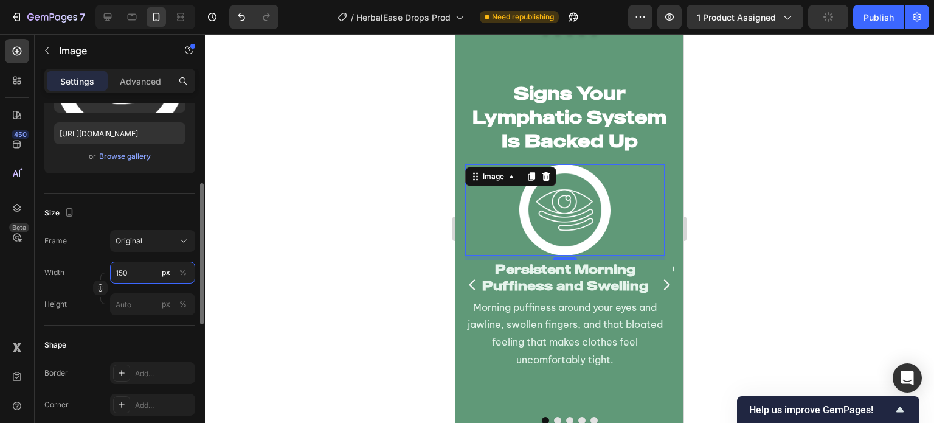
click at [134, 274] on input "150" at bounding box center [152, 272] width 85 height 22
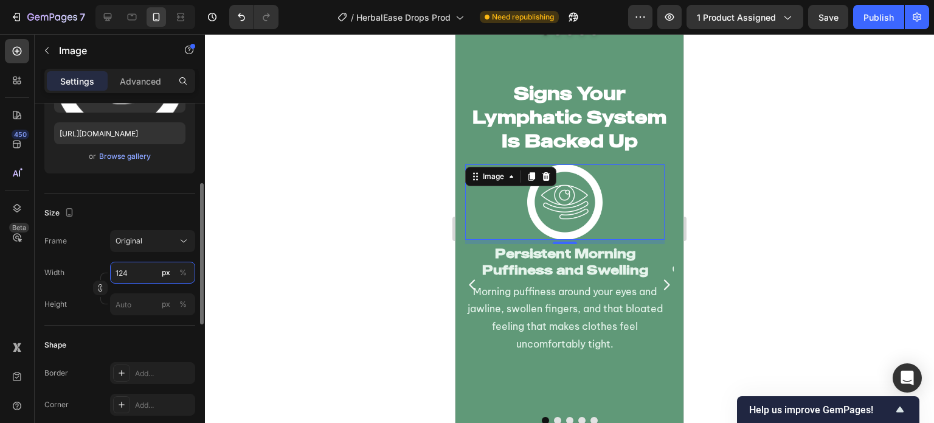
type input "125"
click at [339, 278] on div at bounding box center [569, 228] width 729 height 389
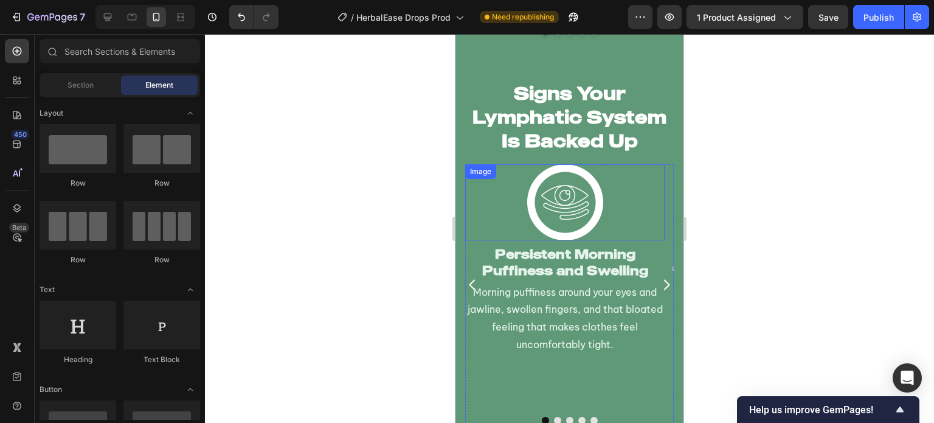
click at [588, 185] on img at bounding box center [565, 202] width 76 height 76
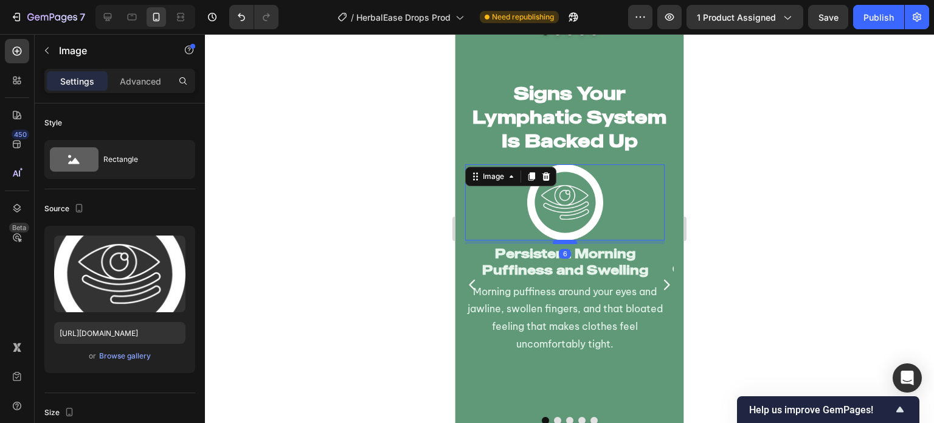
click at [567, 240] on div "6" at bounding box center [564, 240] width 199 height 0
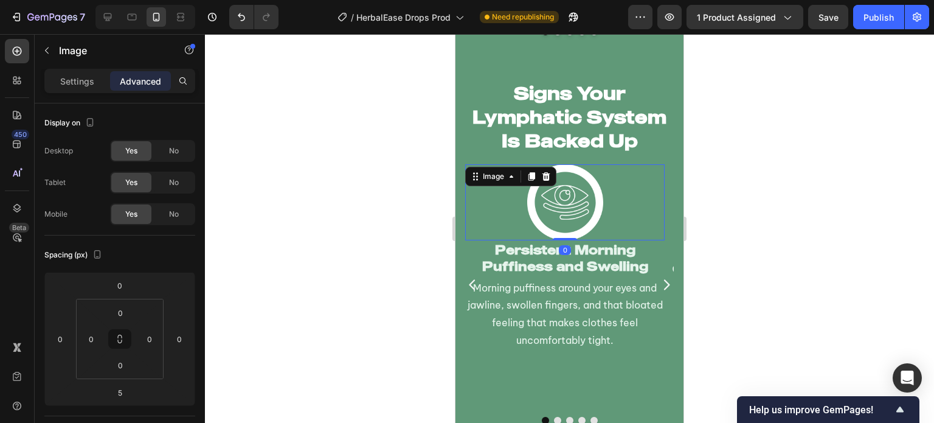
drag, startPoint x: 567, startPoint y: 243, endPoint x: 571, endPoint y: 231, distance: 12.3
click at [571, 231] on div "Image 0" at bounding box center [564, 202] width 199 height 76
type input "0"
click at [404, 216] on div at bounding box center [569, 228] width 729 height 389
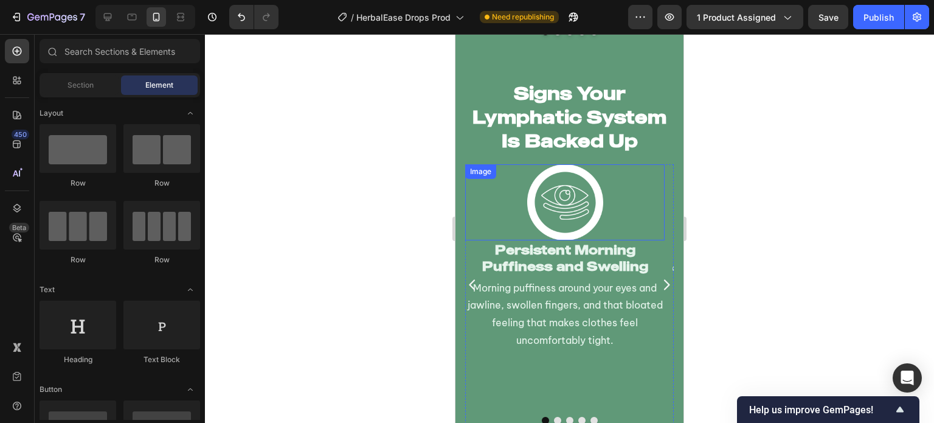
click at [521, 215] on div at bounding box center [564, 202] width 199 height 76
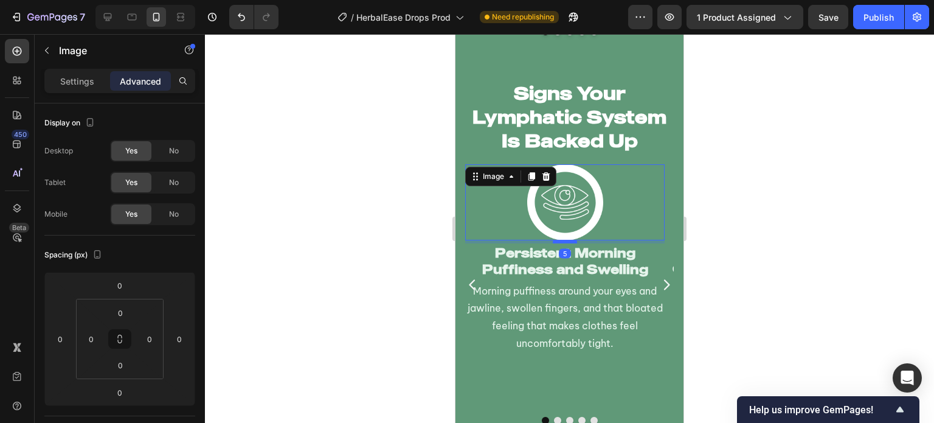
click at [571, 240] on div at bounding box center [565, 242] width 24 height 4
type input "5"
click at [365, 232] on div at bounding box center [569, 228] width 729 height 389
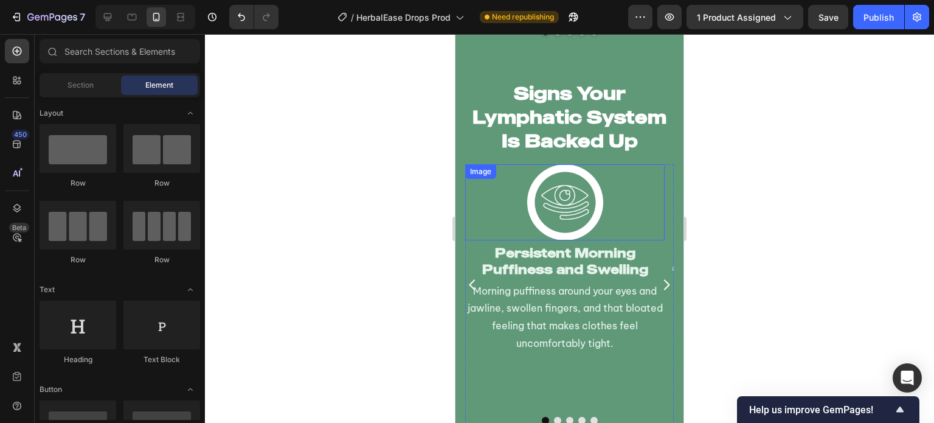
click at [516, 223] on div at bounding box center [564, 202] width 199 height 76
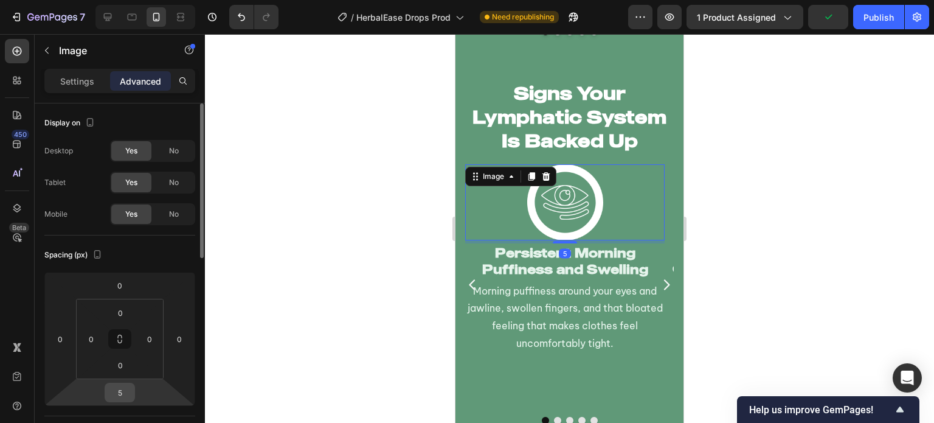
click at [118, 389] on input "5" at bounding box center [120, 392] width 24 height 18
type input "7"
click at [406, 291] on div at bounding box center [569, 228] width 729 height 389
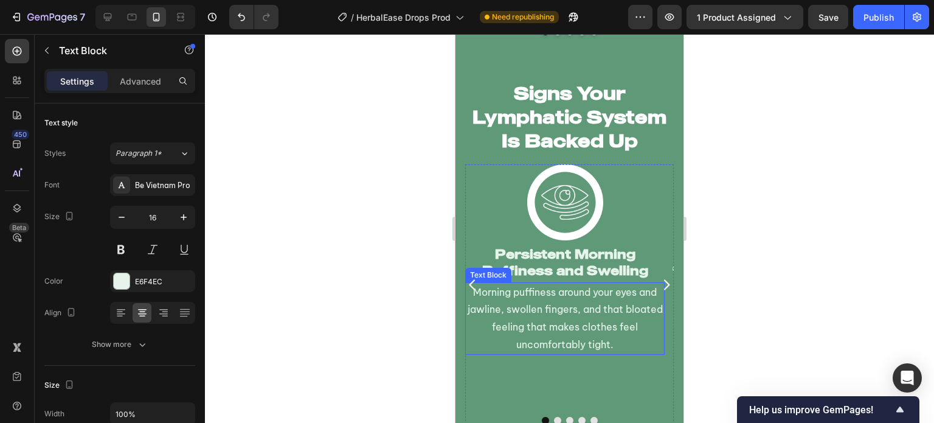
click at [615, 328] on p "Morning puffiness around your eyes and jawline, swollen fingers, and that bloat…" at bounding box center [564, 318] width 197 height 70
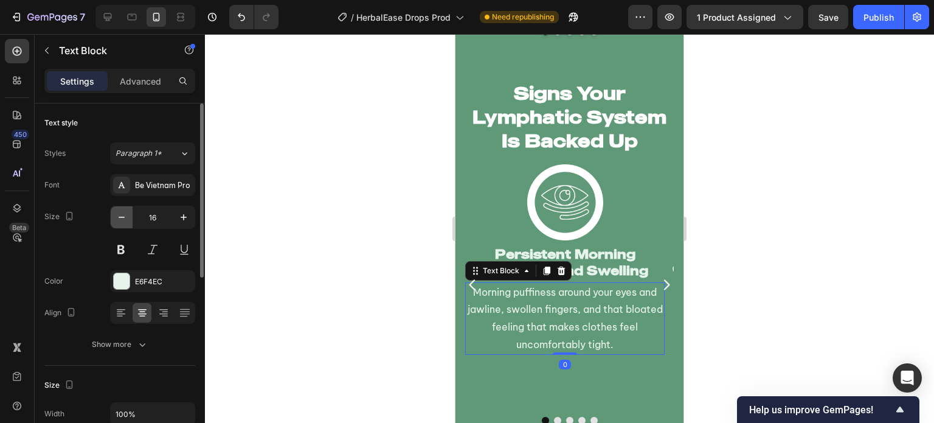
click at [114, 222] on button "button" at bounding box center [122, 217] width 22 height 22
type input "15"
click at [304, 243] on div at bounding box center [569, 228] width 729 height 389
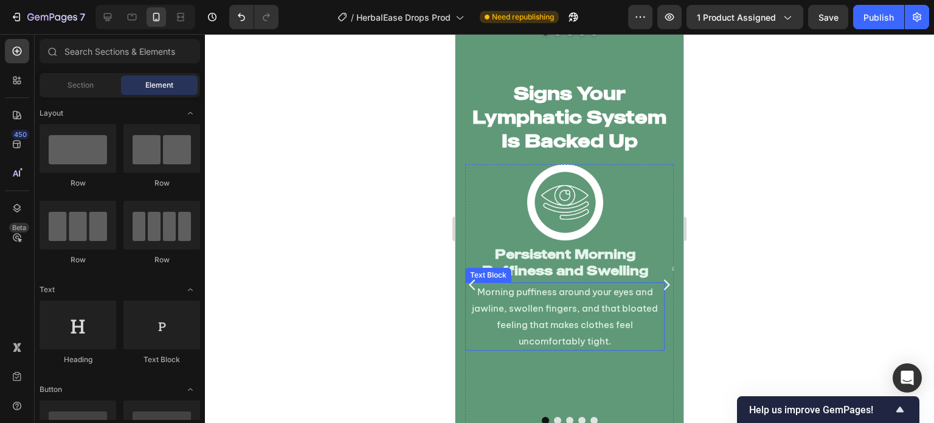
click at [586, 336] on p "Morning puffiness around your eyes and jawline, swollen fingers, and that bloat…" at bounding box center [564, 316] width 197 height 66
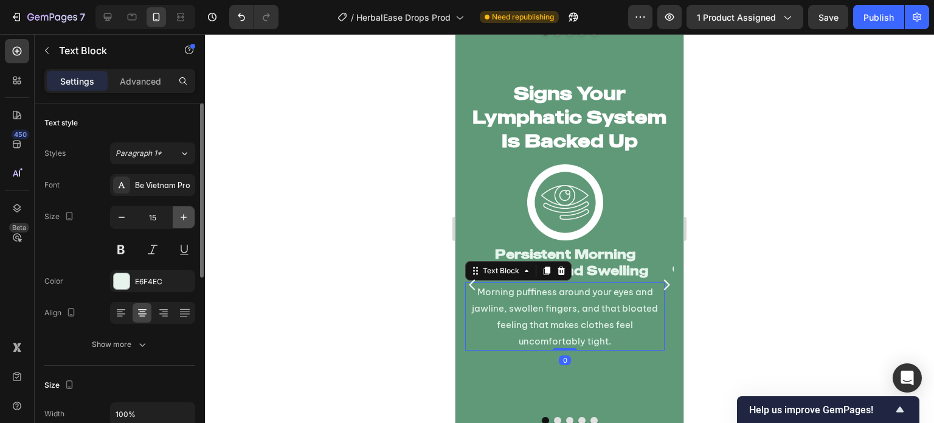
click at [181, 215] on icon "button" at bounding box center [184, 217] width 12 height 12
type input "16"
click at [519, 392] on div "Image Persistent Morning Puffiness and Swelling Heading Morning puffiness aroun…" at bounding box center [569, 294] width 209 height 260
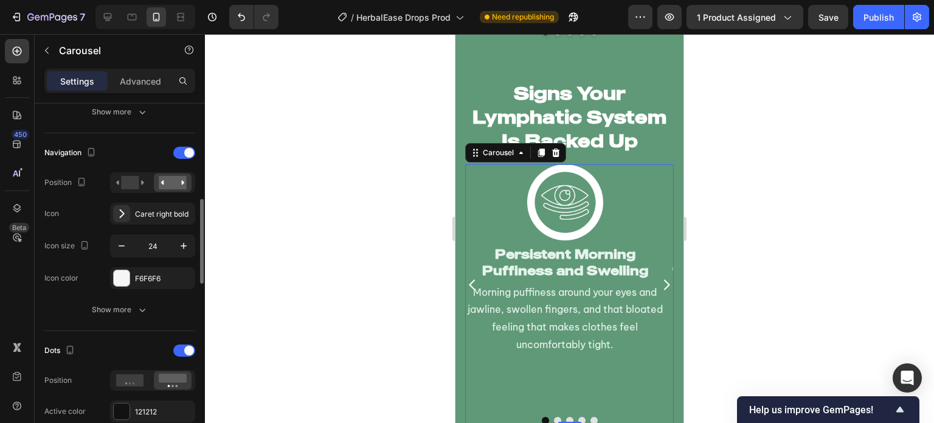
scroll to position [395, 0]
click at [181, 151] on div at bounding box center [184, 153] width 22 height 12
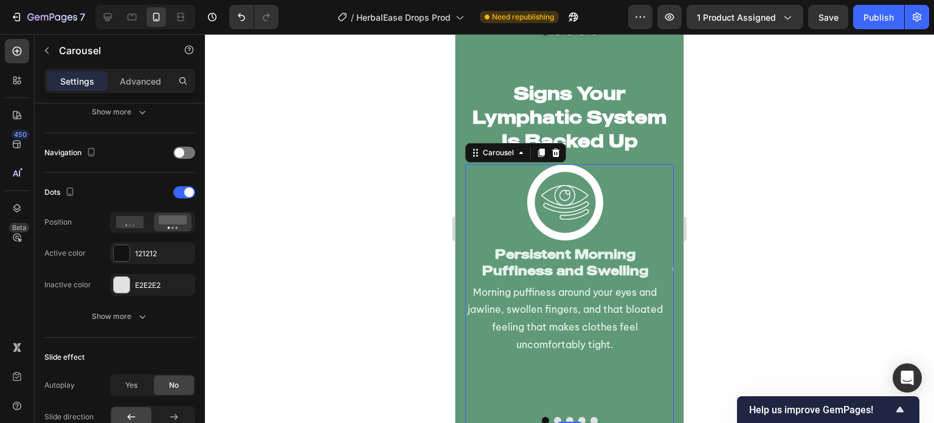
click at [351, 272] on div at bounding box center [569, 228] width 729 height 389
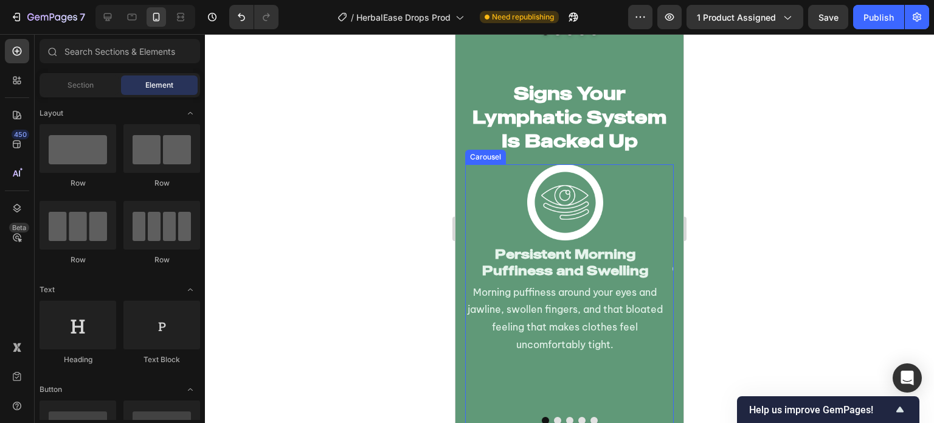
click at [554, 417] on button "Dot" at bounding box center [557, 420] width 7 height 7
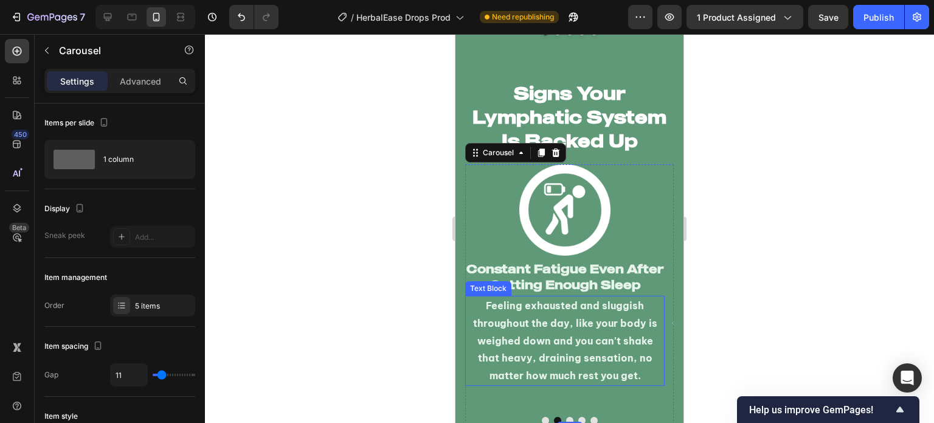
click at [559, 355] on p "Feeling exhausted and sluggish throughout the day, like your body is weighed do…" at bounding box center [564, 341] width 197 height 88
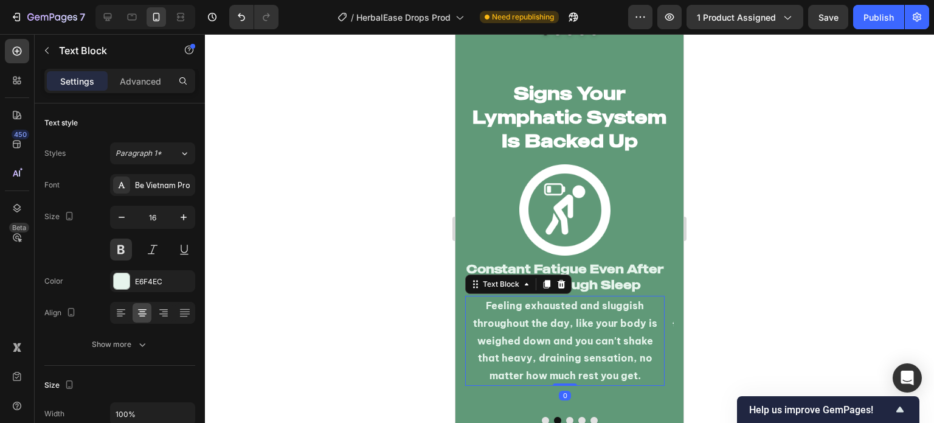
click at [559, 355] on p "Feeling exhausted and sluggish throughout the day, like your body is weighed do…" at bounding box center [564, 341] width 197 height 88
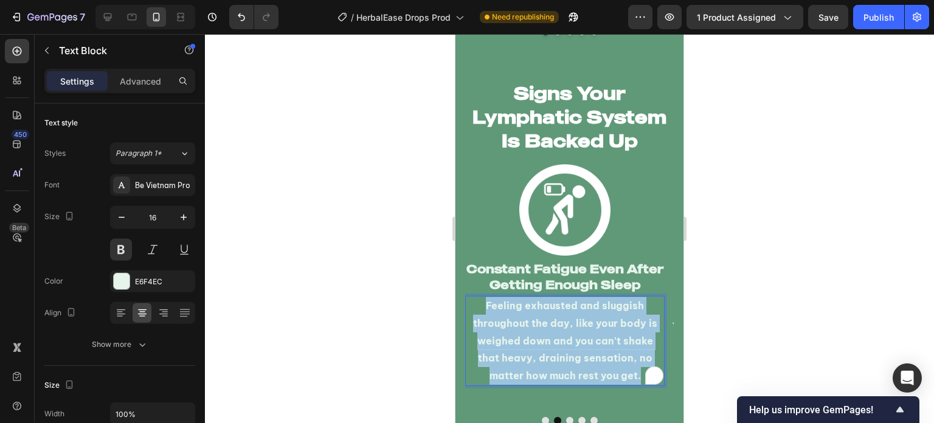
click at [559, 355] on p "Feeling exhausted and sluggish throughout the day, like your body is weighed do…" at bounding box center [564, 341] width 197 height 88
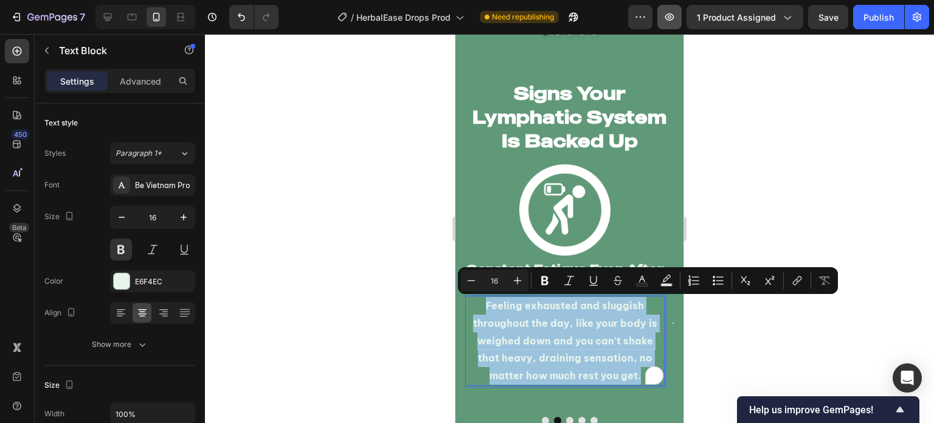
copy p "Feeling exhausted and sluggish throughout the day, like your body is weighed do…"
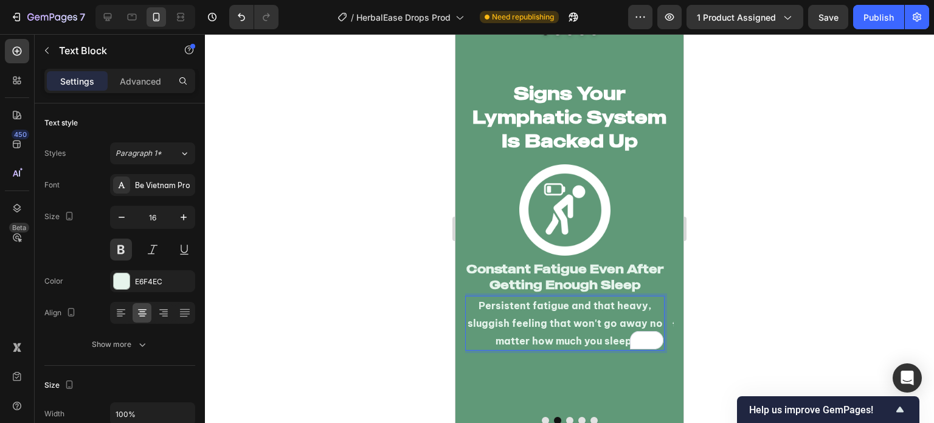
click at [384, 263] on div at bounding box center [569, 228] width 729 height 389
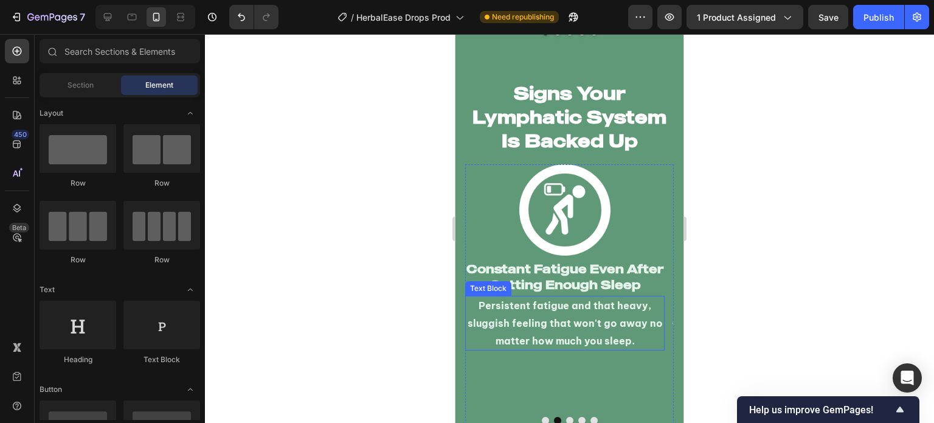
click at [528, 325] on p "Persistent fatigue and that heavy, sluggish feeling that won't go away no matte…" at bounding box center [564, 323] width 197 height 52
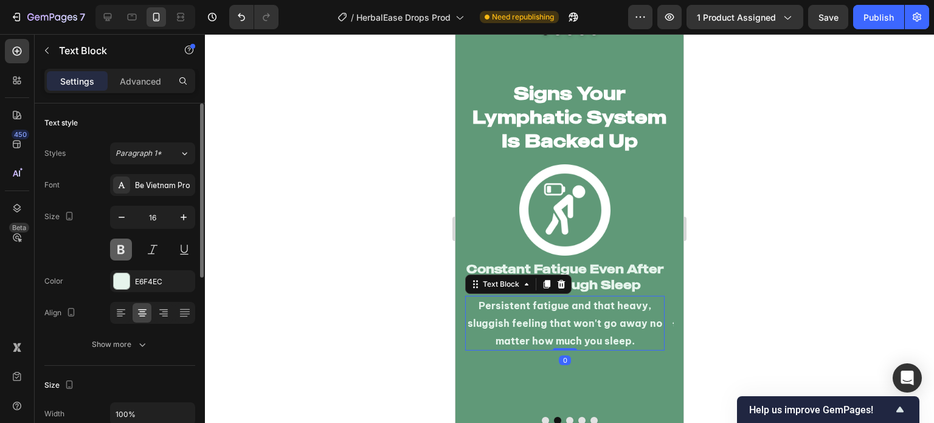
click at [119, 254] on button at bounding box center [121, 249] width 22 height 22
click at [314, 303] on div at bounding box center [569, 228] width 729 height 389
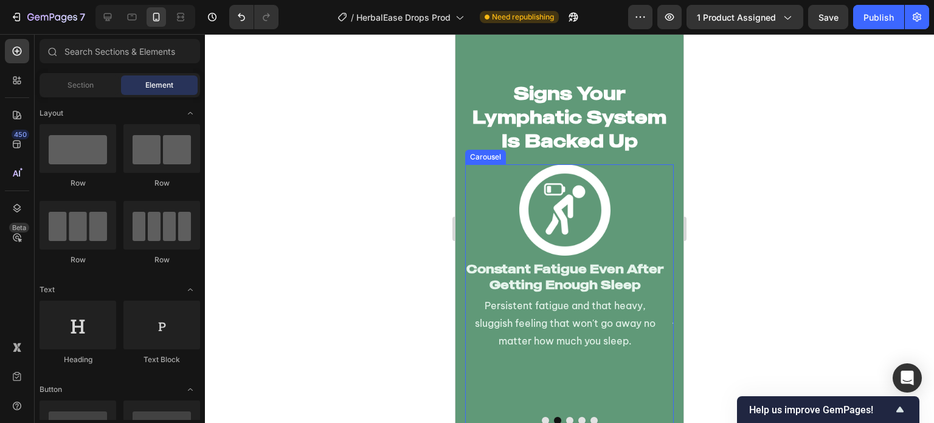
scroll to position [2904, 0]
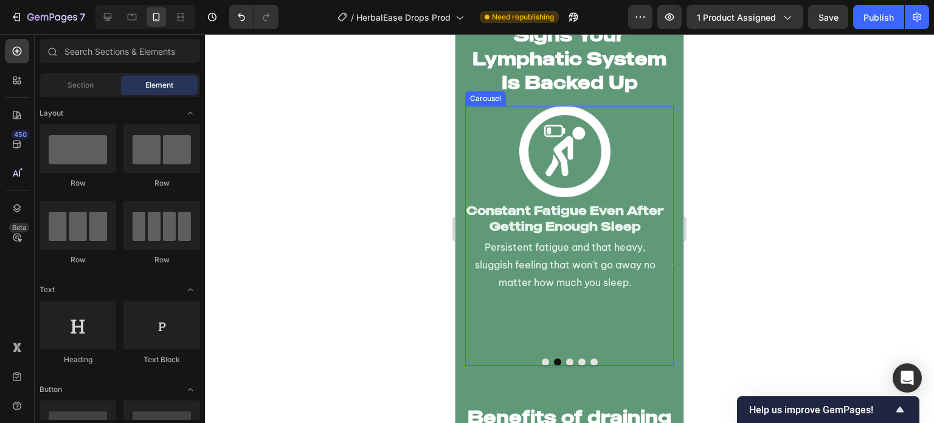
click at [566, 358] on button "Dot" at bounding box center [569, 361] width 7 height 7
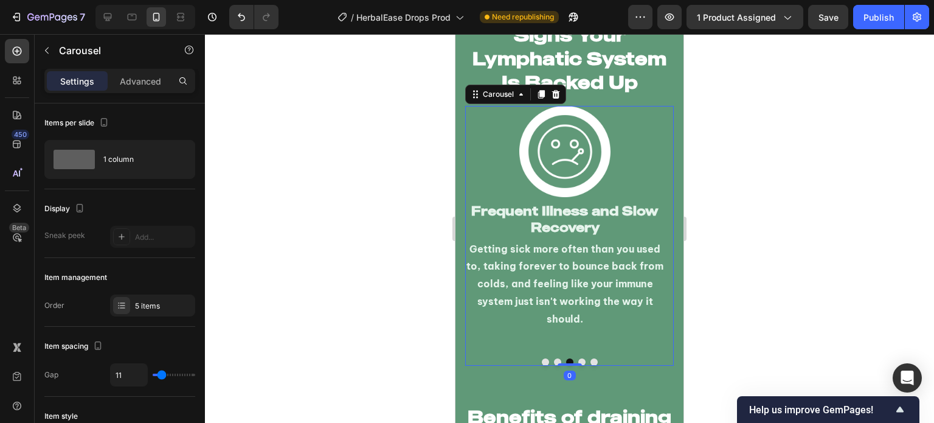
click at [542, 358] on button "Dot" at bounding box center [545, 361] width 7 height 7
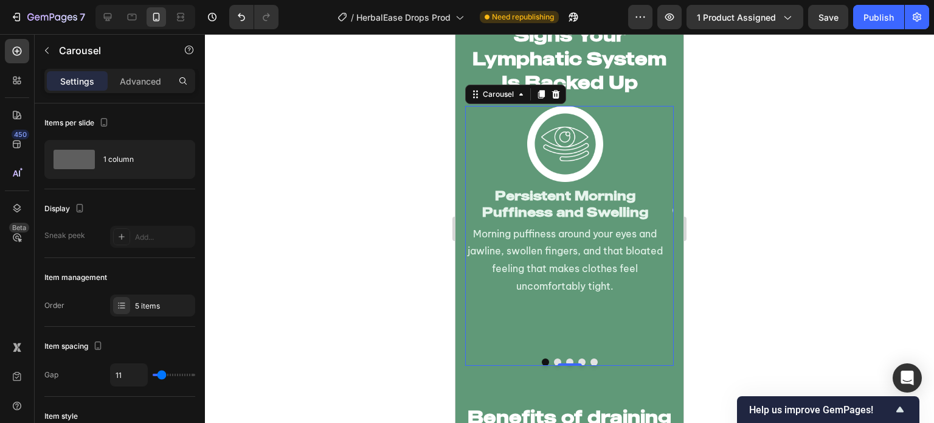
click at [554, 358] on button "Dot" at bounding box center [557, 361] width 7 height 7
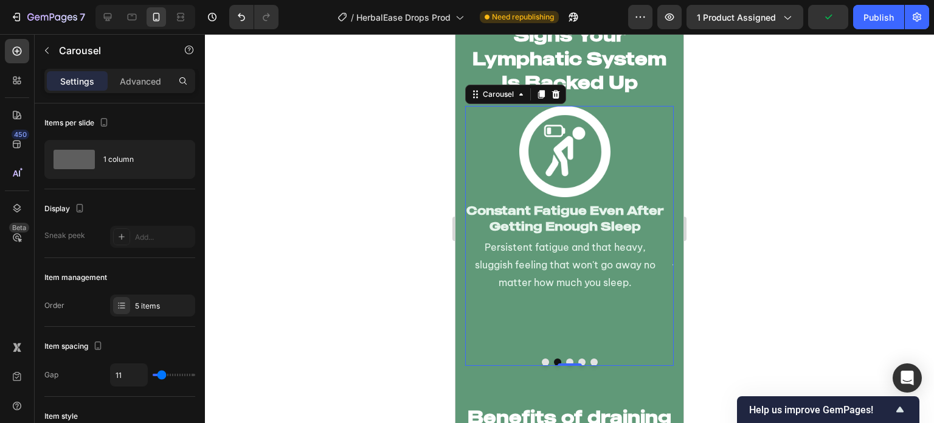
click at [566, 358] on button "Dot" at bounding box center [569, 361] width 7 height 7
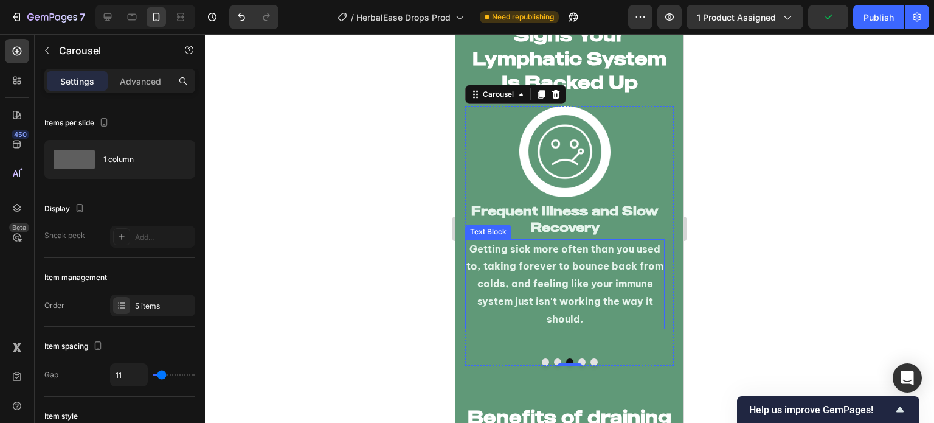
click at [565, 303] on p "Getting sick more often than you used to, taking forever to bounce back from co…" at bounding box center [564, 284] width 197 height 88
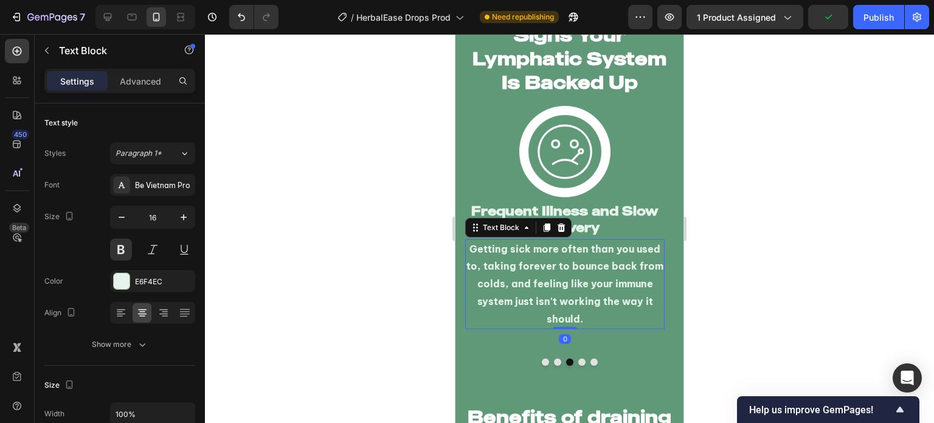
click at [565, 303] on p "Getting sick more often than you used to, taking forever to bounce back from co…" at bounding box center [564, 284] width 197 height 88
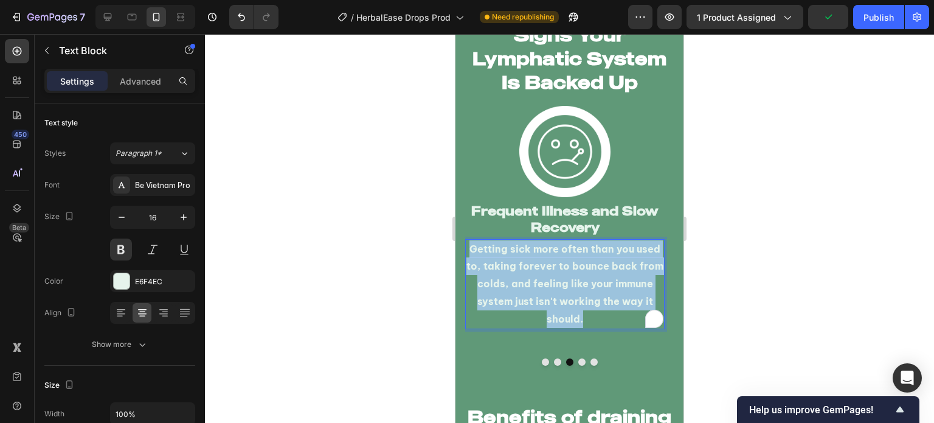
click at [565, 303] on p "Getting sick more often than you used to, taking forever to bounce back from co…" at bounding box center [564, 284] width 197 height 88
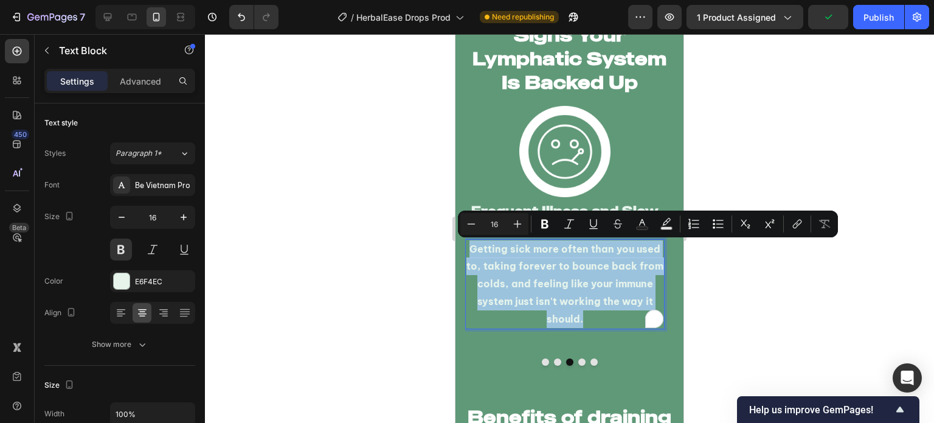
copy p "Getting sick more often than you used to, taking forever to bounce back from co…"
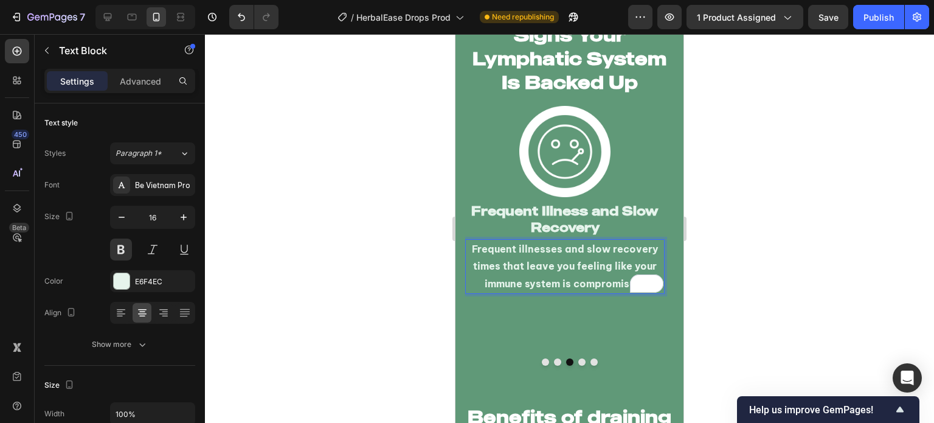
click at [389, 237] on div at bounding box center [569, 228] width 729 height 389
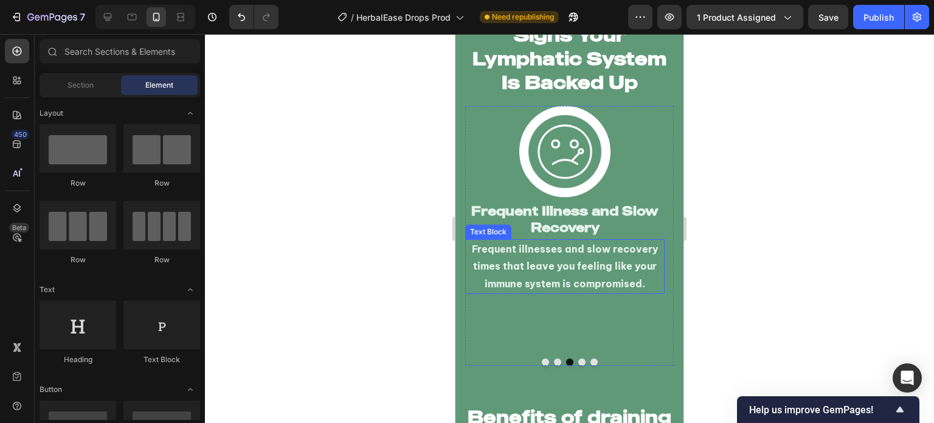
click at [525, 264] on p "Frequent illnesses and slow recovery times that leave you feeling like your imm…" at bounding box center [564, 266] width 197 height 52
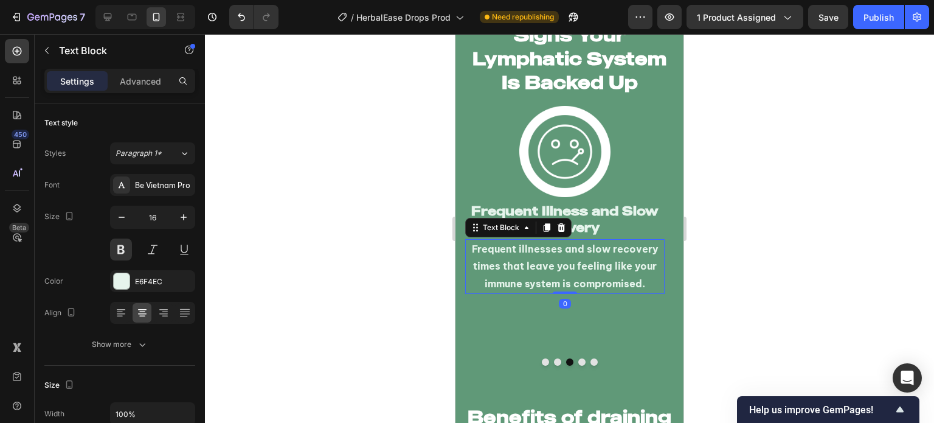
drag, startPoint x: 124, startPoint y: 255, endPoint x: 302, endPoint y: 290, distance: 180.9
click at [124, 255] on button at bounding box center [121, 249] width 22 height 22
click at [375, 321] on div at bounding box center [569, 228] width 729 height 389
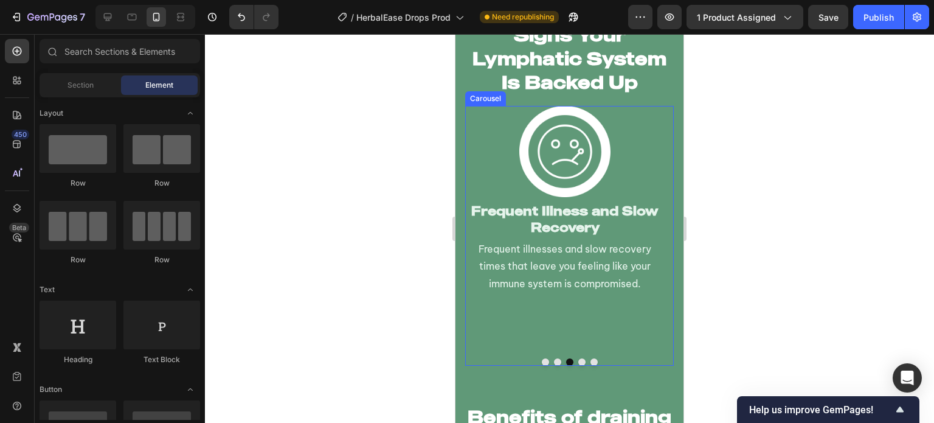
click at [578, 358] on button "Dot" at bounding box center [581, 361] width 7 height 7
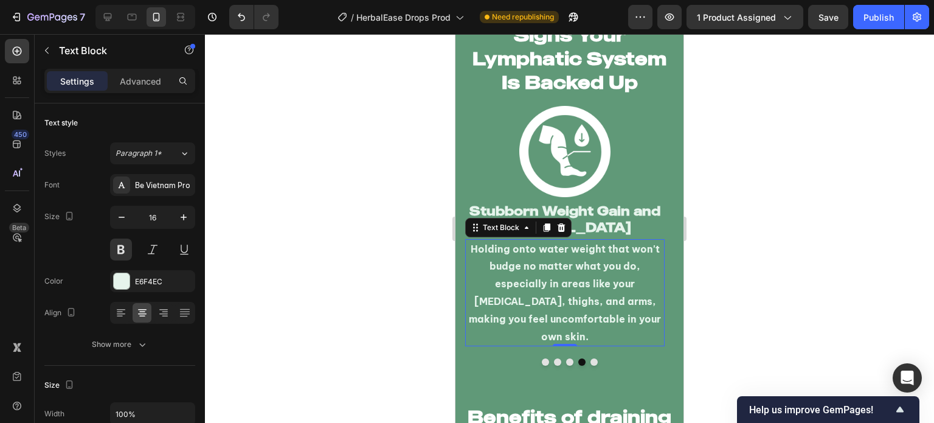
click at [573, 301] on p "Holding onto water weight that won't budge no matter what you do, especially in…" at bounding box center [564, 292] width 197 height 105
click at [504, 285] on p "Holding onto water weight that won't budge no matter what you do, especially in…" at bounding box center [564, 292] width 197 height 105
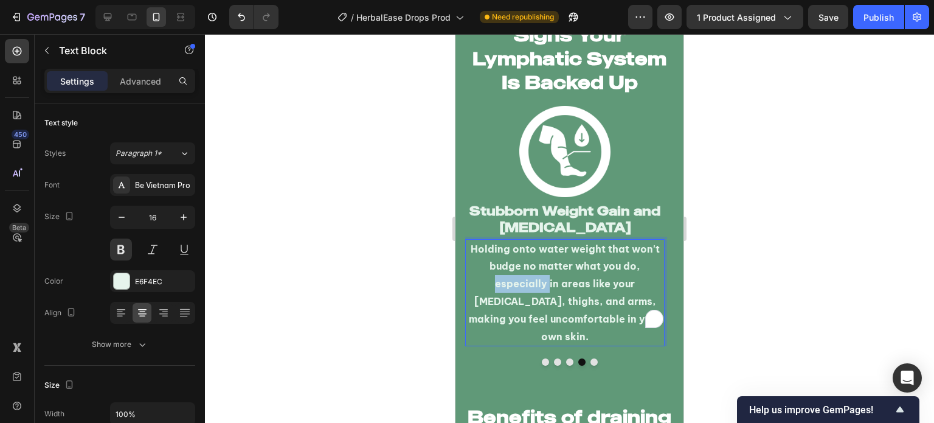
click at [504, 285] on p "Holding onto water weight that won't budge no matter what you do, especially in…" at bounding box center [564, 292] width 197 height 105
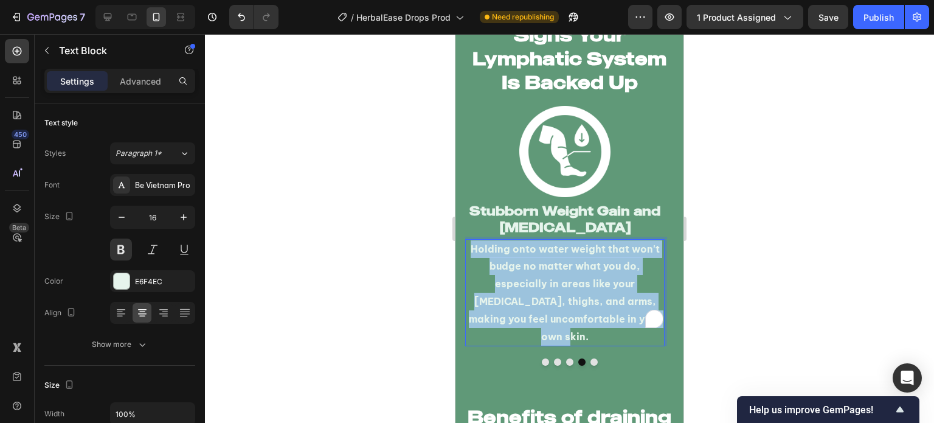
click at [504, 285] on p "Holding onto water weight that won't budge no matter what you do, especially in…" at bounding box center [564, 292] width 197 height 105
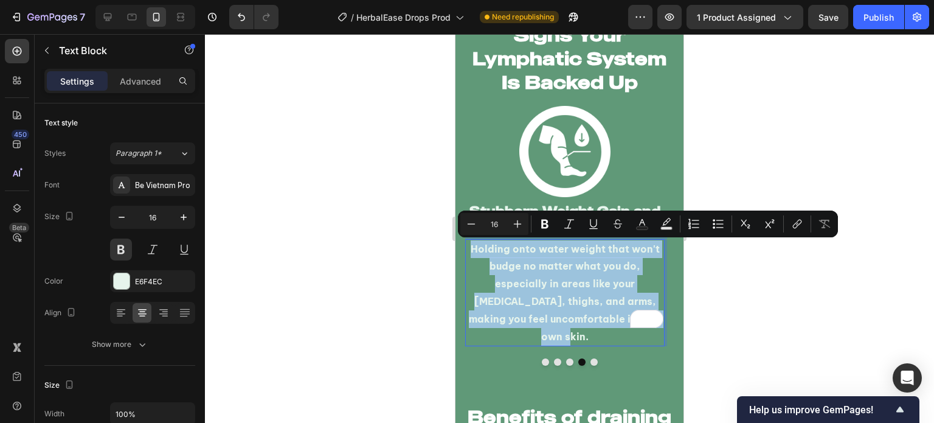
copy p "Holding onto water weight that won't budge no matter what you do, especially in…"
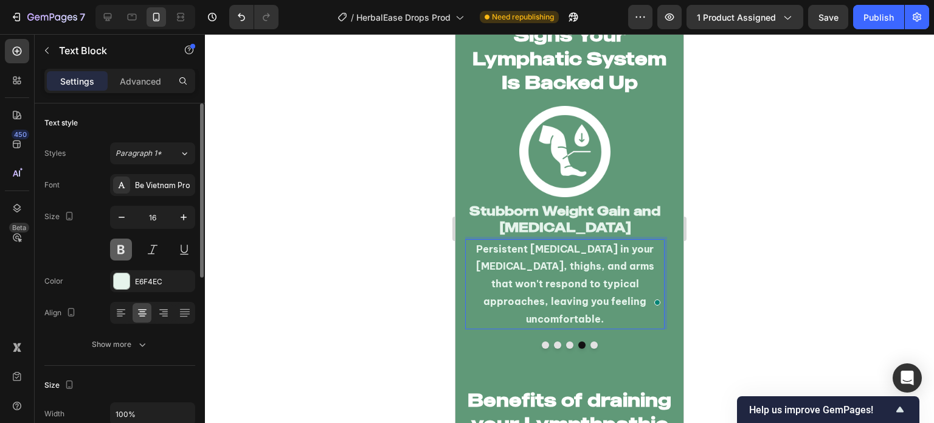
click at [119, 247] on button at bounding box center [121, 249] width 22 height 22
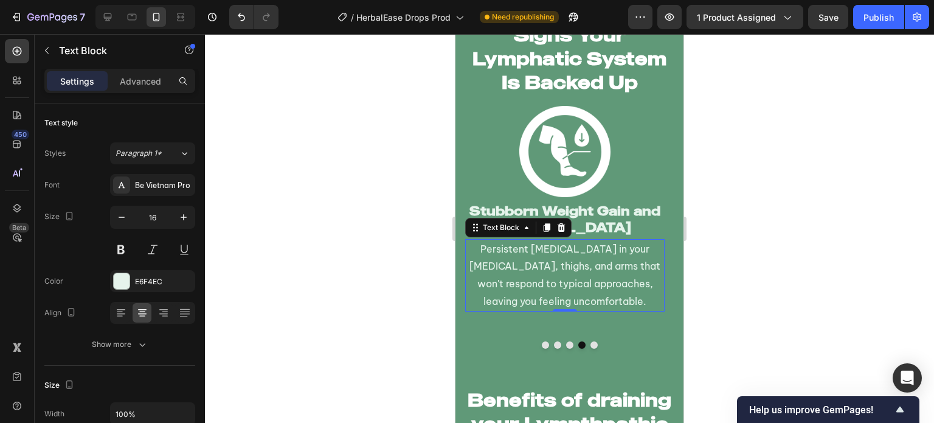
click at [358, 251] on div at bounding box center [569, 228] width 729 height 389
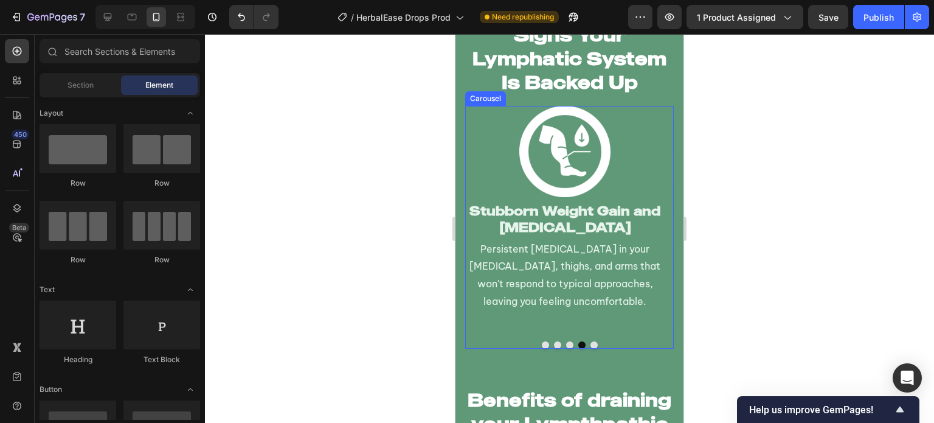
click at [567, 342] on button "Dot" at bounding box center [569, 344] width 7 height 7
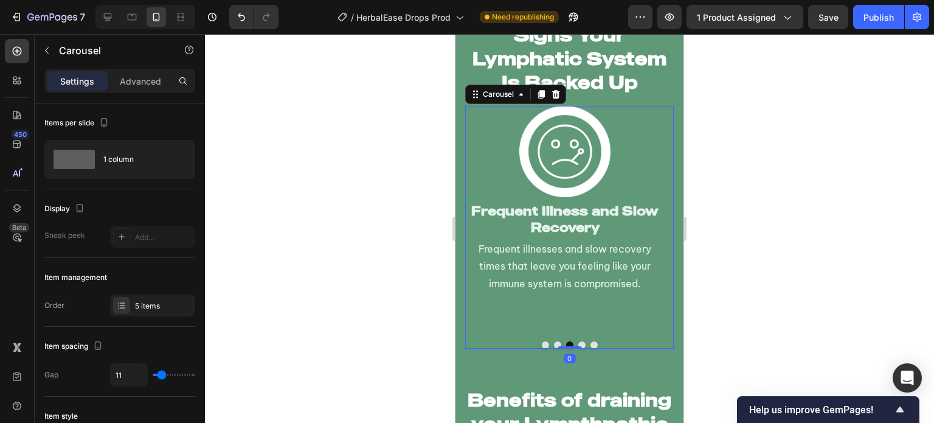
click at [578, 342] on button "Dot" at bounding box center [581, 344] width 7 height 7
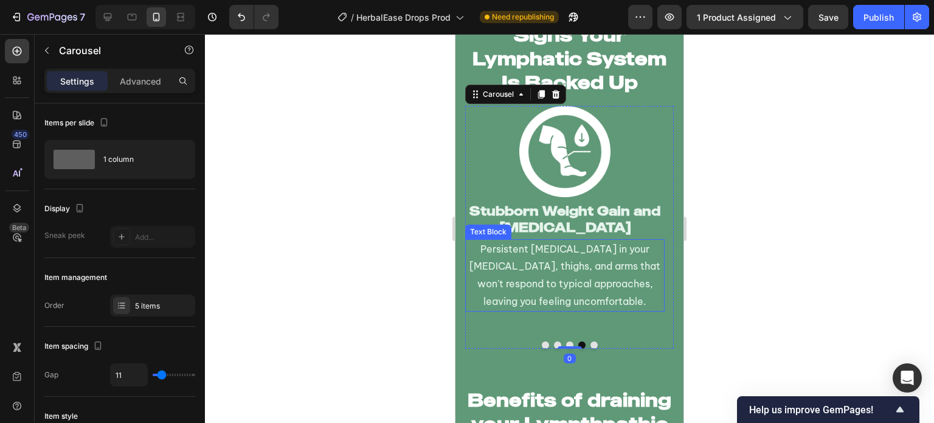
click at [547, 296] on p "Persistent [MEDICAL_DATA] in your [MEDICAL_DATA], thighs, and arms that won't r…" at bounding box center [564, 275] width 197 height 70
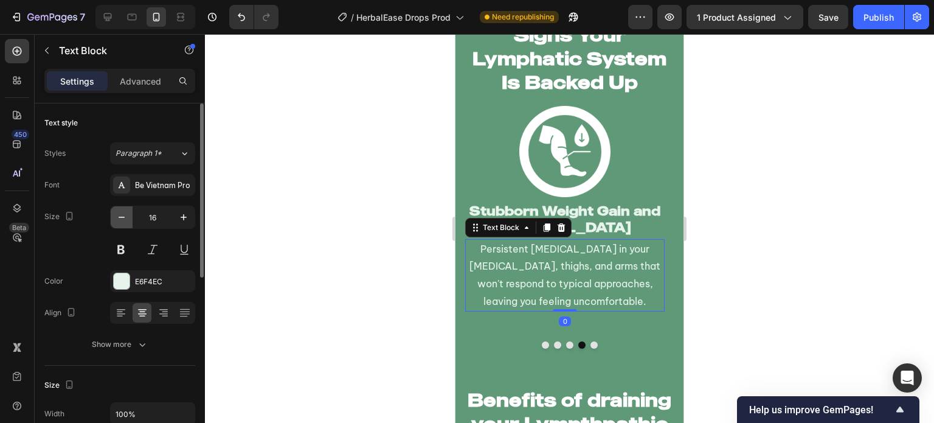
click at [119, 210] on button "button" at bounding box center [122, 217] width 22 height 22
type input "15"
click at [395, 289] on div at bounding box center [569, 228] width 729 height 389
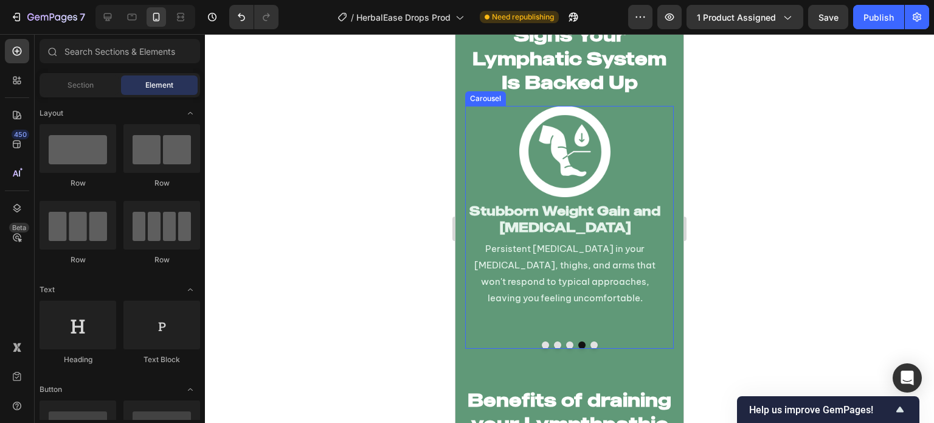
click at [566, 343] on button "Dot" at bounding box center [569, 344] width 7 height 7
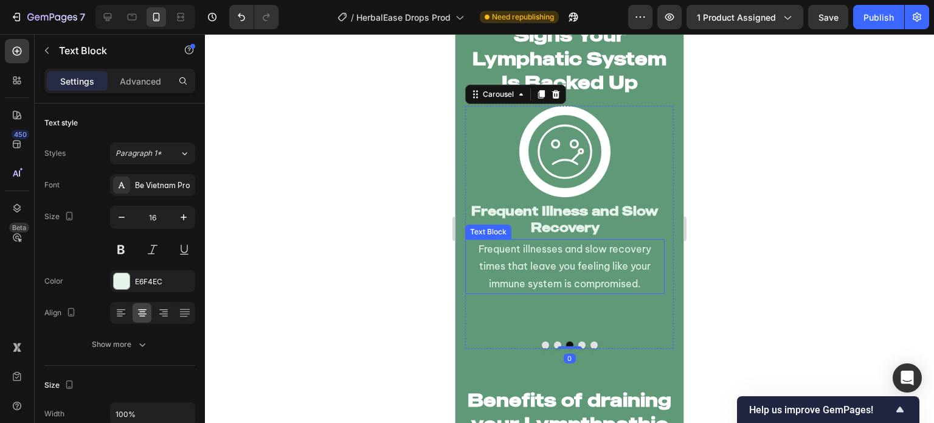
click at [552, 269] on p "Frequent illnesses and slow recovery times that leave you feeling like your imm…" at bounding box center [564, 266] width 197 height 52
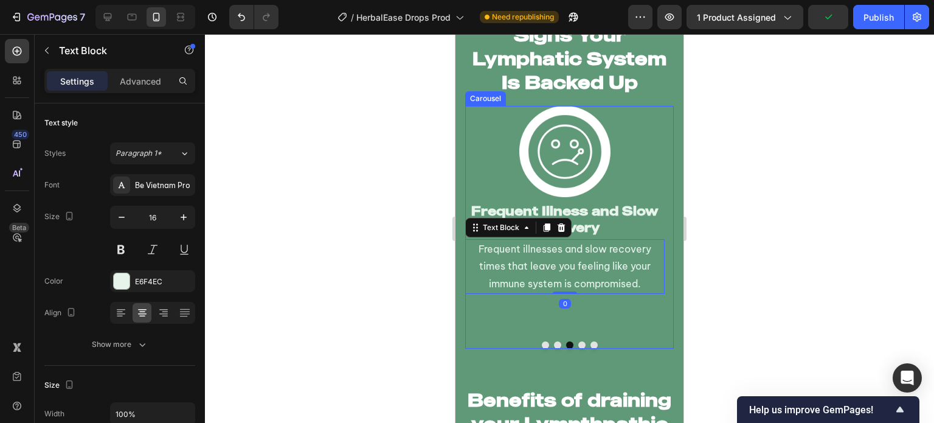
click at [578, 344] on button "Dot" at bounding box center [581, 344] width 7 height 7
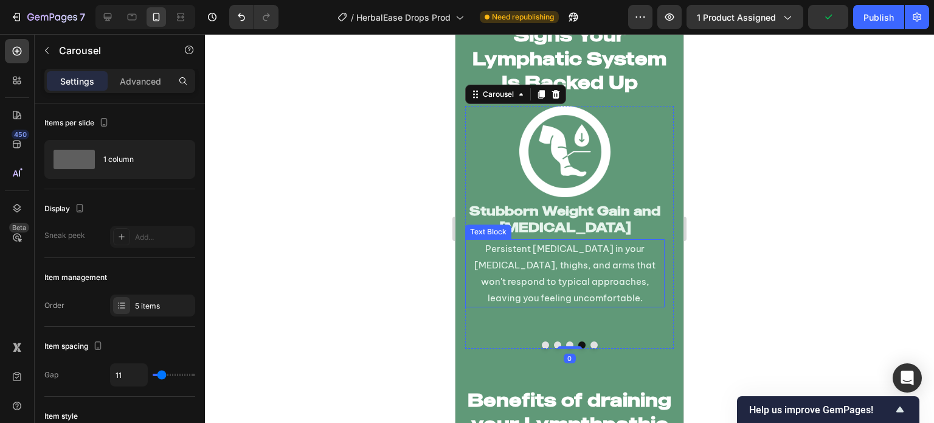
click at [558, 282] on p "Persistent [MEDICAL_DATA] in your [MEDICAL_DATA], thighs, and arms that won't r…" at bounding box center [564, 273] width 197 height 66
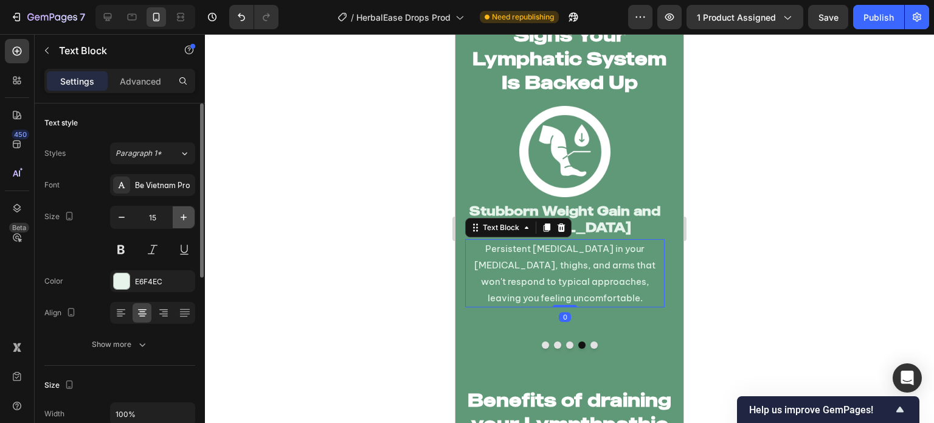
click at [187, 212] on icon "button" at bounding box center [184, 217] width 12 height 12
click at [344, 280] on div at bounding box center [569, 228] width 729 height 389
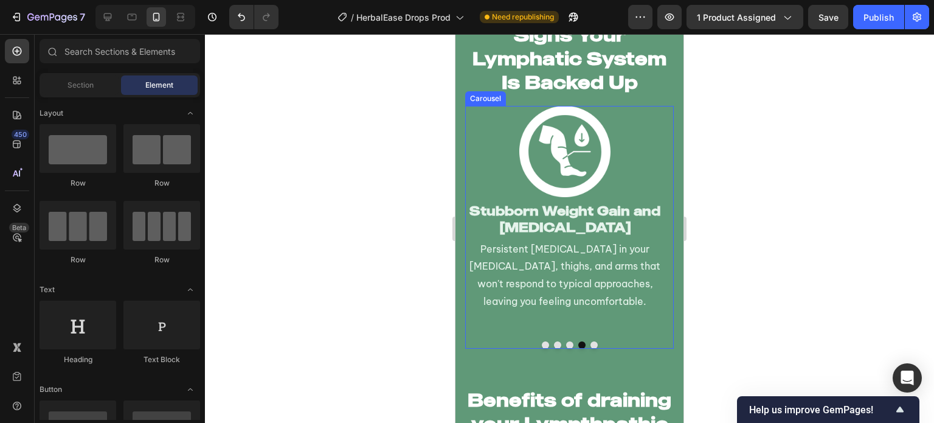
click at [567, 344] on button "Dot" at bounding box center [569, 344] width 7 height 7
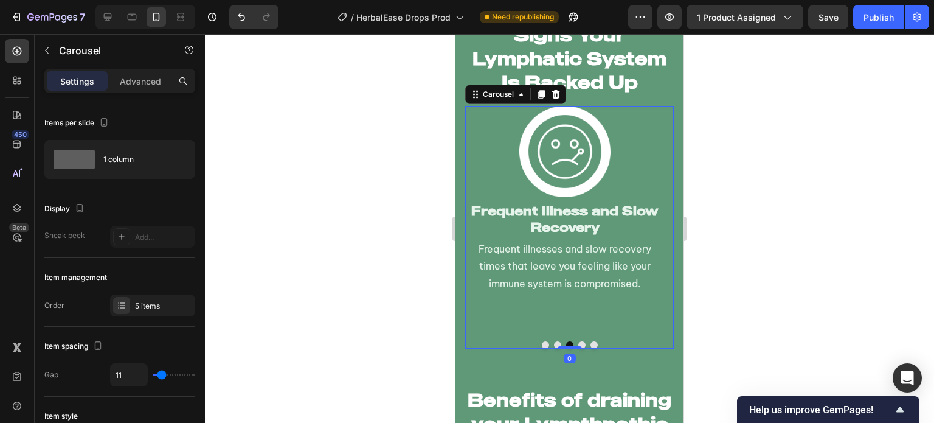
click at [590, 342] on button "Dot" at bounding box center [593, 344] width 7 height 7
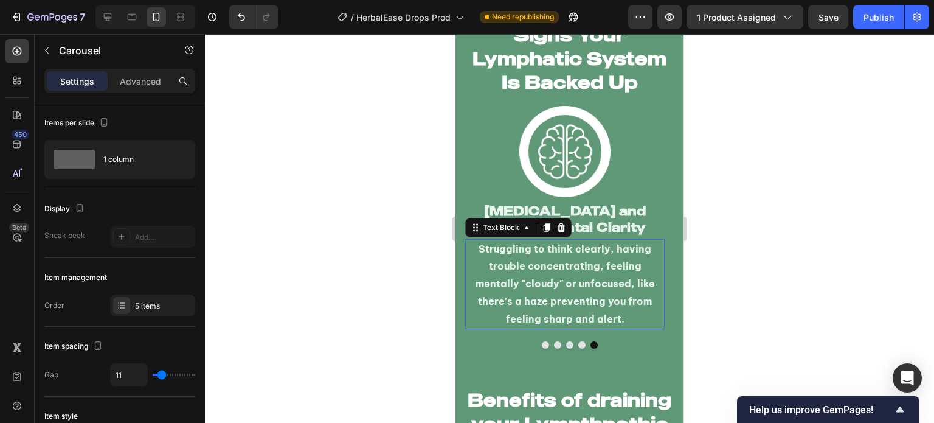
click at [584, 288] on p "Struggling to think clearly, having trouble concentrating, feeling mentally "cl…" at bounding box center [564, 284] width 197 height 88
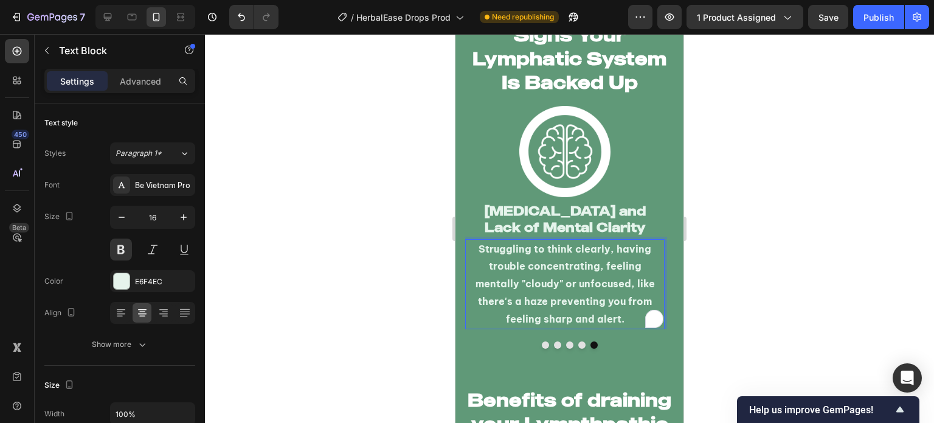
click at [584, 288] on p "Struggling to think clearly, having trouble concentrating, feeling mentally "cl…" at bounding box center [564, 284] width 197 height 88
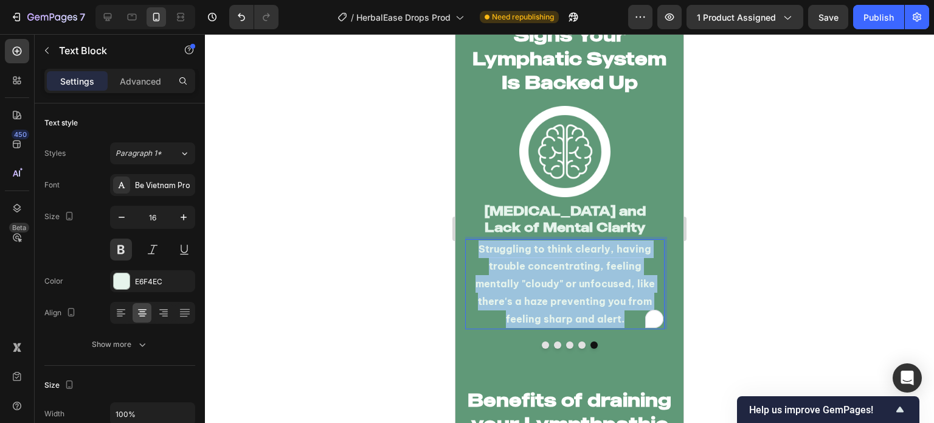
click at [584, 288] on p "Struggling to think clearly, having trouble concentrating, feeling mentally "cl…" at bounding box center [564, 284] width 197 height 88
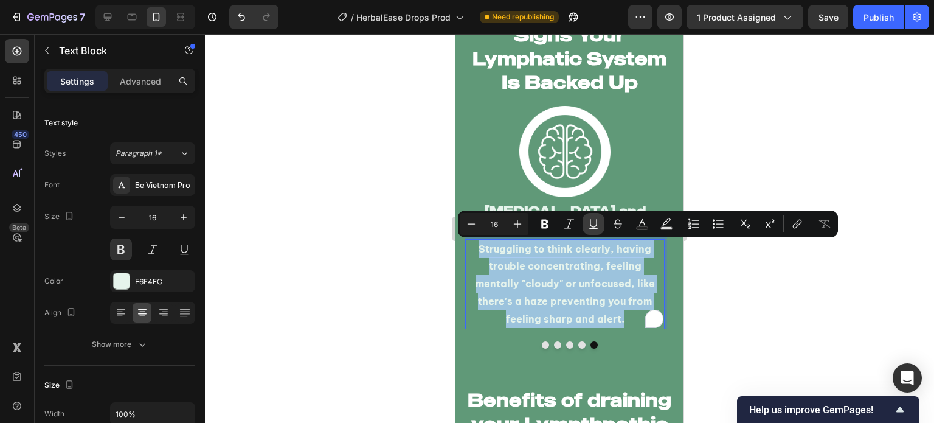
copy p "Struggling to think clearly, having trouble concentrating, feeling mentally "cl…"
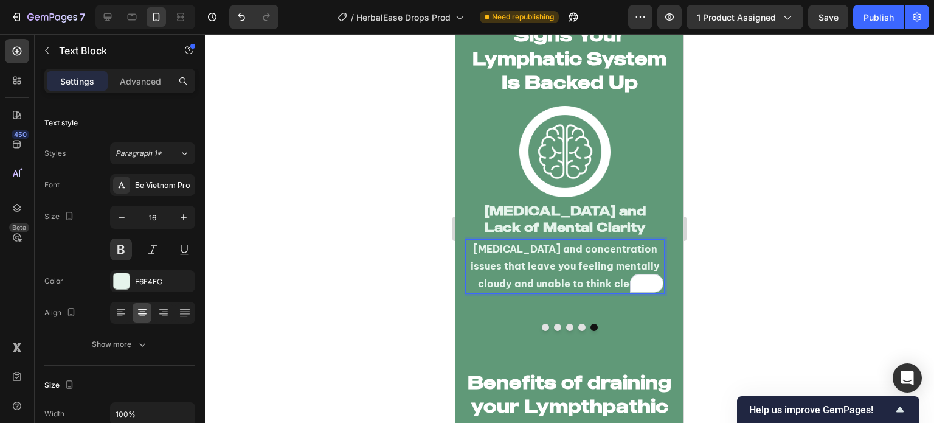
drag, startPoint x: 21, startPoint y: 244, endPoint x: 413, endPoint y: 267, distance: 392.9
click at [372, 265] on div at bounding box center [569, 228] width 729 height 389
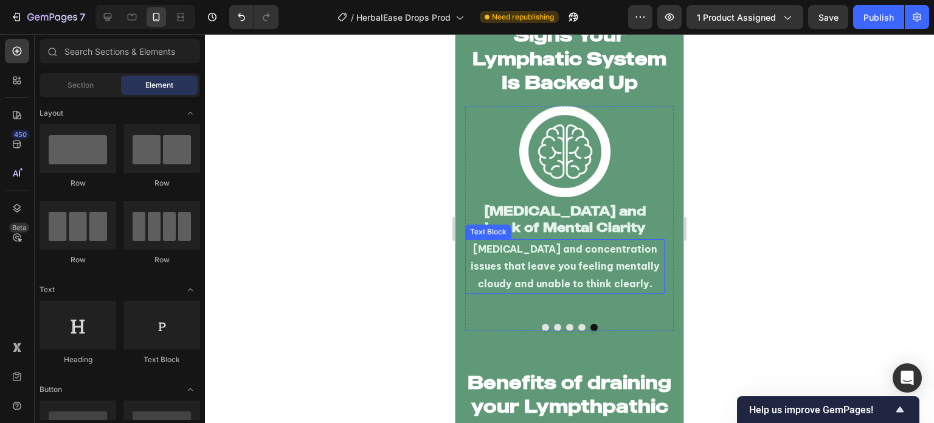
click at [493, 263] on p "[MEDICAL_DATA] and concentration issues that leave you feeling mentally cloudy …" at bounding box center [564, 266] width 197 height 52
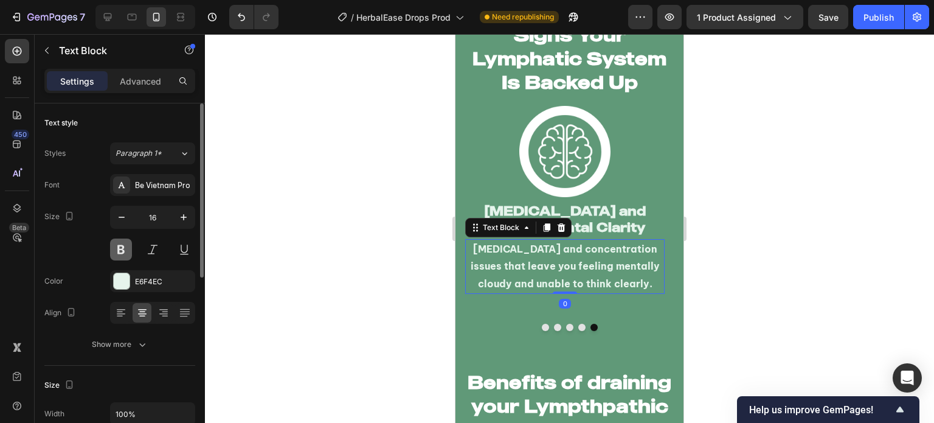
click at [122, 246] on button at bounding box center [121, 249] width 22 height 22
click at [366, 300] on div at bounding box center [569, 228] width 729 height 389
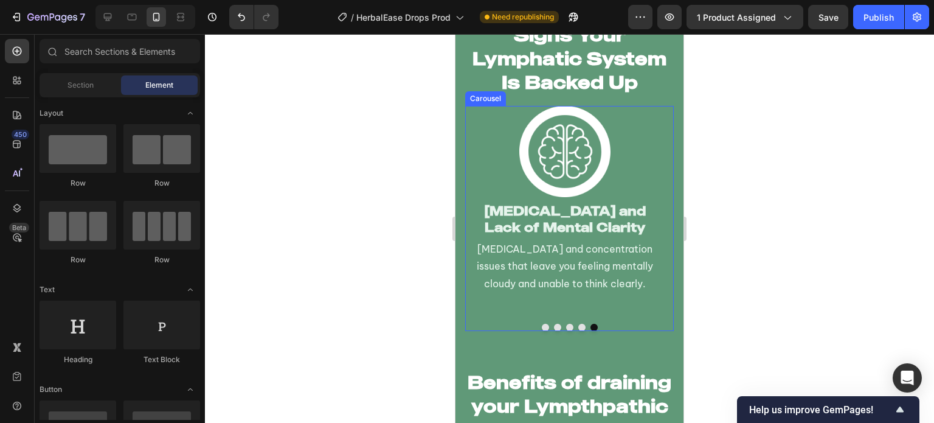
click at [542, 327] on button "Dot" at bounding box center [545, 326] width 7 height 7
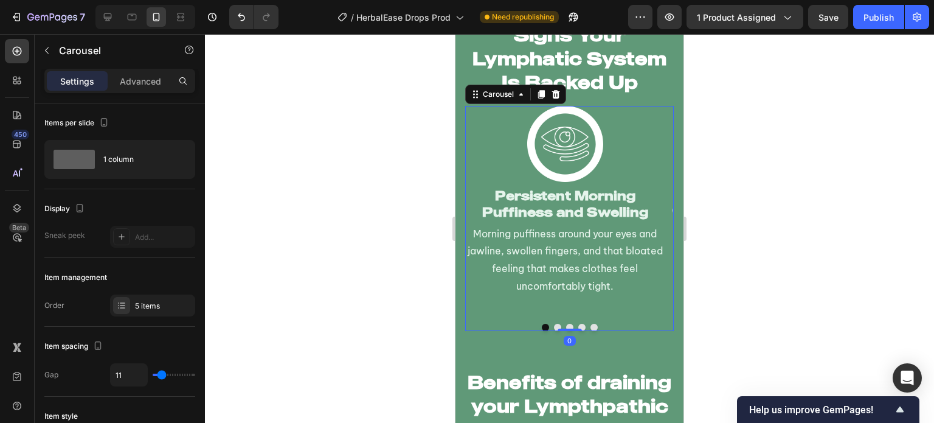
click at [555, 326] on button "Dot" at bounding box center [557, 326] width 7 height 7
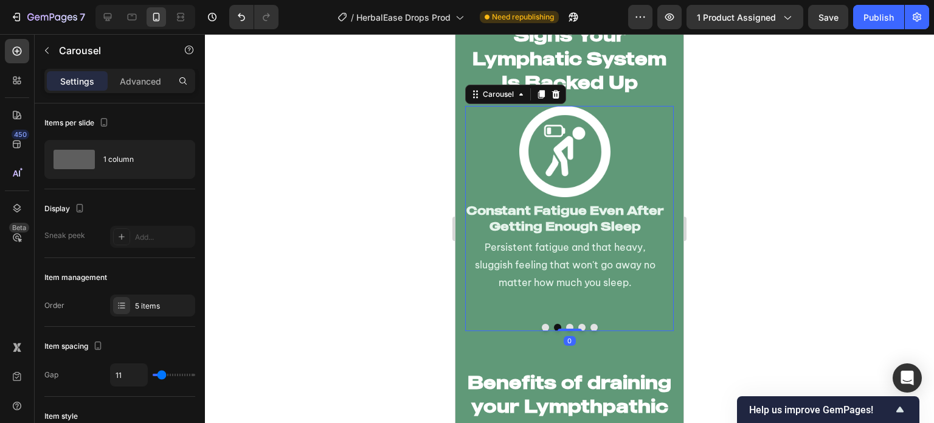
click at [559, 327] on div at bounding box center [569, 326] width 209 height 7
click at [566, 325] on button "Dot" at bounding box center [569, 326] width 7 height 7
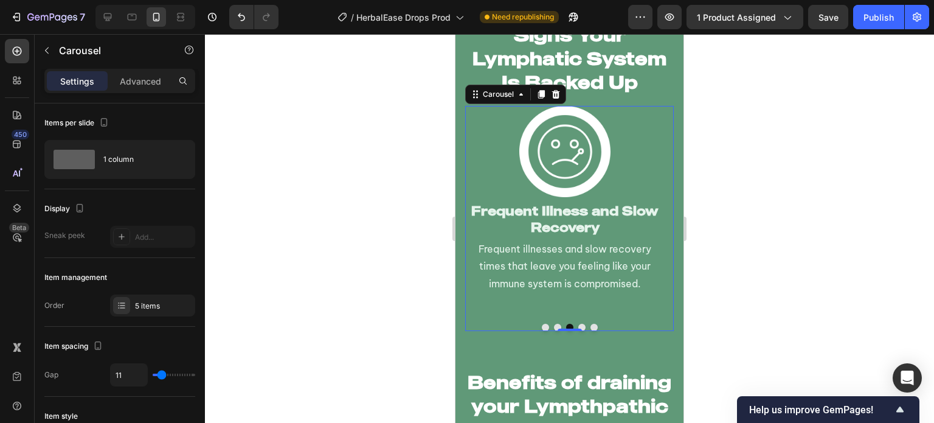
click at [579, 326] on button "Dot" at bounding box center [581, 326] width 7 height 7
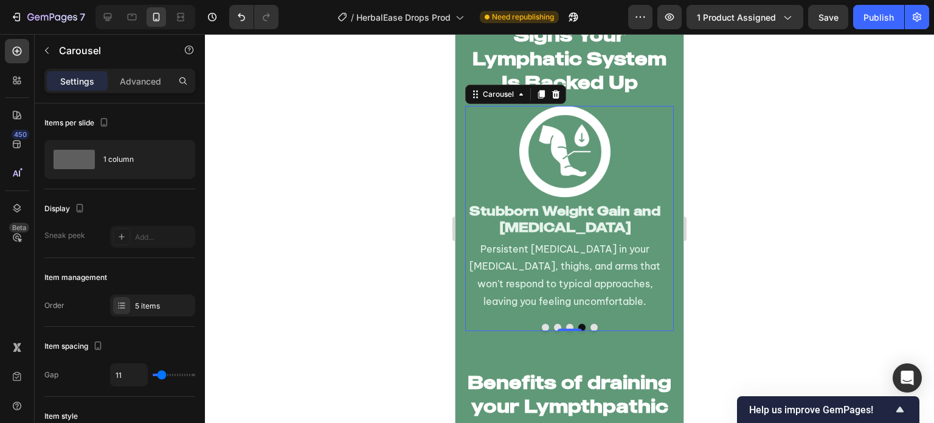
click at [590, 327] on button "Dot" at bounding box center [593, 326] width 7 height 7
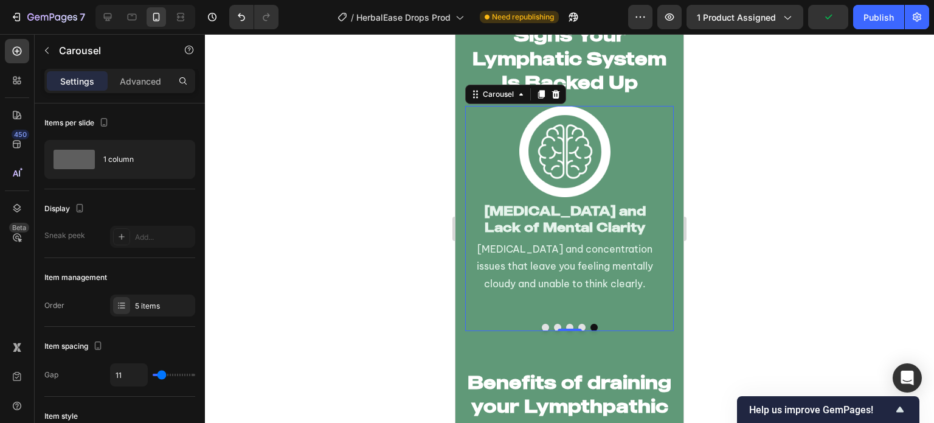
click at [542, 328] on button "Dot" at bounding box center [545, 326] width 7 height 7
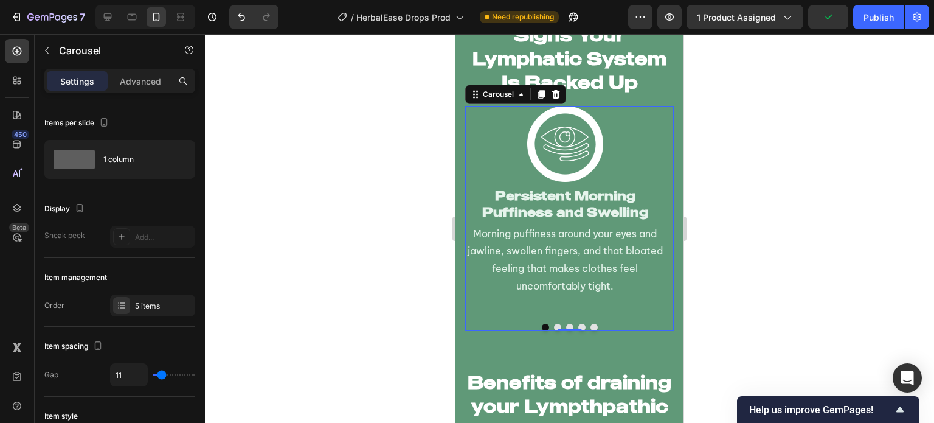
click at [554, 326] on button "Dot" at bounding box center [557, 326] width 7 height 7
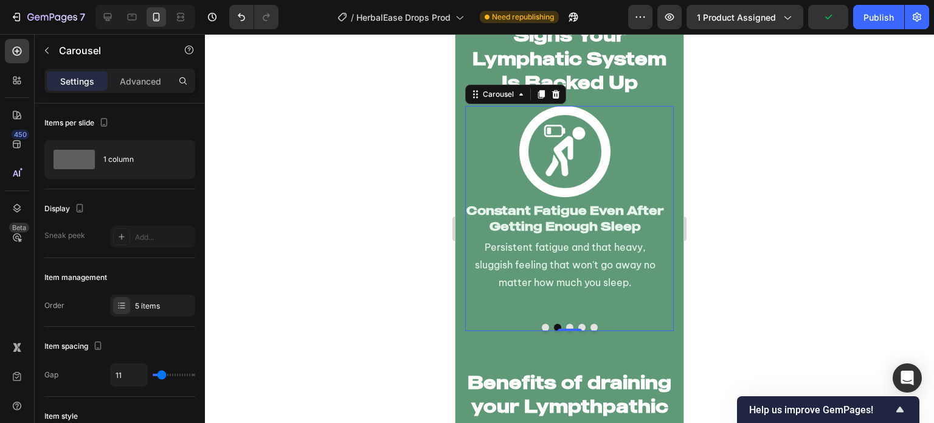
click at [566, 326] on button "Dot" at bounding box center [569, 326] width 7 height 7
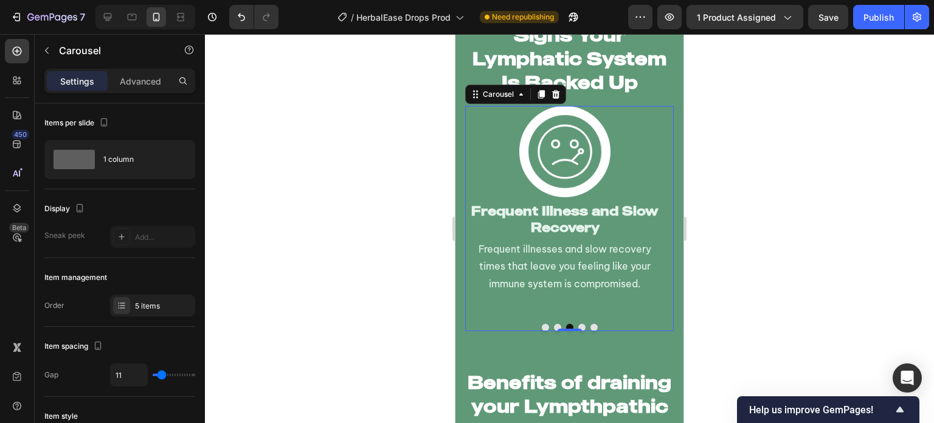
click at [542, 327] on button "Dot" at bounding box center [545, 326] width 7 height 7
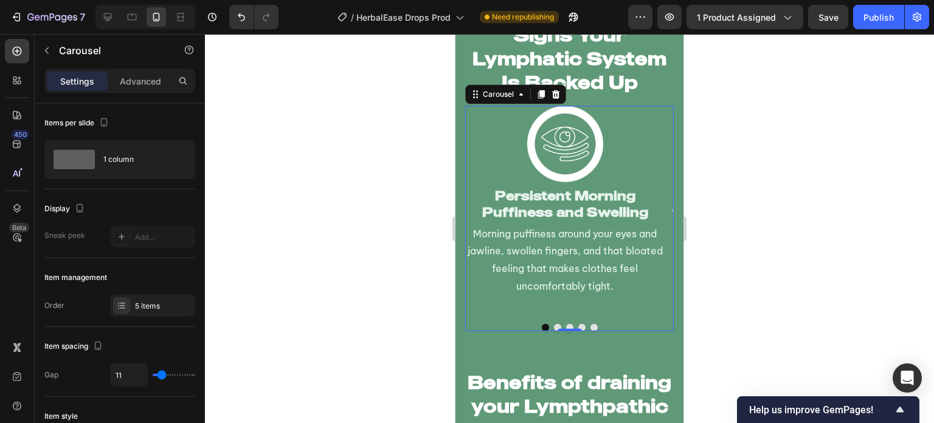
click at [554, 326] on button "Dot" at bounding box center [557, 326] width 7 height 7
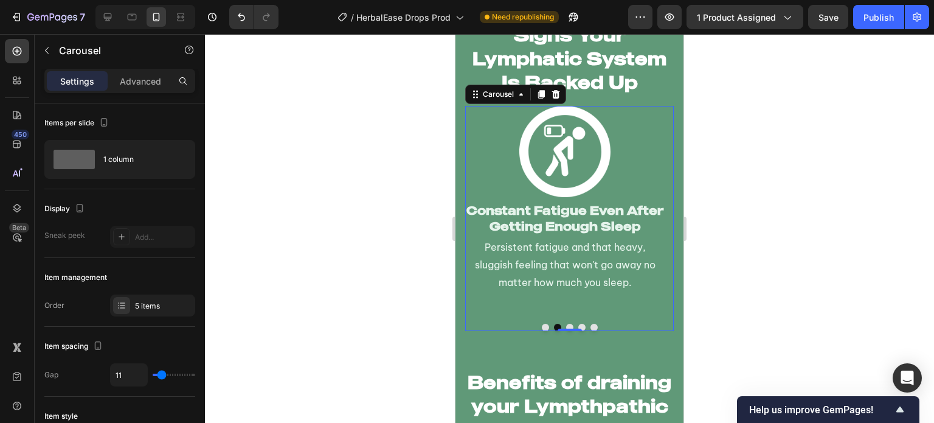
click at [542, 326] on button "Dot" at bounding box center [545, 326] width 7 height 7
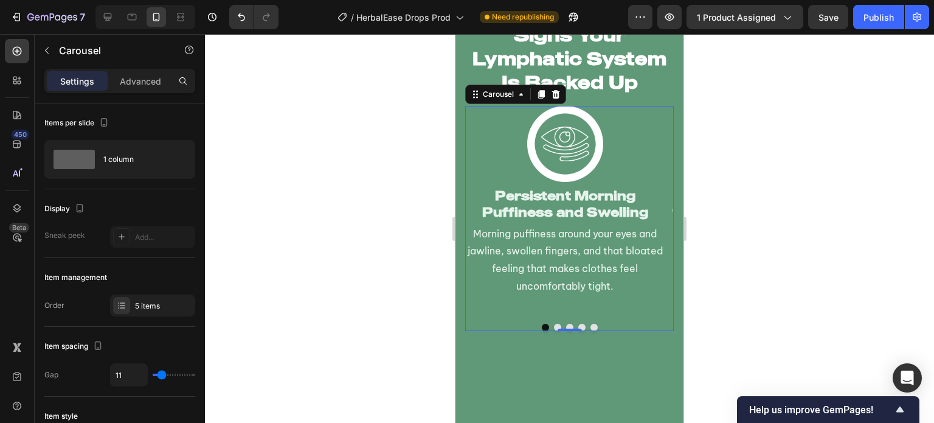
scroll to position [2821, 0]
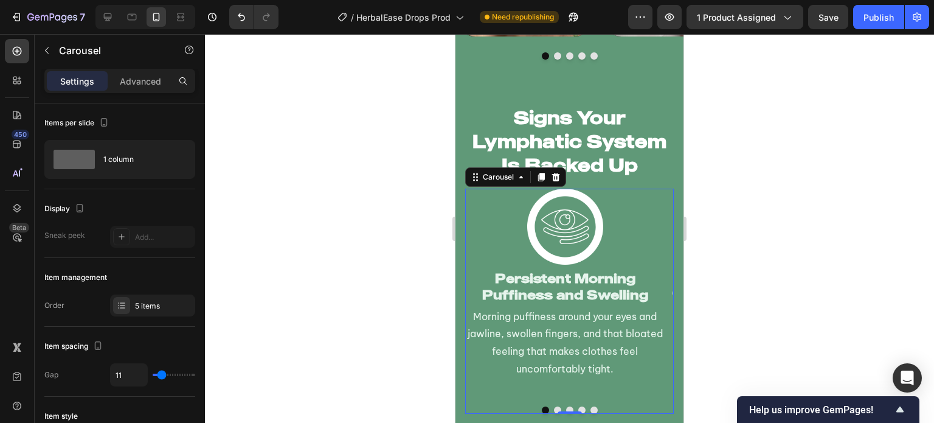
click at [407, 238] on div at bounding box center [569, 228] width 729 height 389
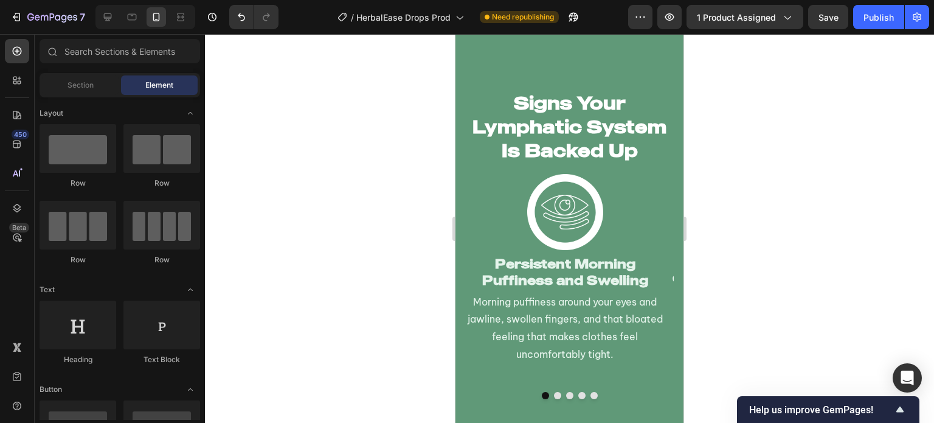
scroll to position [2921, 0]
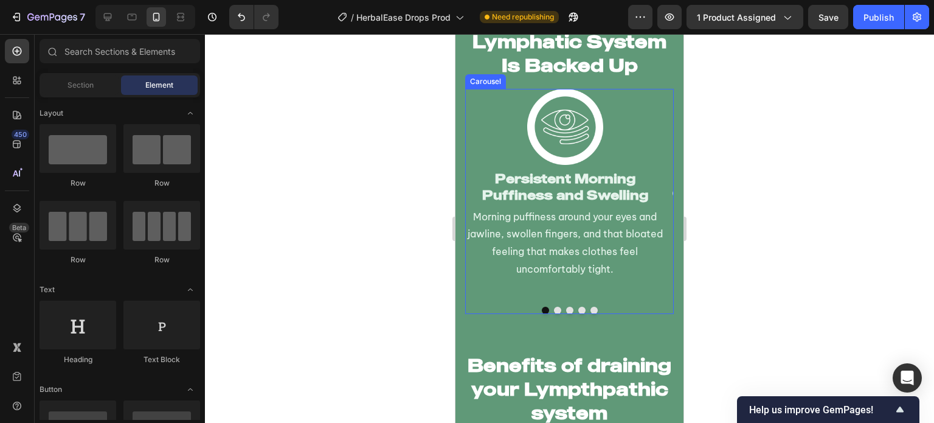
click at [554, 308] on button "Dot" at bounding box center [557, 309] width 7 height 7
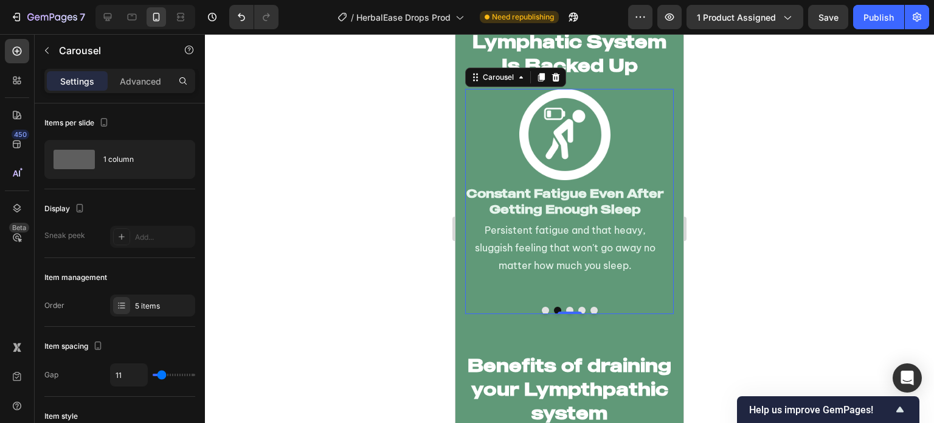
click at [542, 305] on div "Image Persistent Morning Puffiness and Swelling Heading Morning puffiness aroun…" at bounding box center [569, 201] width 209 height 225
click at [542, 311] on button "Dot" at bounding box center [545, 309] width 7 height 7
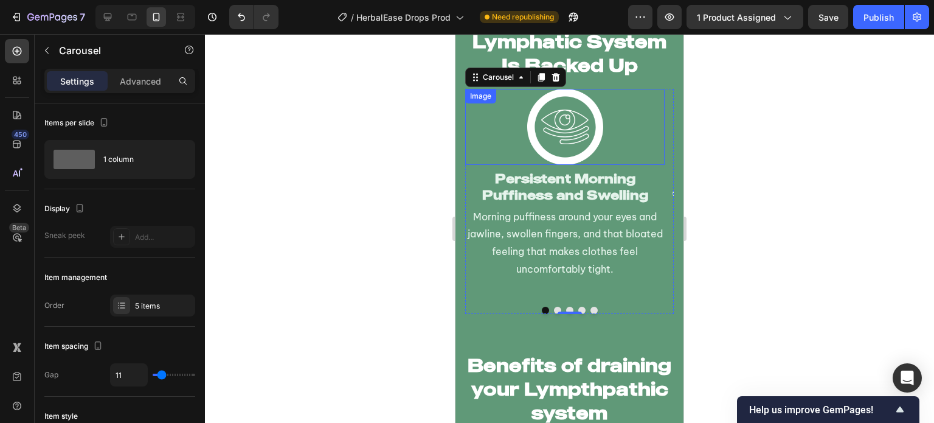
click at [563, 154] on img at bounding box center [565, 127] width 76 height 76
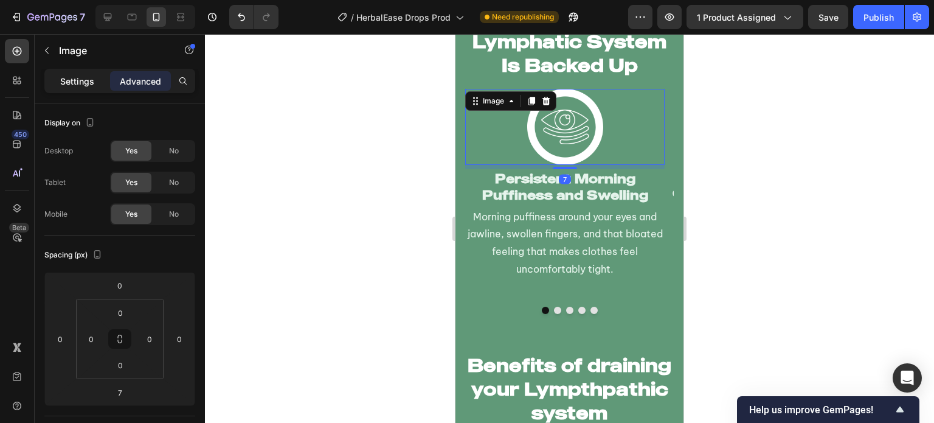
click at [89, 82] on p "Settings" at bounding box center [77, 81] width 34 height 13
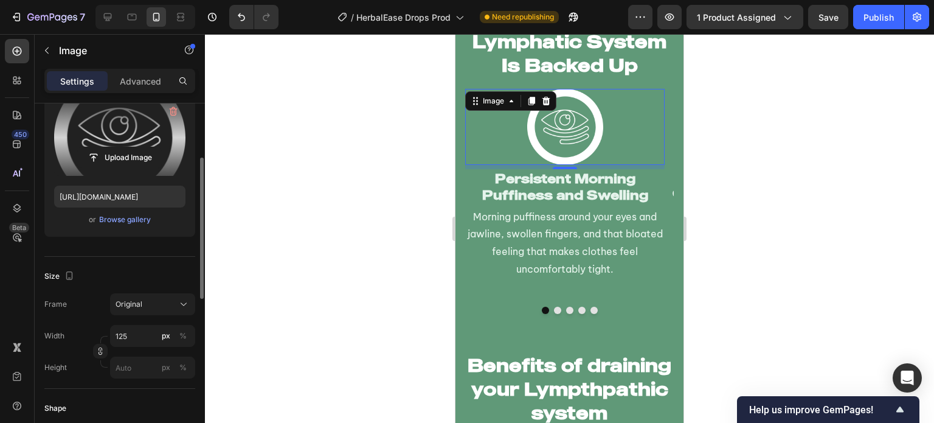
scroll to position [211, 0]
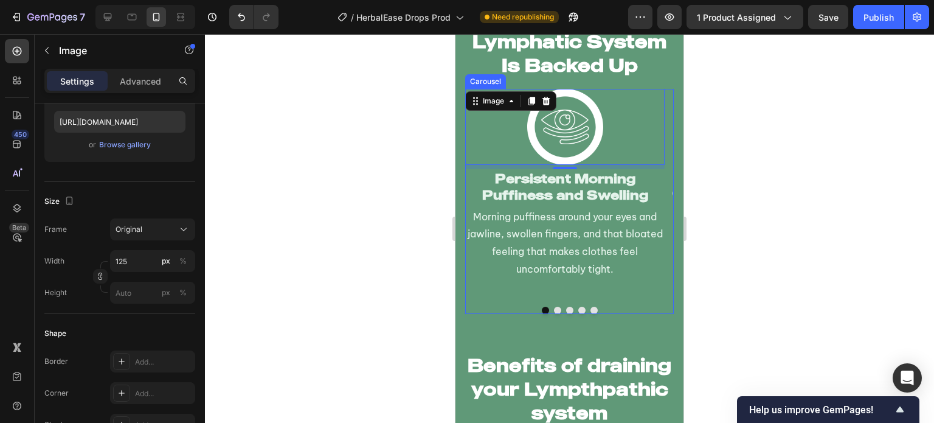
click at [554, 308] on button "Dot" at bounding box center [557, 309] width 7 height 7
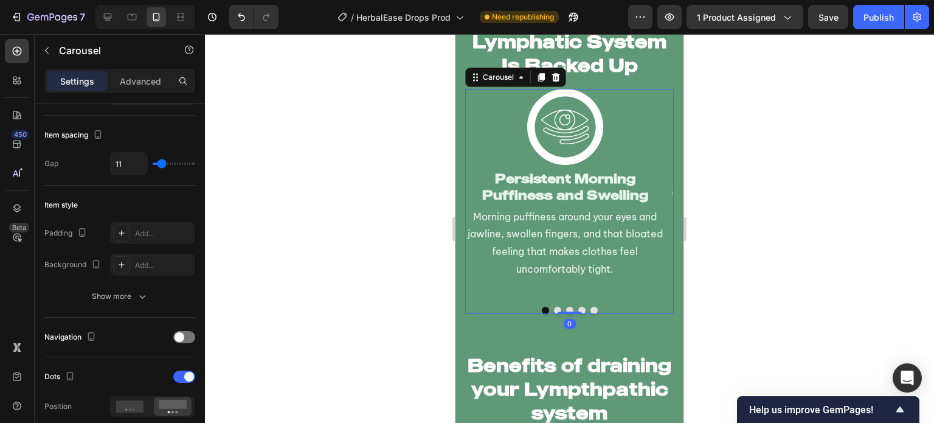
scroll to position [0, 0]
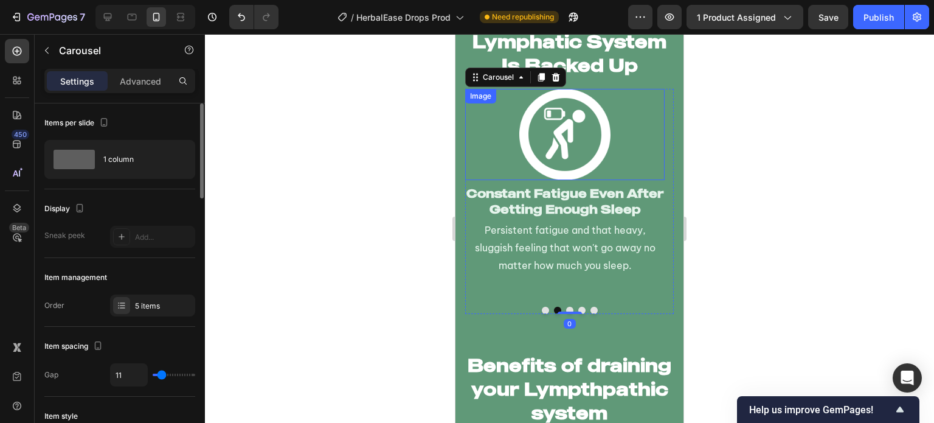
click at [579, 163] on img at bounding box center [564, 134] width 91 height 91
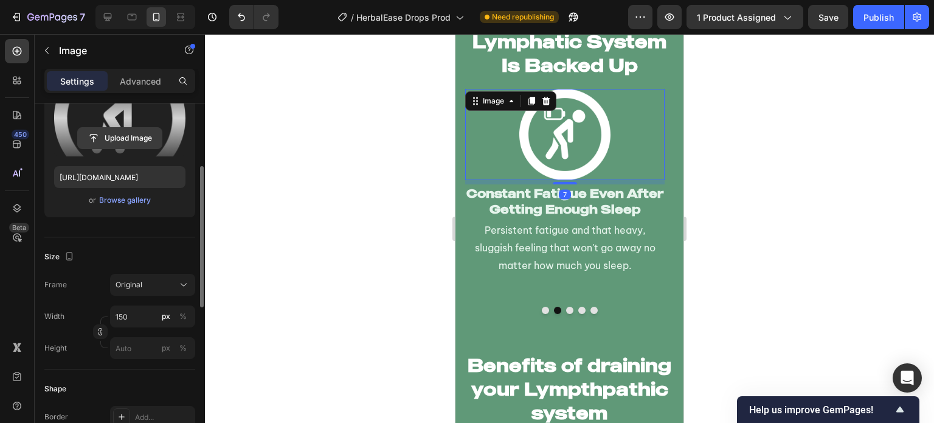
scroll to position [156, 0]
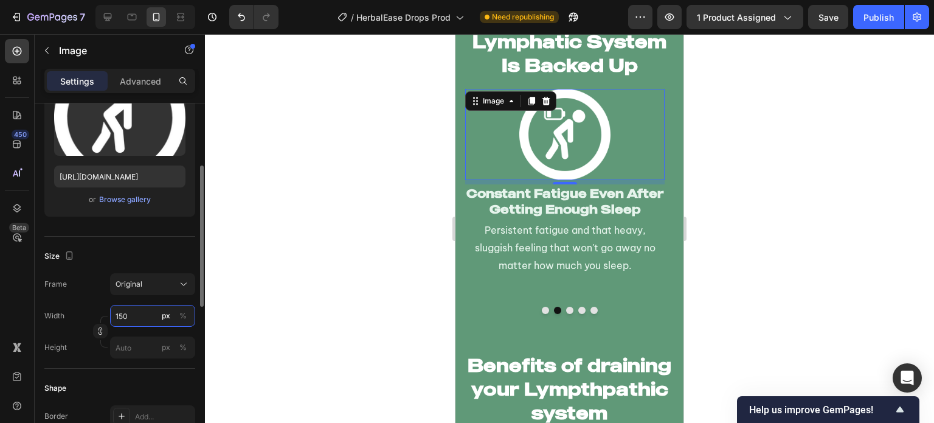
click at [144, 318] on input "150" at bounding box center [152, 316] width 85 height 22
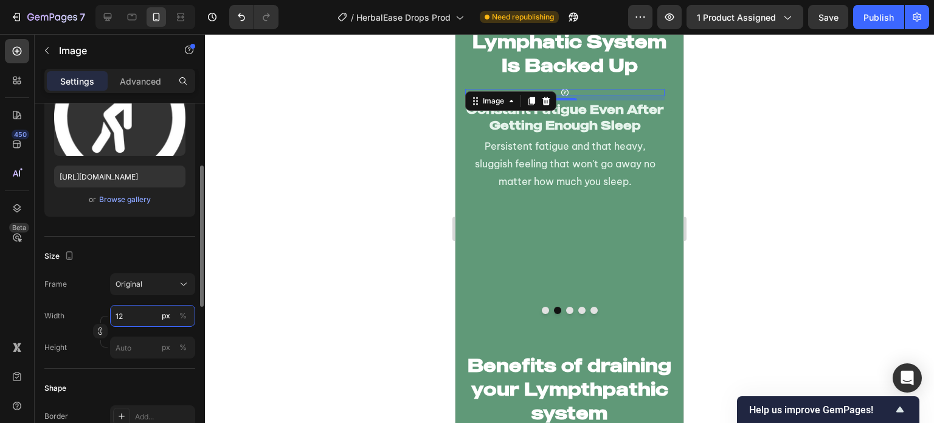
type input "125"
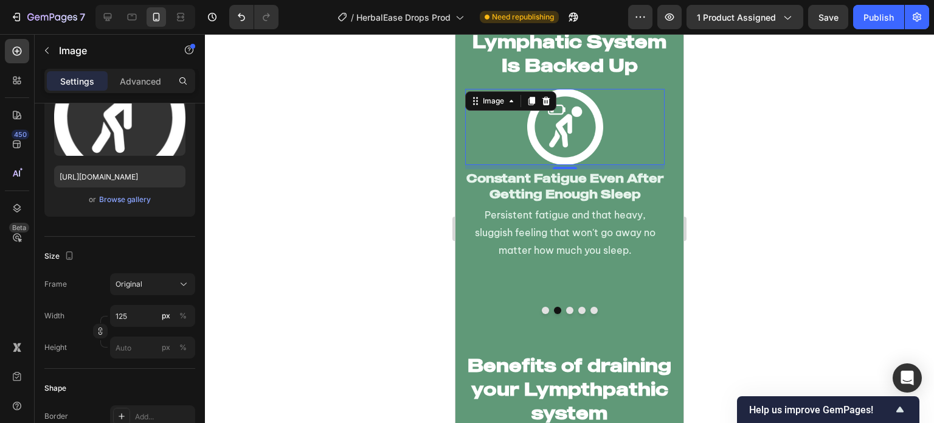
click at [392, 269] on div at bounding box center [569, 228] width 729 height 389
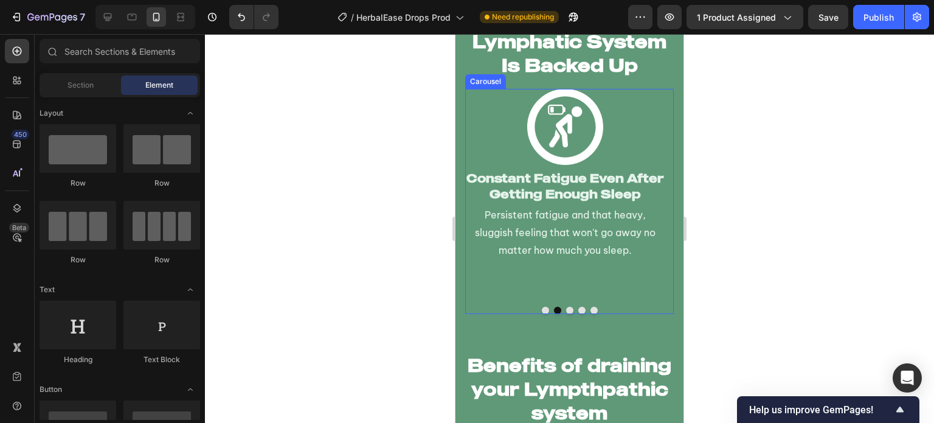
click at [567, 310] on button "Dot" at bounding box center [569, 309] width 7 height 7
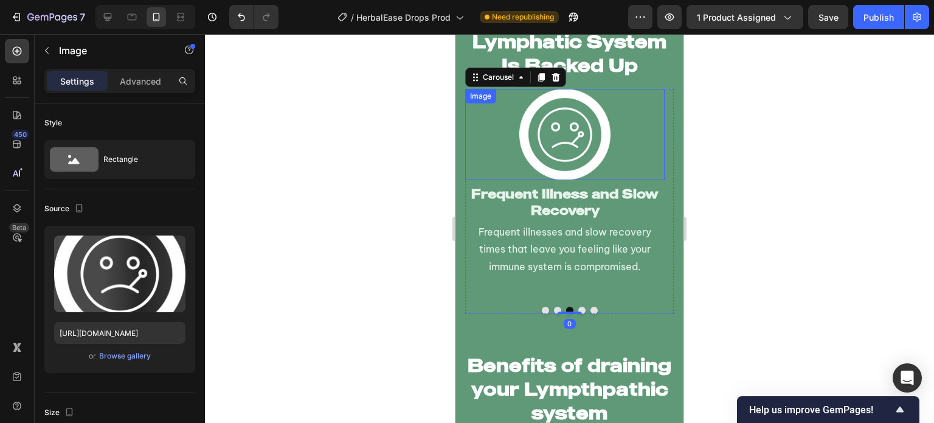
click at [590, 139] on img at bounding box center [564, 134] width 91 height 91
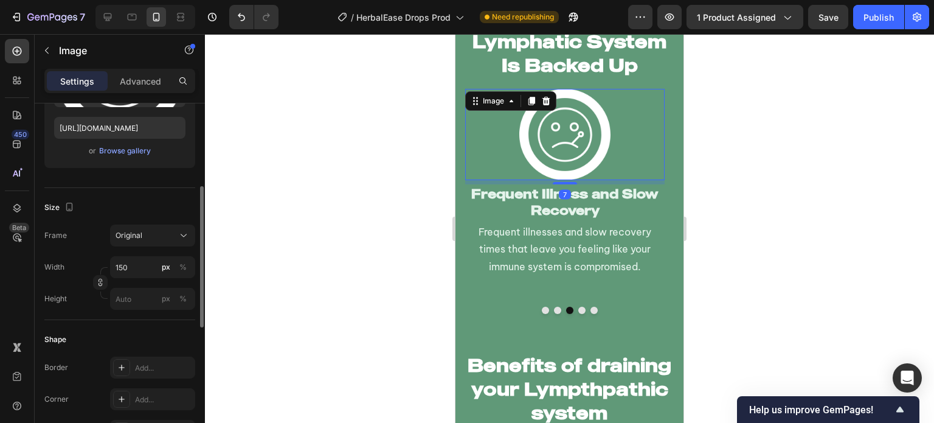
scroll to position [206, 0]
click at [140, 263] on input "150" at bounding box center [152, 266] width 85 height 22
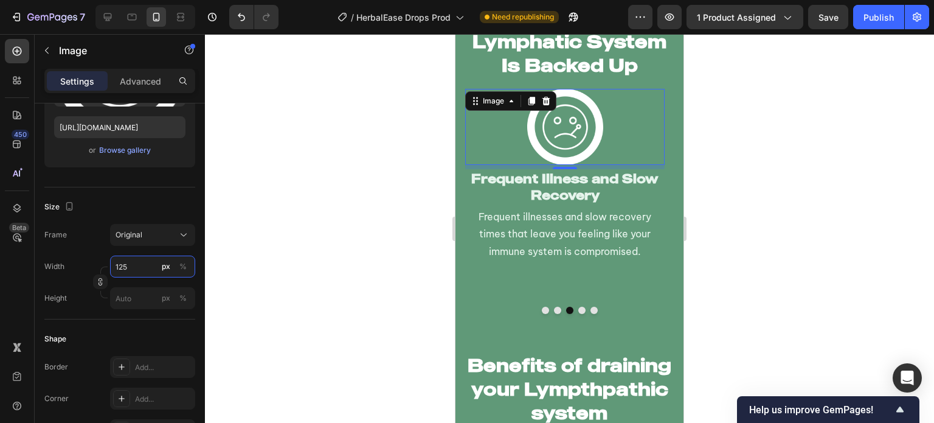
type input "125"
click at [323, 306] on div at bounding box center [569, 228] width 729 height 389
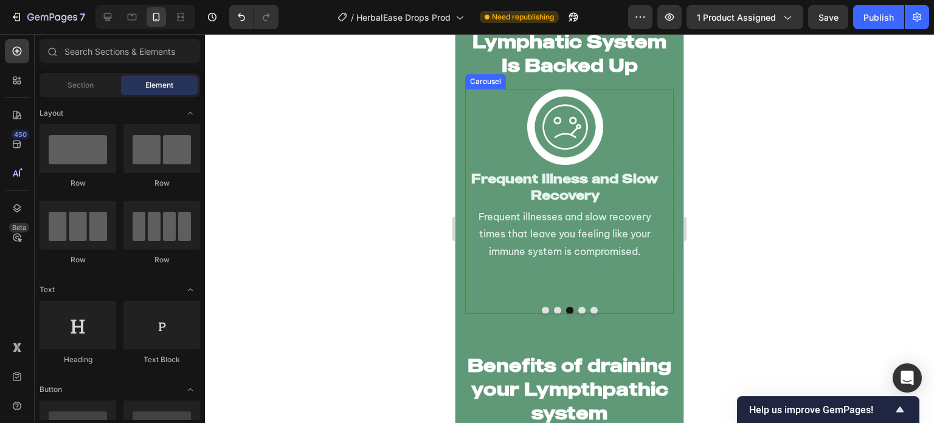
click at [579, 309] on button "Dot" at bounding box center [581, 309] width 7 height 7
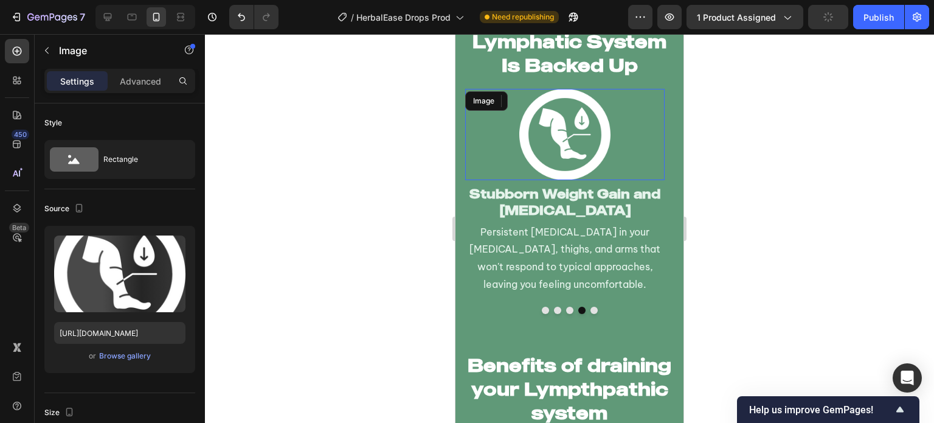
click at [581, 128] on img at bounding box center [564, 134] width 91 height 91
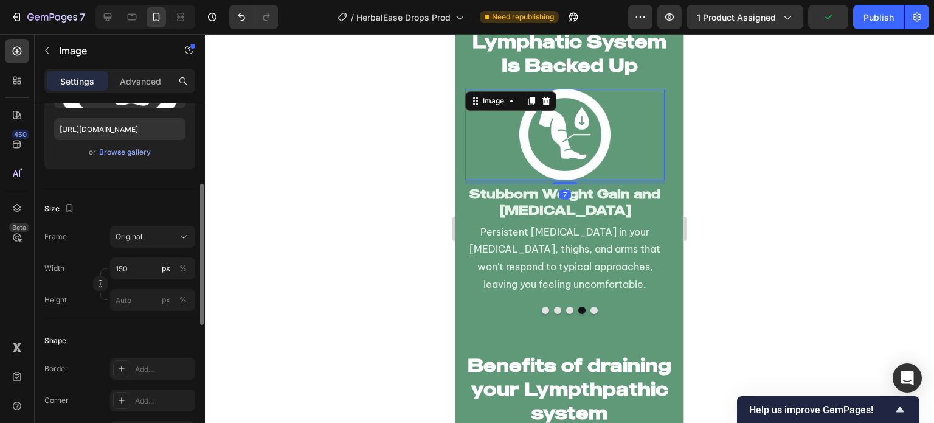
scroll to position [203, 0]
click at [142, 271] on input "150" at bounding box center [152, 269] width 85 height 22
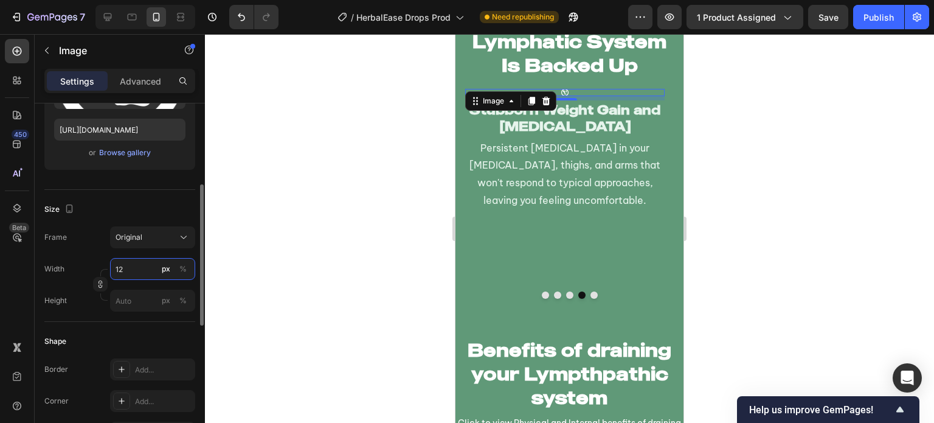
type input "125"
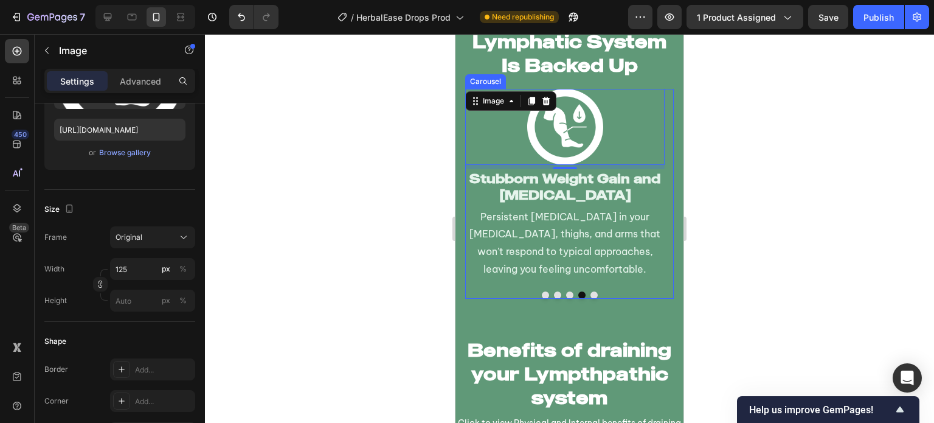
click at [590, 297] on button "Dot" at bounding box center [593, 294] width 7 height 7
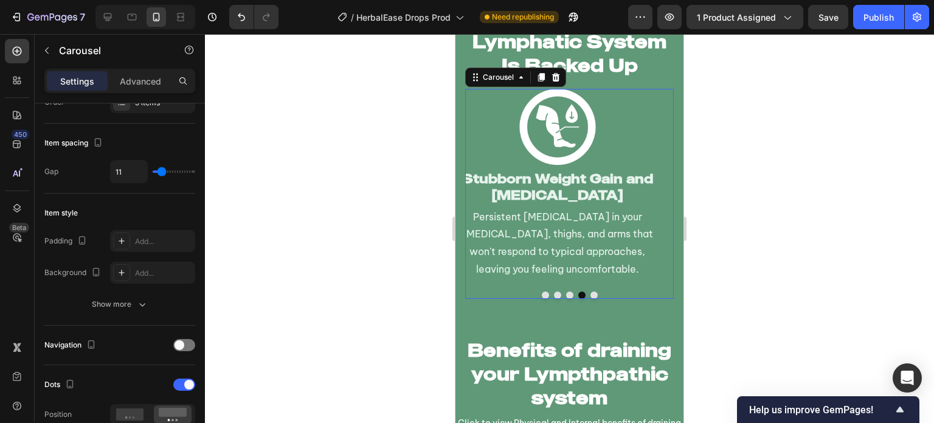
scroll to position [0, 0]
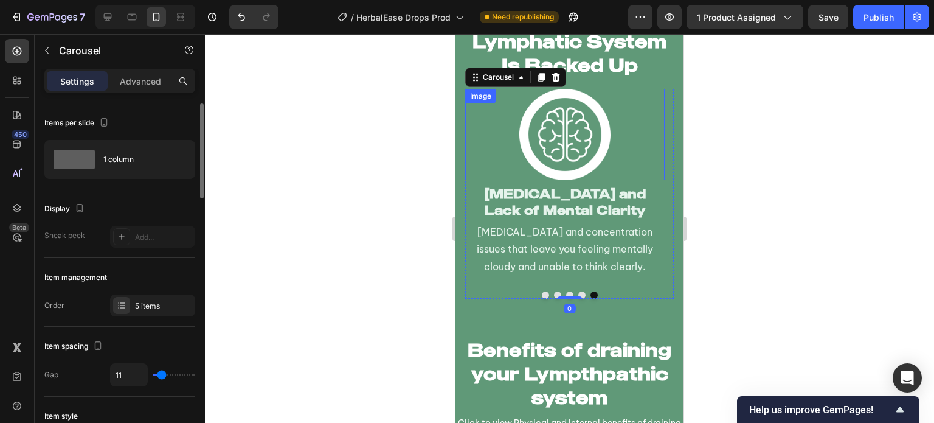
click at [586, 150] on img at bounding box center [564, 134] width 91 height 91
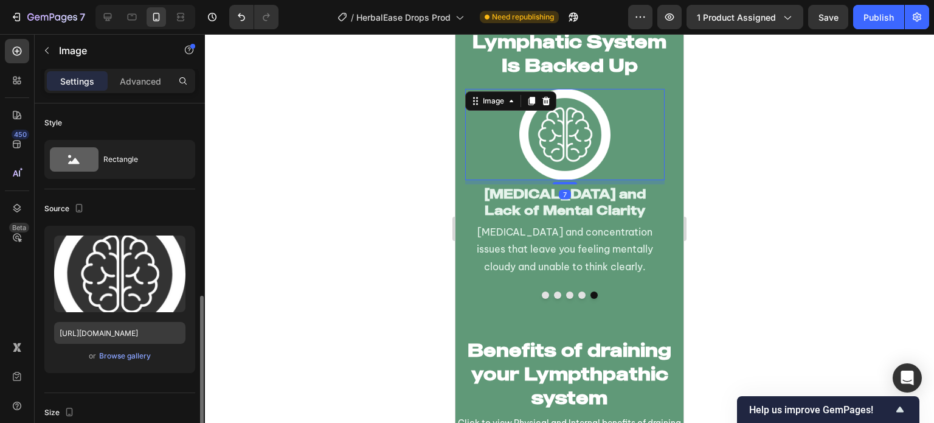
scroll to position [148, 0]
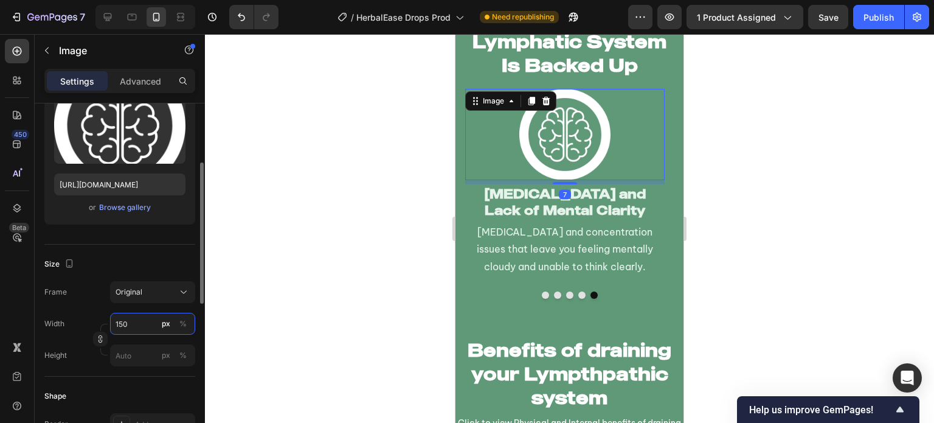
click at [136, 323] on input "150" at bounding box center [152, 324] width 85 height 22
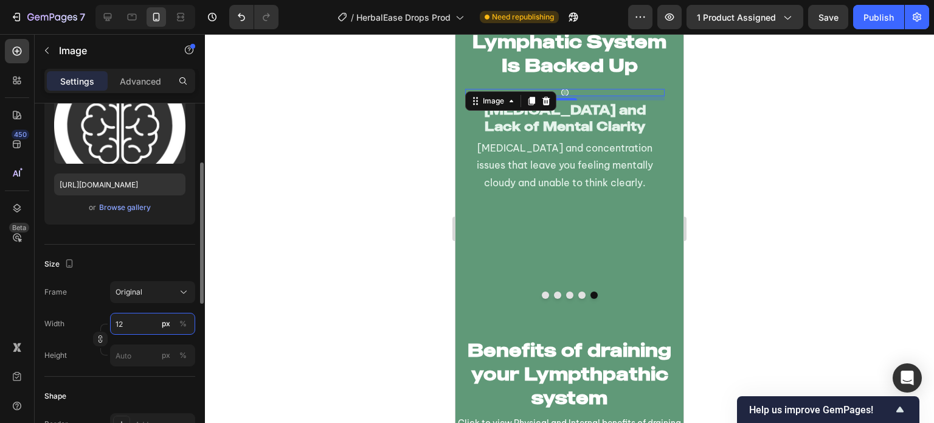
type input "125"
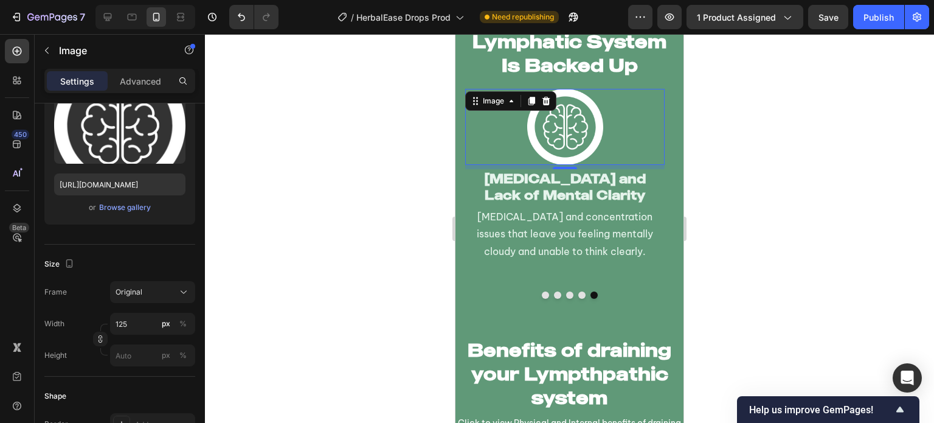
click at [313, 223] on div at bounding box center [569, 228] width 729 height 389
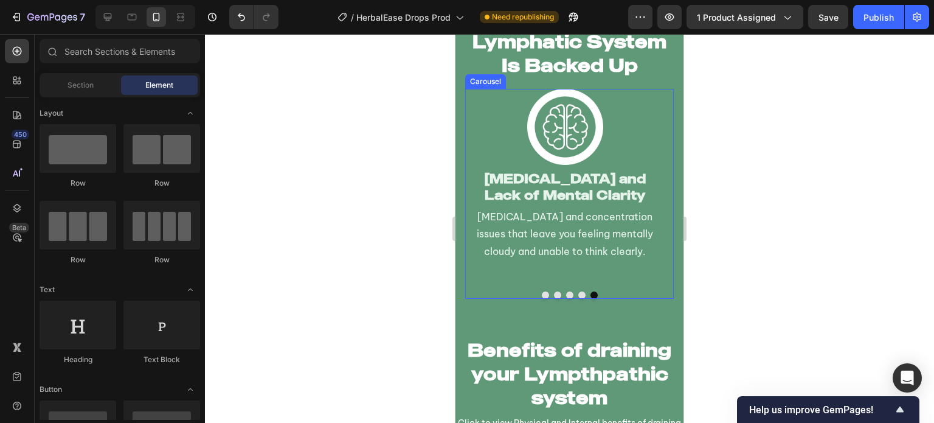
click at [523, 277] on div "Image Brain Fog and Lack of Mental Clarity Heading Brain fog and concentration …" at bounding box center [564, 184] width 199 height 190
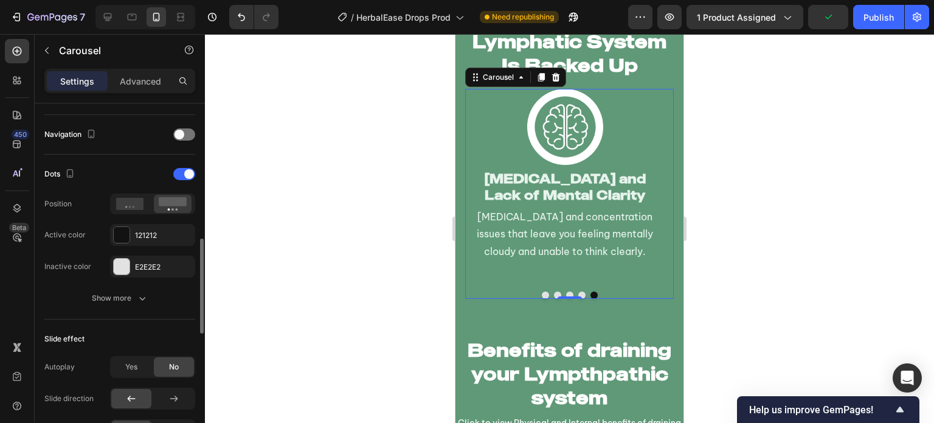
scroll to position [413, 0]
click at [130, 305] on button "Show more" at bounding box center [119, 298] width 151 height 22
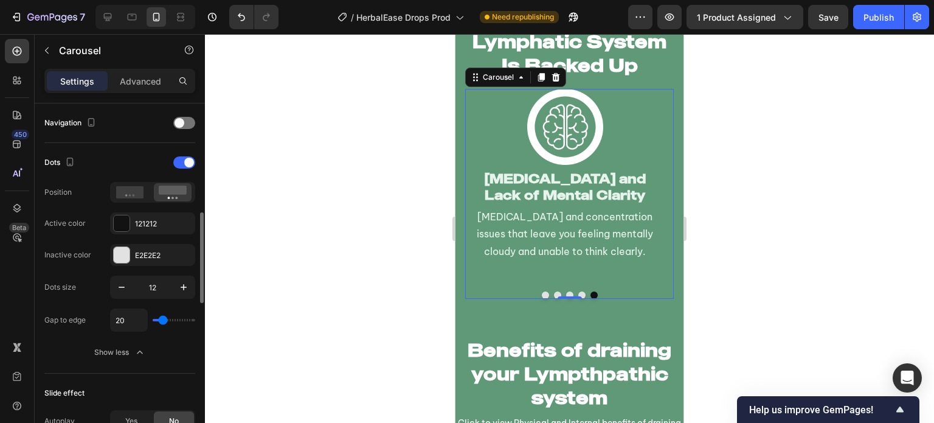
scroll to position [424, 0]
type input "0"
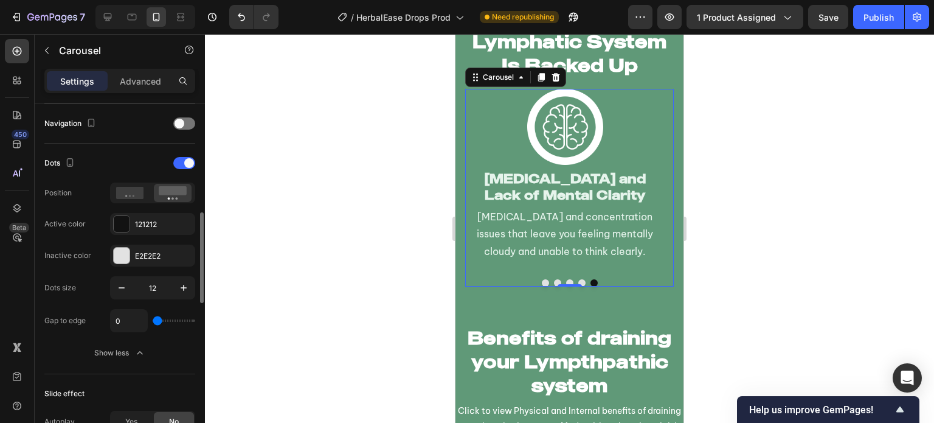
drag, startPoint x: 162, startPoint y: 318, endPoint x: 136, endPoint y: 316, distance: 25.6
type input "0"
click at [153, 319] on input "range" at bounding box center [174, 320] width 43 height 2
click at [134, 198] on div at bounding box center [130, 192] width 38 height 17
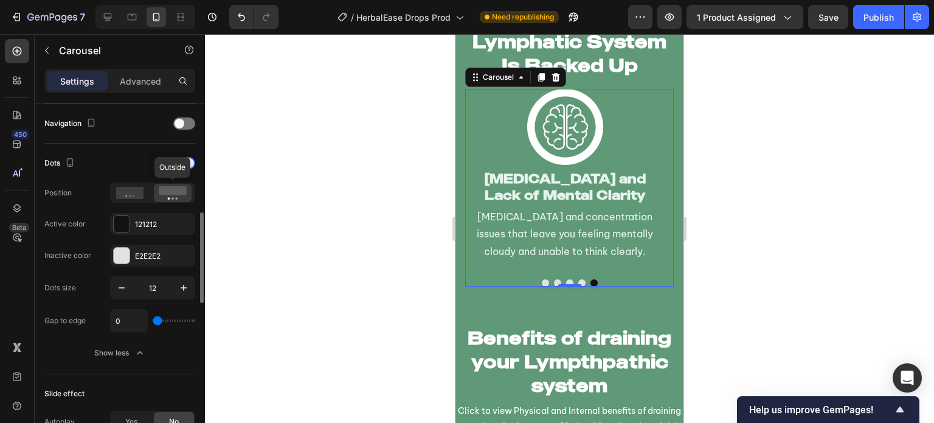
scroll to position [2921, 0]
click at [126, 187] on icon at bounding box center [130, 193] width 28 height 12
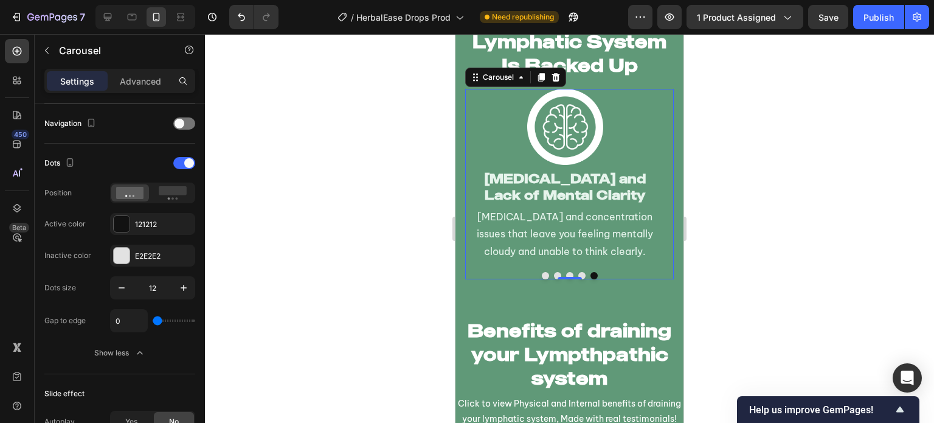
click at [339, 247] on div at bounding box center [569, 228] width 729 height 389
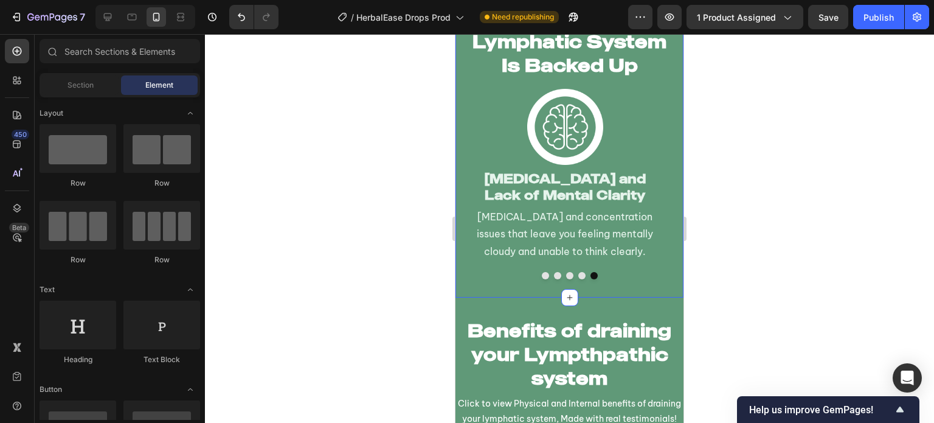
scroll to position [2843, 0]
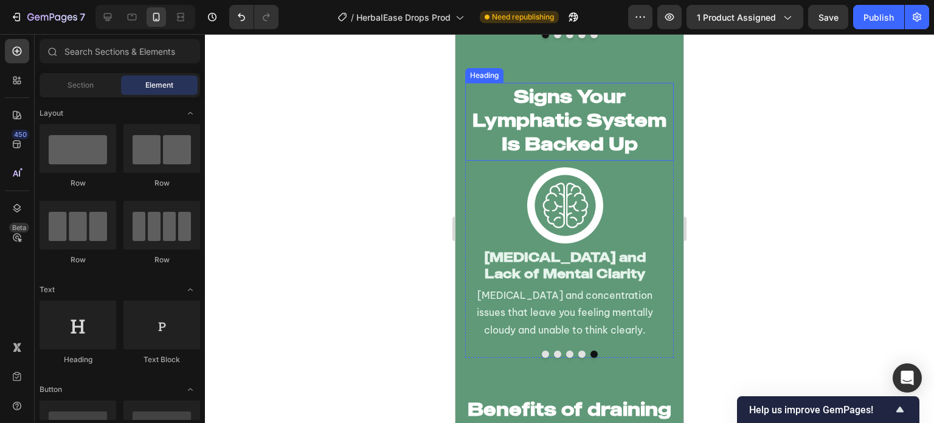
click at [650, 139] on h2 "Signs Your Lymphatic System Is Backed Up" at bounding box center [569, 120] width 209 height 74
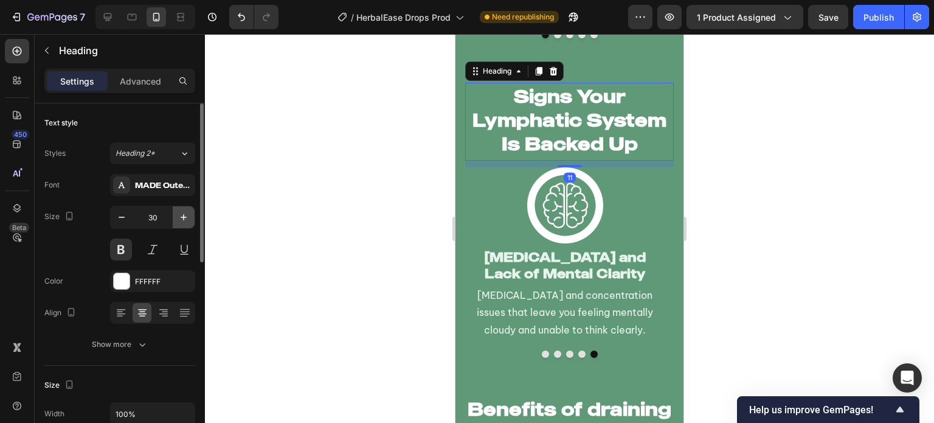
click at [190, 220] on icon "button" at bounding box center [184, 217] width 12 height 12
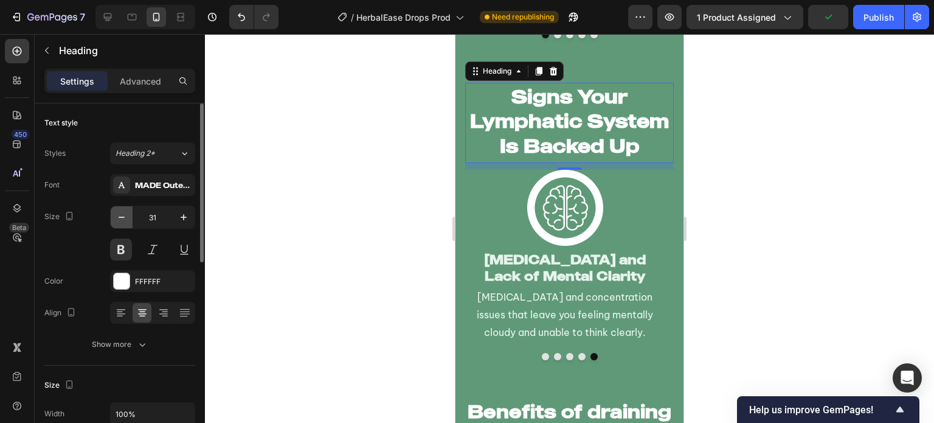
click at [122, 219] on icon "button" at bounding box center [122, 217] width 12 height 12
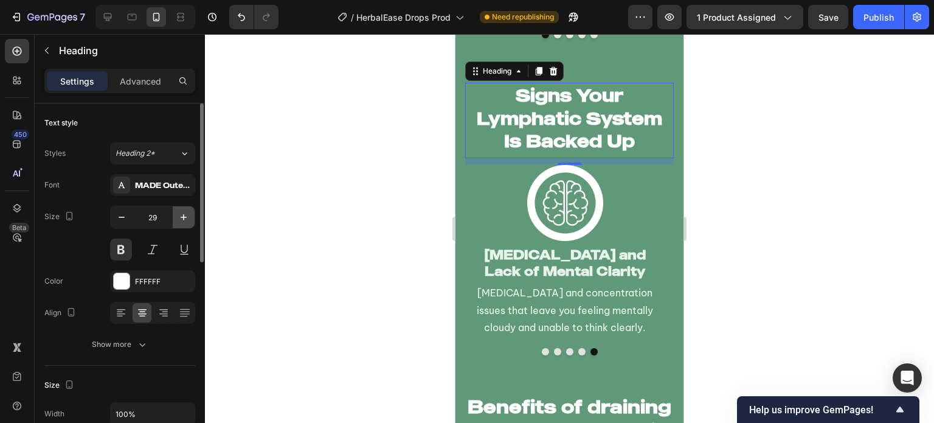
click at [179, 222] on icon "button" at bounding box center [184, 217] width 12 height 12
type input "30"
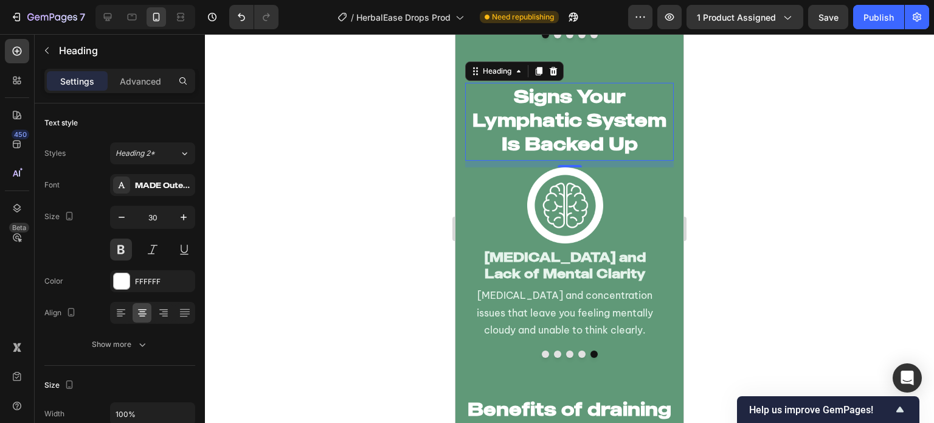
click at [282, 226] on div at bounding box center [569, 228] width 729 height 389
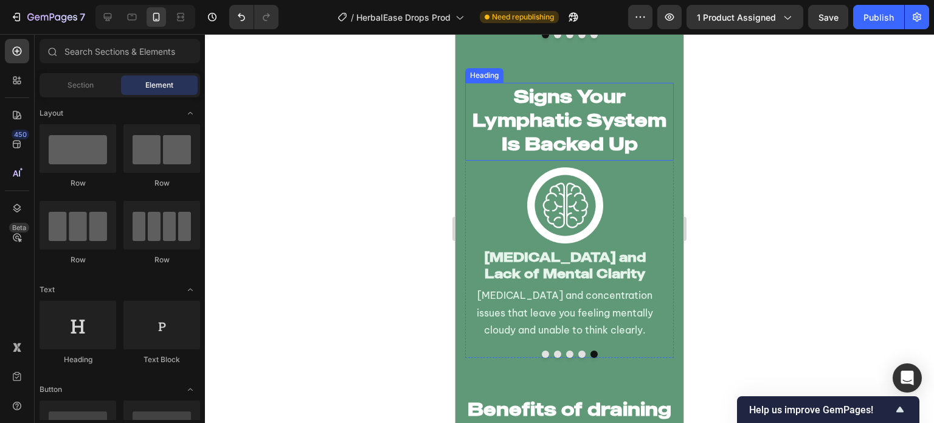
click at [502, 134] on h2 "Signs Your Lymphatic System Is Backed Up" at bounding box center [569, 120] width 209 height 74
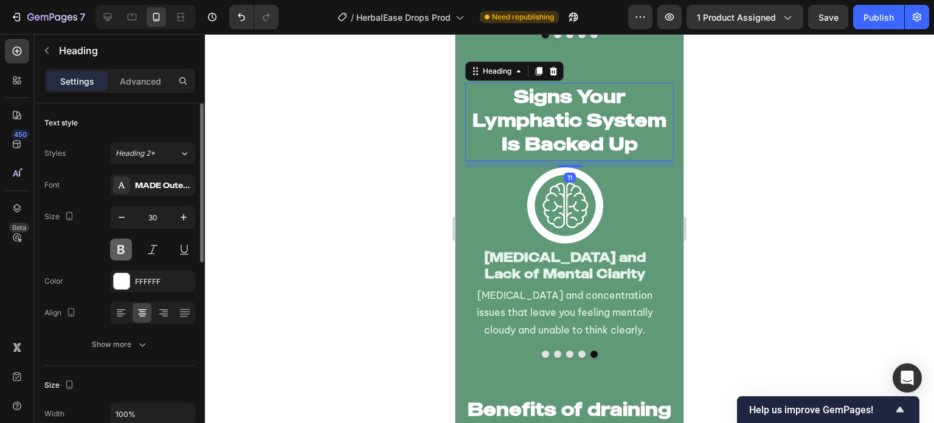
click at [114, 255] on button at bounding box center [121, 249] width 22 height 22
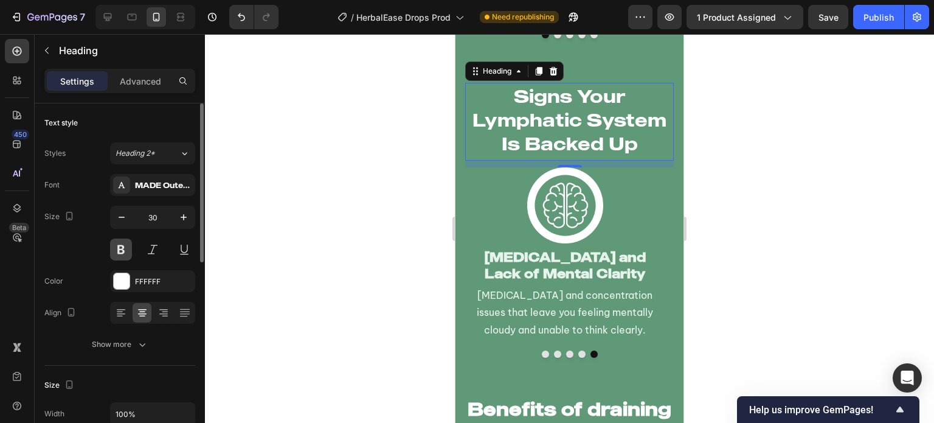
click at [114, 255] on button at bounding box center [121, 249] width 22 height 22
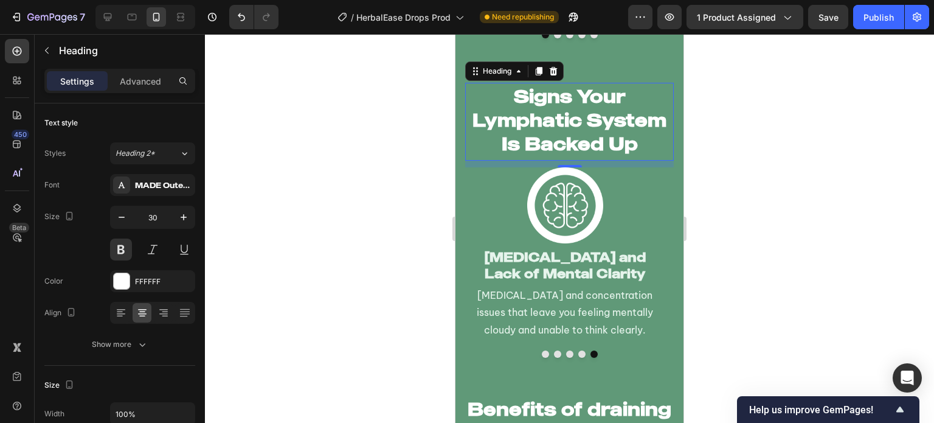
click at [326, 206] on div at bounding box center [569, 228] width 729 height 389
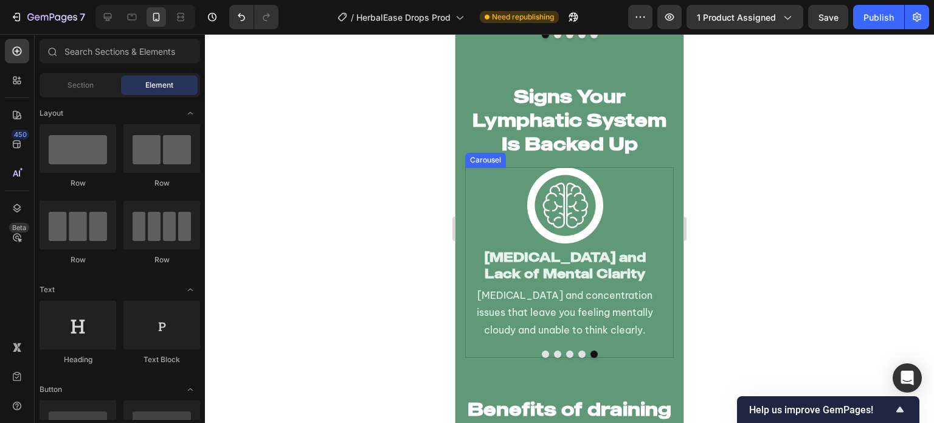
click at [542, 352] on button "Dot" at bounding box center [545, 353] width 7 height 7
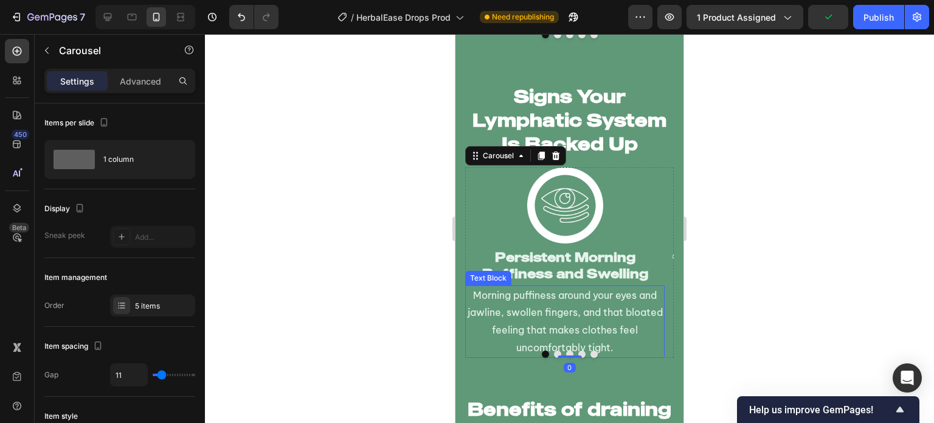
click at [497, 346] on p "Morning puffiness around your eyes and jawline, swollen fingers, and that bloat…" at bounding box center [564, 321] width 197 height 70
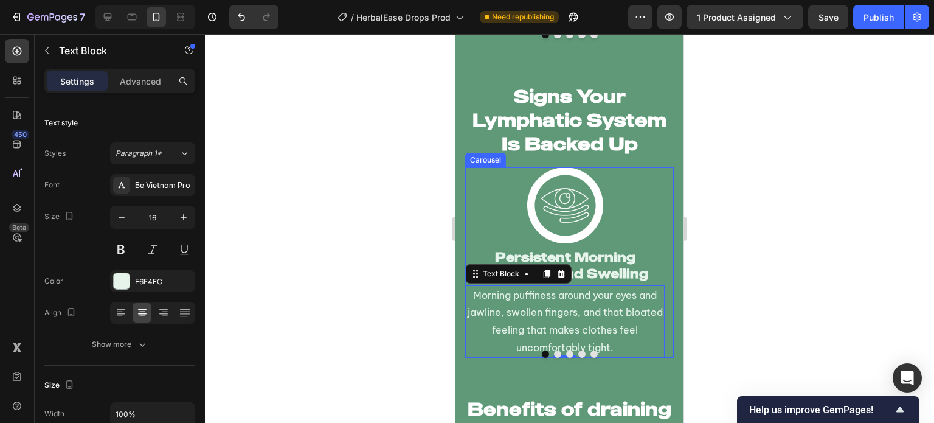
click at [593, 353] on div at bounding box center [569, 353] width 209 height 7
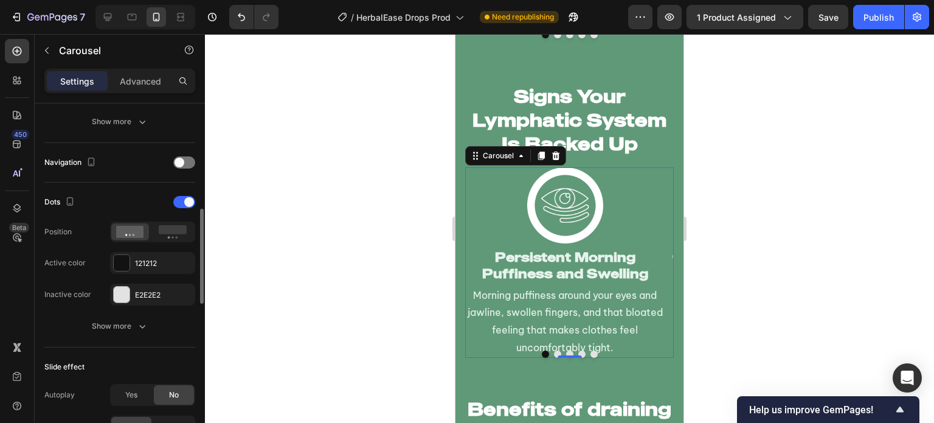
scroll to position [386, 0]
click at [169, 316] on button "Show more" at bounding box center [119, 325] width 151 height 22
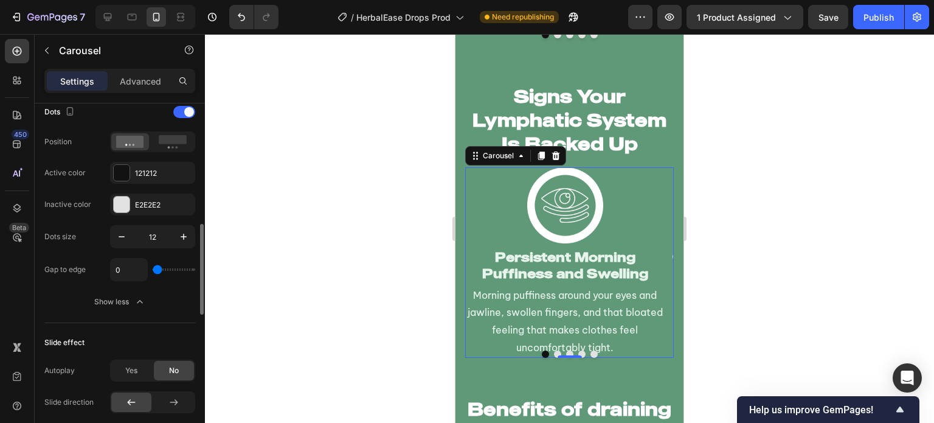
scroll to position [474, 0]
type input "8"
type input "0"
drag, startPoint x: 157, startPoint y: 267, endPoint x: 152, endPoint y: 235, distance: 32.7
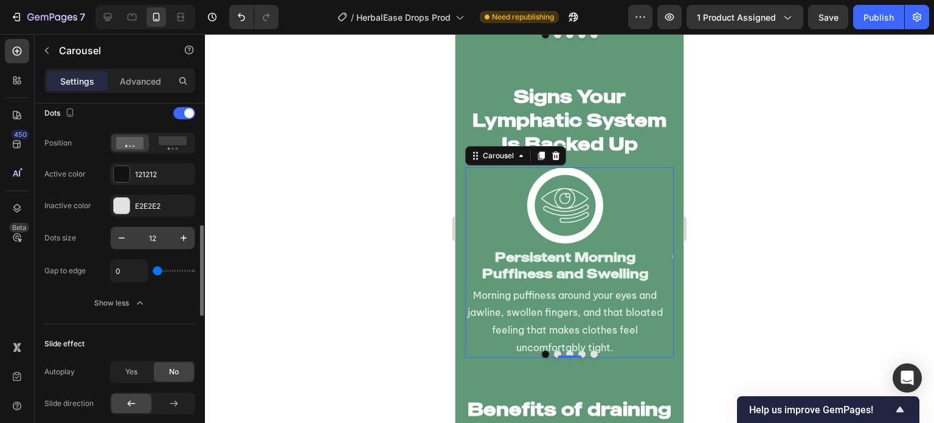
click at [153, 269] on input "range" at bounding box center [174, 270] width 43 height 2
click at [168, 142] on rect at bounding box center [173, 140] width 28 height 9
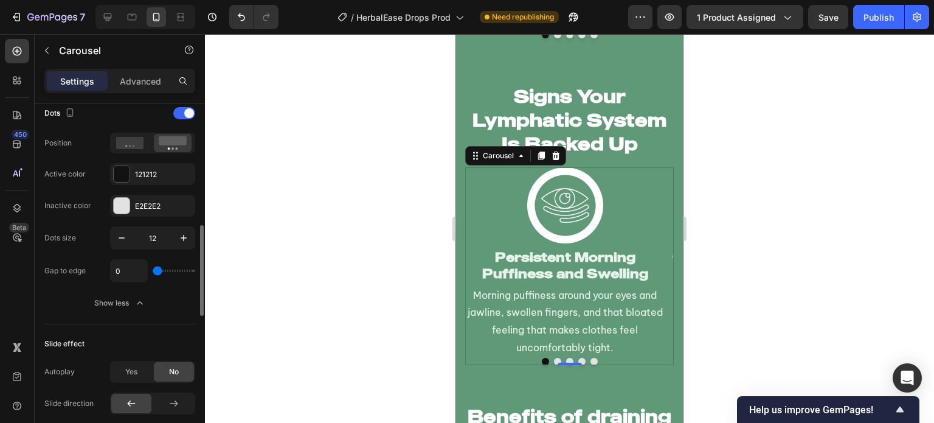
click at [154, 269] on input "range" at bounding box center [174, 270] width 43 height 2
type input "1"
type input "2"
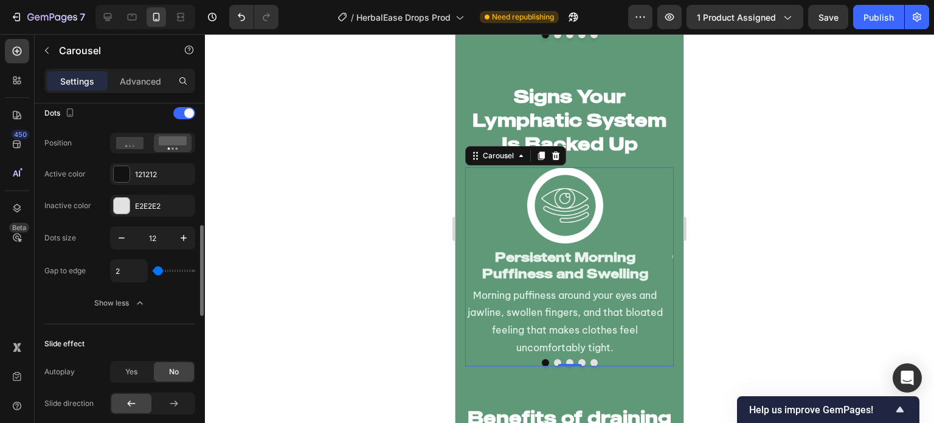
type input "3"
type input "4"
type input "5"
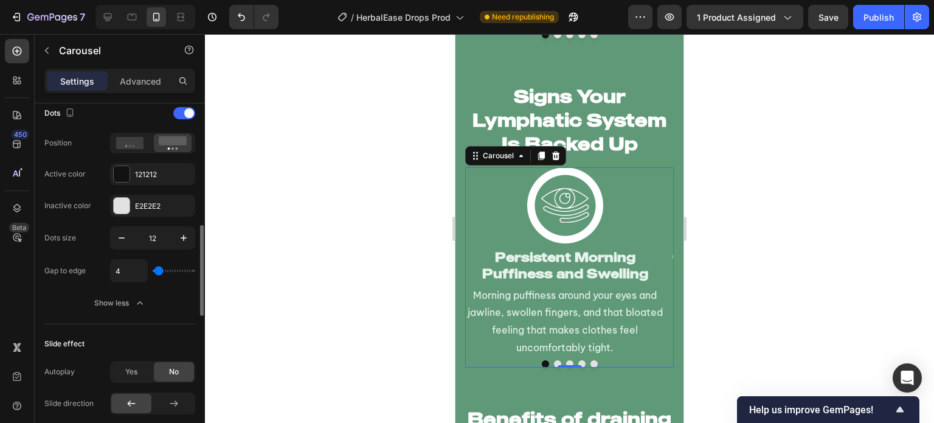
type input "5"
click at [554, 364] on button "Dot" at bounding box center [557, 364] width 7 height 7
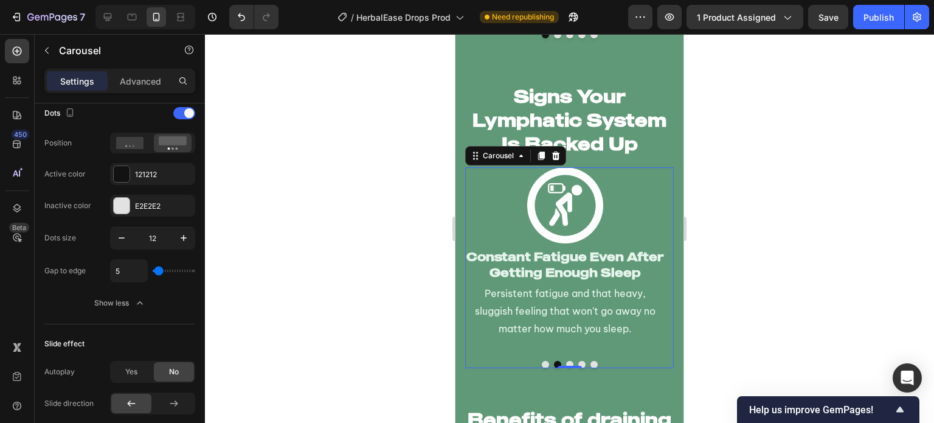
click at [566, 364] on button "Dot" at bounding box center [569, 364] width 7 height 7
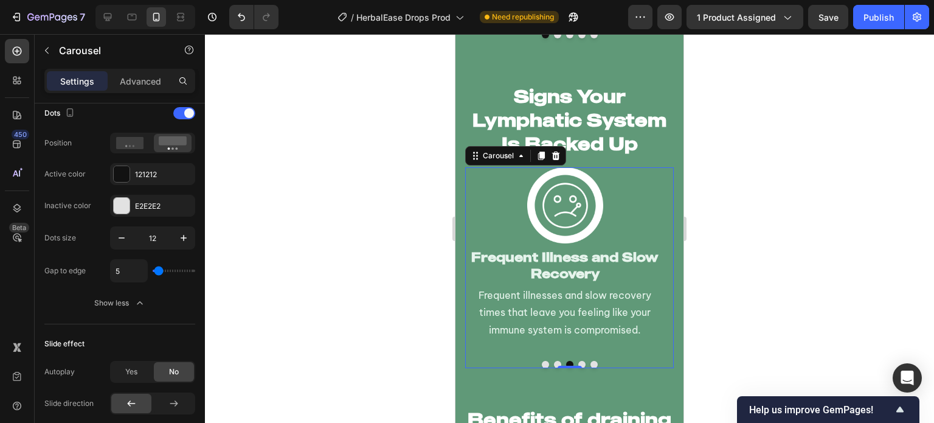
click at [576, 361] on div at bounding box center [569, 364] width 209 height 7
click at [578, 363] on button "Dot" at bounding box center [581, 364] width 7 height 7
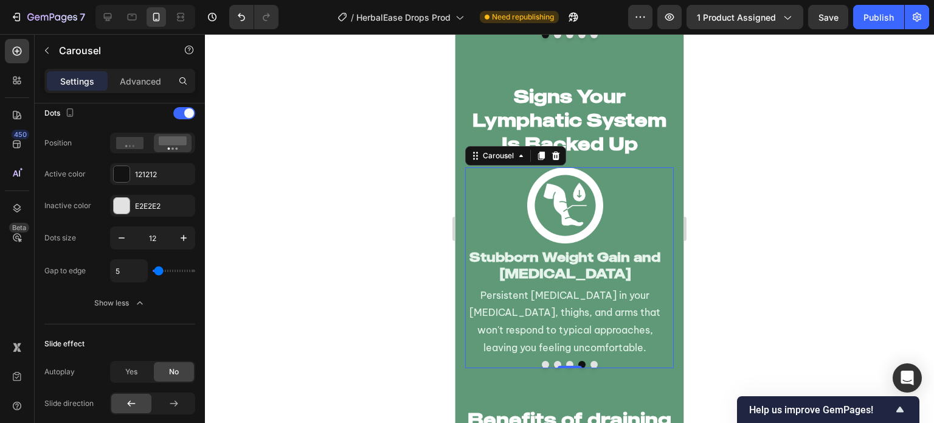
click at [590, 365] on button "Dot" at bounding box center [593, 364] width 7 height 7
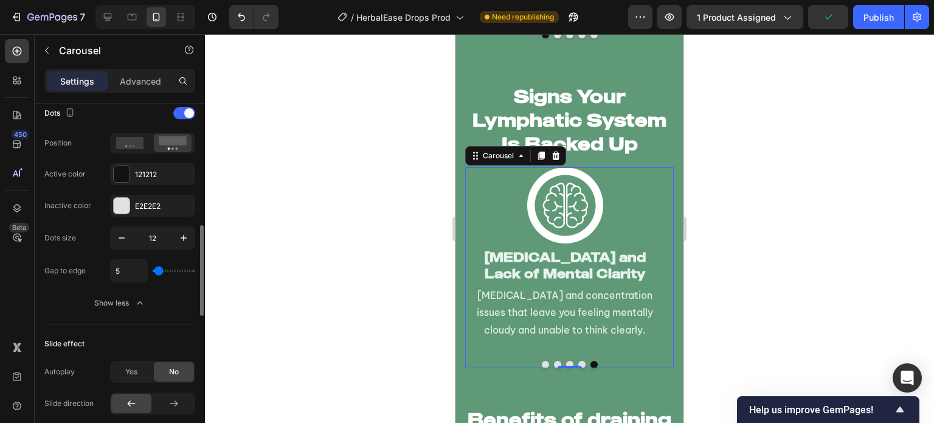
click at [165, 271] on div "5" at bounding box center [152, 270] width 85 height 23
click at [159, 270] on input "range" at bounding box center [174, 270] width 43 height 2
type input "6"
type input "7"
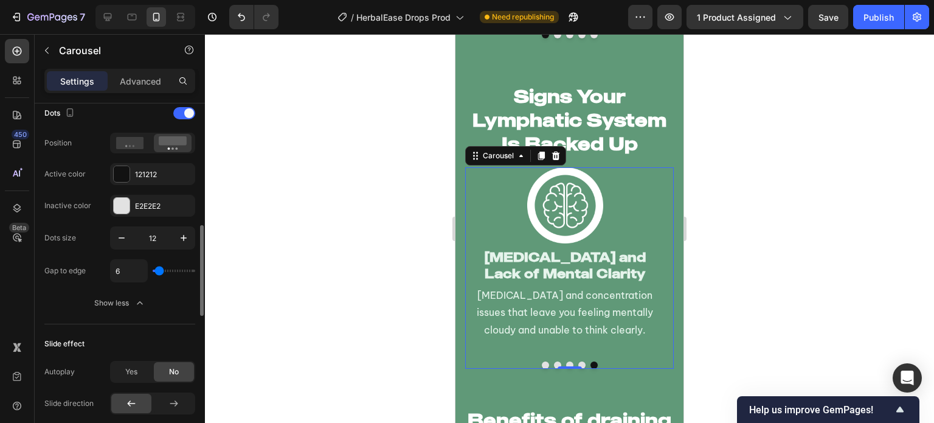
type input "7"
type input "8"
type input "9"
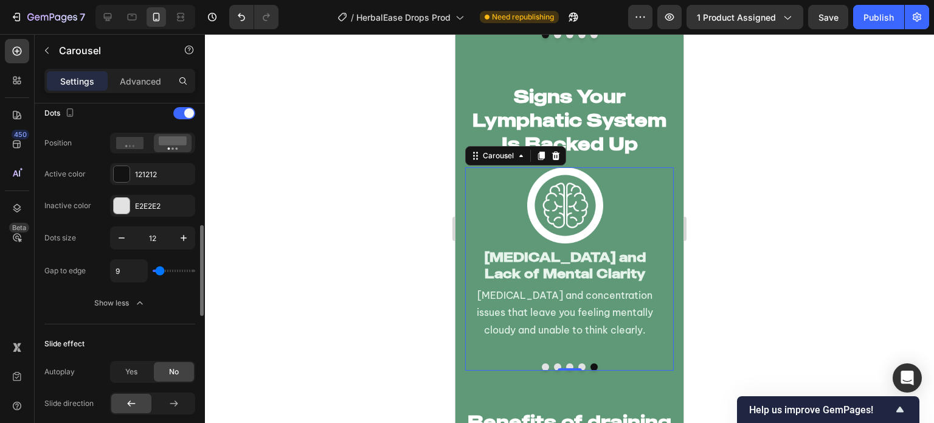
type input "10"
click at [578, 367] on button "Dot" at bounding box center [581, 367] width 7 height 7
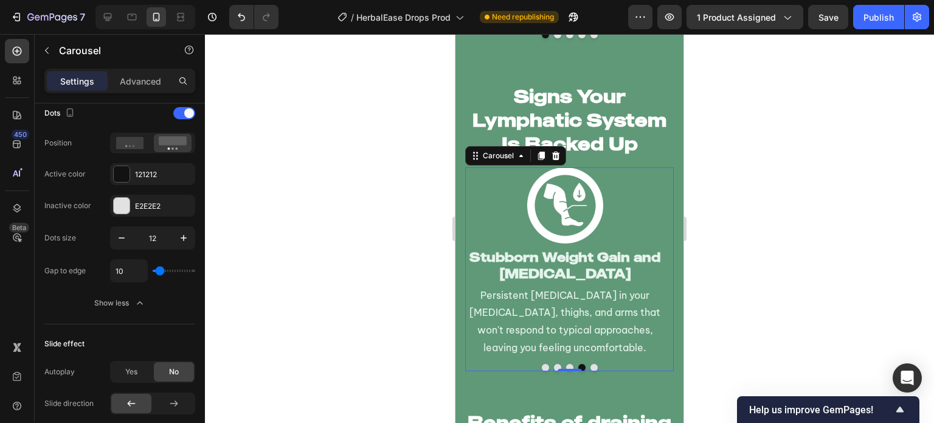
click at [567, 364] on button "Dot" at bounding box center [569, 367] width 7 height 7
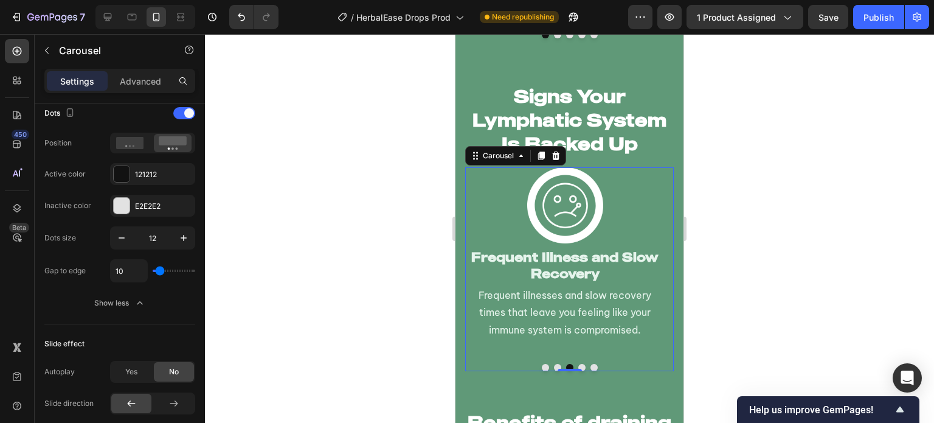
click at [554, 364] on button "Dot" at bounding box center [557, 367] width 7 height 7
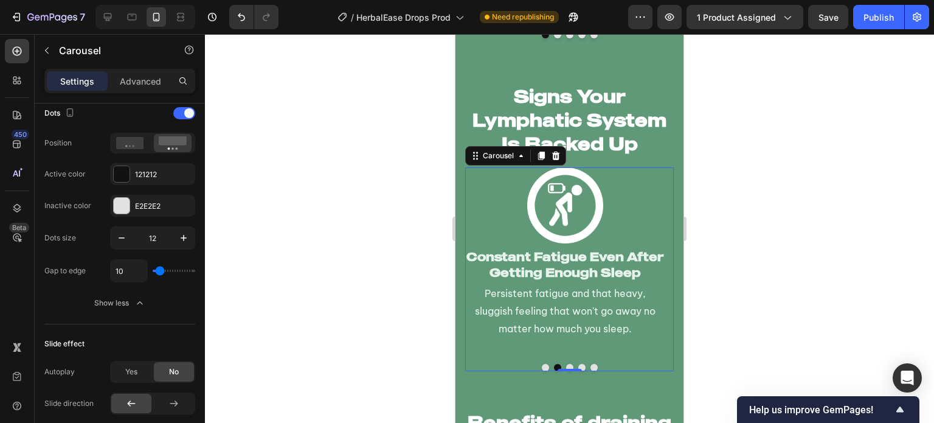
click at [542, 364] on button "Dot" at bounding box center [545, 367] width 7 height 7
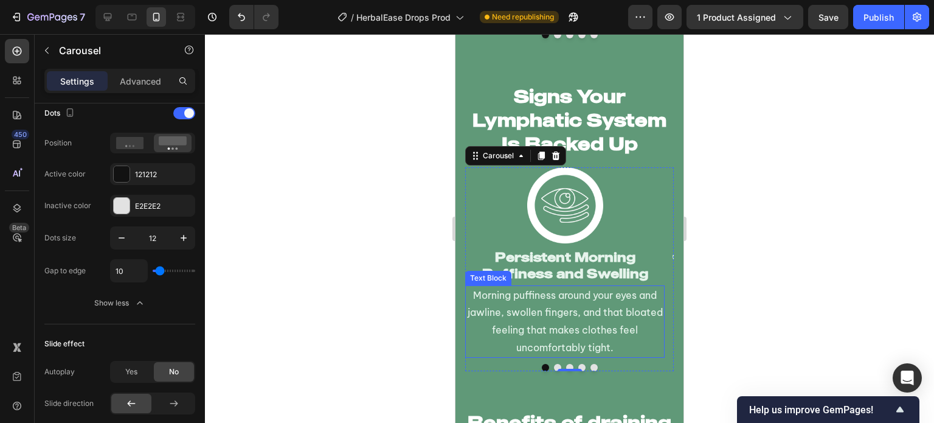
click at [416, 339] on div at bounding box center [569, 228] width 729 height 389
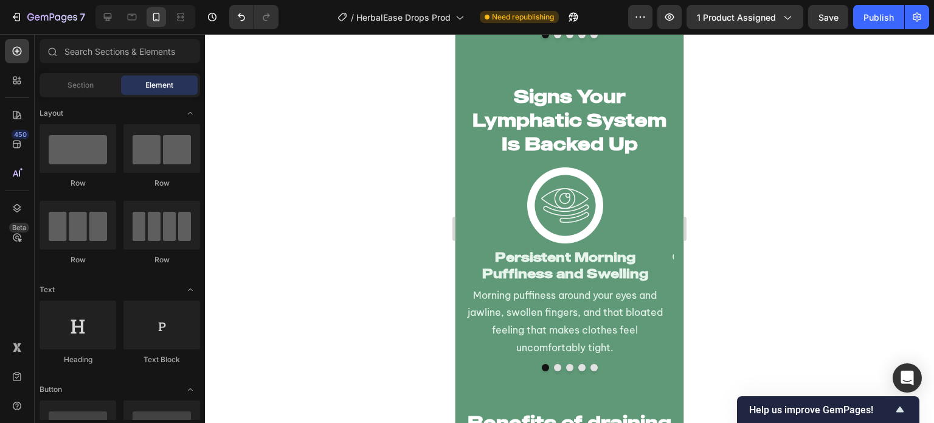
drag, startPoint x: 896, startPoint y: 16, endPoint x: 876, endPoint y: 29, distance: 23.8
click at [896, 17] on button "Publish" at bounding box center [878, 17] width 51 height 24
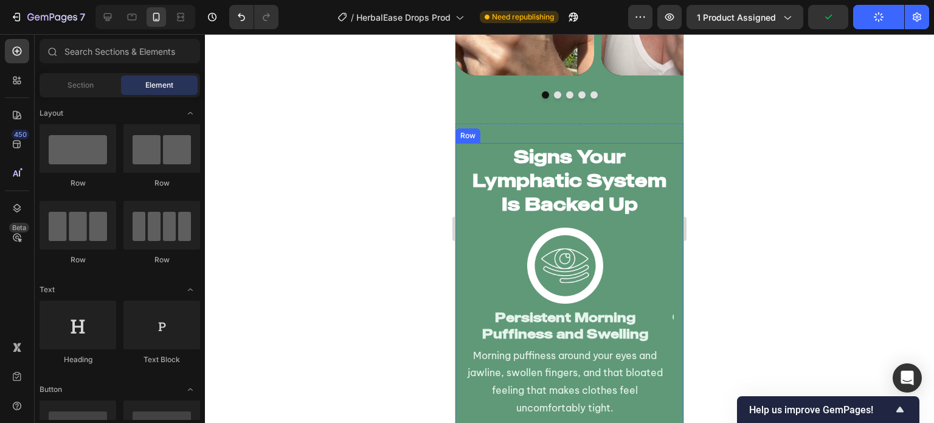
scroll to position [2779, 0]
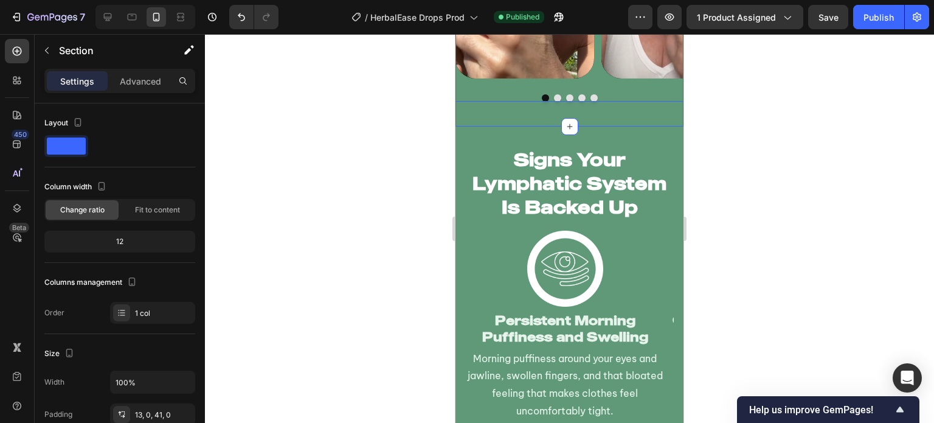
click at [615, 94] on div at bounding box center [569, 97] width 228 height 7
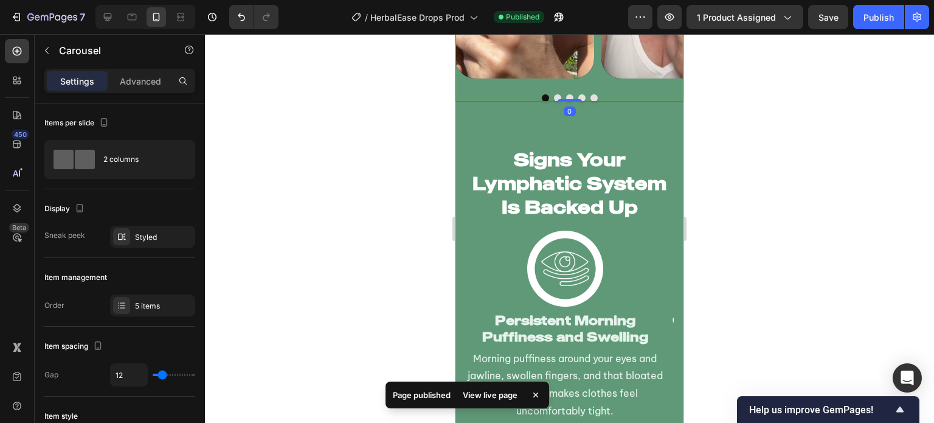
click at [401, 121] on div at bounding box center [569, 228] width 729 height 389
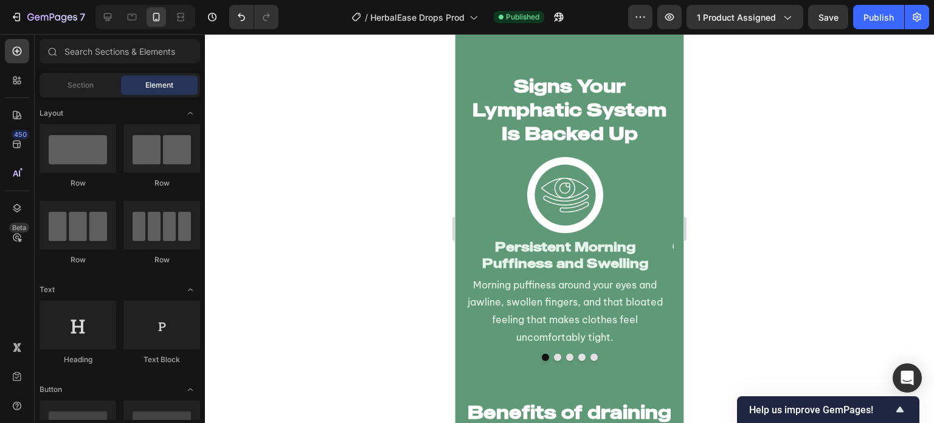
scroll to position [2852, 0]
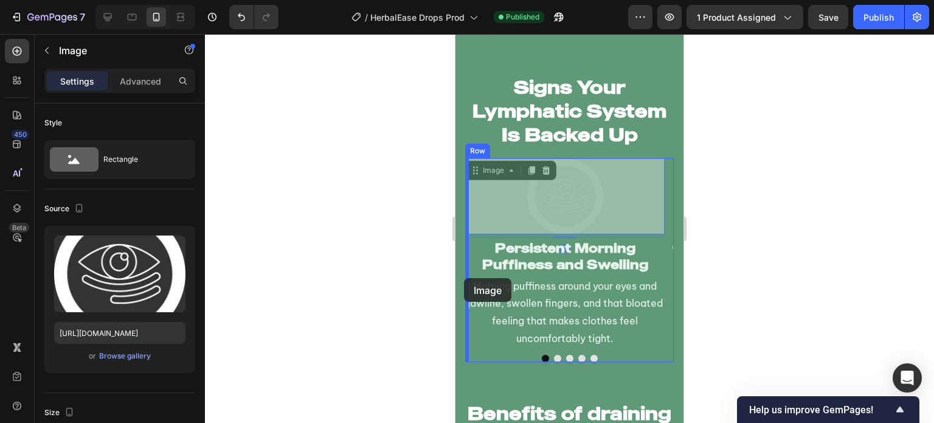
drag, startPoint x: 579, startPoint y: 189, endPoint x: 464, endPoint y: 278, distance: 146.1
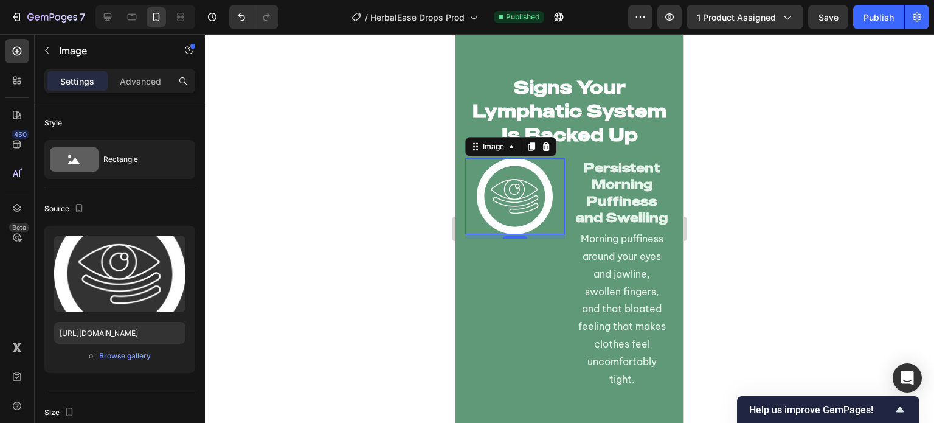
click at [432, 274] on div at bounding box center [569, 228] width 729 height 389
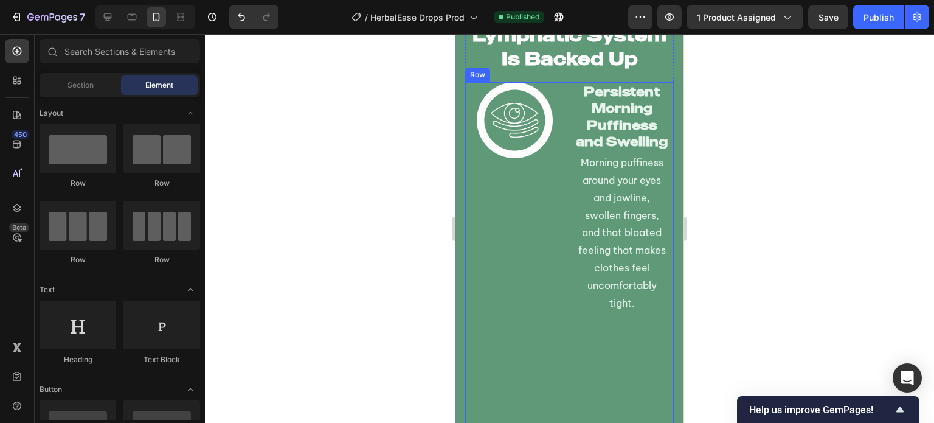
scroll to position [2926, 0]
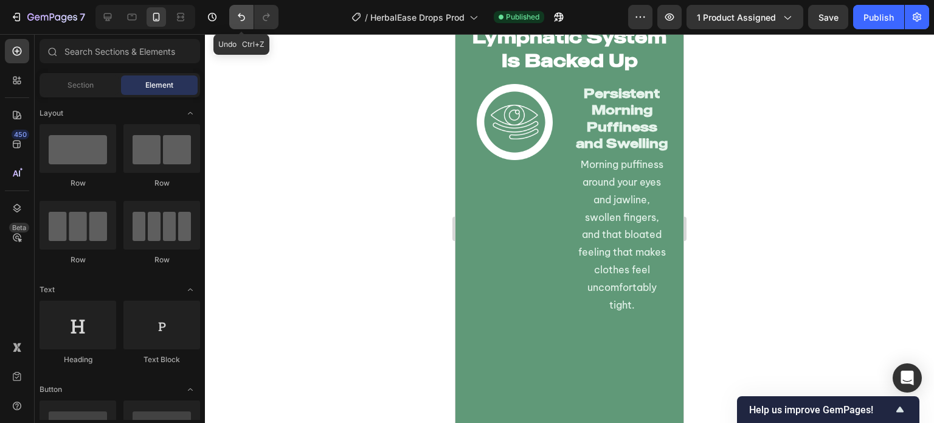
click at [251, 24] on button "Undo/Redo" at bounding box center [241, 17] width 24 height 24
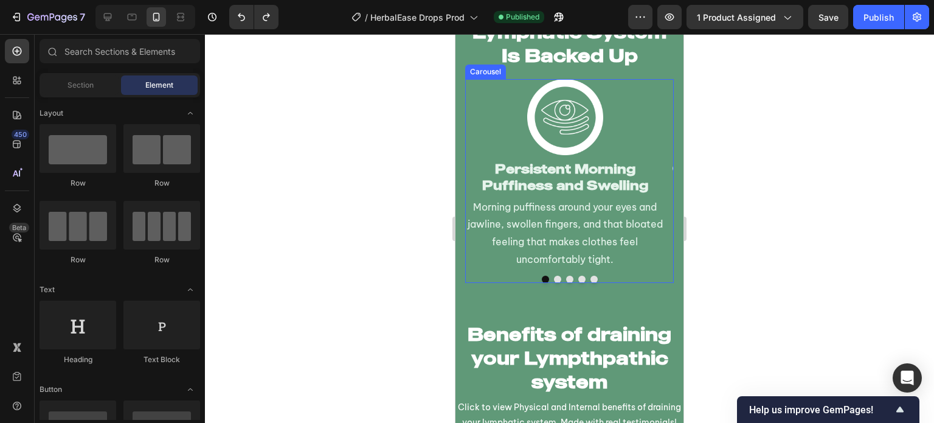
scroll to position [2931, 0]
click at [548, 296] on div "Signs Your Lymphatic System Is Backed Up Heading Image Persistent Morning Puffi…" at bounding box center [569, 138] width 228 height 326
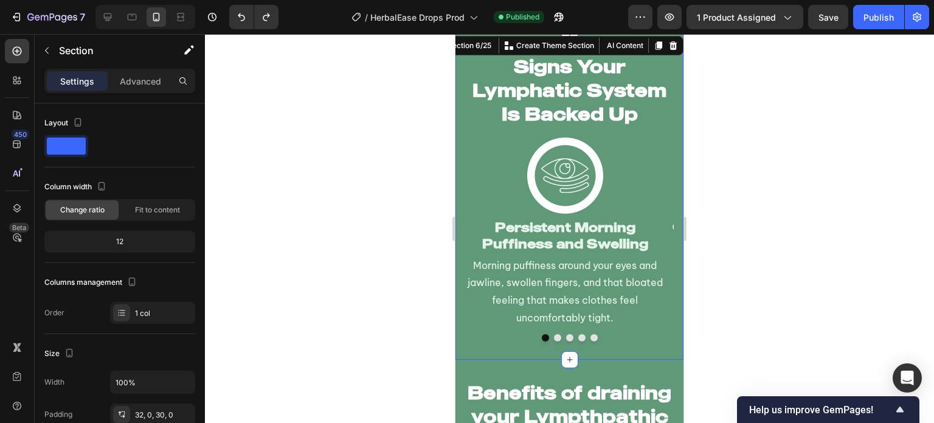
scroll to position [2871, 0]
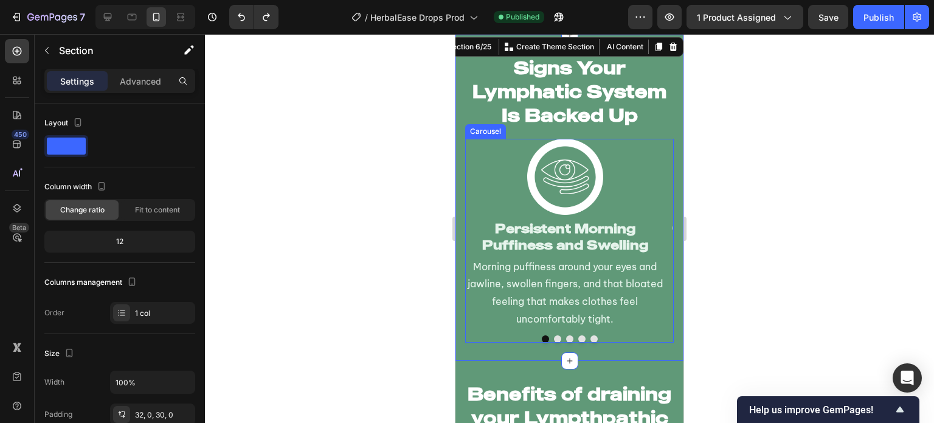
click at [485, 336] on div at bounding box center [569, 338] width 209 height 7
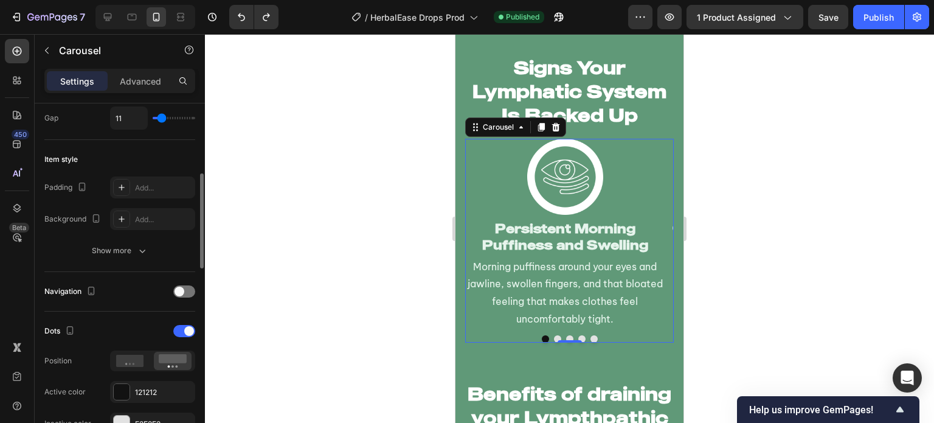
scroll to position [257, 0]
click at [131, 192] on div "Add..." at bounding box center [152, 187] width 85 height 22
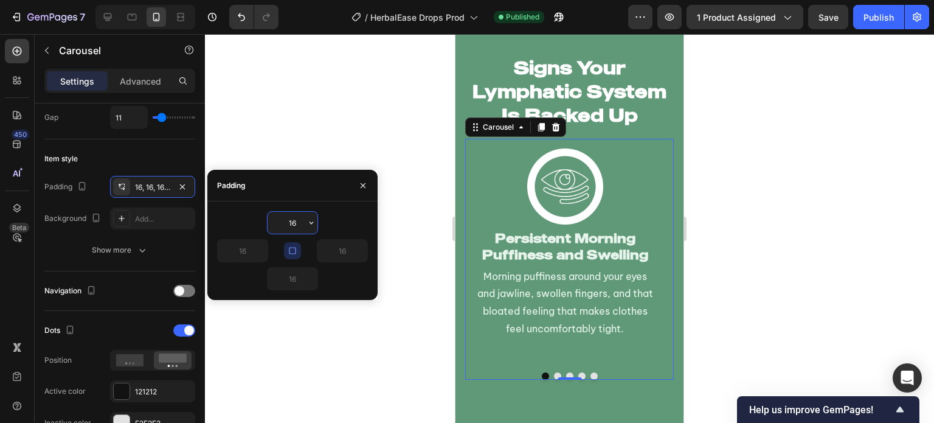
click at [312, 163] on div at bounding box center [569, 228] width 729 height 389
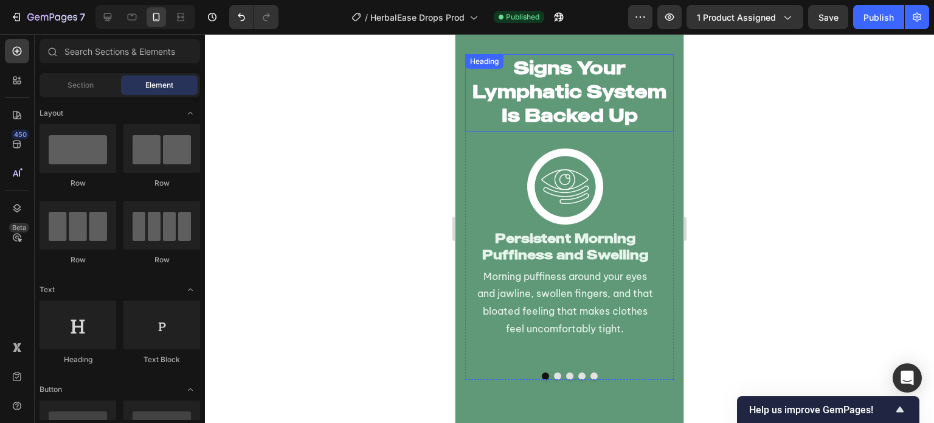
click at [583, 111] on h2 "Signs Your Lymphatic System Is Backed Up" at bounding box center [569, 91] width 209 height 74
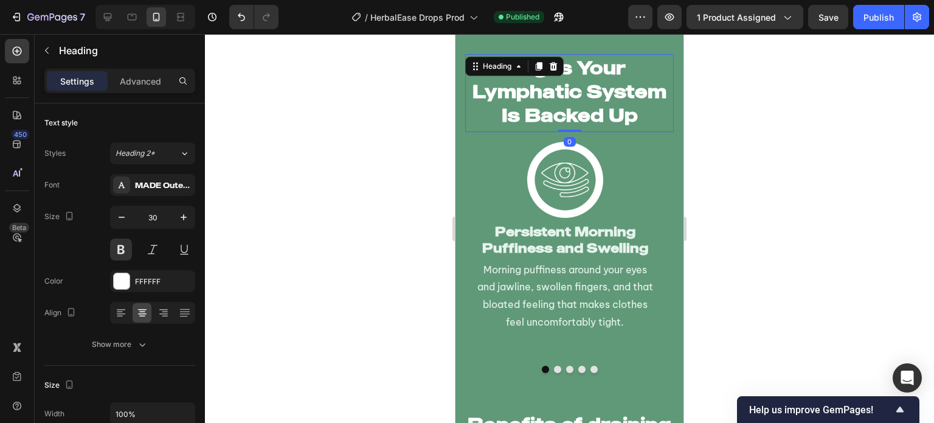
drag, startPoint x: 570, startPoint y: 136, endPoint x: 578, endPoint y: 102, distance: 35.4
click at [578, 102] on div "Signs Your Lymphatic System Is Backed Up Heading 0" at bounding box center [569, 93] width 209 height 78
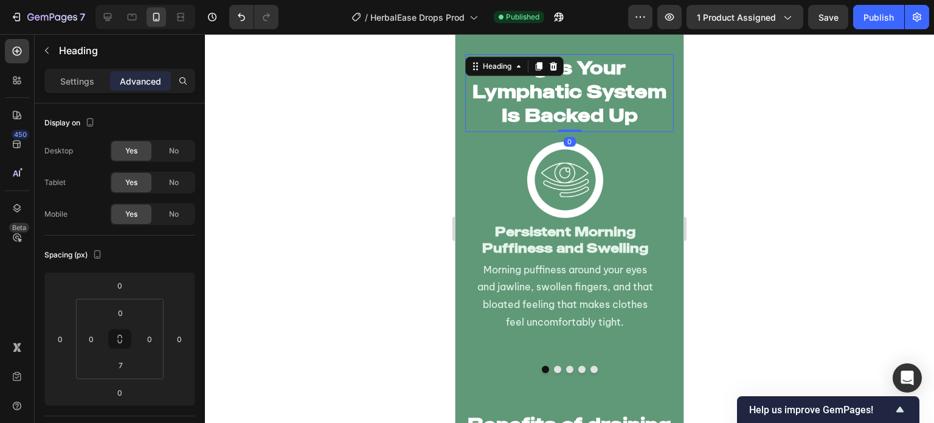
click at [387, 167] on div at bounding box center [569, 228] width 729 height 389
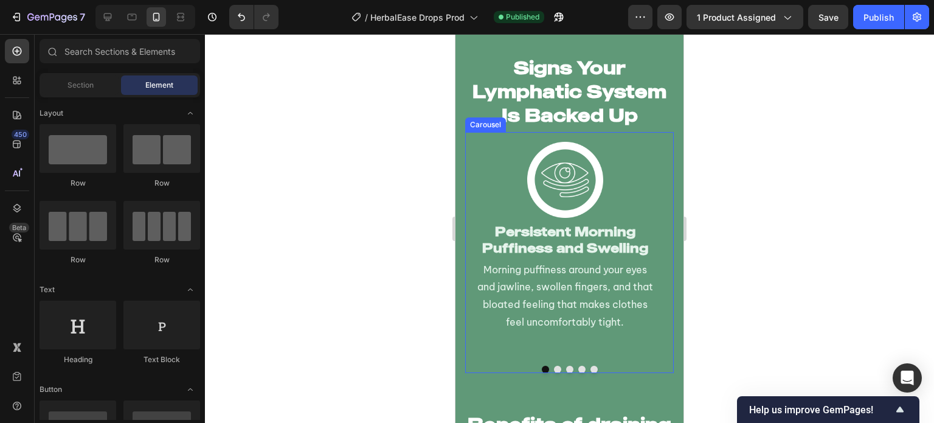
click at [554, 365] on button "Dot" at bounding box center [557, 368] width 7 height 7
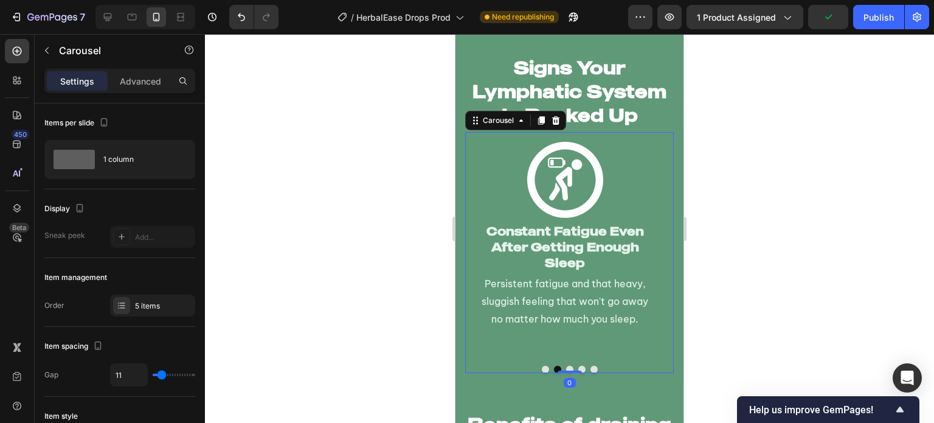
click at [567, 365] on button "Dot" at bounding box center [569, 368] width 7 height 7
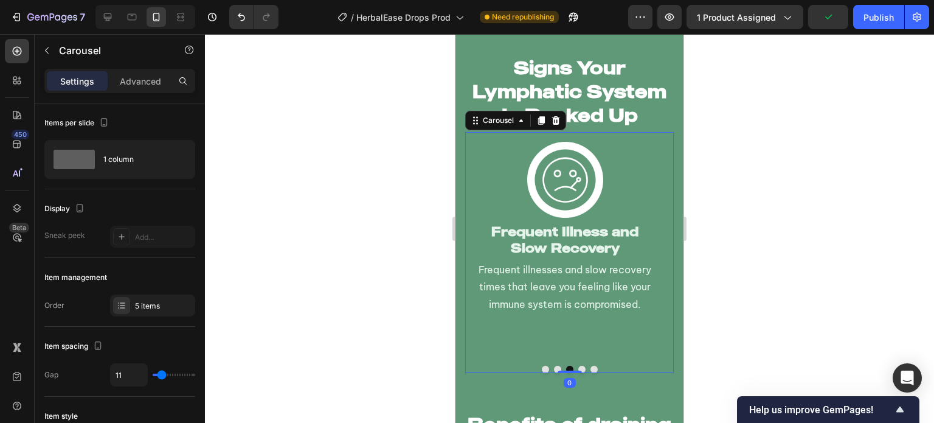
click at [583, 365] on div at bounding box center [569, 368] width 209 height 7
click at [578, 365] on button "Dot" at bounding box center [581, 368] width 7 height 7
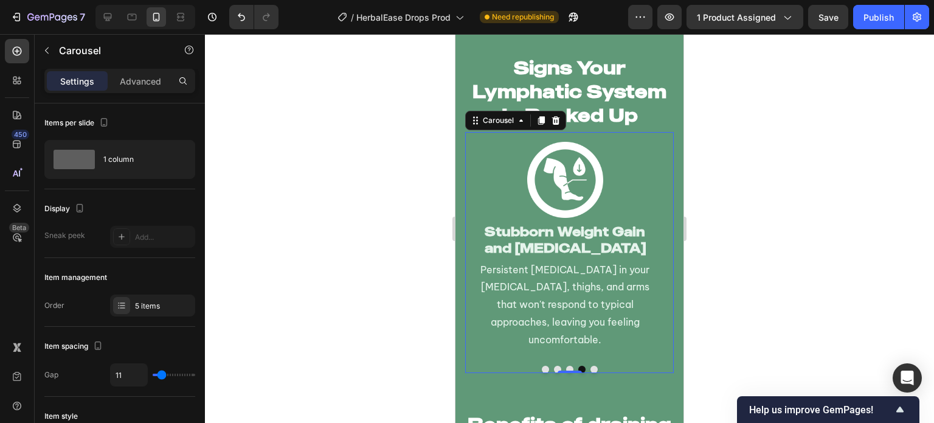
click at [591, 365] on button "Dot" at bounding box center [593, 368] width 7 height 7
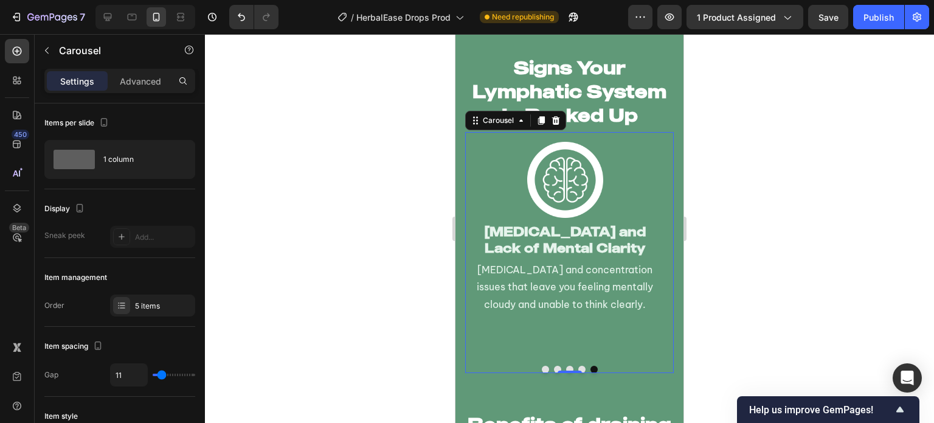
click at [542, 365] on button "Dot" at bounding box center [545, 368] width 7 height 7
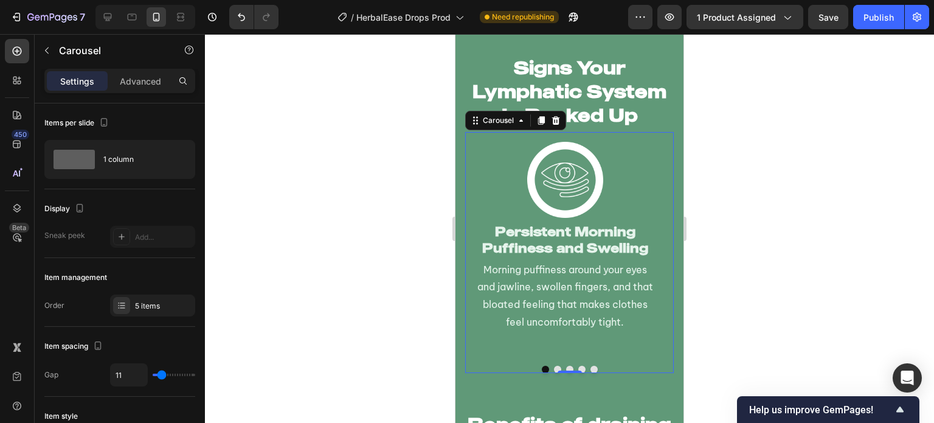
click at [410, 283] on div at bounding box center [569, 228] width 729 height 389
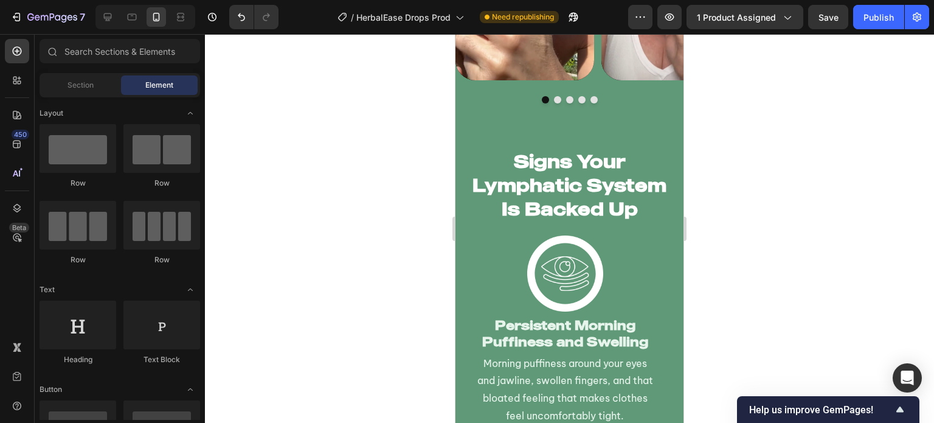
scroll to position [2787, 0]
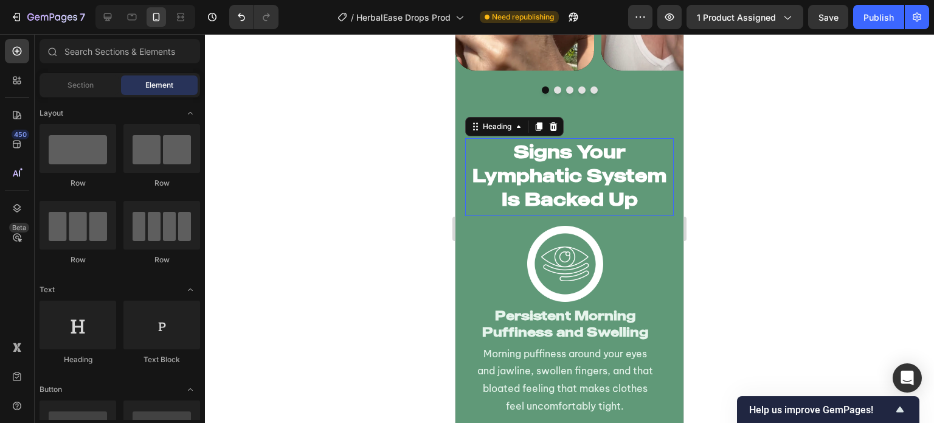
click at [597, 195] on h2 "Signs Your Lymphatic System Is Backed Up" at bounding box center [569, 175] width 209 height 74
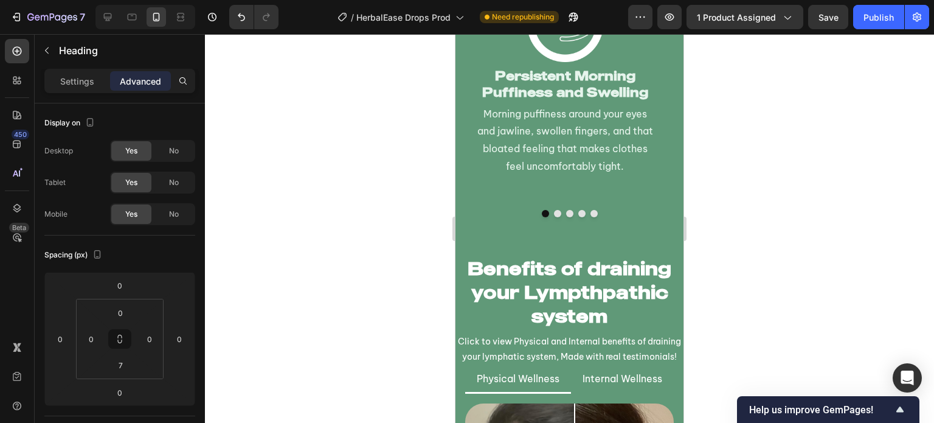
scroll to position [3026, 0]
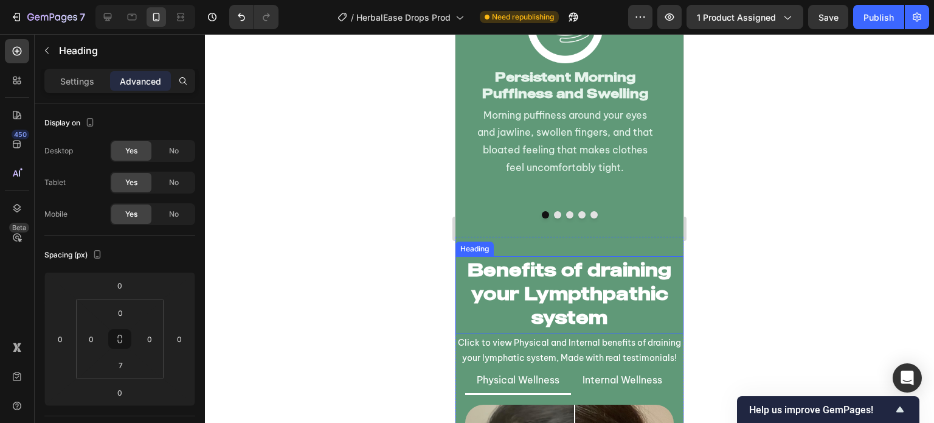
click at [562, 269] on h2 "Benefits of draining your Lympthpathic system" at bounding box center [569, 293] width 228 height 74
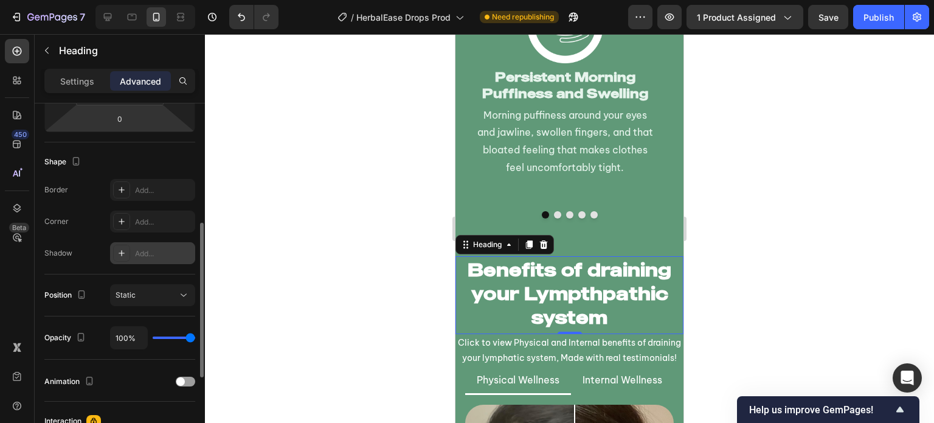
scroll to position [268, 0]
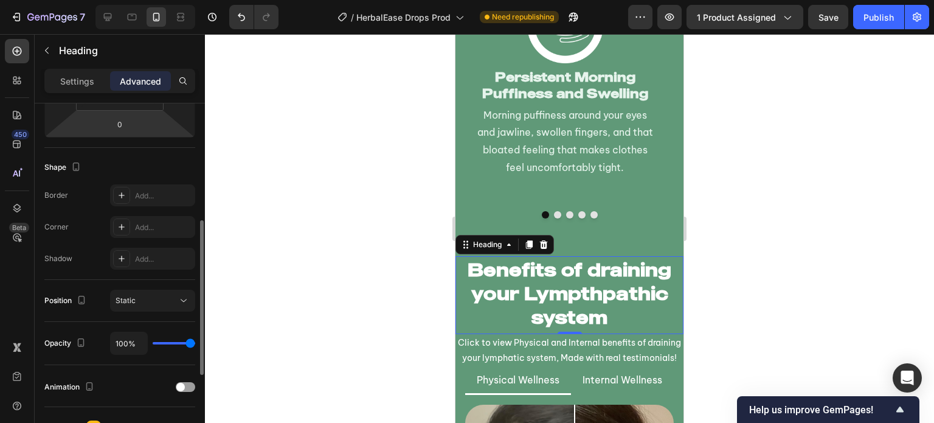
click at [455, 258] on h2 "Benefits of draining your Lympthpathic system" at bounding box center [569, 293] width 228 height 74
click at [410, 294] on div at bounding box center [569, 228] width 729 height 389
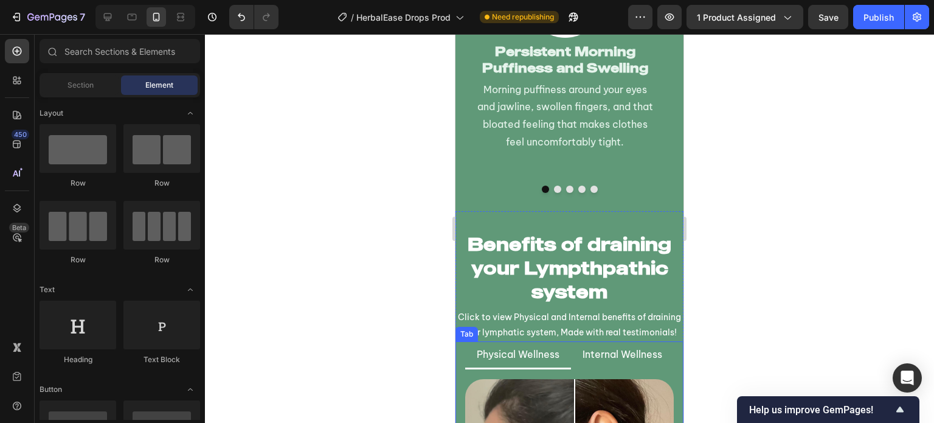
scroll to position [3085, 0]
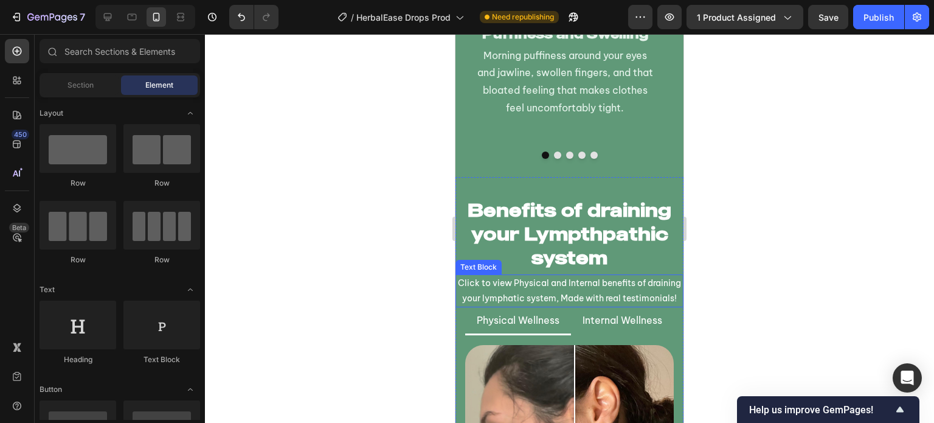
click at [598, 278] on p "Click to view Physical and Internal benefits of draining your lymphatic system,…" at bounding box center [570, 290] width 226 height 30
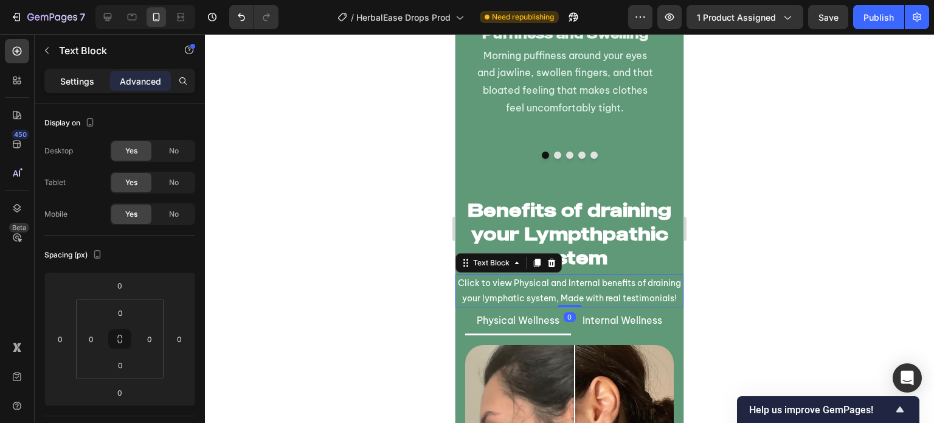
click at [75, 89] on div "Settings" at bounding box center [77, 80] width 61 height 19
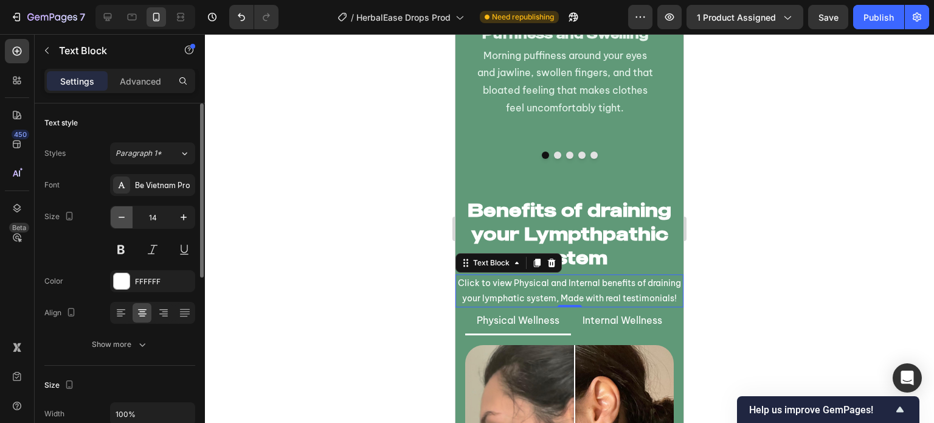
click at [123, 223] on button "button" at bounding box center [122, 217] width 22 height 22
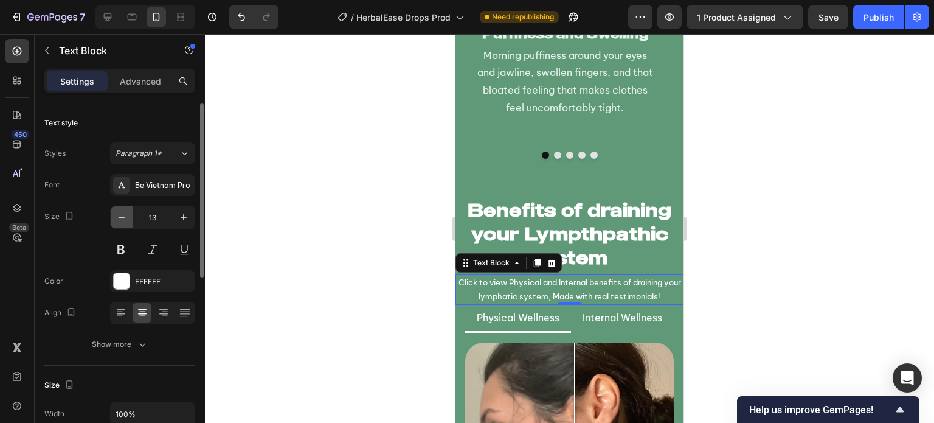
click at [123, 223] on button "button" at bounding box center [122, 217] width 22 height 22
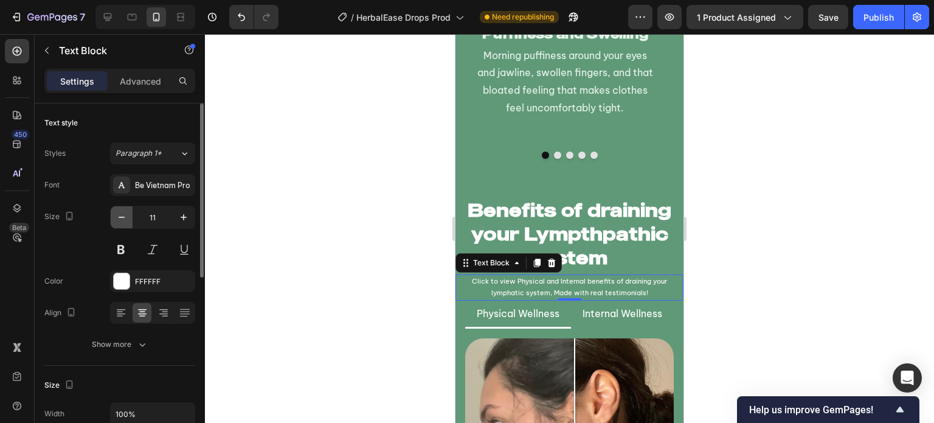
click at [123, 223] on button "button" at bounding box center [122, 217] width 22 height 22
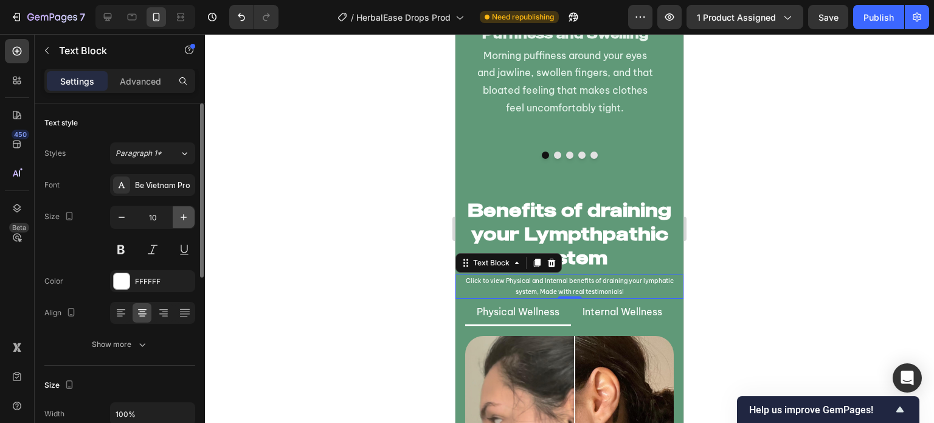
click at [181, 214] on icon "button" at bounding box center [184, 217] width 12 height 12
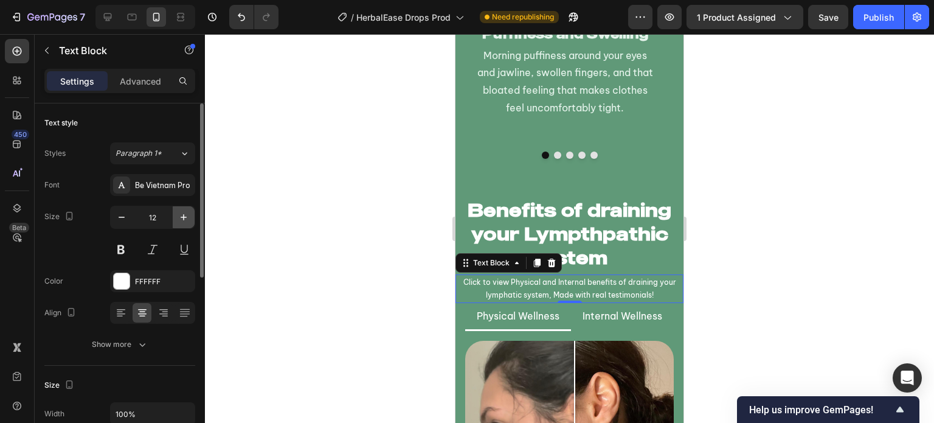
click at [183, 220] on icon "button" at bounding box center [184, 217] width 12 height 12
type input "13"
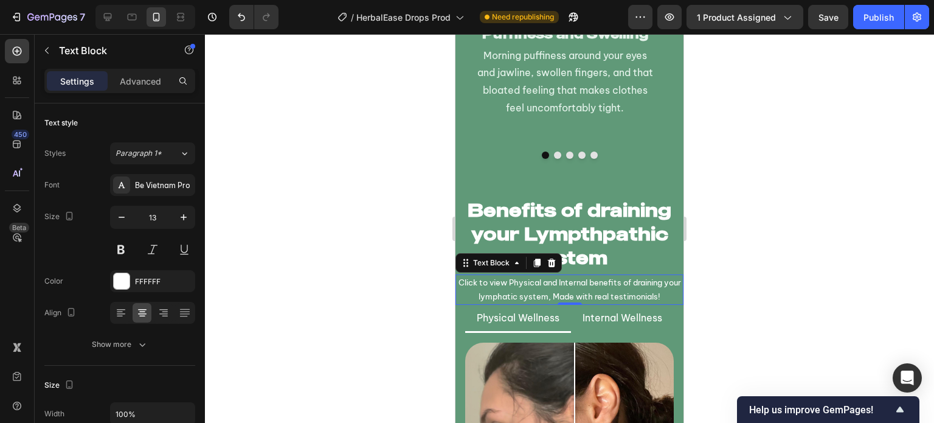
click at [327, 238] on div at bounding box center [569, 228] width 729 height 389
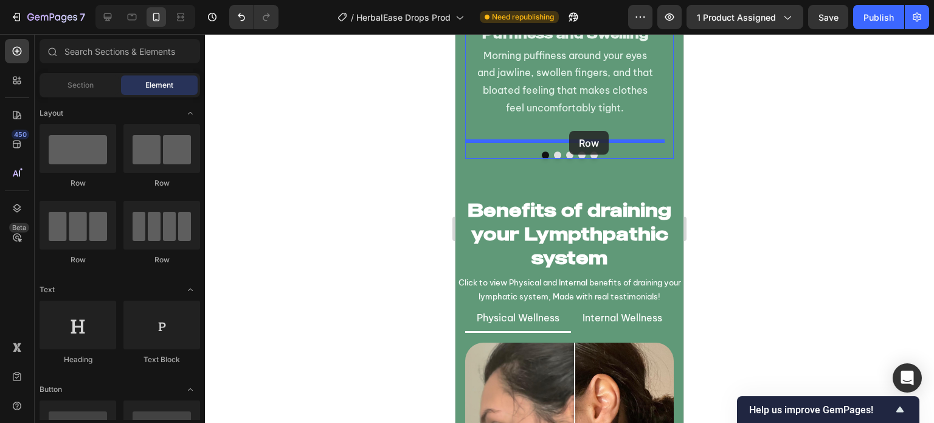
drag, startPoint x: 547, startPoint y: 197, endPoint x: 569, endPoint y: 133, distance: 67.7
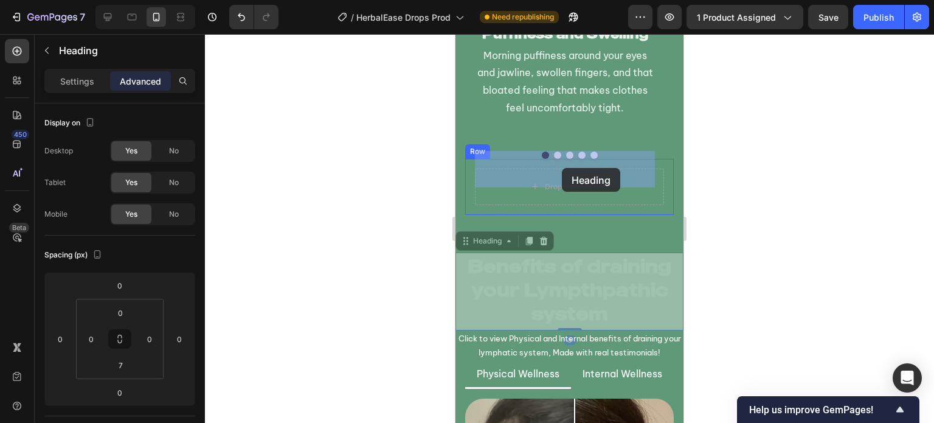
drag, startPoint x: 563, startPoint y: 270, endPoint x: 562, endPoint y: 168, distance: 102.2
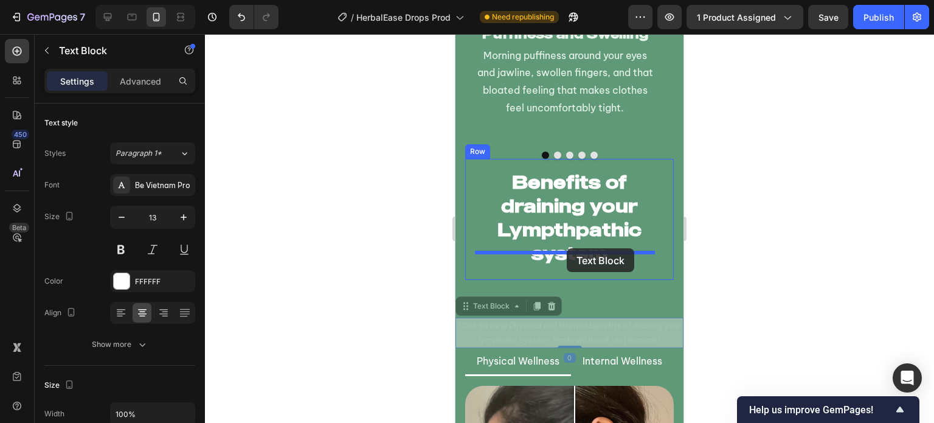
drag, startPoint x: 564, startPoint y: 321, endPoint x: 567, endPoint y: 248, distance: 73.0
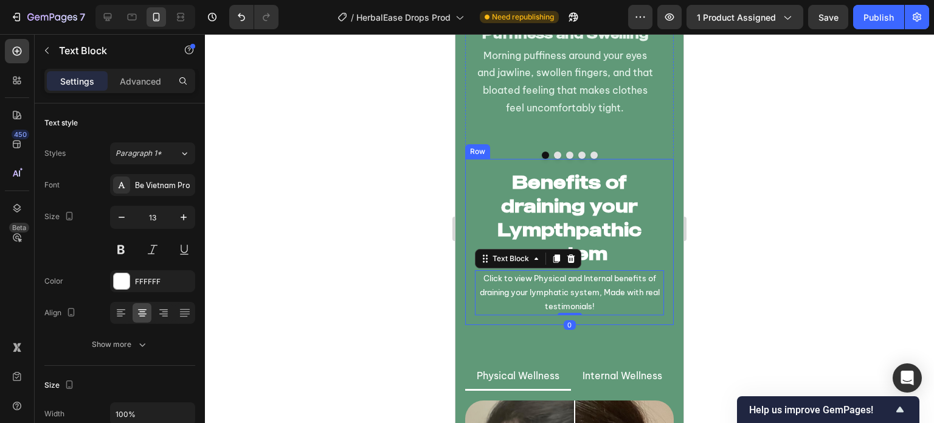
click at [386, 257] on div at bounding box center [569, 228] width 729 height 389
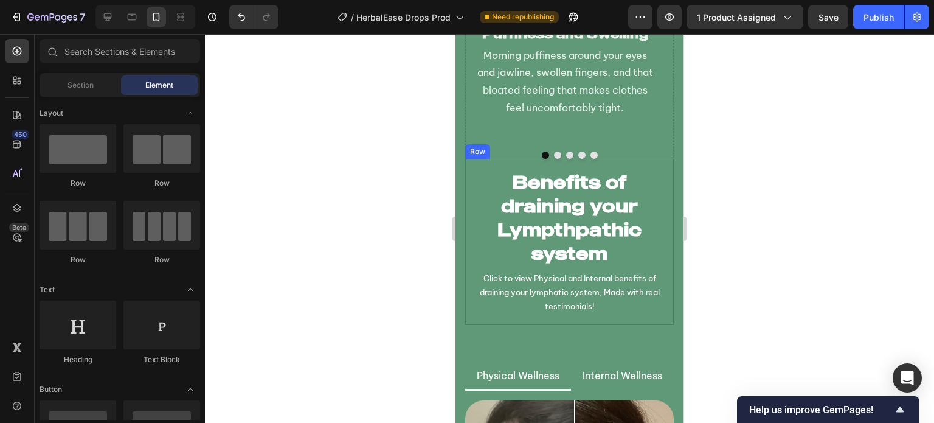
click at [472, 225] on div "Benefits of draining your Lympthpathic system Heading Click to view Physical an…" at bounding box center [569, 242] width 209 height 166
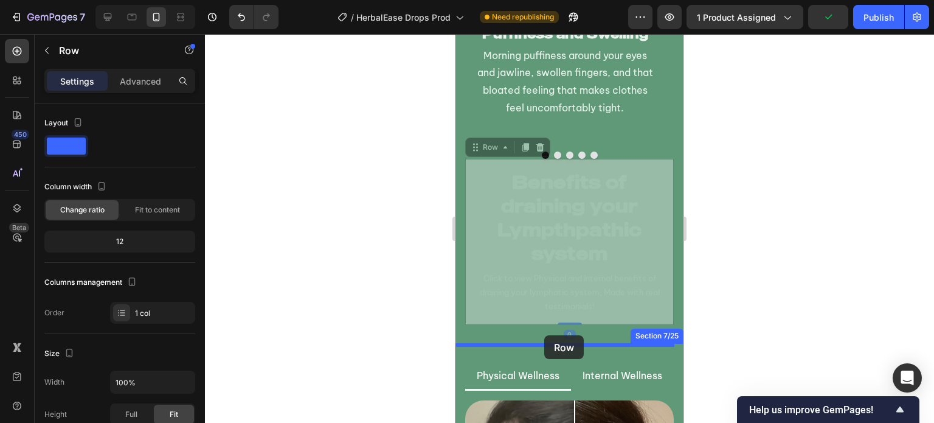
drag, startPoint x: 479, startPoint y: 133, endPoint x: 544, endPoint y: 335, distance: 212.1
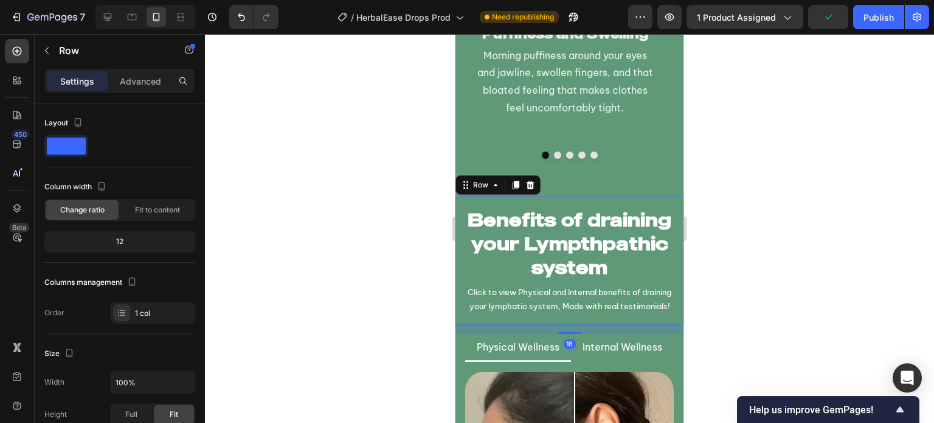
click at [412, 299] on div at bounding box center [569, 228] width 729 height 389
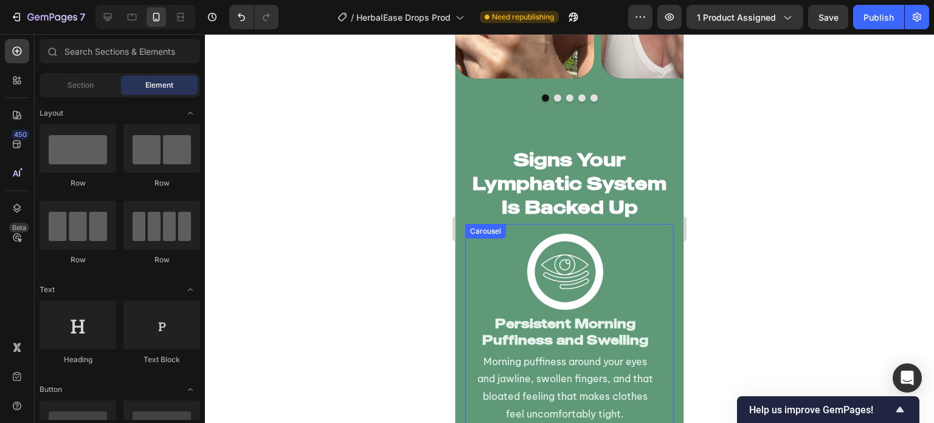
scroll to position [2780, 0]
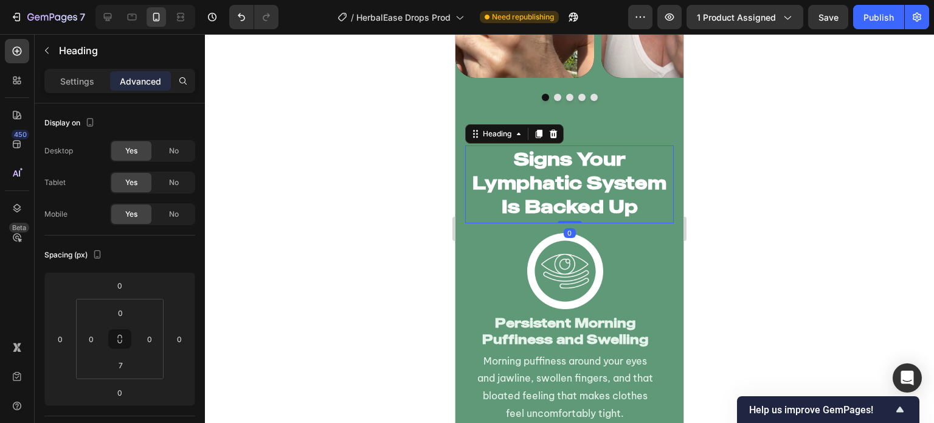
click at [477, 218] on h2 "Signs Your Lymphatic System Is Backed Up" at bounding box center [569, 182] width 209 height 74
click at [77, 83] on p "Settings" at bounding box center [77, 81] width 34 height 13
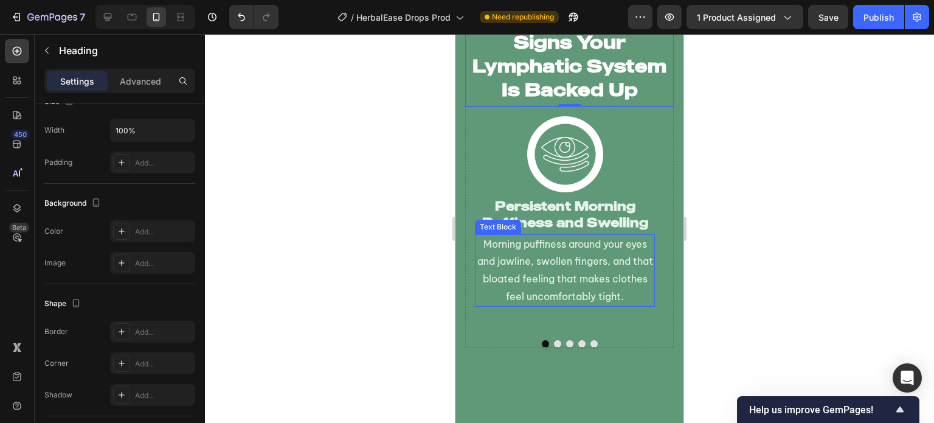
scroll to position [2751, 0]
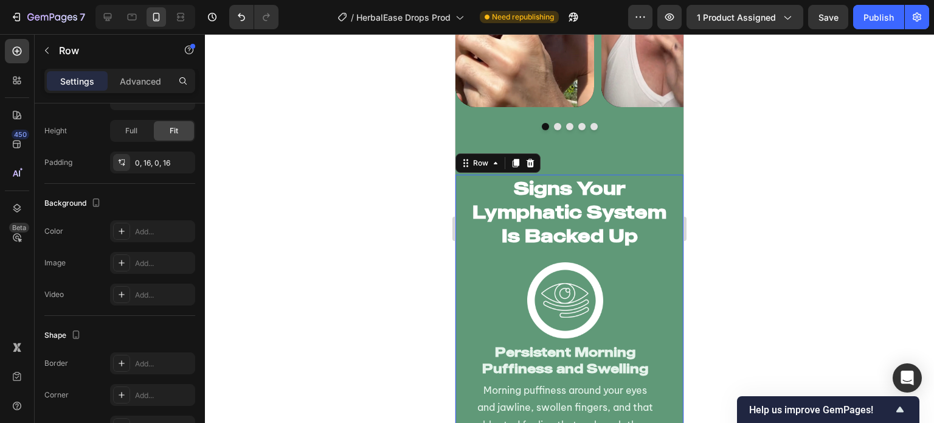
click at [457, 198] on div "Signs Your Lymphatic System Is Backed Up Heading Image Persistent Morning Puffi…" at bounding box center [569, 334] width 228 height 319
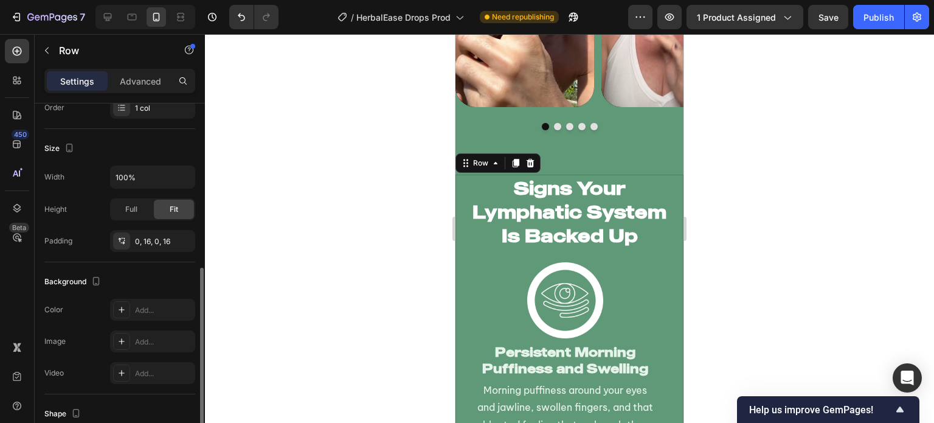
scroll to position [255, 0]
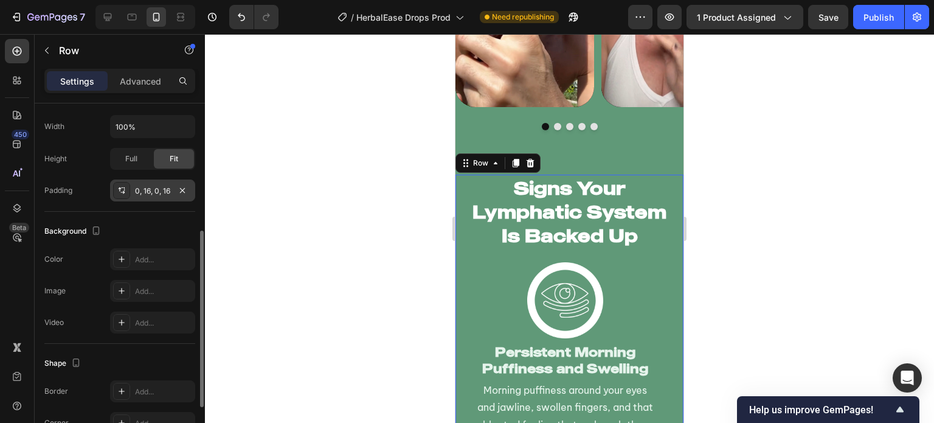
click at [151, 193] on div "0, 16, 0, 16" at bounding box center [152, 190] width 35 height 11
click at [416, 177] on div at bounding box center [569, 228] width 729 height 389
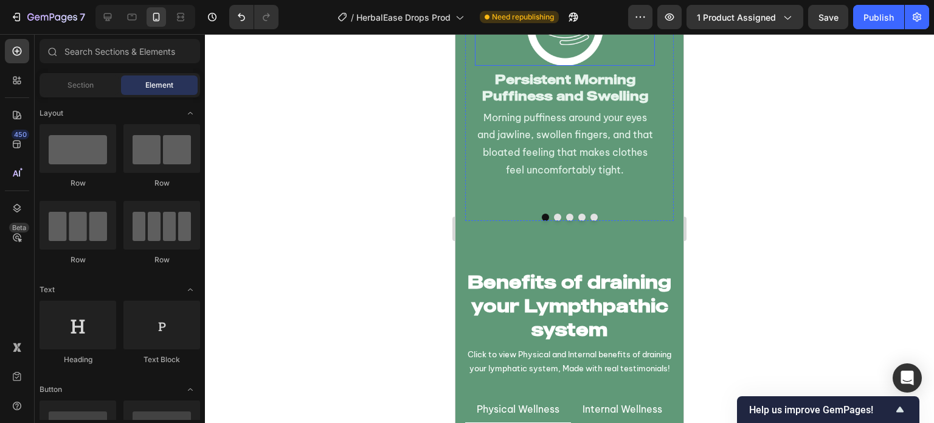
scroll to position [3156, 0]
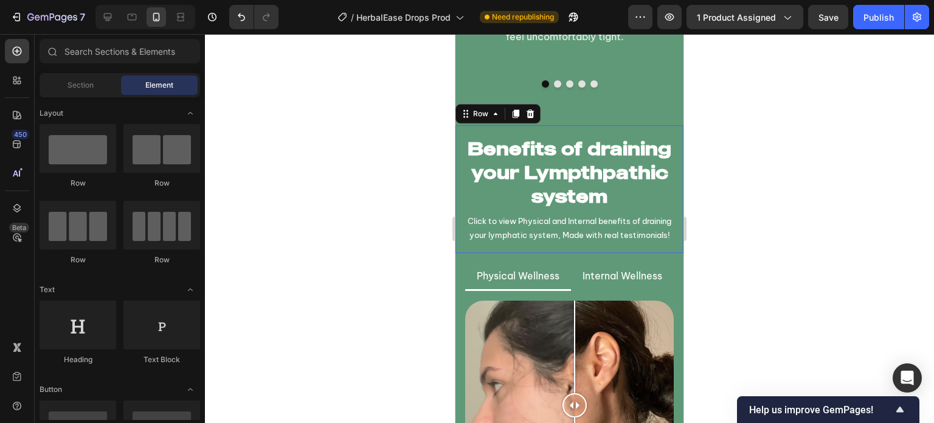
click at [480, 254] on div "Benefits of draining your Lympthpathic system Heading Click to view Physical an…" at bounding box center [569, 189] width 228 height 128
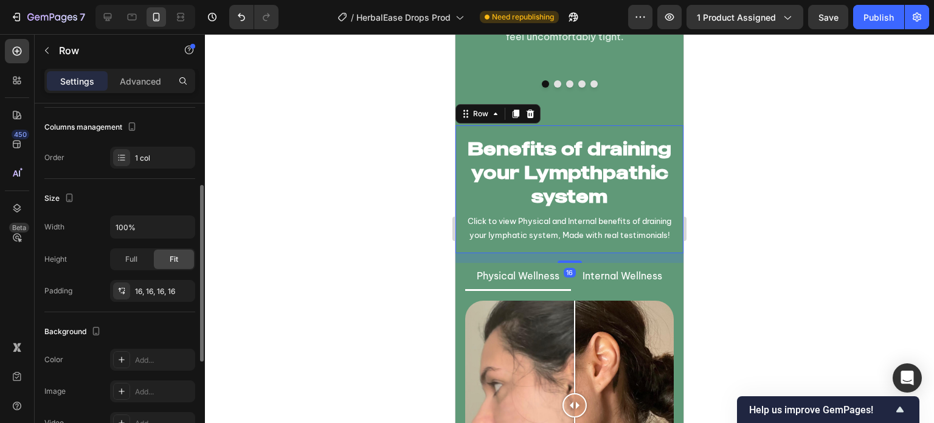
scroll to position [158, 0]
click at [149, 286] on div "16, 16, 16, 16" at bounding box center [152, 288] width 35 height 11
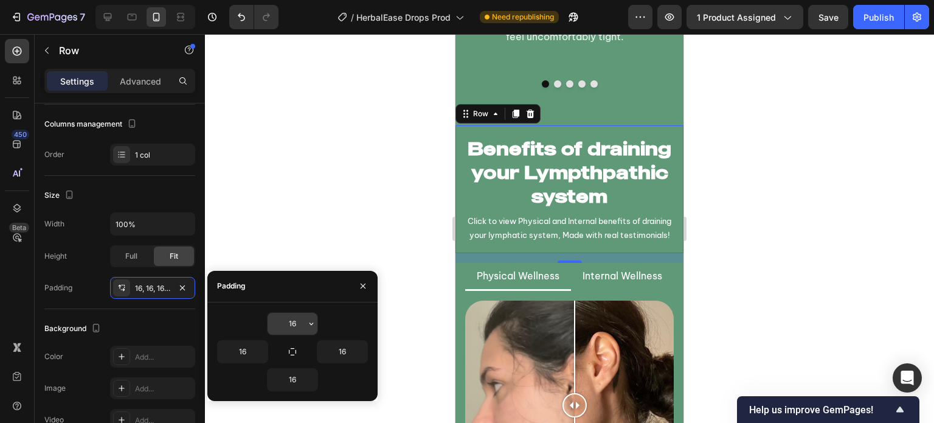
click at [291, 328] on input "16" at bounding box center [293, 324] width 50 height 22
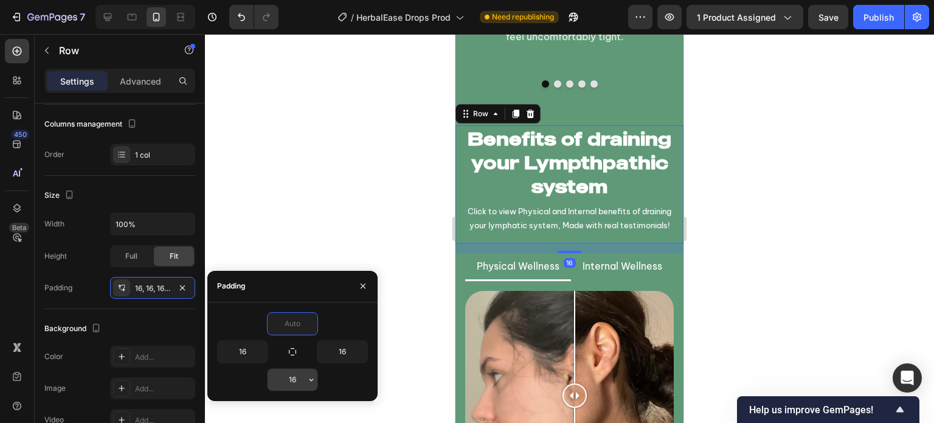
type input "0"
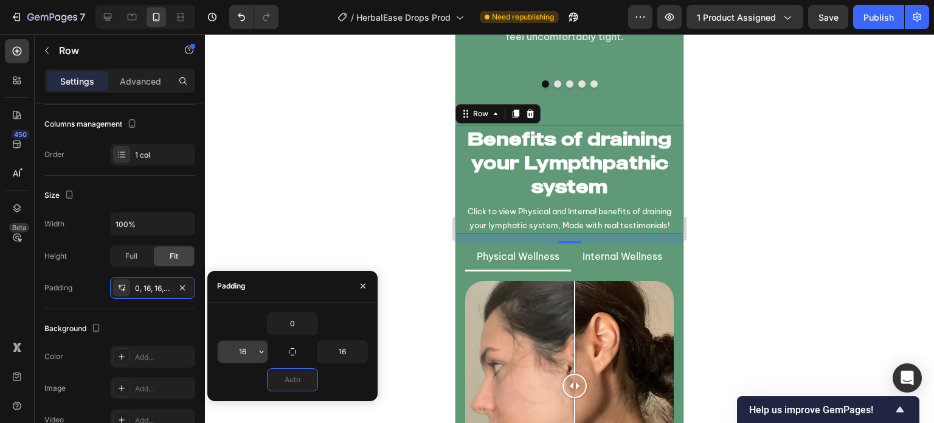
click at [243, 344] on input "16" at bounding box center [243, 352] width 50 height 22
type input "0"
type input "16"
click at [307, 164] on div at bounding box center [569, 228] width 729 height 389
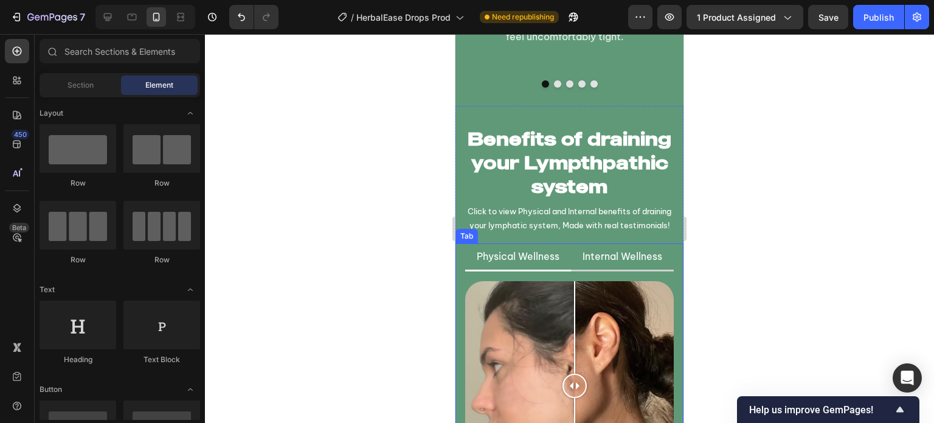
scroll to position [3102, 0]
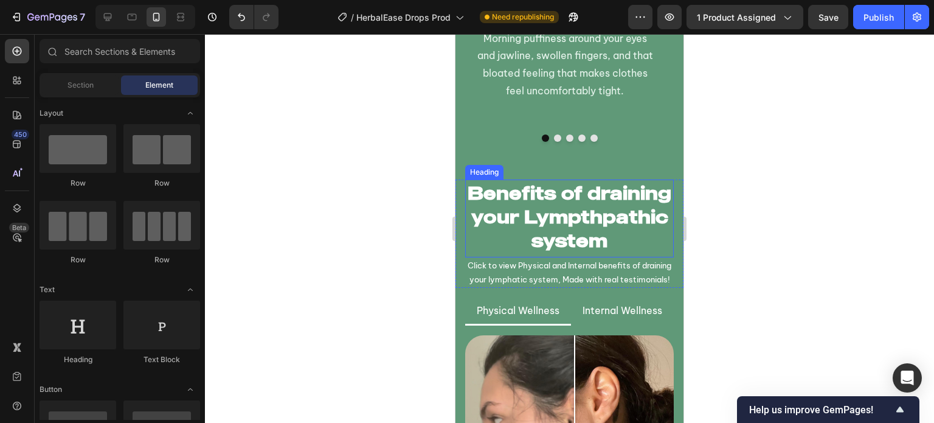
click at [552, 204] on h2 "Benefits of draining your Lympthpathic system" at bounding box center [569, 216] width 209 height 74
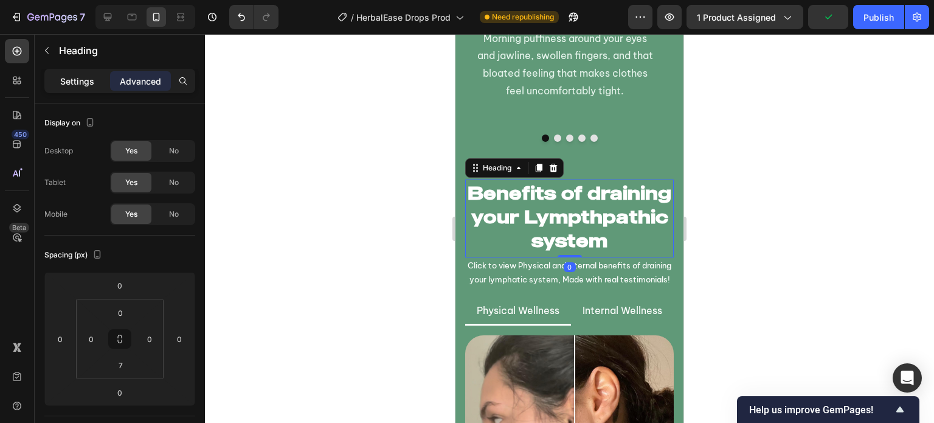
click at [88, 83] on p "Settings" at bounding box center [77, 81] width 34 height 13
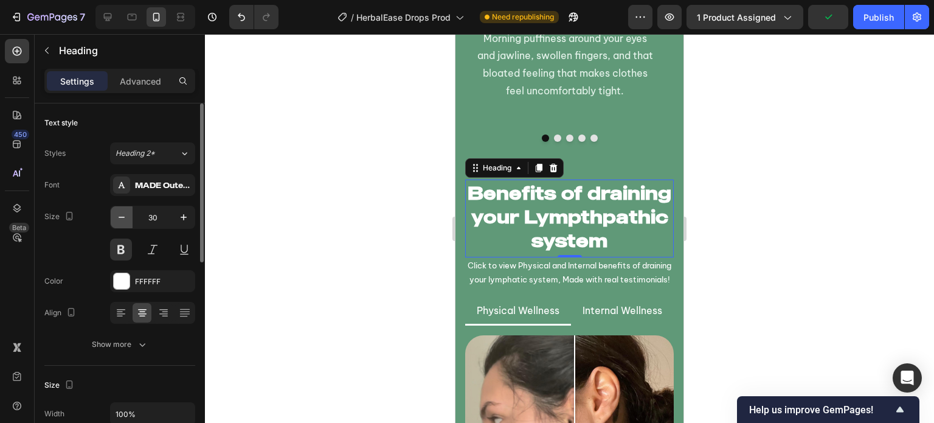
click at [129, 223] on button "button" at bounding box center [122, 217] width 22 height 22
type input "29"
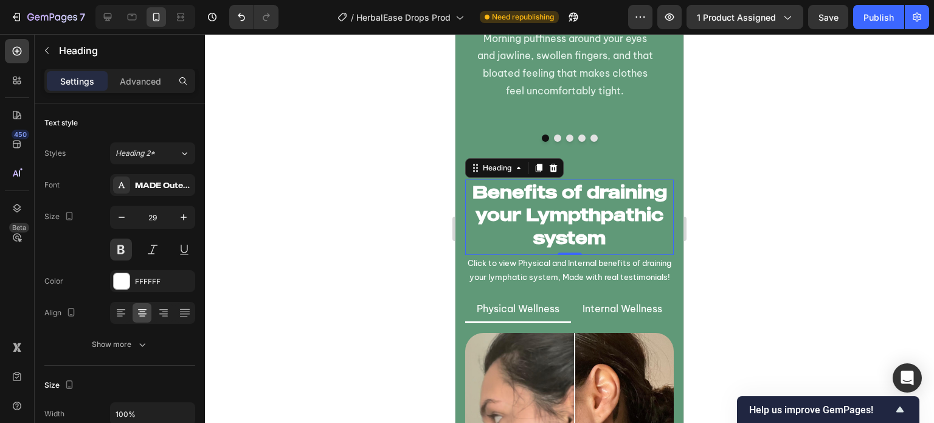
click at [302, 238] on div at bounding box center [569, 228] width 729 height 389
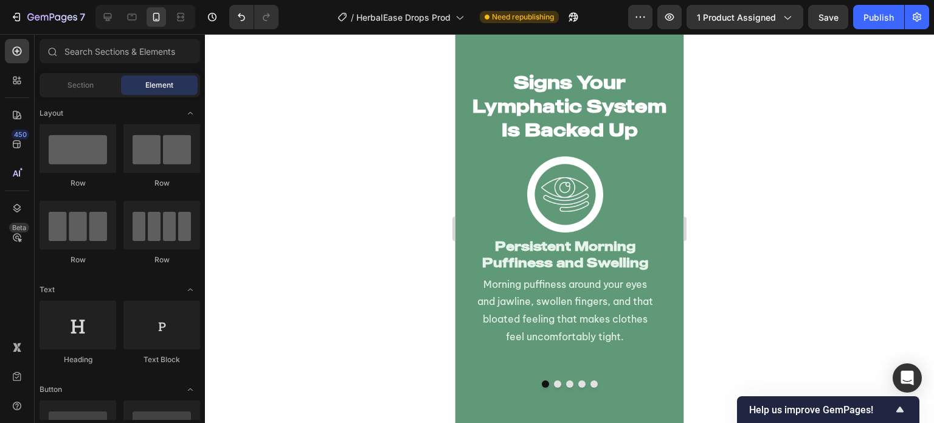
scroll to position [2740, 0]
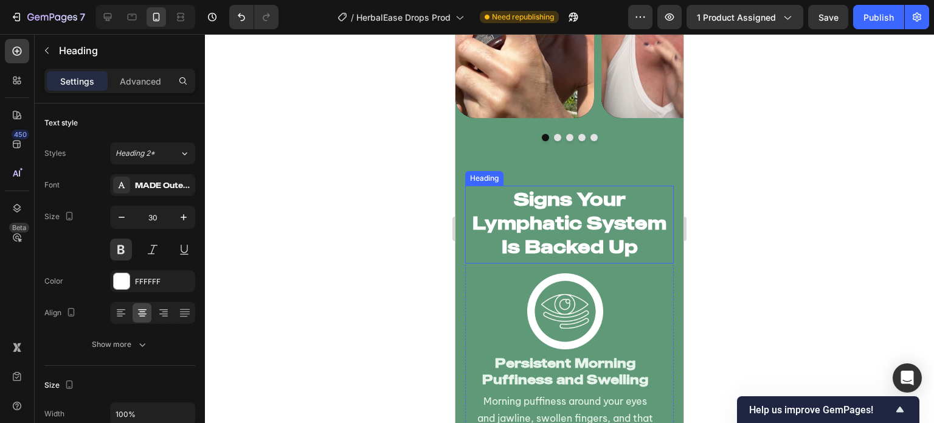
click at [530, 203] on h2 "Signs Your Lymphatic System Is Backed Up" at bounding box center [569, 222] width 209 height 74
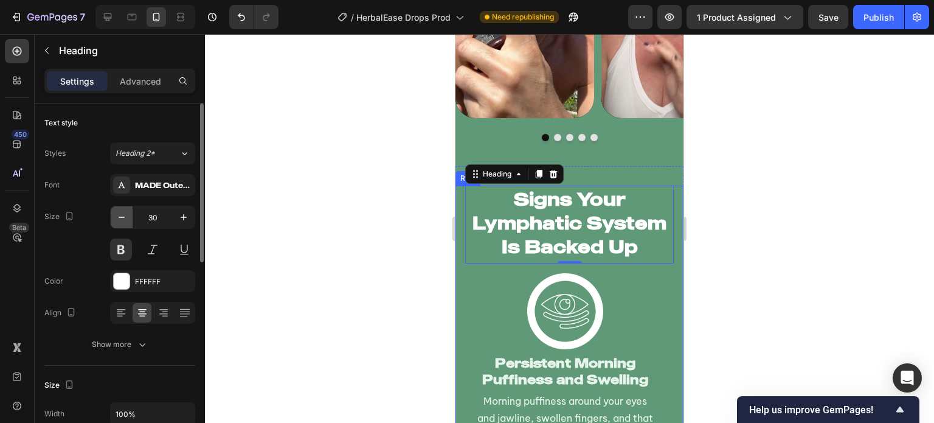
click at [117, 222] on icon "button" at bounding box center [122, 217] width 12 height 12
type input "29"
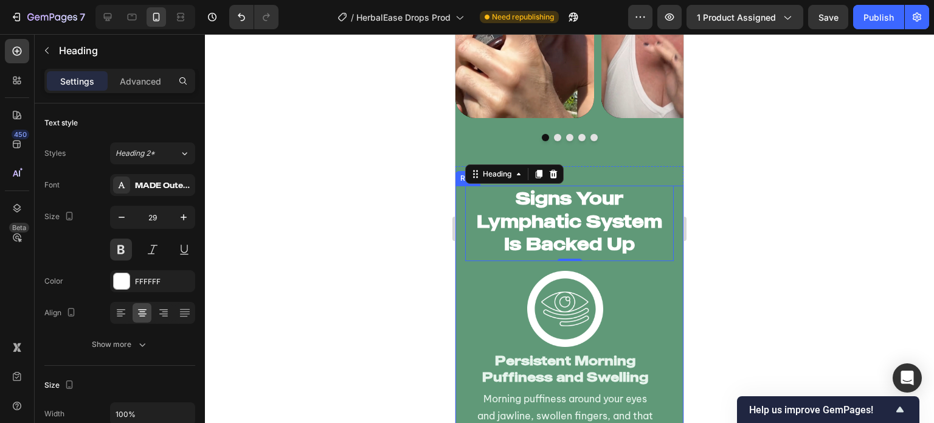
click at [373, 254] on div at bounding box center [569, 228] width 729 height 389
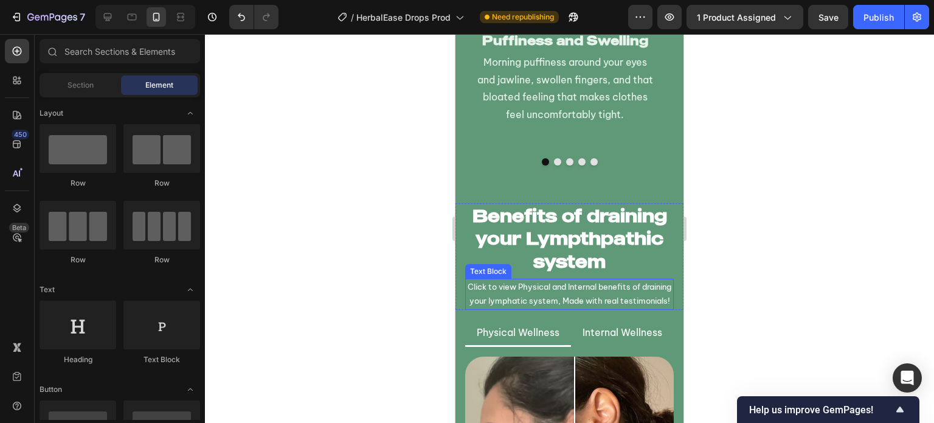
scroll to position [3074, 0]
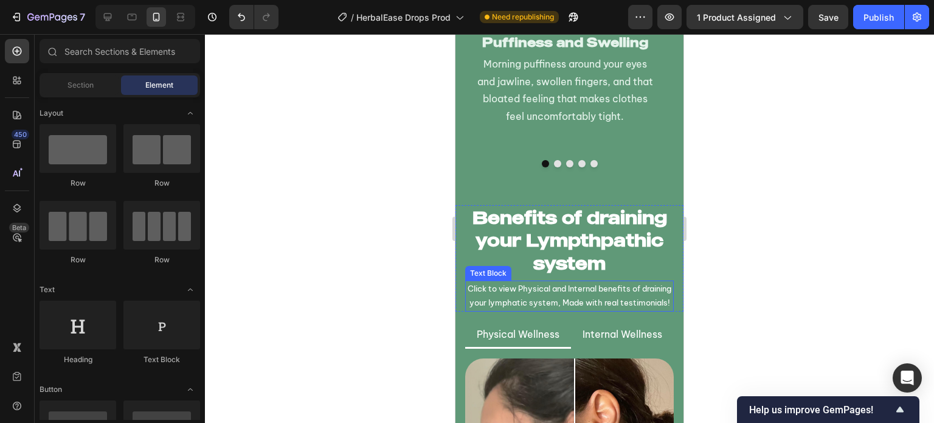
click at [557, 282] on p "Click to view Physical and Internal benefits of draining your lymphatic system,…" at bounding box center [569, 296] width 206 height 29
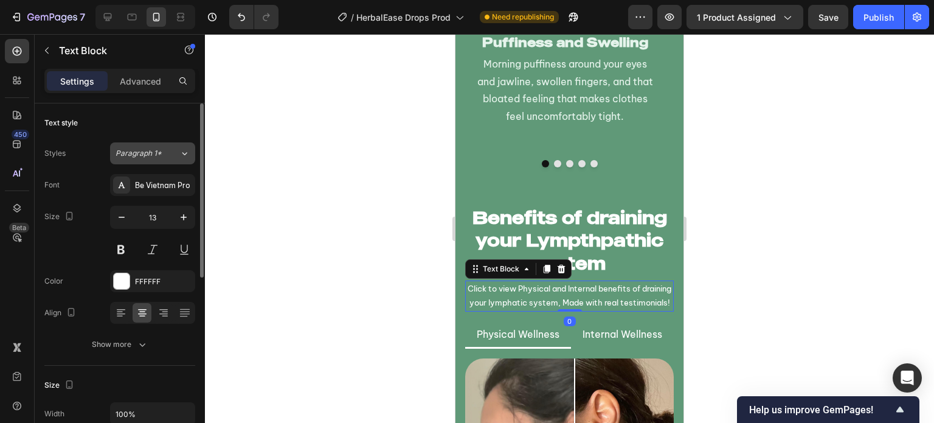
click at [157, 153] on span "Paragraph 1*" at bounding box center [139, 153] width 46 height 11
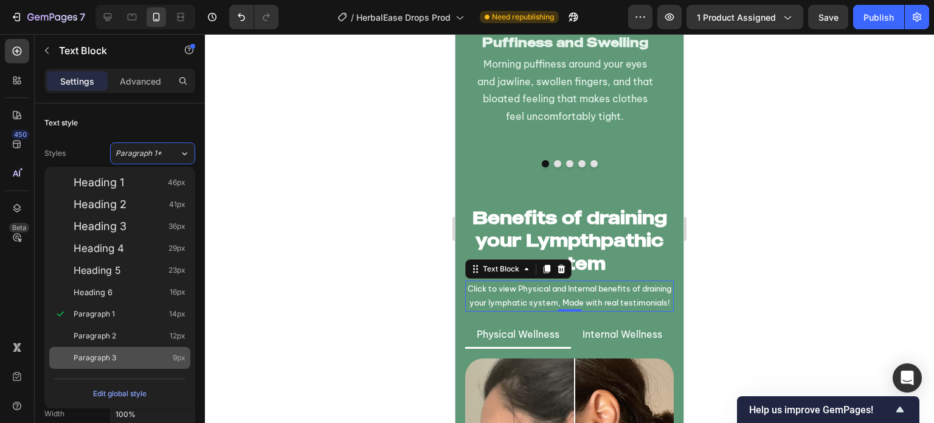
click at [112, 350] on div "Paragraph 3 9px" at bounding box center [119, 358] width 141 height 22
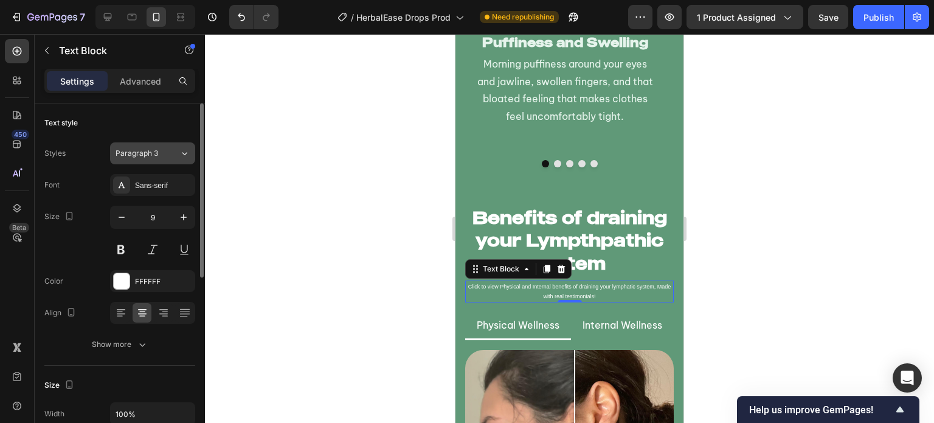
click at [151, 146] on button "Paragraph 3" at bounding box center [152, 153] width 85 height 22
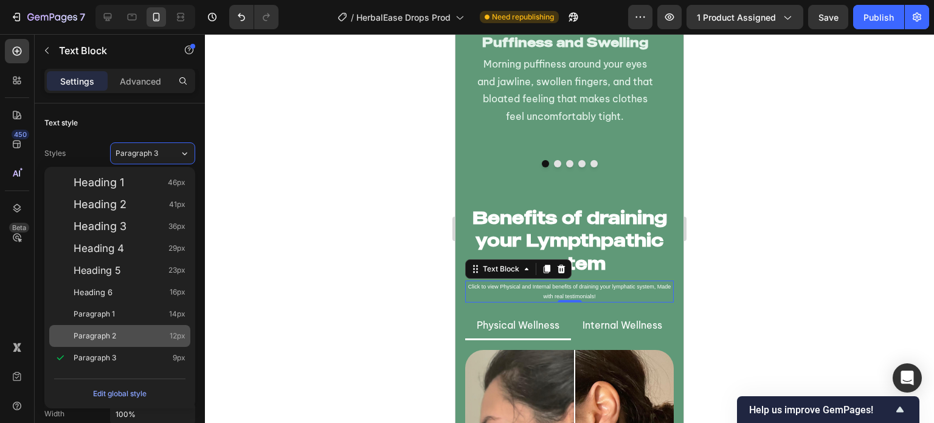
click at [142, 332] on div "Paragraph 2 12px" at bounding box center [130, 336] width 112 height 12
type input "12"
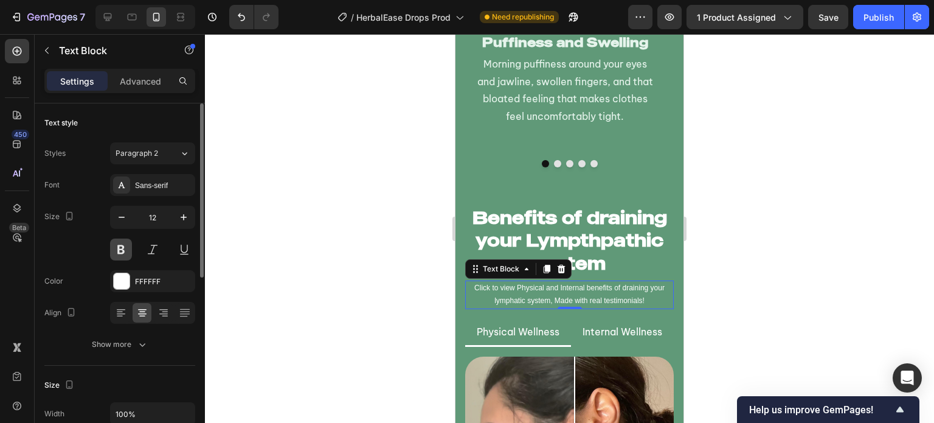
click at [125, 250] on button at bounding box center [121, 249] width 22 height 22
click at [286, 233] on div at bounding box center [569, 228] width 729 height 389
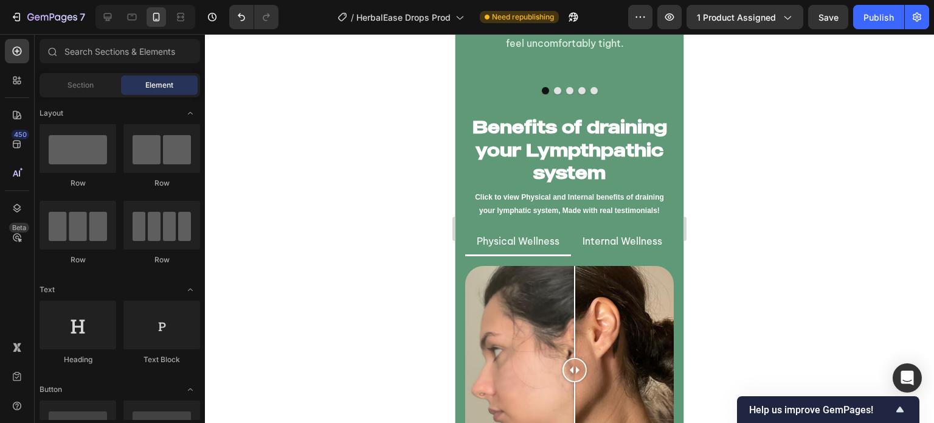
scroll to position [3142, 0]
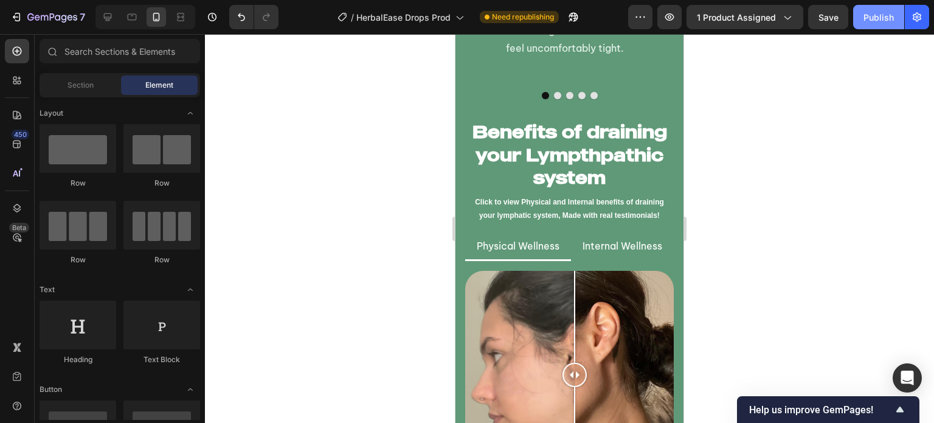
click at [876, 26] on button "Publish" at bounding box center [878, 17] width 51 height 24
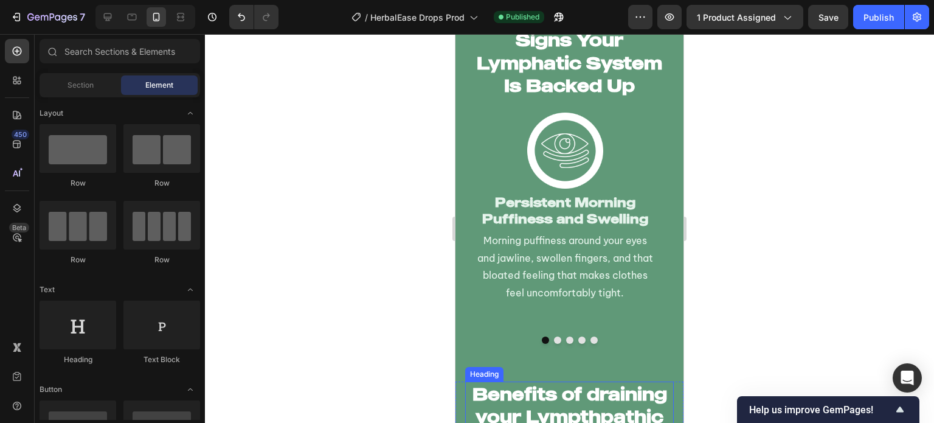
scroll to position [2874, 0]
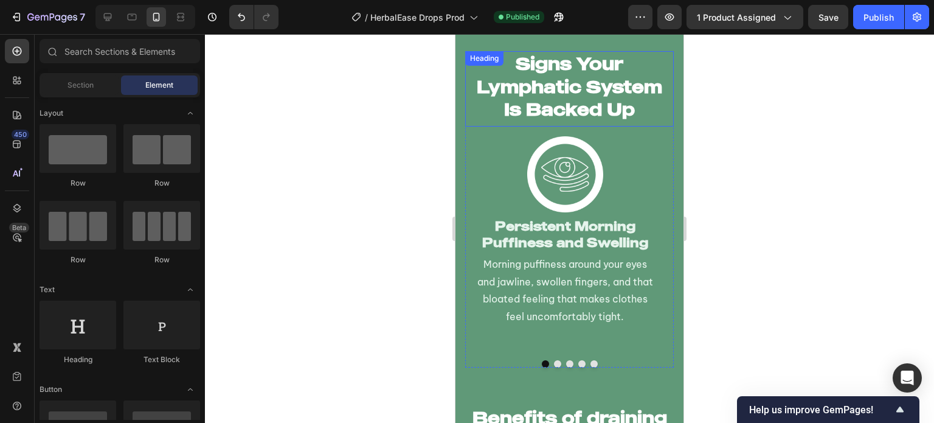
click at [614, 100] on h2 "Signs Your Lymphatic System Is Backed Up" at bounding box center [569, 86] width 209 height 71
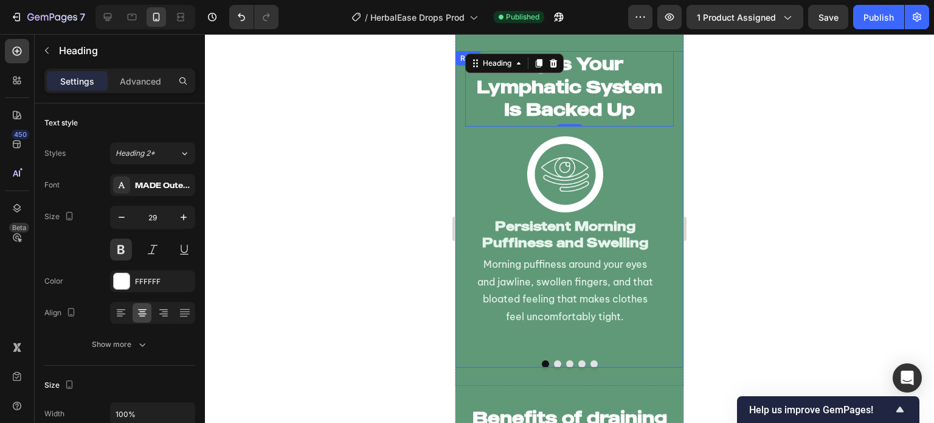
click at [386, 171] on div at bounding box center [569, 228] width 729 height 389
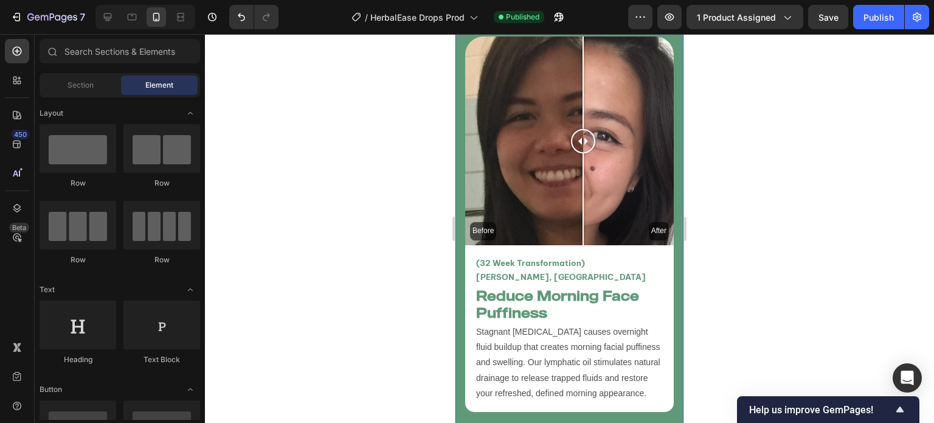
scroll to position [4721, 0]
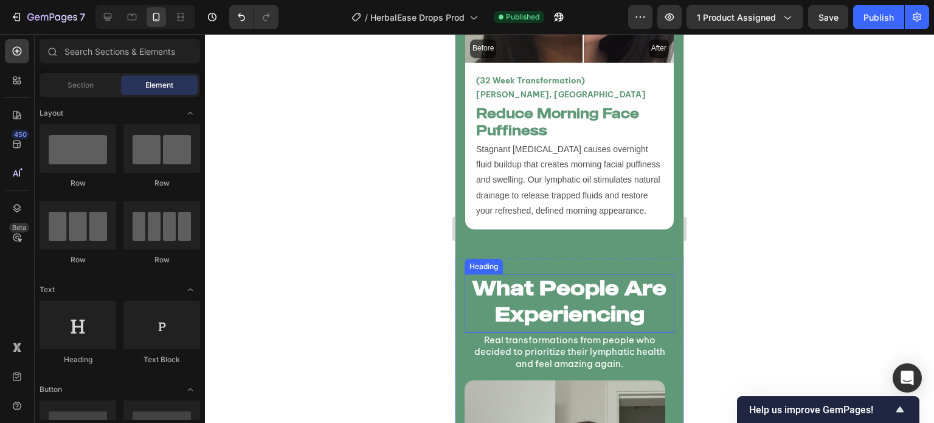
click at [586, 274] on h2 "What People Are Experiencing" at bounding box center [570, 301] width 210 height 55
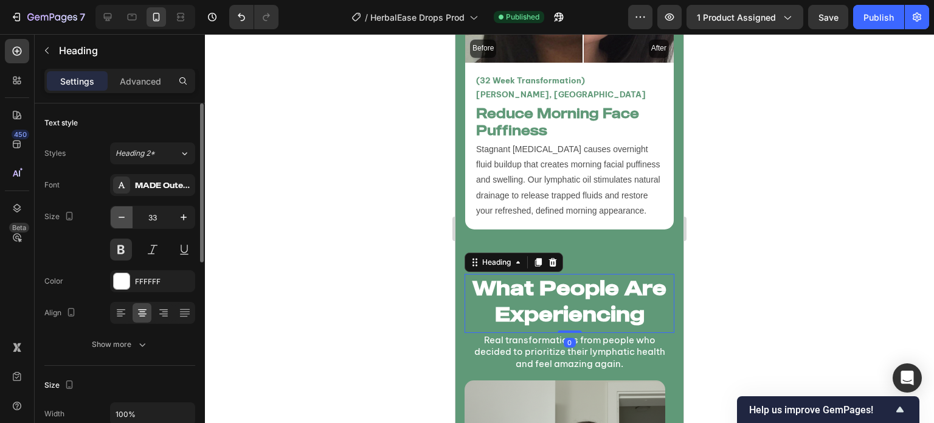
click at [125, 213] on icon "button" at bounding box center [122, 217] width 12 height 12
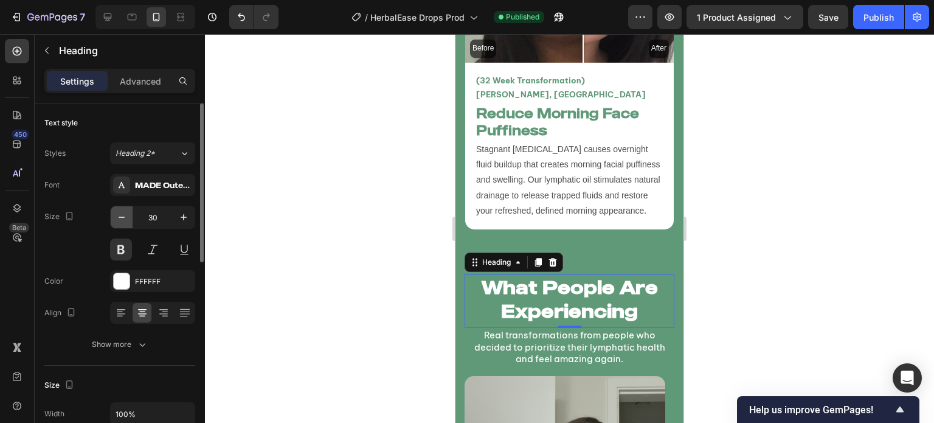
click at [125, 213] on icon "button" at bounding box center [122, 217] width 12 height 12
type input "29"
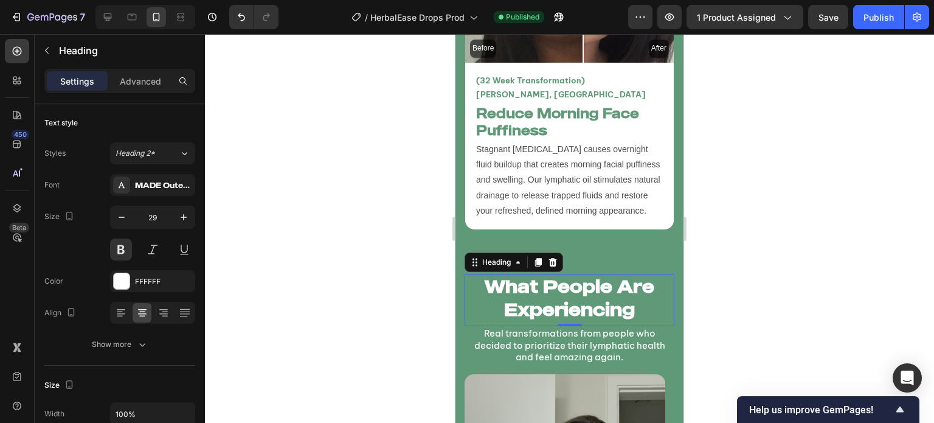
click at [378, 248] on div at bounding box center [569, 228] width 729 height 389
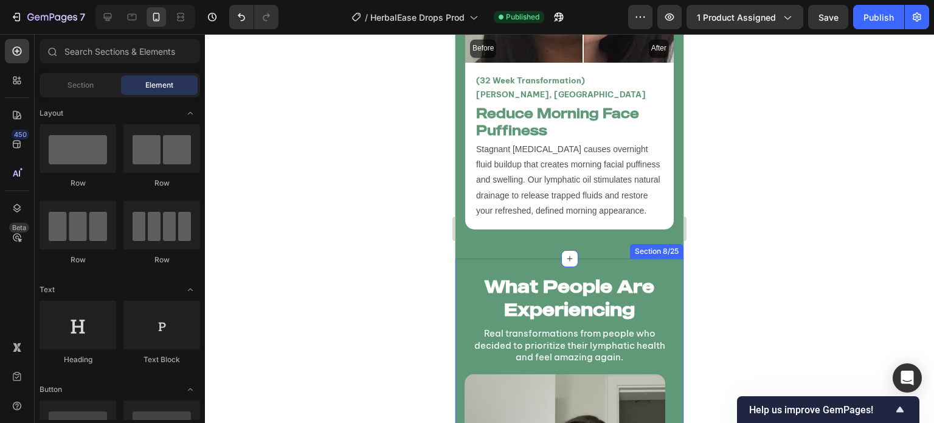
scroll to position [4736, 0]
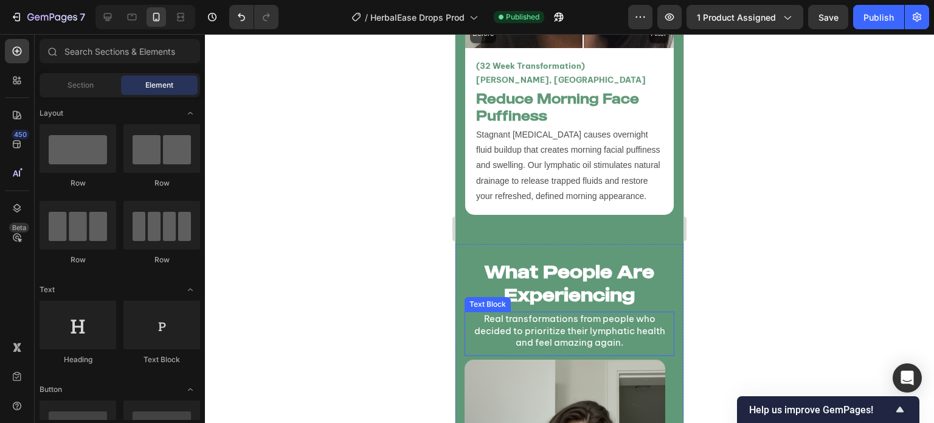
click at [605, 313] on p "Real transformations from people who decided to prioritize their lymphatic heal…" at bounding box center [569, 331] width 207 height 36
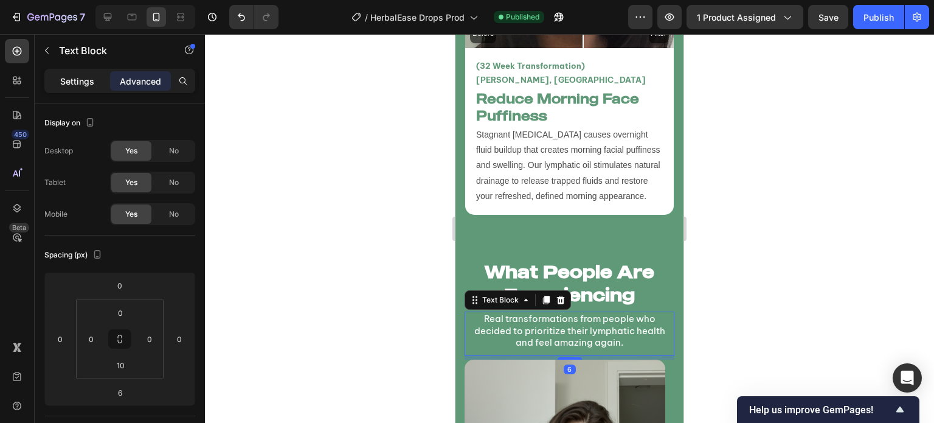
click at [80, 72] on div "Settings" at bounding box center [77, 80] width 61 height 19
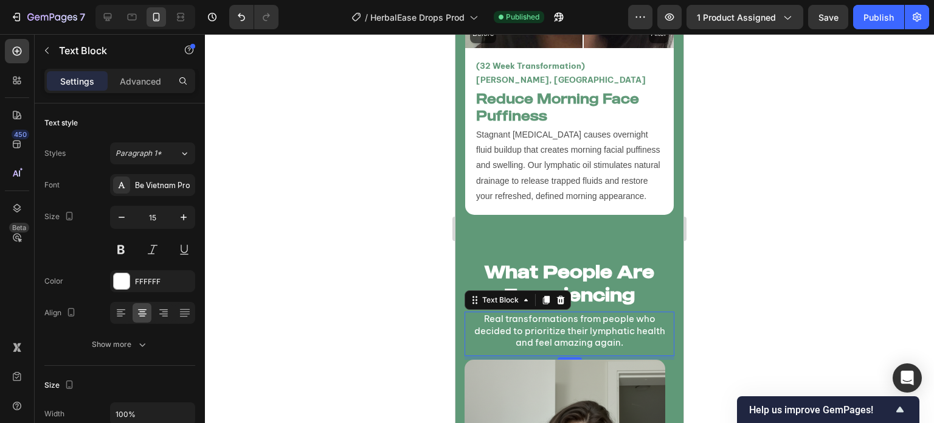
click at [292, 233] on div at bounding box center [569, 228] width 729 height 389
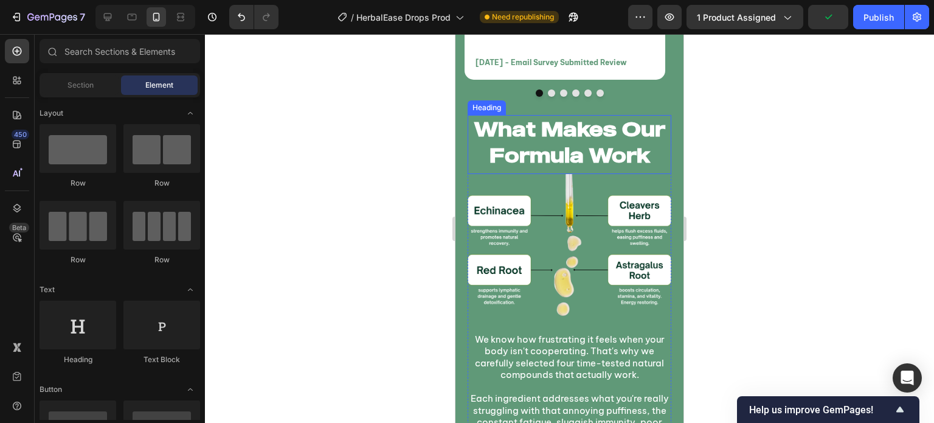
scroll to position [5470, 0]
click at [574, 155] on h2 "What Makes Our Formula Work" at bounding box center [570, 142] width 204 height 55
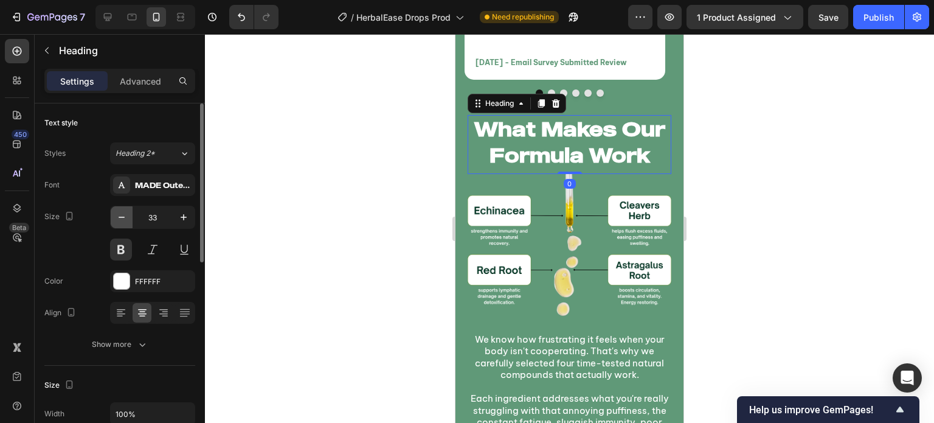
click at [114, 227] on button "button" at bounding box center [122, 217] width 22 height 22
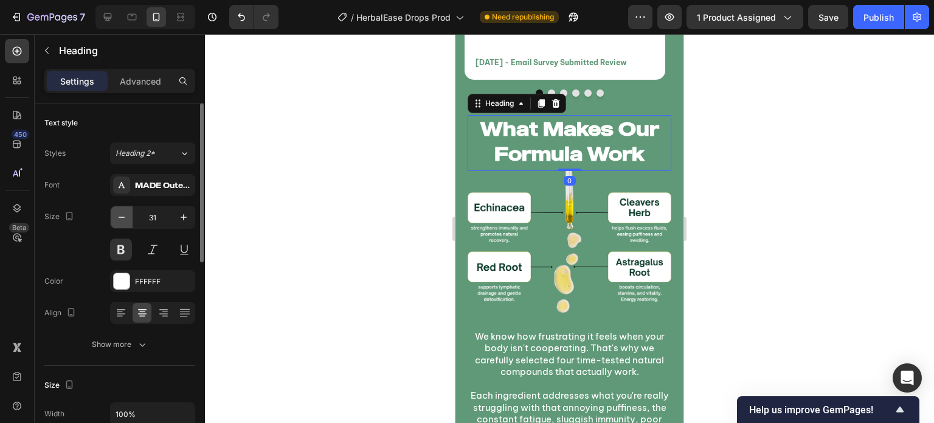
click at [114, 227] on button "button" at bounding box center [122, 217] width 22 height 22
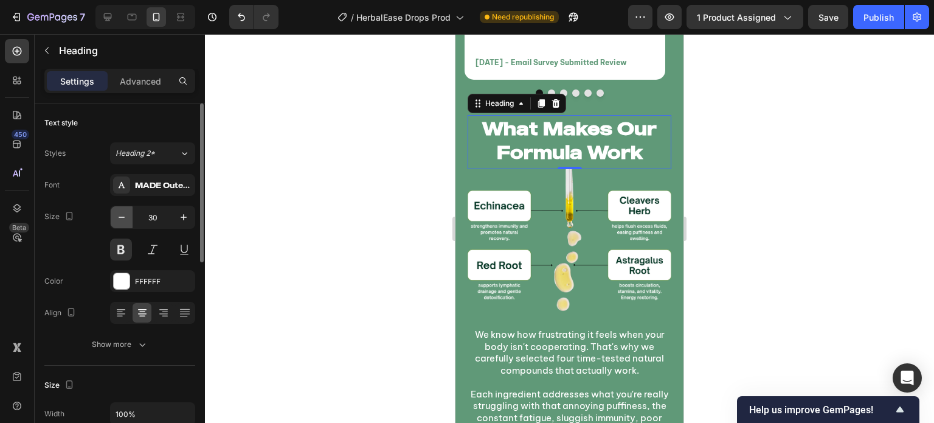
click at [114, 227] on button "button" at bounding box center [122, 217] width 22 height 22
type input "29"
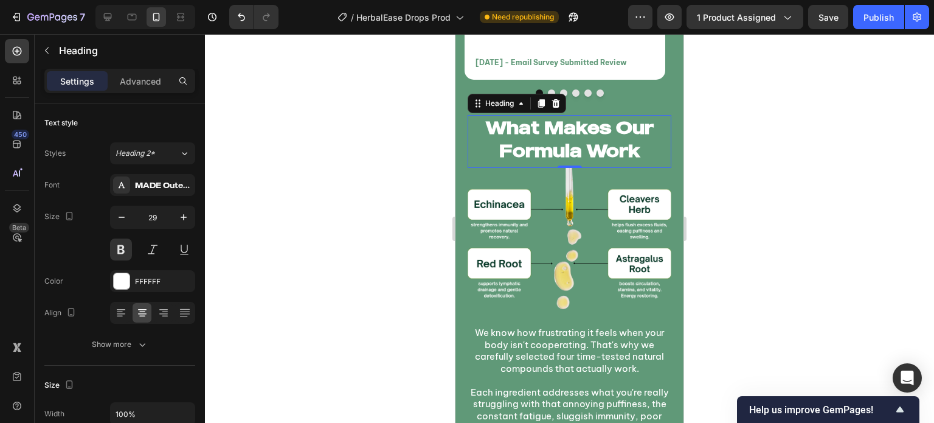
click at [330, 187] on div at bounding box center [569, 228] width 729 height 389
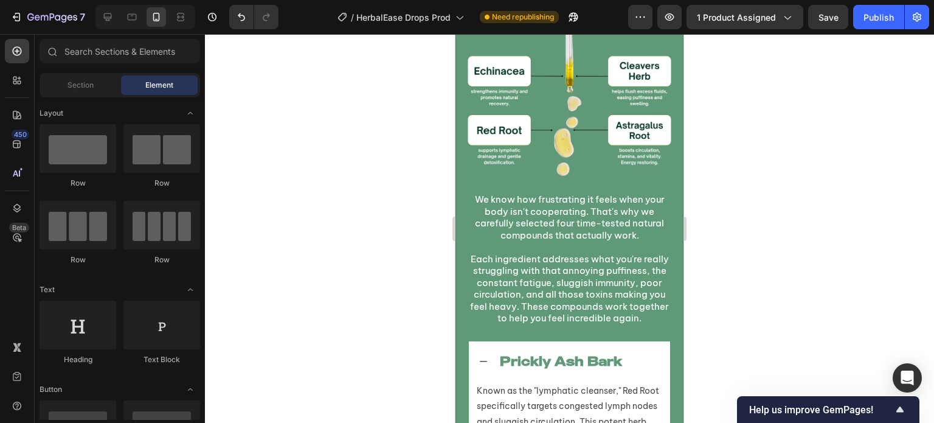
scroll to position [5604, 0]
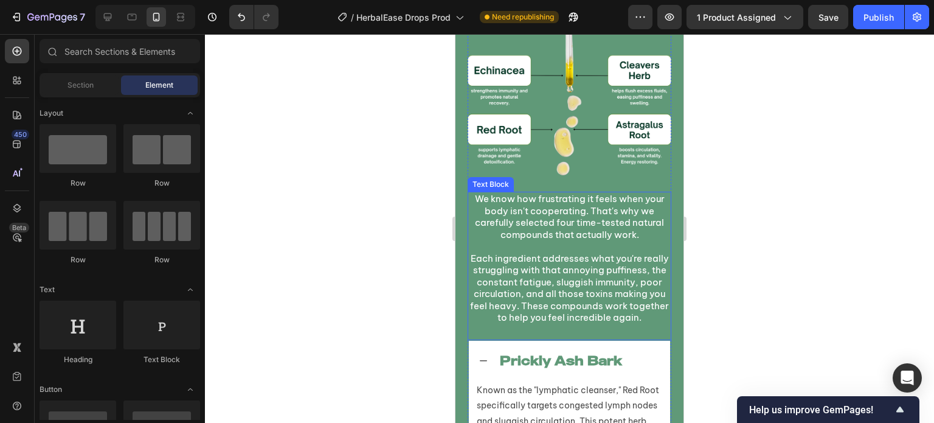
click at [604, 283] on p "Each ingredient addresses what you're really struggling with that annoying puff…" at bounding box center [569, 287] width 201 height 71
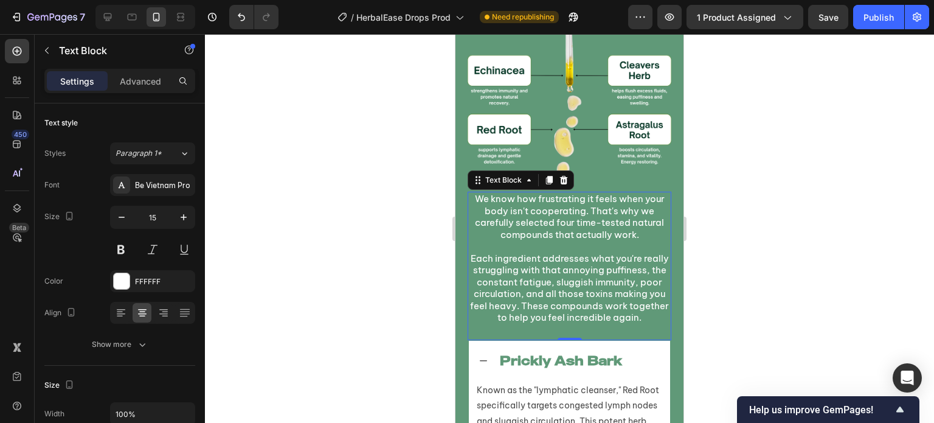
click at [439, 272] on div at bounding box center [569, 228] width 729 height 389
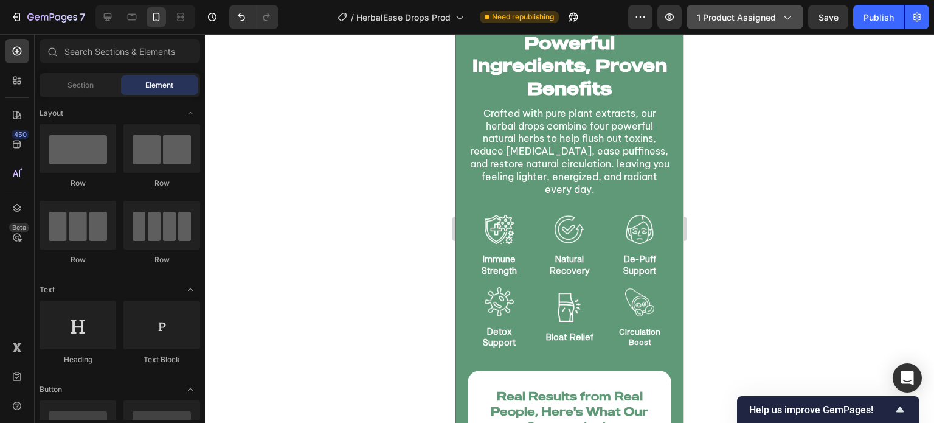
scroll to position [1493, 0]
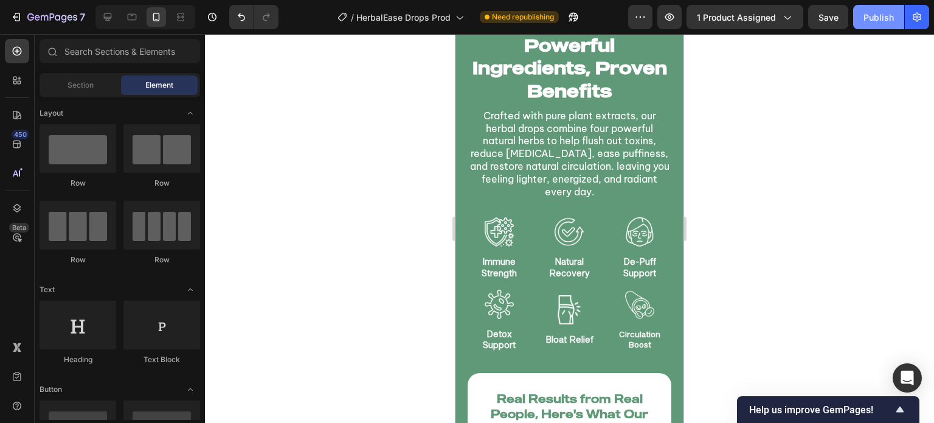
click at [865, 17] on div "Publish" at bounding box center [878, 17] width 30 height 13
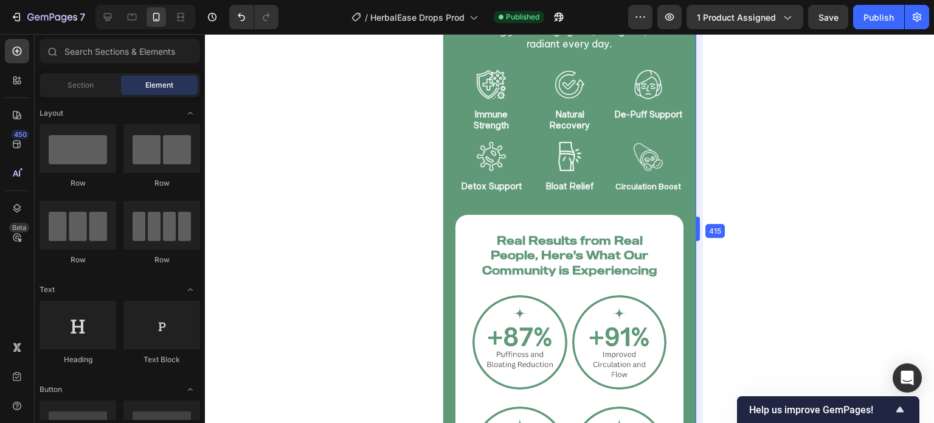
scroll to position [1582, 0]
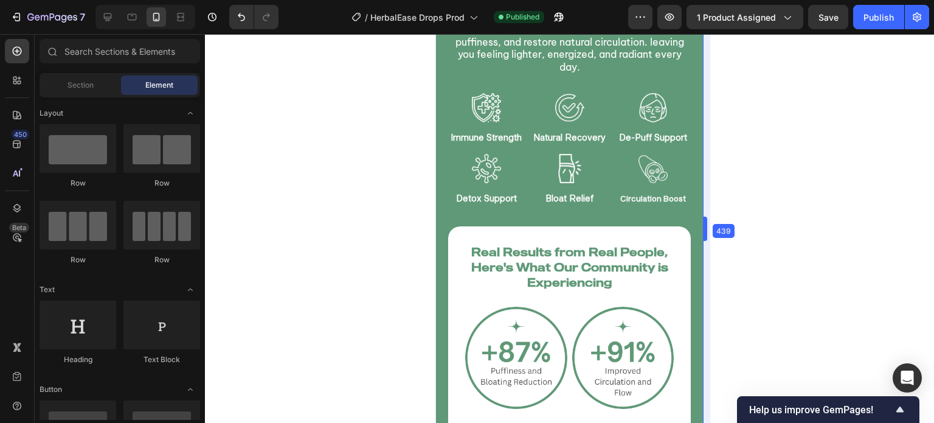
drag, startPoint x: 688, startPoint y: 236, endPoint x: 727, endPoint y: 241, distance: 39.3
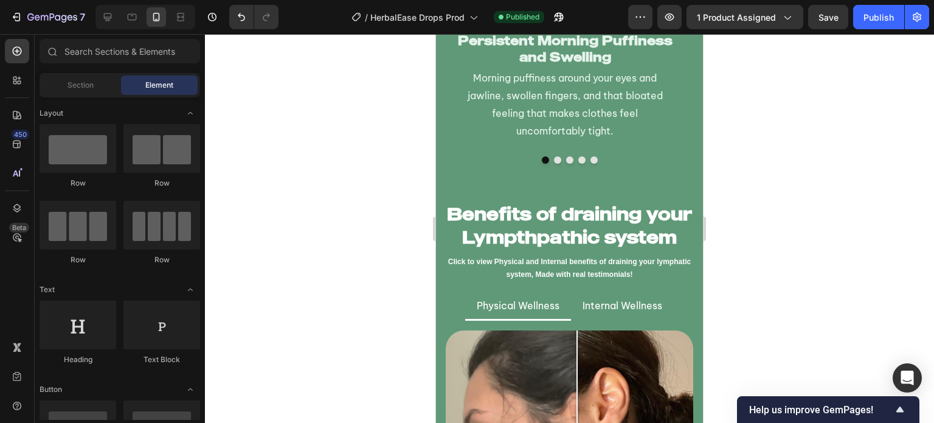
scroll to position [3029, 0]
